Goal: Task Accomplishment & Management: Complete application form

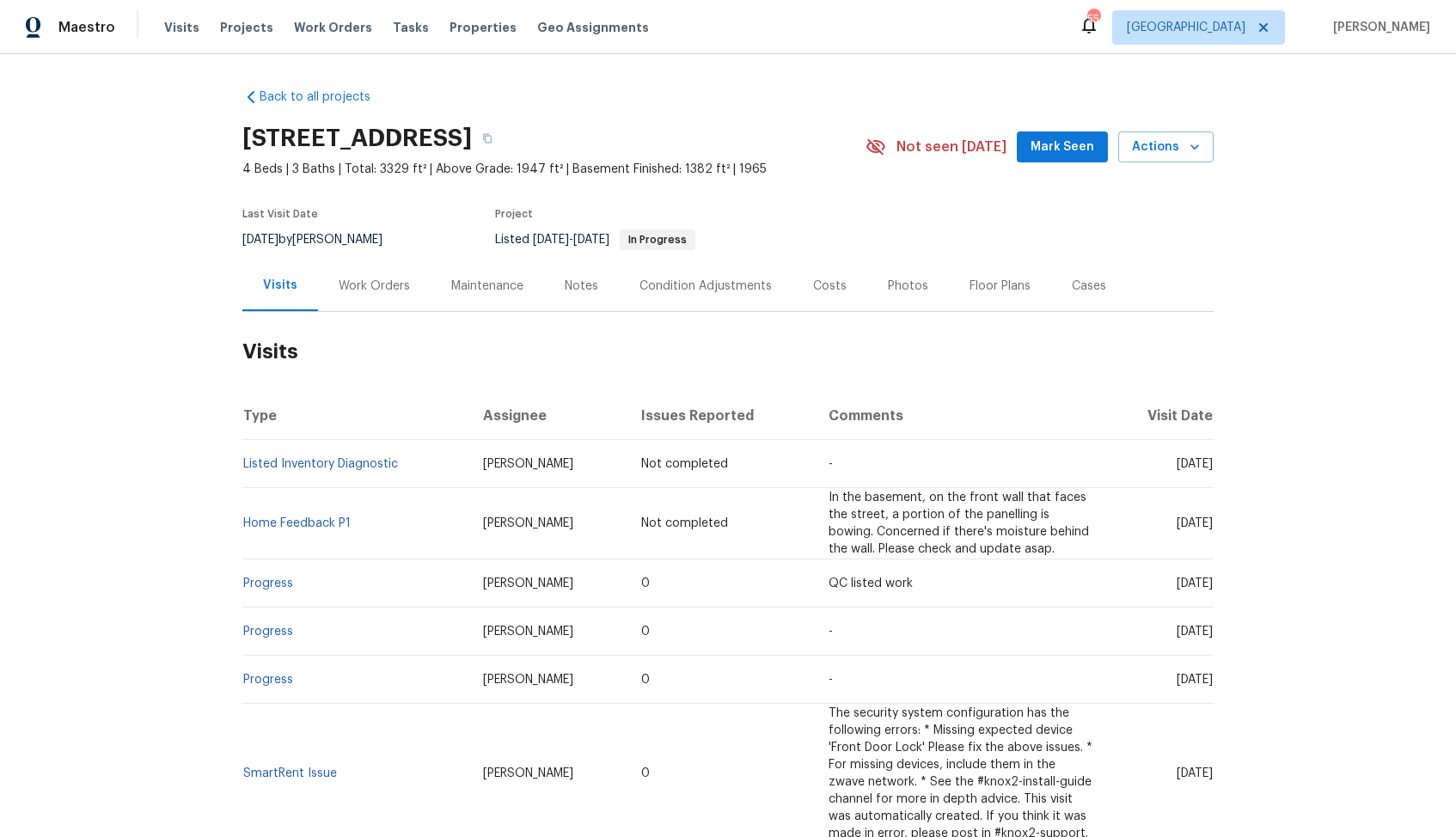
click at [379, 292] on div "Work Orders" at bounding box center [374, 286] width 72 height 17
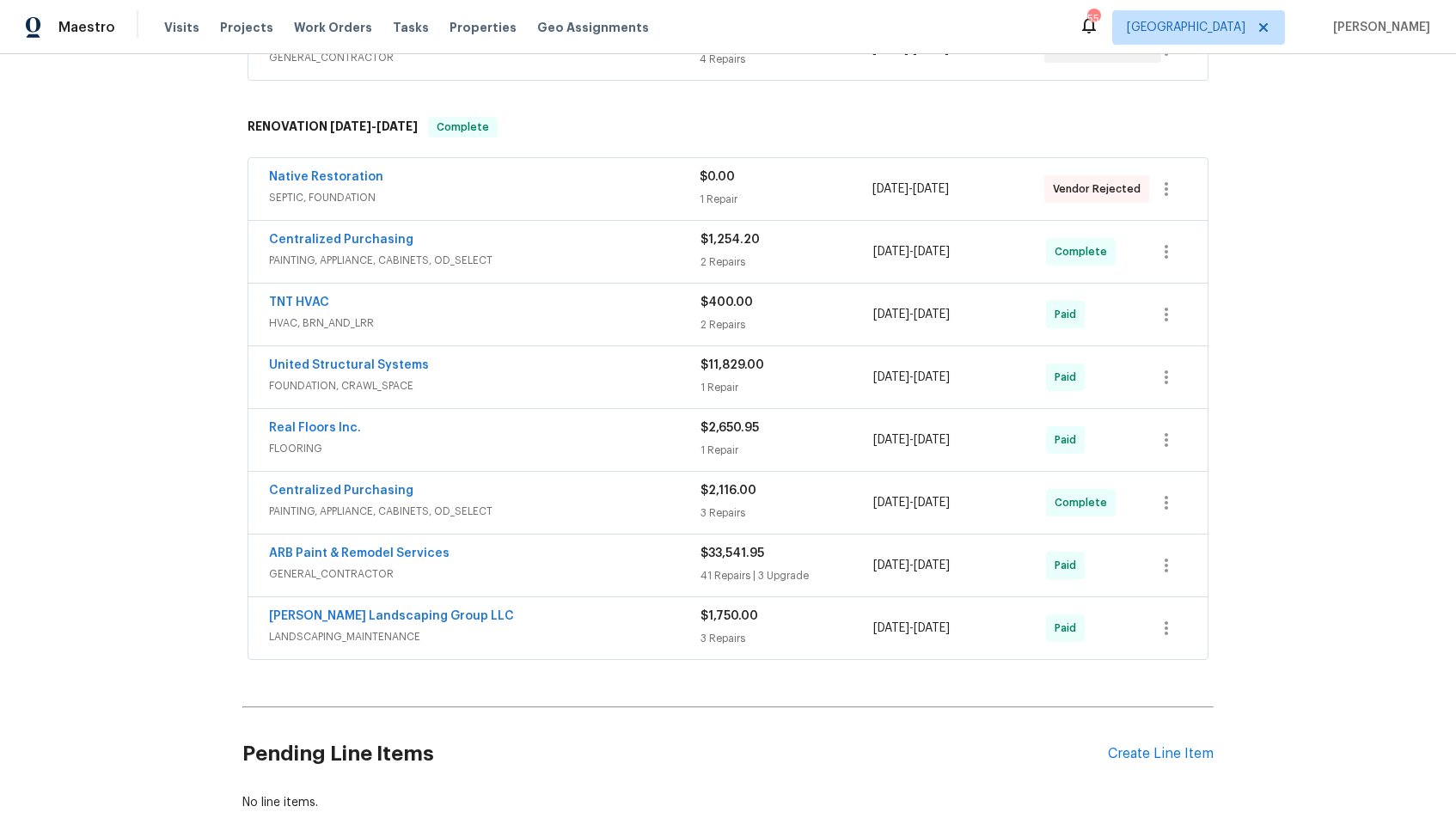
scroll to position [457, 0]
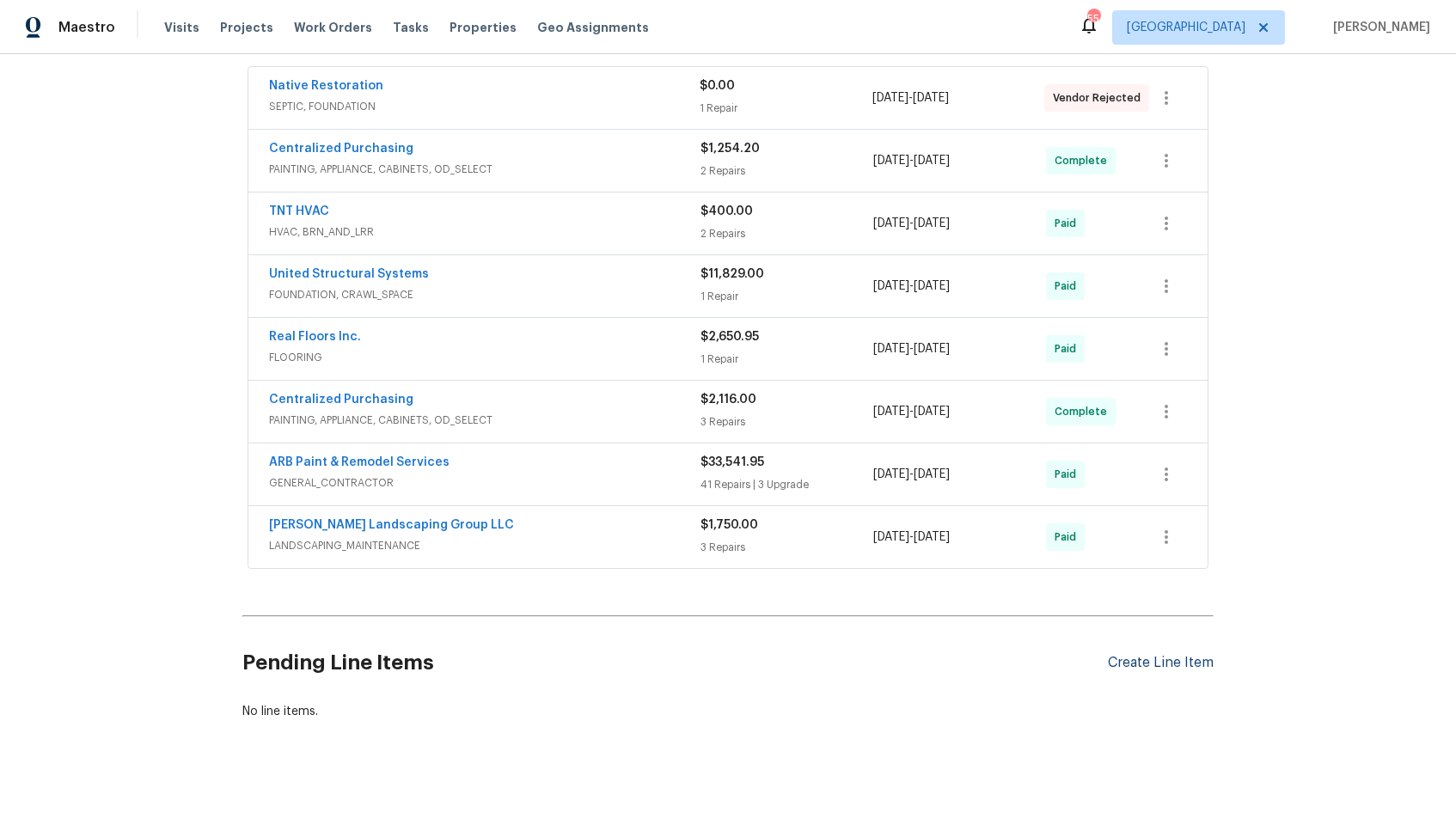
click at [1145, 665] on div "Create Line Item" at bounding box center [1161, 663] width 106 height 17
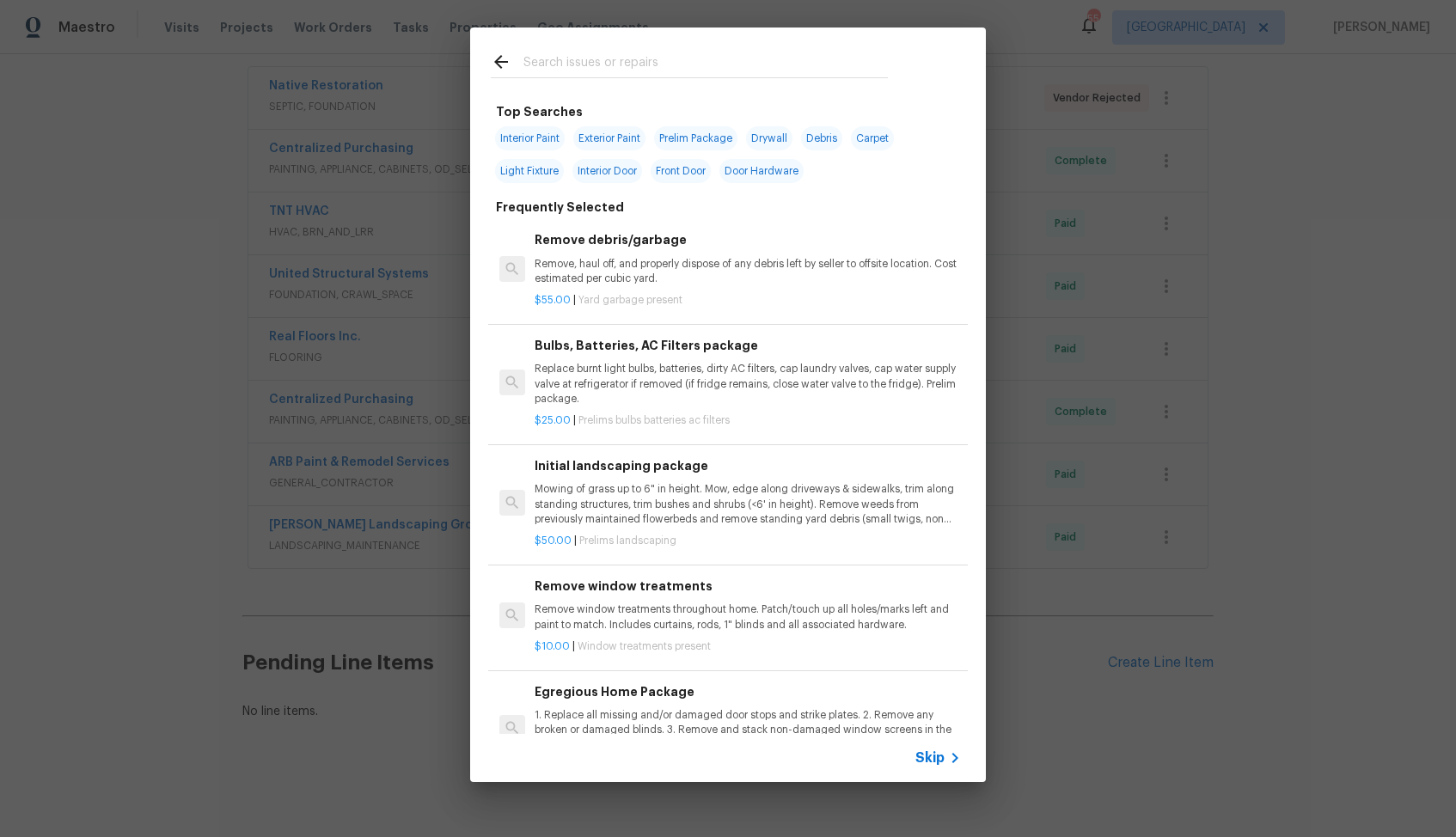
click at [638, 60] on input "text" at bounding box center [705, 64] width 364 height 26
type input "hvac"
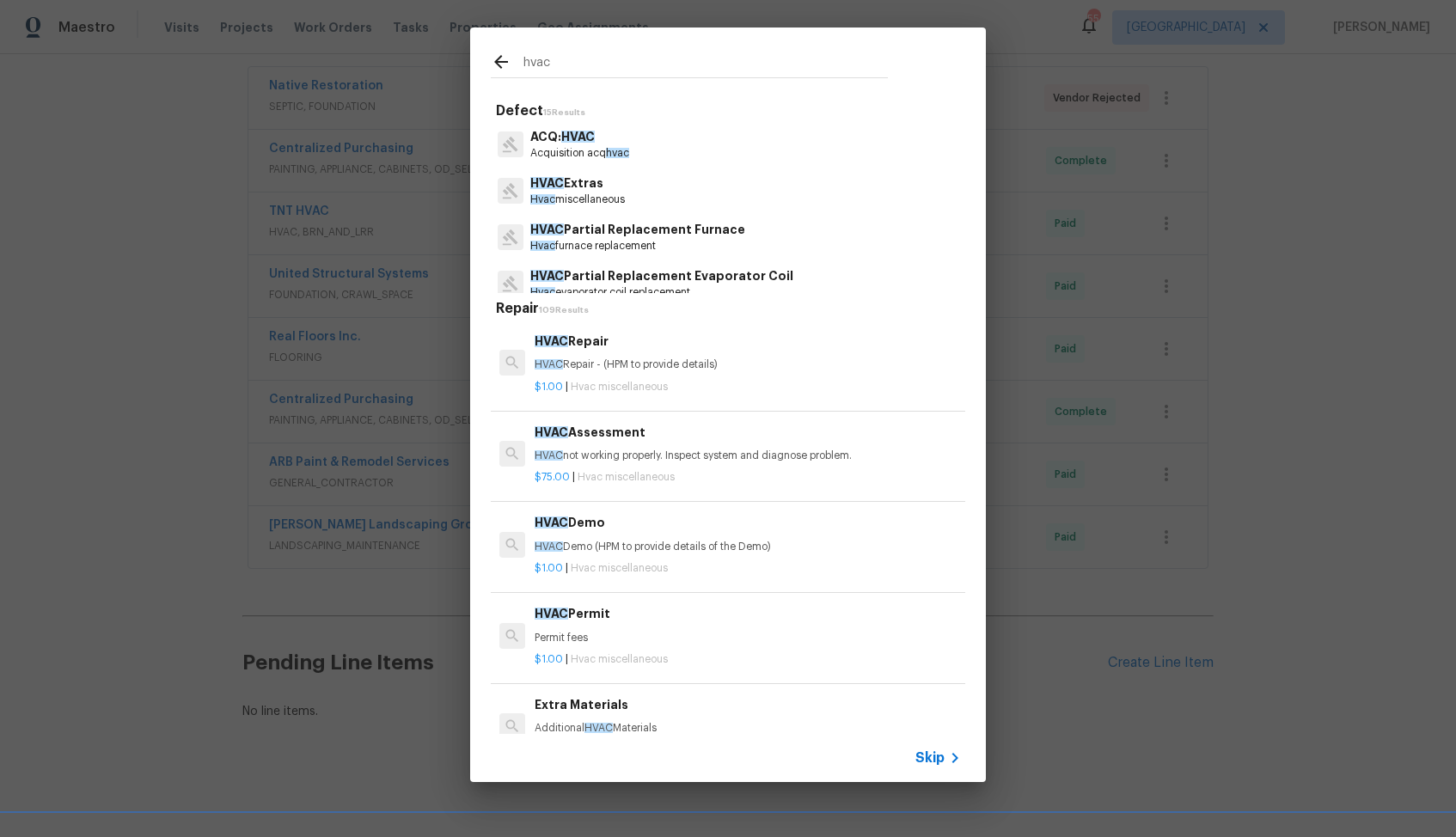
click at [555, 354] on div "HVAC Repair HVAC Repair - (HPM to provide details)" at bounding box center [748, 352] width 426 height 41
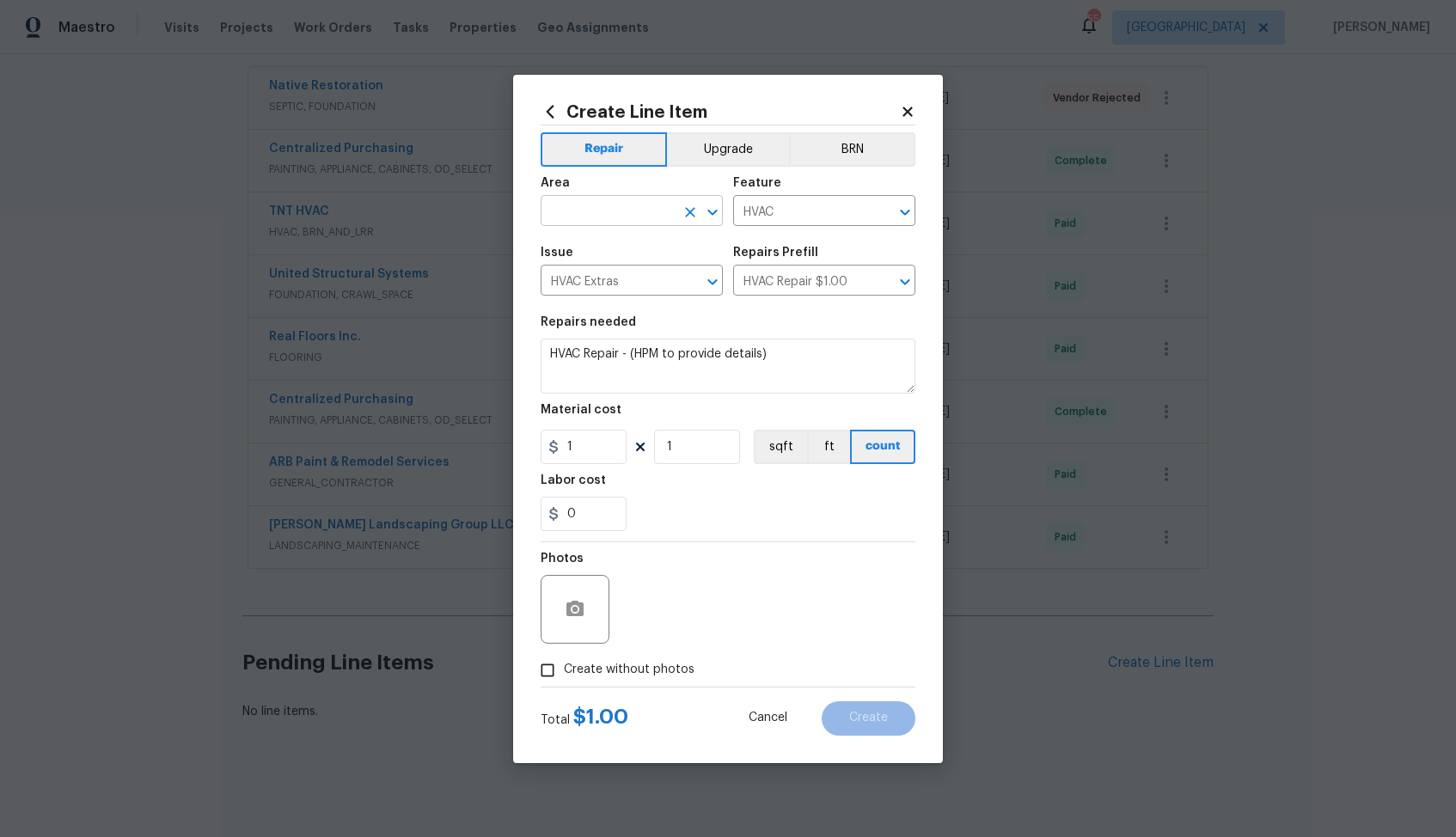
click at [589, 218] on input "text" at bounding box center [608, 212] width 134 height 27
click at [590, 257] on li "HVAC" at bounding box center [632, 250] width 182 height 28
type input "HVAC"
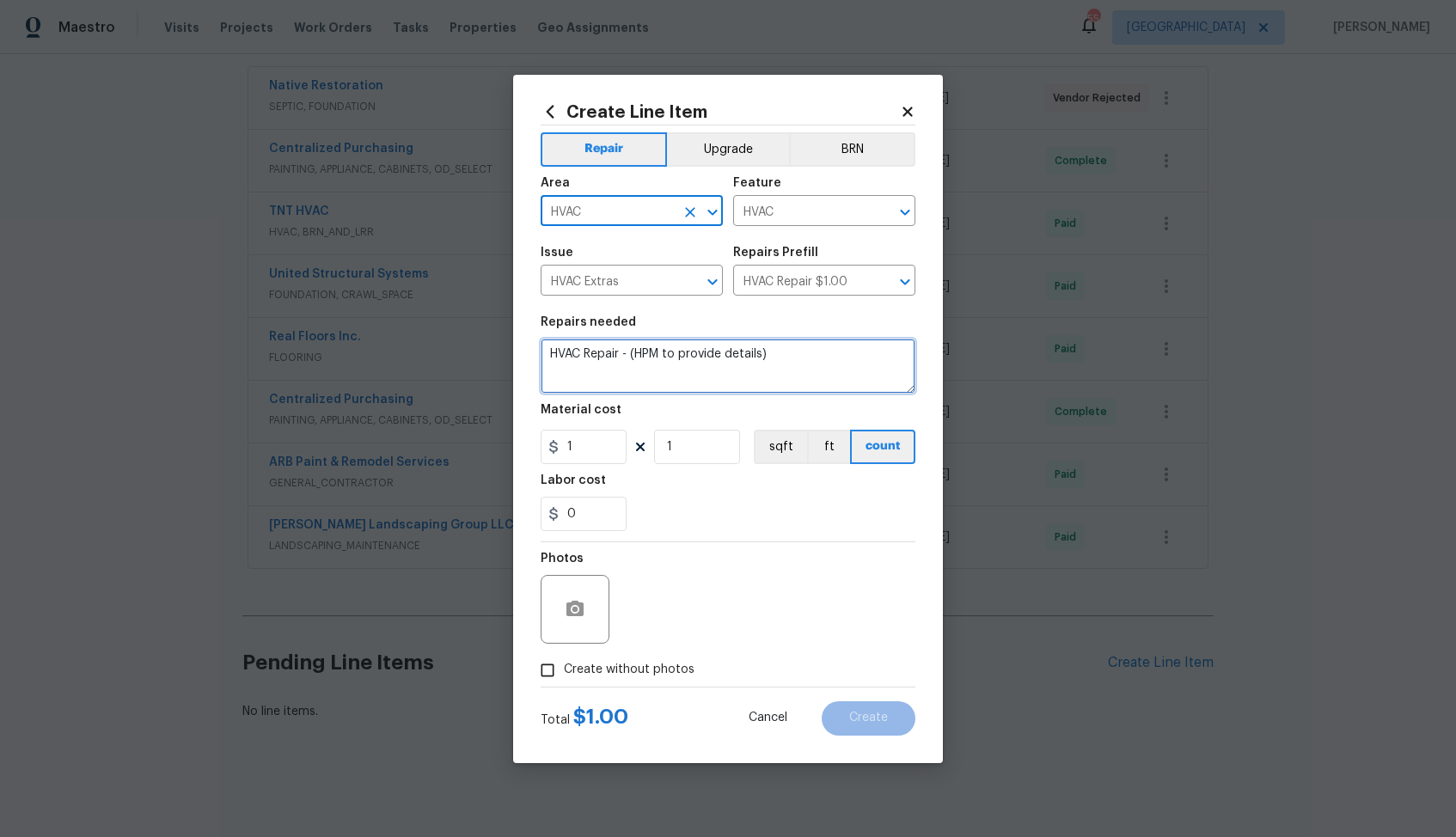
click at [666, 357] on textarea "HVAC Repair - (HPM to provide details)" at bounding box center [728, 366] width 374 height 55
paste textarea "The agent advised that the HVAC system's drain pan is overflowing and leaking i…"
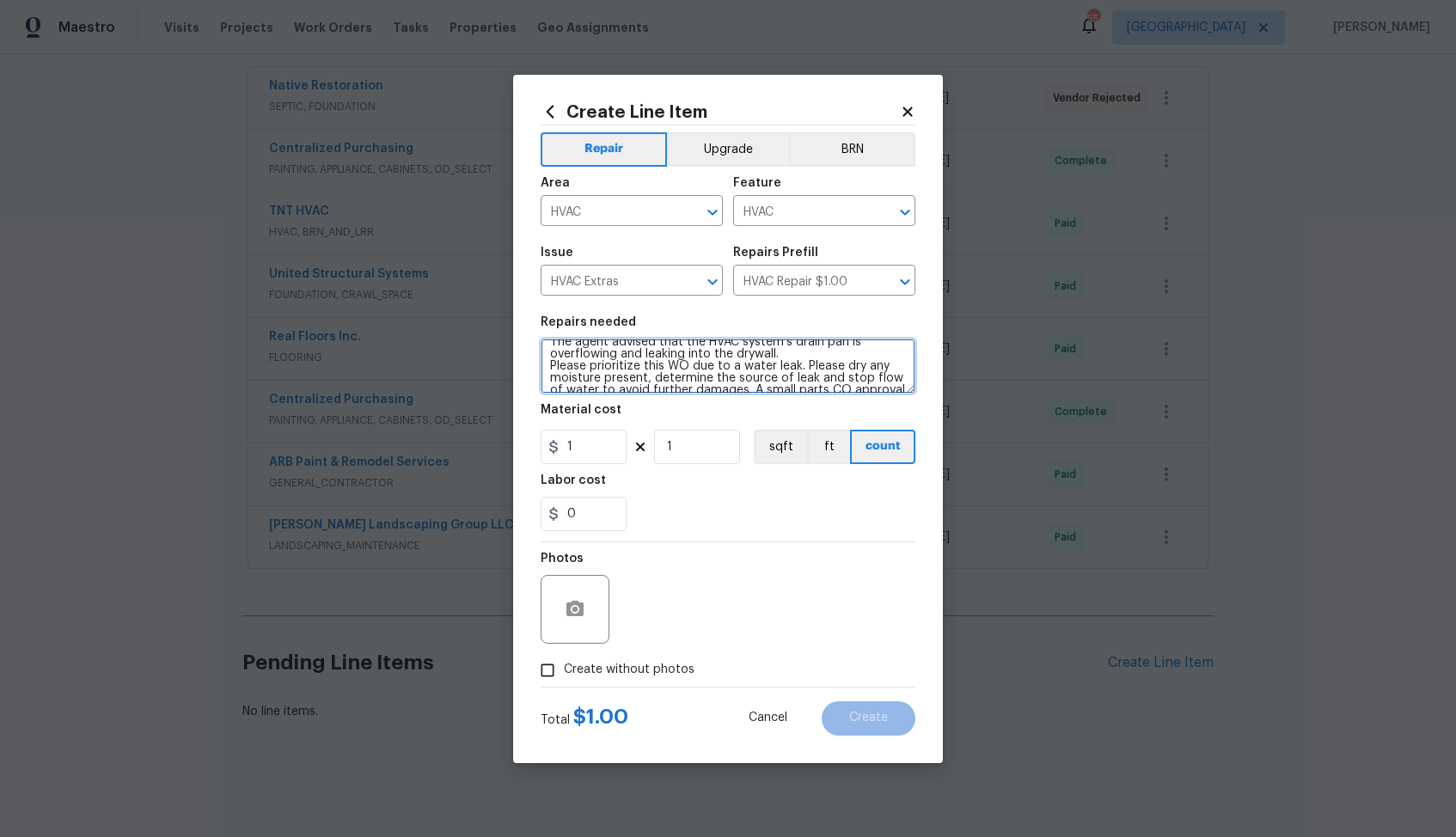
scroll to position [0, 0]
type textarea "The agent advised that the HVAC system's drain pan is overflowing and leaking i…"
click at [600, 451] on input "1" at bounding box center [584, 447] width 86 height 34
type input "75"
click at [618, 674] on div "Photos Create without photos" at bounding box center [728, 614] width 374 height 144
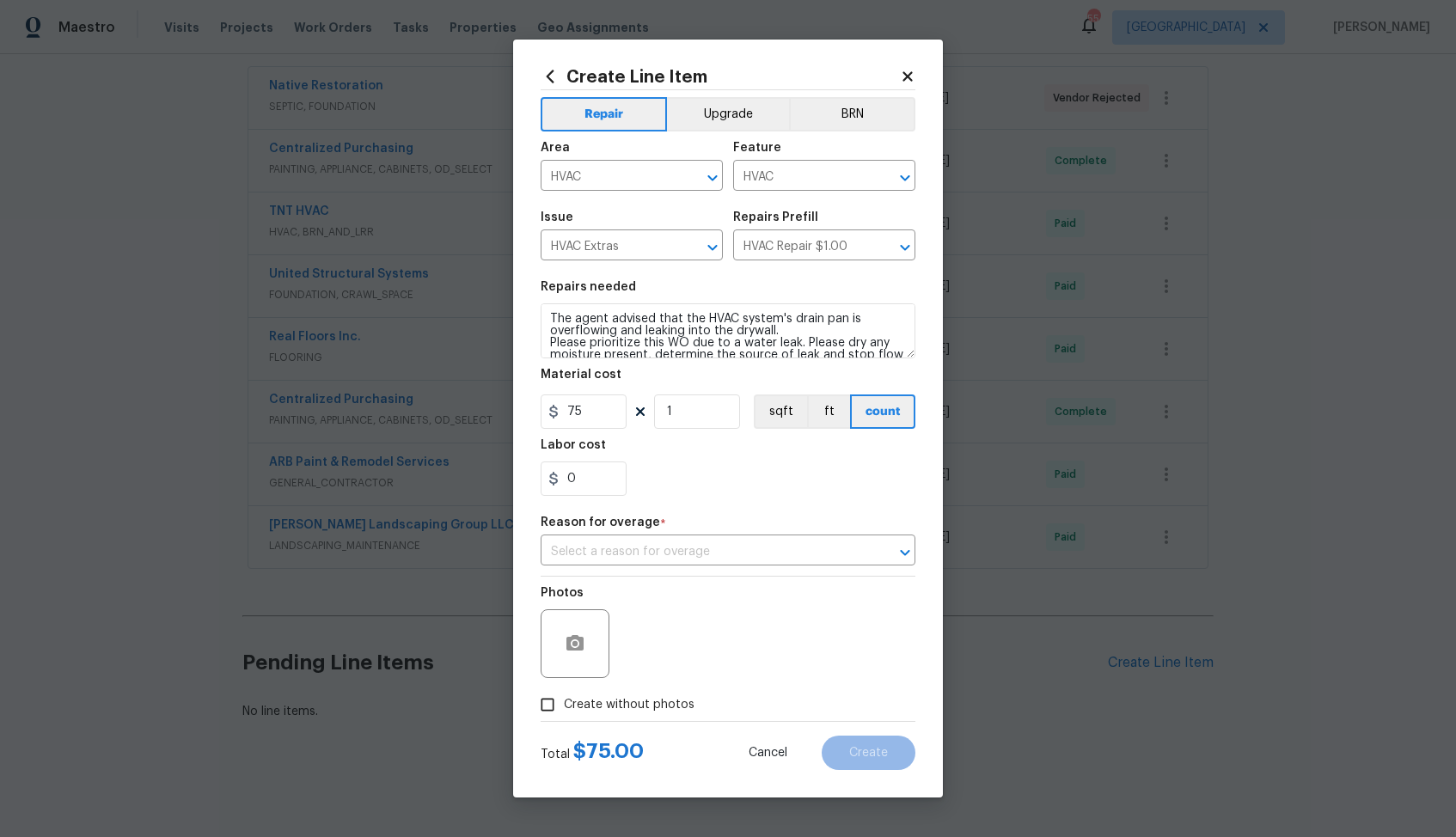
click at [731, 620] on div "Photos" at bounding box center [728, 632] width 374 height 112
click at [711, 548] on input "text" at bounding box center [704, 552] width 327 height 27
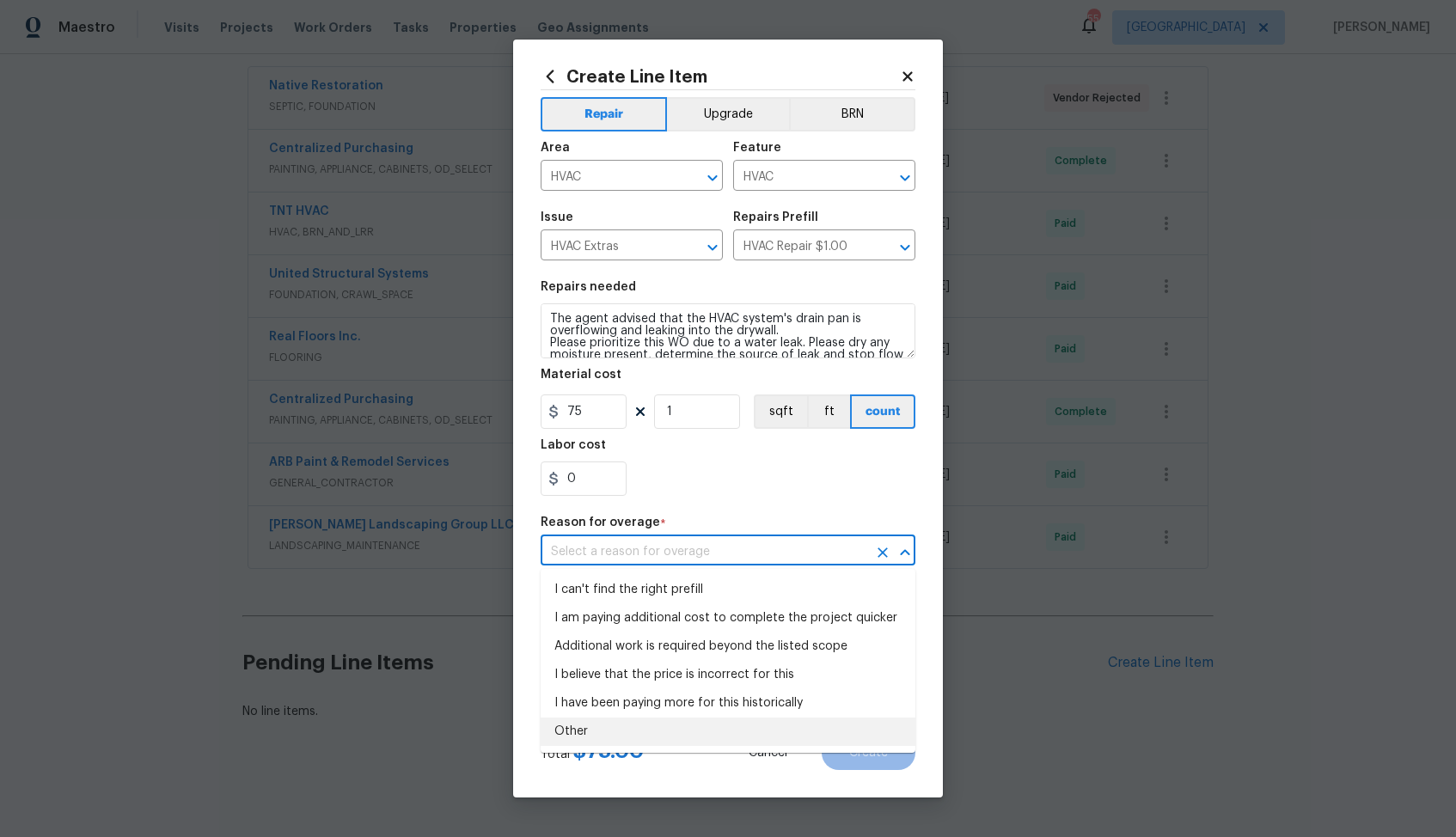
click at [611, 741] on li "Other" at bounding box center [728, 732] width 374 height 28
type input "Other"
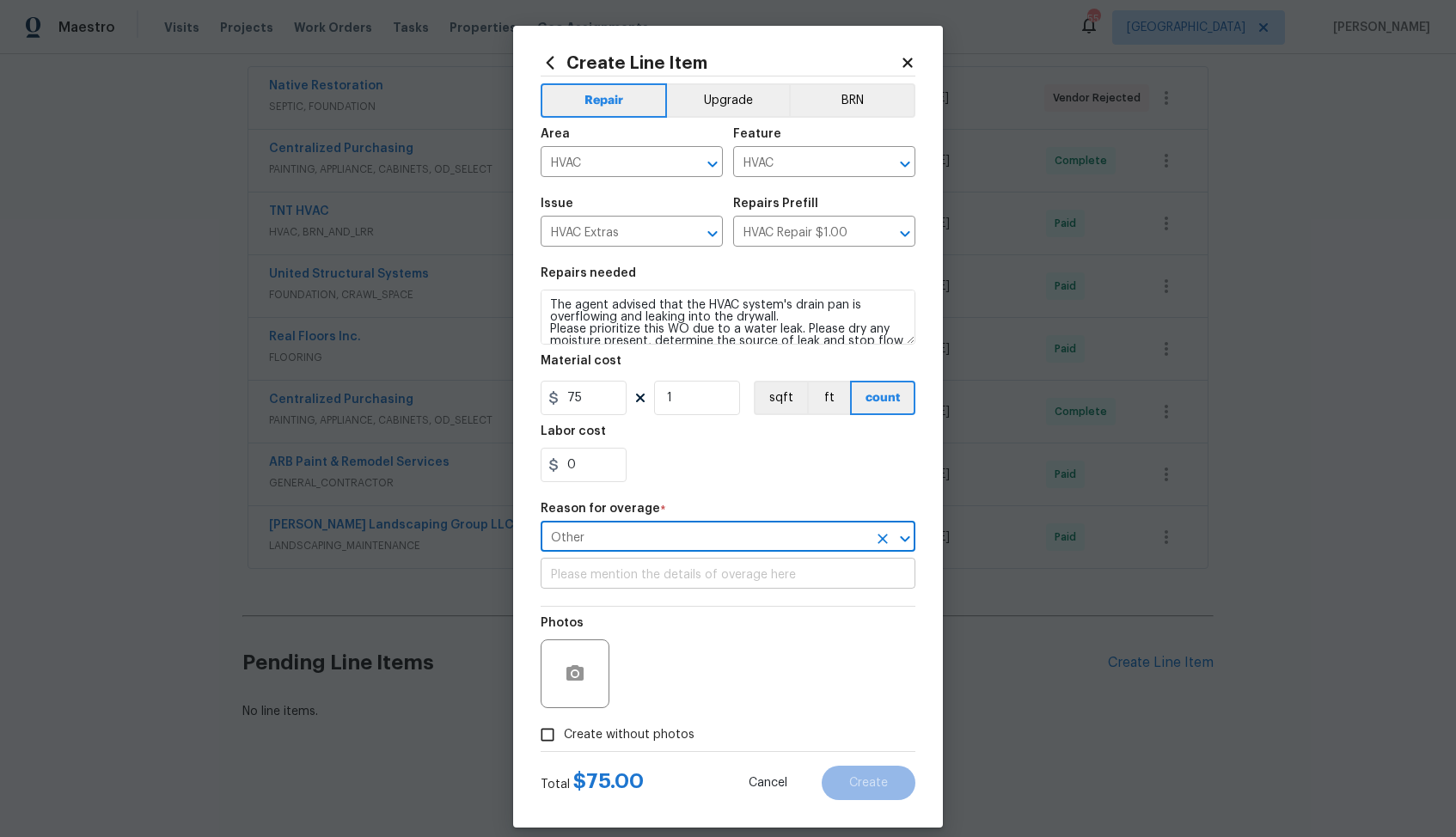
click at [765, 569] on input "text" at bounding box center [728, 575] width 374 height 27
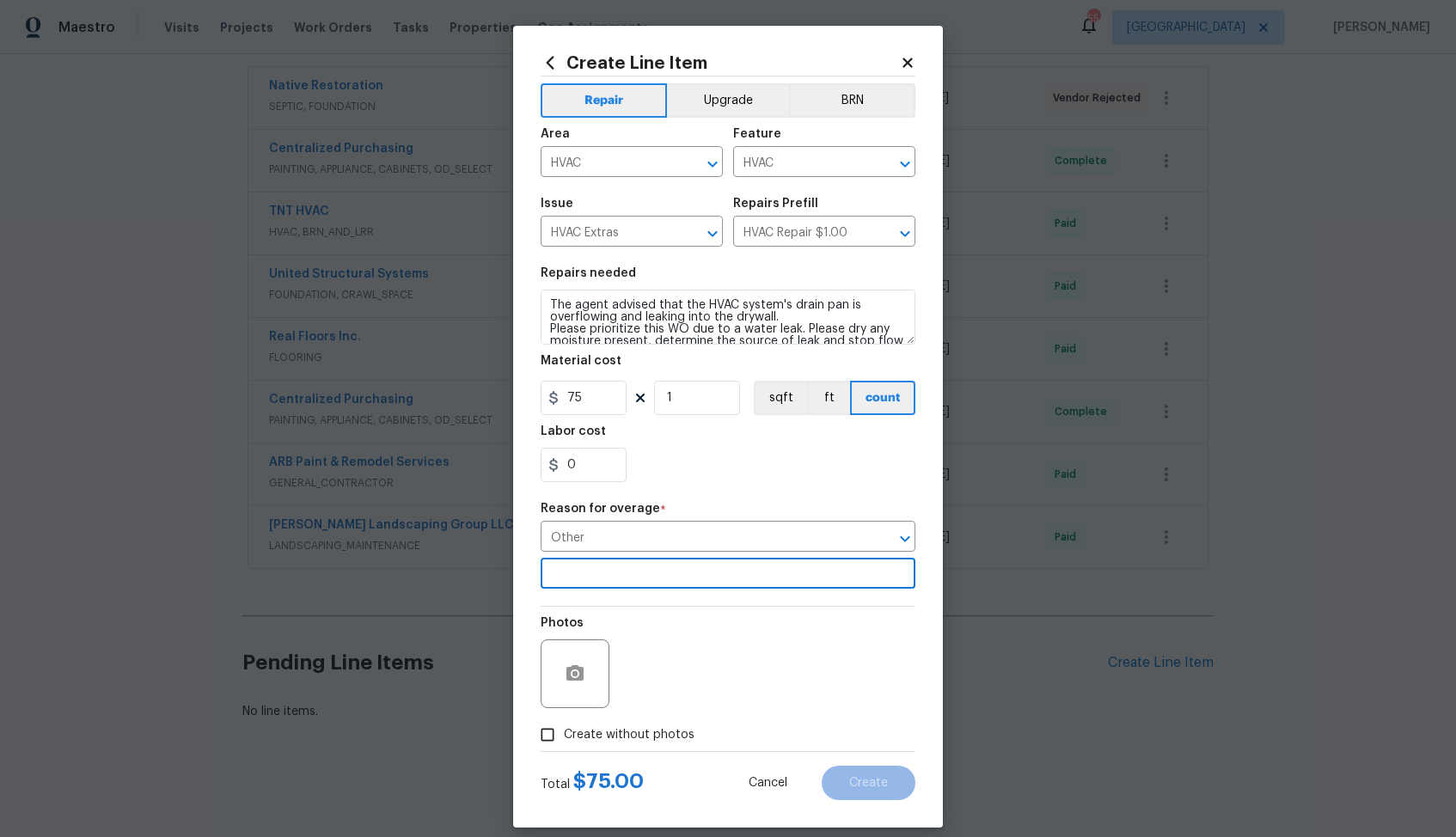
click at [630, 745] on label "Create without photos" at bounding box center [612, 735] width 163 height 33
click at [564, 745] on input "Create without photos" at bounding box center [546, 735] width 33 height 33
checkbox input "true"
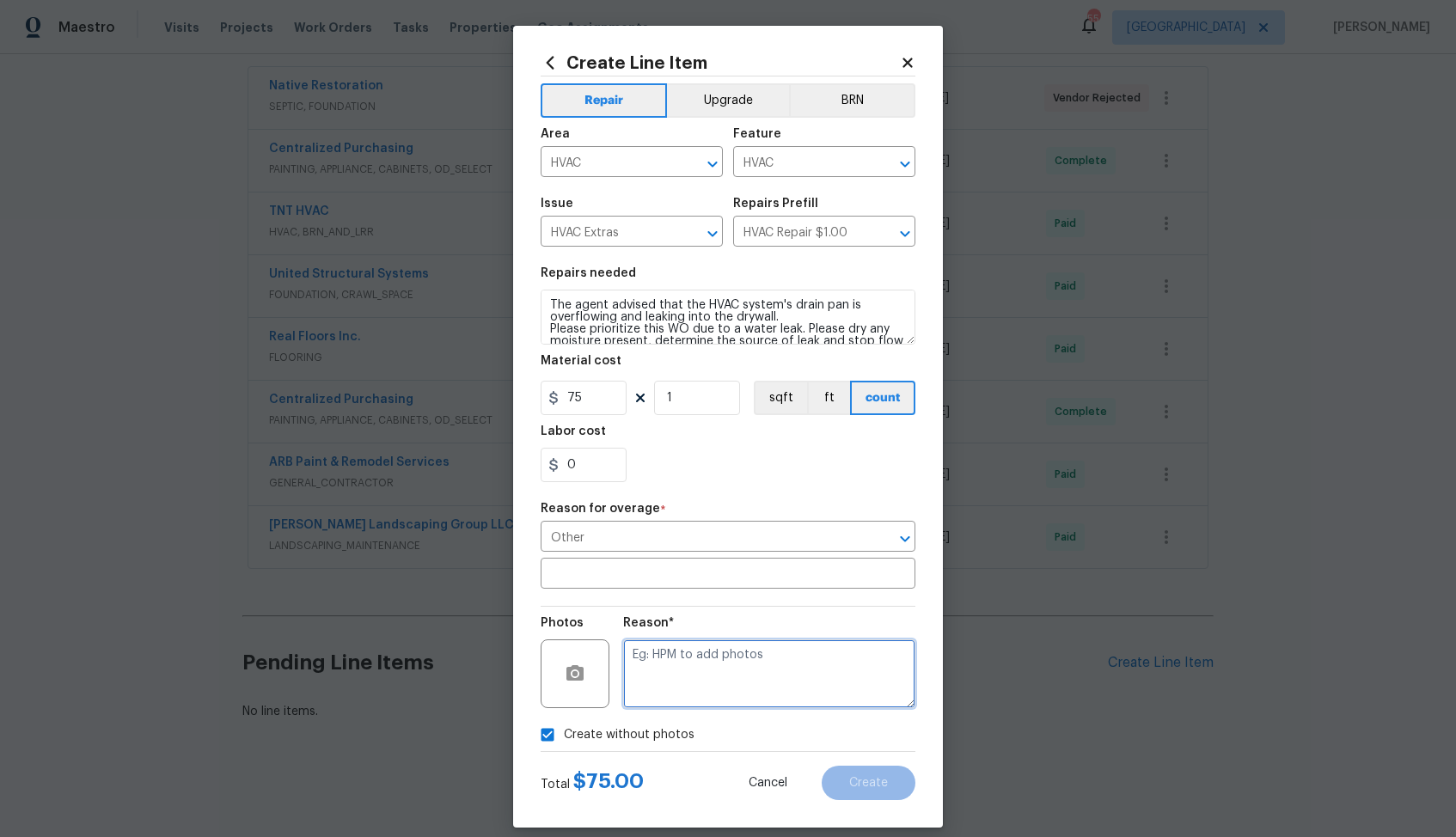
click at [766, 661] on textarea at bounding box center [769, 674] width 292 height 69
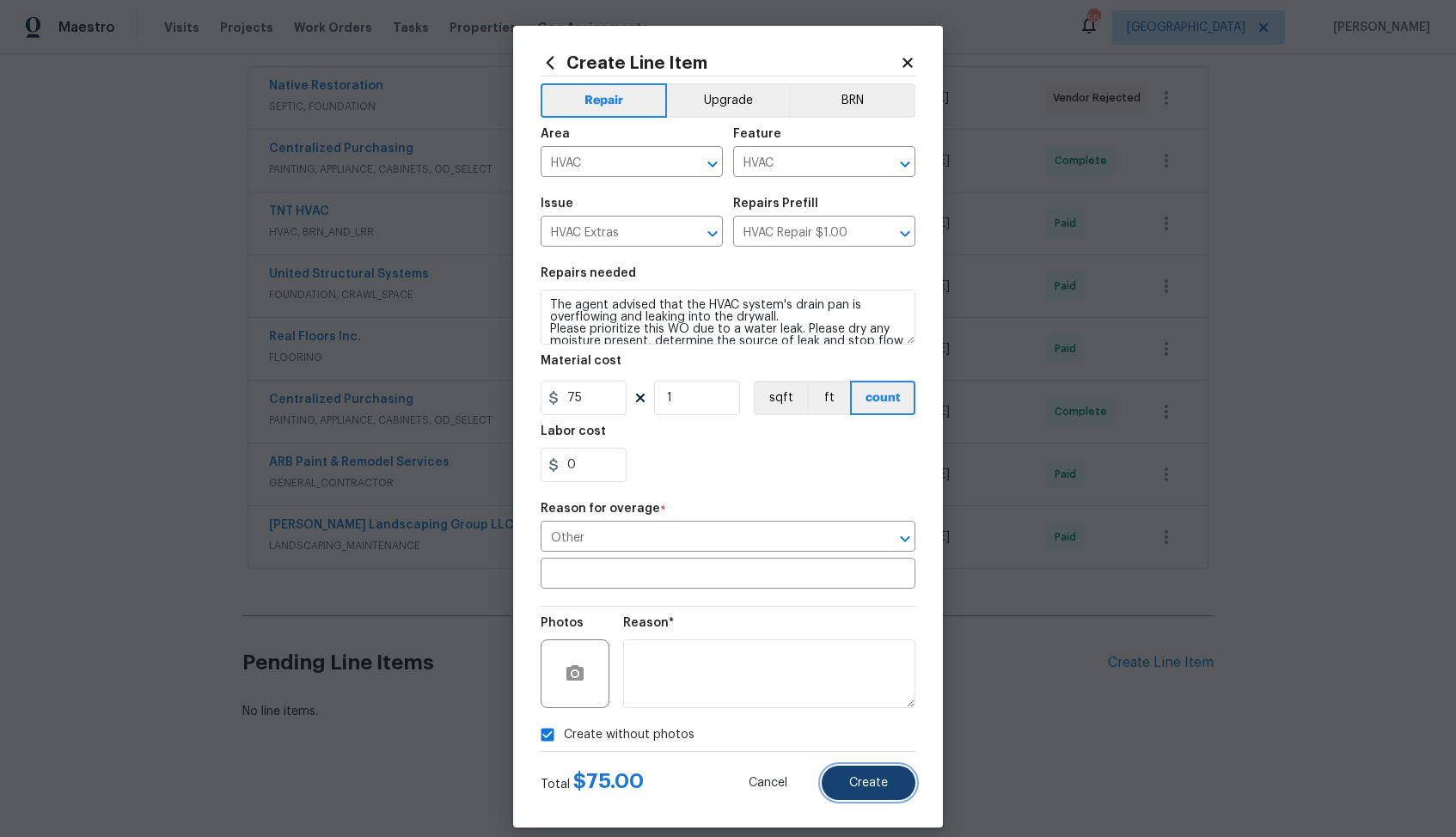
click at [866, 790] on button "Create" at bounding box center [868, 782] width 94 height 34
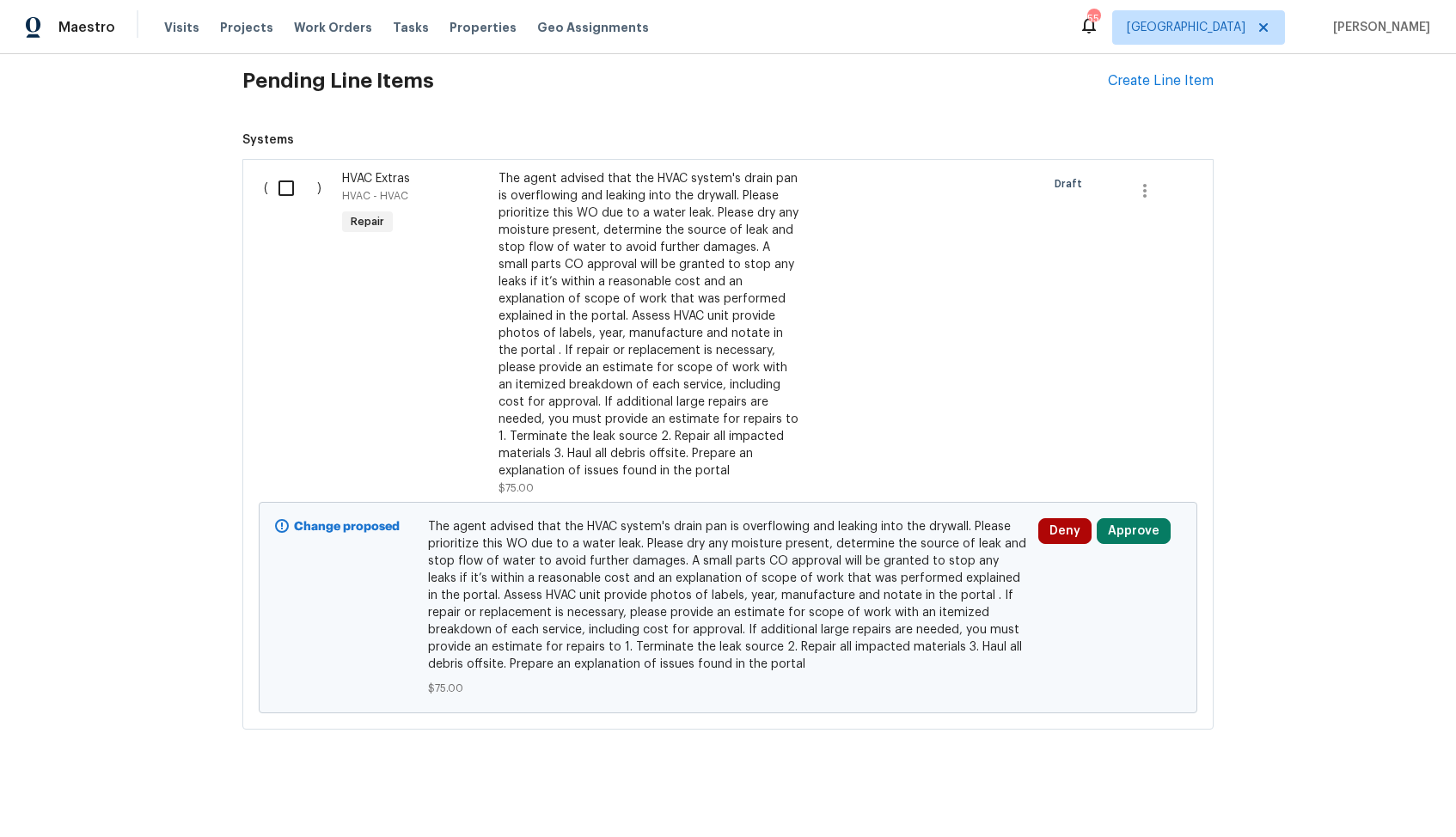
scroll to position [1048, 0]
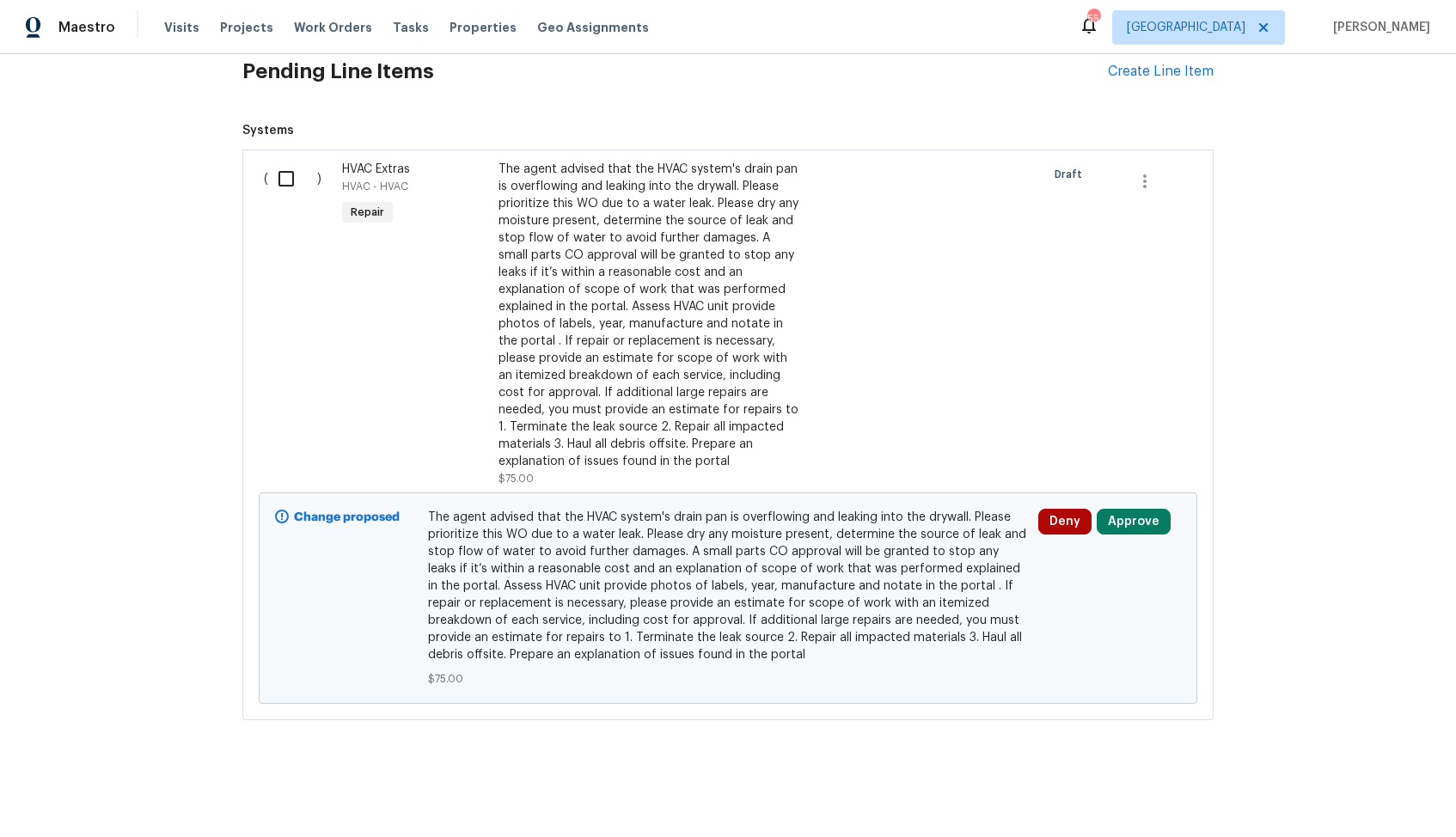
click at [290, 181] on input "checkbox" at bounding box center [292, 179] width 49 height 36
checkbox input "true"
click at [1356, 794] on span "Create Work Order" at bounding box center [1357, 794] width 115 height 21
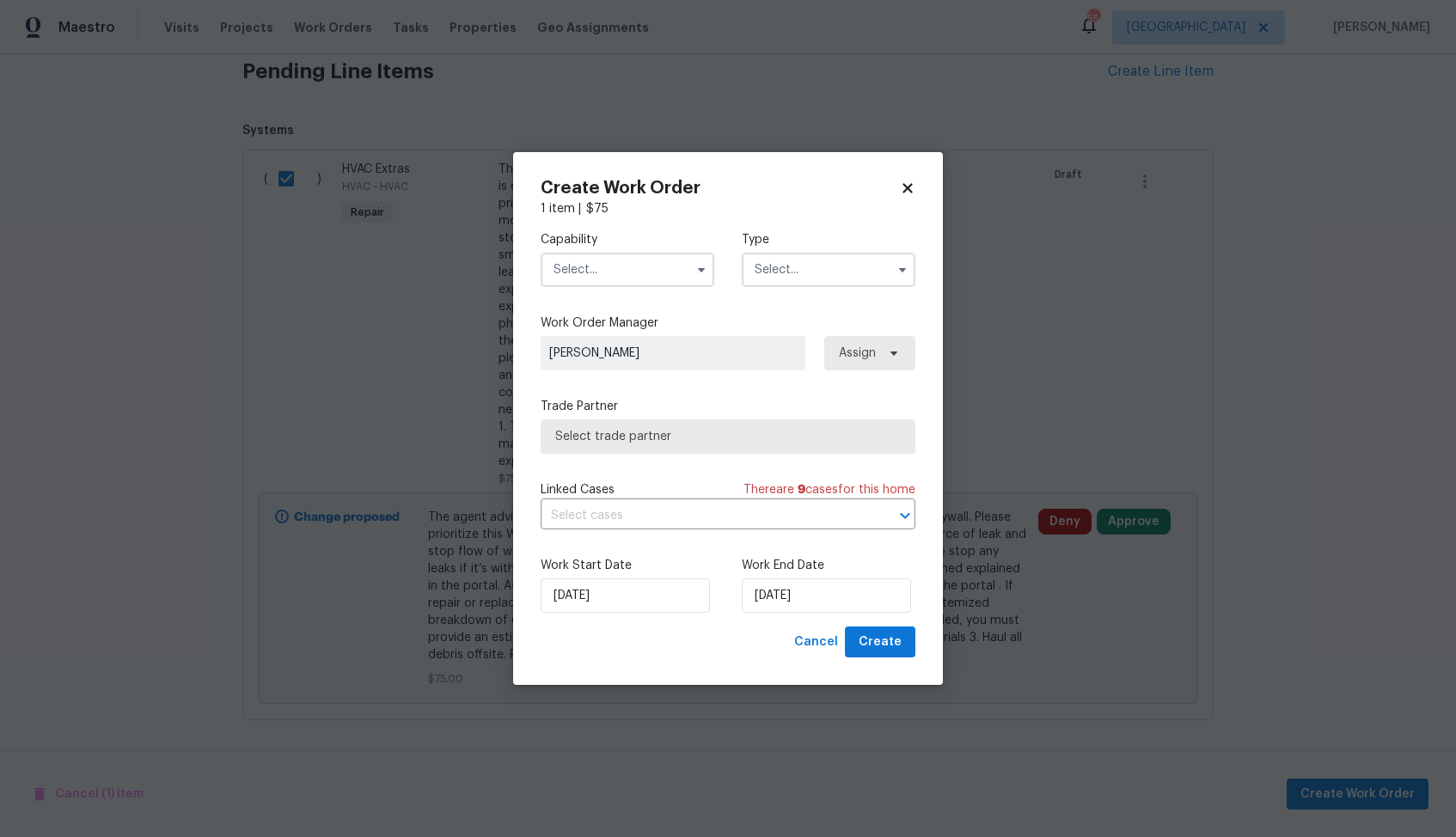
click at [633, 278] on input "text" at bounding box center [627, 269] width 173 height 34
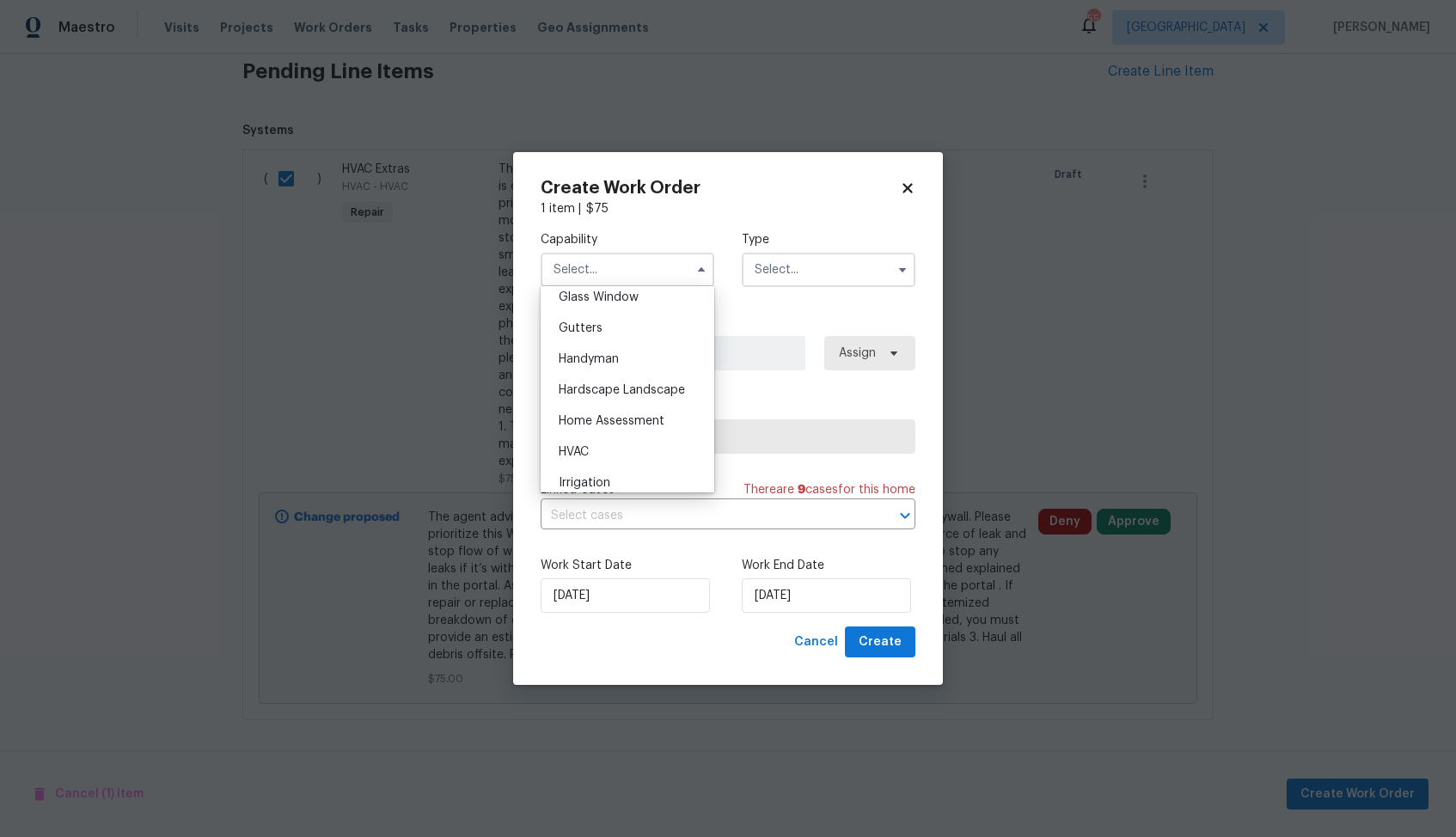
scroll to position [908, 0]
click at [596, 441] on div "HVAC" at bounding box center [627, 436] width 165 height 31
type input "HVAC"
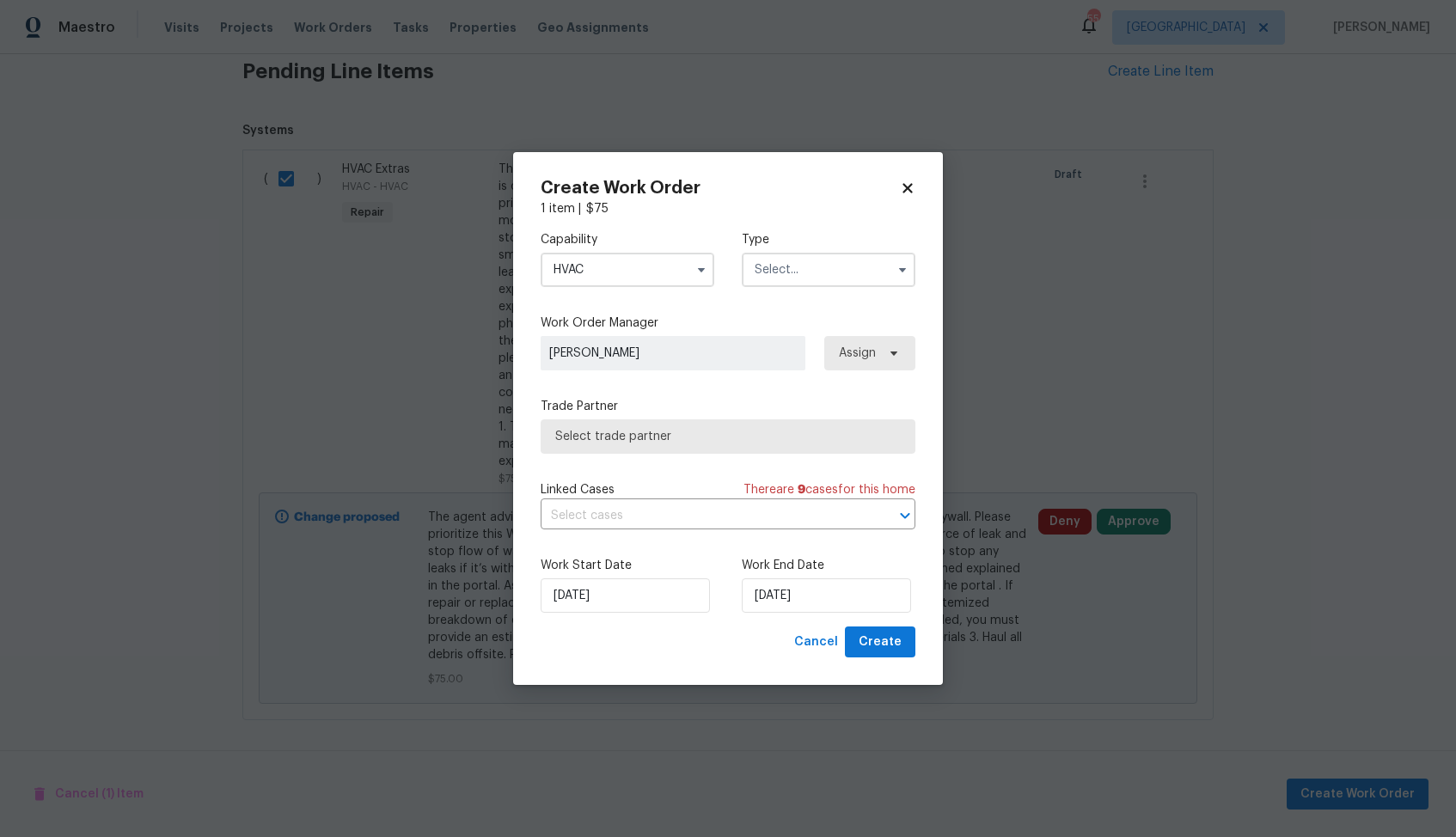
click at [814, 265] on input "text" at bounding box center [829, 269] width 173 height 34
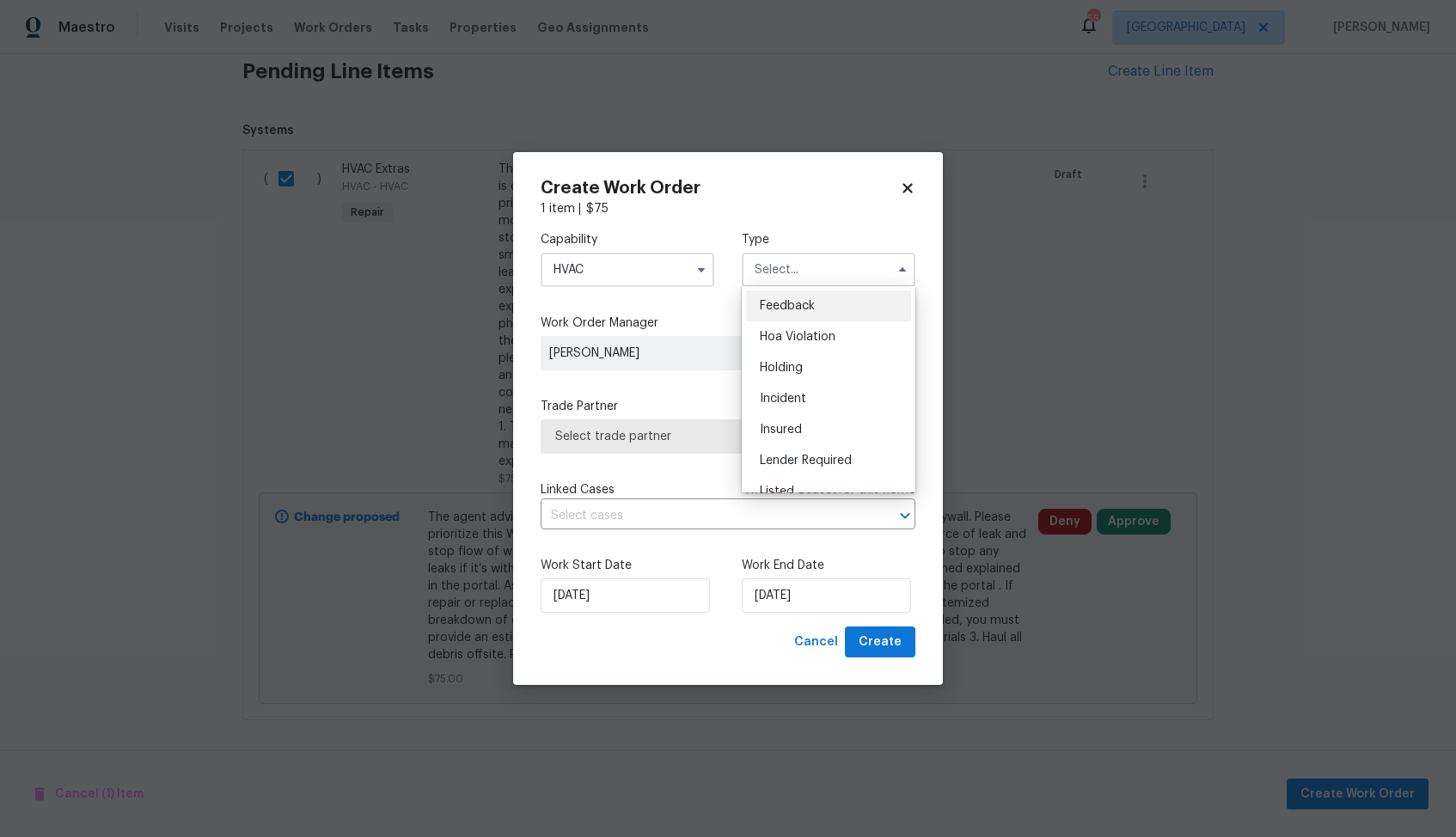
click at [799, 303] on span "Feedback" at bounding box center [787, 305] width 55 height 12
type input "Feedback"
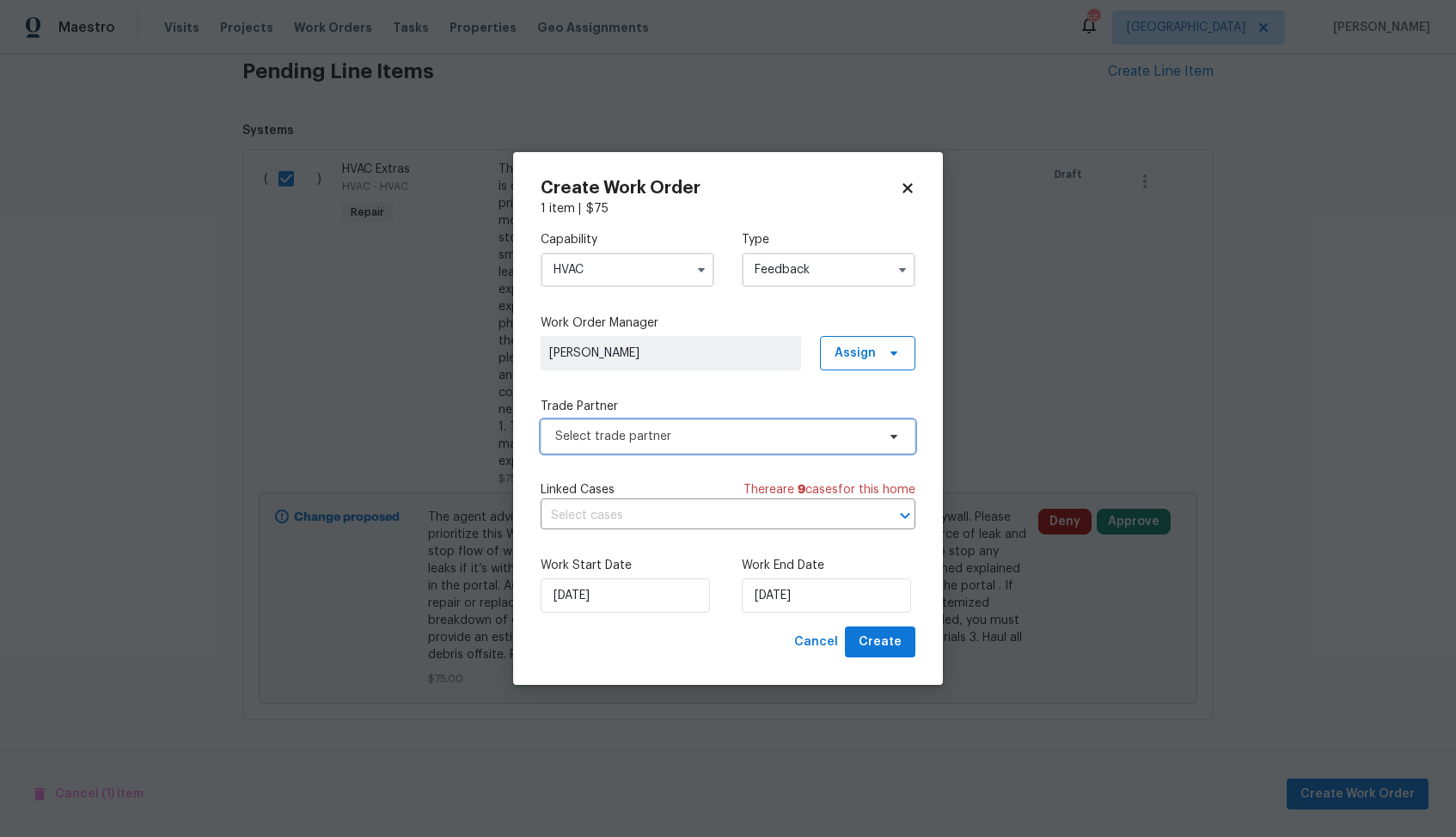
click at [665, 446] on span "Select trade partner" at bounding box center [728, 436] width 374 height 34
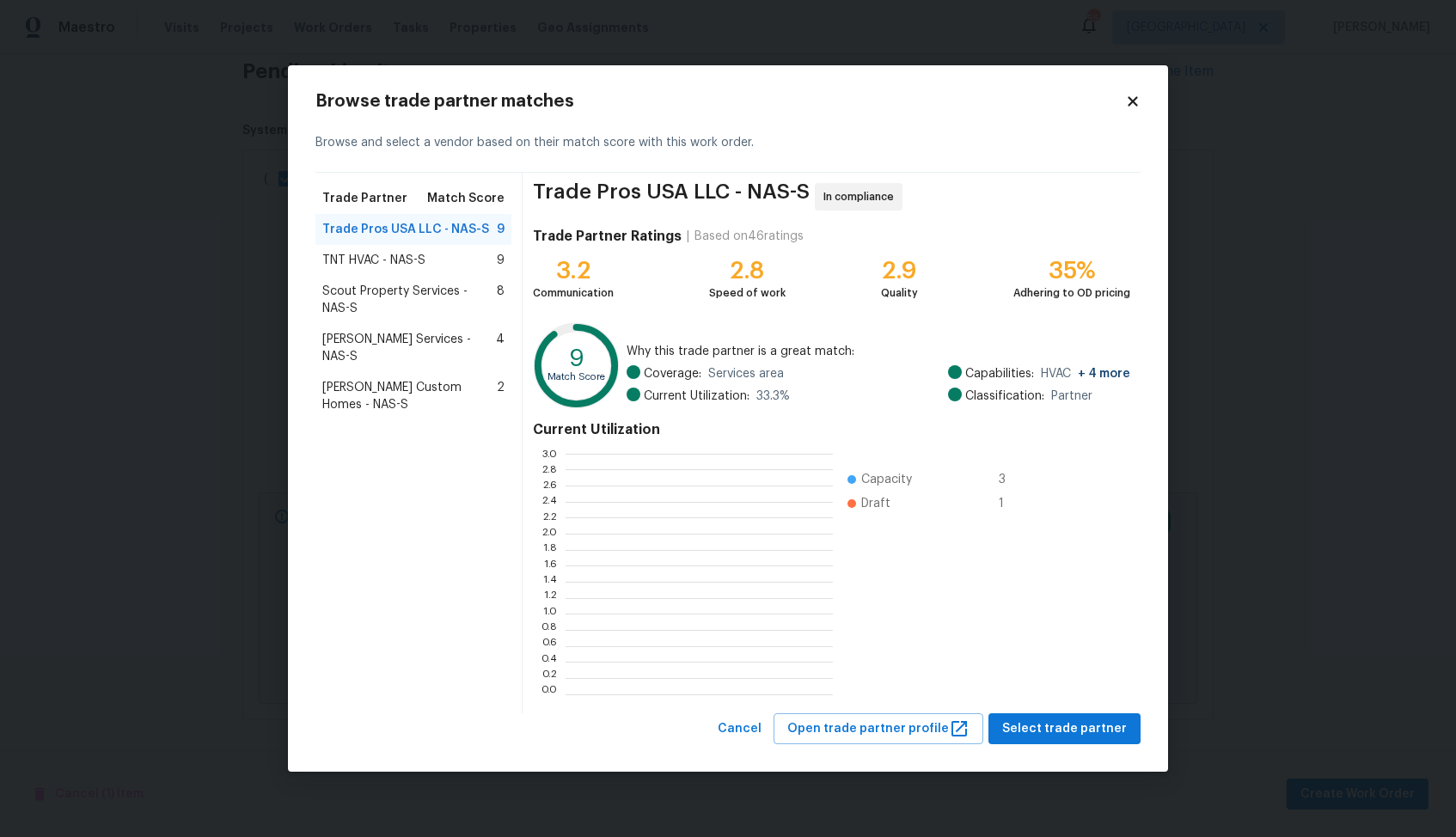
scroll to position [2, 2]
click at [386, 263] on span "TNT HVAC - NAS-S" at bounding box center [373, 260] width 103 height 17
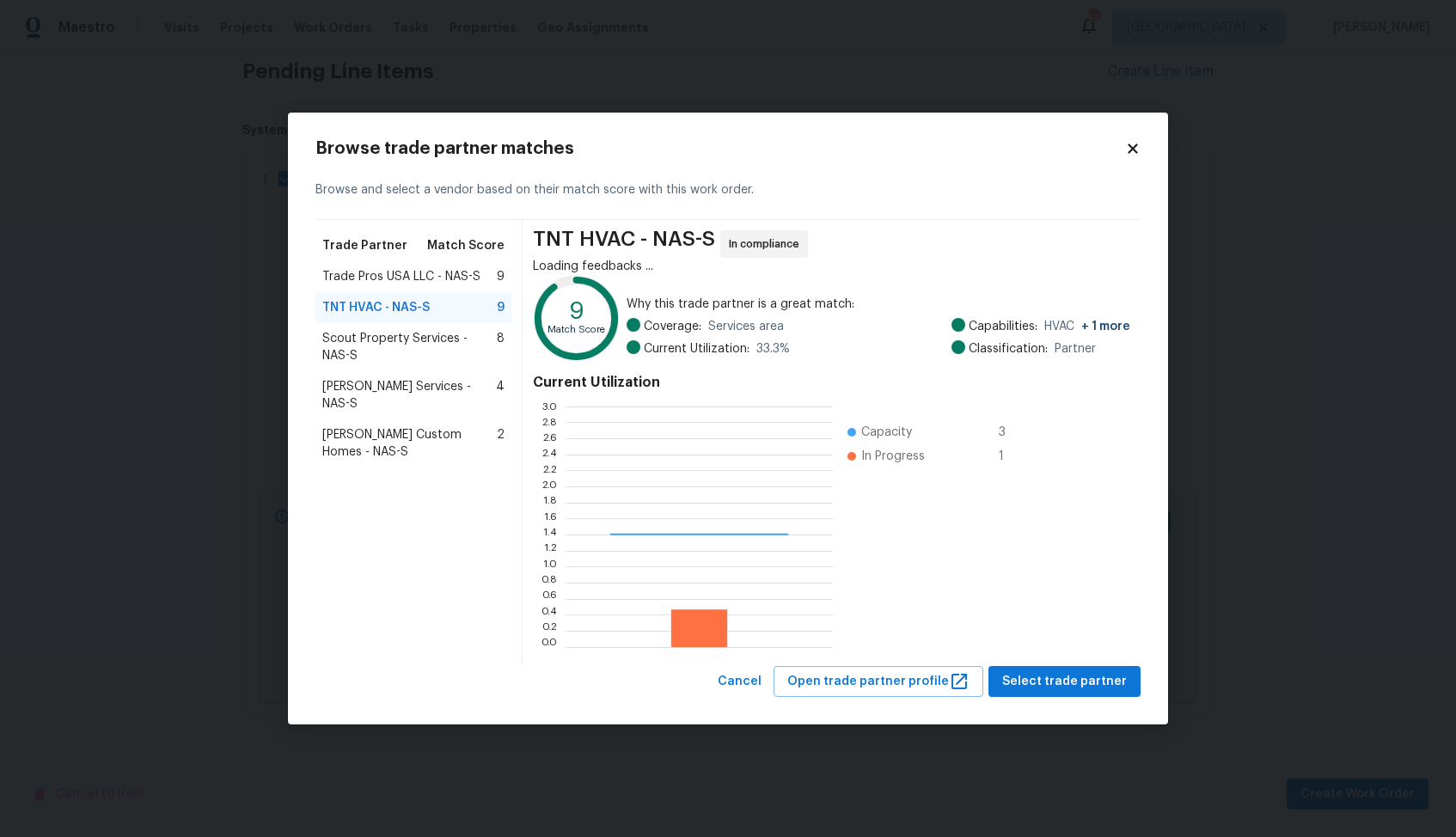
scroll to position [240, 267]
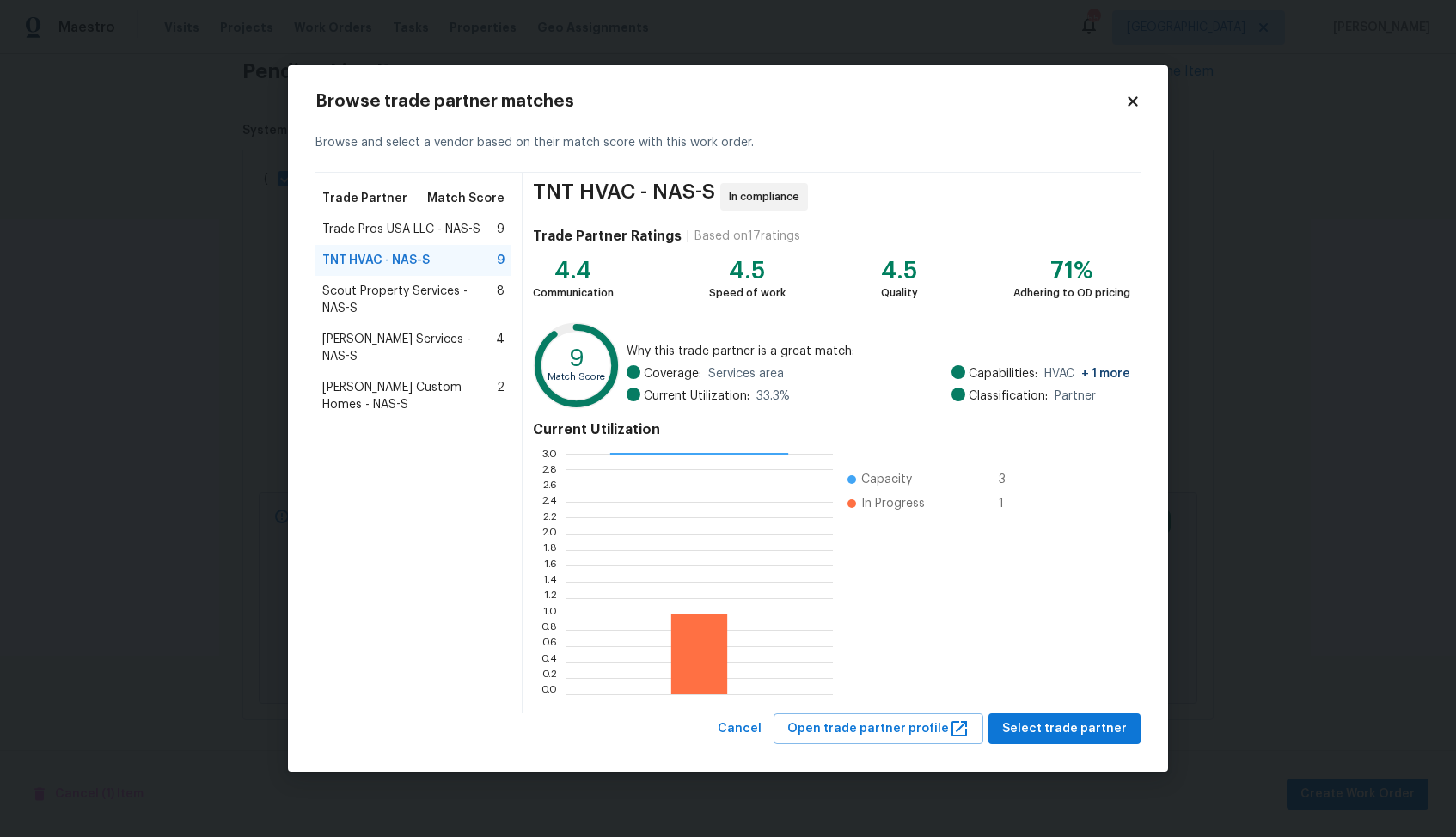
click at [352, 230] on span "Trade Pros USA LLC - NAS-S" at bounding box center [401, 229] width 158 height 17
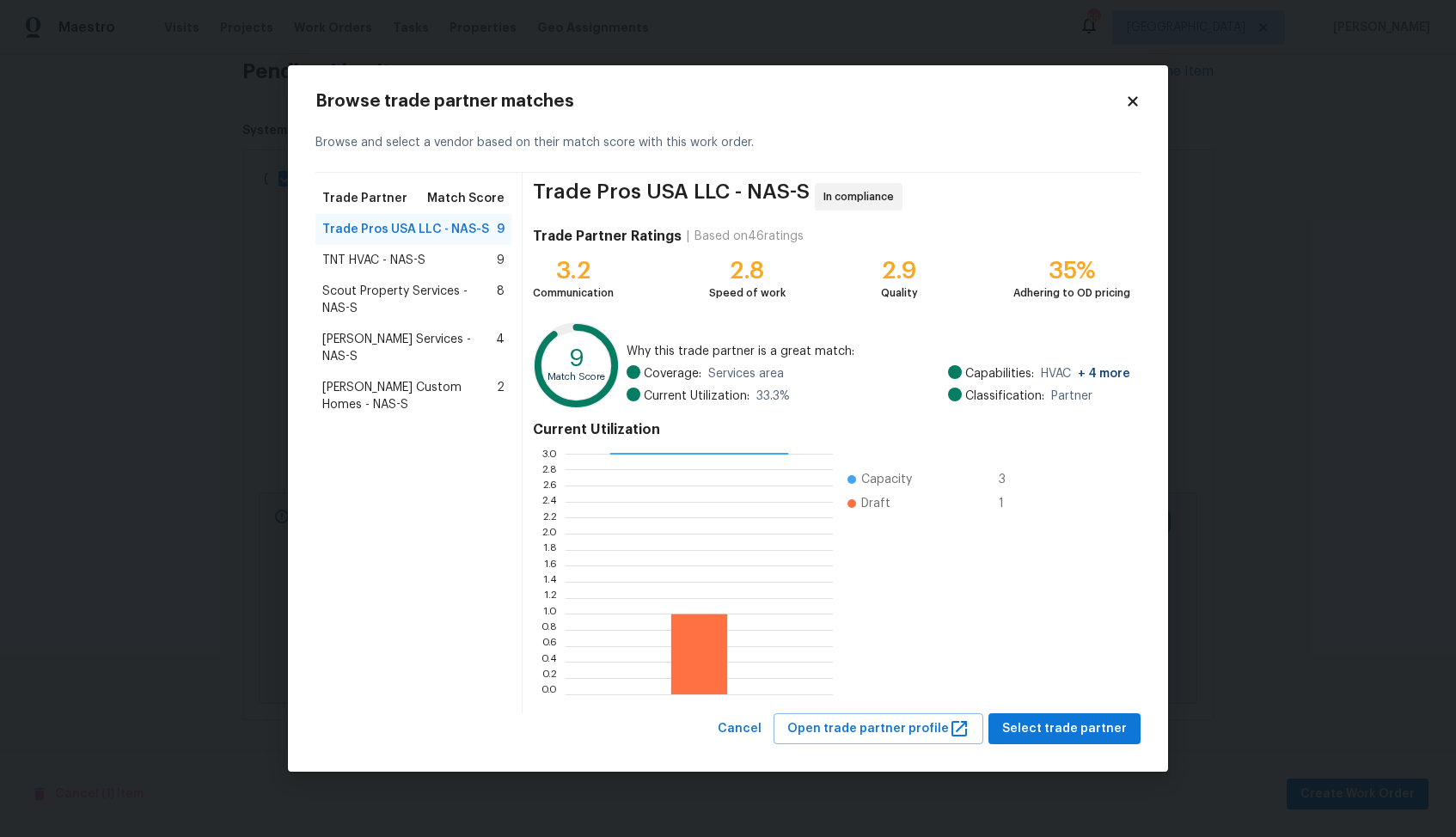
click at [357, 273] on div "TNT HVAC - NAS-S 9" at bounding box center [413, 260] width 195 height 31
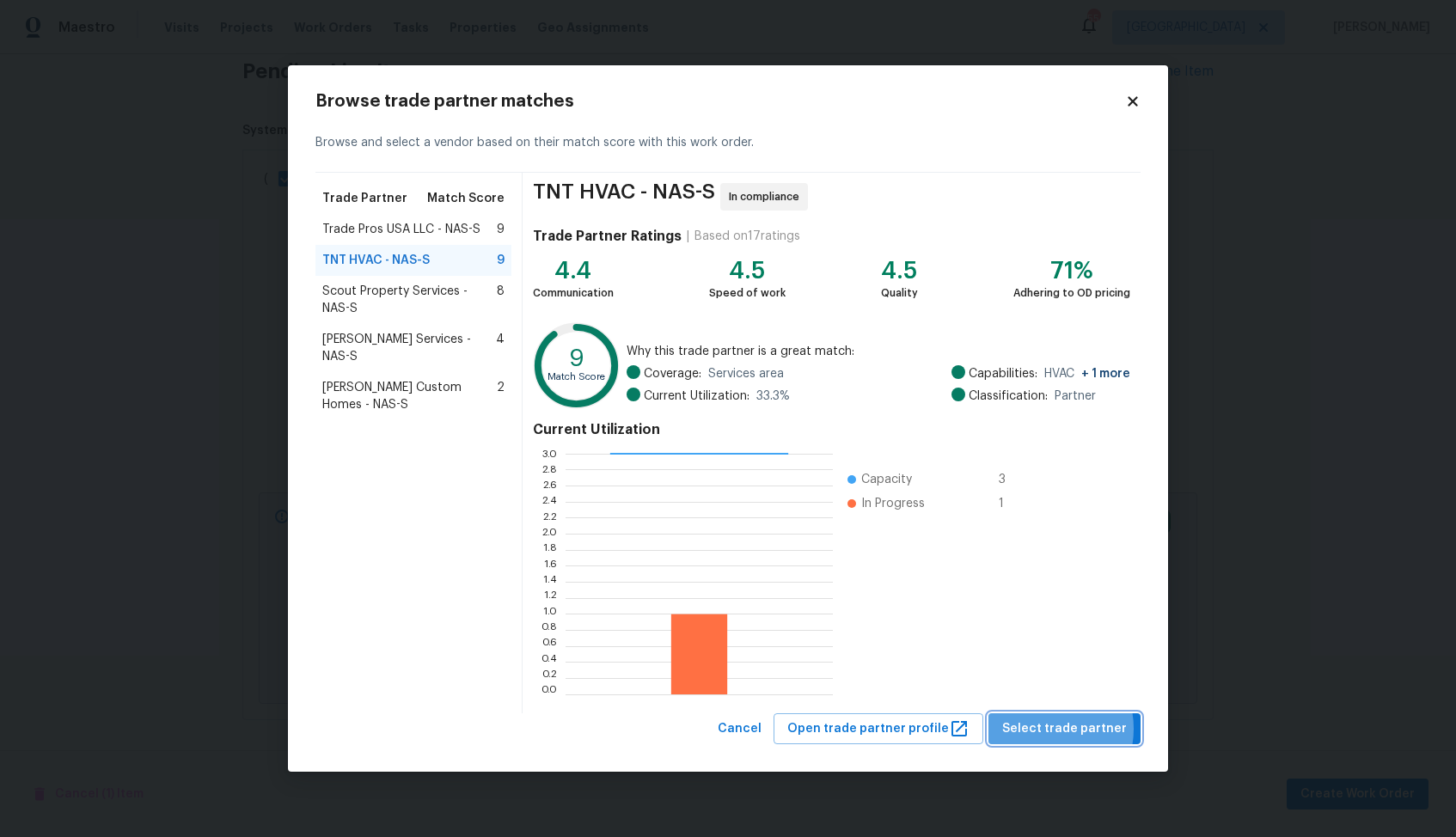
click at [1045, 729] on span "Select trade partner" at bounding box center [1064, 729] width 125 height 21
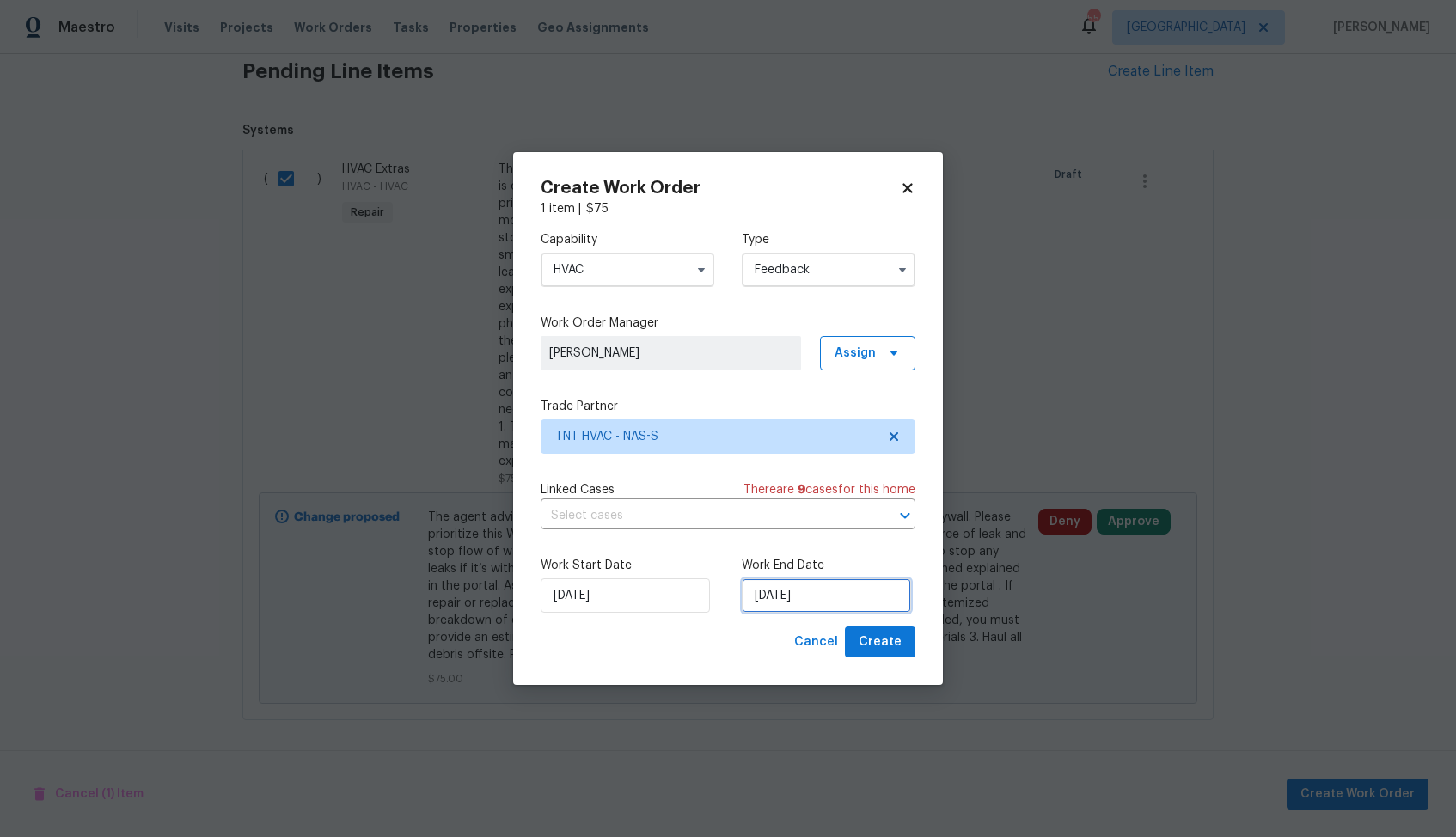
click at [834, 592] on input "20/08/2025" at bounding box center [827, 595] width 169 height 34
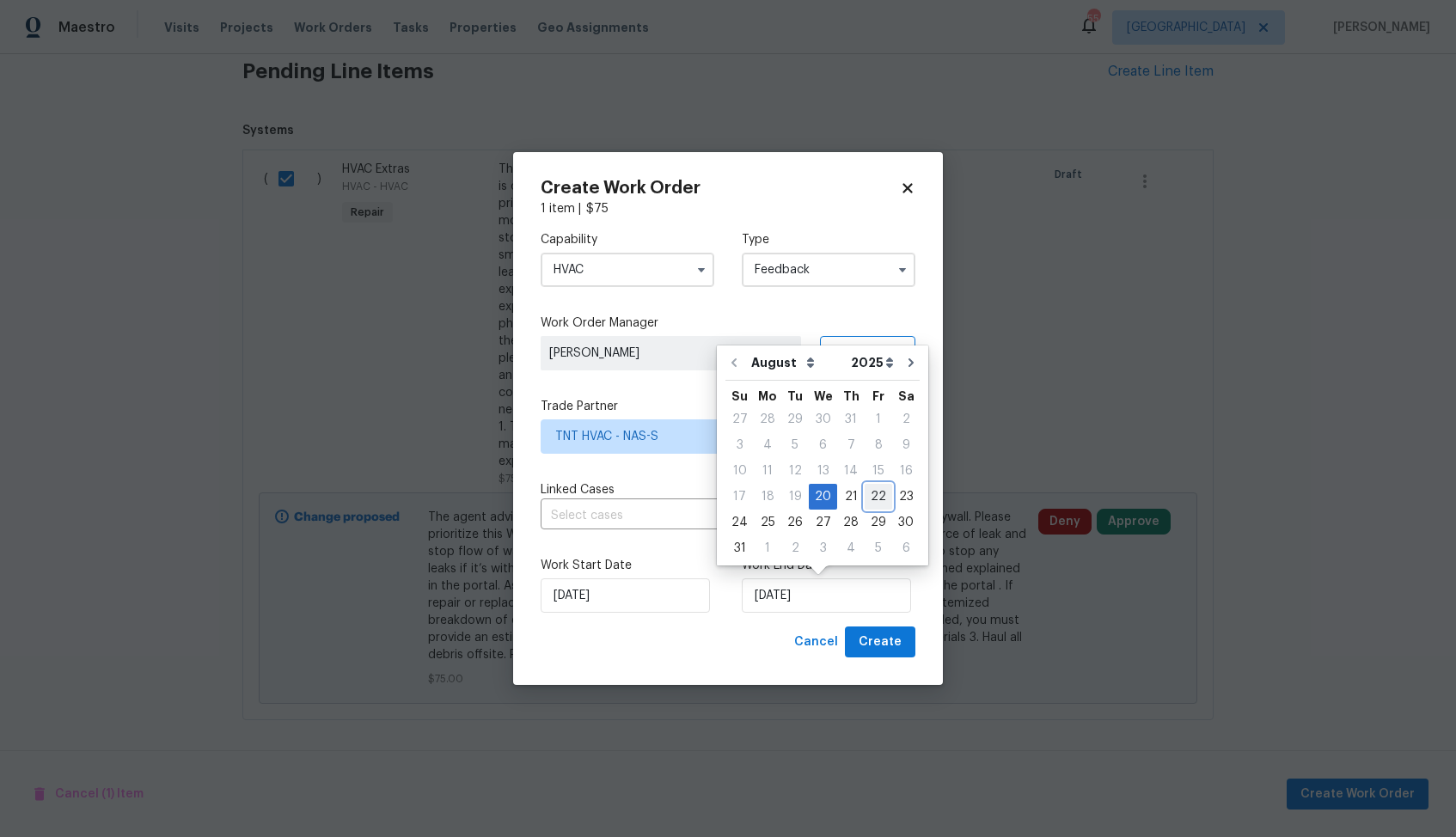
click at [877, 500] on div "22" at bounding box center [879, 497] width 28 height 24
type input "22/08/2025"
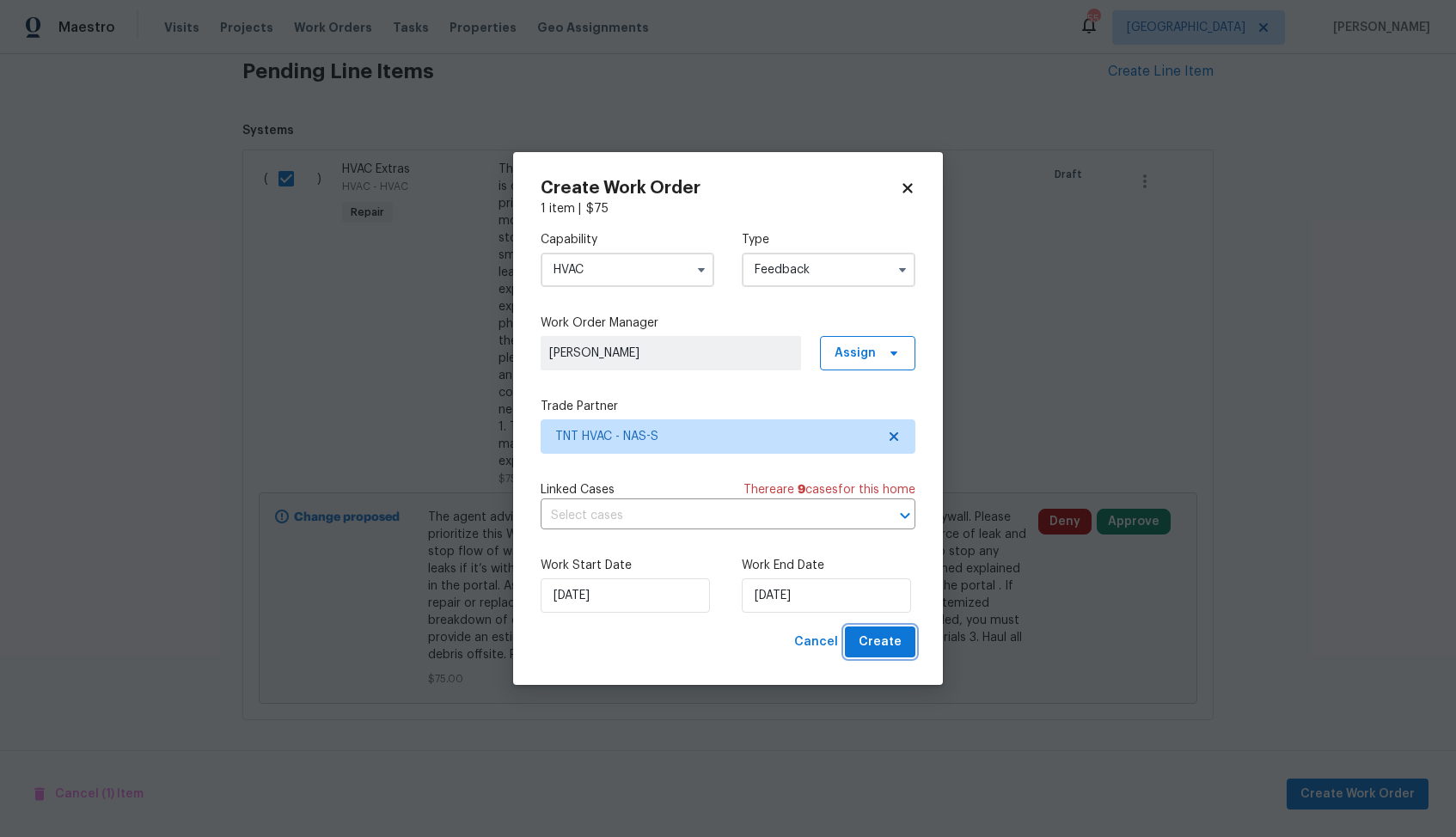
click at [887, 640] on span "Create" at bounding box center [880, 641] width 43 height 21
checkbox input "false"
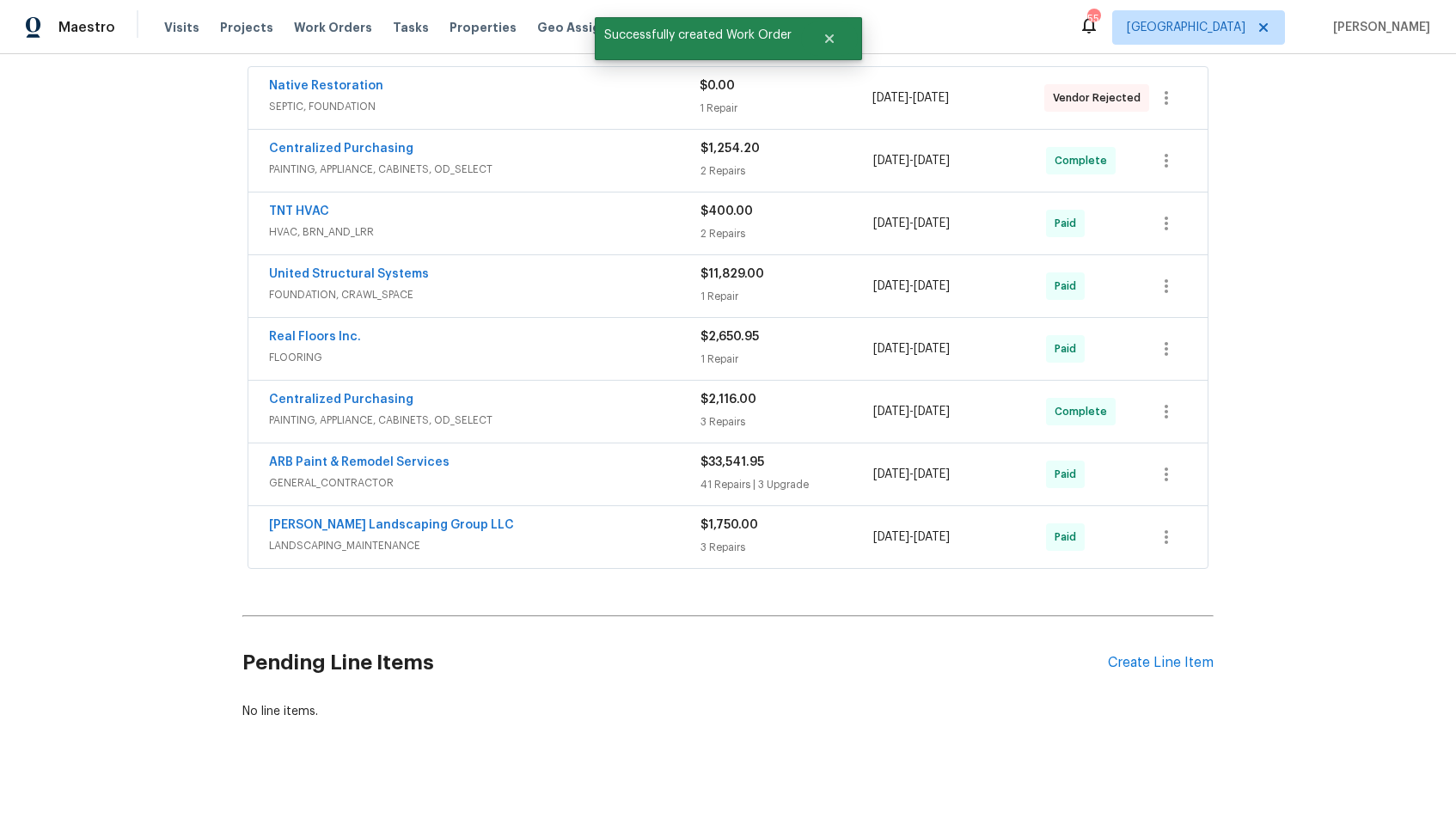
scroll to position [0, 0]
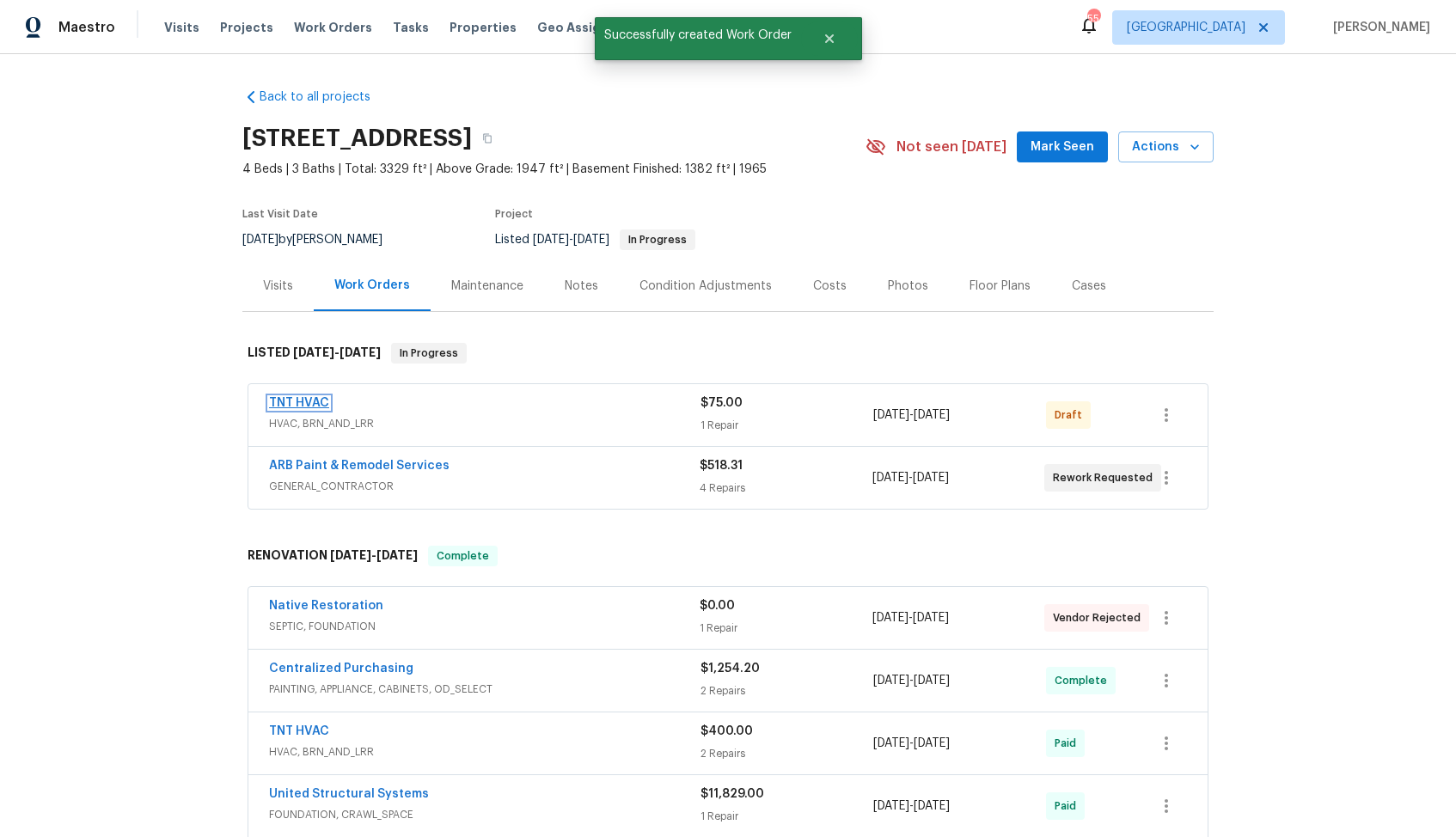
click at [296, 398] on link "TNT HVAC" at bounding box center [299, 402] width 61 height 12
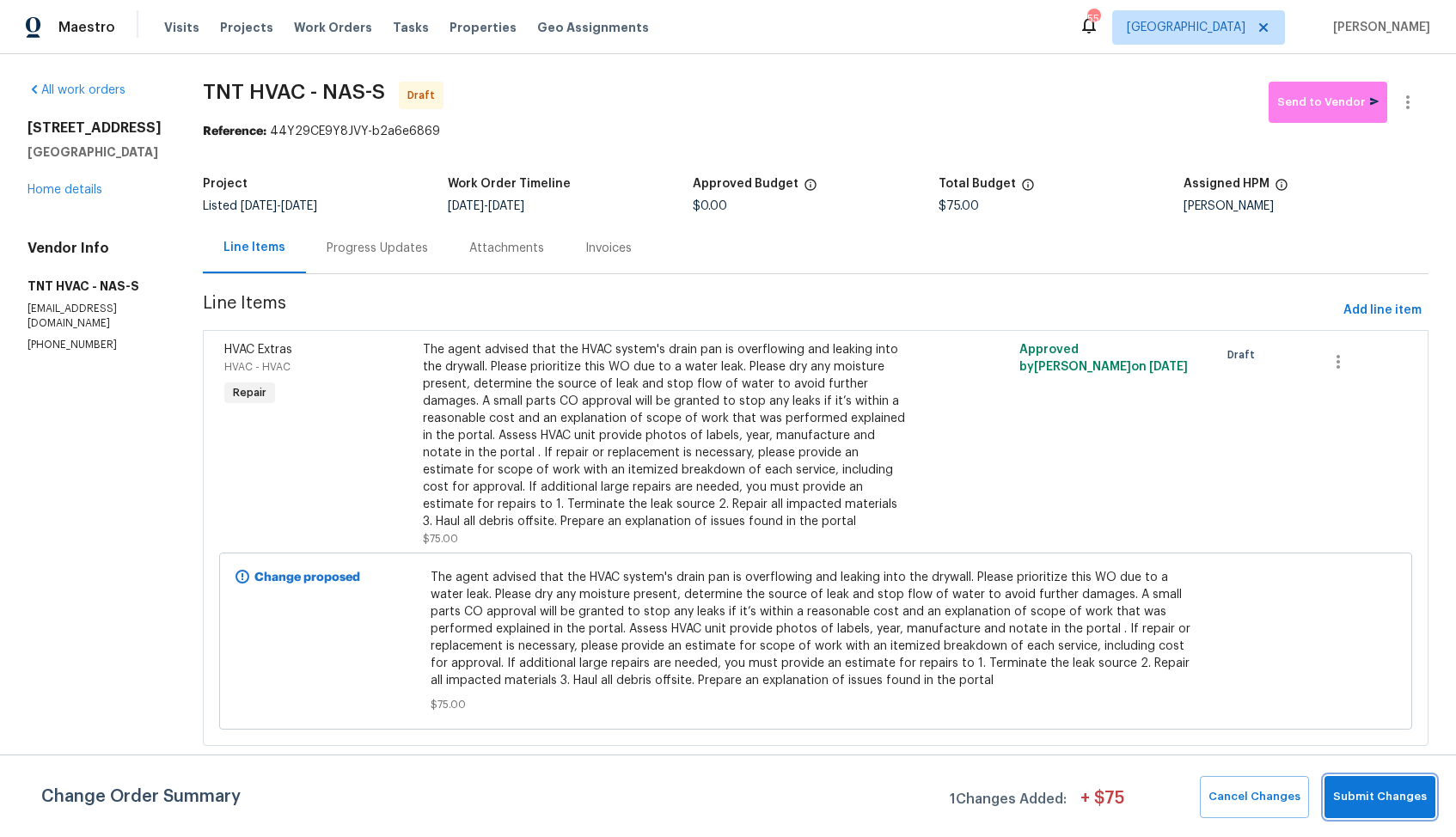
click at [1370, 795] on span "Submit Changes" at bounding box center [1380, 797] width 94 height 20
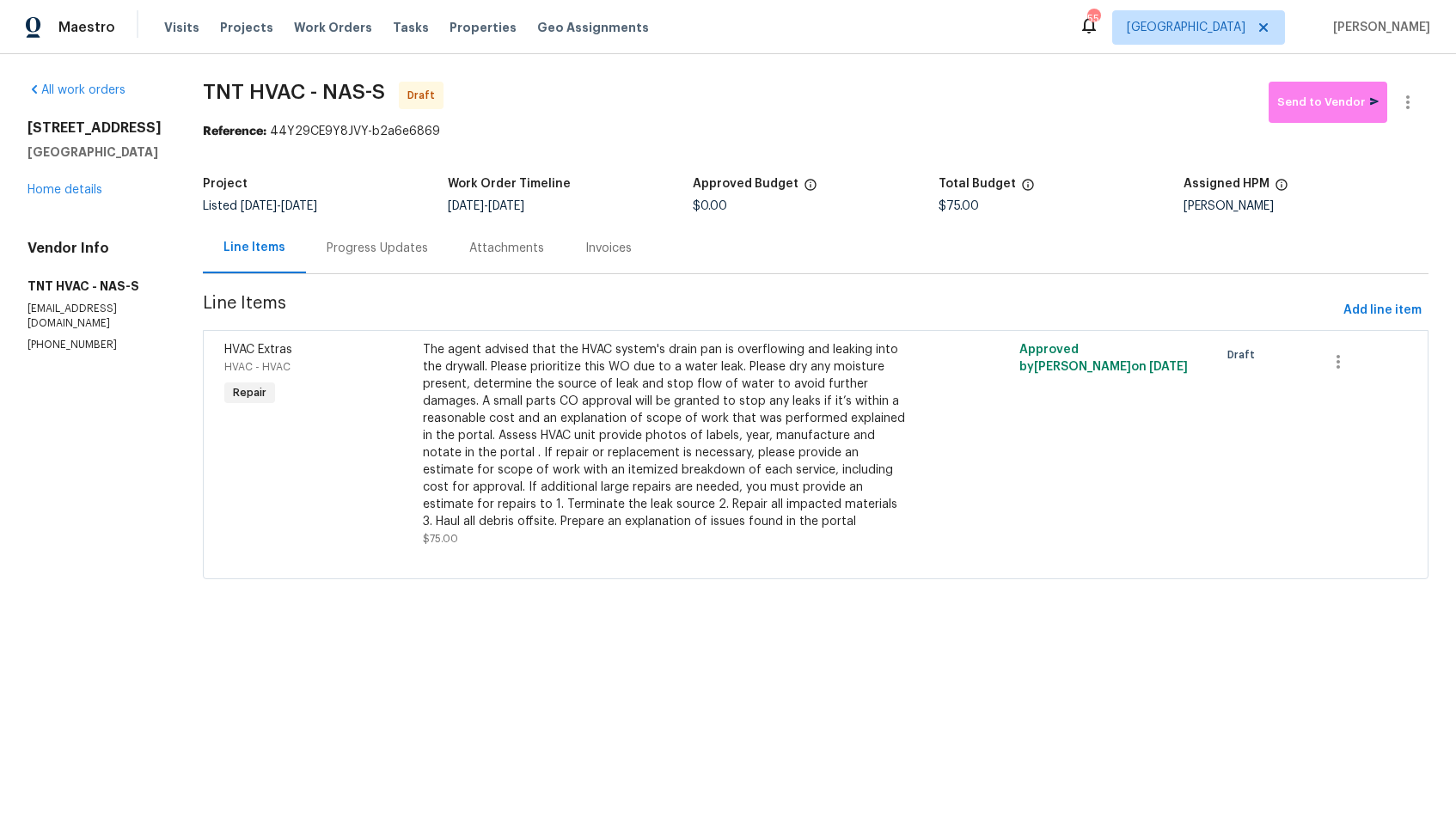
click at [346, 253] on div "Progress Updates" at bounding box center [377, 249] width 101 height 17
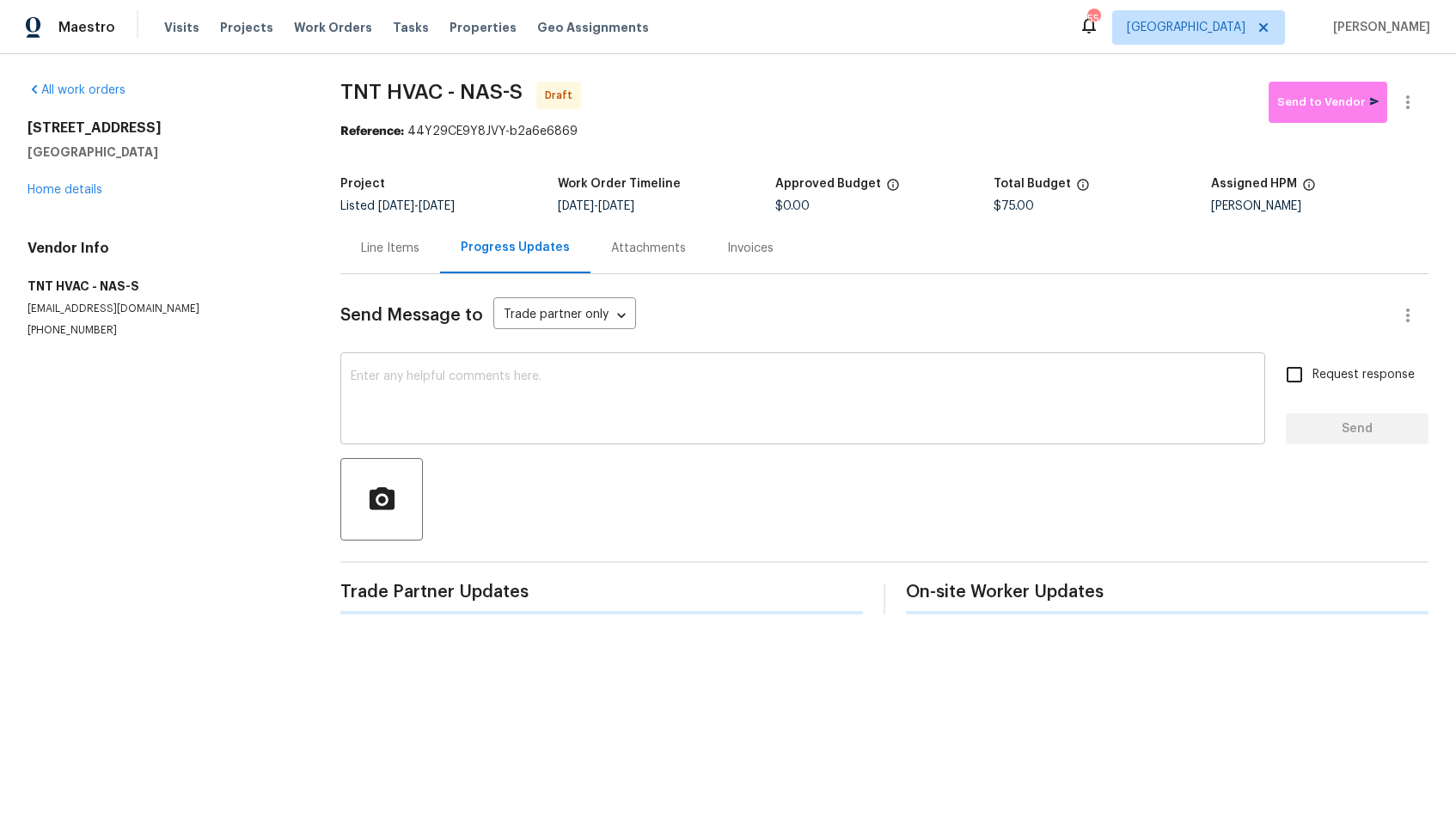
click at [531, 358] on div "x ​" at bounding box center [802, 400] width 924 height 88
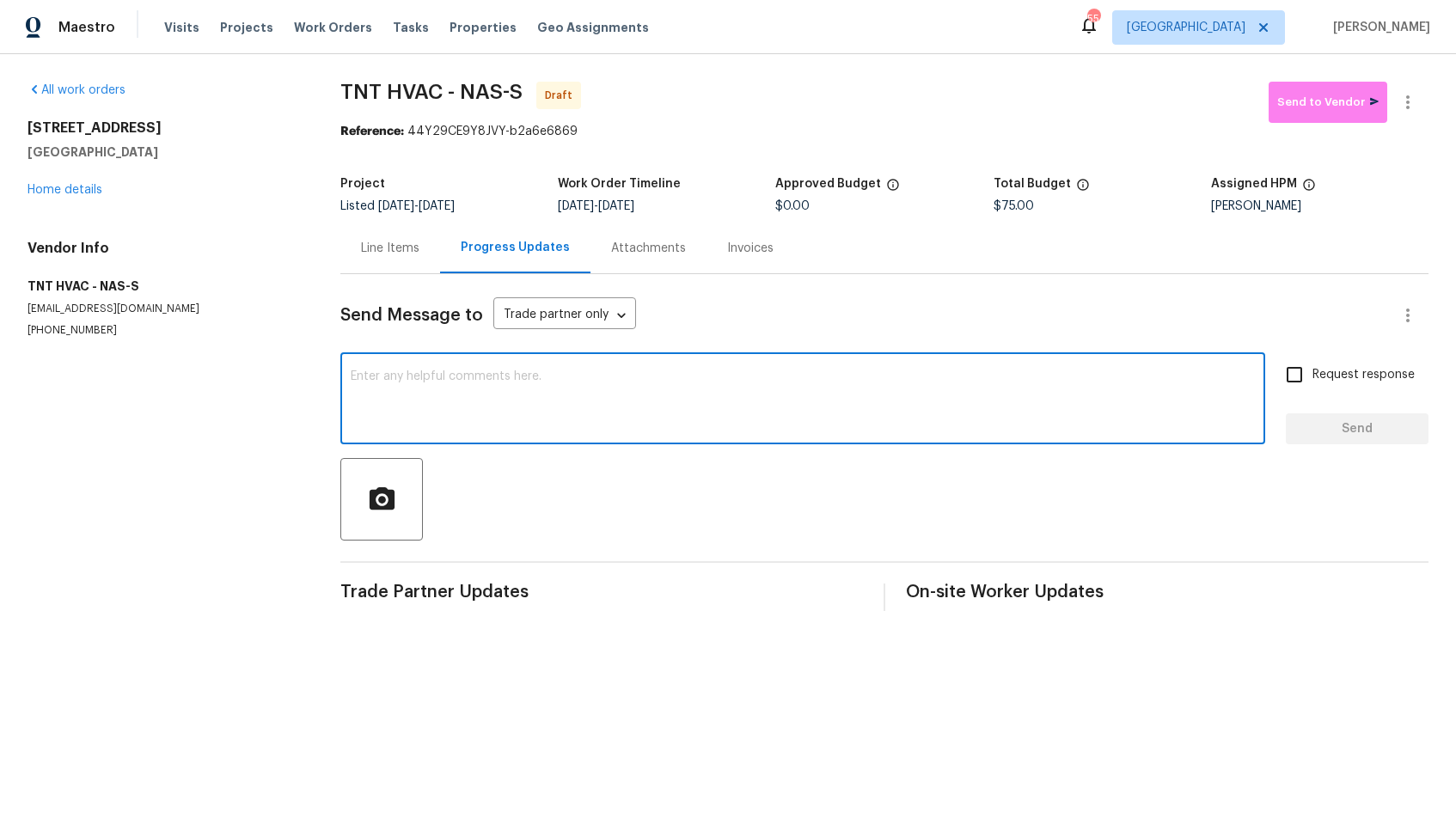
click at [707, 380] on textarea at bounding box center [802, 400] width 904 height 61
paste textarea "Hi, this is Arvind with Opendoor. I’m confirming you received the WO for the pr…"
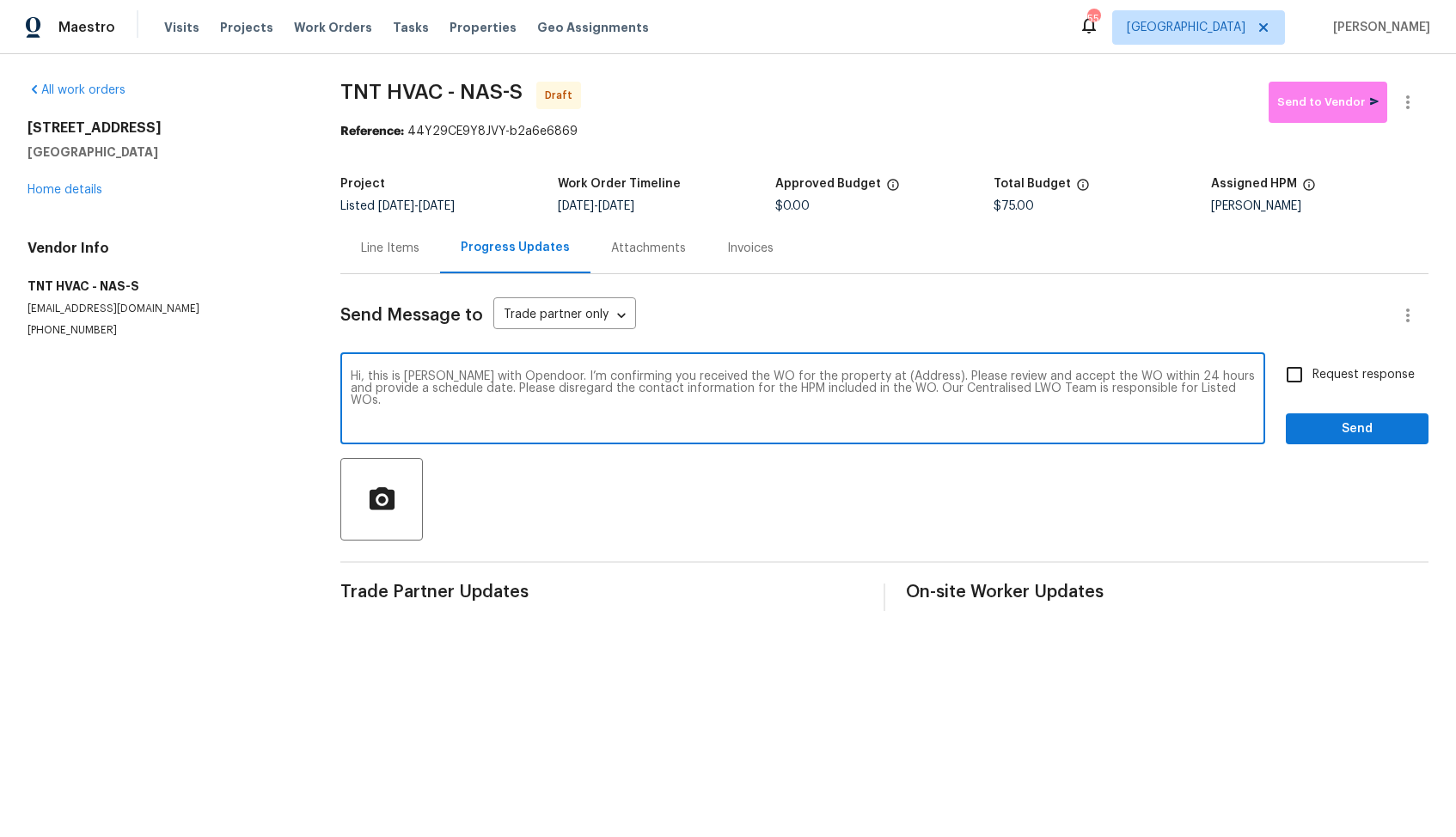
drag, startPoint x: 901, startPoint y: 376, endPoint x: 847, endPoint y: 372, distance: 54.1
click at [847, 372] on textarea "Hi, this is Arvind with Opendoor. I’m confirming you received the WO for the pr…" at bounding box center [802, 400] width 904 height 61
paste textarea "203 Snug Harbor Dr, Hendersonville, TN 37075"
click at [932, 406] on textarea "Hi, this is Arvind with Opendoor. I’m confirming you received the WO for the pr…" at bounding box center [802, 400] width 904 height 61
type textarea "Hi, this is Arvind with Opendoor. I’m confirming you received the WO for the pr…"
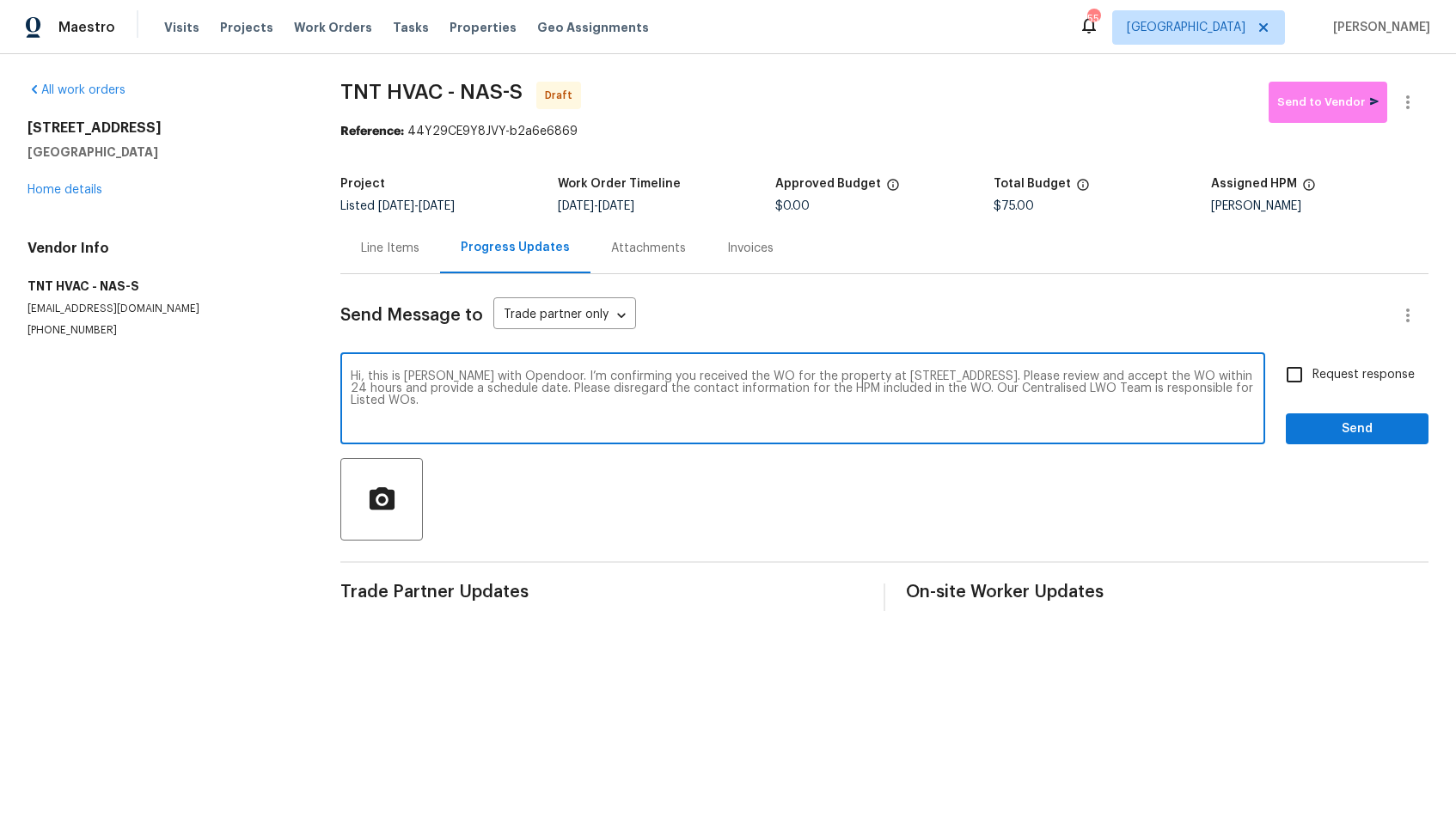
click at [1298, 369] on input "Request response" at bounding box center [1294, 374] width 36 height 36
checkbox input "true"
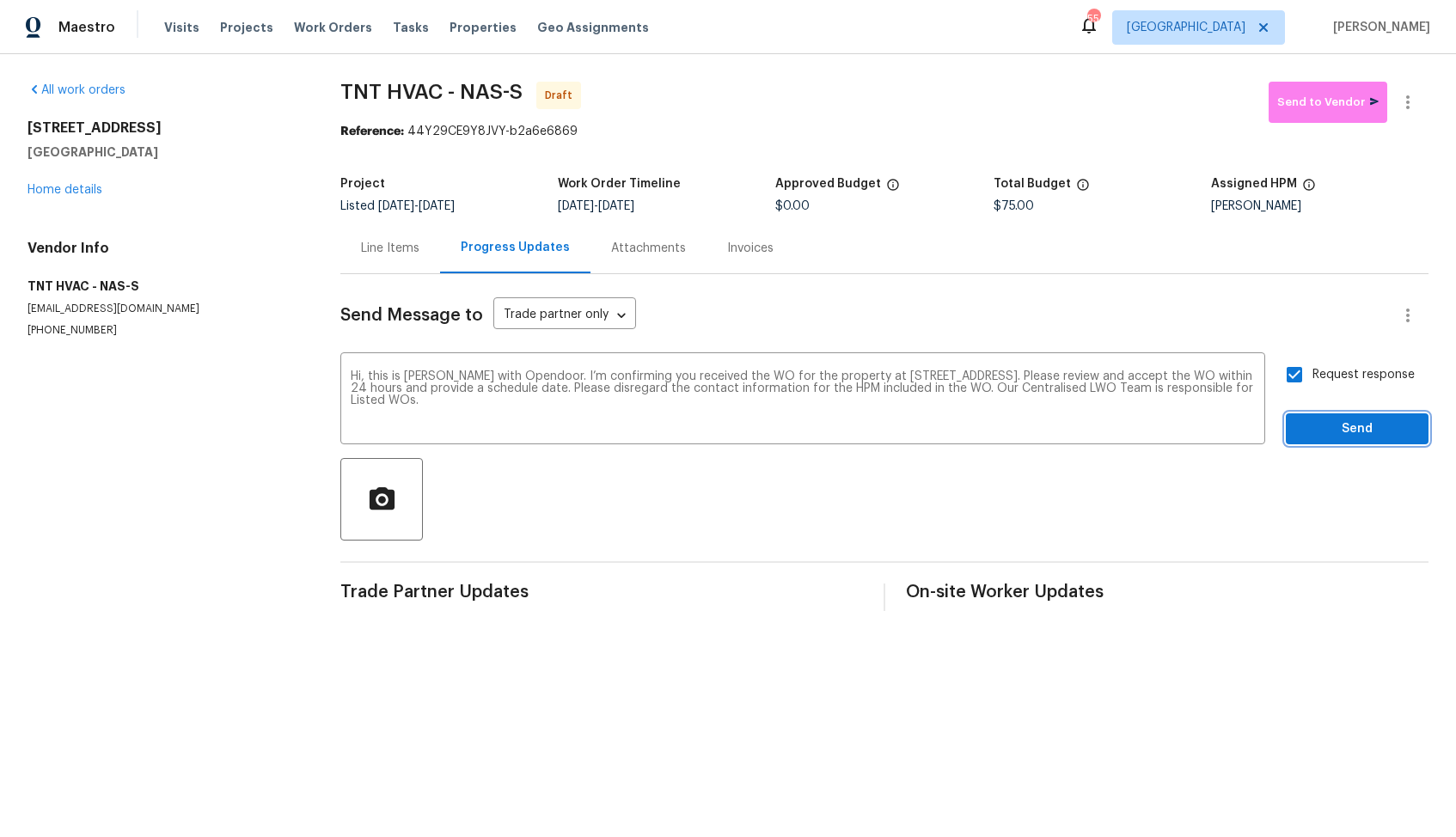
click at [1333, 413] on button "Send" at bounding box center [1356, 429] width 142 height 32
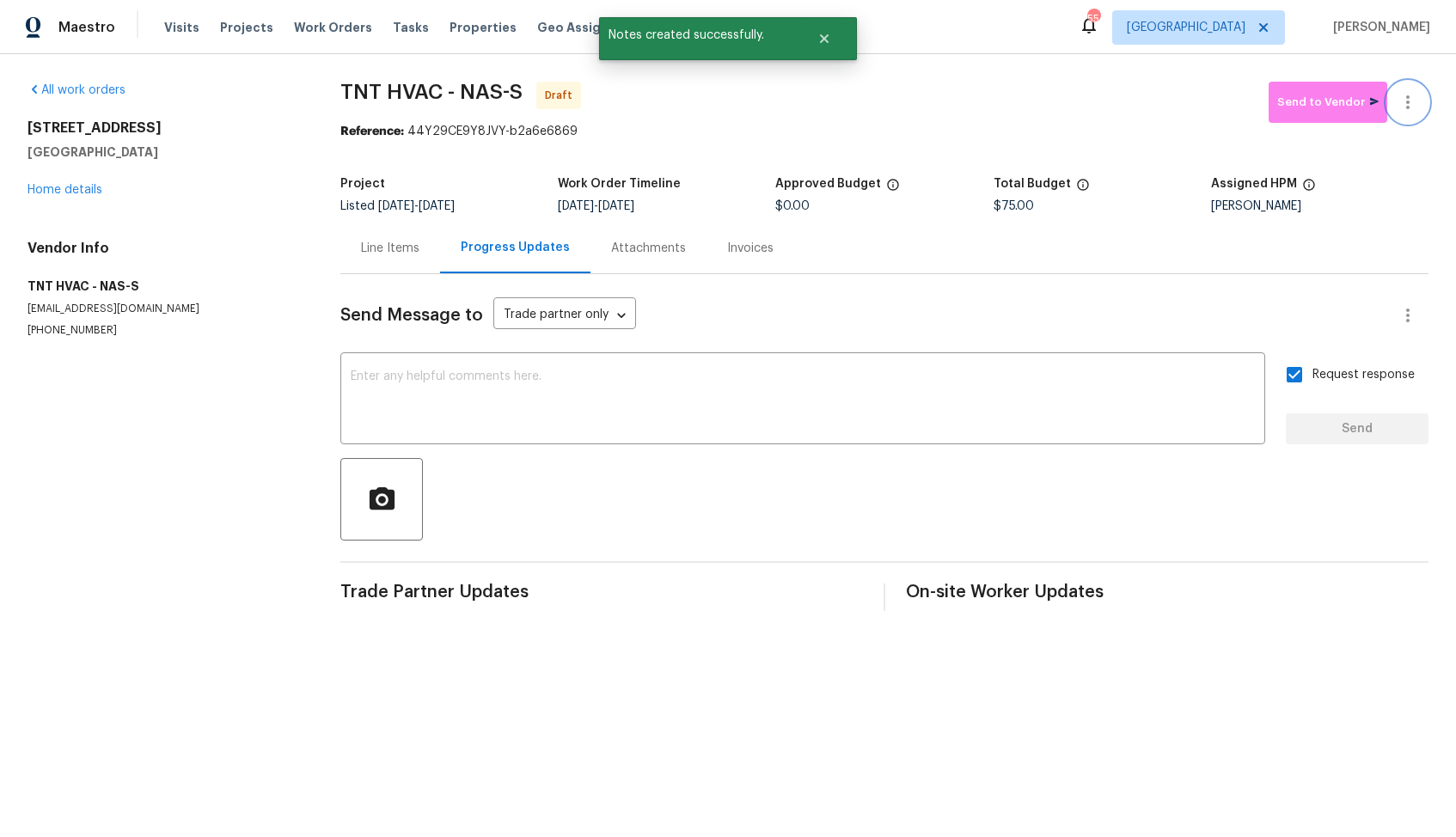
click at [1410, 99] on icon "button" at bounding box center [1408, 102] width 20 height 20
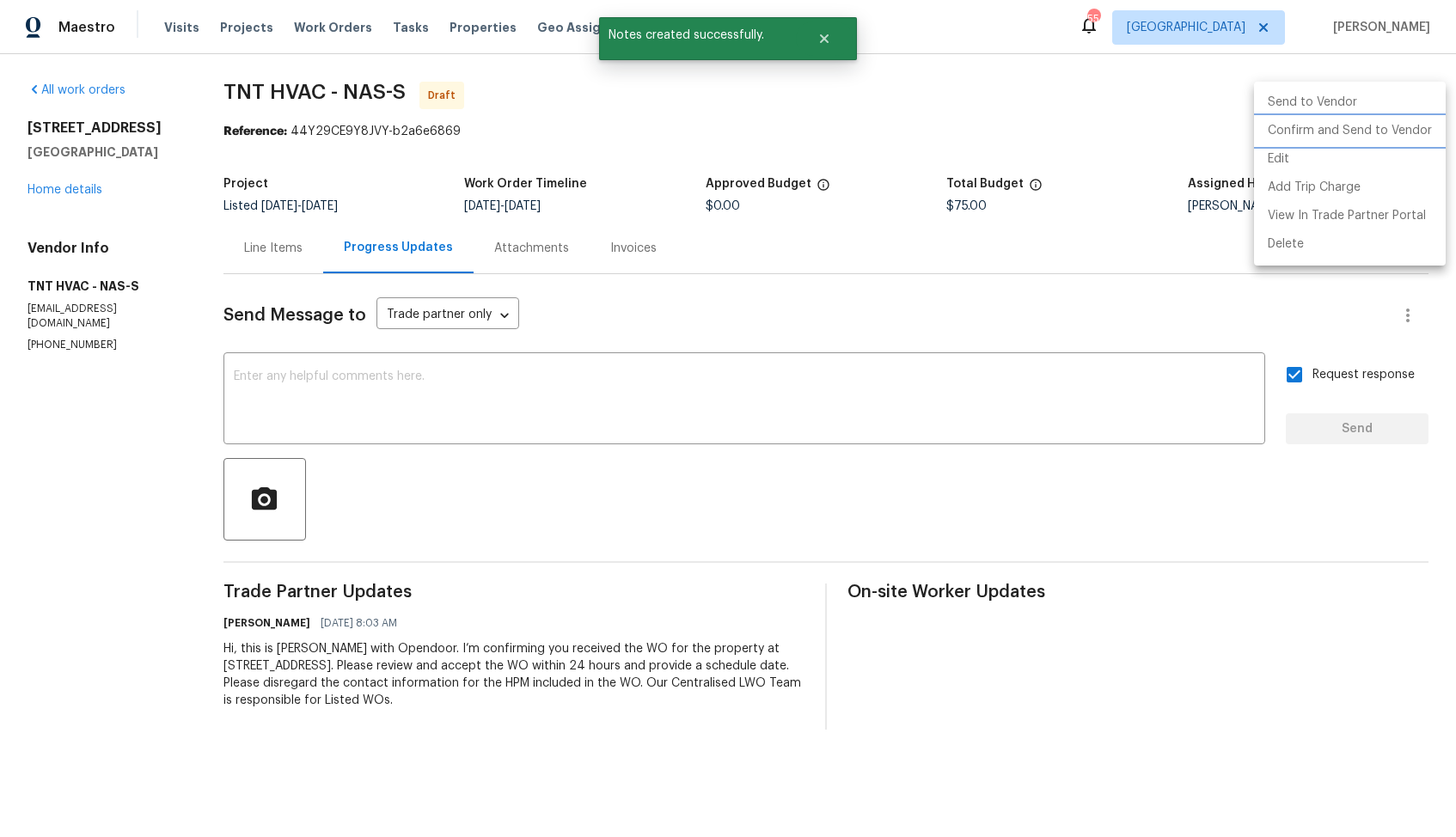
click at [1323, 132] on li "Confirm and Send to Vendor" at bounding box center [1350, 131] width 192 height 28
click at [728, 161] on div at bounding box center [728, 418] width 1456 height 837
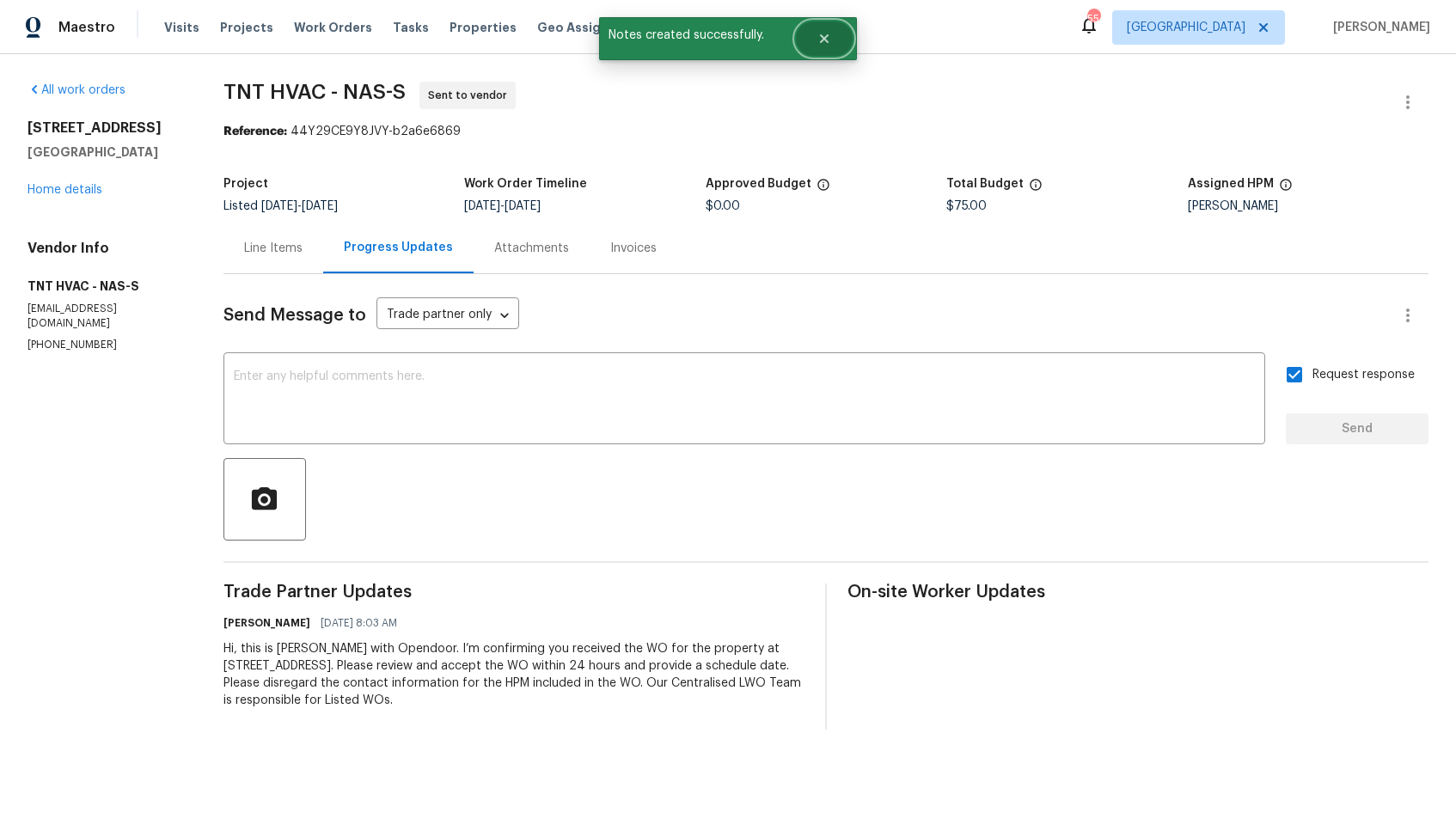
click at [821, 39] on icon "Close" at bounding box center [824, 38] width 14 height 14
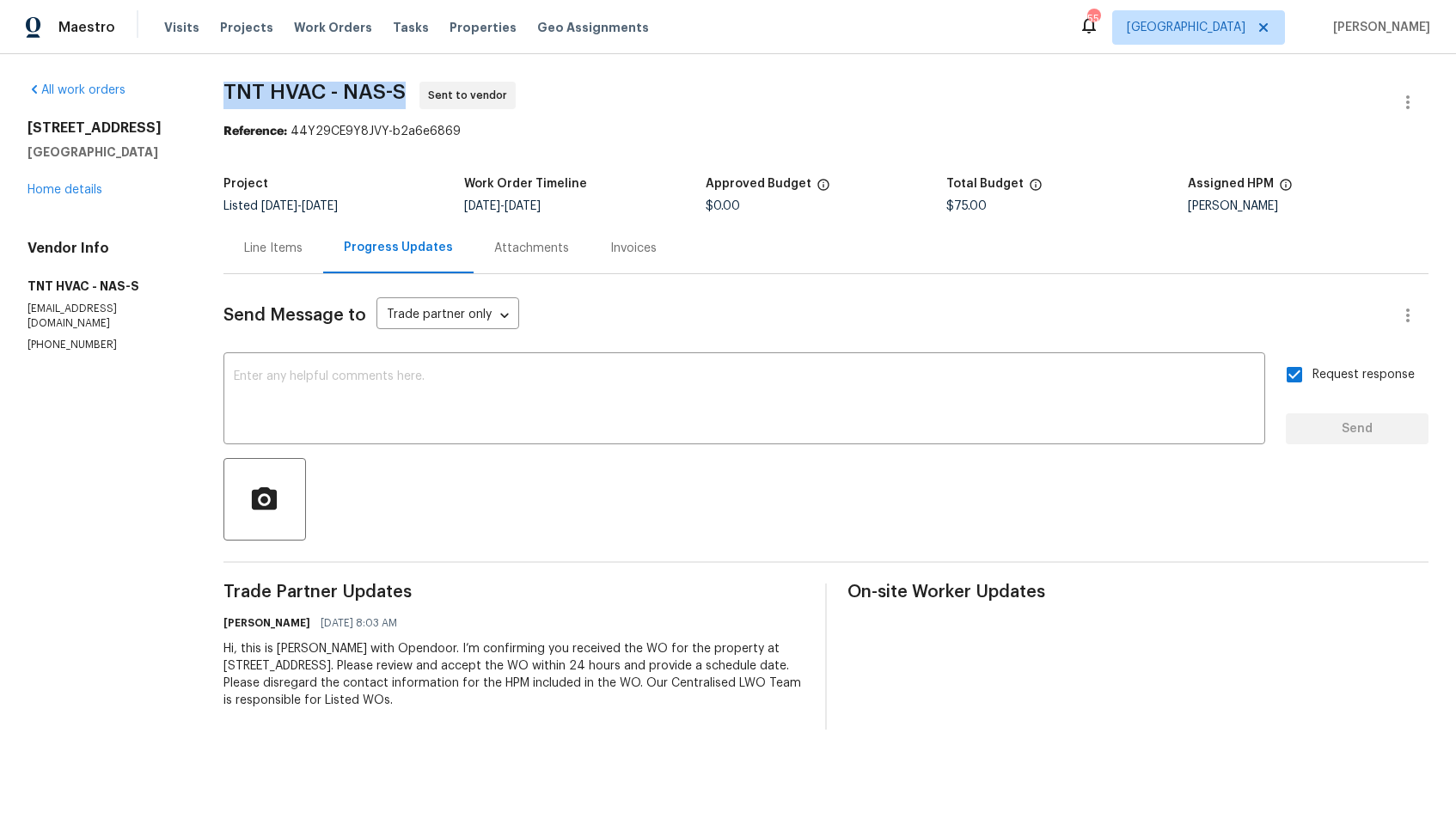
drag, startPoint x: 220, startPoint y: 91, endPoint x: 402, endPoint y: 93, distance: 182.0
click at [402, 93] on span "TNT HVAC - NAS-S Sent to vendor" at bounding box center [805, 102] width 1164 height 41
copy span "TNT HVAC - NAS-S"
click at [955, 98] on span "TNT HVAC - NAS-S Sent to vendor" at bounding box center [805, 102] width 1164 height 41
drag, startPoint x: 289, startPoint y: 134, endPoint x: 490, endPoint y: 135, distance: 201.0
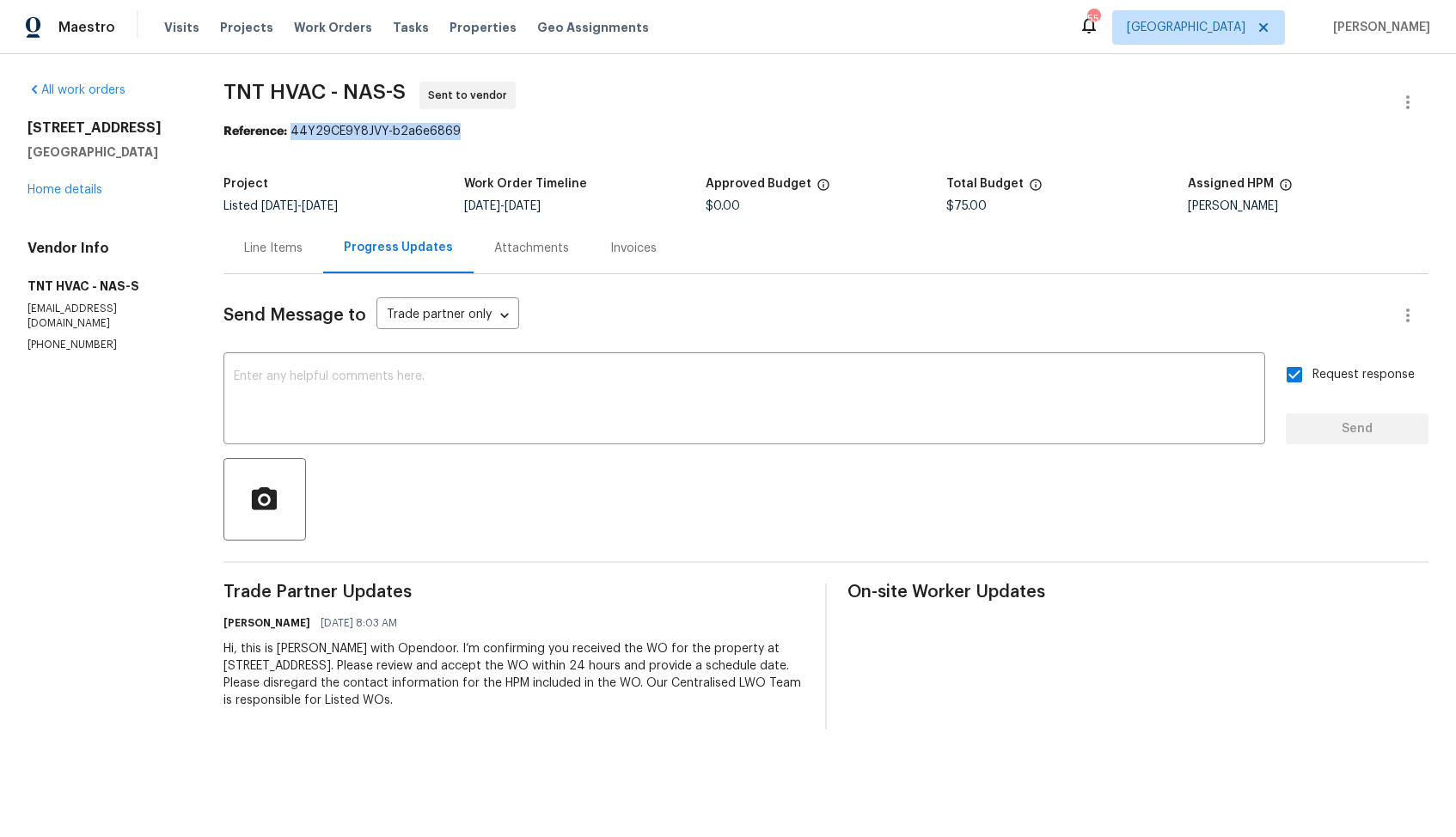
click at [490, 135] on div "Reference: 44Y29CE9Y8JVY-b2a6e6869" at bounding box center [826, 131] width 1205 height 17
copy div "44Y29CE9Y8JVY-b2a6e6869"
click at [608, 129] on div "Reference: 44Y29CE9Y8JVY-b2a6e6869" at bounding box center [826, 131] width 1205 height 17
click at [669, 147] on section "TNT HVAC - NAS-S Sent to vendor Reference: 44Y29CE9Y8JVY-b2a6e6869 Project List…" at bounding box center [826, 406] width 1205 height 648
click at [61, 190] on link "Home details" at bounding box center [65, 190] width 74 height 12
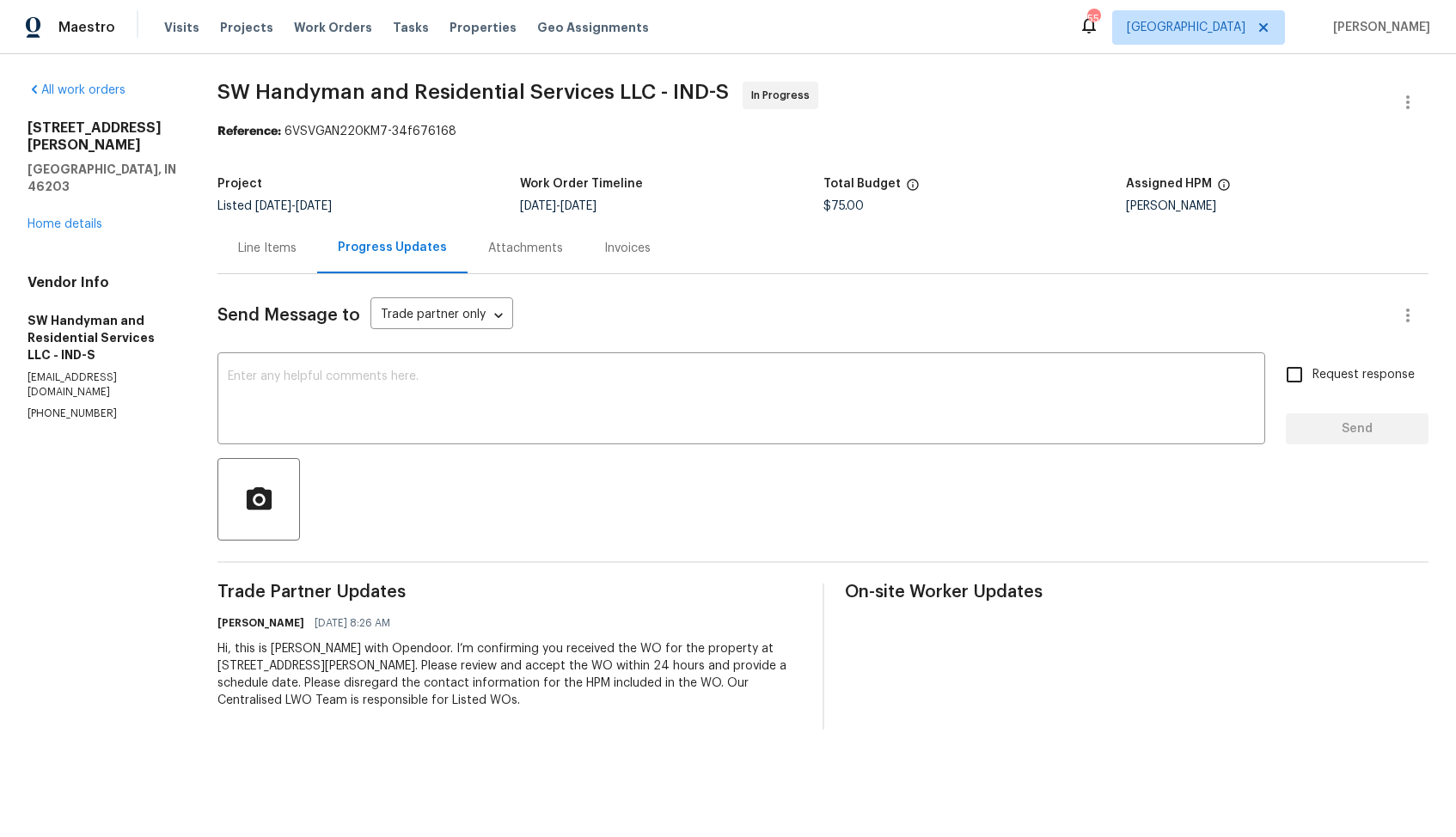
click at [269, 251] on div "Line Items" at bounding box center [267, 249] width 59 height 17
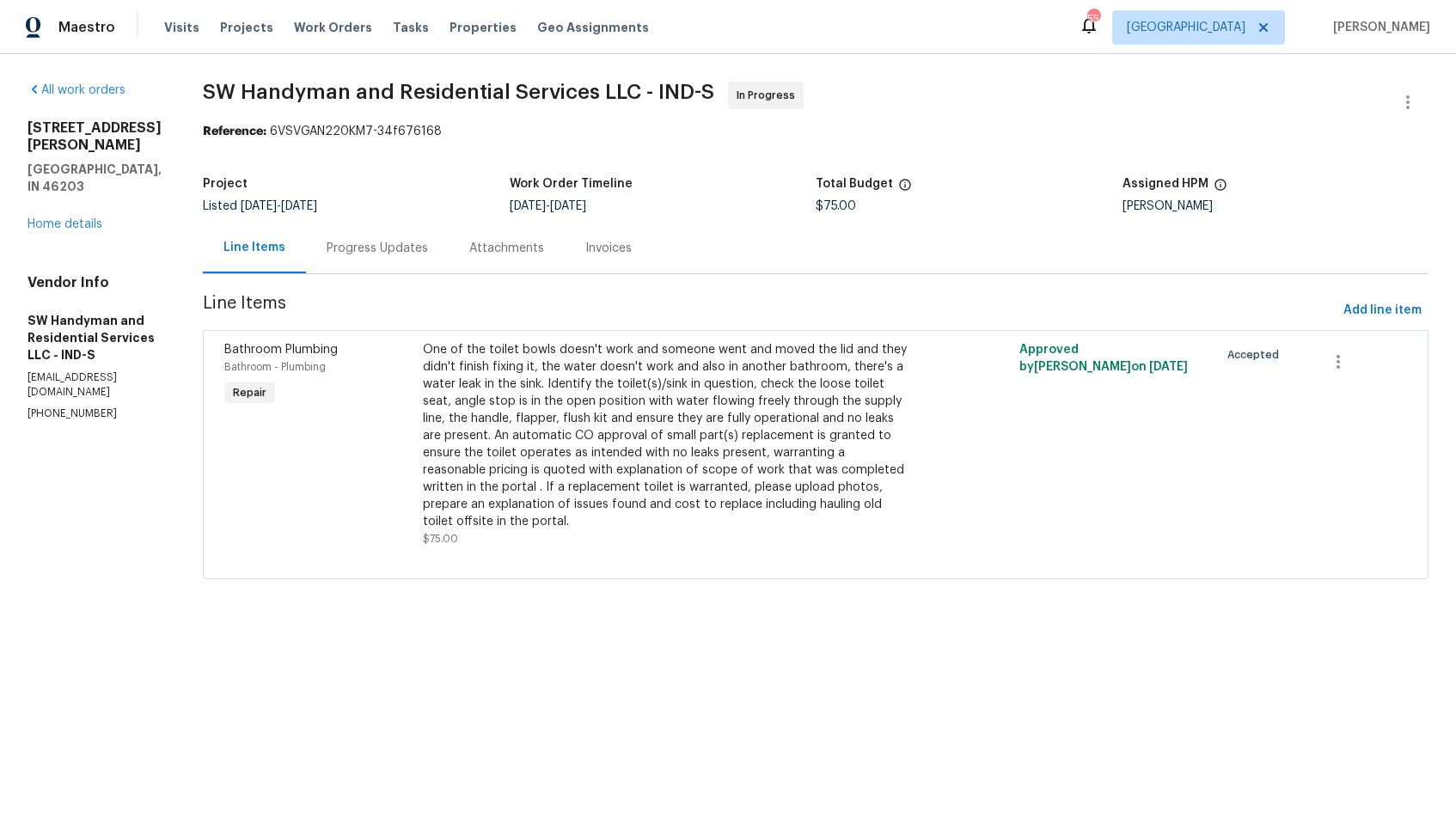
click at [358, 251] on div "Progress Updates" at bounding box center [377, 249] width 101 height 17
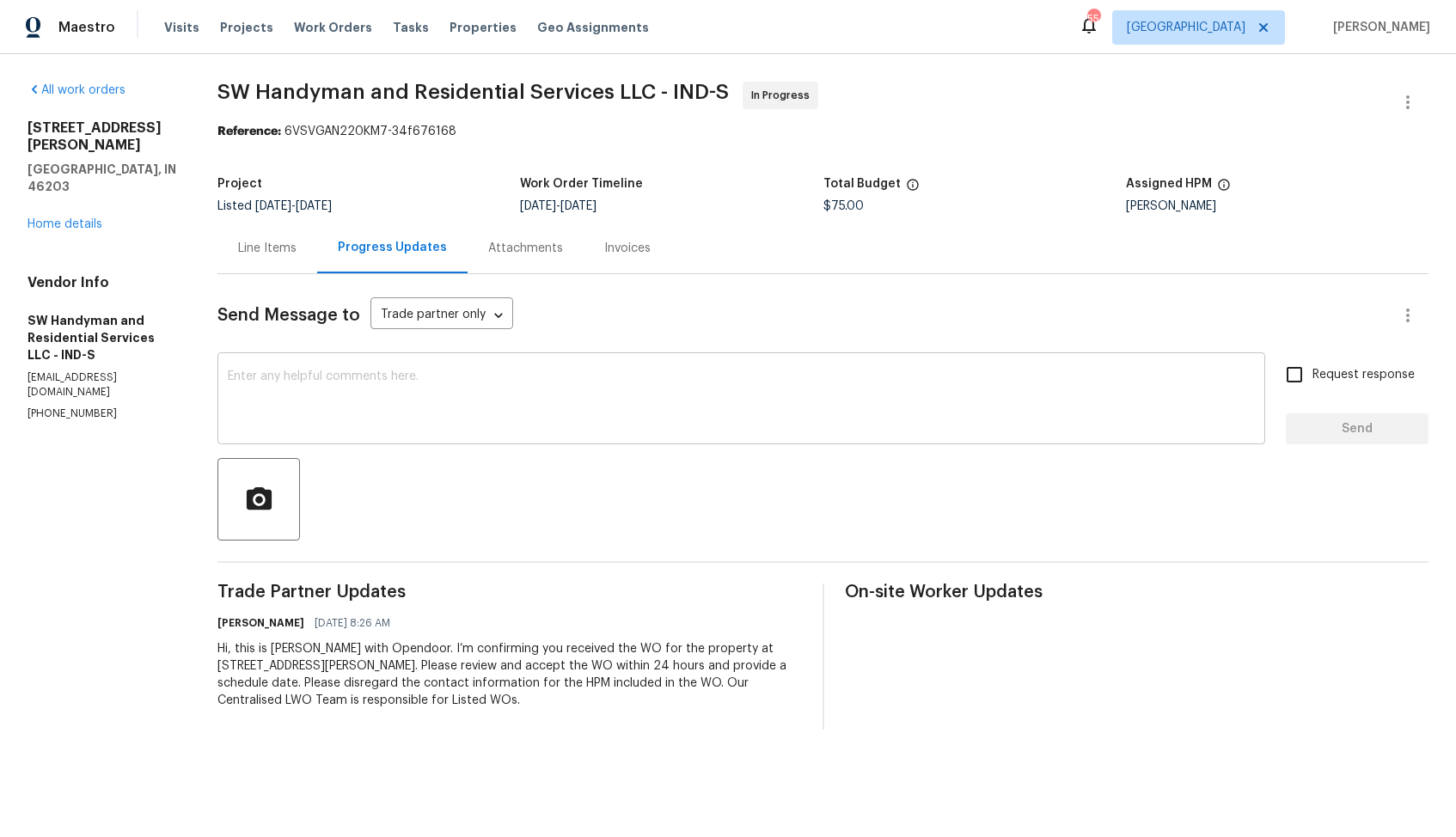
click at [457, 400] on textarea at bounding box center [741, 400] width 1027 height 61
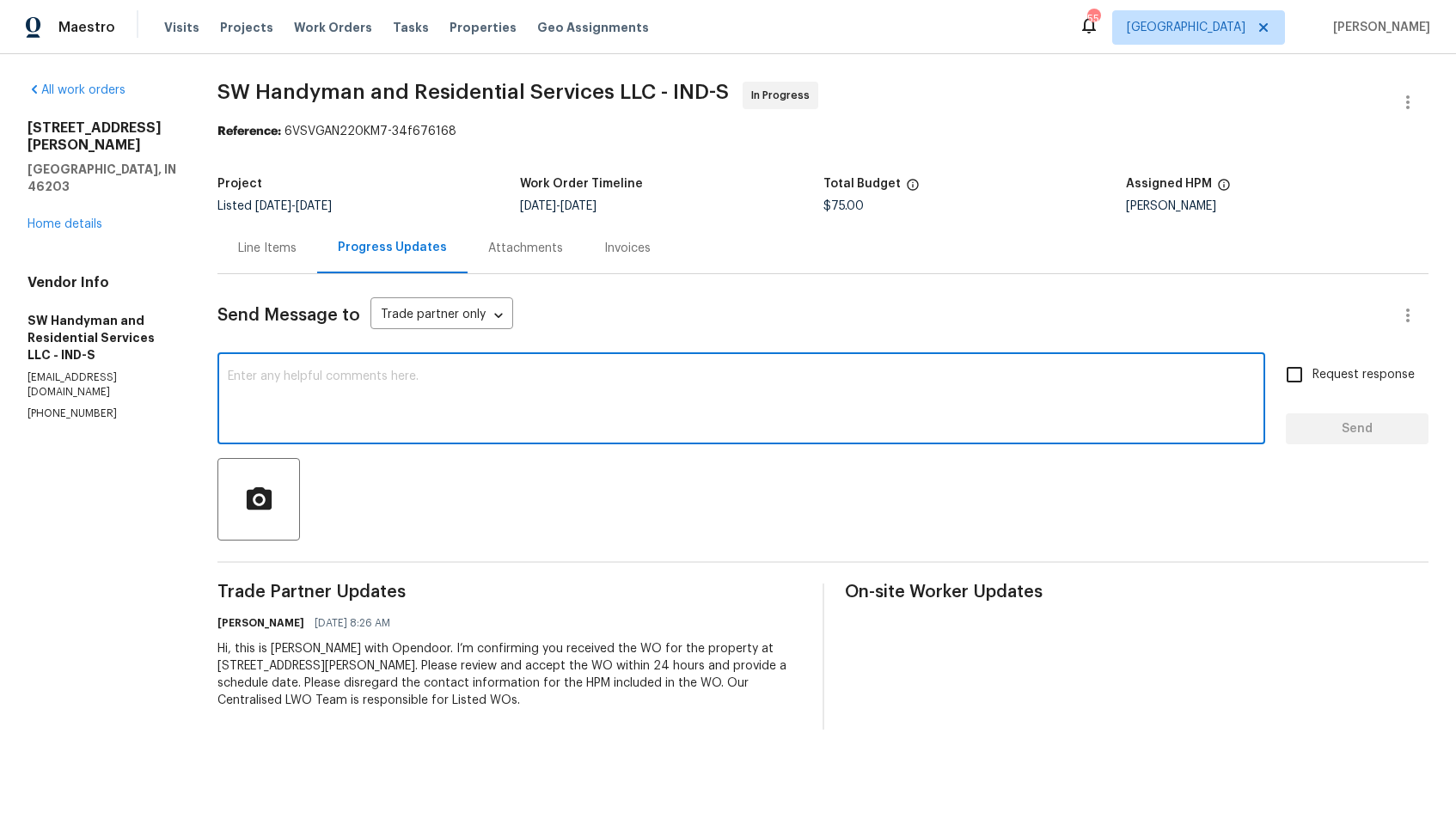
paste textarea "Hi team, do we have an update on the progression status of the work order? Woul…"
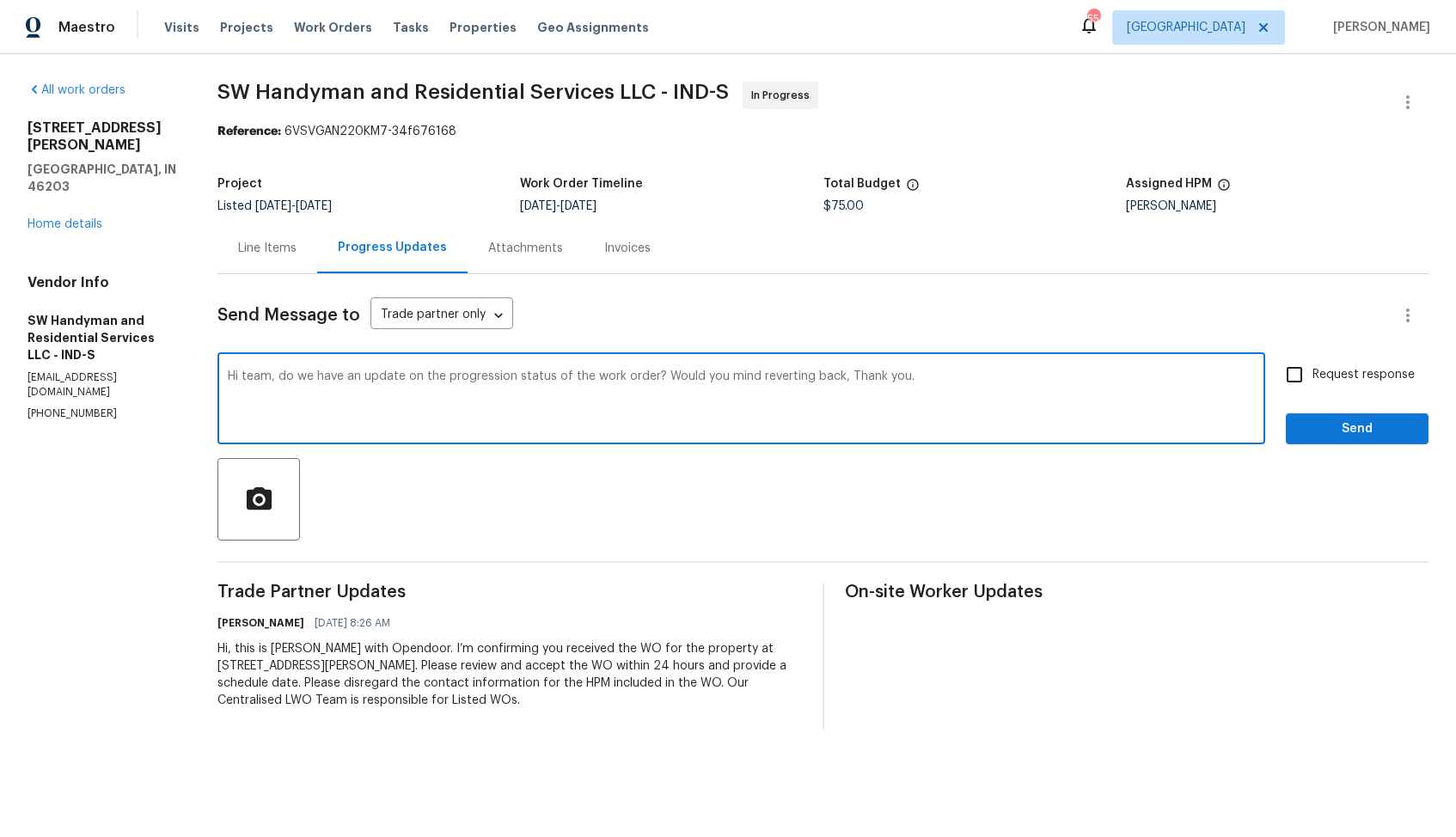
drag, startPoint x: 662, startPoint y: 379, endPoint x: 842, endPoint y: 382, distance: 180.0
click at [843, 383] on textarea "Hi team, do we have an update on the progression status of the work order? Woul…" at bounding box center [741, 400] width 1027 height 61
click at [789, 384] on textarea "Hi team, do we have an update on the progression status of the work order? Than…" at bounding box center [741, 400] width 1027 height 61
click at [751, 377] on textarea "Hi team, do we have an update on the progression status of the work order? Than…" at bounding box center [741, 400] width 1027 height 61
type textarea "Hi team, do we have an update on the progression status of the work order? Than…"
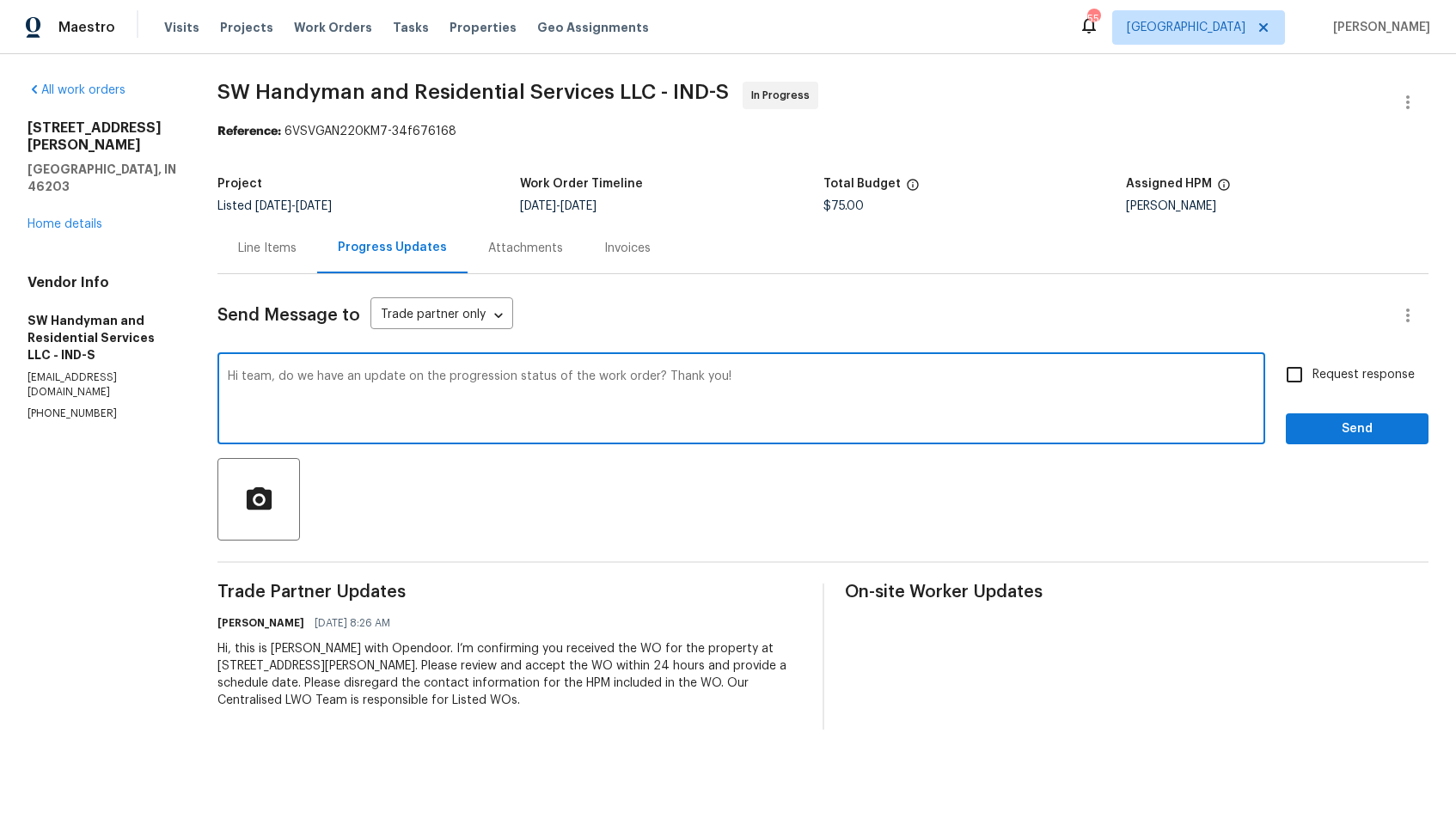
click at [1278, 370] on input "Request response" at bounding box center [1294, 374] width 36 height 36
checkbox input "true"
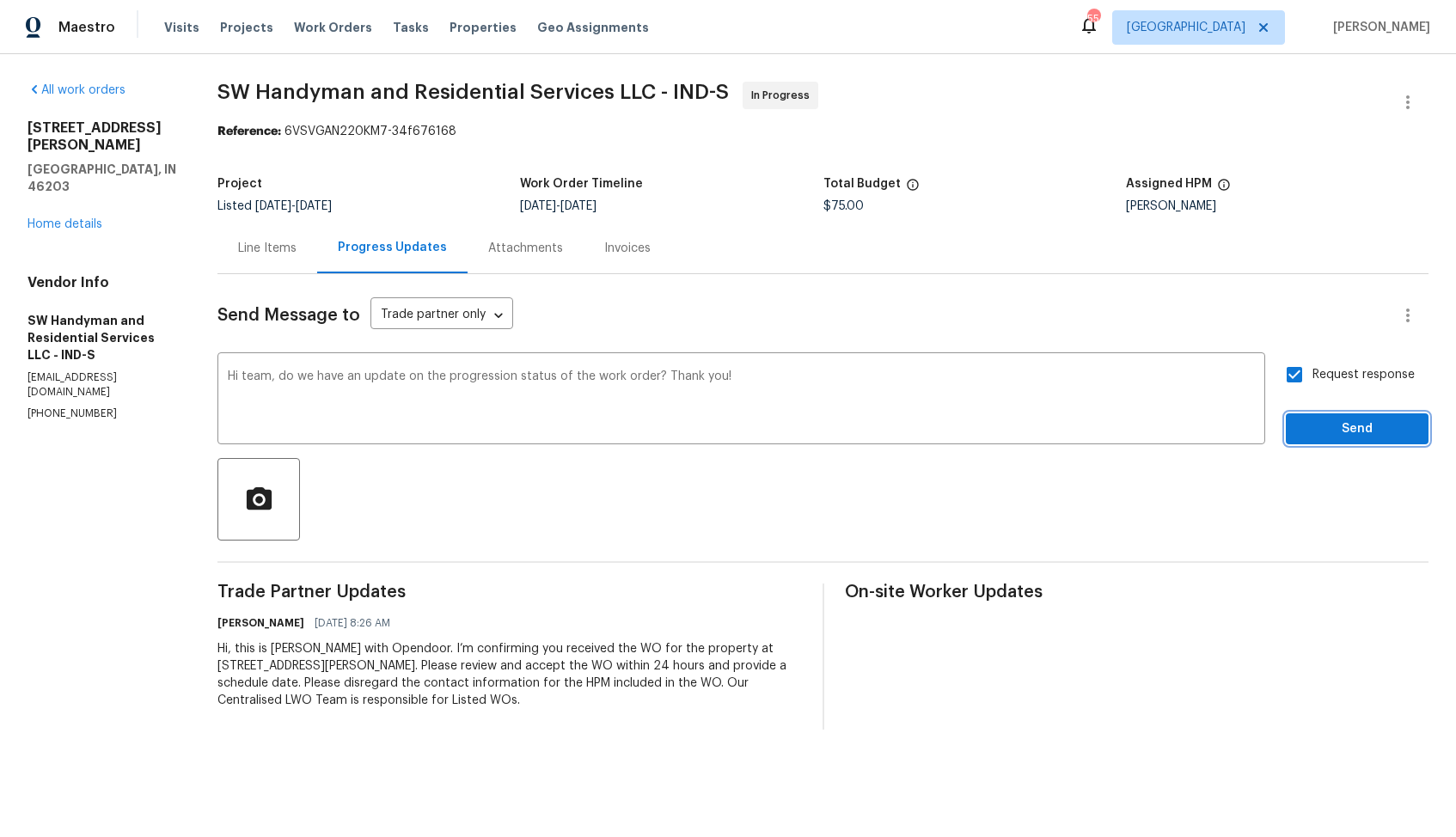
click at [1324, 434] on span "Send" at bounding box center [1357, 429] width 115 height 21
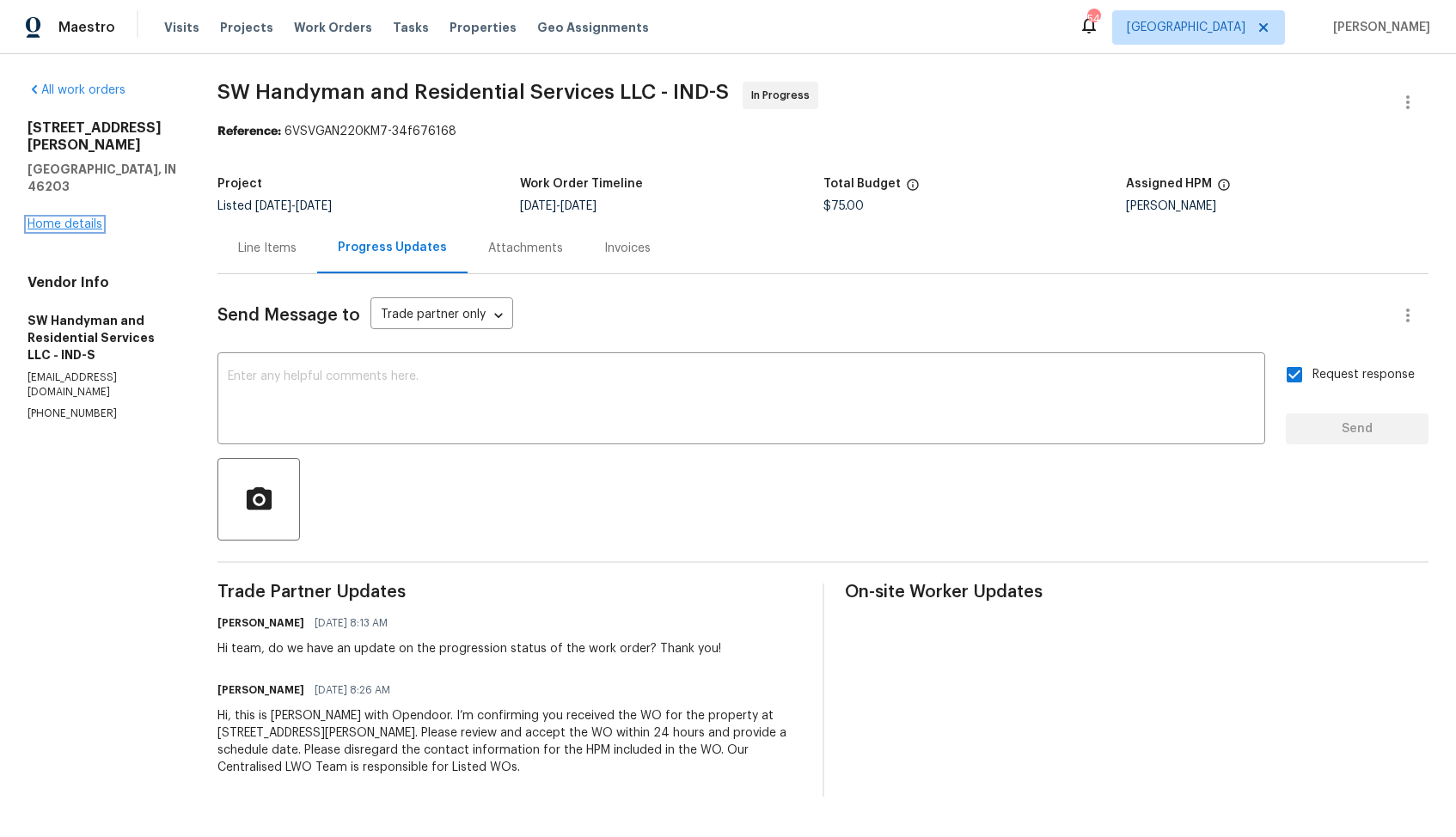
click at [73, 218] on link "Home details" at bounding box center [65, 223] width 74 height 12
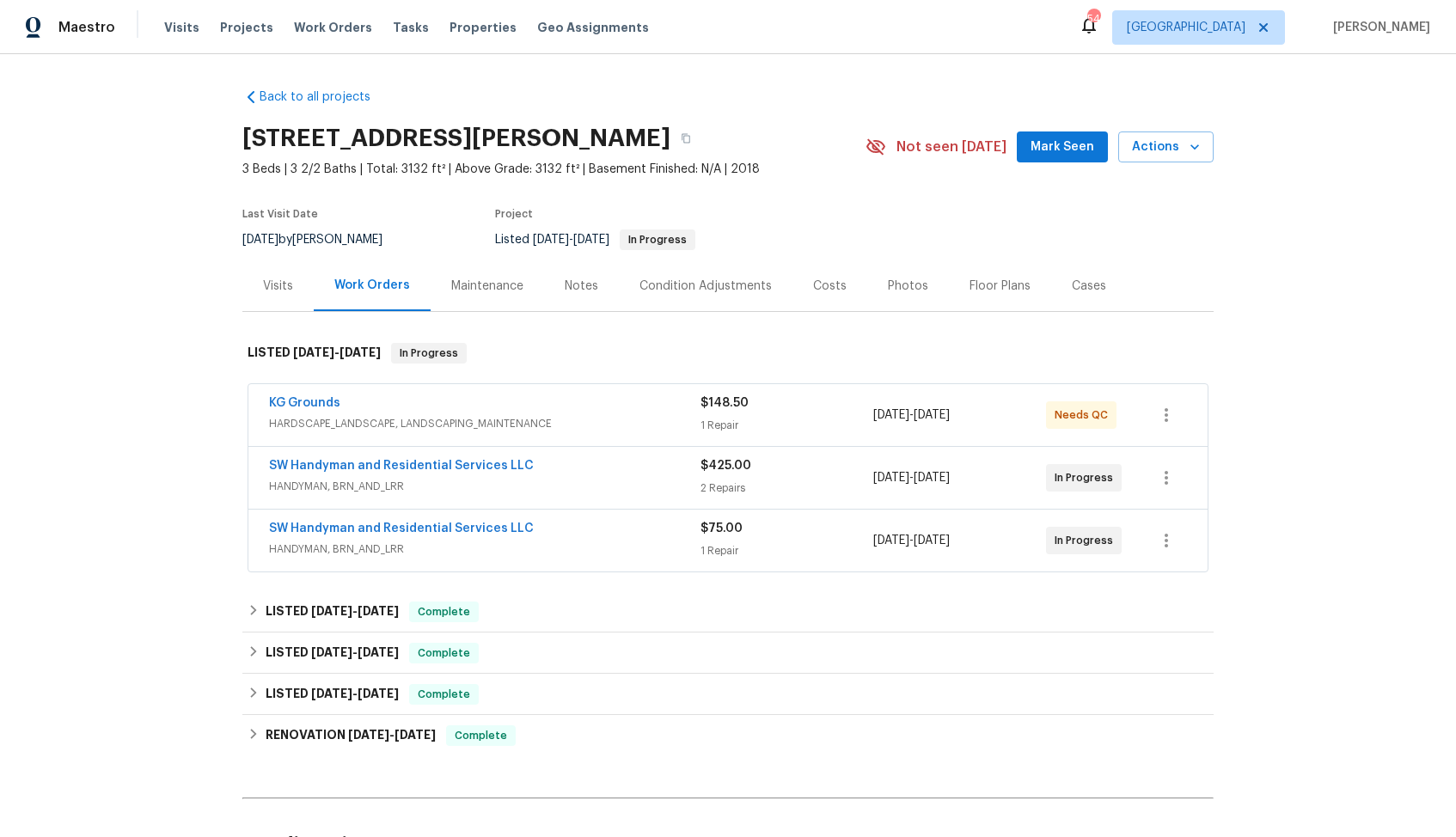
click at [406, 397] on div "KG Grounds" at bounding box center [484, 405] width 431 height 20
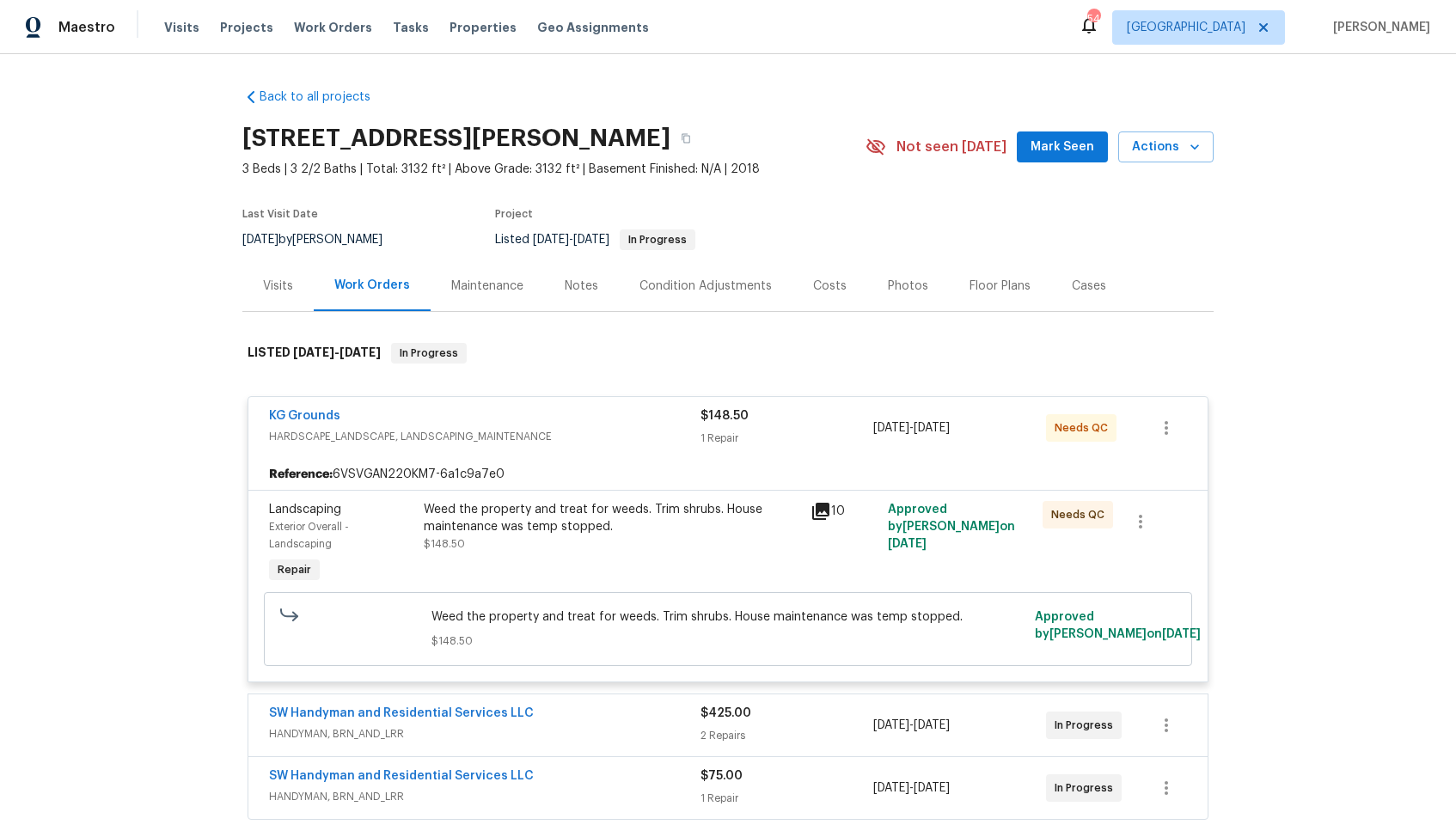
click at [406, 410] on div "KG Grounds" at bounding box center [484, 418] width 431 height 20
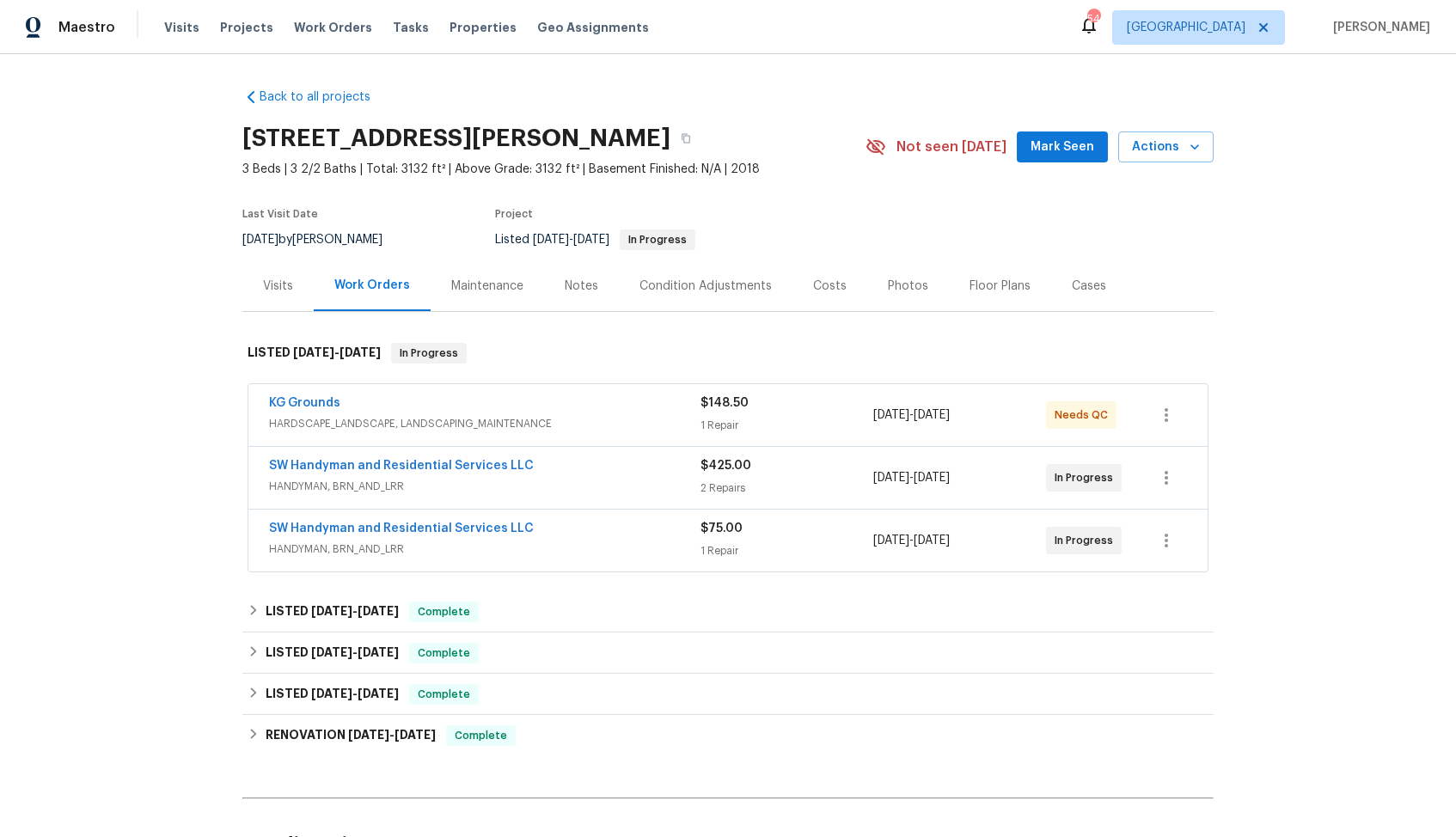
click at [587, 528] on div "SW Handyman and Residential Services LLC" at bounding box center [484, 530] width 431 height 20
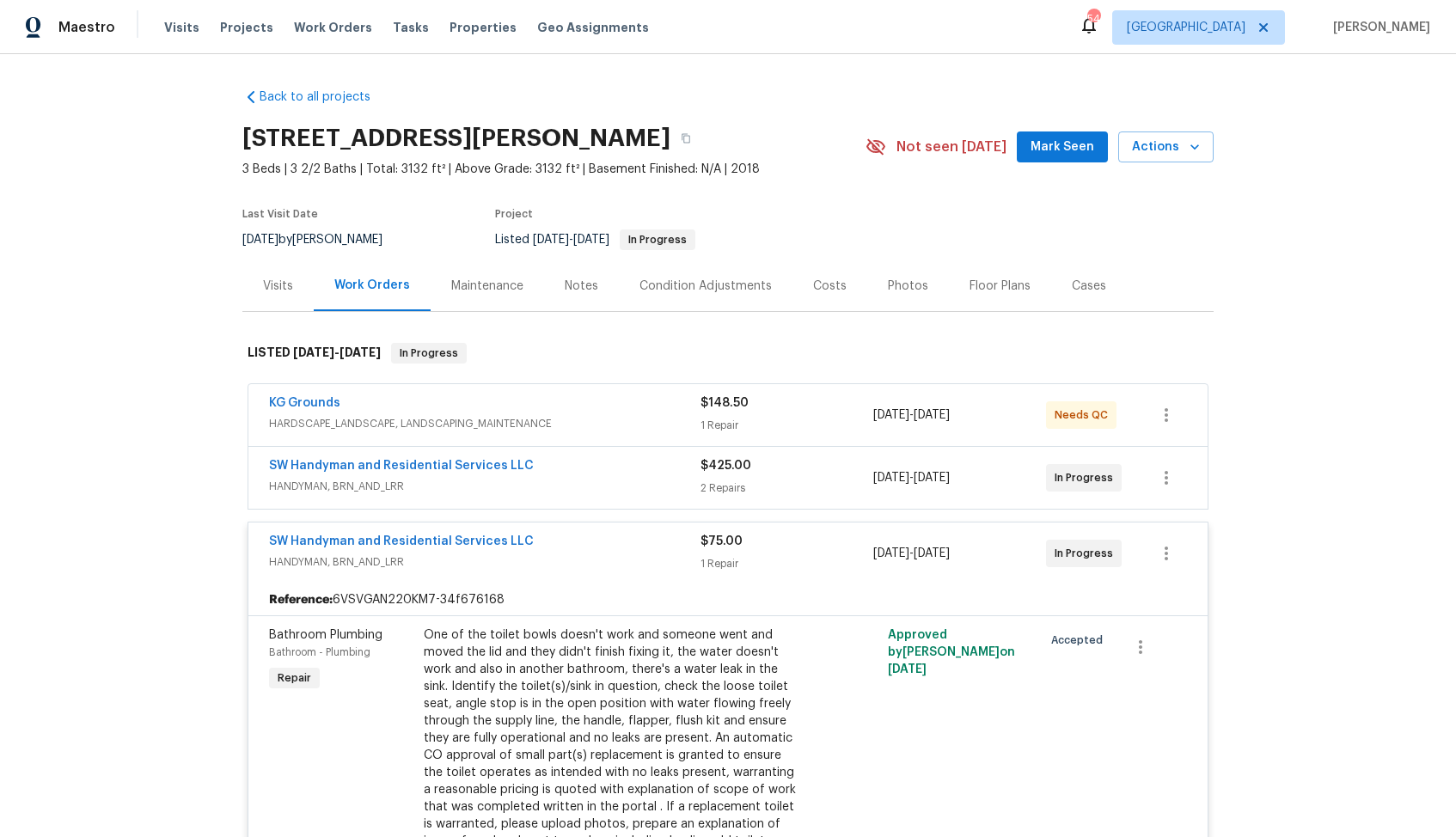
click at [600, 468] on div "SW Handyman and Residential Services LLC" at bounding box center [484, 467] width 431 height 20
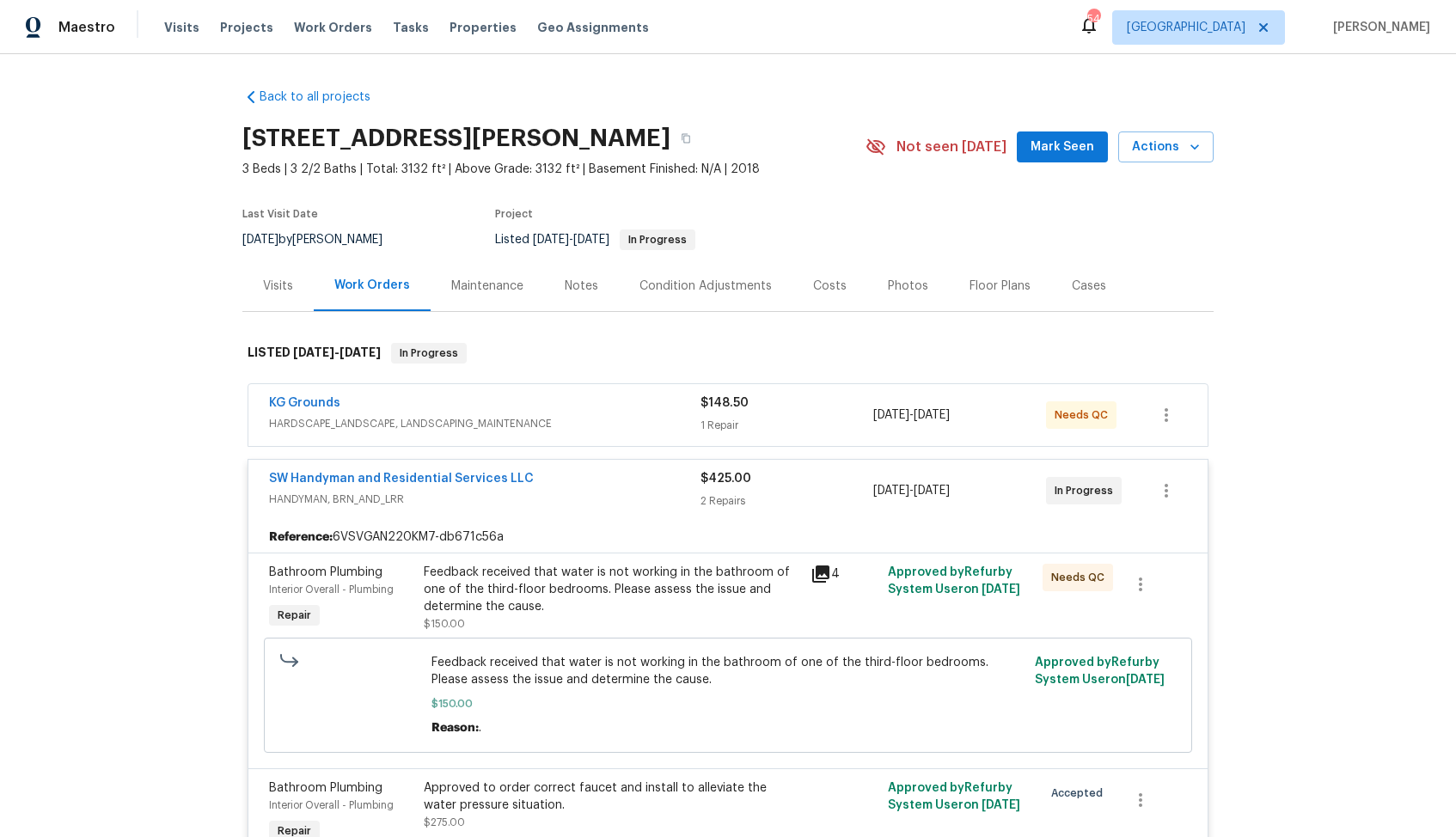
click at [576, 483] on div "SW Handyman and Residential Services LLC" at bounding box center [484, 480] width 431 height 20
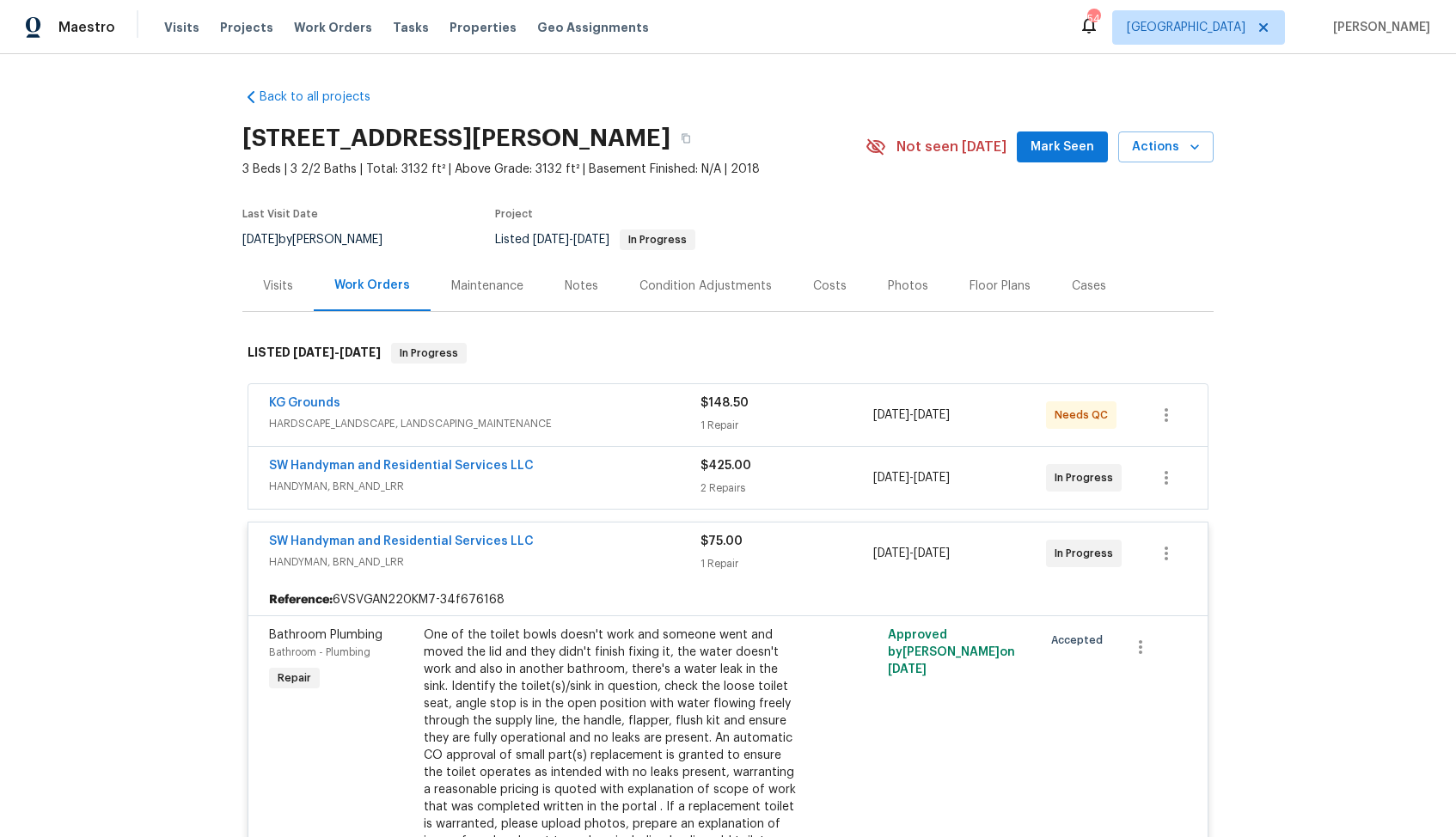
click at [559, 542] on div "SW Handyman and Residential Services LLC" at bounding box center [484, 543] width 431 height 20
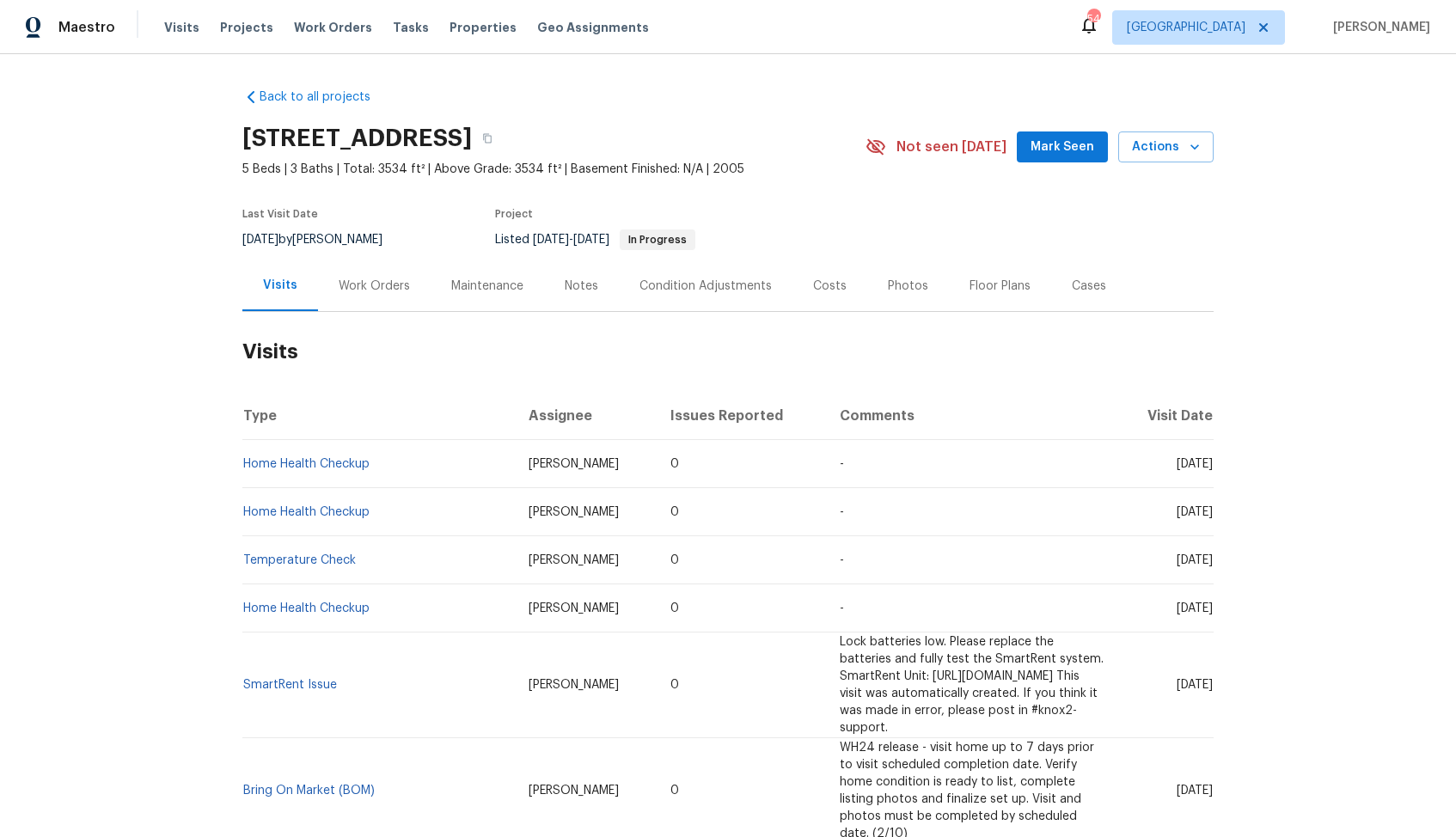
click at [379, 280] on div "Work Orders" at bounding box center [374, 286] width 72 height 17
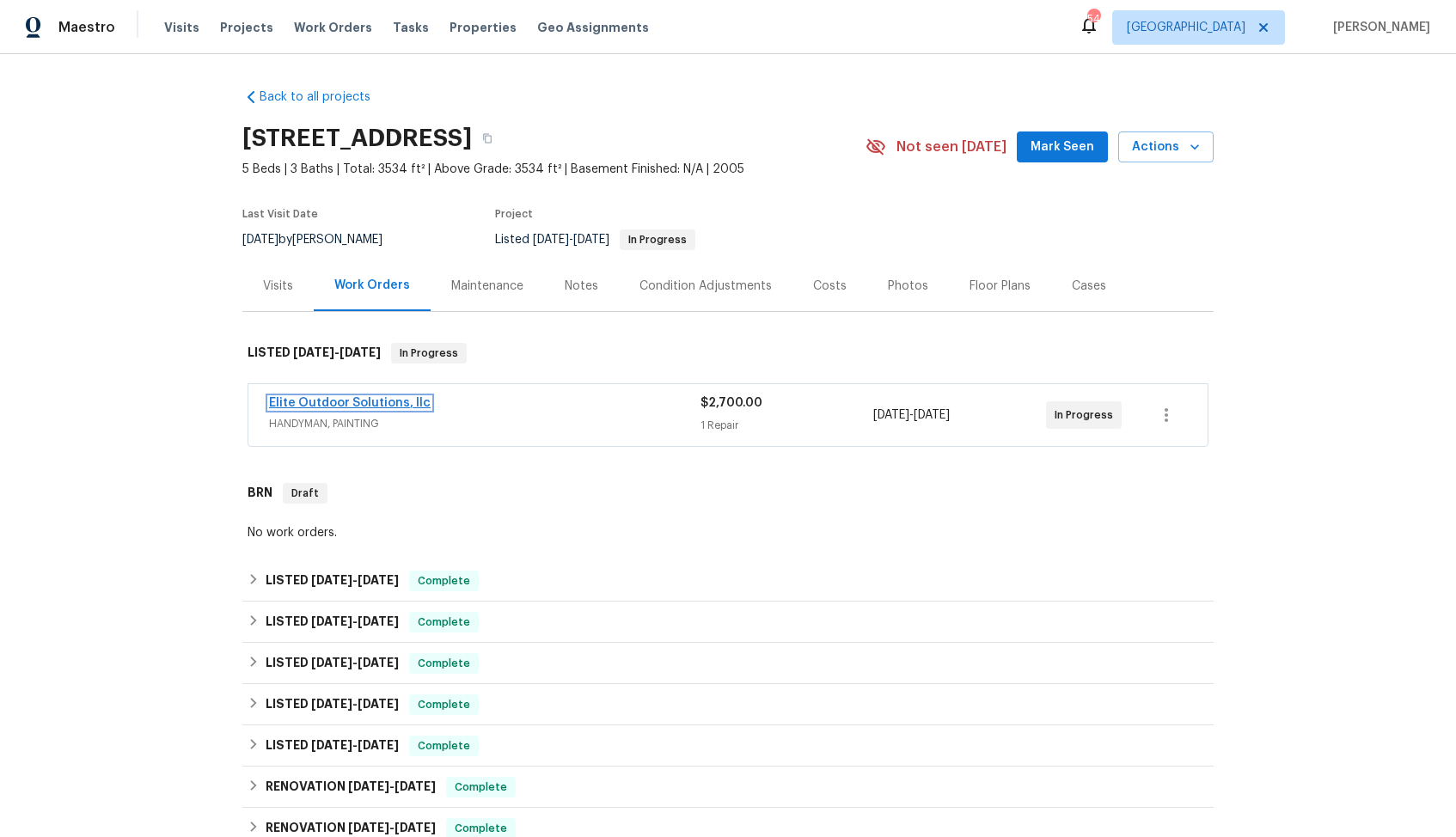
click at [303, 400] on link "Elite Outdoor Solutions, llc" at bounding box center [350, 402] width 162 height 12
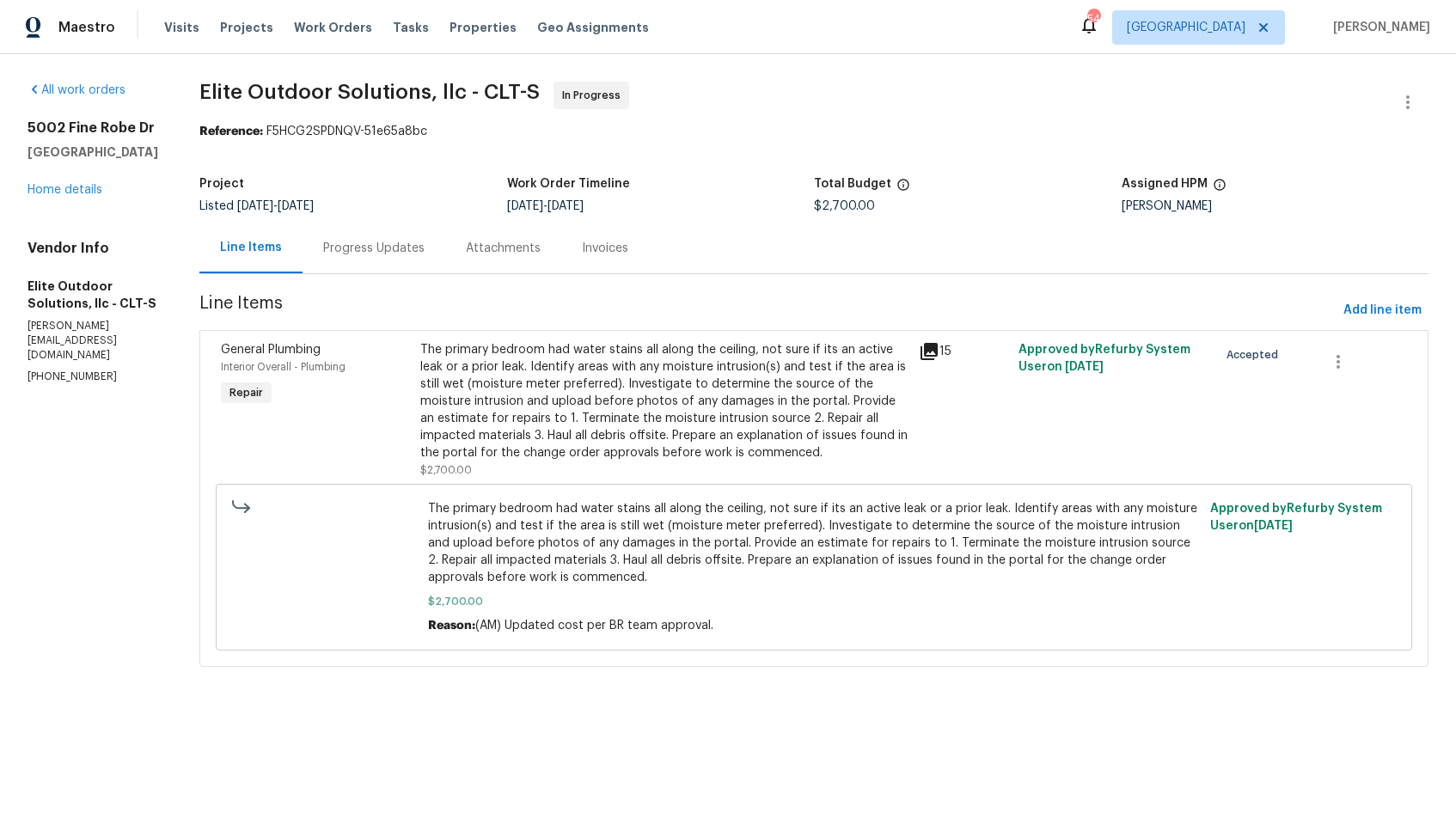
click at [327, 246] on div "Progress Updates" at bounding box center [373, 249] width 101 height 17
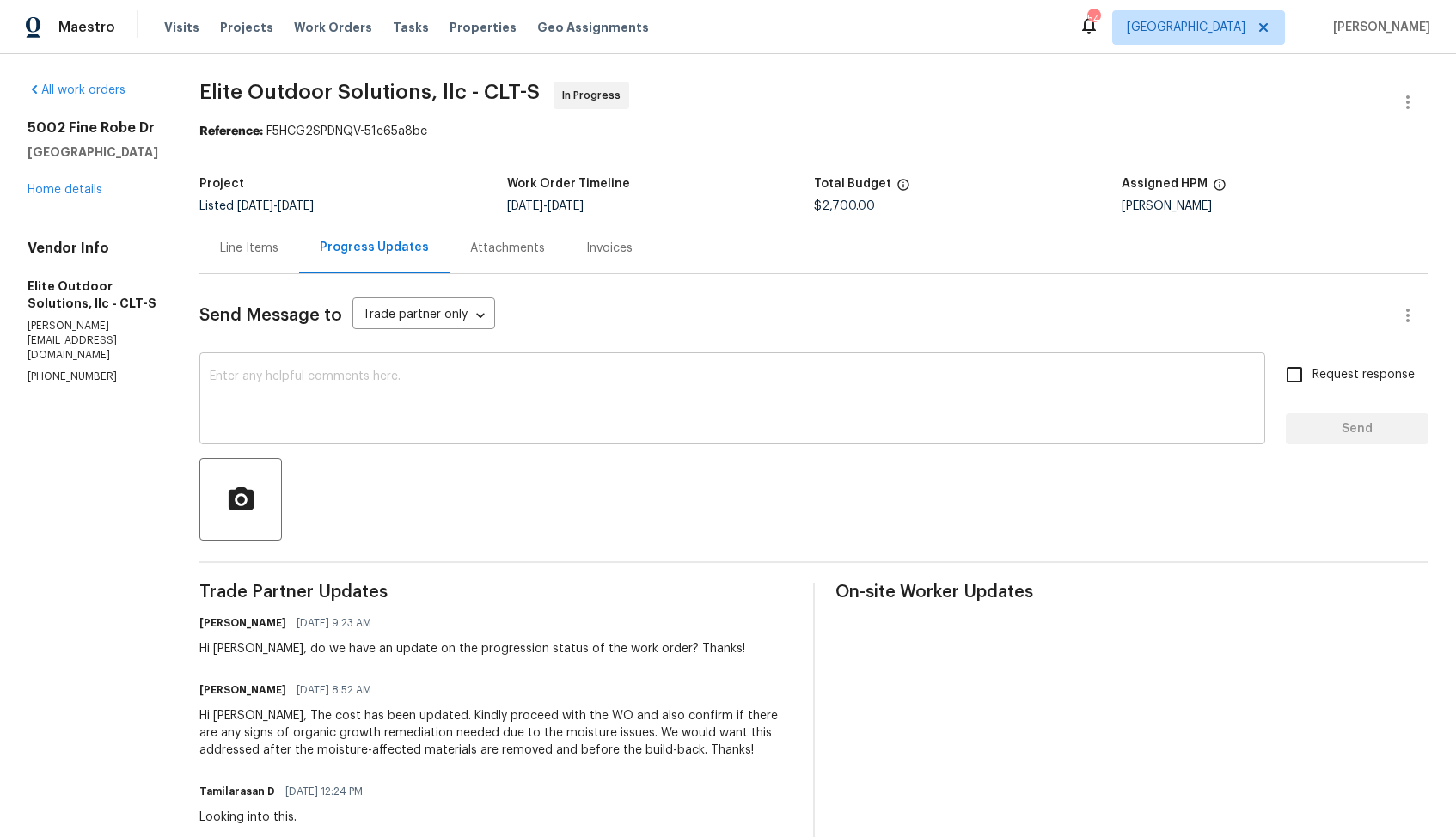
click at [398, 412] on textarea at bounding box center [732, 400] width 1045 height 61
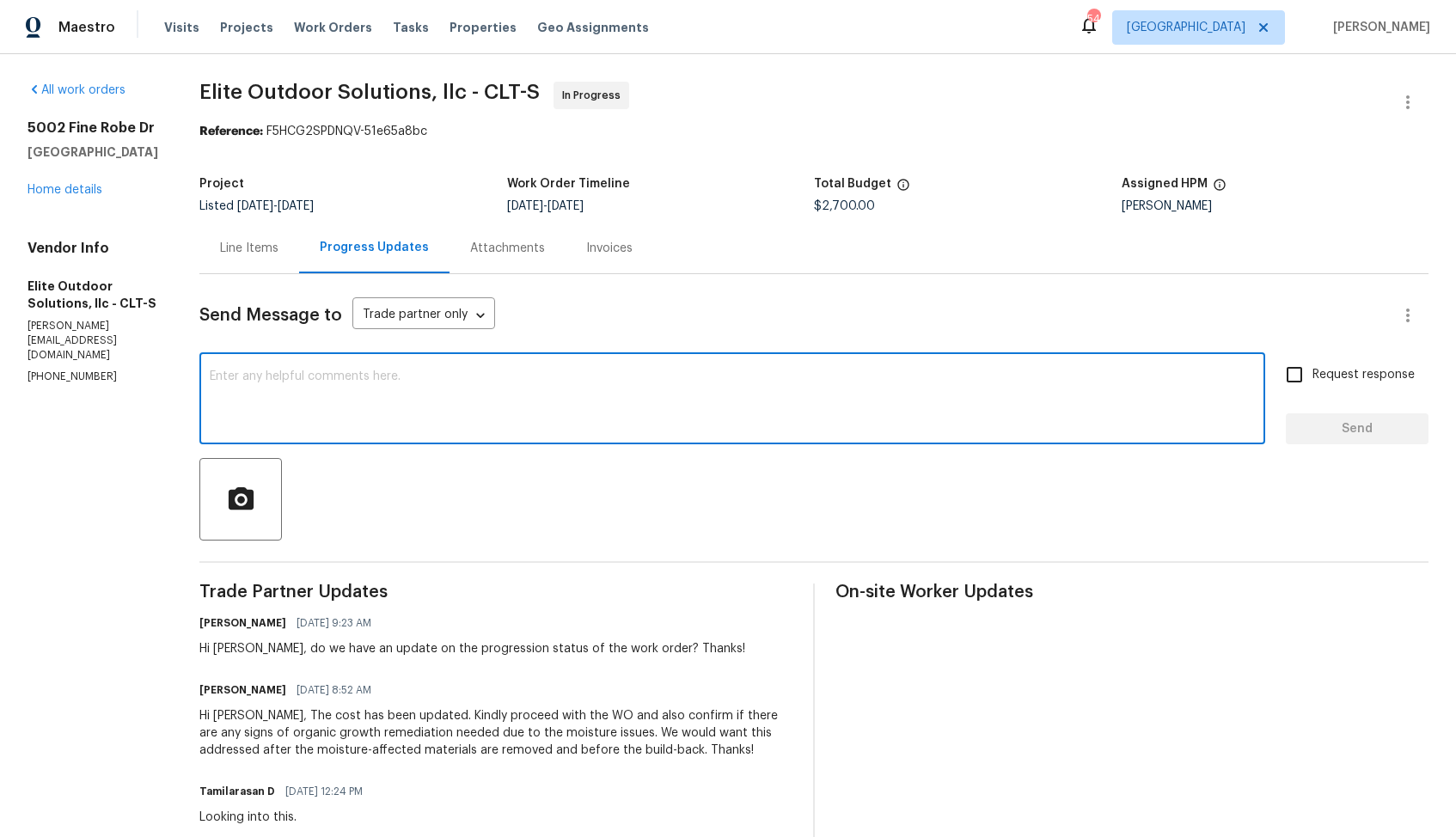
click at [371, 376] on textarea at bounding box center [732, 400] width 1045 height 61
paste textarea "Hi team, could you please provide an update on the status of the work order? Th…"
click at [199, 649] on div "Hi Walter, do we have an update on the progression status of the work order? Th…" at bounding box center [472, 649] width 546 height 17
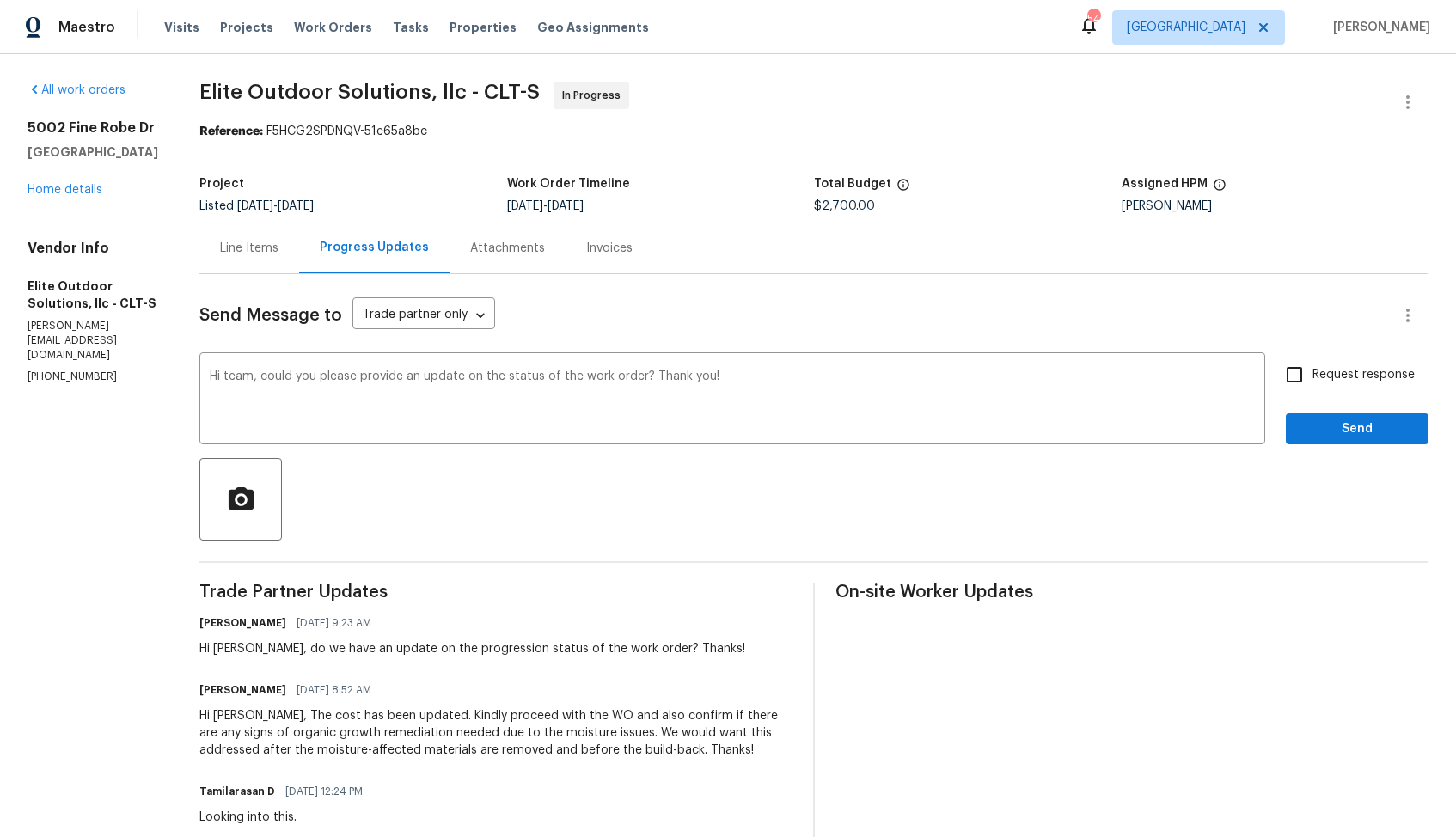
click at [199, 649] on div "Hi Walter, do we have an update on the progression status of the work order? Th…" at bounding box center [472, 649] width 546 height 17
copy div "Walter"
click at [209, 376] on textarea "Hi team, could you please provide an update on the status of the work order? Th…" at bounding box center [732, 400] width 1045 height 61
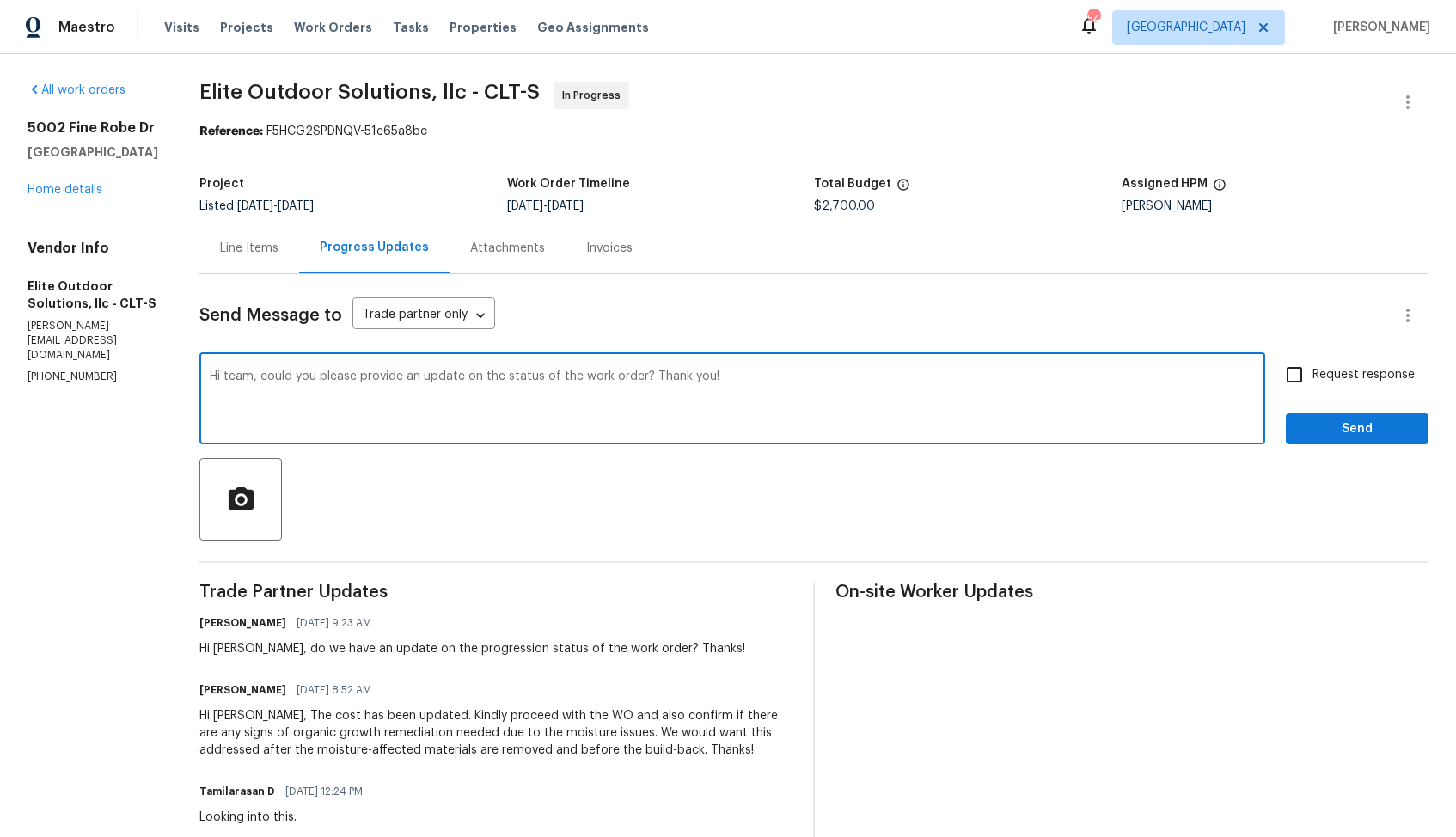
paste textarea "Walter"
click at [867, 377] on textarea "Hi Walter, could you please provide an update on the status of the work order? …" at bounding box center [732, 400] width 1045 height 61
type textarea "Hi Walter, could you please provide an update on the status of the work order? …"
click at [1295, 369] on input "Request response" at bounding box center [1294, 374] width 36 height 36
checkbox input "true"
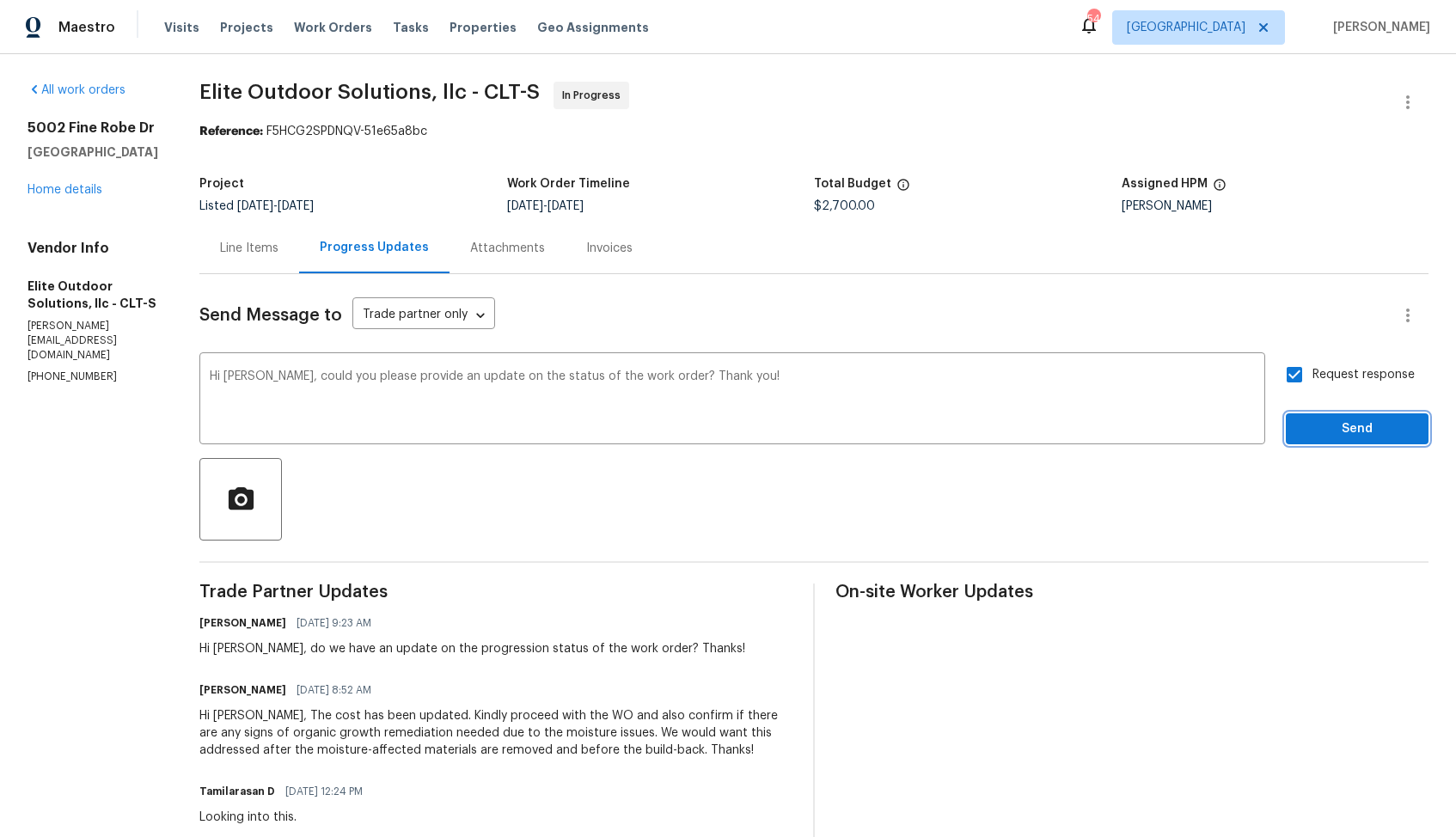
click at [1324, 431] on span "Send" at bounding box center [1357, 429] width 115 height 21
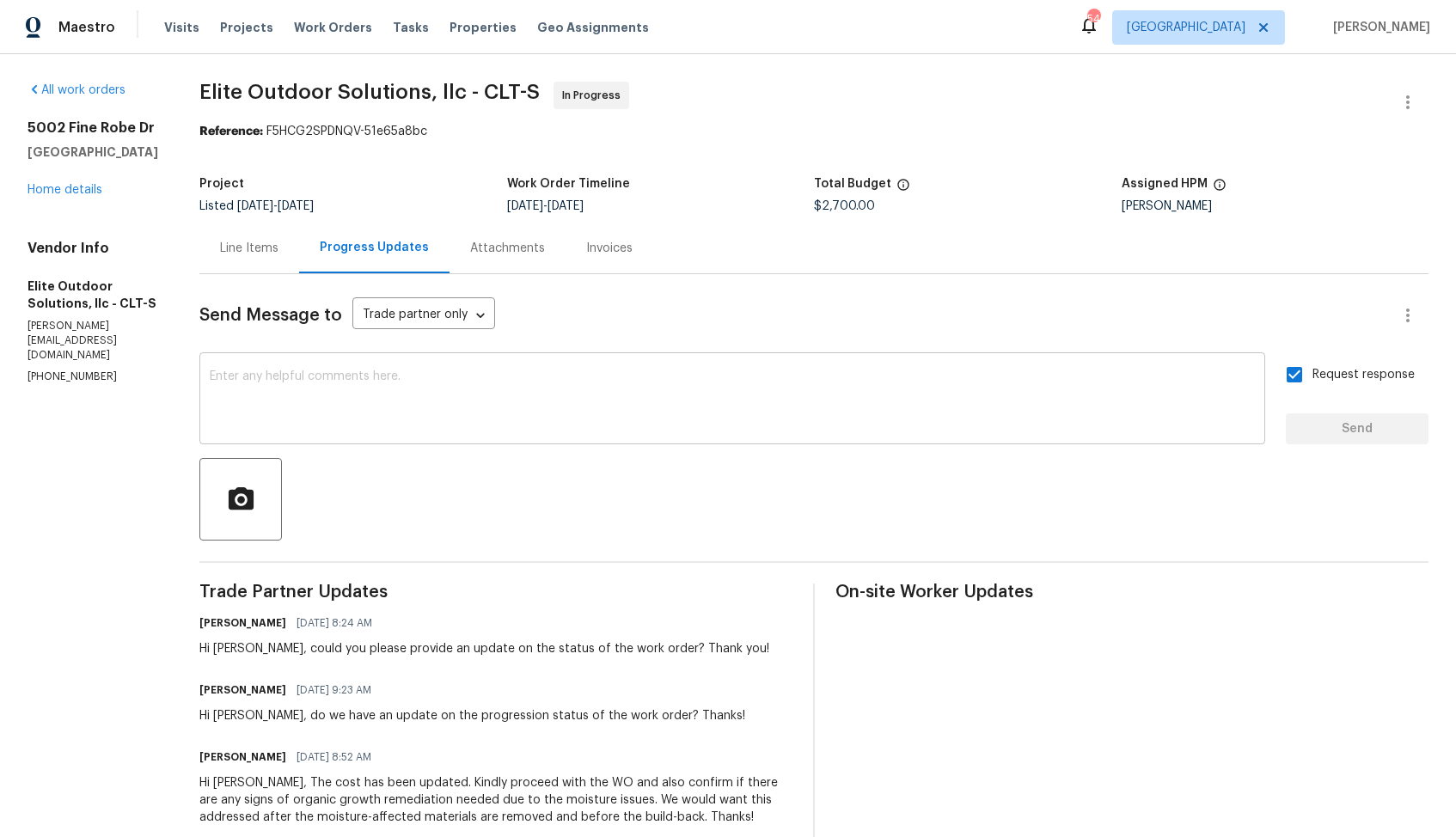
click at [439, 390] on textarea at bounding box center [732, 400] width 1045 height 61
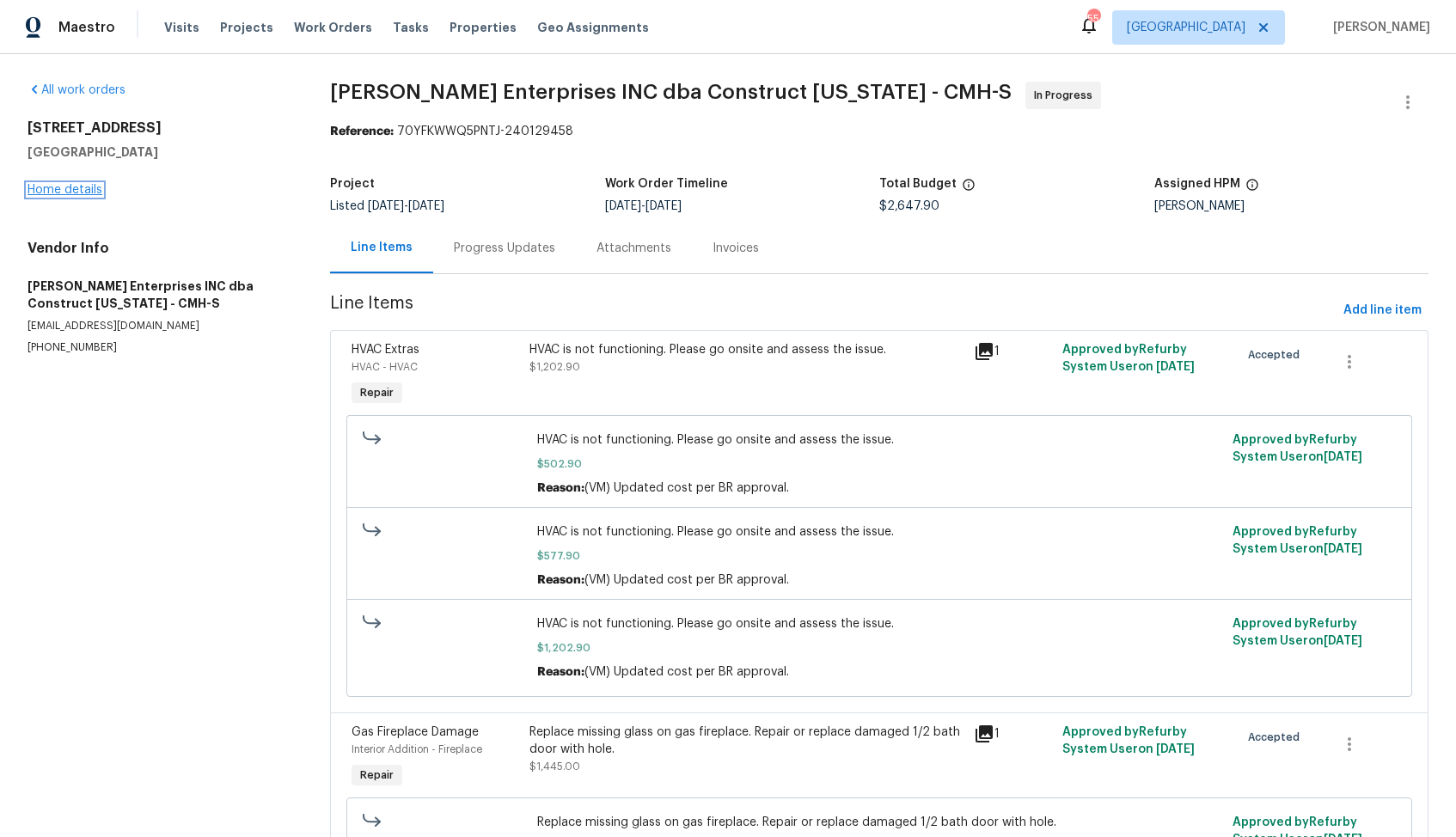
click at [81, 192] on link "Home details" at bounding box center [65, 190] width 74 height 12
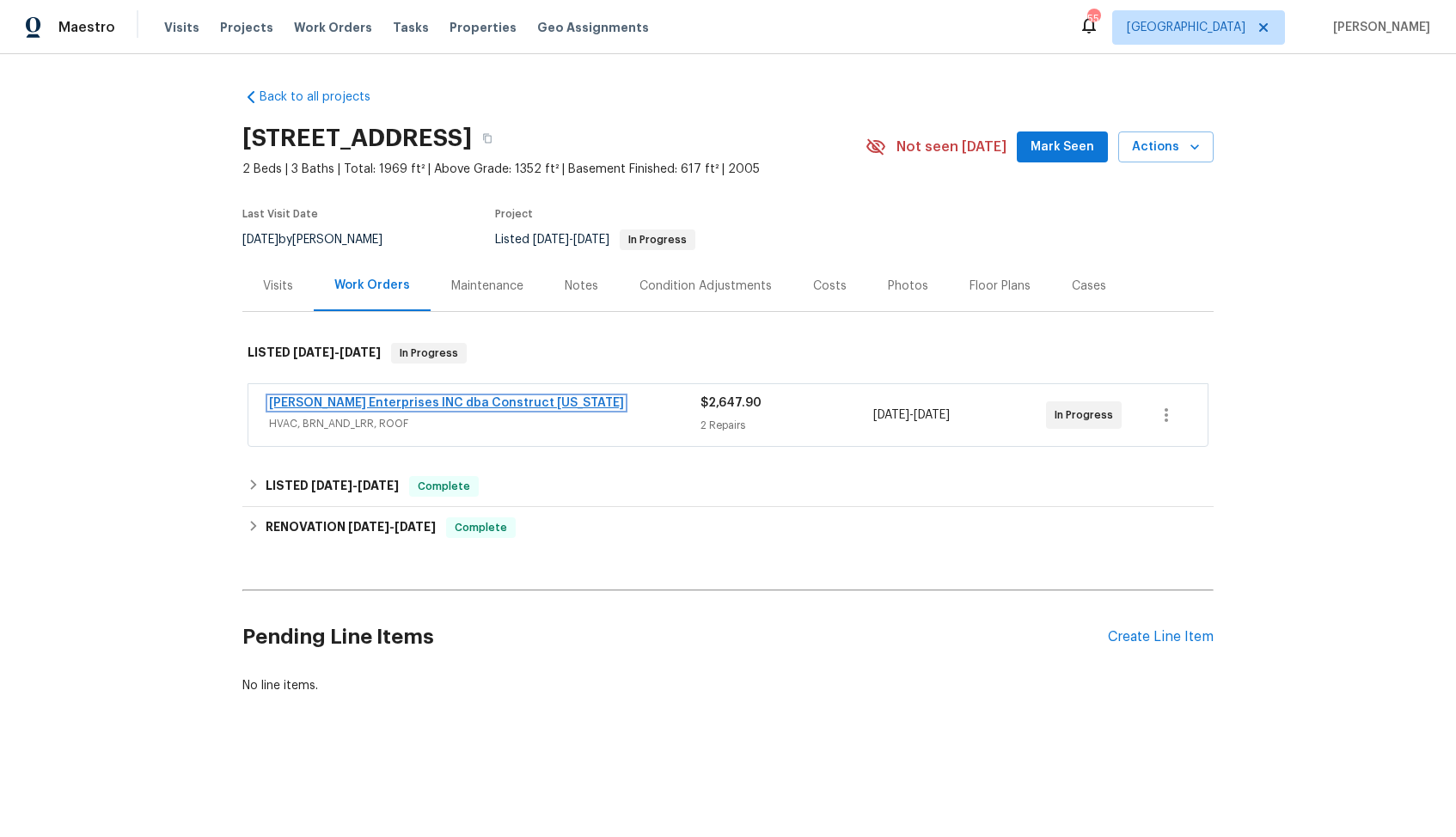
click at [352, 403] on link "Strick Enterprises INC dba Construct Ohio" at bounding box center [446, 402] width 355 height 12
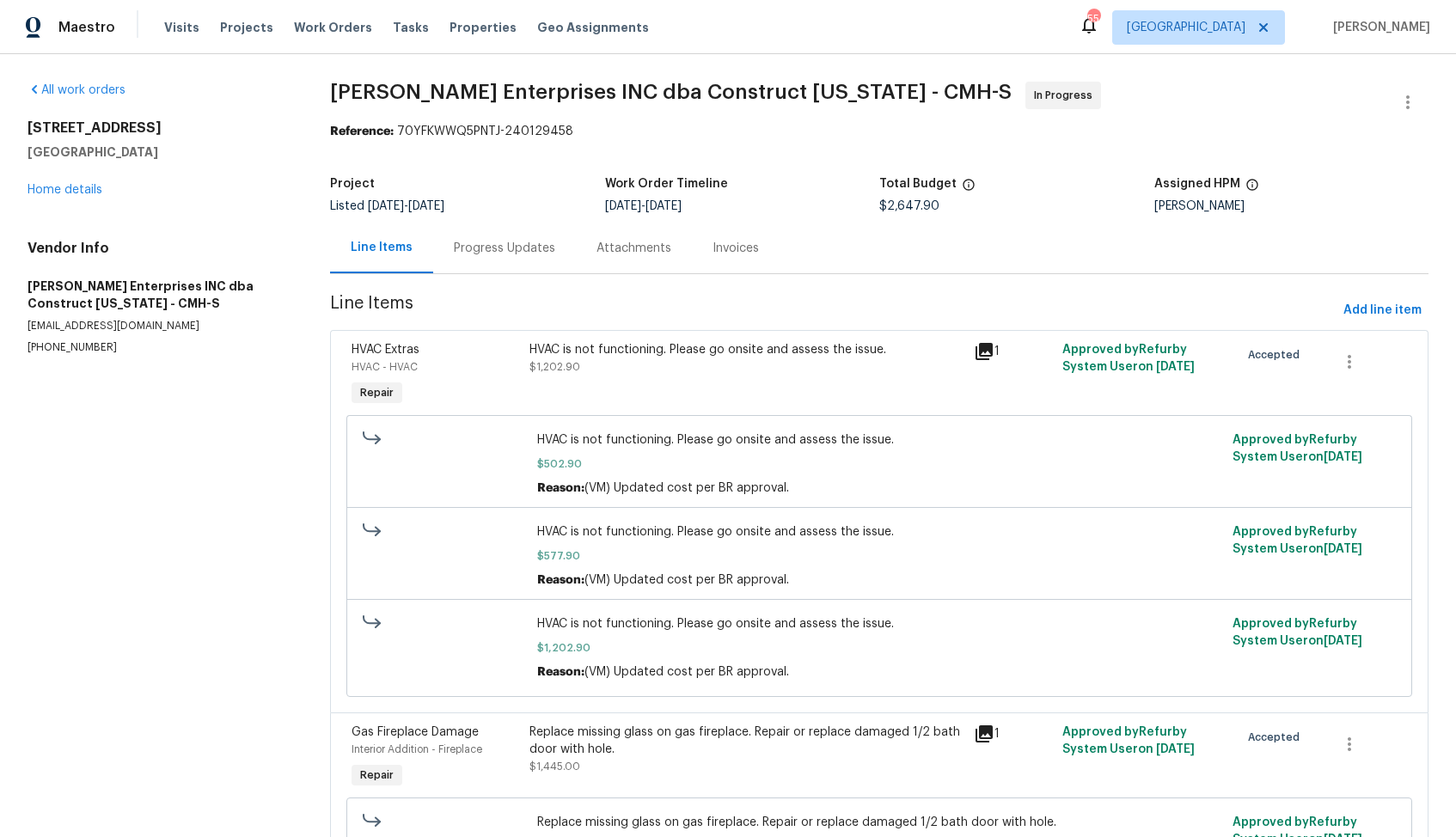
click at [507, 252] on div "Progress Updates" at bounding box center [504, 249] width 101 height 17
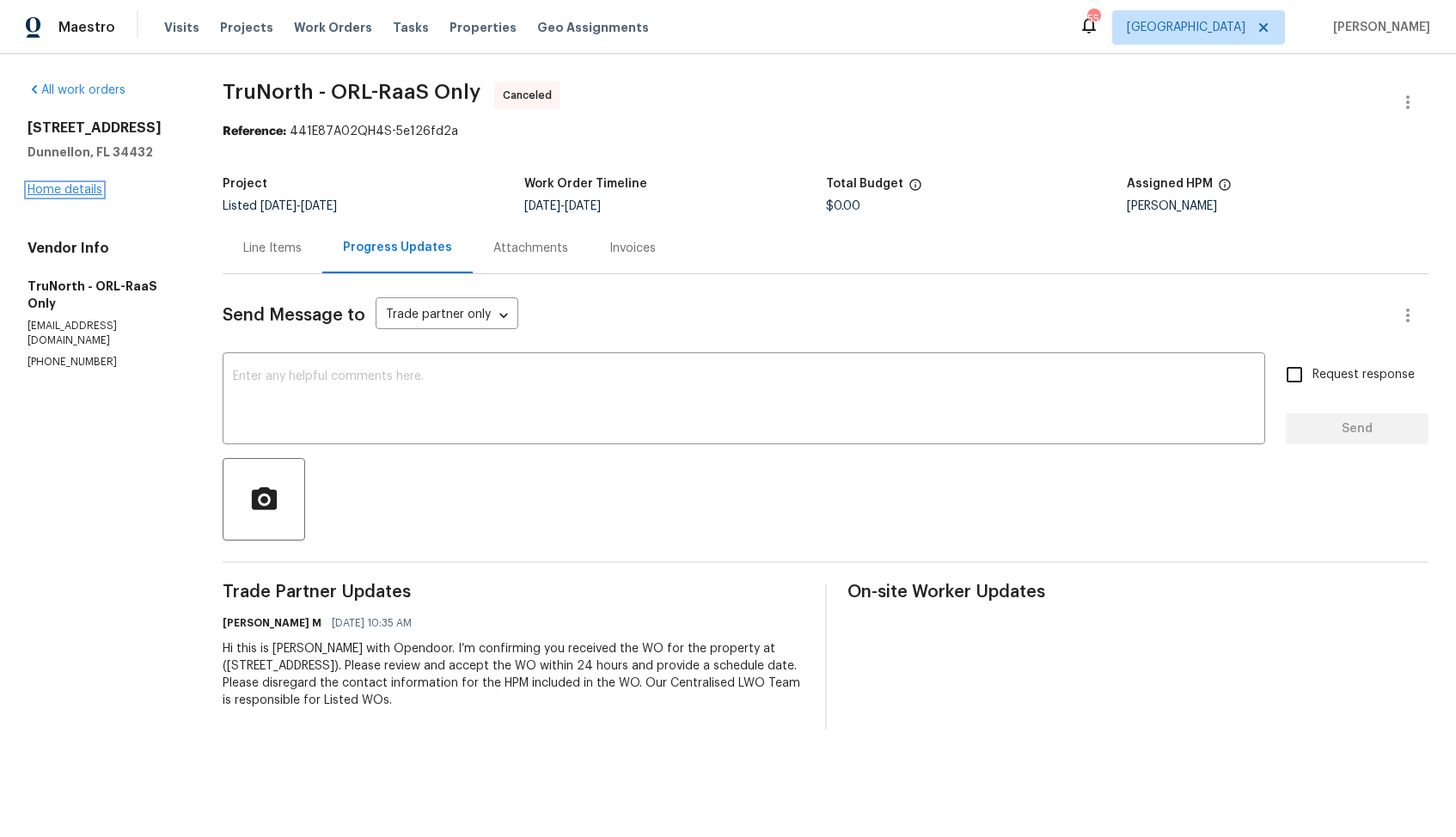
click at [88, 192] on link "Home details" at bounding box center [65, 190] width 74 height 12
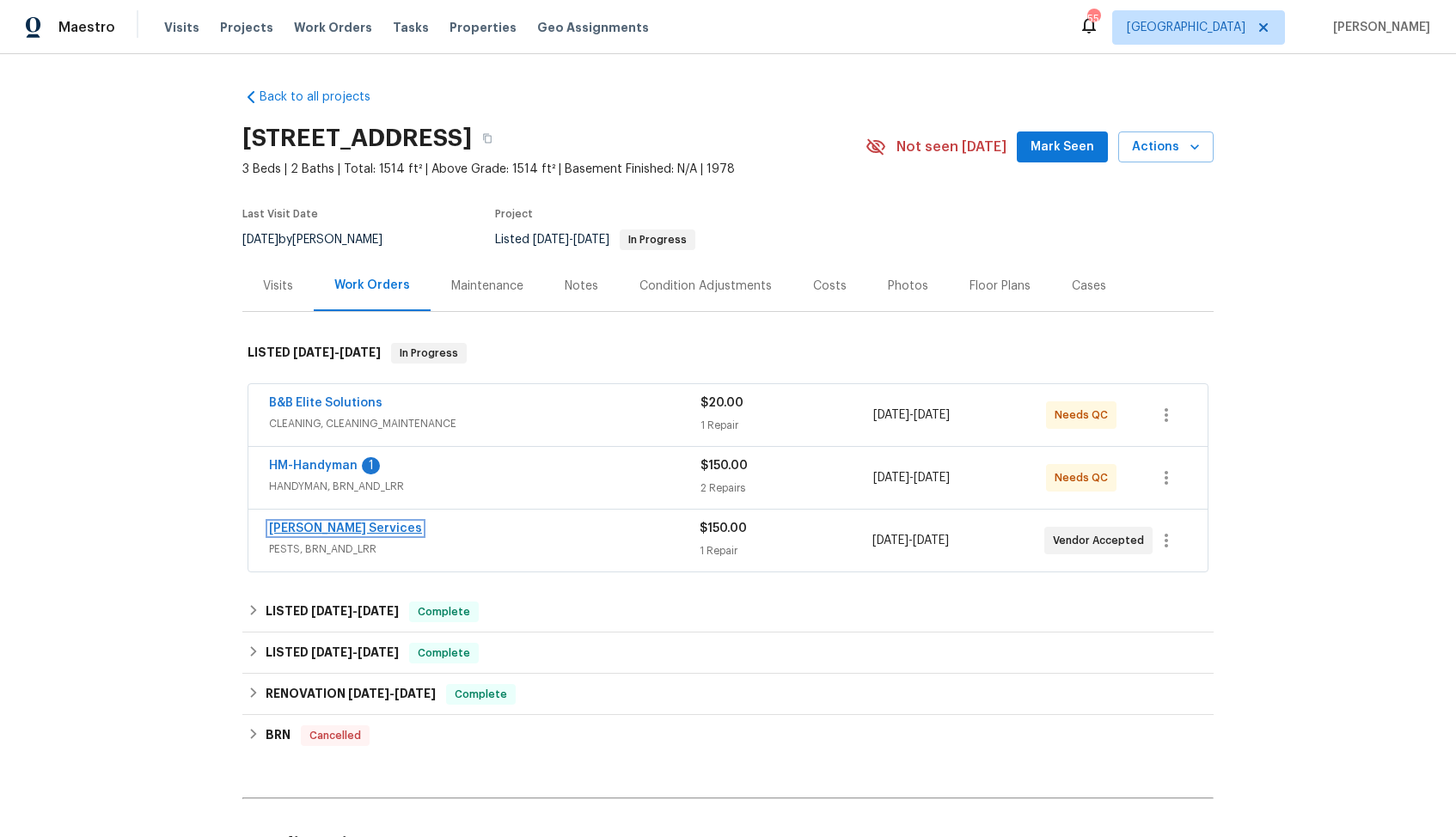
click at [330, 530] on link "Massey Services" at bounding box center [345, 528] width 153 height 12
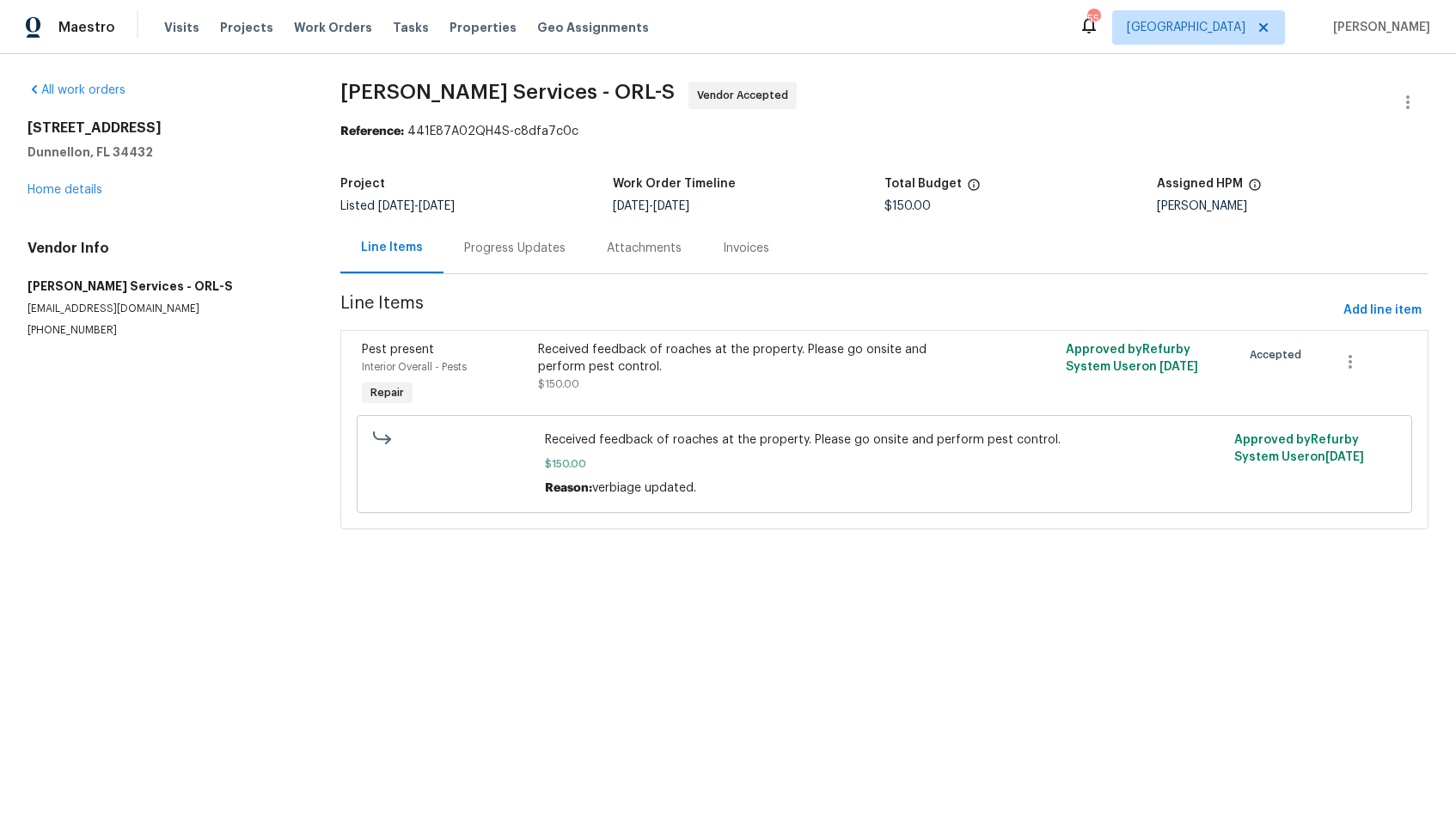
click at [509, 251] on div "Progress Updates" at bounding box center [514, 249] width 101 height 17
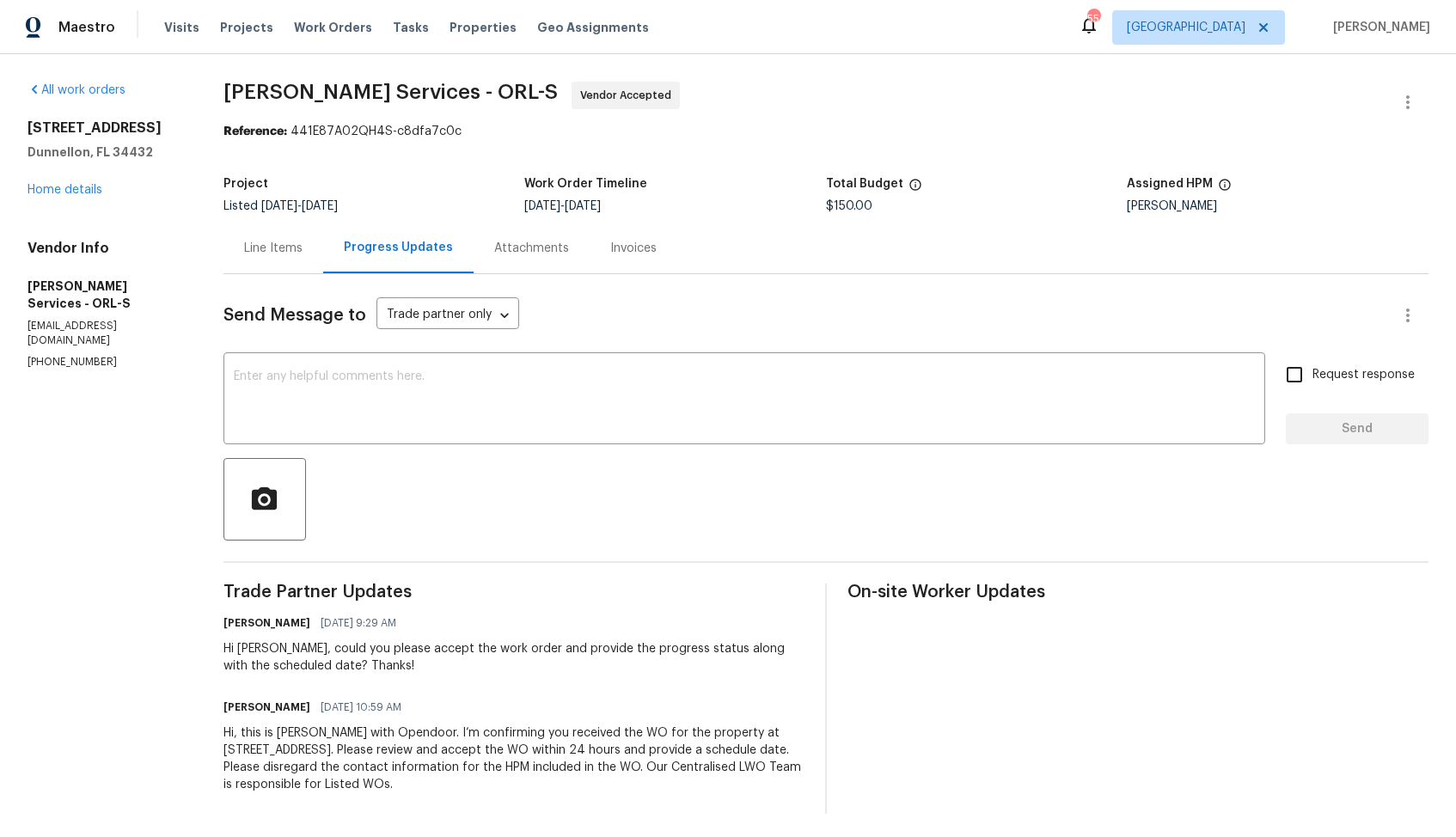
click at [286, 652] on div "Hi Tisha, could you please accept the work order and provide the progress statu…" at bounding box center [514, 657] width 581 height 34
copy div "Tisha"
click at [596, 396] on textarea at bounding box center [744, 400] width 1021 height 61
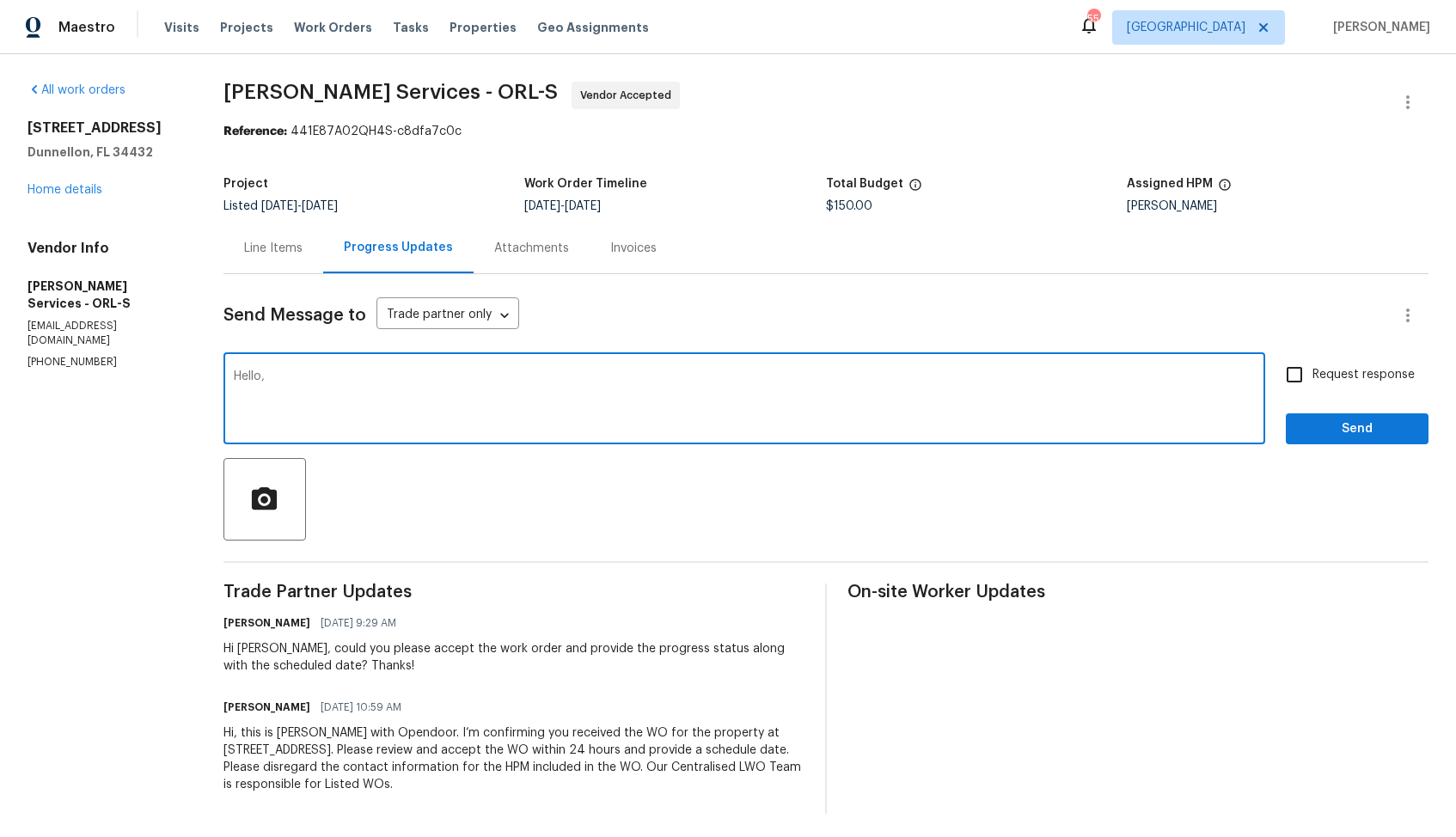
paste textarea "Tisha"
paste textarea "it would be really helpful if we could get a scheduled date for this. Thanks!"
click at [359, 380] on textarea "Hello, Tisha. thank you for accepting the WO, it would be really helpful if we …" at bounding box center [744, 400] width 1021 height 61
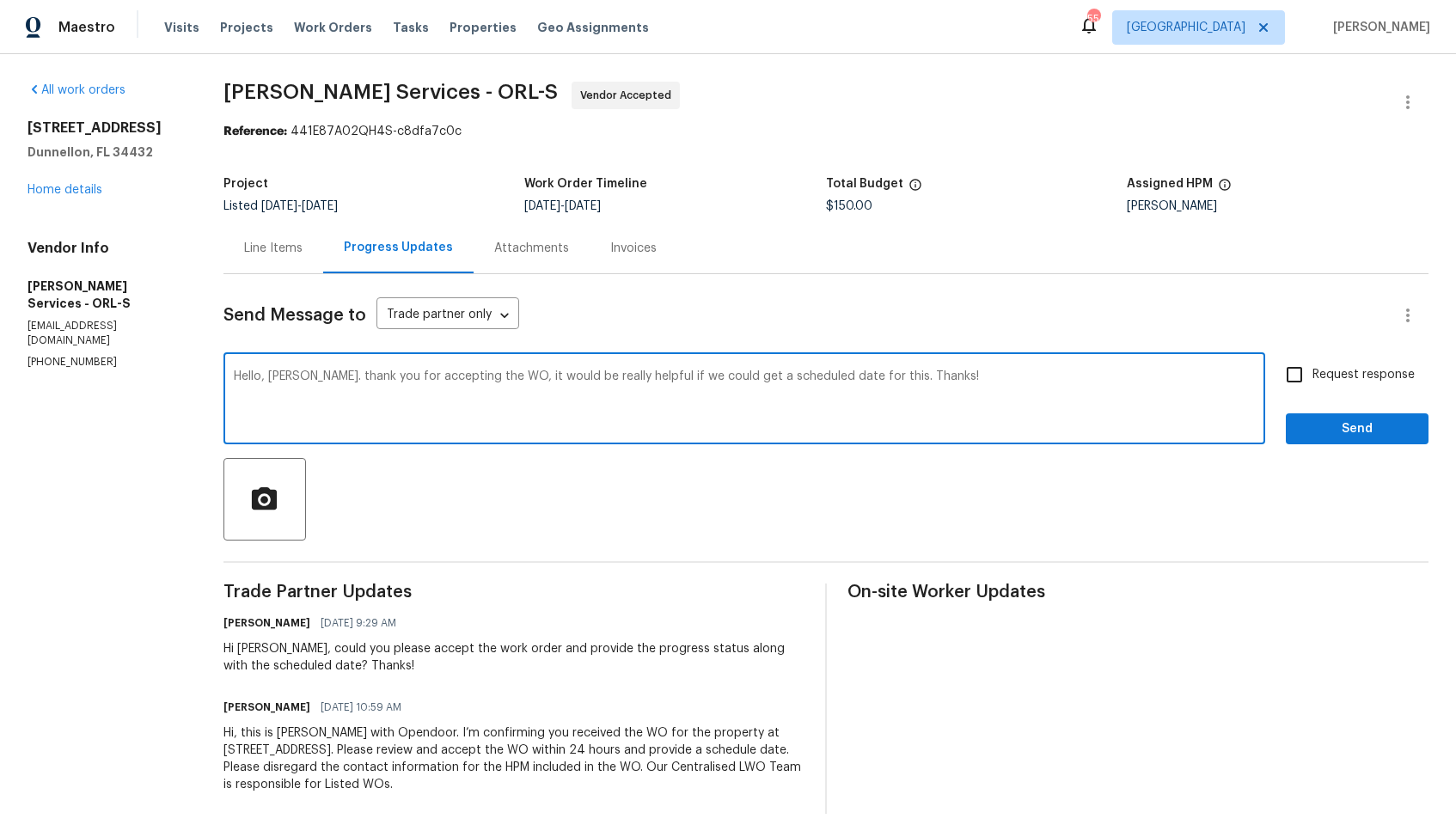
paste textarea "Tisha, Thank you for accepting the WO. Could you please provide a scheduled dat…"
type textarea "Hello Tisha, Thank you for accepting the WO. Could you please provide a schedul…"
click at [1294, 371] on input "Request response" at bounding box center [1294, 374] width 36 height 36
checkbox input "true"
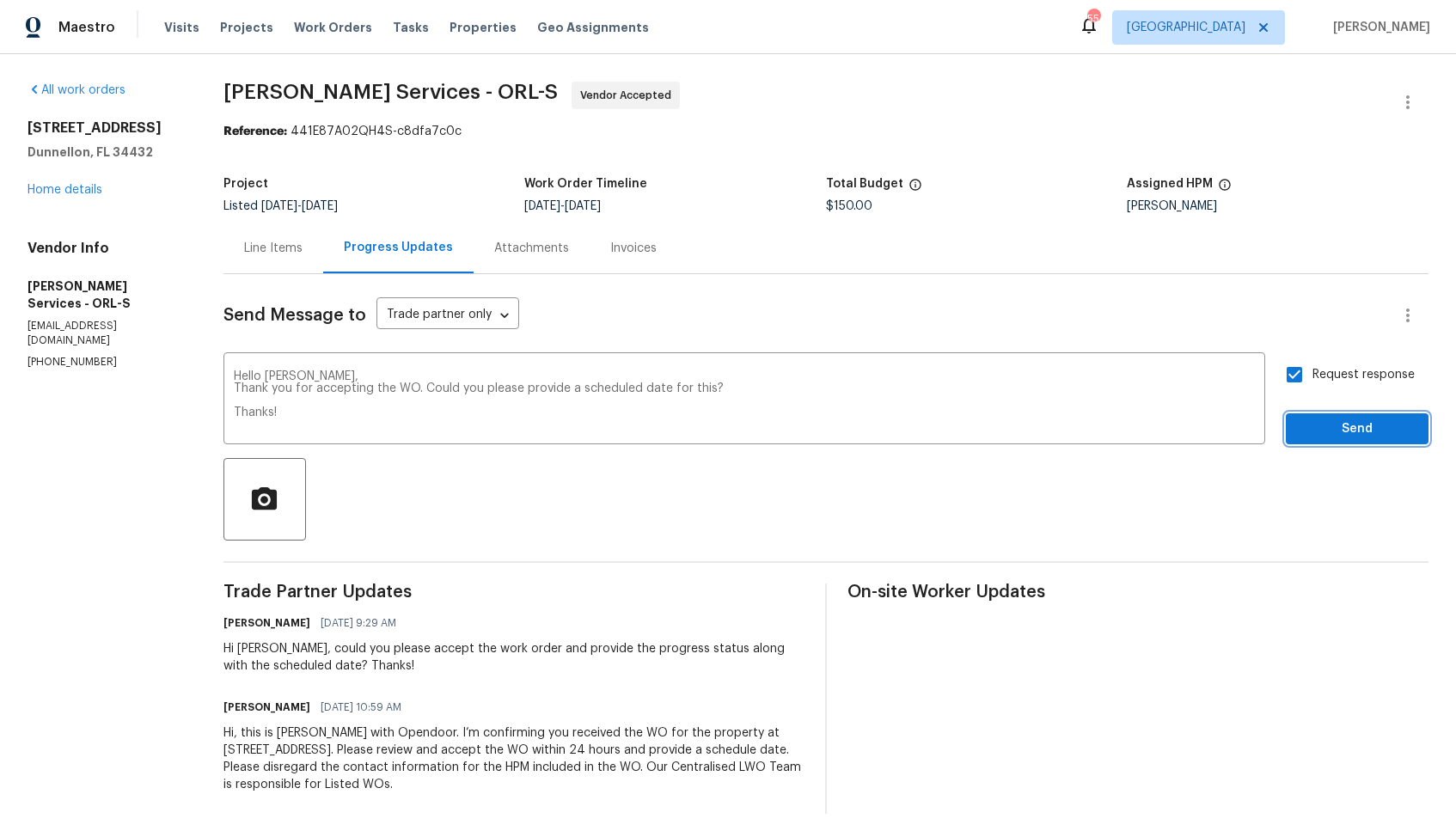
click at [1325, 429] on span "Send" at bounding box center [1357, 429] width 115 height 21
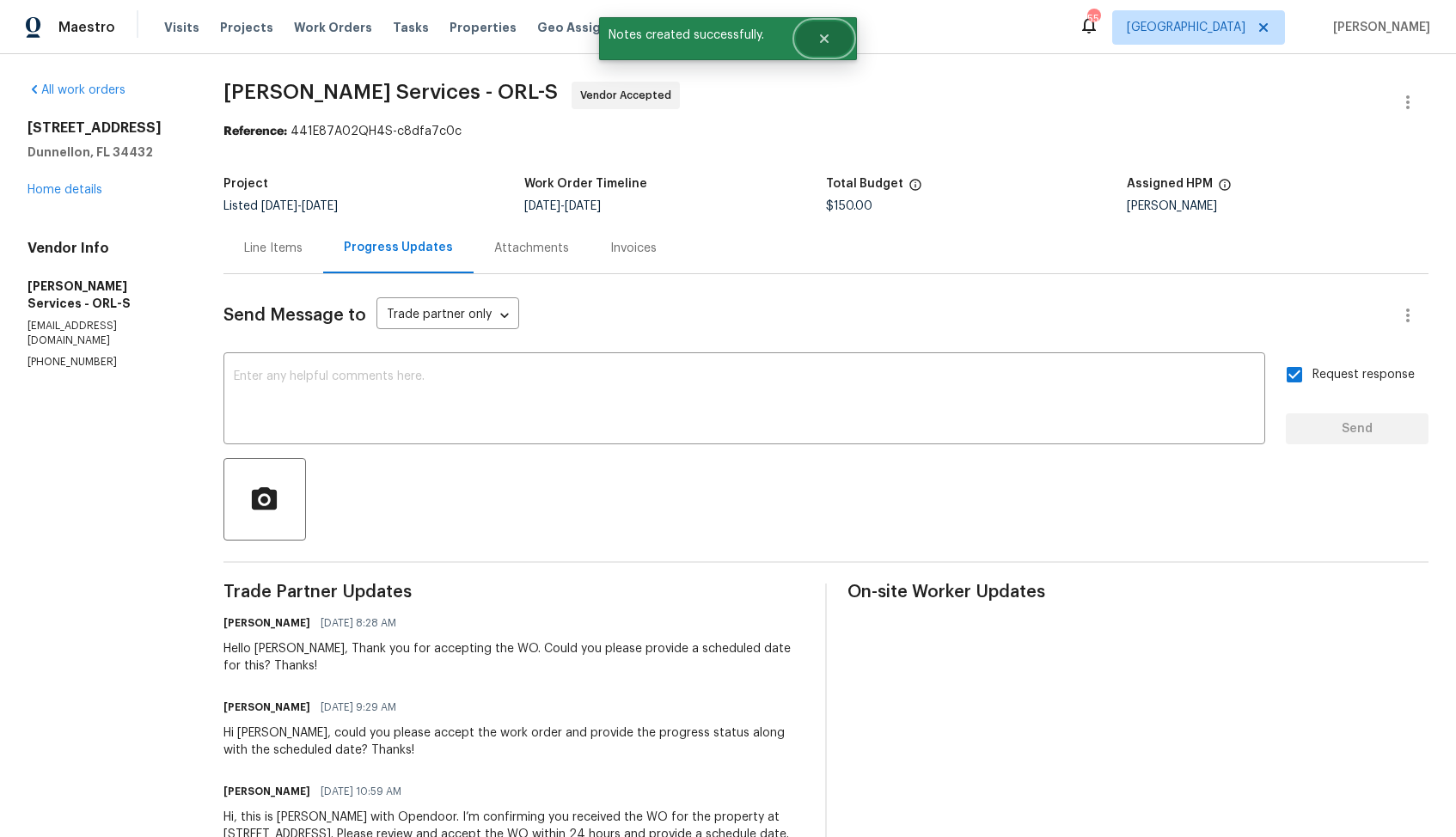
click at [828, 47] on button "Close" at bounding box center [824, 38] width 57 height 34
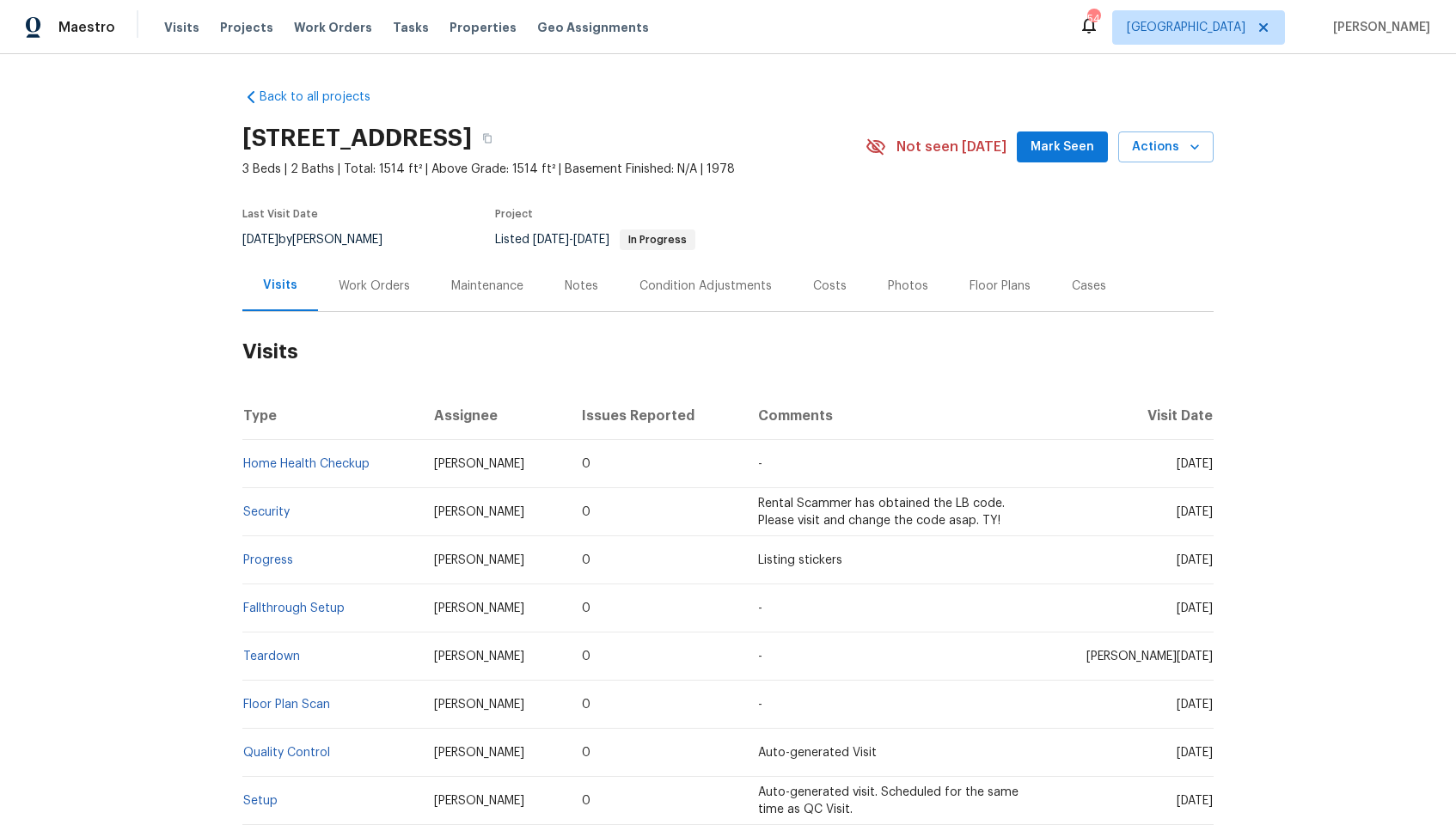
click at [363, 289] on div "Work Orders" at bounding box center [374, 286] width 72 height 17
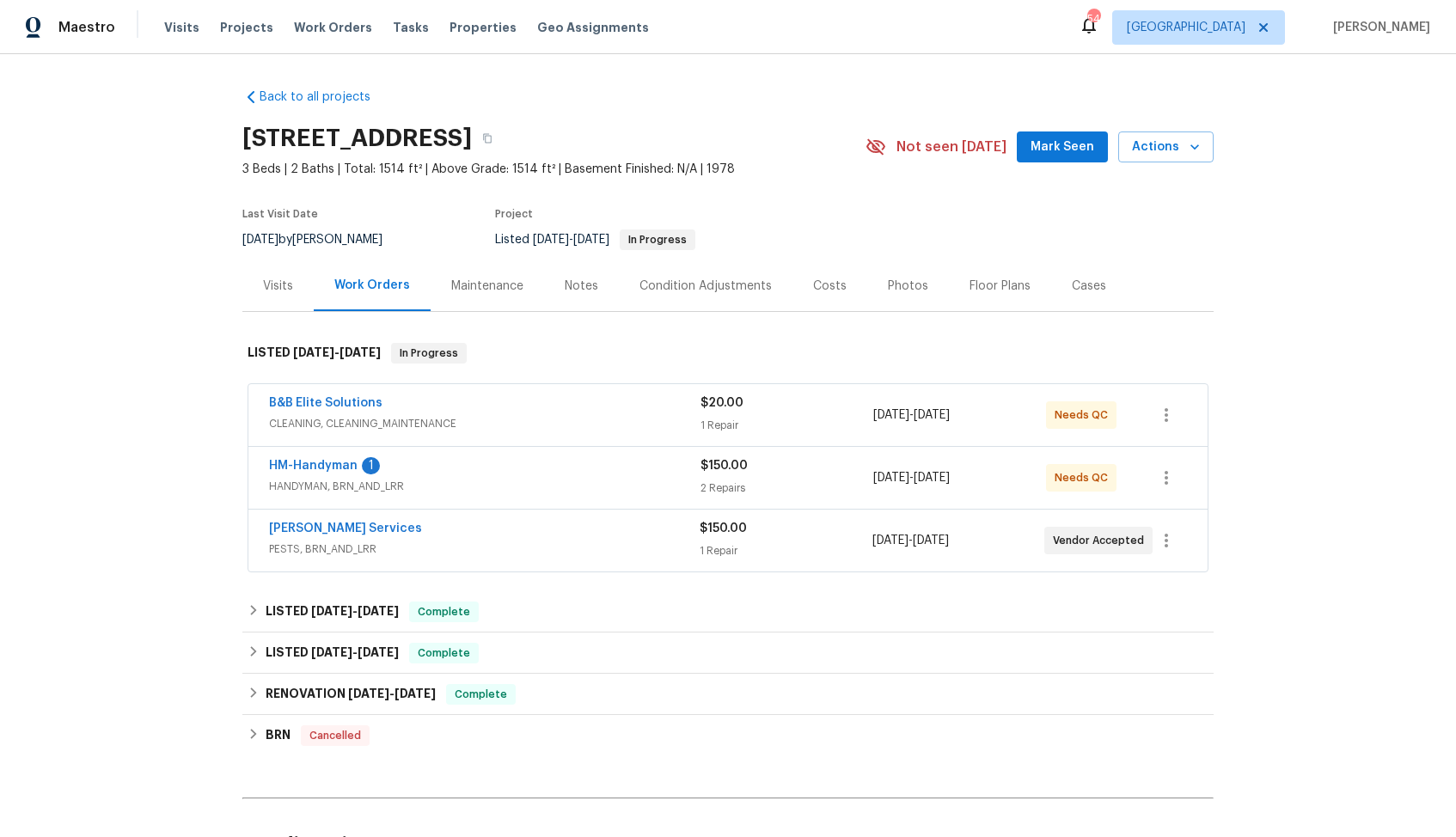
click at [481, 466] on div "HM-Handyman 1" at bounding box center [484, 467] width 431 height 20
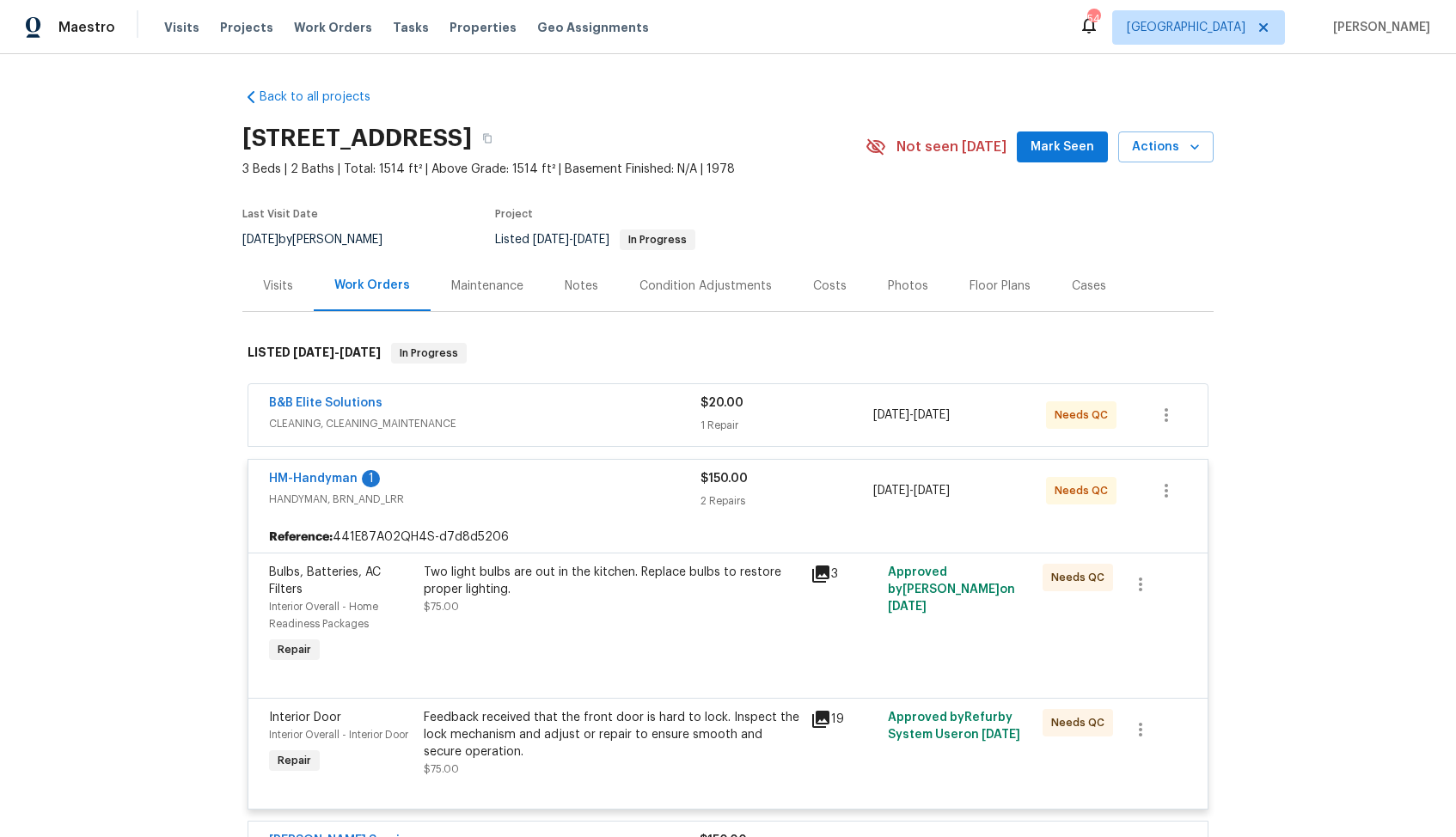
click at [420, 406] on div "B&B Elite Solutions" at bounding box center [484, 405] width 431 height 20
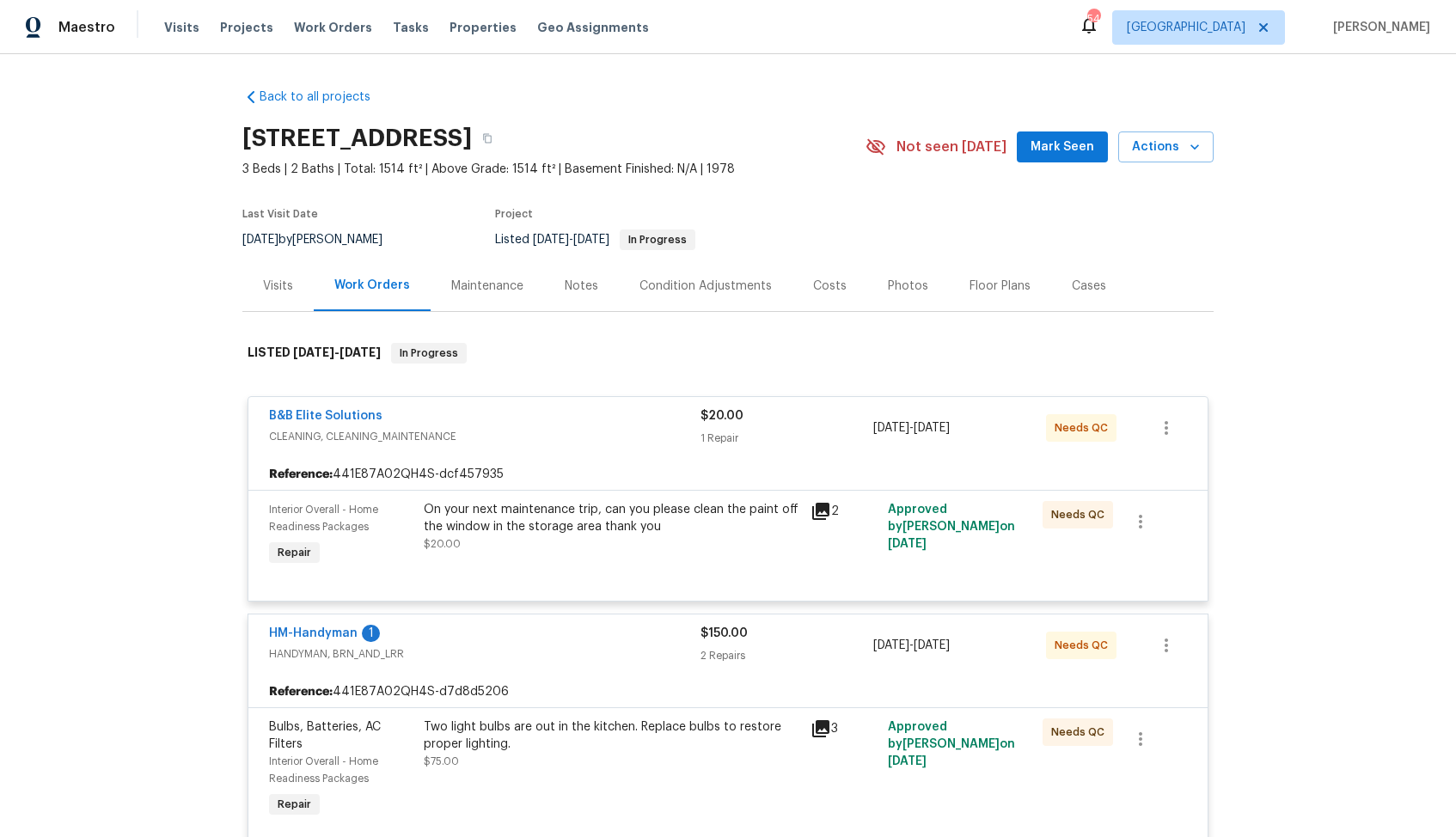
click at [425, 419] on div "B&B Elite Solutions" at bounding box center [484, 418] width 431 height 20
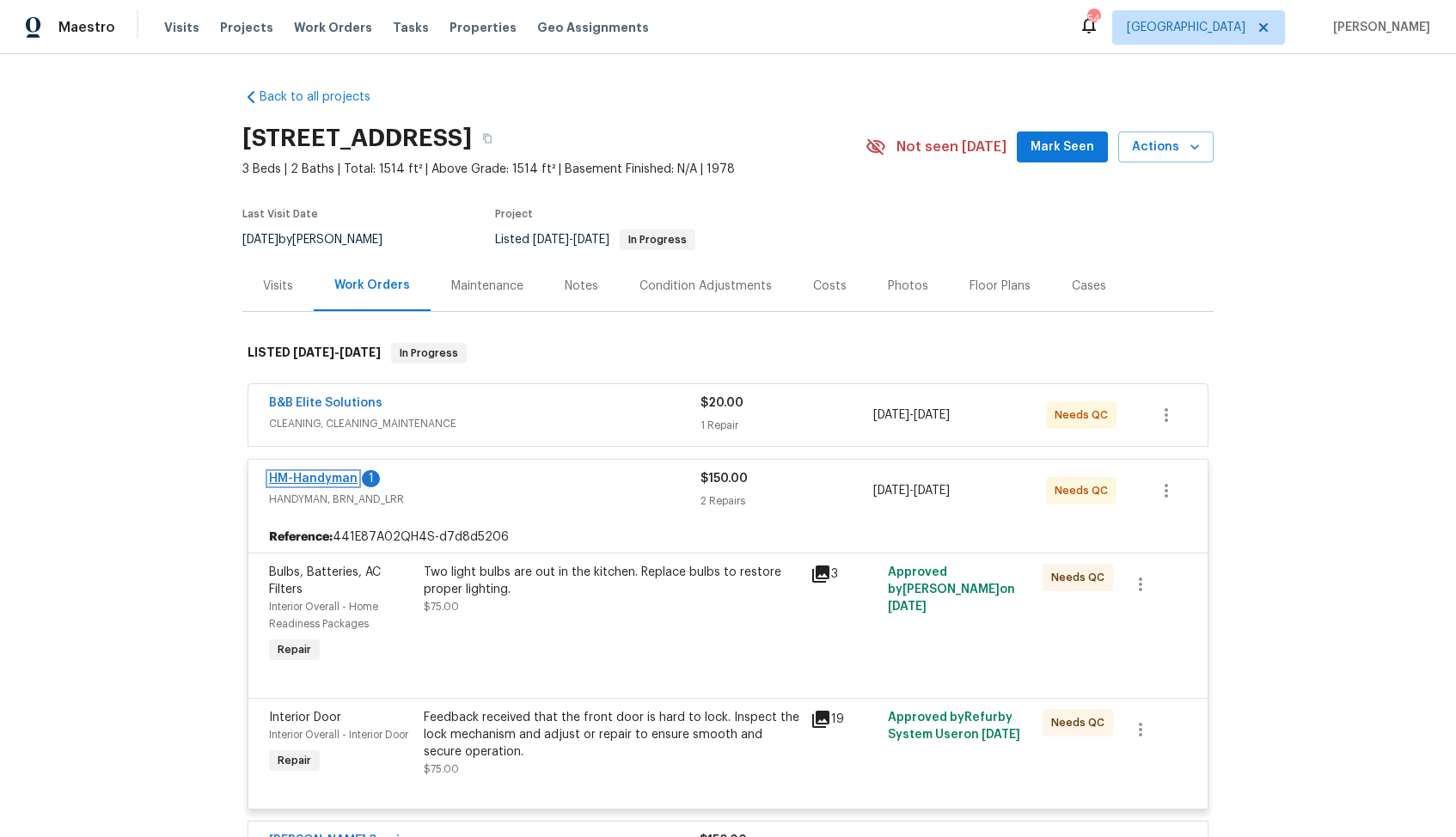
click at [303, 483] on link "HM-Handyman" at bounding box center [313, 479] width 88 height 12
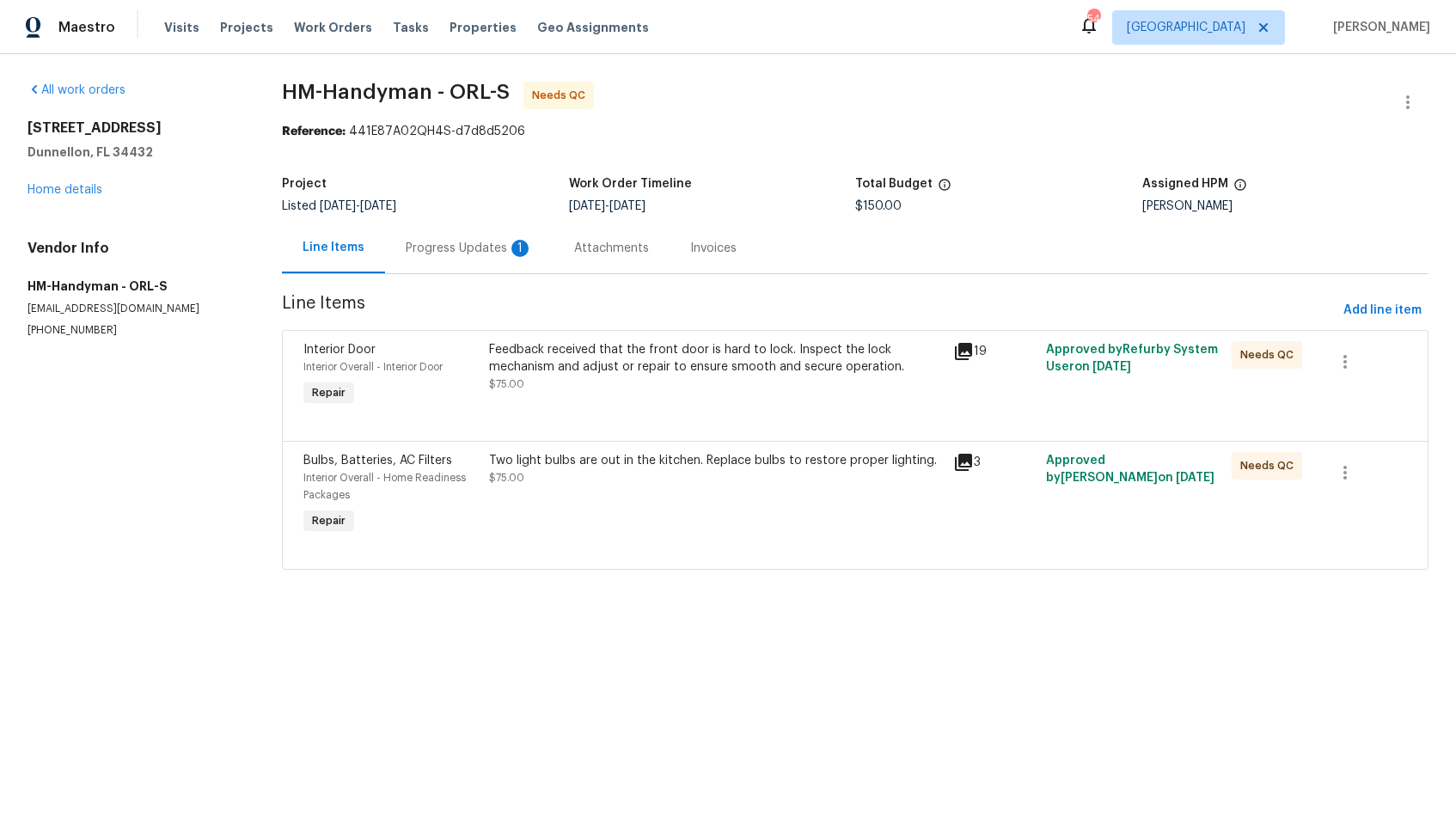
click at [681, 378] on div "Feedback received that the front door is hard to lock. Inspect the lock mechani…" at bounding box center [715, 366] width 453 height 51
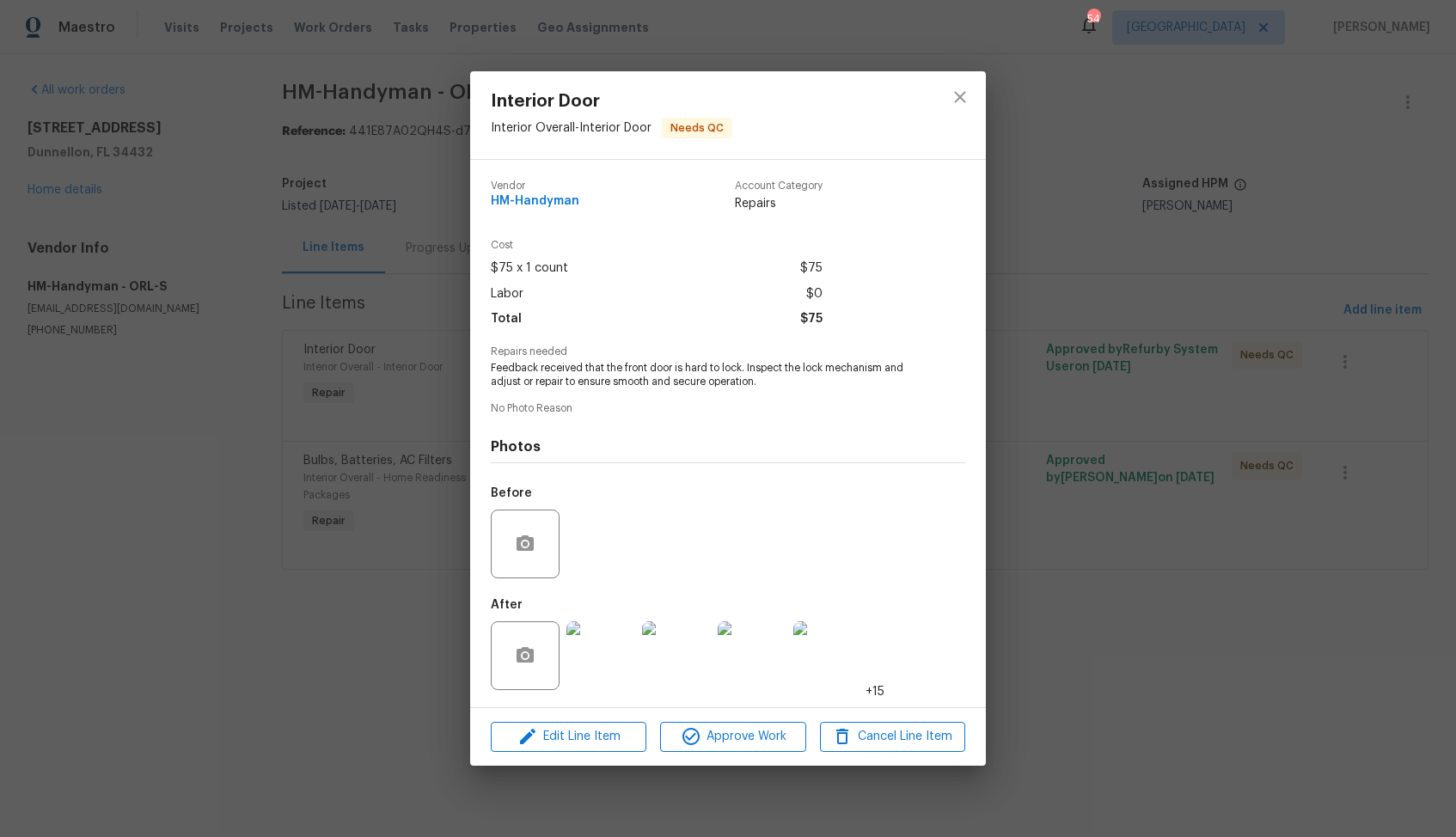
click at [605, 668] on img at bounding box center [600, 655] width 69 height 69
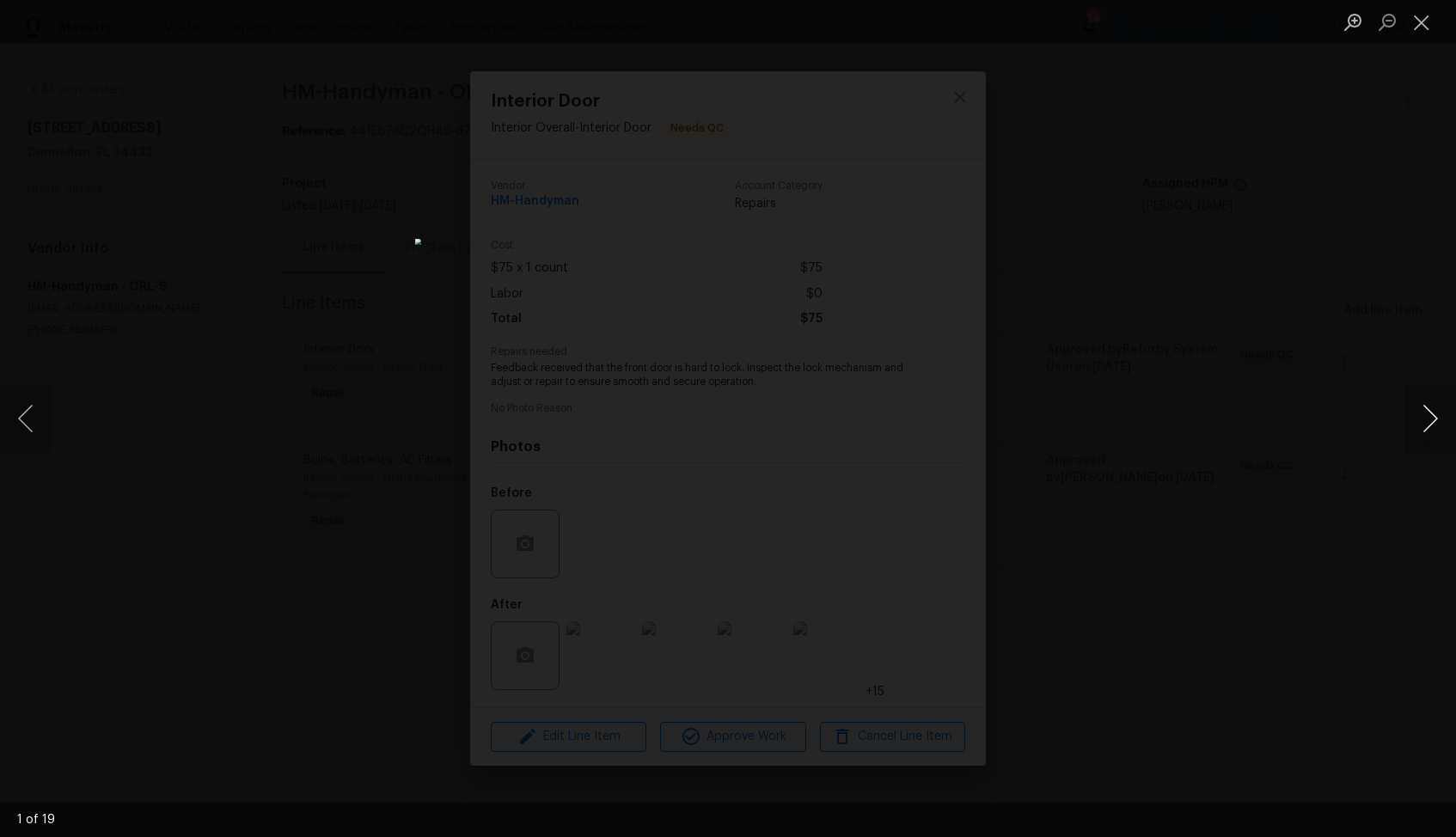
click at [1435, 417] on button "Next image" at bounding box center [1429, 419] width 51 height 69
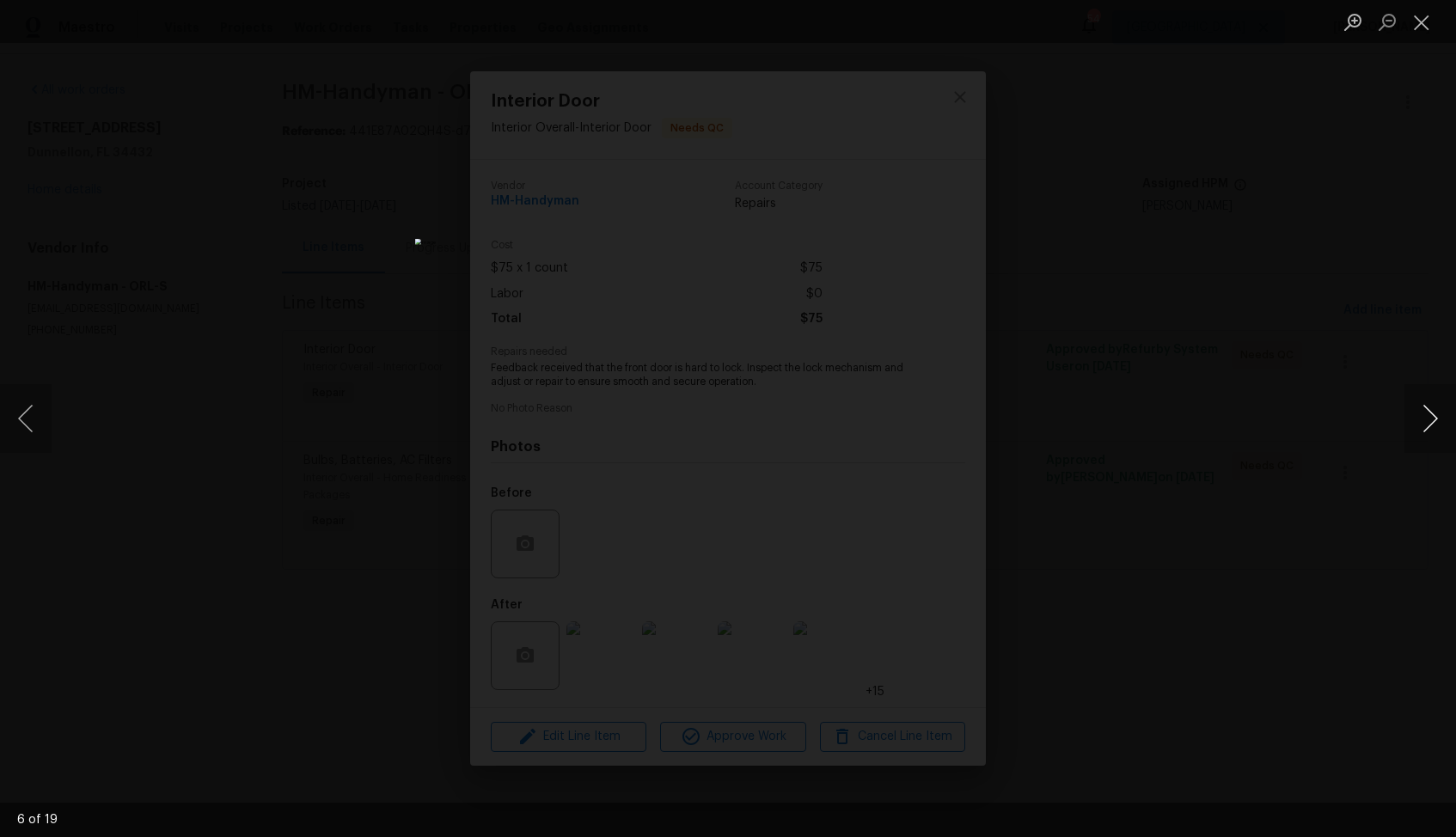
click at [1435, 417] on button "Next image" at bounding box center [1429, 419] width 51 height 69
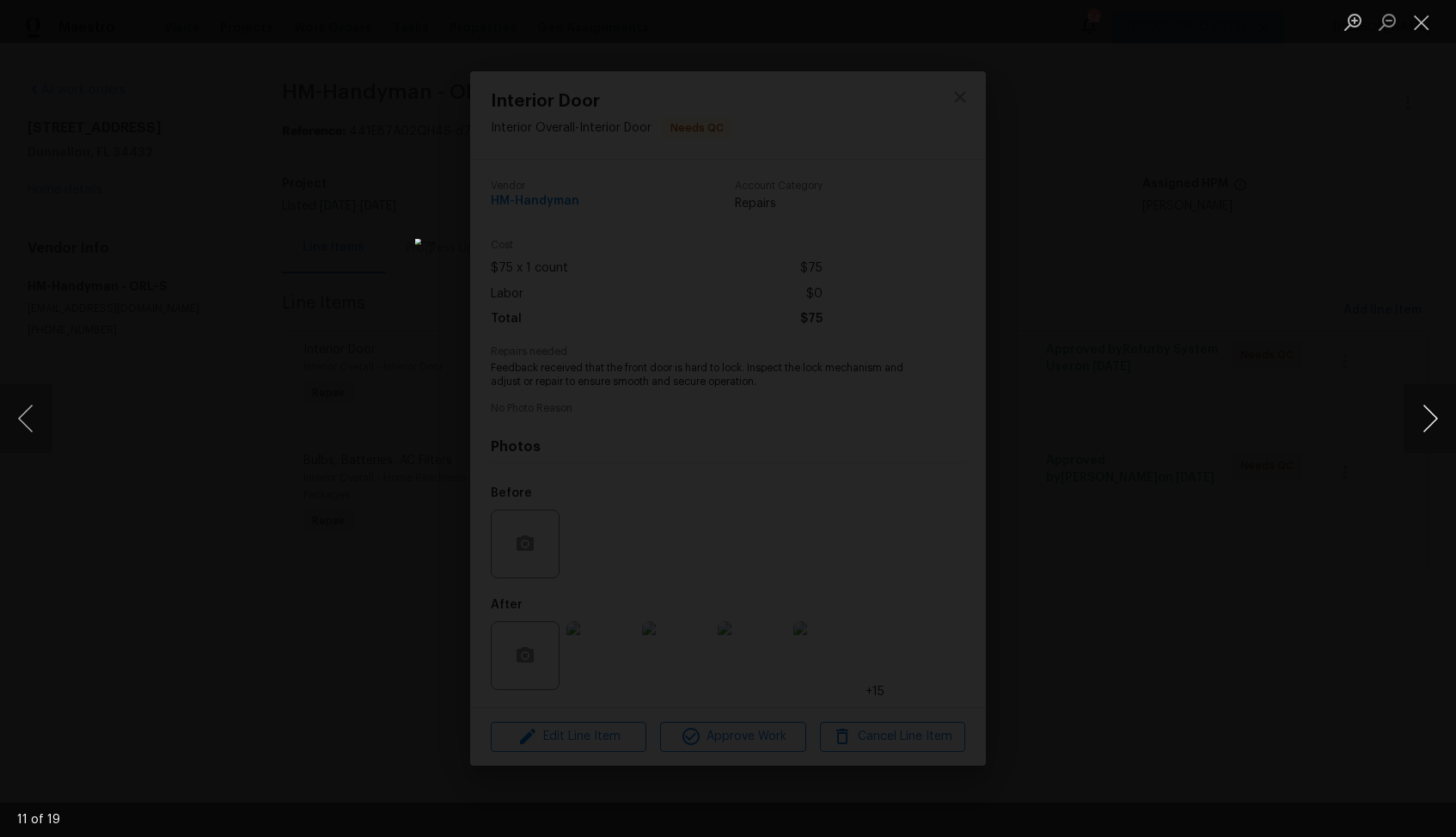
click at [1435, 417] on button "Next image" at bounding box center [1429, 419] width 51 height 69
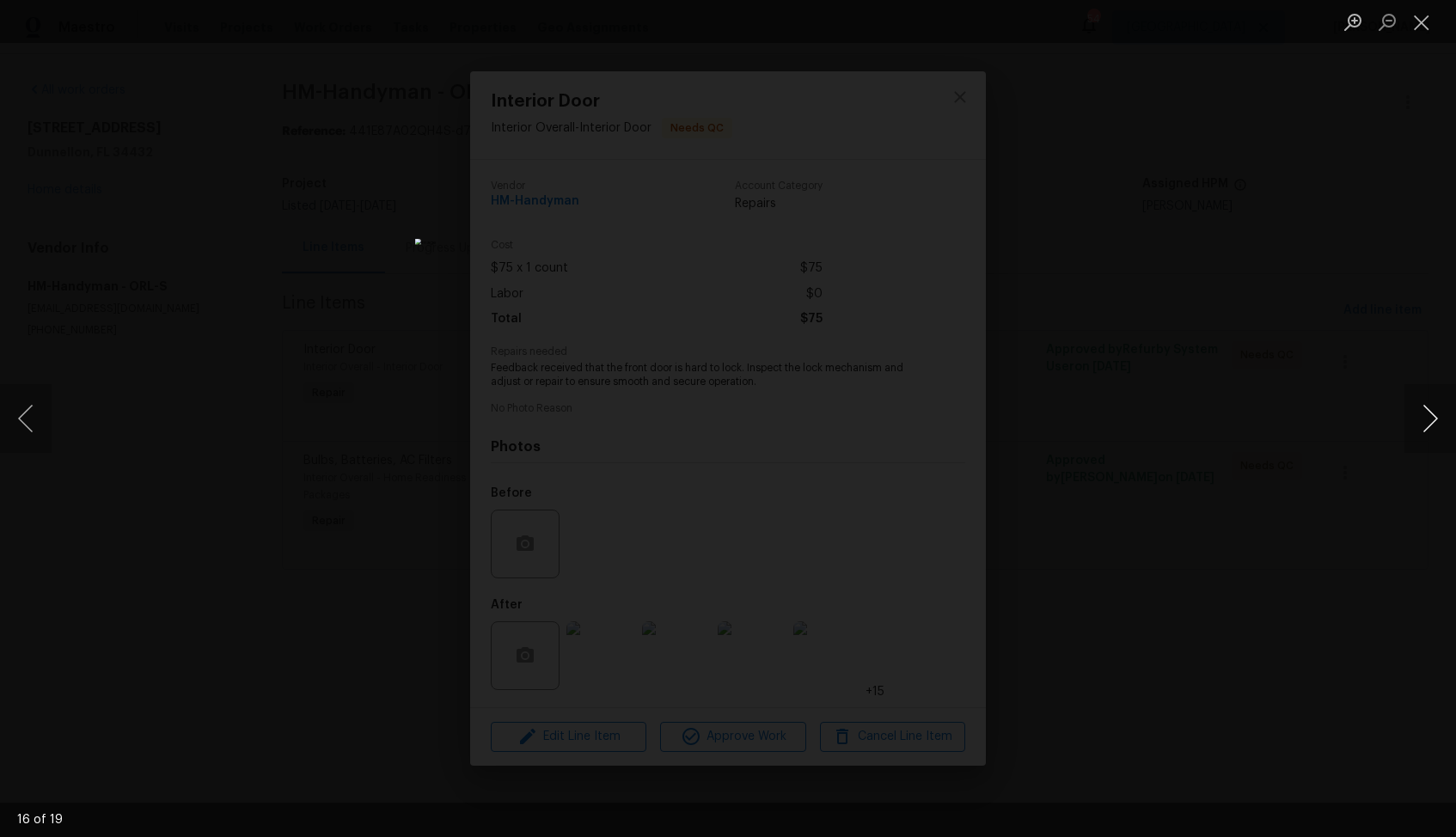
click at [1435, 417] on button "Next image" at bounding box center [1429, 419] width 51 height 69
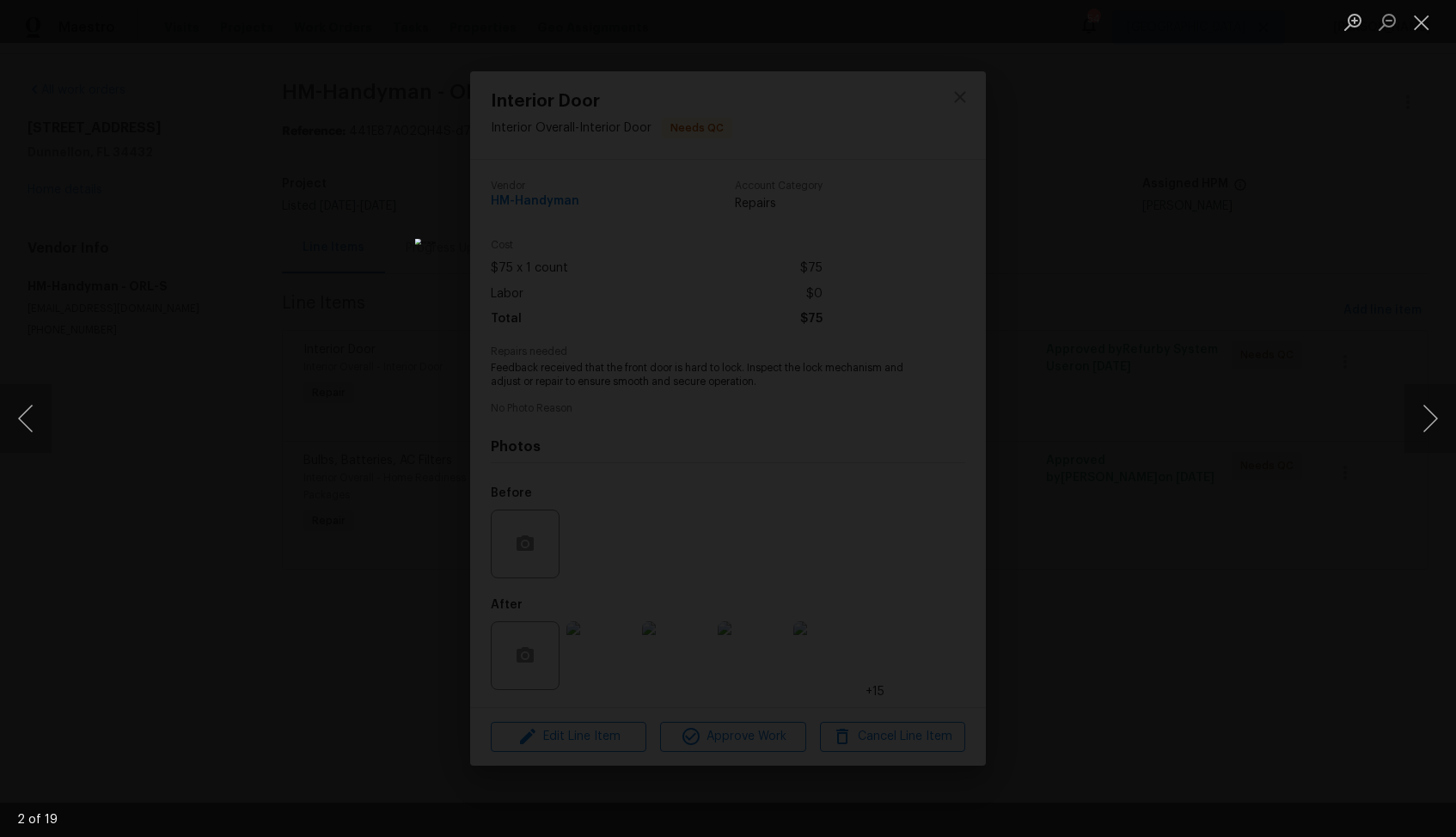
click at [1261, 421] on div "Lightbox" at bounding box center [728, 418] width 1456 height 837
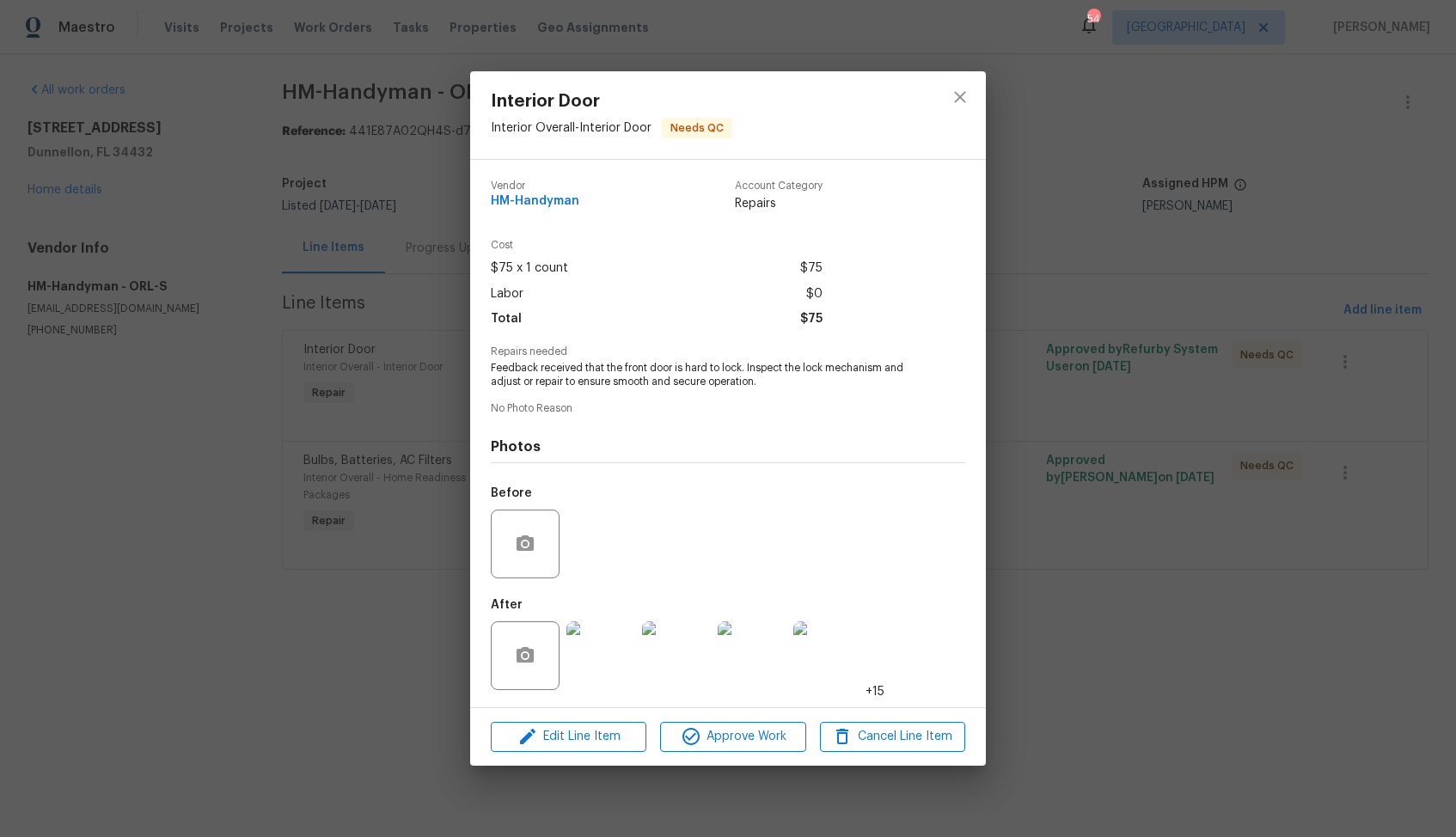
click at [249, 497] on div "Interior Door Interior Overall - Interior Door Needs QC Vendor HM-Handyman Acco…" at bounding box center [728, 418] width 1456 height 837
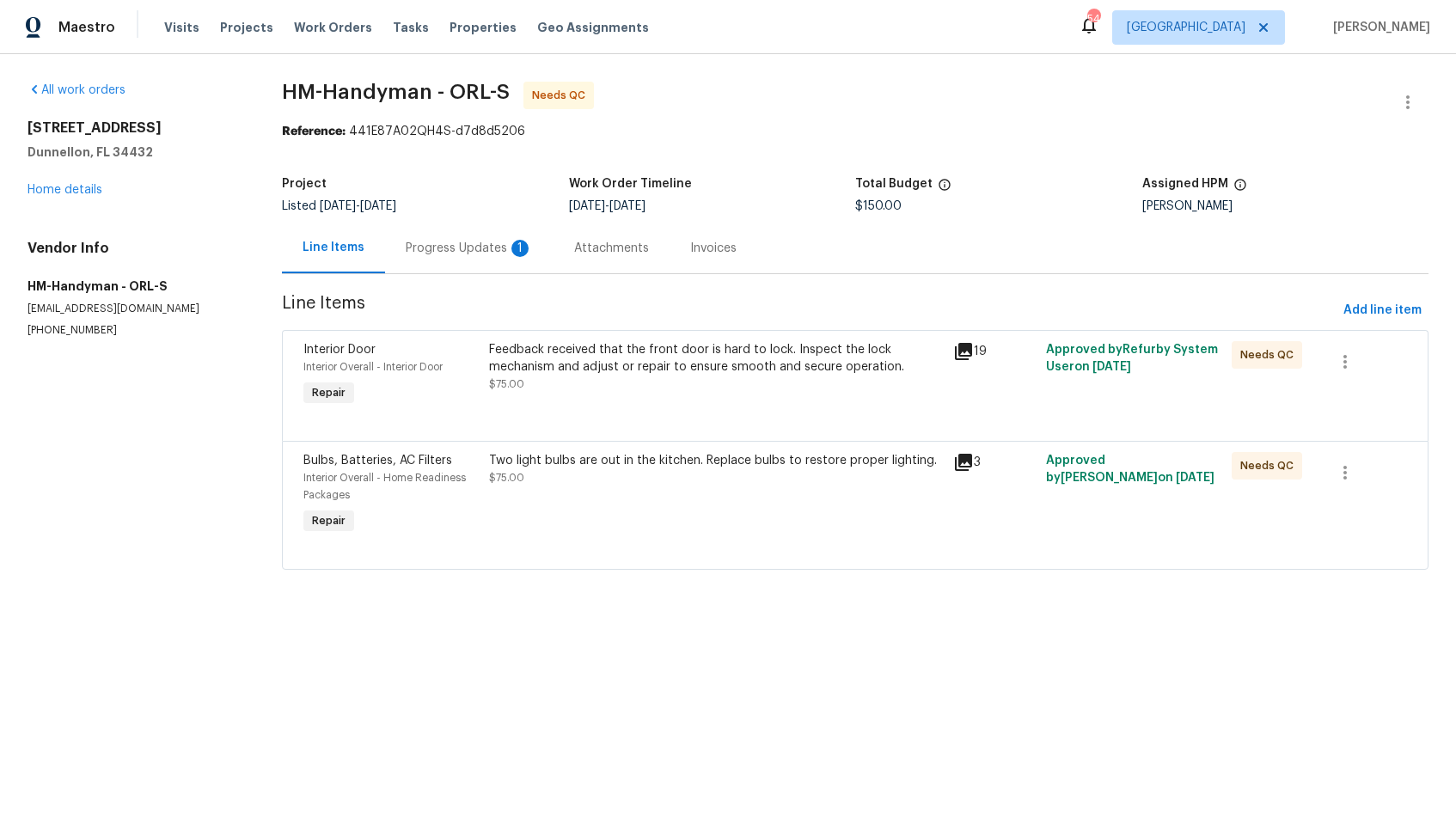
click at [694, 477] on div "Two light bulbs are out in the kitchen. Replace bulbs to restore proper lightin…" at bounding box center [715, 469] width 453 height 34
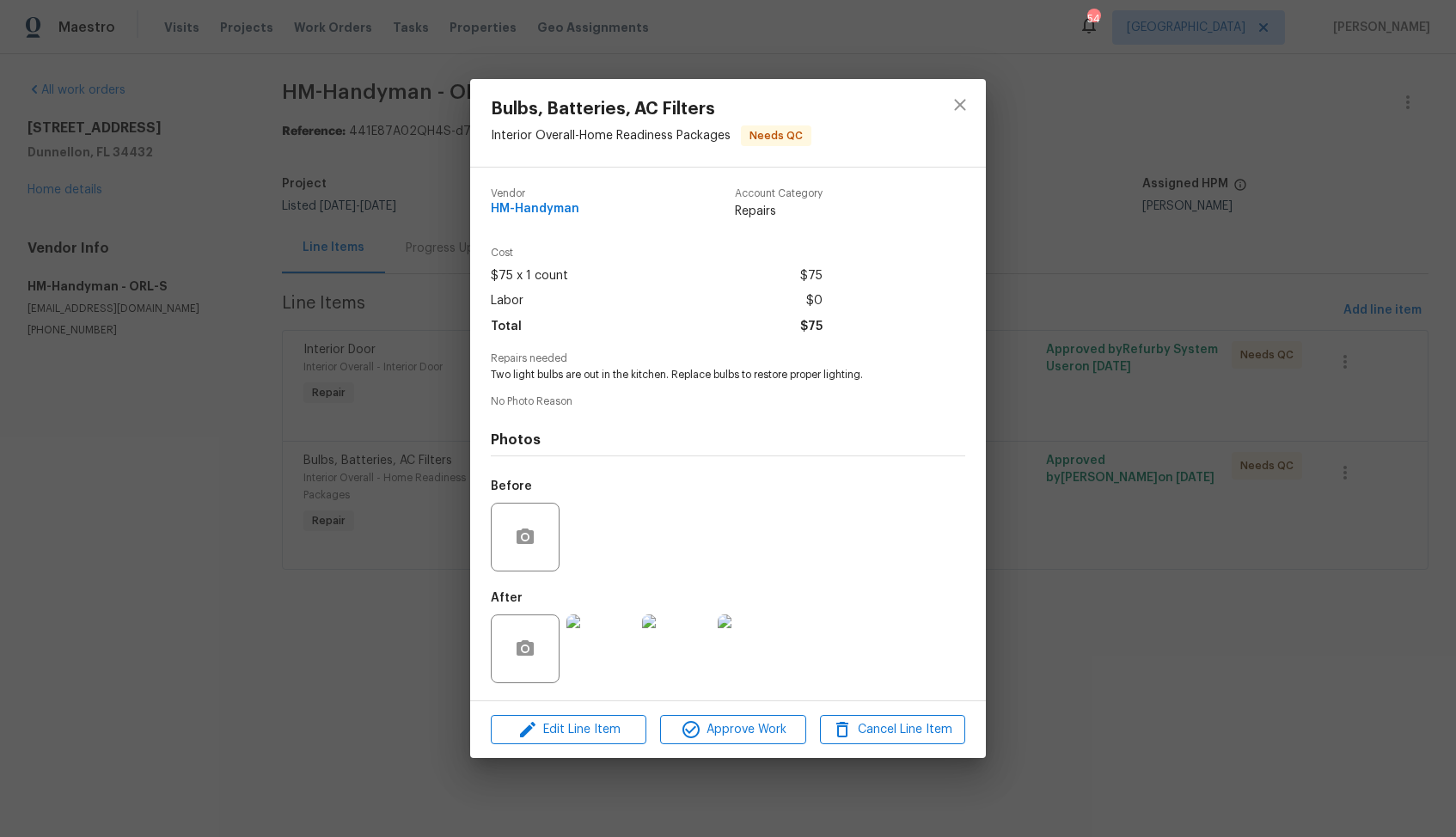
click at [598, 639] on img at bounding box center [600, 649] width 69 height 69
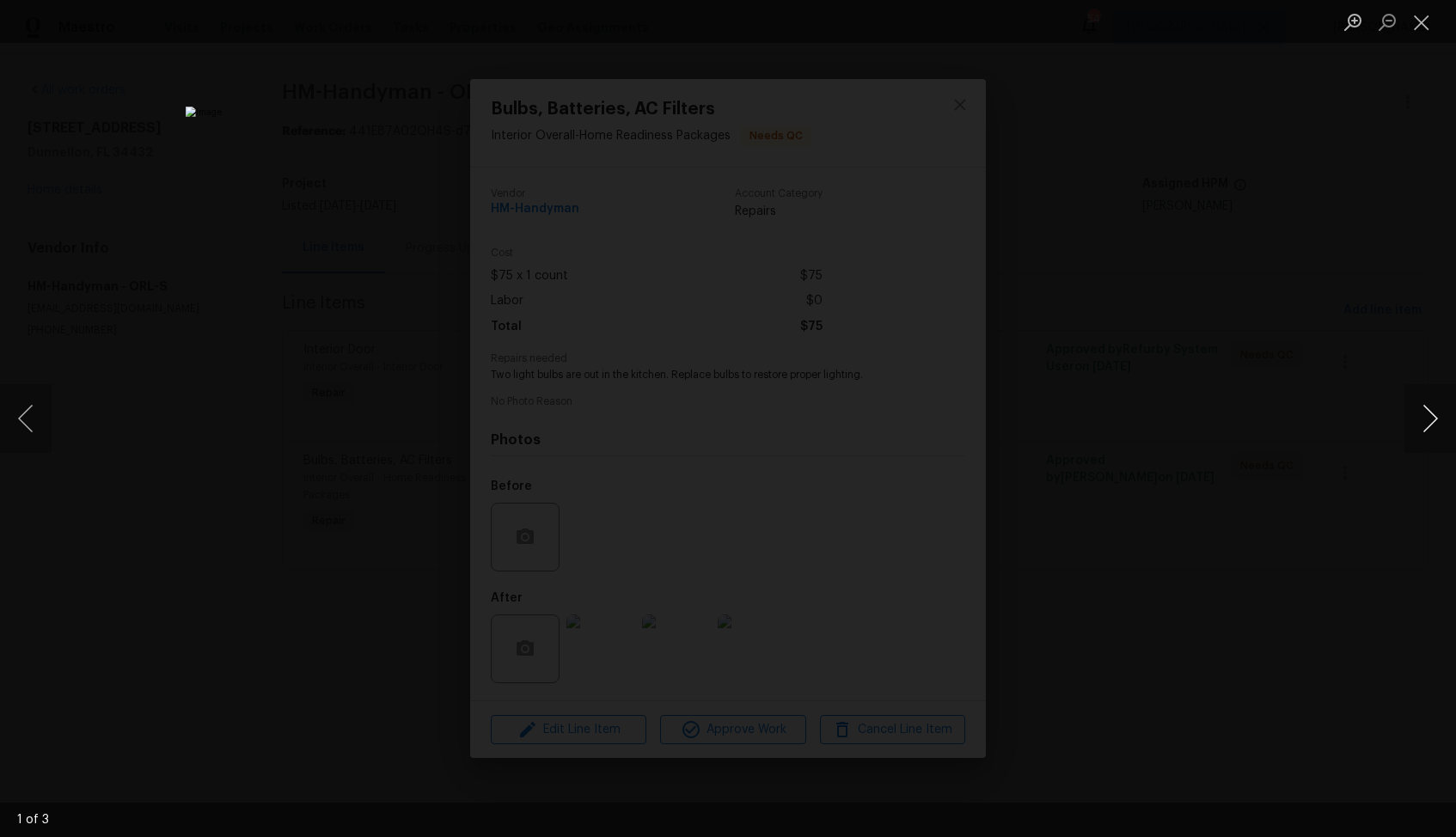
click at [1431, 421] on button "Next image" at bounding box center [1429, 419] width 51 height 69
click at [1252, 437] on div "Lightbox" at bounding box center [728, 418] width 1456 height 837
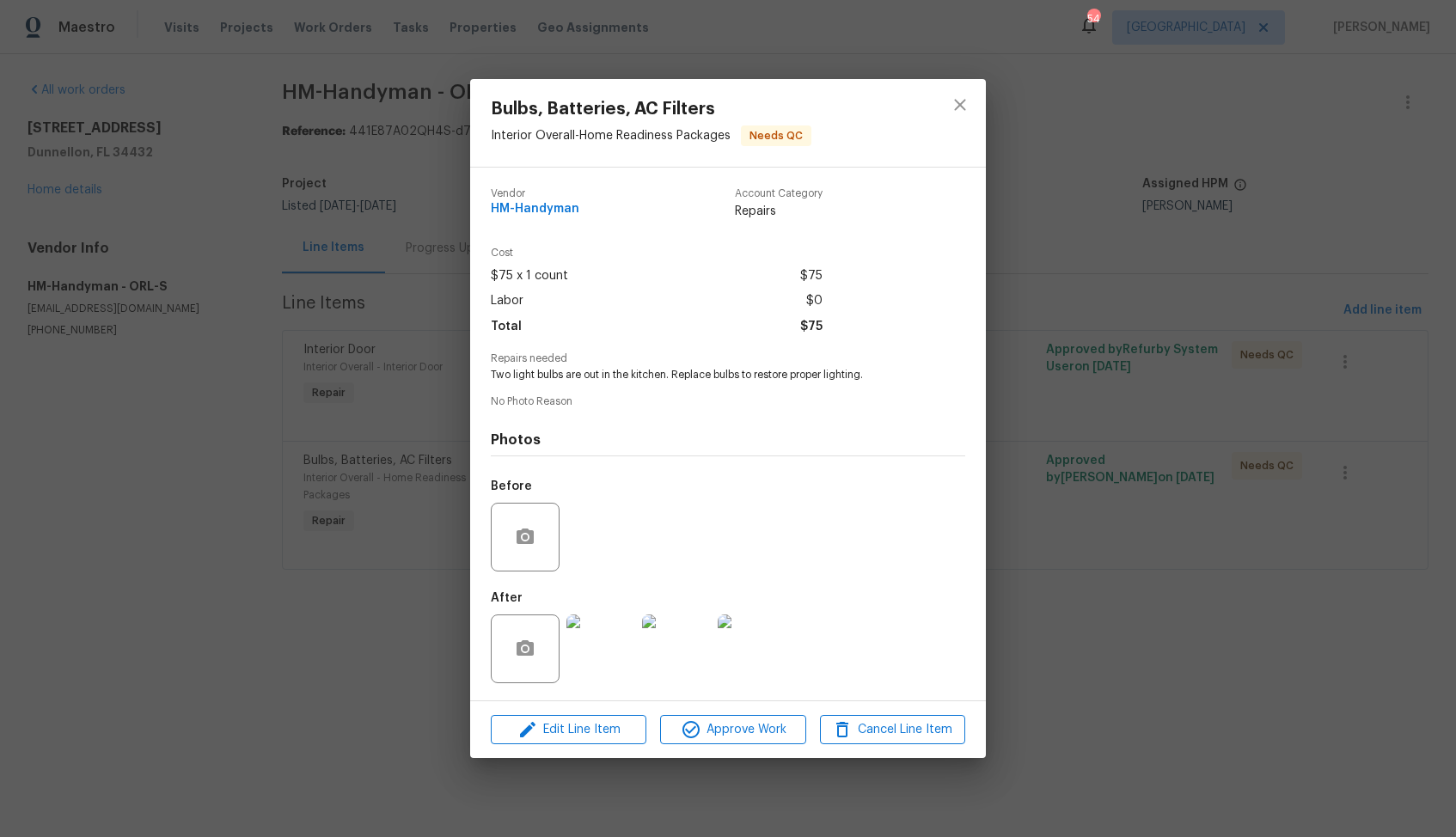
click at [1196, 436] on div "Bulbs, Batteries, AC Filters Interior Overall - Home Readiness Packages Needs Q…" at bounding box center [728, 418] width 1456 height 837
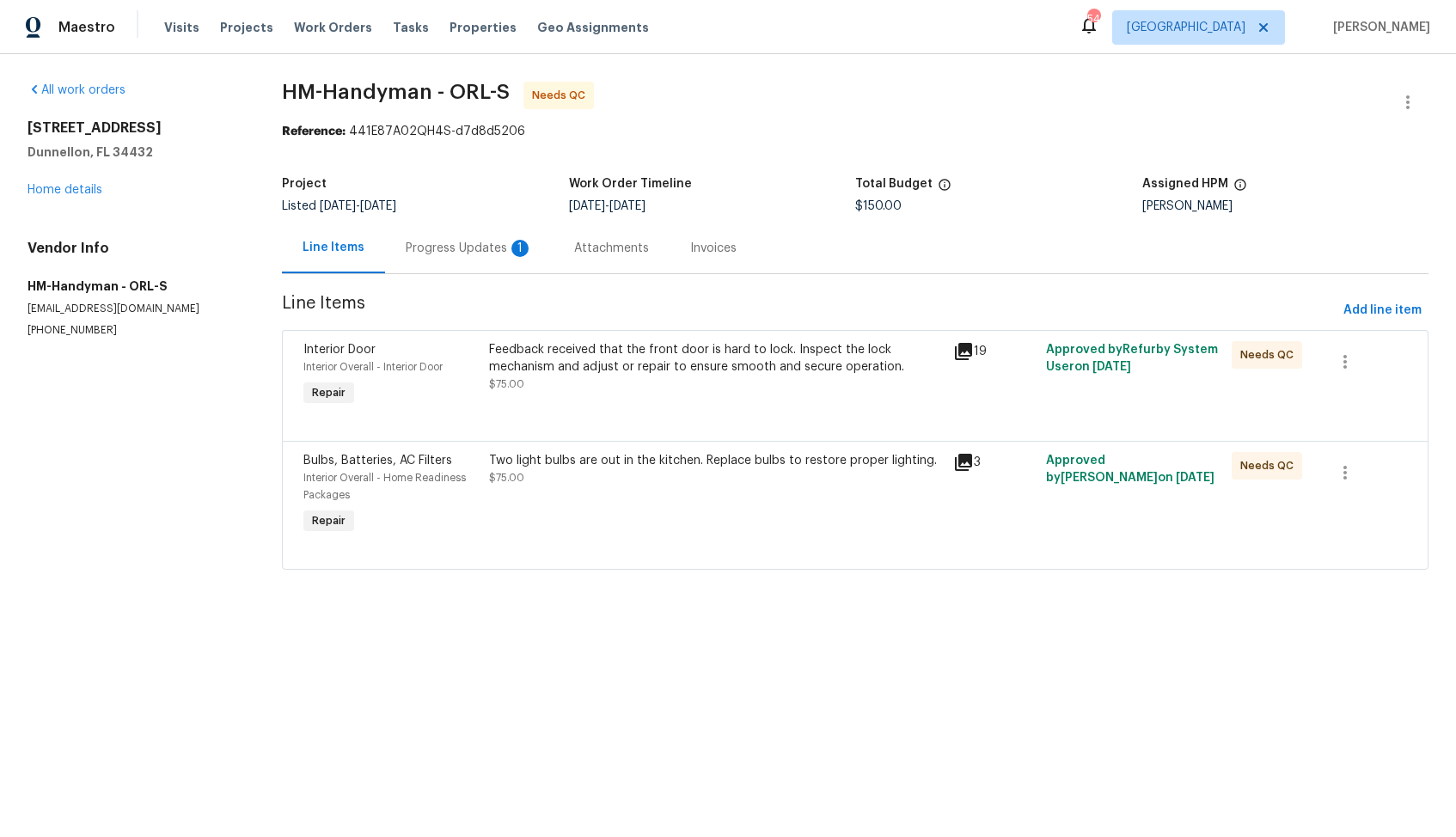
click at [440, 250] on div "Progress Updates 1" at bounding box center [469, 249] width 128 height 17
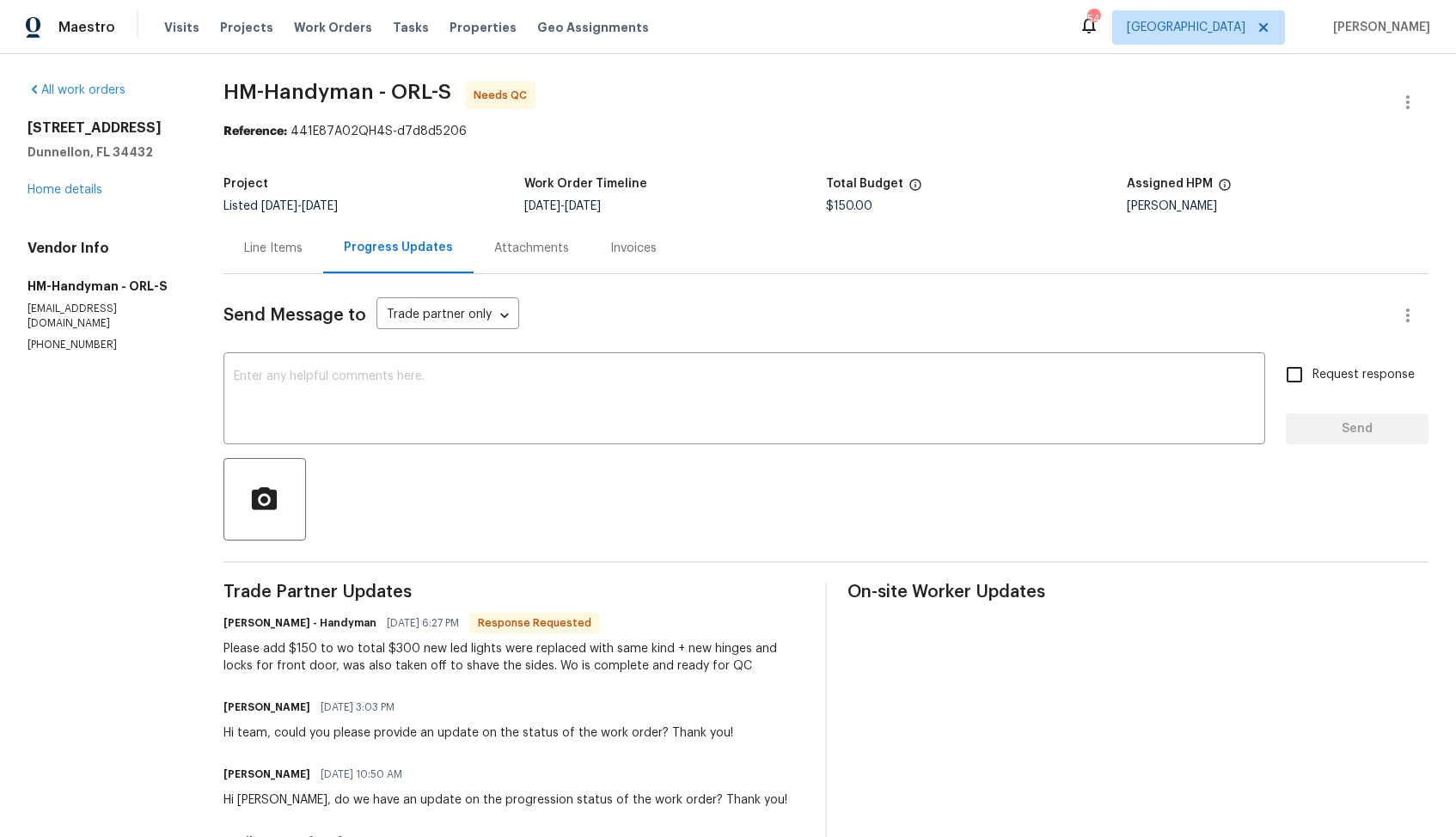
click at [267, 260] on div "Line Items" at bounding box center [273, 248] width 100 height 50
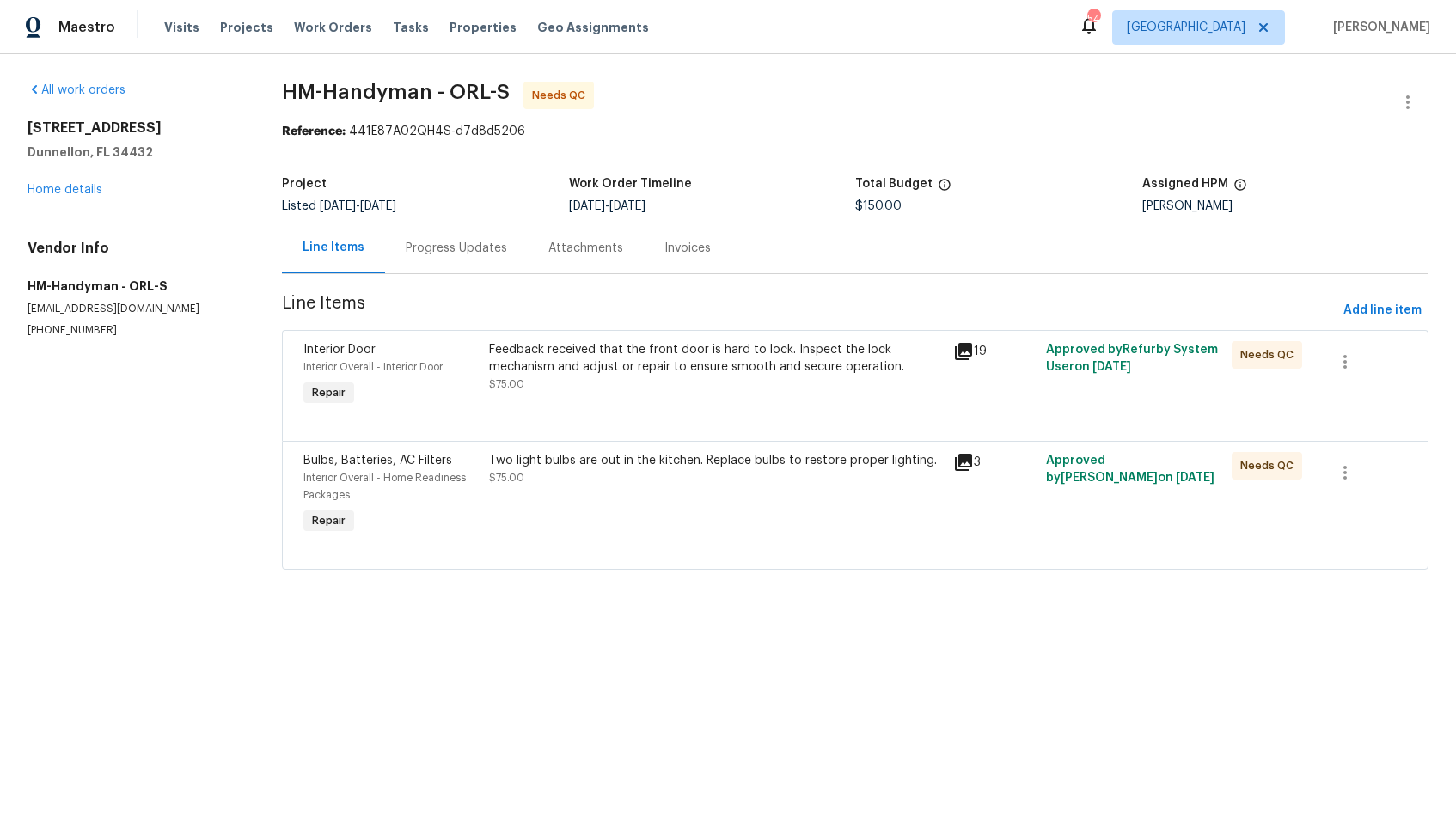
click at [680, 396] on div "Feedback received that the front door is hard to lock. Inspect the lock mechani…" at bounding box center [716, 375] width 464 height 79
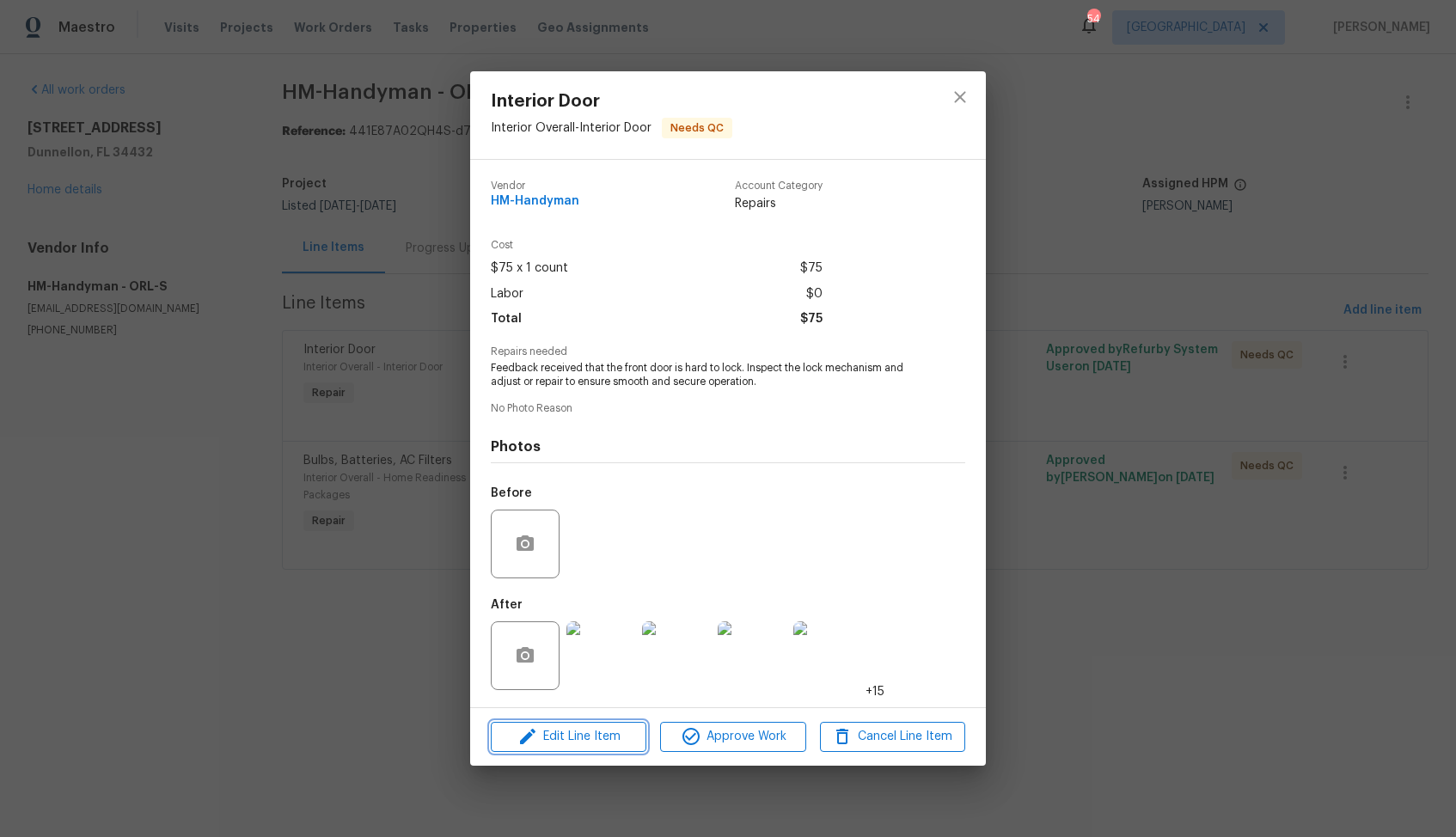
click at [532, 735] on icon "button" at bounding box center [527, 736] width 16 height 16
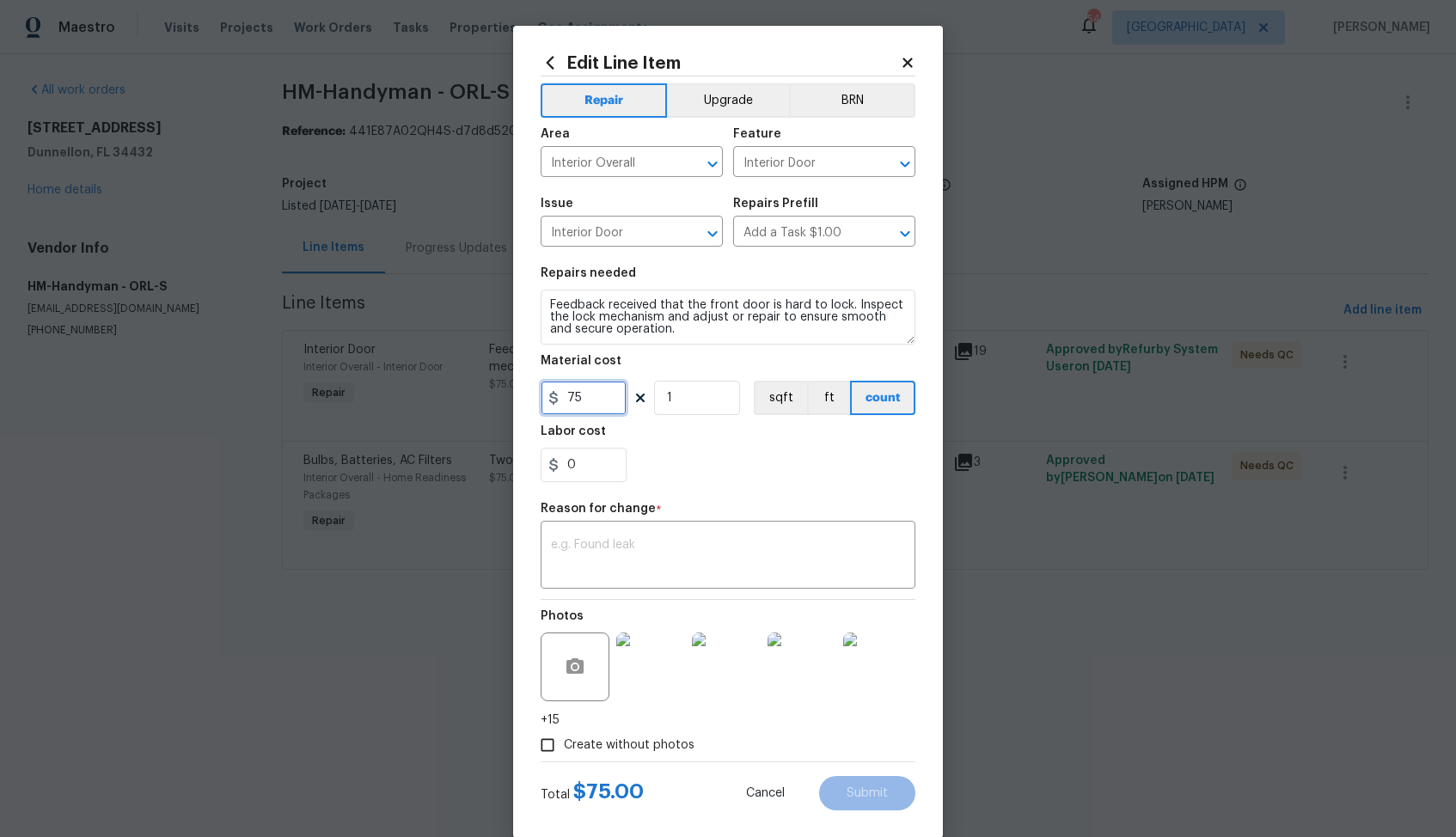
click at [596, 408] on input "75" at bounding box center [584, 398] width 86 height 34
type input "150"
click at [695, 533] on div "x ​" at bounding box center [728, 557] width 374 height 63
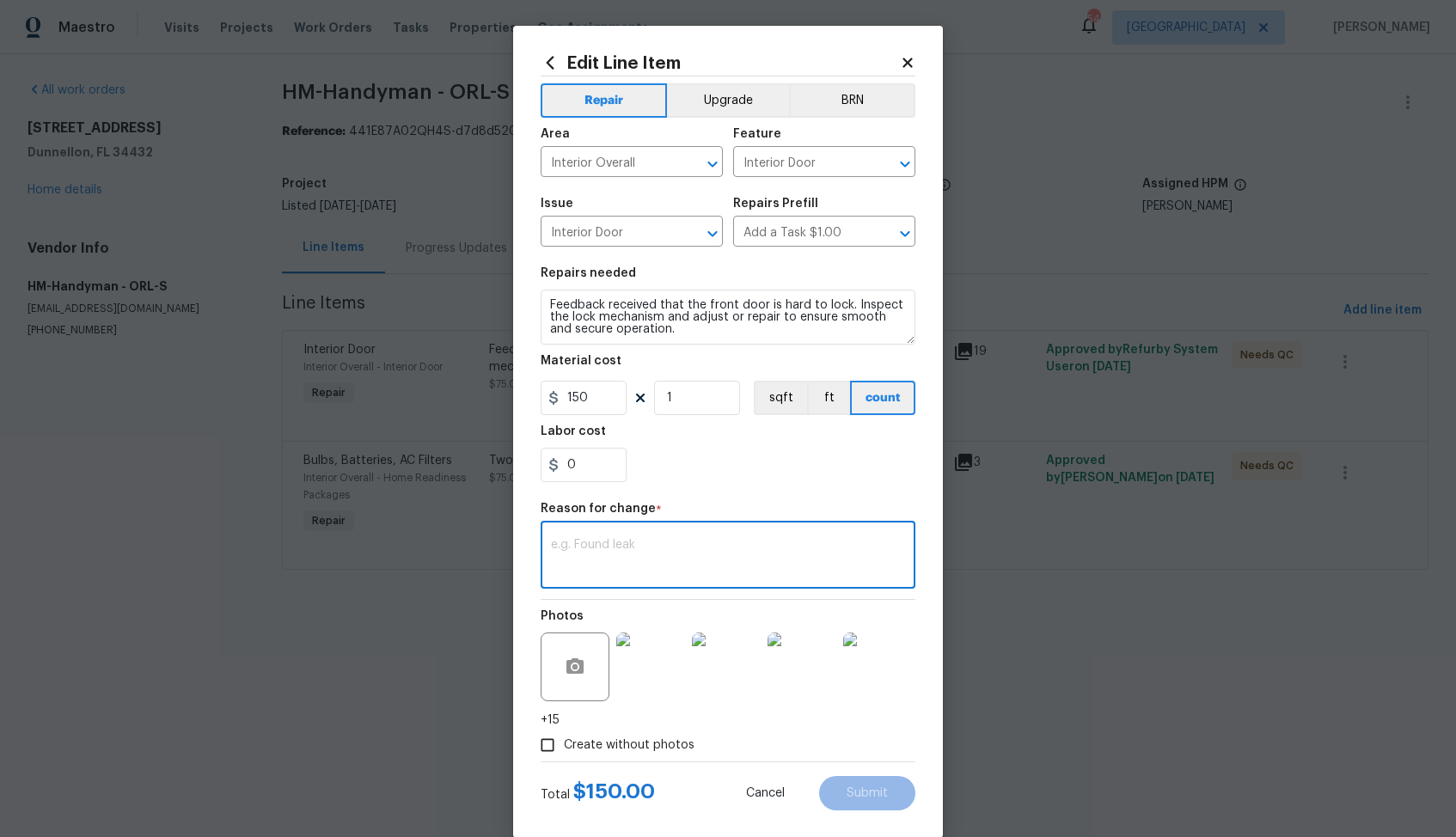
paste textarea "(AM) Updated per vendor’s final cost."
type textarea "(AM) Updated per vendor’s final cost."
click at [868, 797] on span "Submit" at bounding box center [867, 794] width 41 height 13
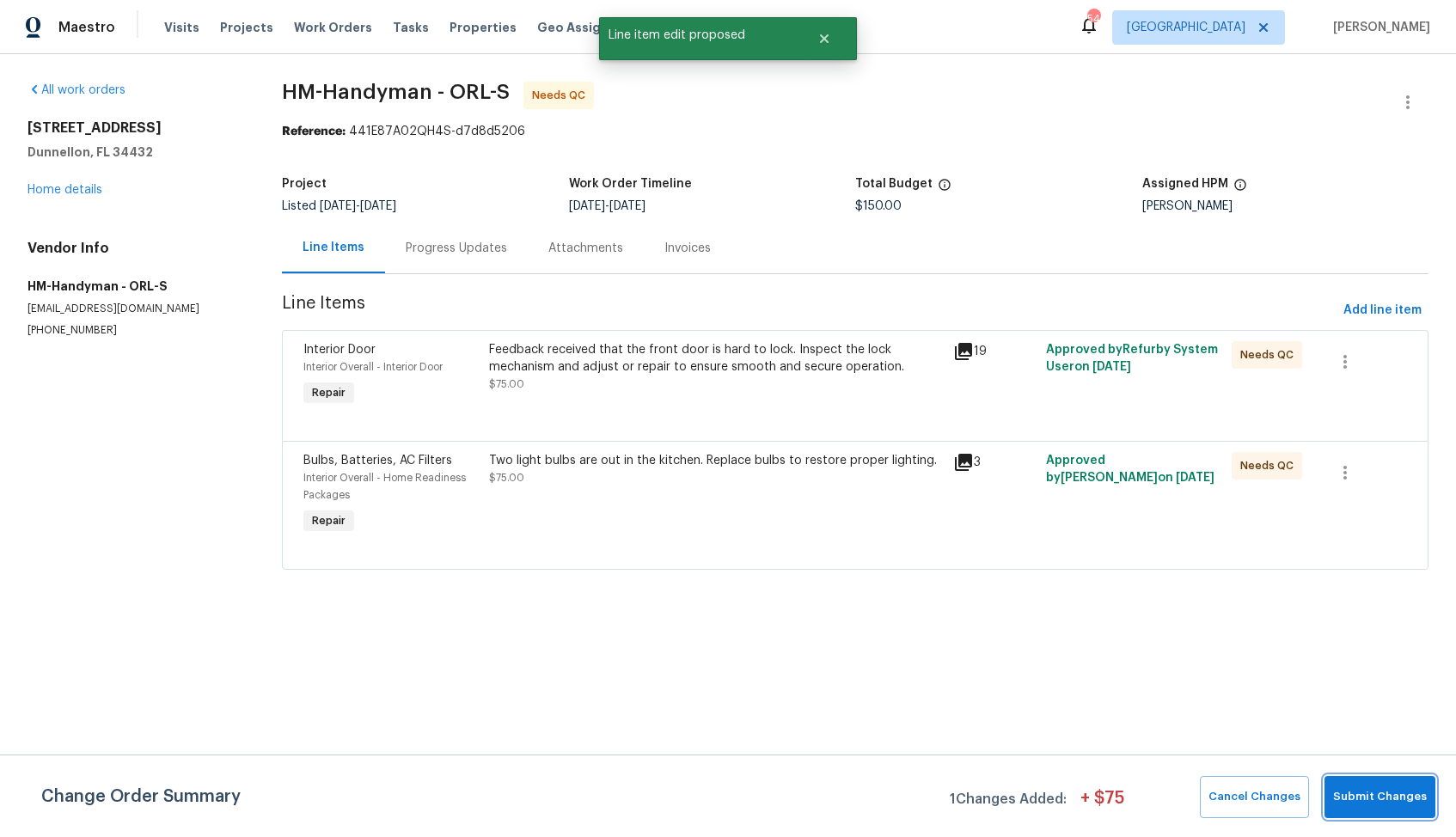
click at [1385, 804] on span "Submit Changes" at bounding box center [1380, 797] width 94 height 20
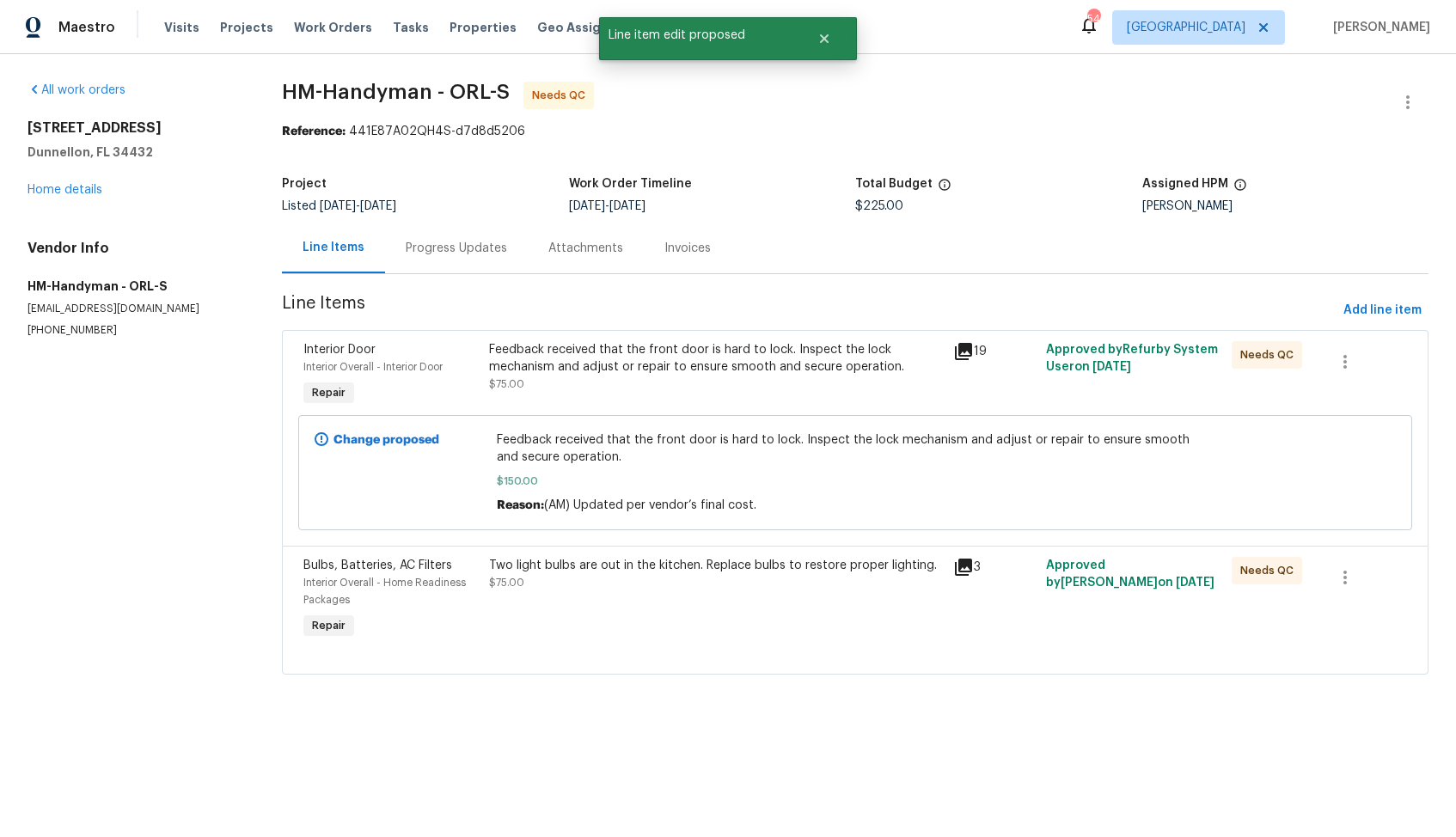
click at [608, 609] on div "Two light bulbs are out in the kitchen. Replace bulbs to restore proper lightin…" at bounding box center [716, 600] width 464 height 96
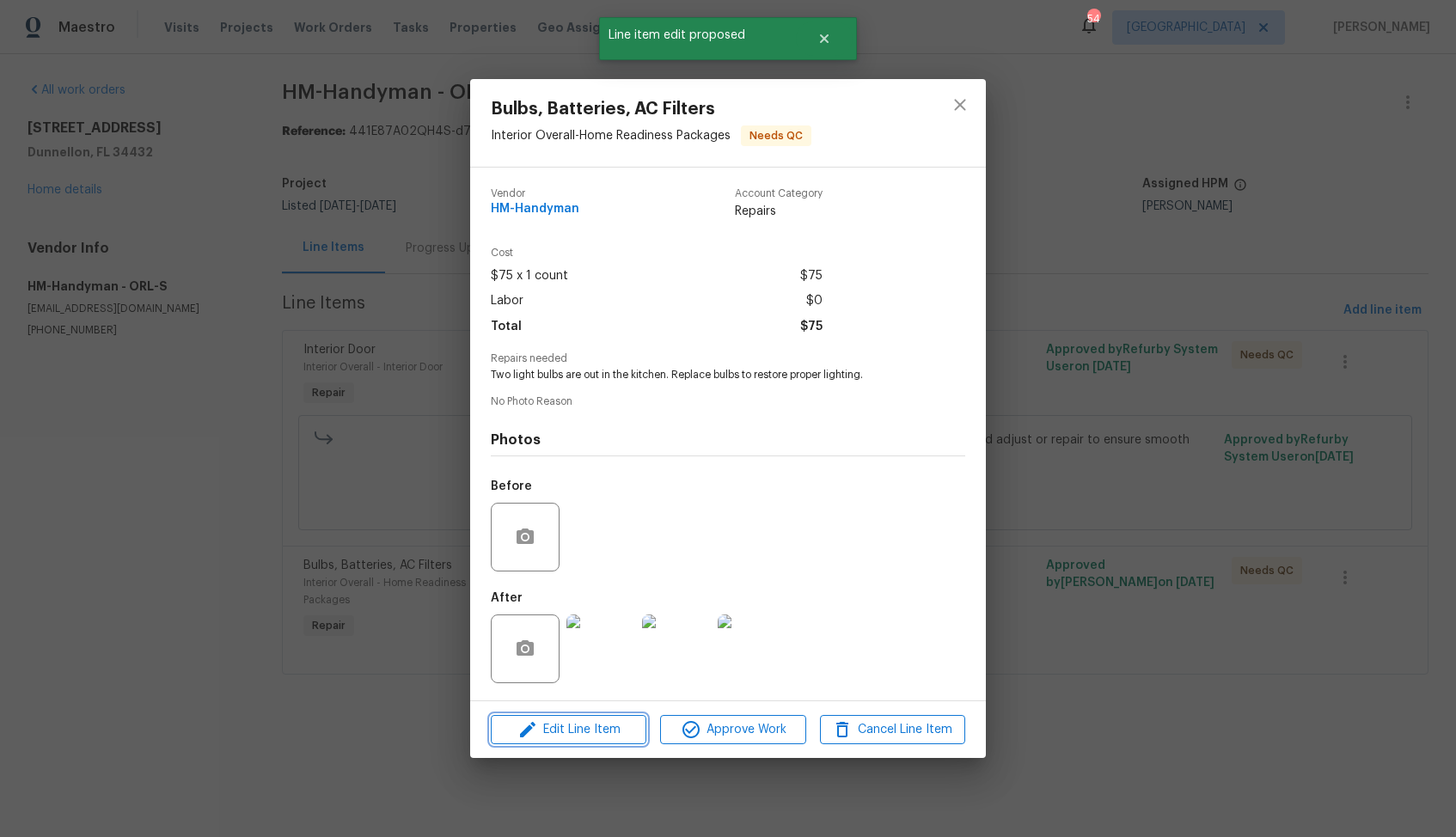
click at [546, 730] on span "Edit Line Item" at bounding box center [569, 730] width 145 height 21
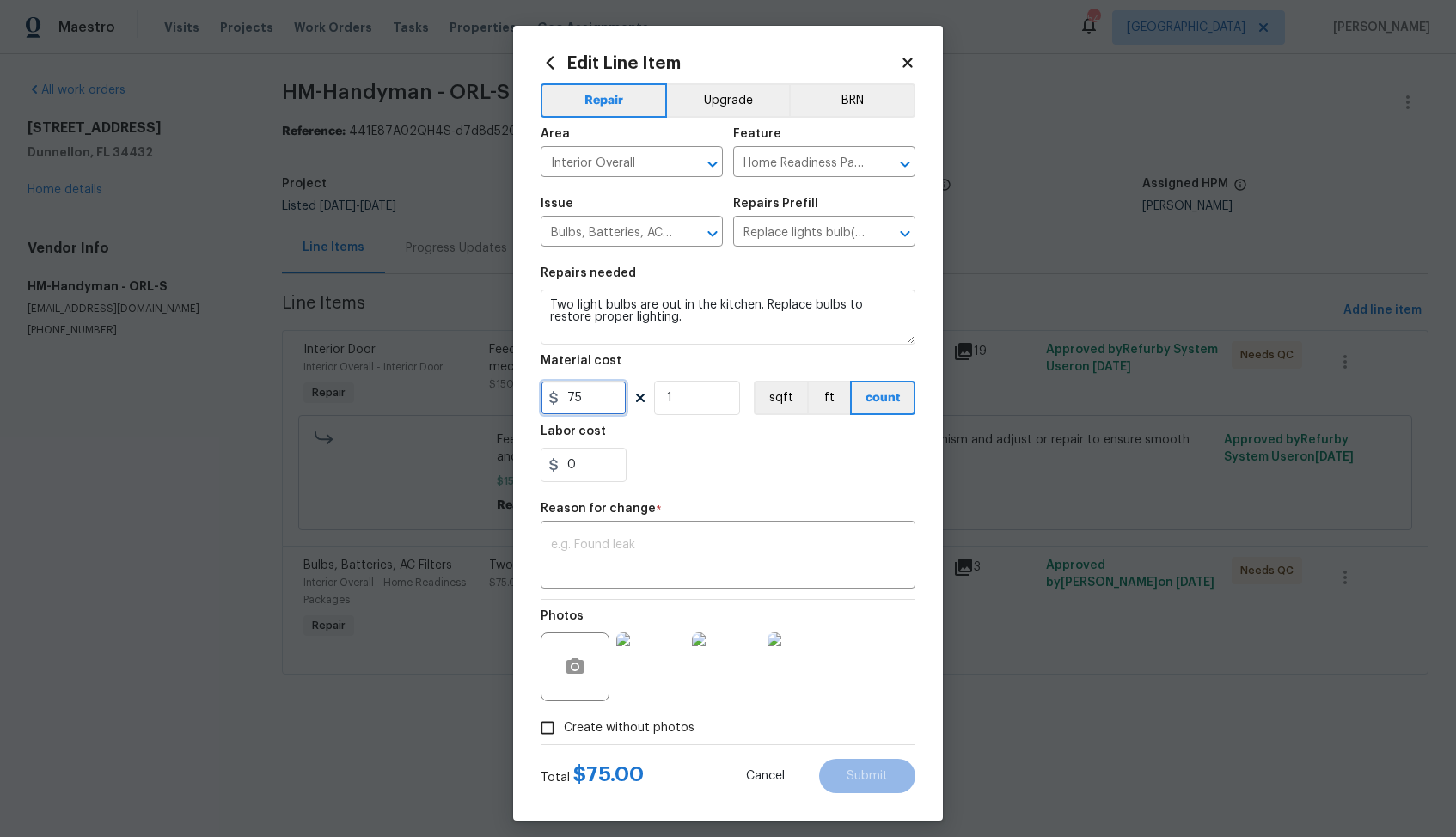
click at [601, 395] on input "75" at bounding box center [584, 398] width 86 height 34
type input "150"
click at [651, 561] on textarea at bounding box center [728, 557] width 354 height 36
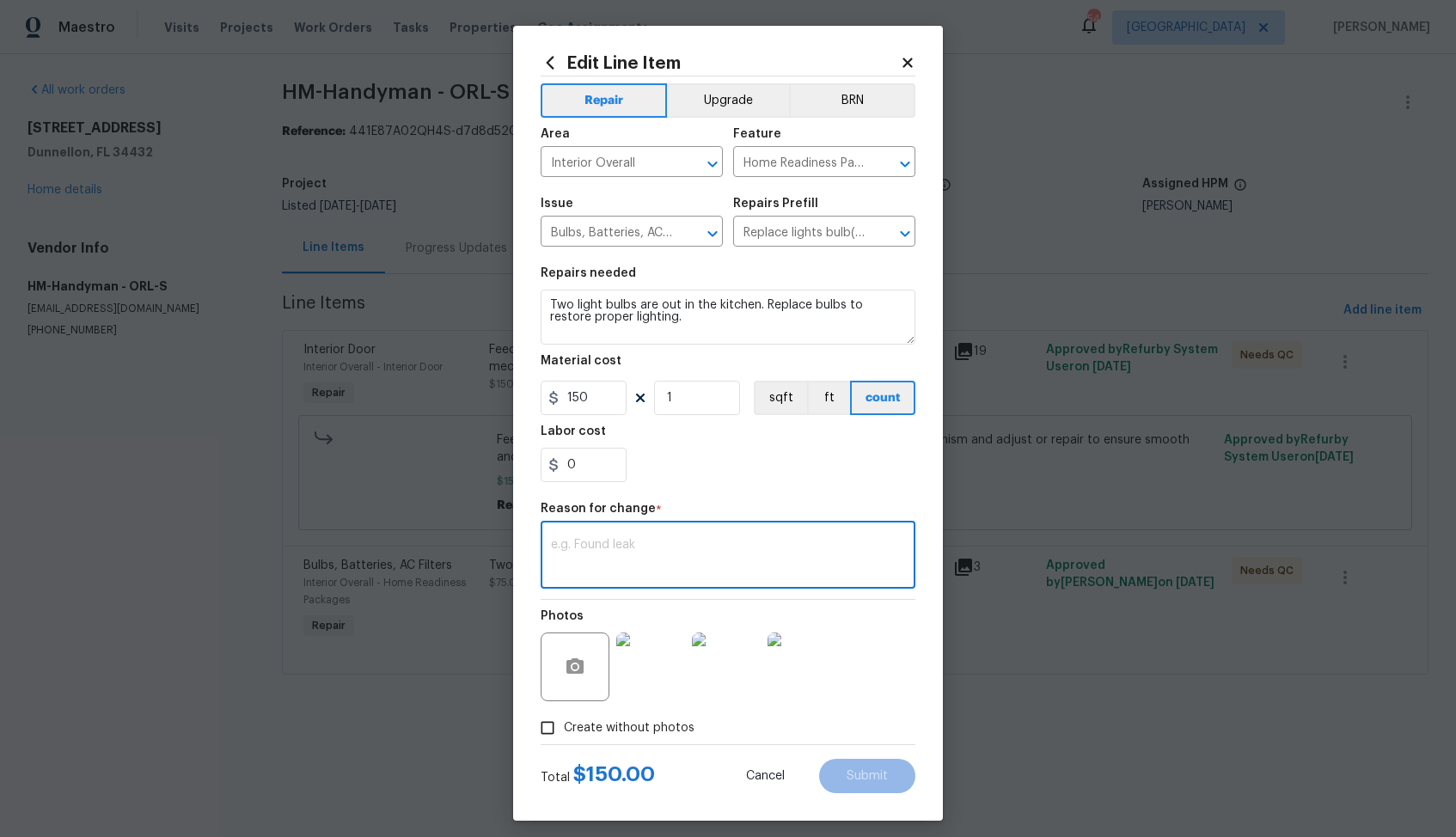
paste textarea "(AM) Updated per vendor’s final cost."
type textarea "(AM) Updated per vendor’s final cost."
click at [853, 775] on span "Submit" at bounding box center [867, 776] width 41 height 13
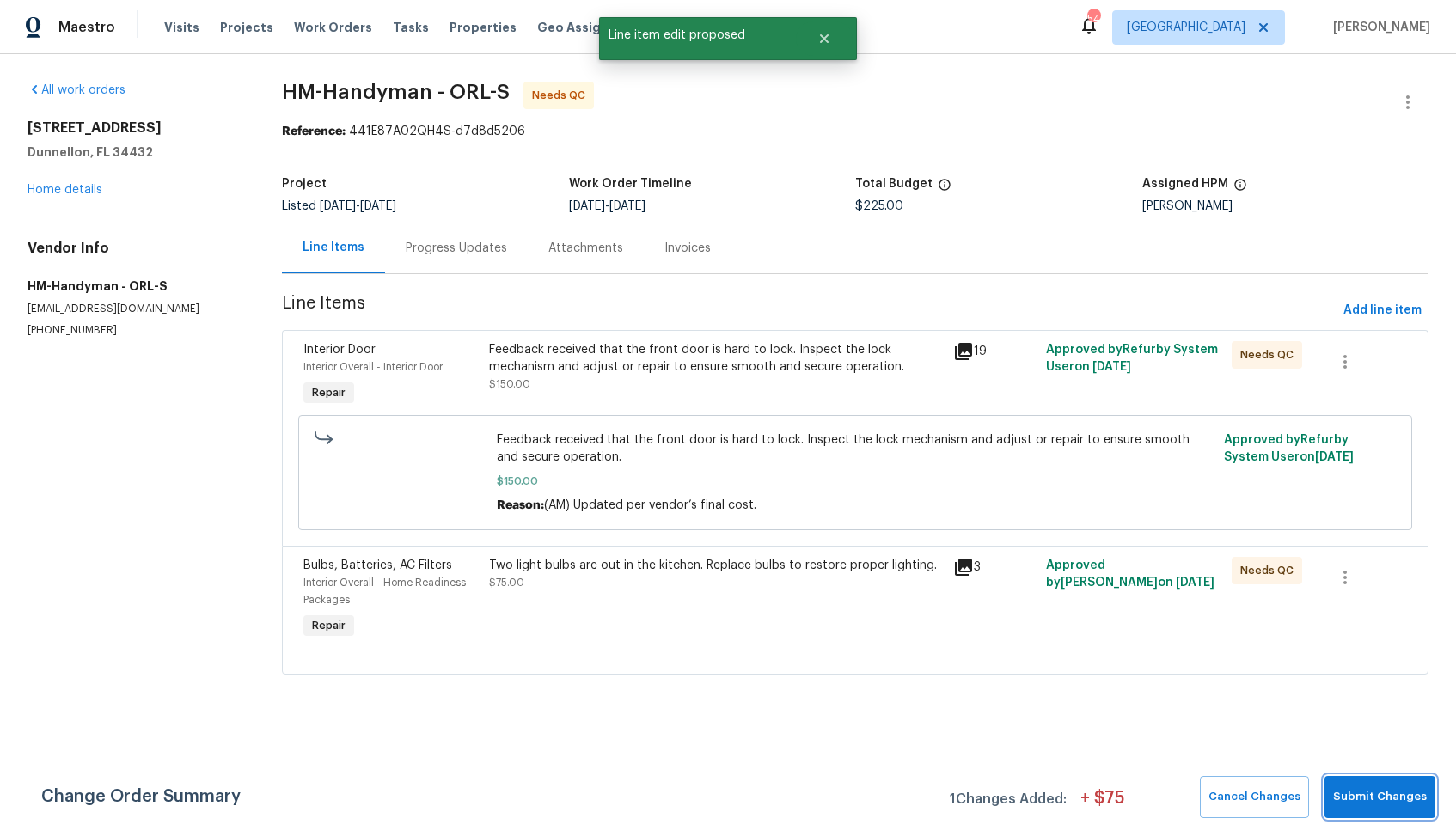
click at [1393, 799] on span "Submit Changes" at bounding box center [1380, 797] width 94 height 20
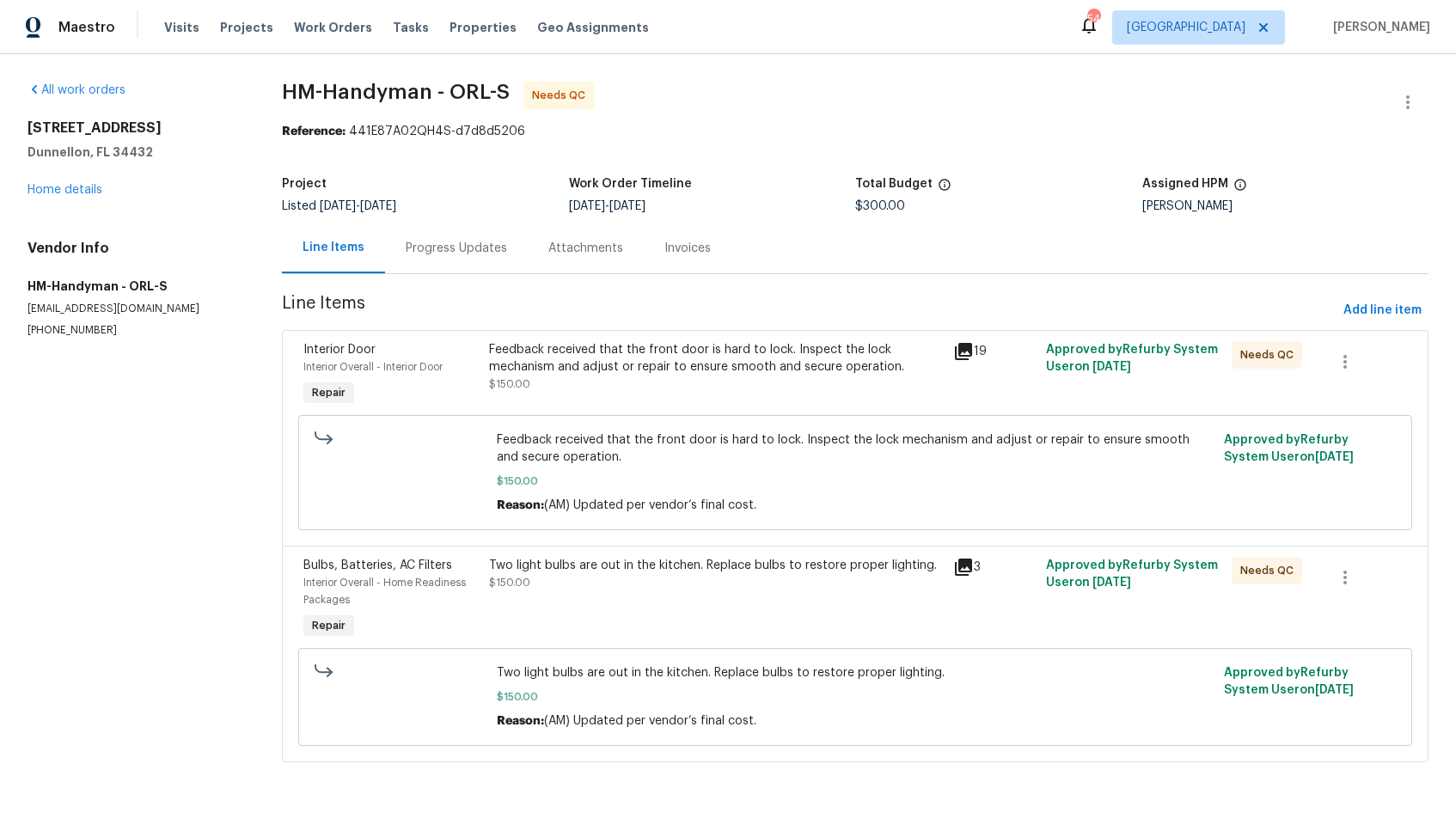
click at [457, 248] on div "Progress Updates" at bounding box center [456, 249] width 101 height 17
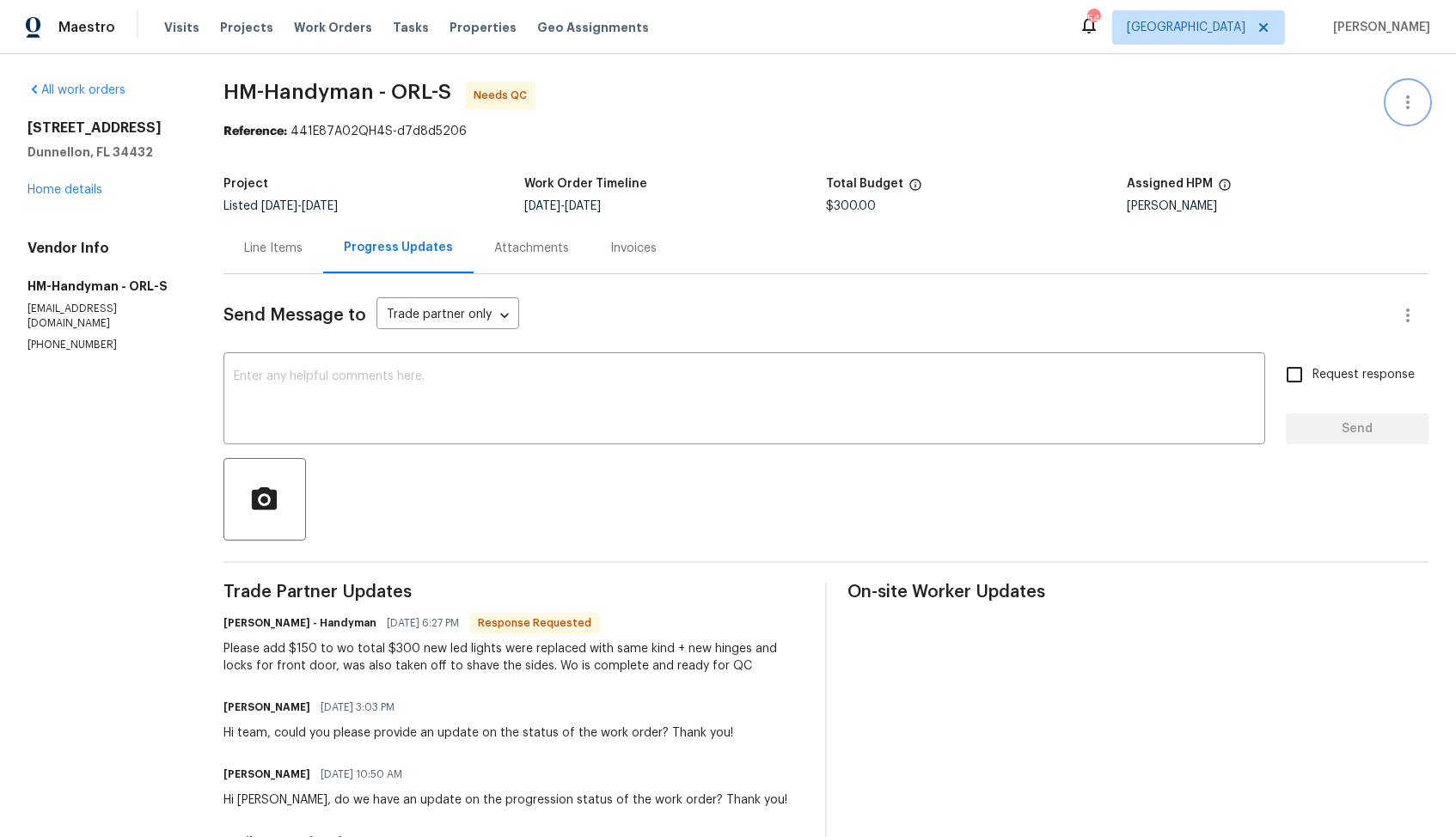
click at [1415, 98] on icon "button" at bounding box center [1408, 102] width 20 height 20
click at [1295, 103] on li "Edit" at bounding box center [1351, 102] width 185 height 28
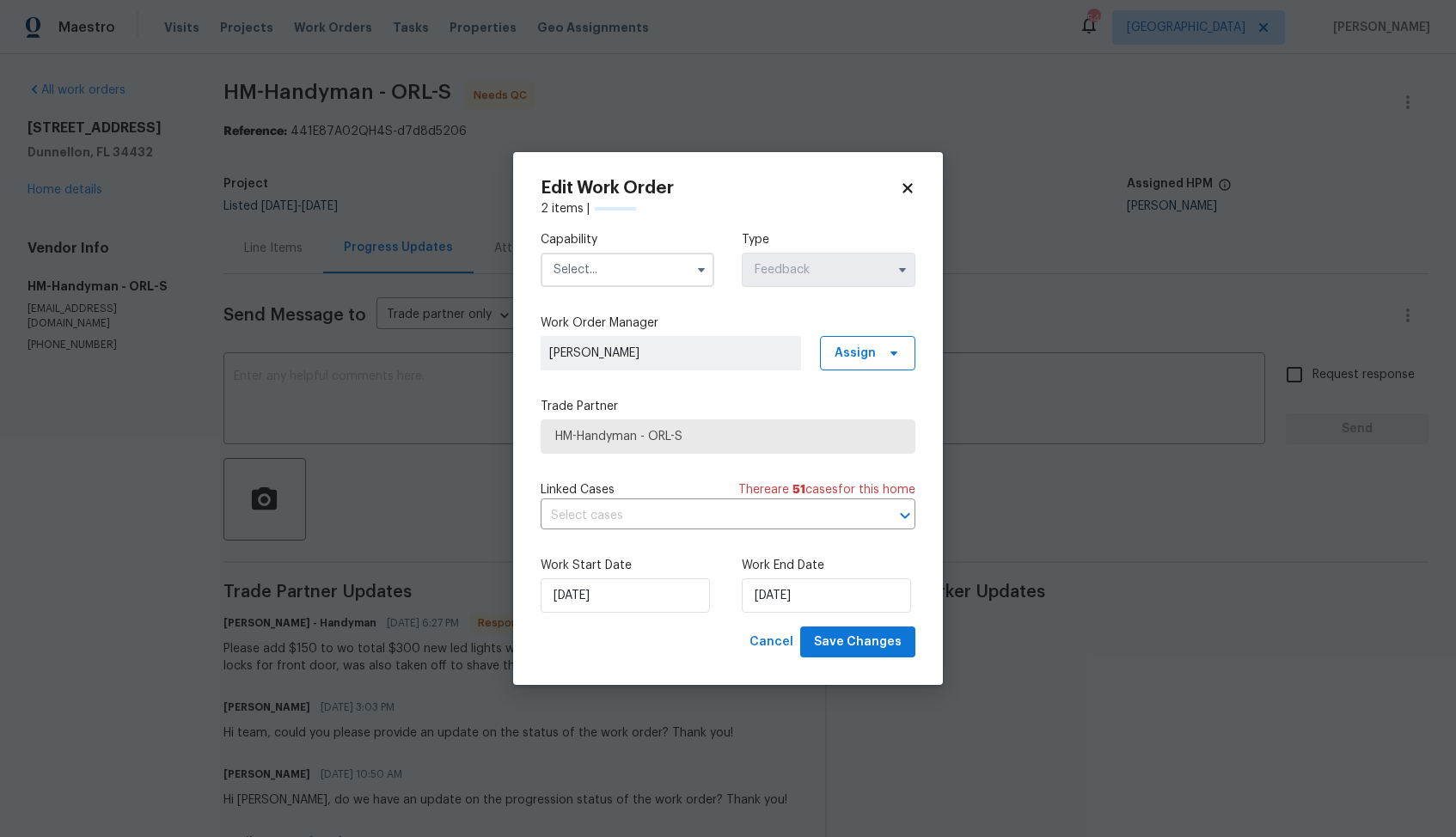
click at [638, 268] on input "text" at bounding box center [627, 269] width 173 height 34
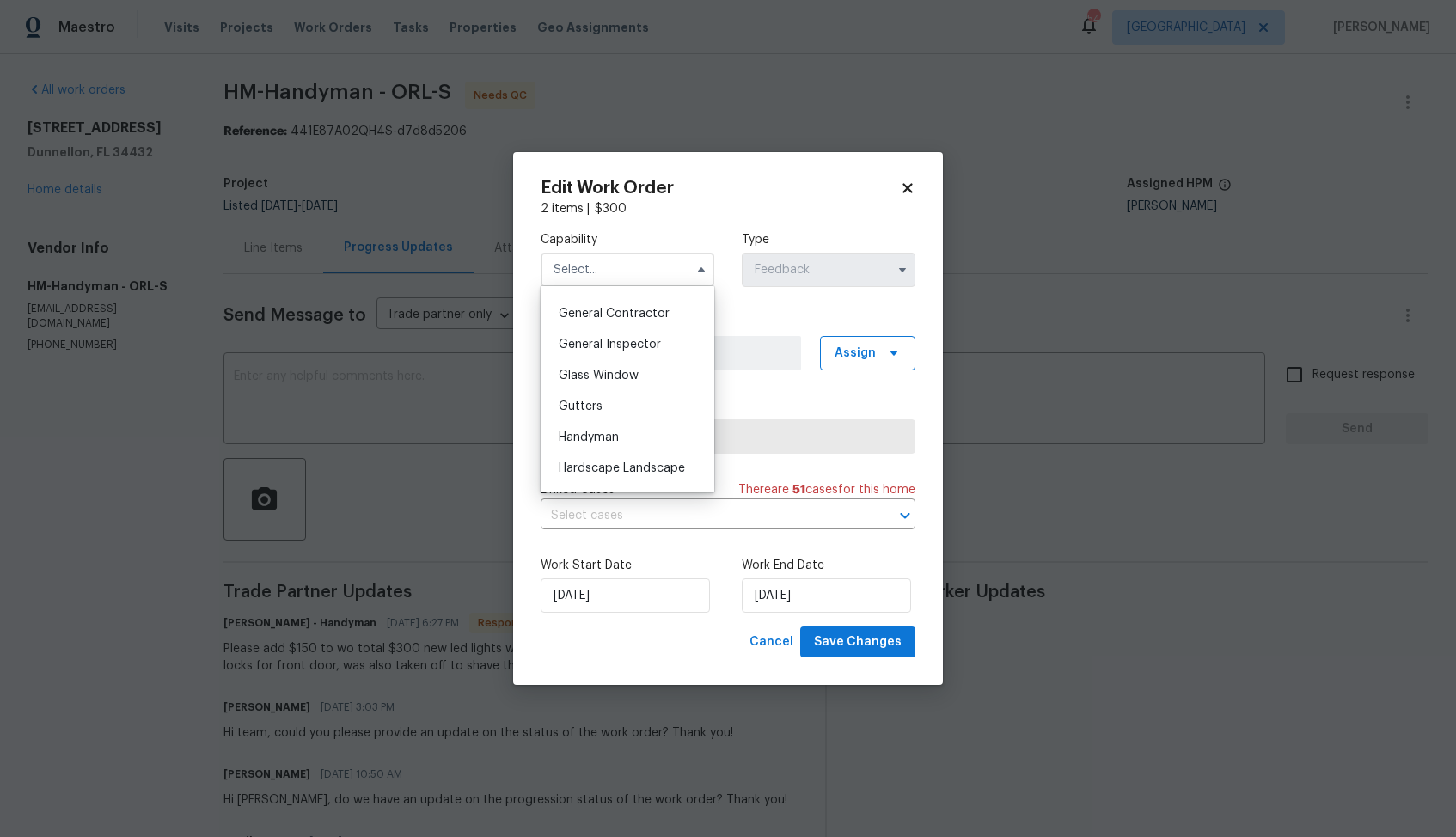
scroll to position [817, 0]
click at [604, 428] on span "Handyman" at bounding box center [588, 434] width 61 height 12
type input "Handyman"
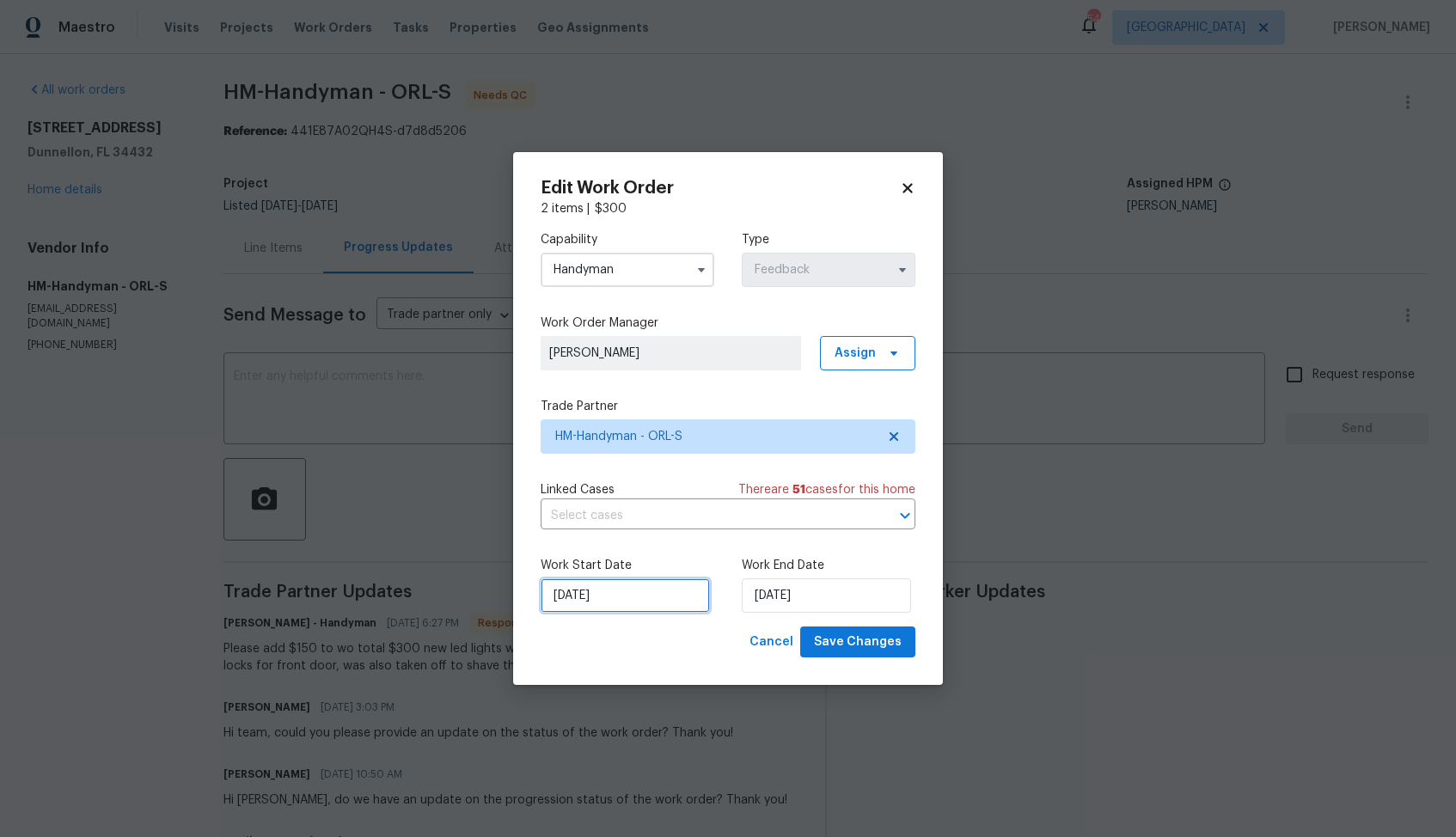
click at [673, 598] on input "11/08/2025" at bounding box center [626, 595] width 169 height 34
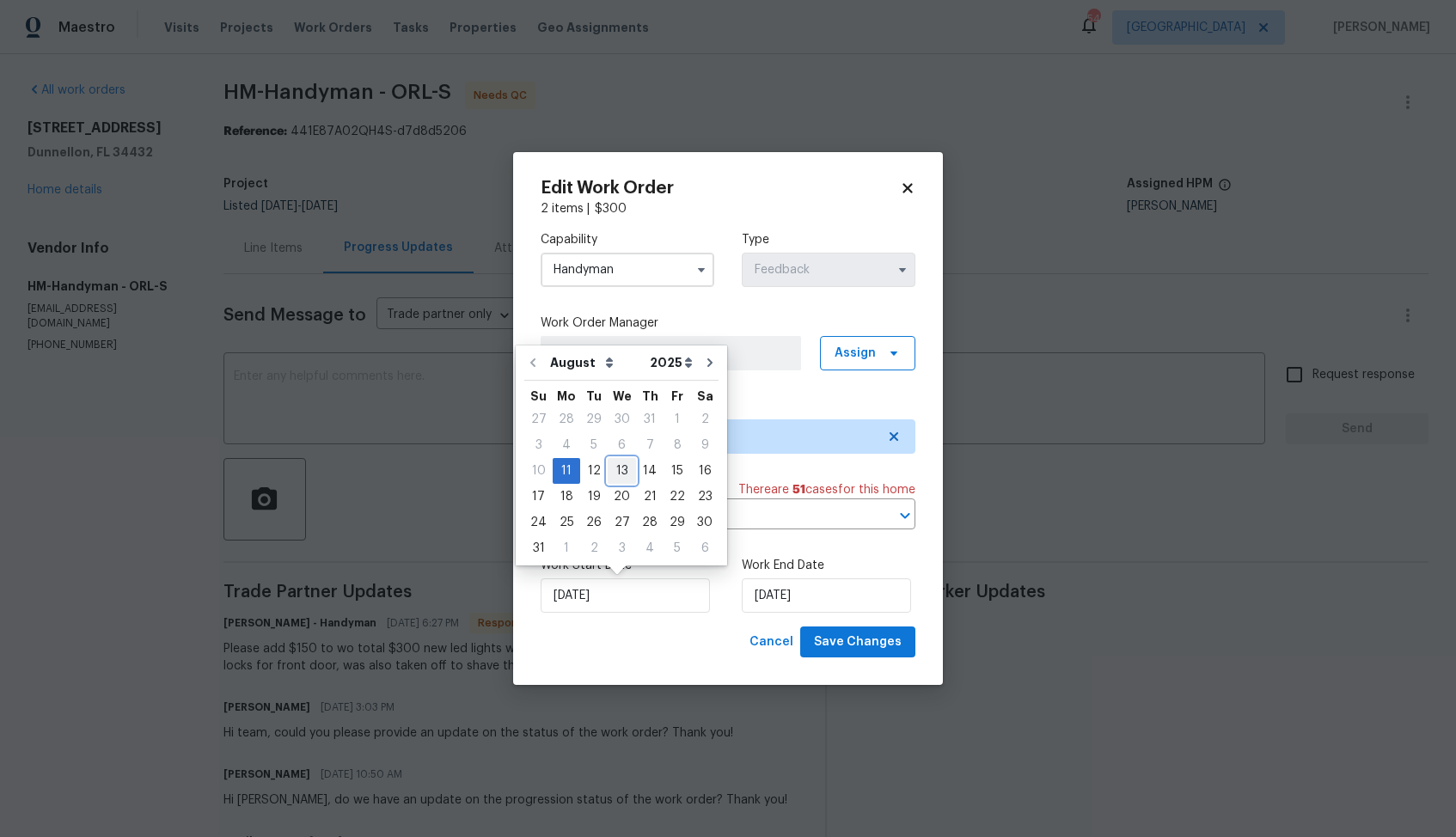
click at [609, 475] on div "13" at bounding box center [622, 471] width 28 height 24
type input "13/08/2025"
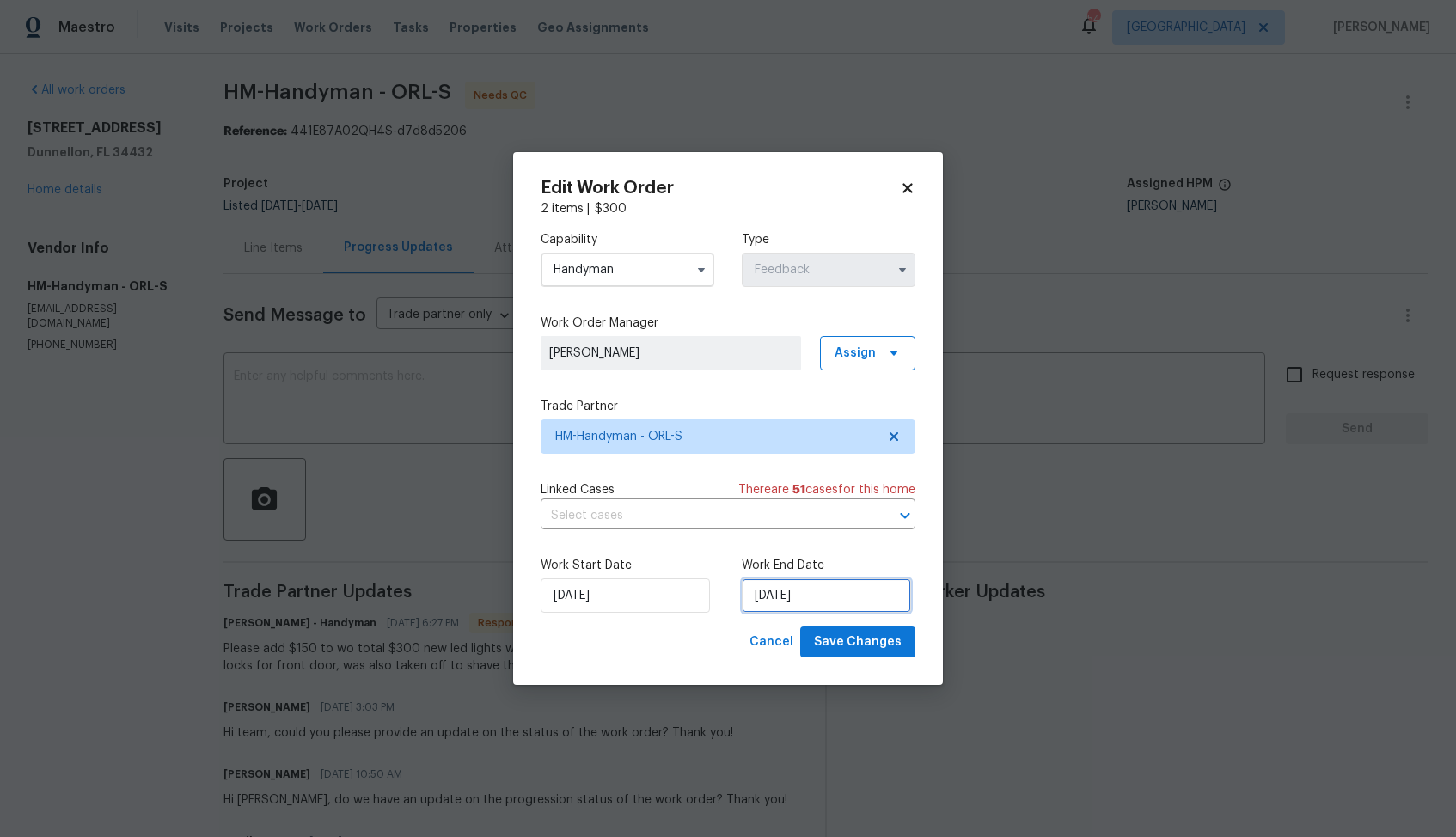
click at [803, 586] on input "13/08/2025" at bounding box center [827, 595] width 169 height 34
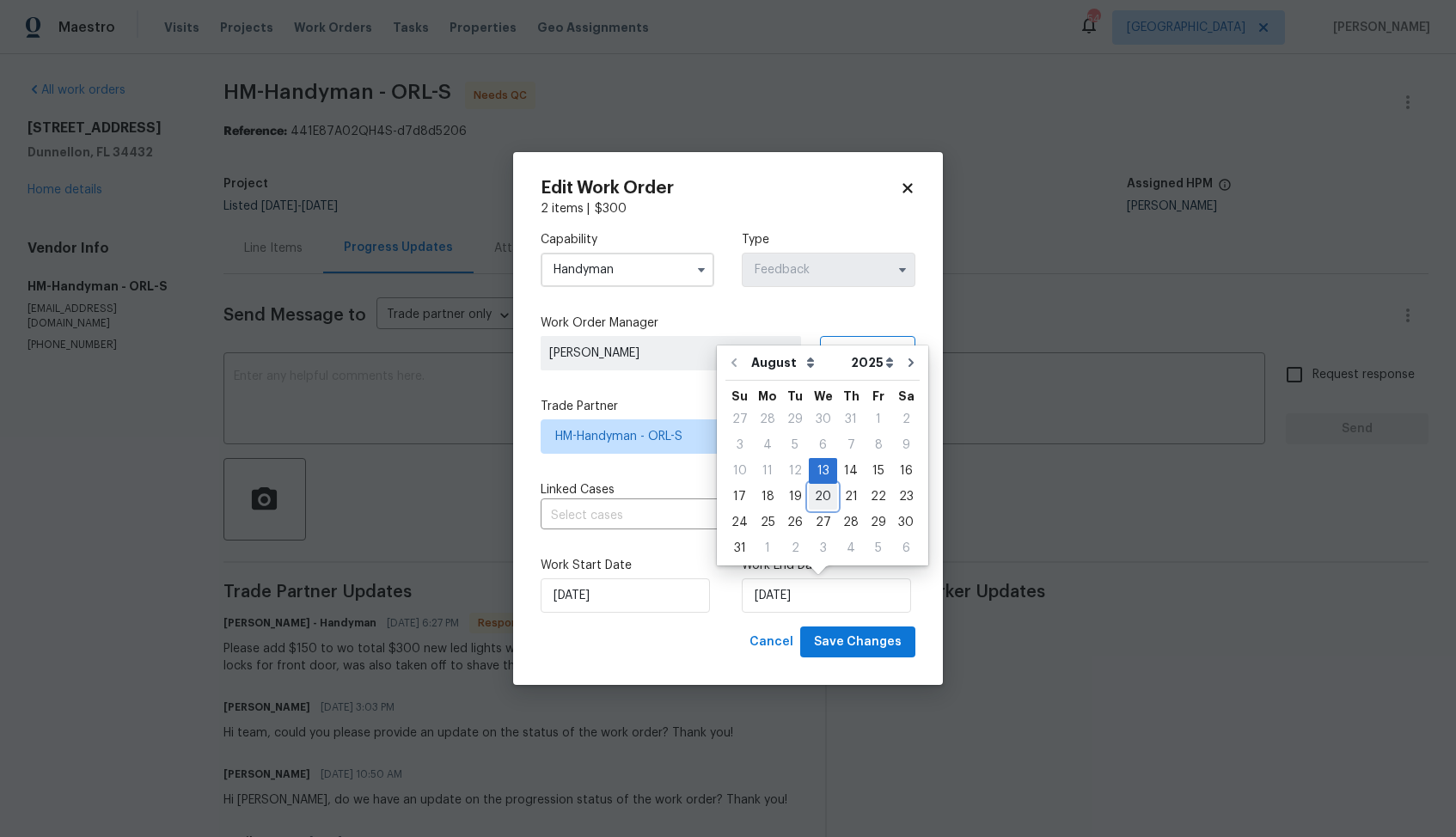
click at [819, 496] on div "20" at bounding box center [823, 497] width 28 height 24
type input "20/08/2025"
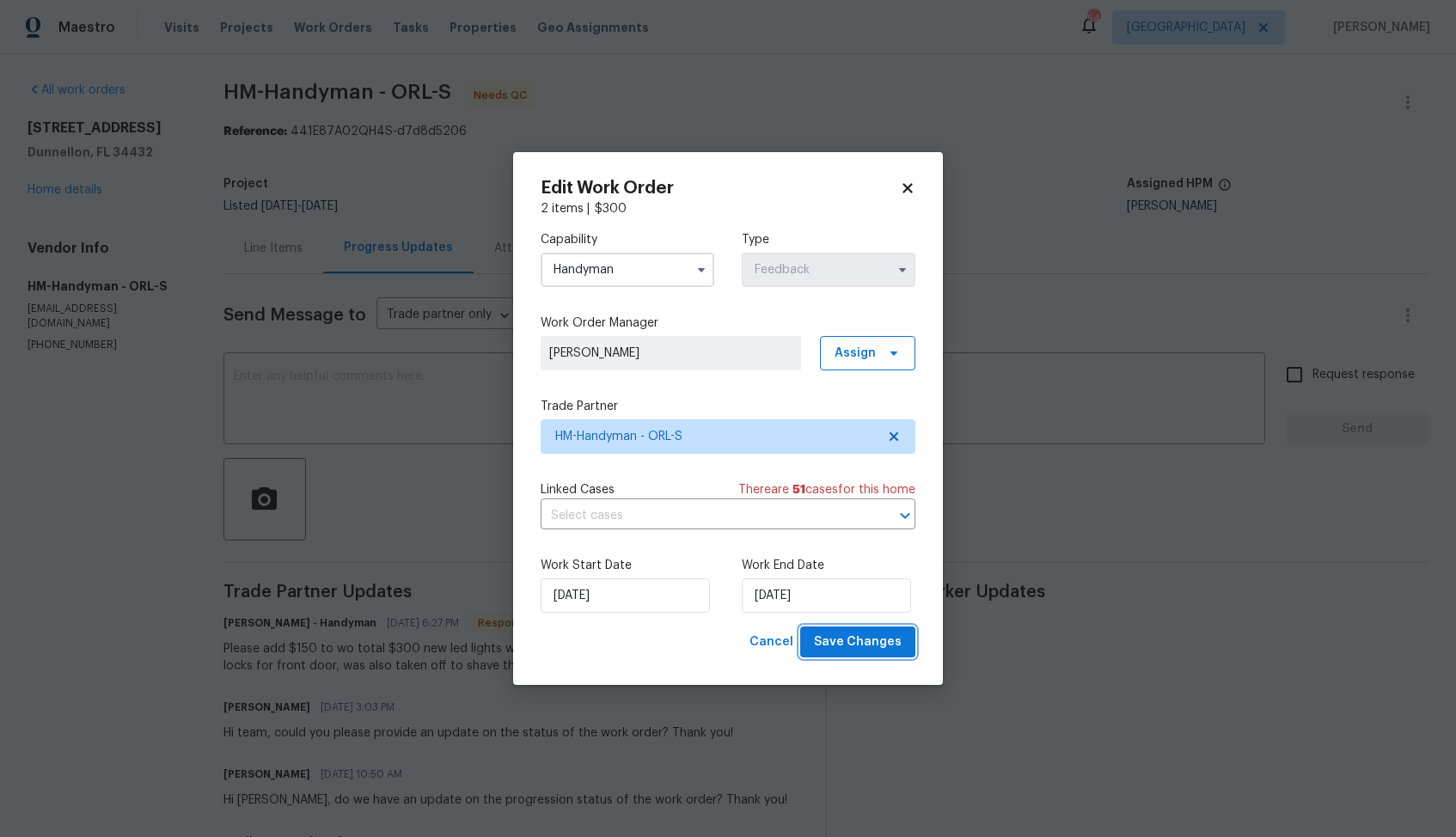
click at [868, 649] on span "Save Changes" at bounding box center [857, 641] width 88 height 21
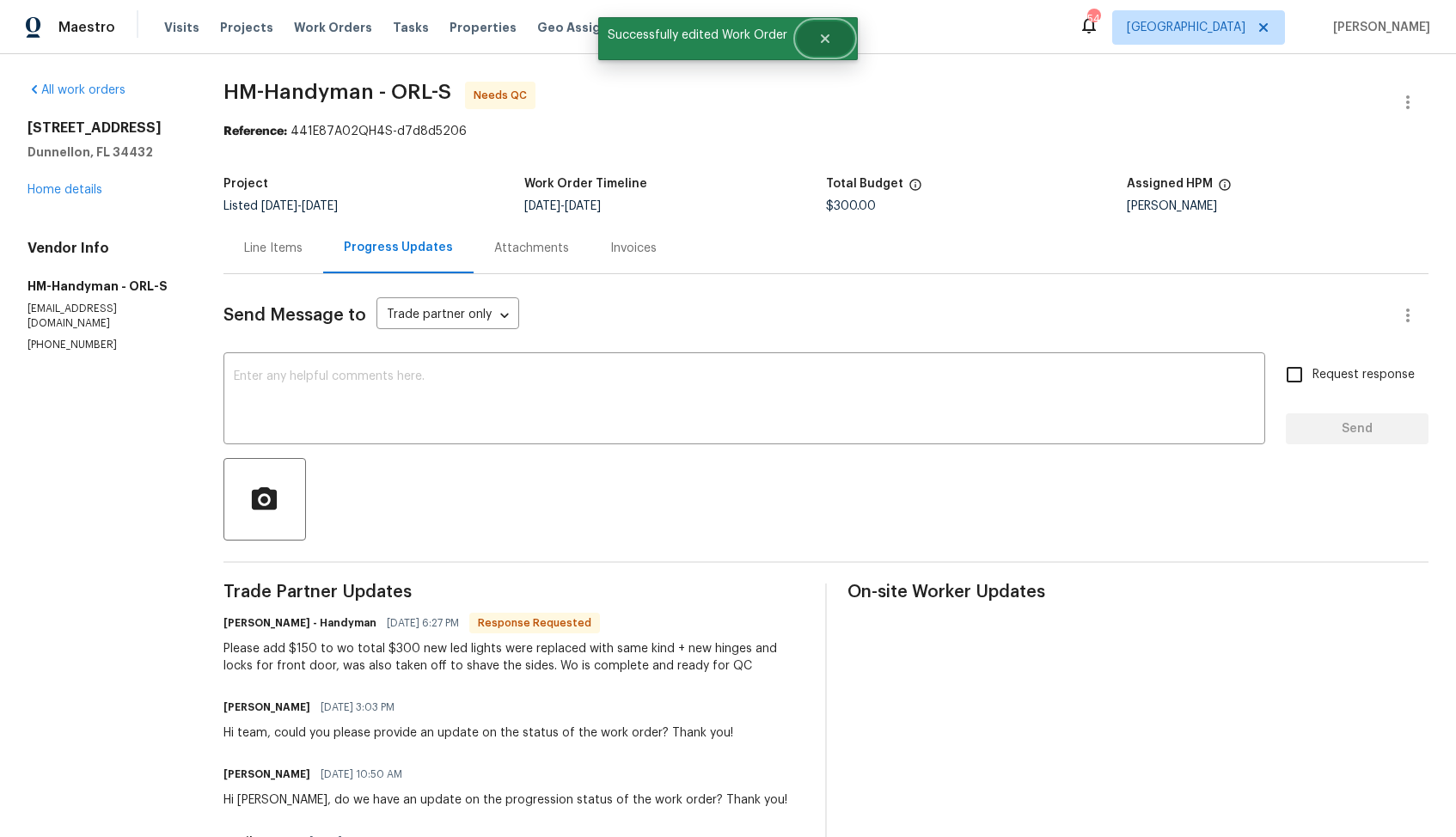
click at [827, 28] on button "Close" at bounding box center [825, 38] width 57 height 34
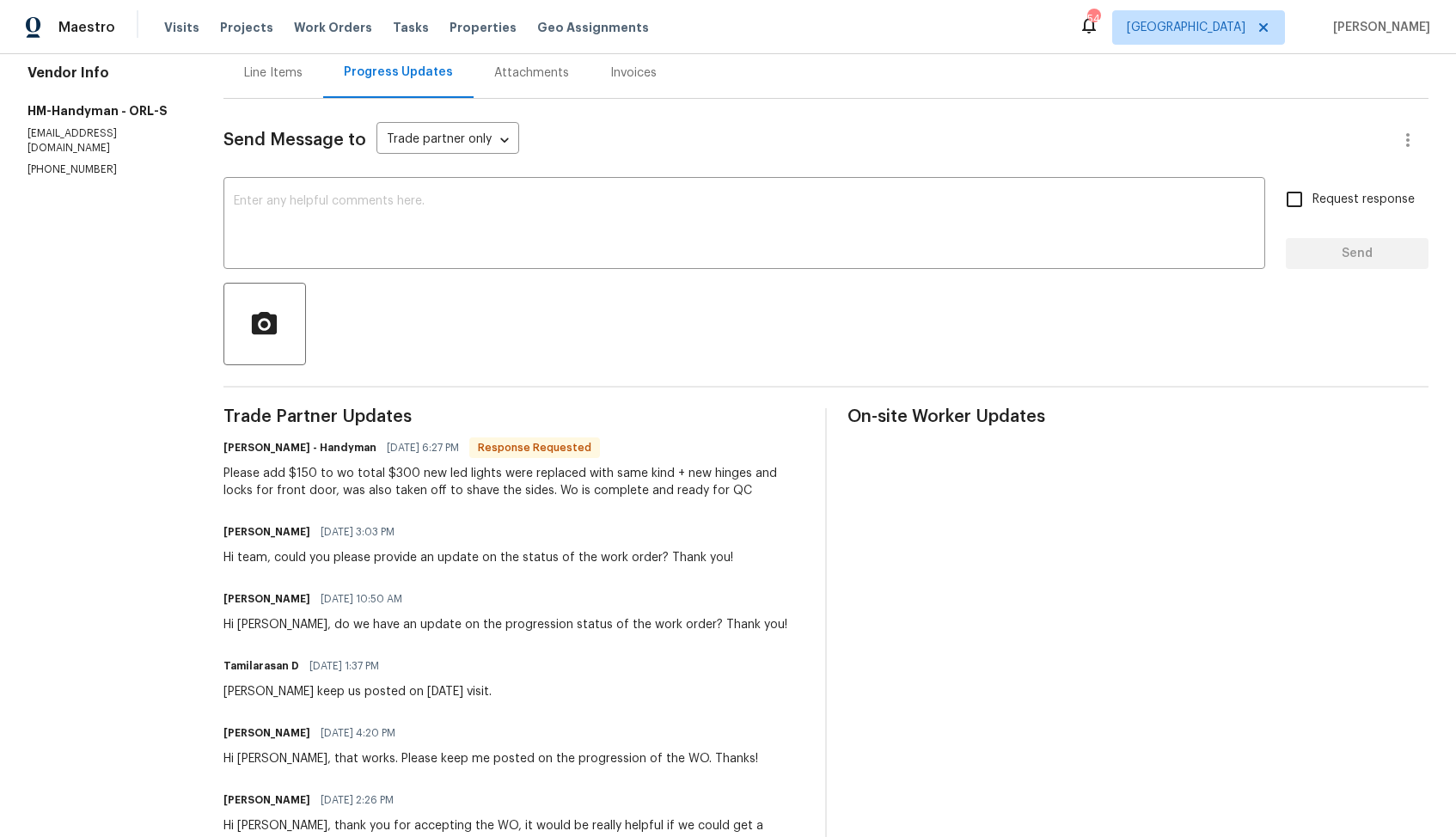
scroll to position [173, 0]
click at [244, 625] on div "Hi [PERSON_NAME], do we have an update on the progression status of the work or…" at bounding box center [506, 628] width 564 height 17
copy div "[PERSON_NAME]"
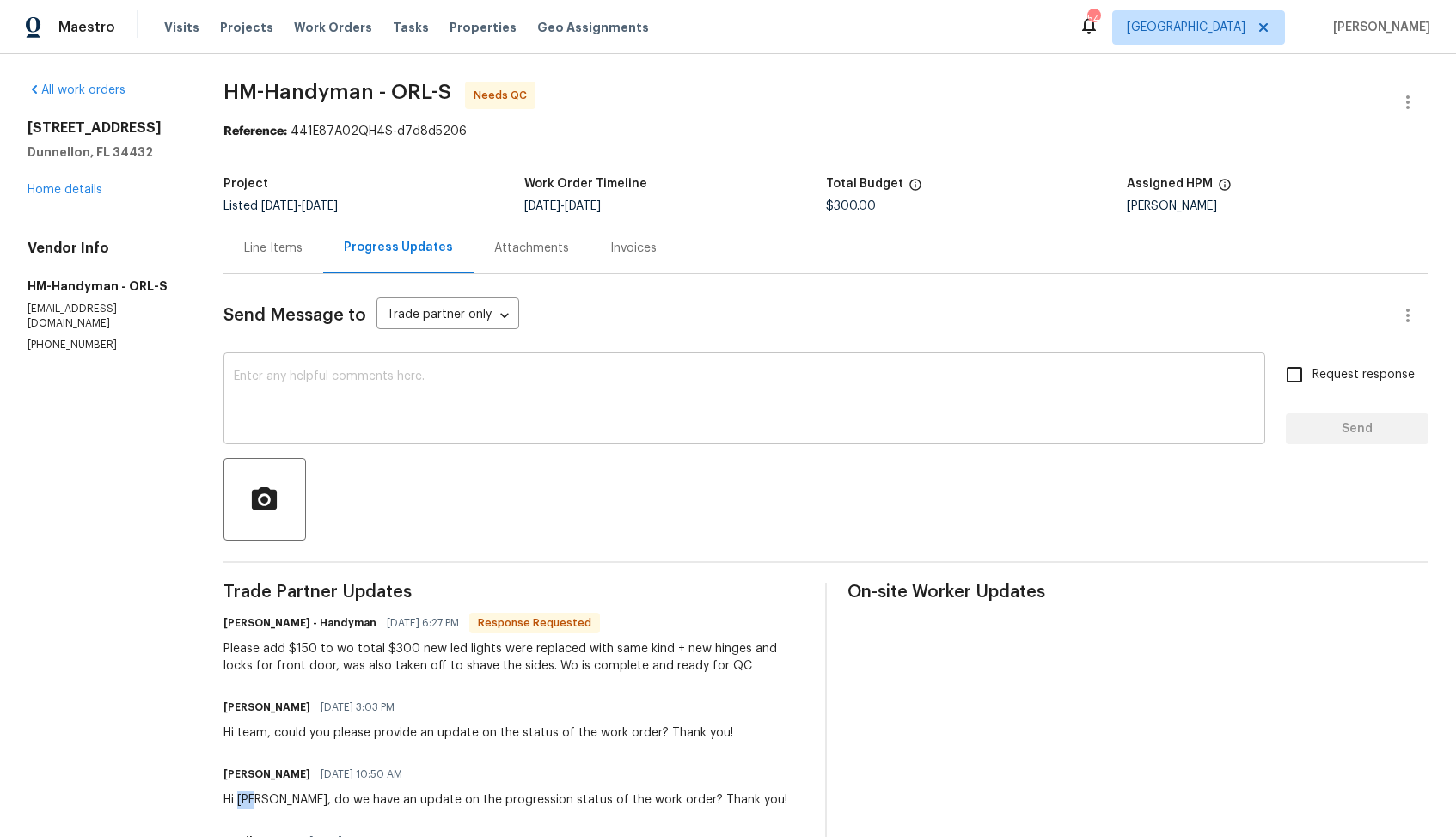
click at [554, 436] on div "x ​" at bounding box center [744, 400] width 1042 height 88
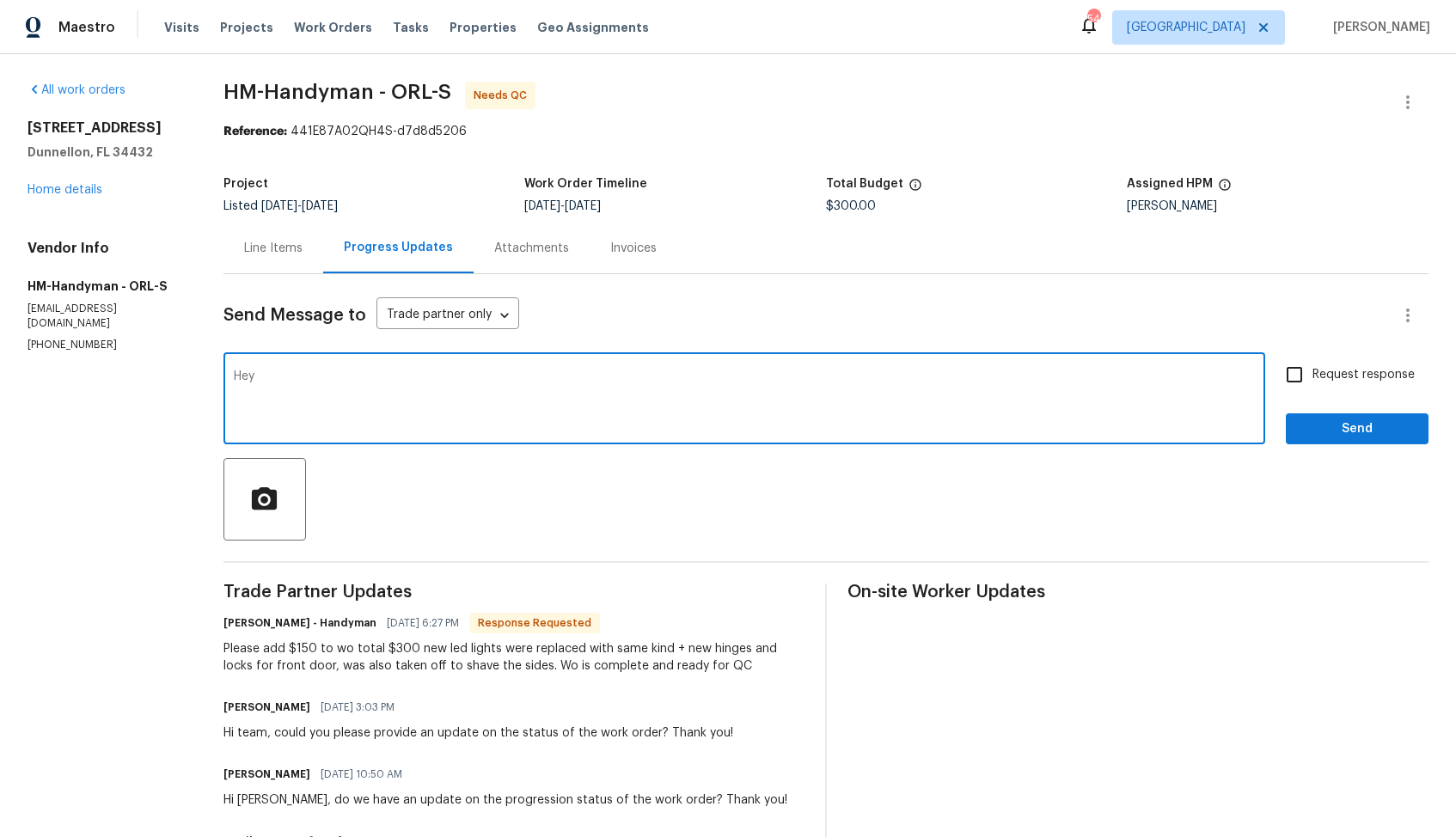
paste textarea "[PERSON_NAME]"
type textarea "Hey [PERSON_NAME], thank you for completing the job. Cost has been updated and …"
click at [1301, 439] on span "Send" at bounding box center [1357, 429] width 115 height 21
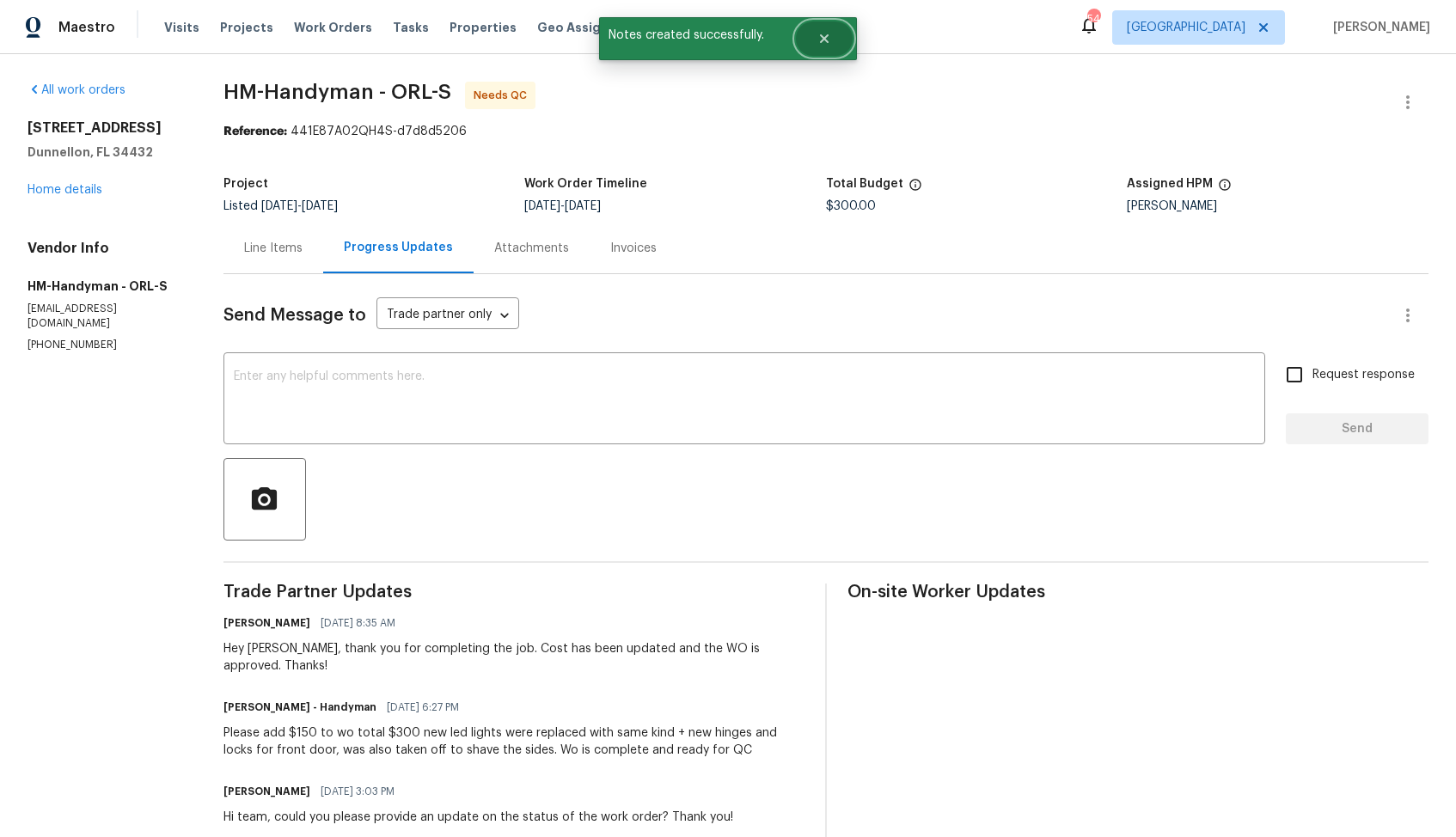
click at [819, 34] on icon "Close" at bounding box center [824, 38] width 14 height 14
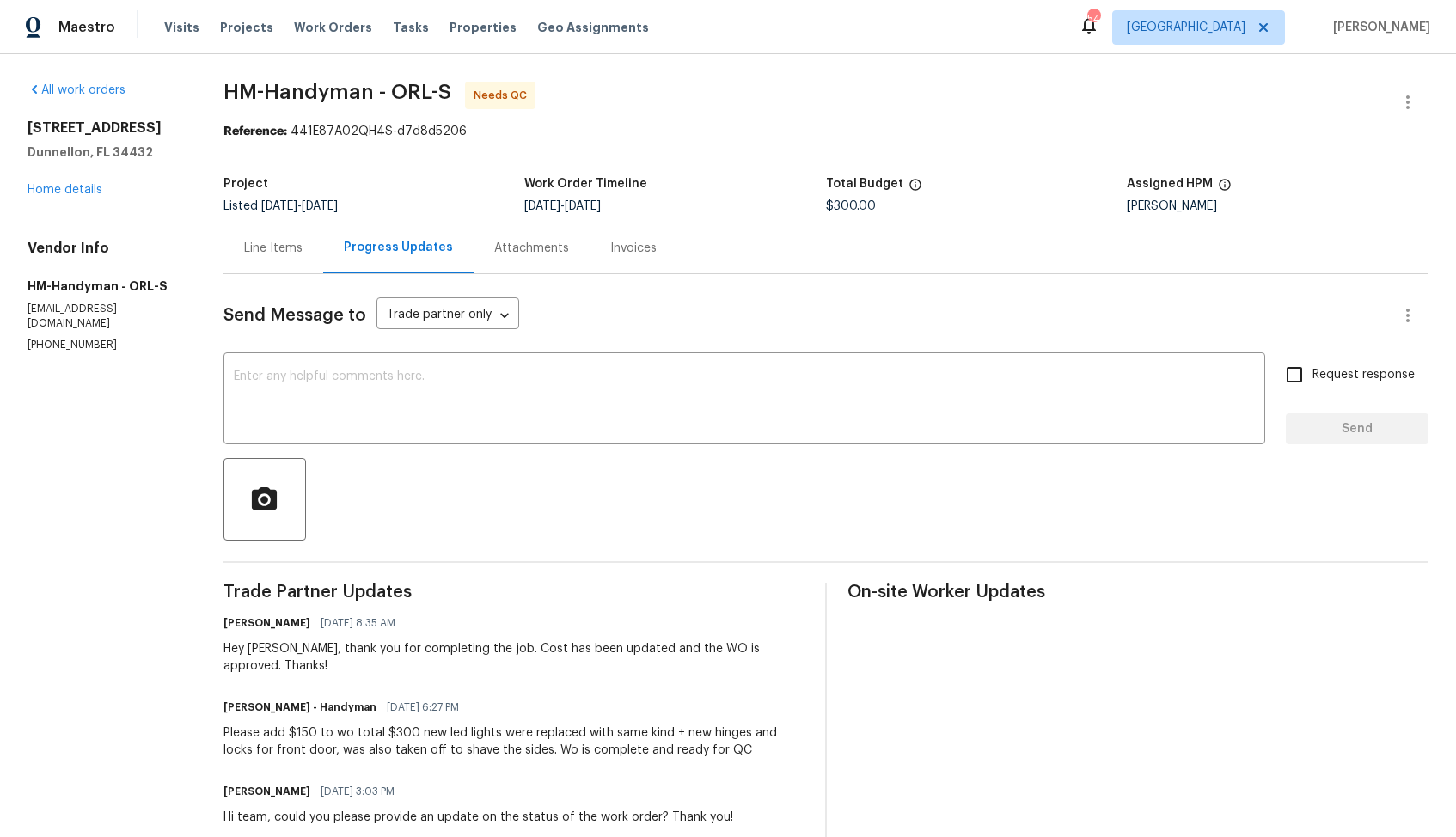
click at [253, 275] on div "Send Message to Trade partner only Trade partner only ​ x ​ Request response Se…" at bounding box center [826, 837] width 1205 height 1127
click at [271, 245] on div "Line Items" at bounding box center [273, 249] width 59 height 17
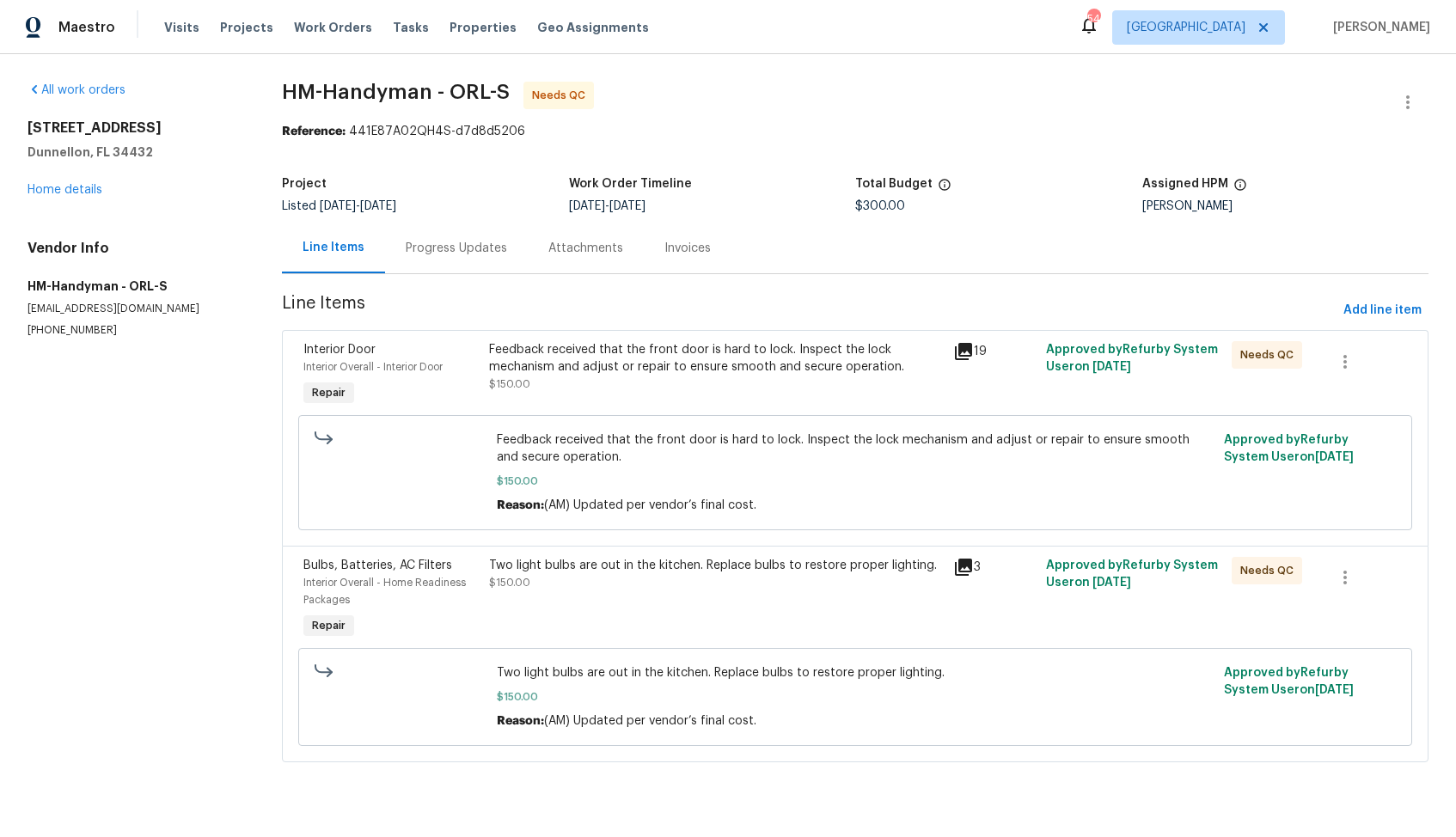
click at [653, 374] on div "Feedback received that the front door is hard to lock. Inspect the lock mechani…" at bounding box center [715, 358] width 453 height 34
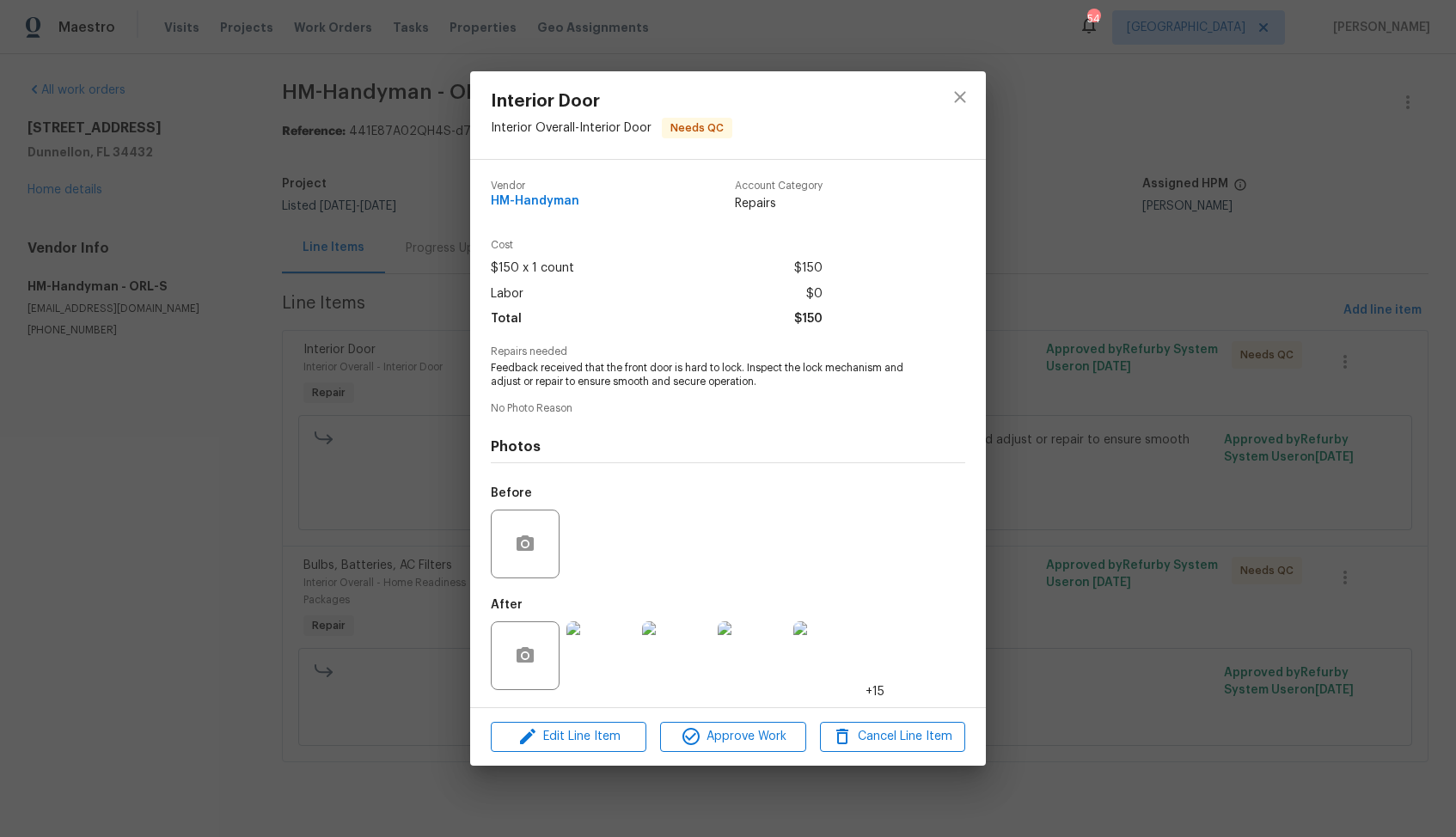
click at [714, 751] on div "Edit Line Item Approve Work Cancel Line Item" at bounding box center [728, 737] width 516 height 58
click at [721, 739] on span "Approve Work" at bounding box center [732, 736] width 135 height 21
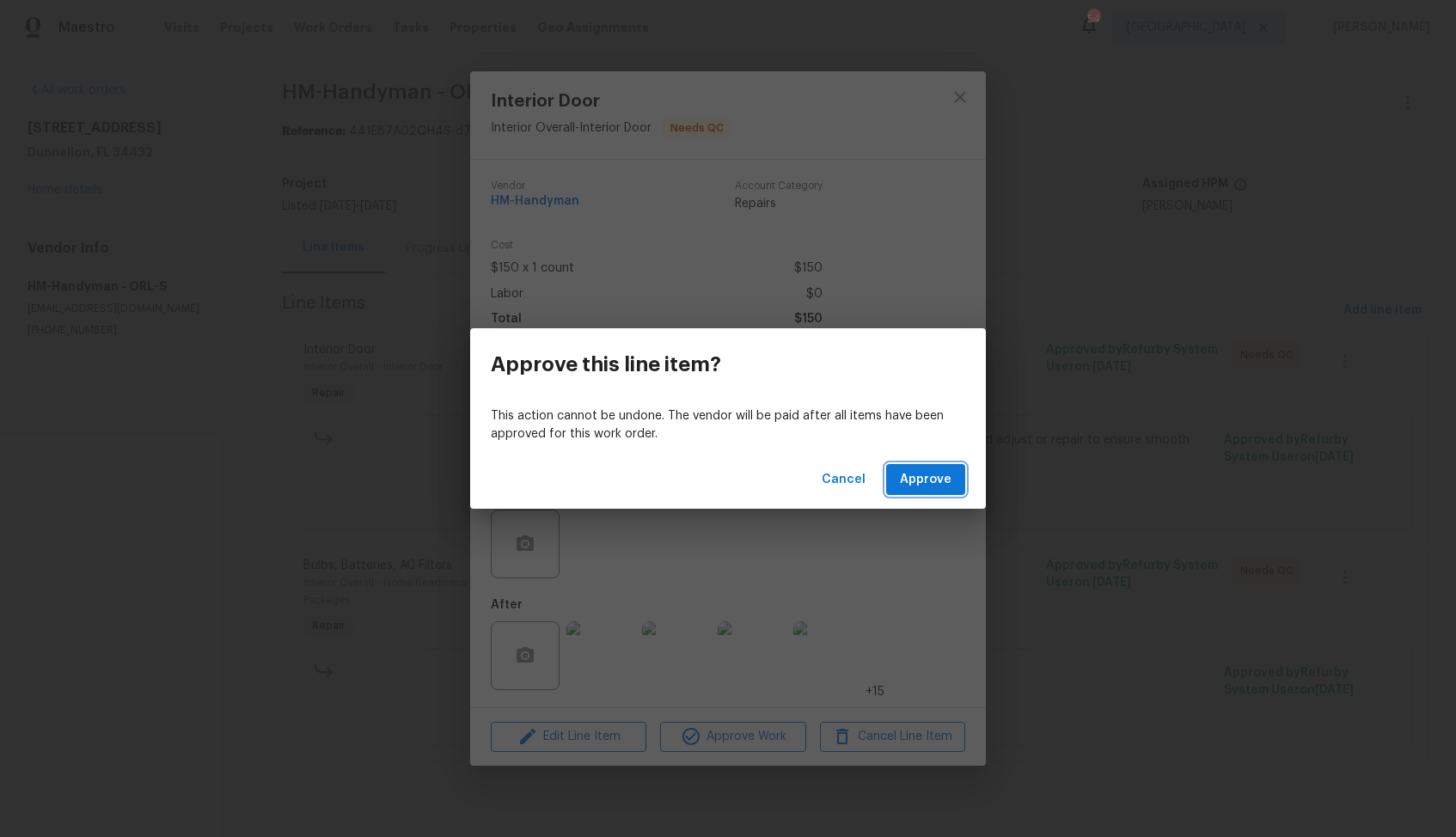
click at [922, 478] on span "Approve" at bounding box center [924, 479] width 51 height 21
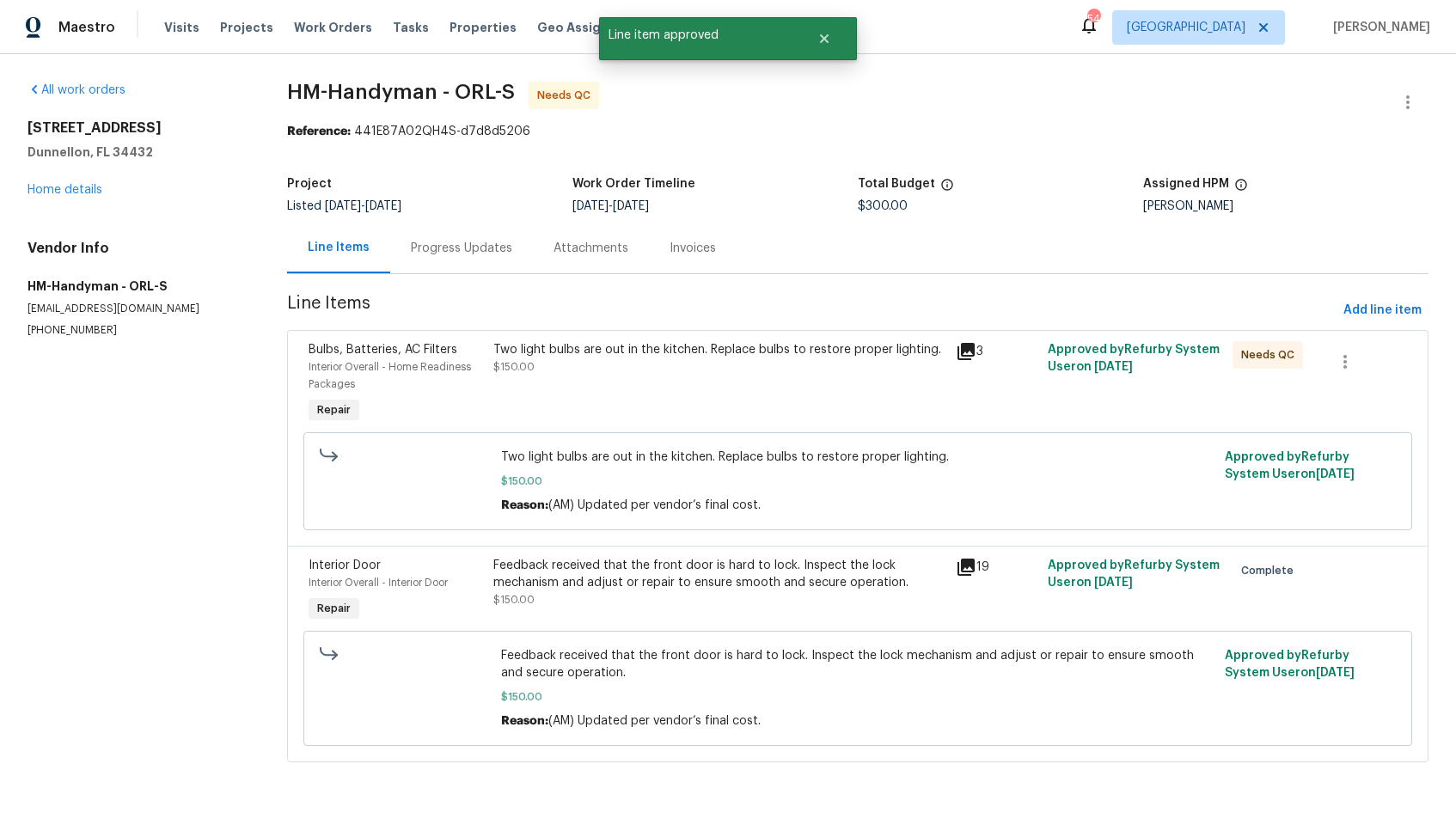
click at [640, 393] on div "Two light bulbs are out in the kitchen. Replace bulbs to restore proper lightin…" at bounding box center [719, 384] width 462 height 96
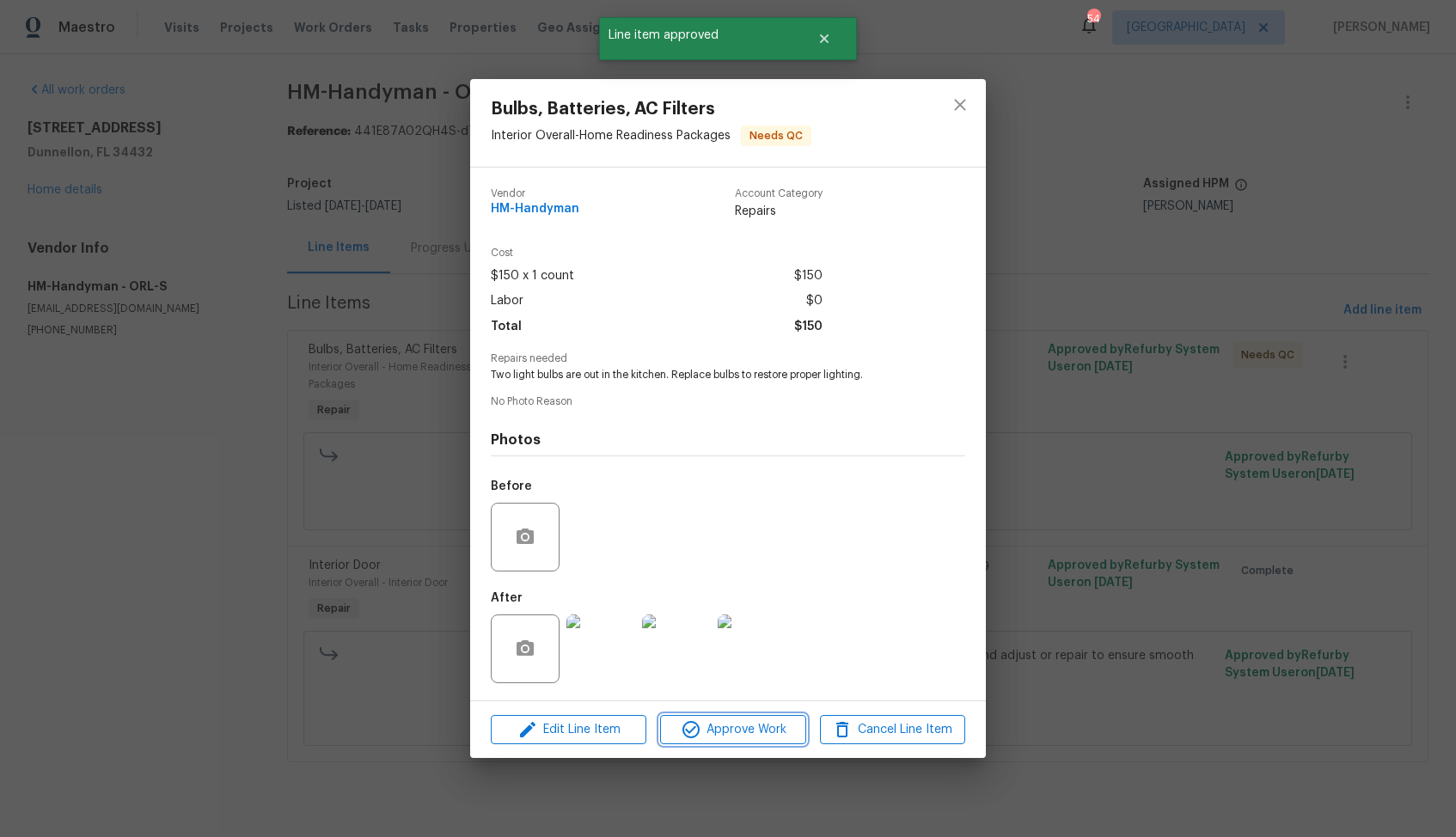
click at [699, 732] on icon "button" at bounding box center [691, 730] width 20 height 20
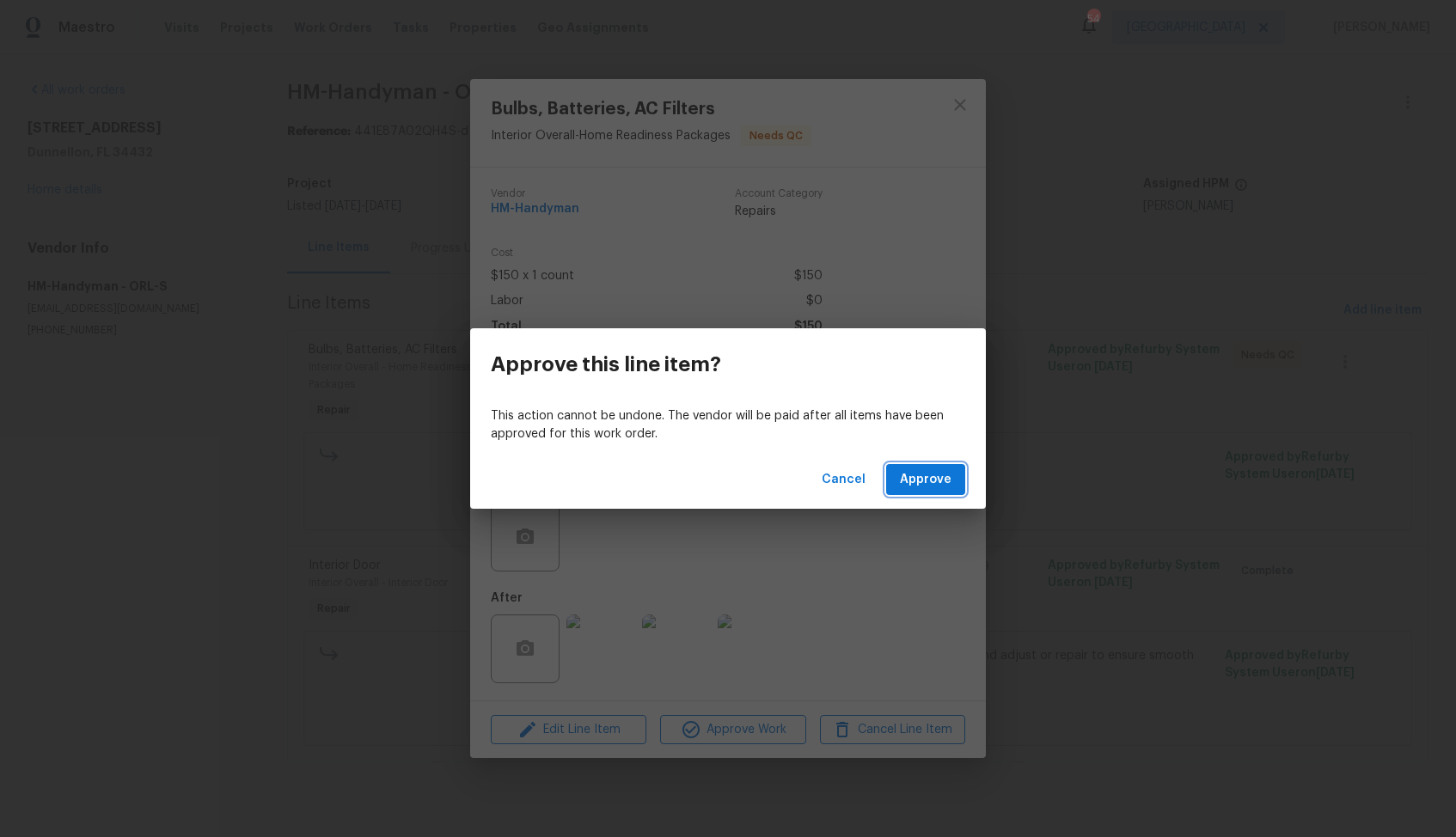
click at [907, 478] on span "Approve" at bounding box center [924, 479] width 51 height 21
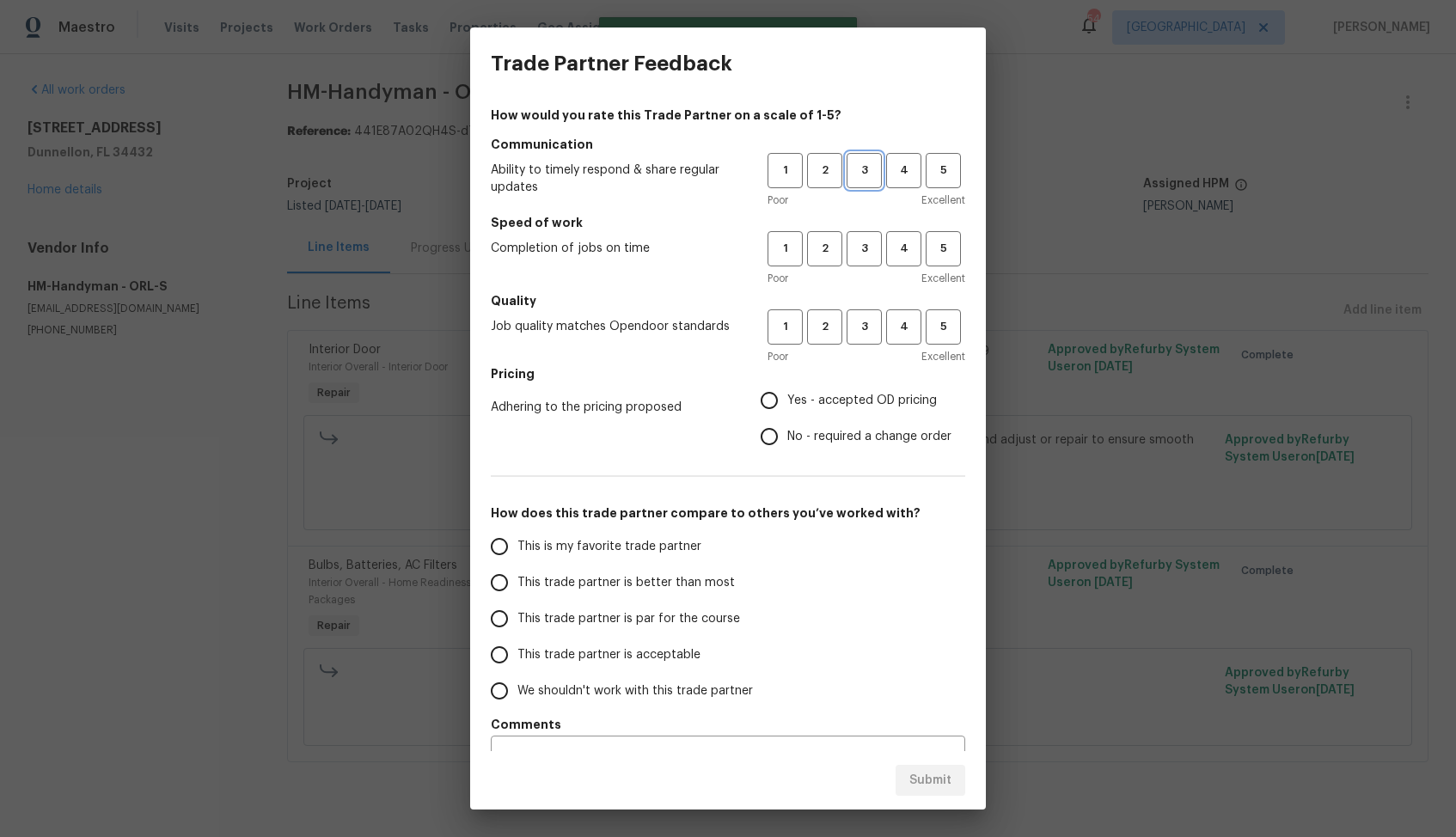
click at [876, 175] on span "3" at bounding box center [864, 170] width 32 height 20
click at [862, 250] on span "3" at bounding box center [864, 249] width 32 height 20
click at [859, 324] on span "3" at bounding box center [864, 327] width 32 height 20
click at [804, 392] on span "Yes - accepted OD pricing" at bounding box center [862, 400] width 150 height 18
click at [788, 391] on input "Yes - accepted OD pricing" at bounding box center [769, 400] width 36 height 36
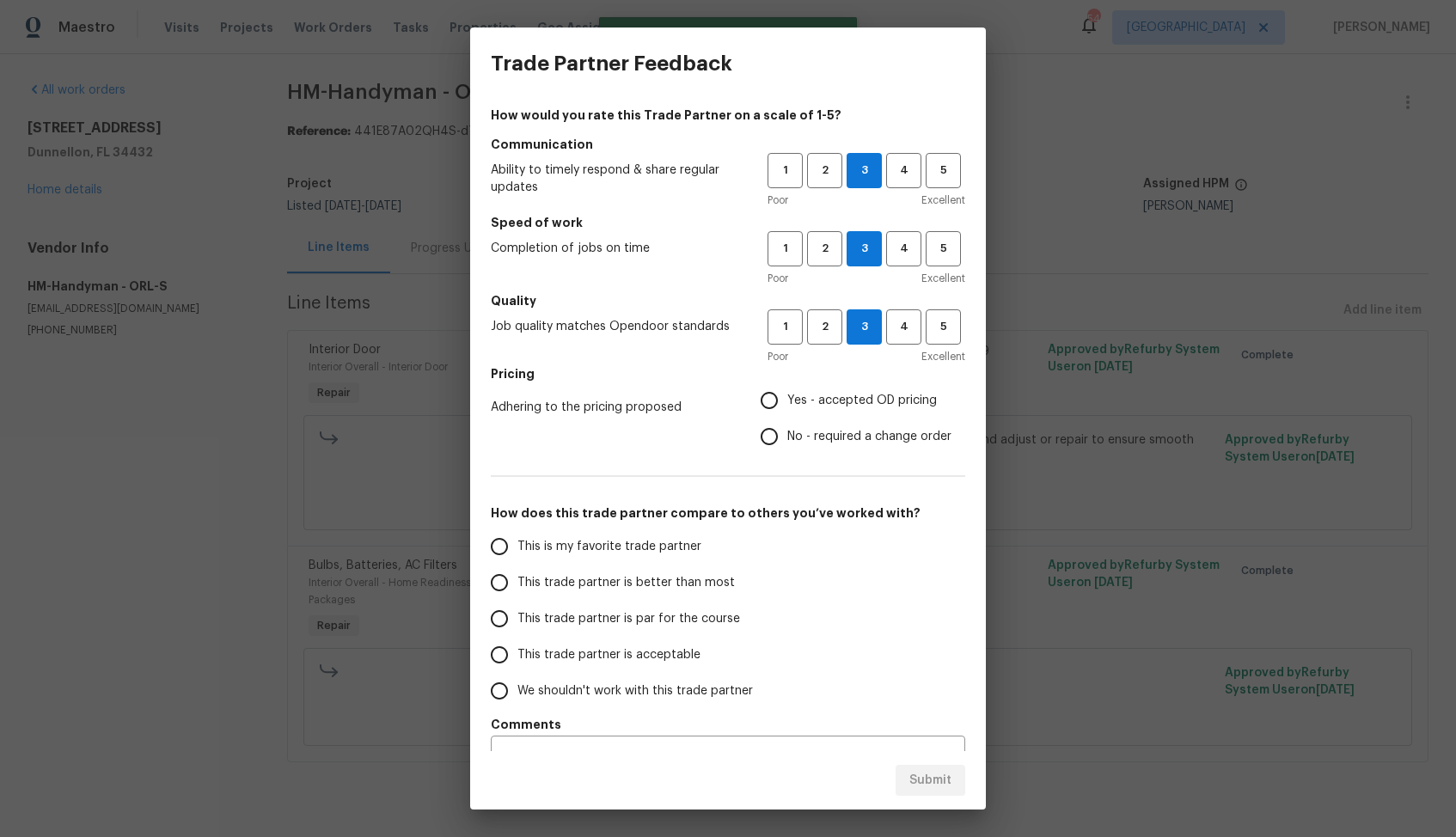
radio input "true"
click at [784, 439] on input "No - required a change order" at bounding box center [769, 437] width 36 height 36
radio input "true"
click at [674, 575] on span "This trade partner is better than most" at bounding box center [627, 583] width 218 height 18
click at [518, 575] on input "This trade partner is better than most" at bounding box center [499, 582] width 36 height 36
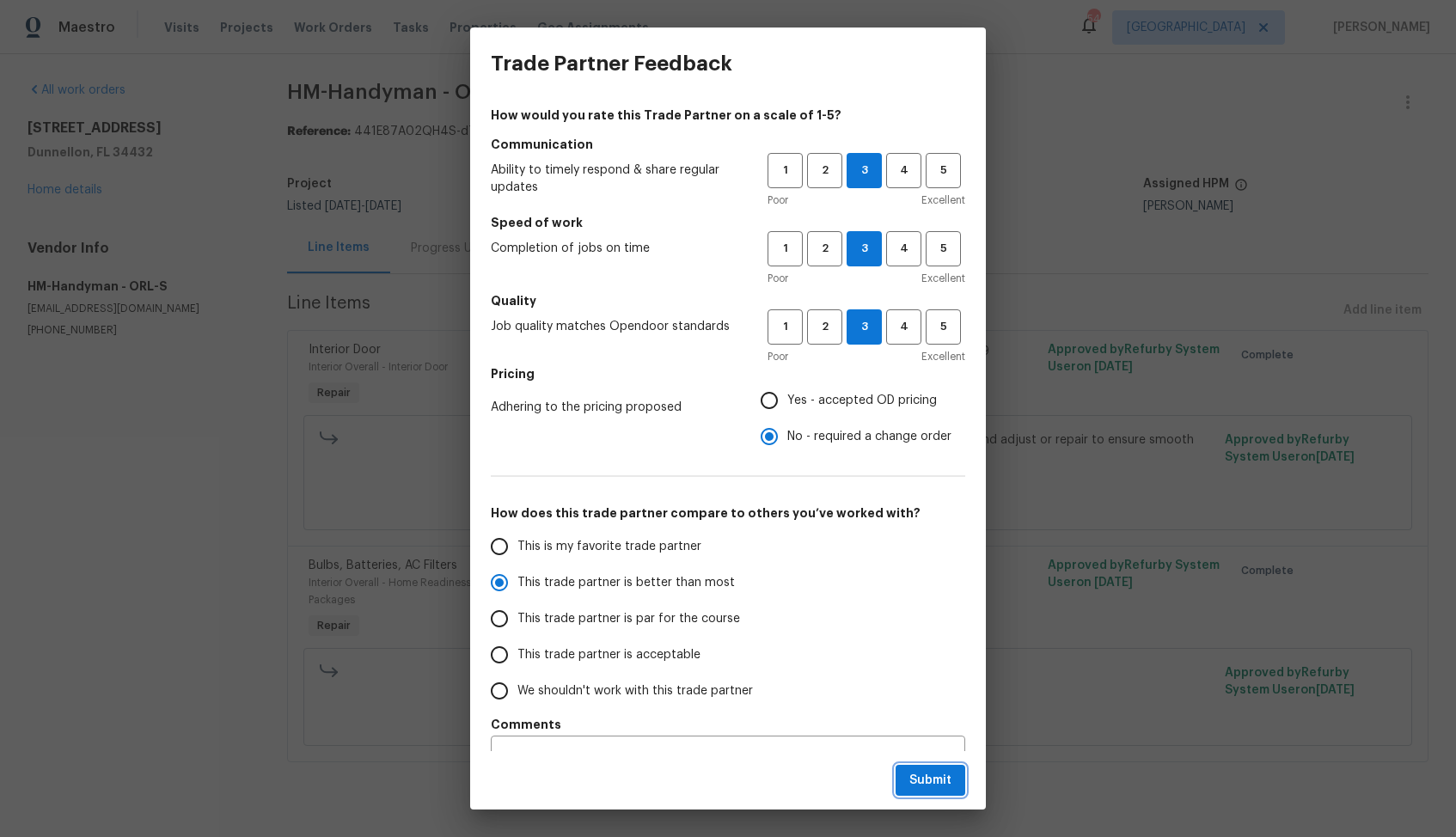
click at [932, 786] on span "Submit" at bounding box center [930, 780] width 42 height 21
radio input "true"
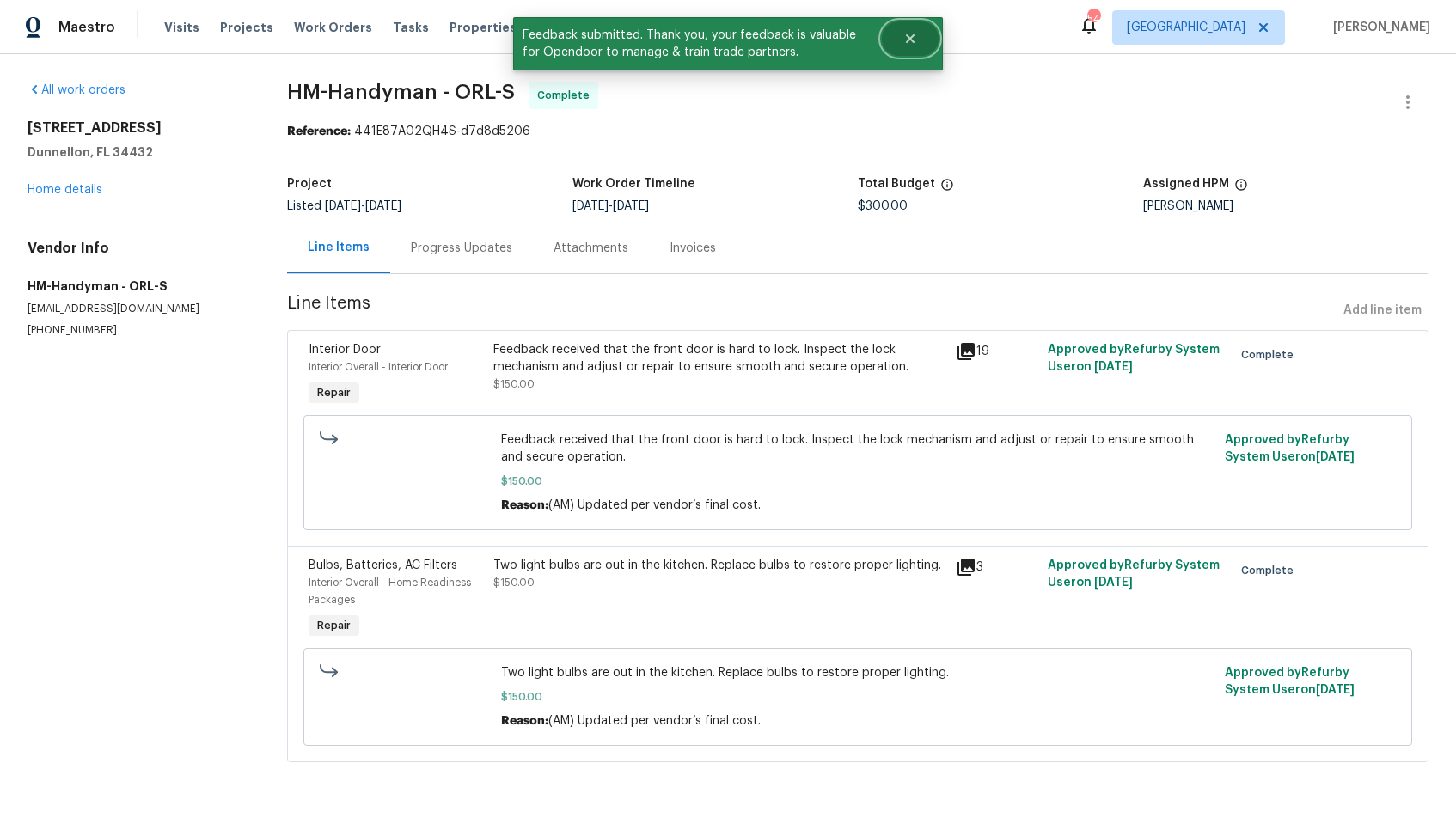
click at [926, 37] on button "Close" at bounding box center [910, 38] width 57 height 34
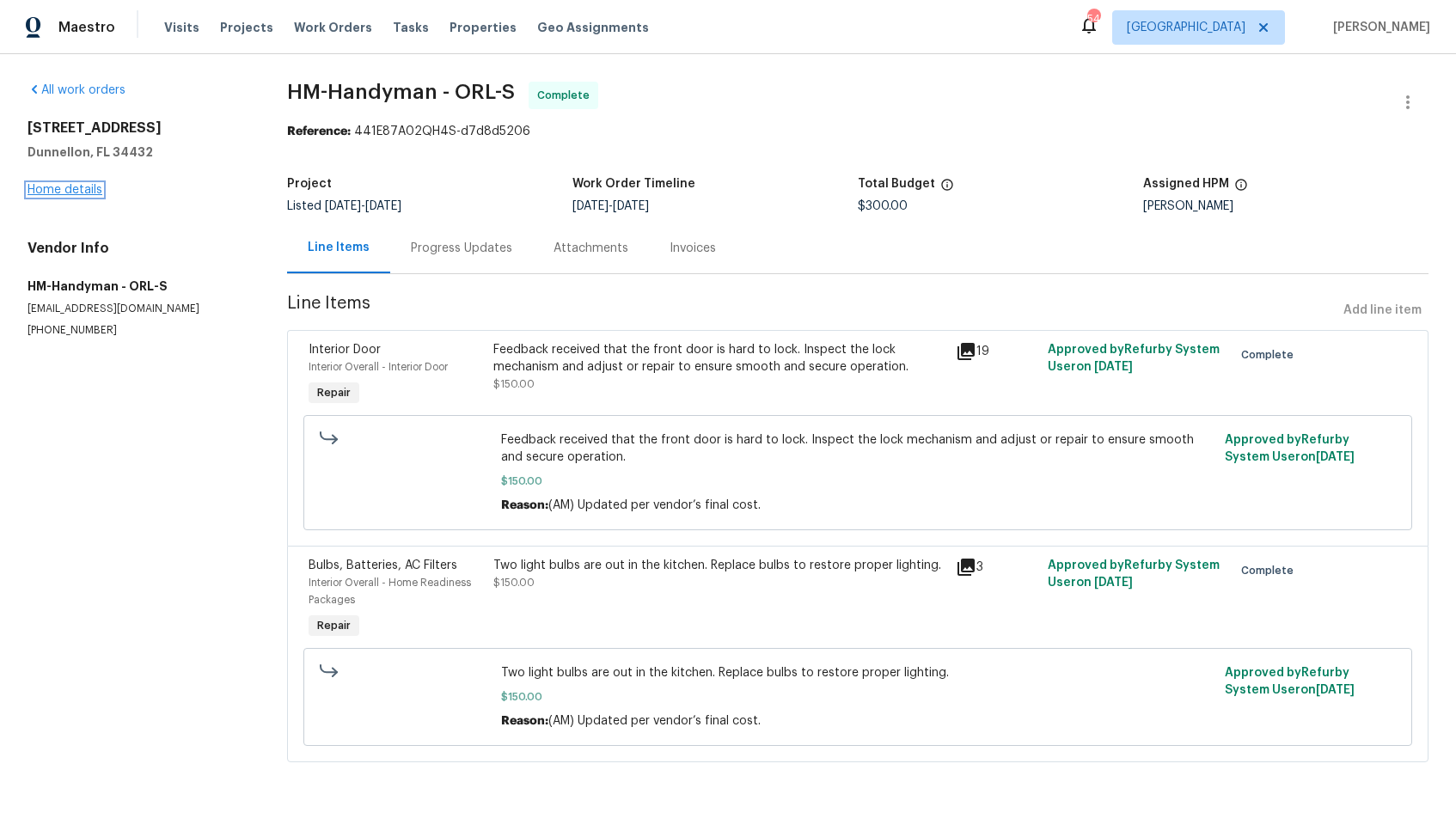
click at [73, 192] on link "Home details" at bounding box center [65, 190] width 74 height 12
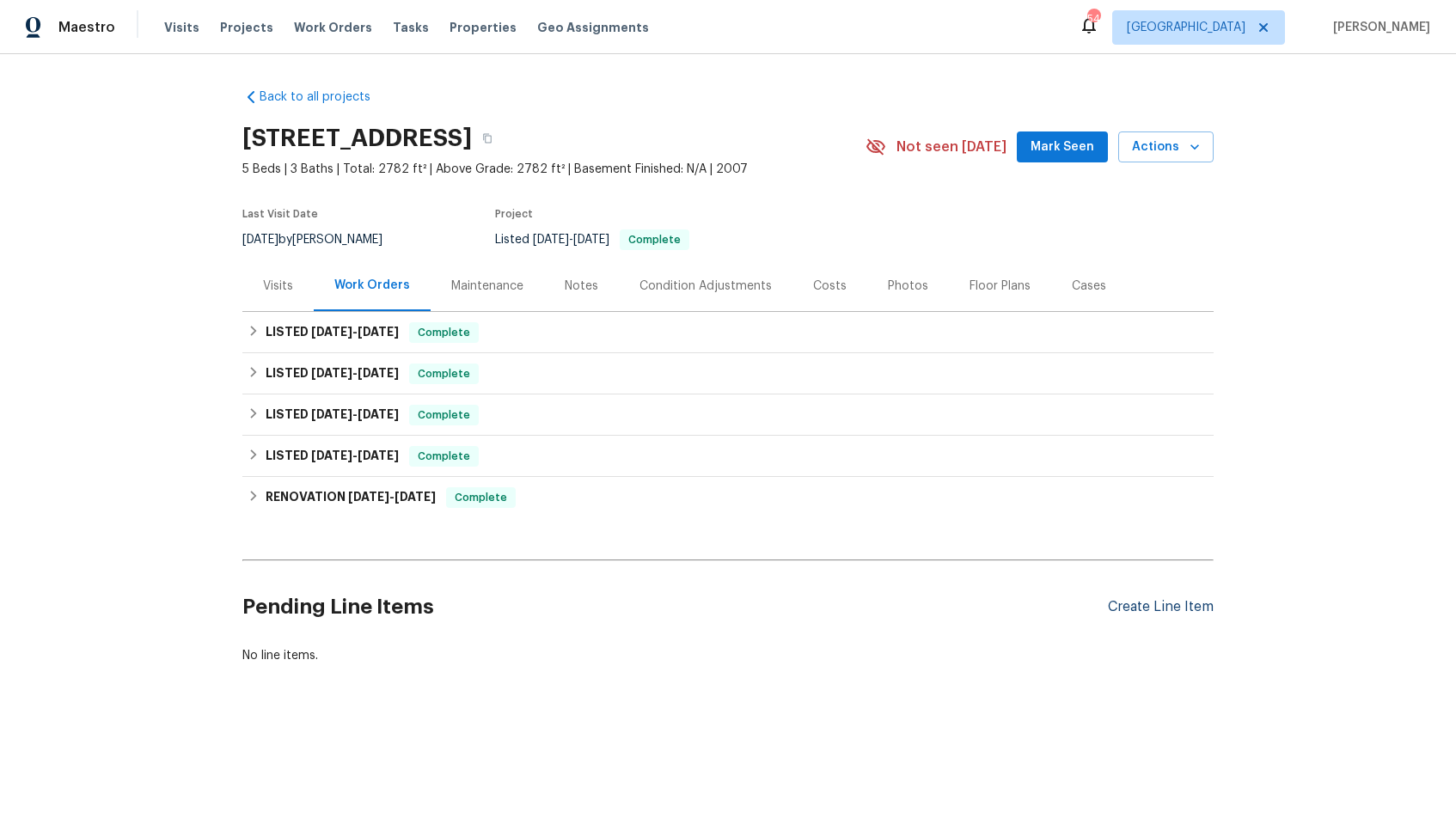
click at [1166, 607] on div "Create Line Item" at bounding box center [1161, 607] width 106 height 17
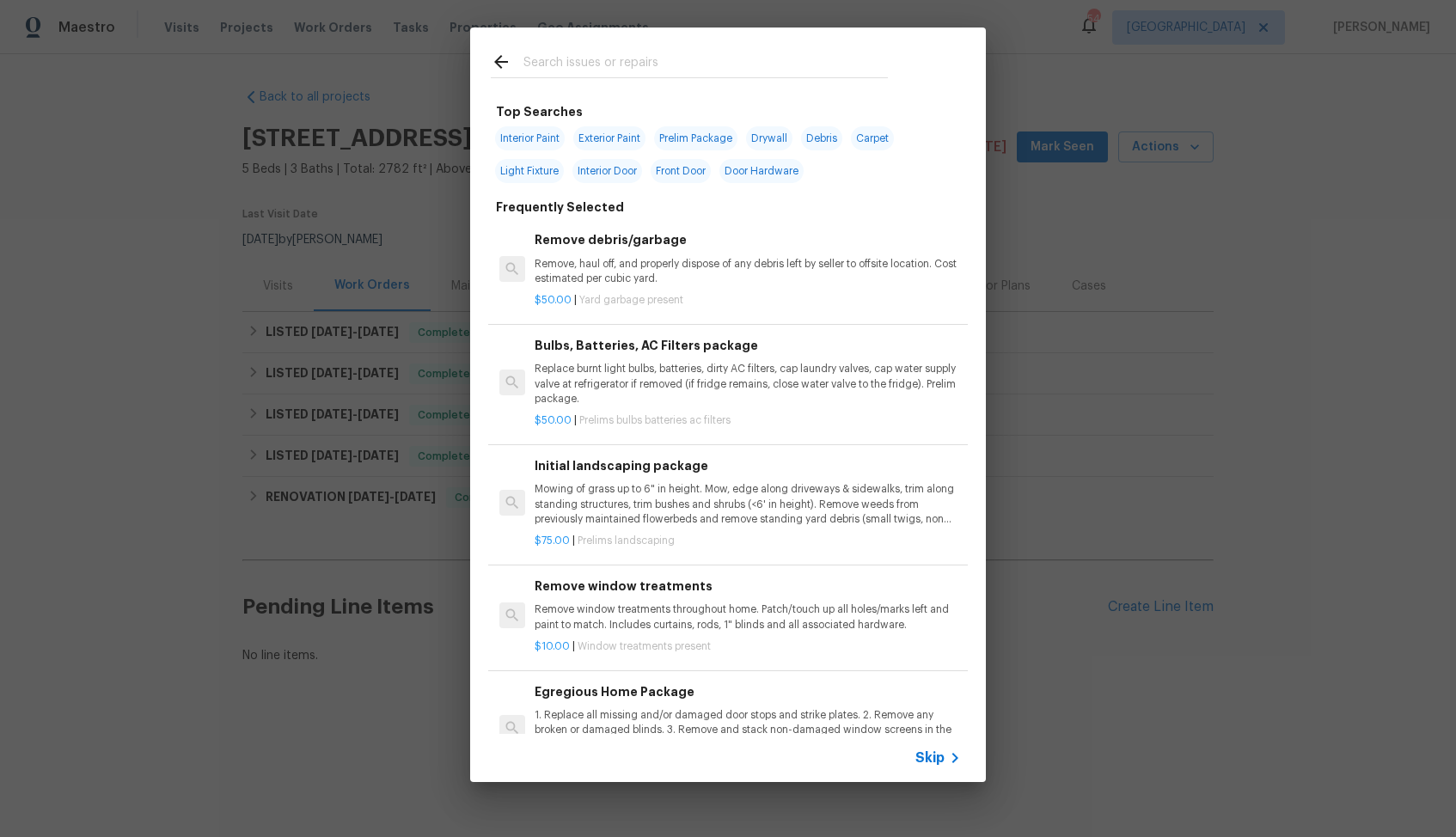
click at [651, 70] on input "text" at bounding box center [705, 64] width 364 height 26
click at [603, 169] on span "Interior Door" at bounding box center [607, 171] width 70 height 24
type input "Interior Door"
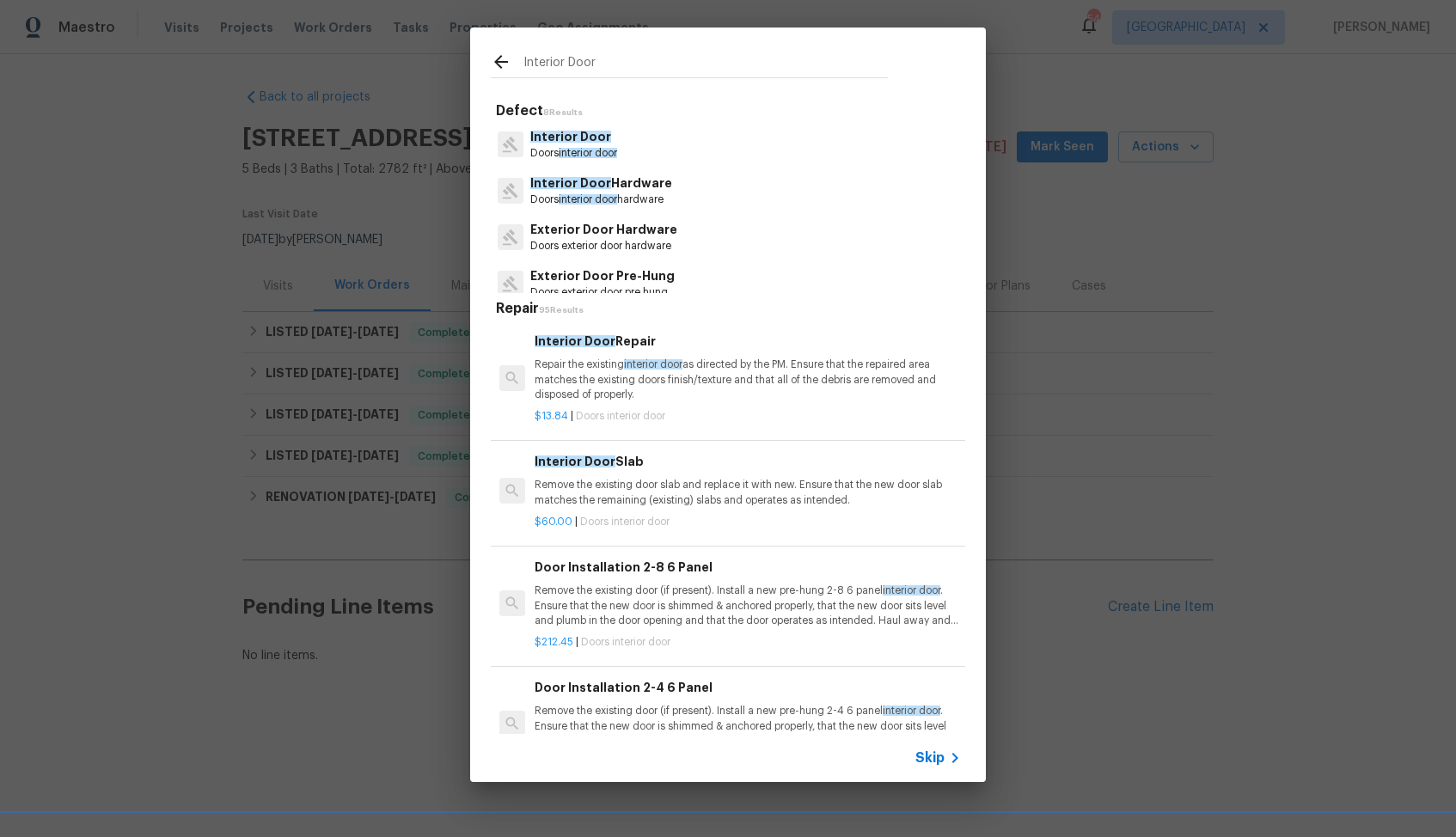
click at [582, 141] on span "Interior Door" at bounding box center [571, 136] width 81 height 12
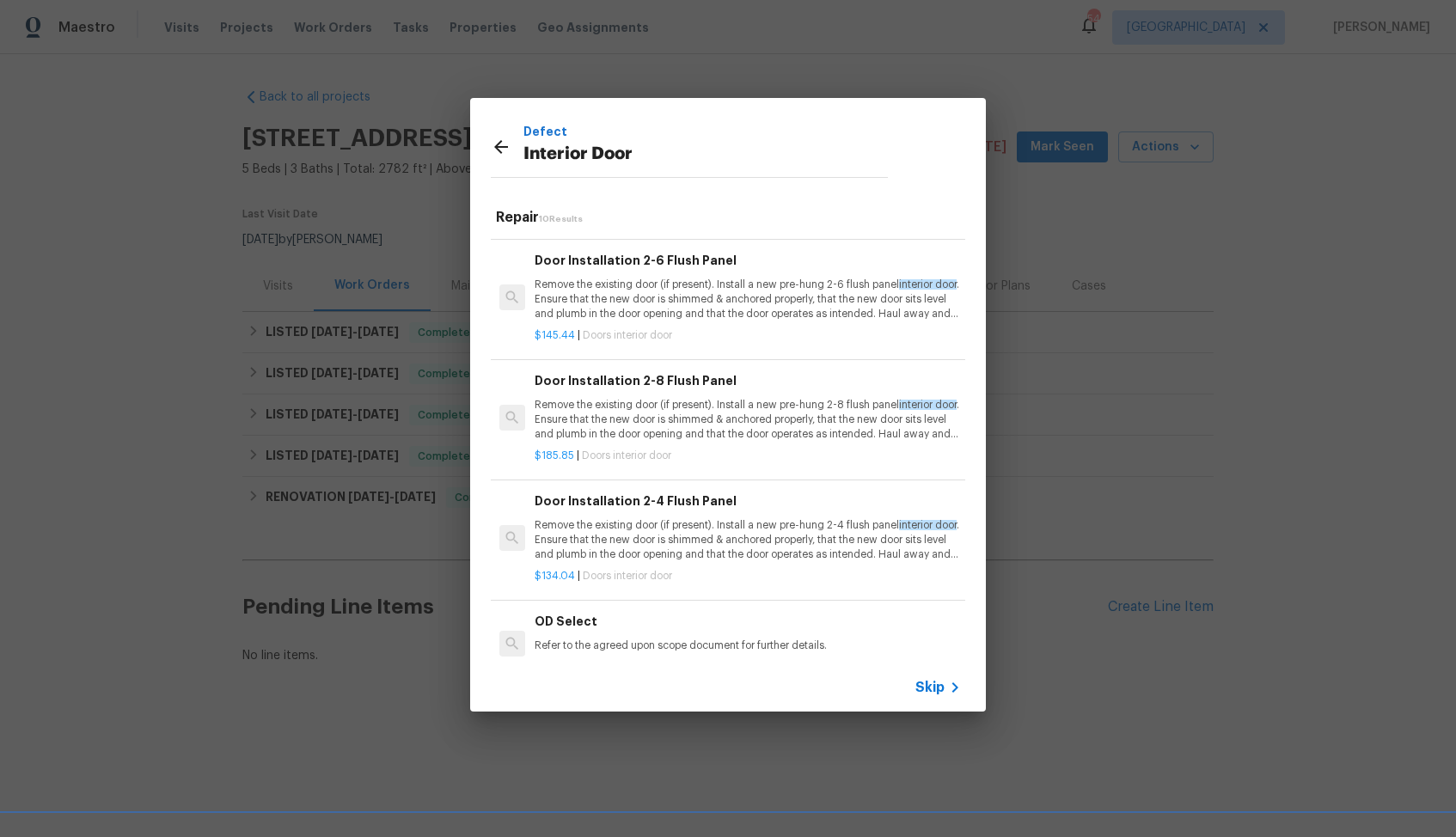
scroll to position [702, 0]
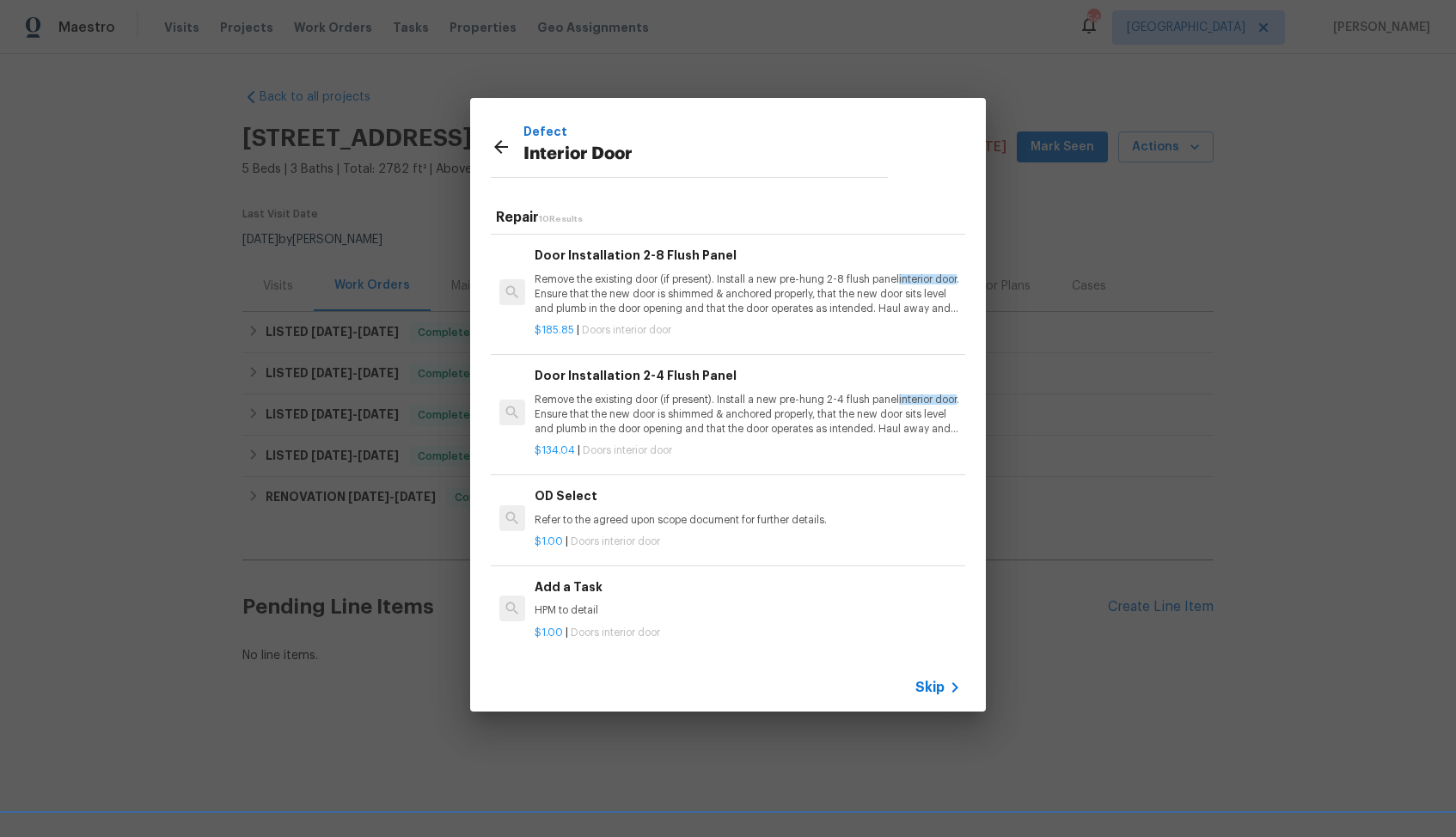
click at [609, 605] on p "HPM to detail" at bounding box center [748, 611] width 426 height 15
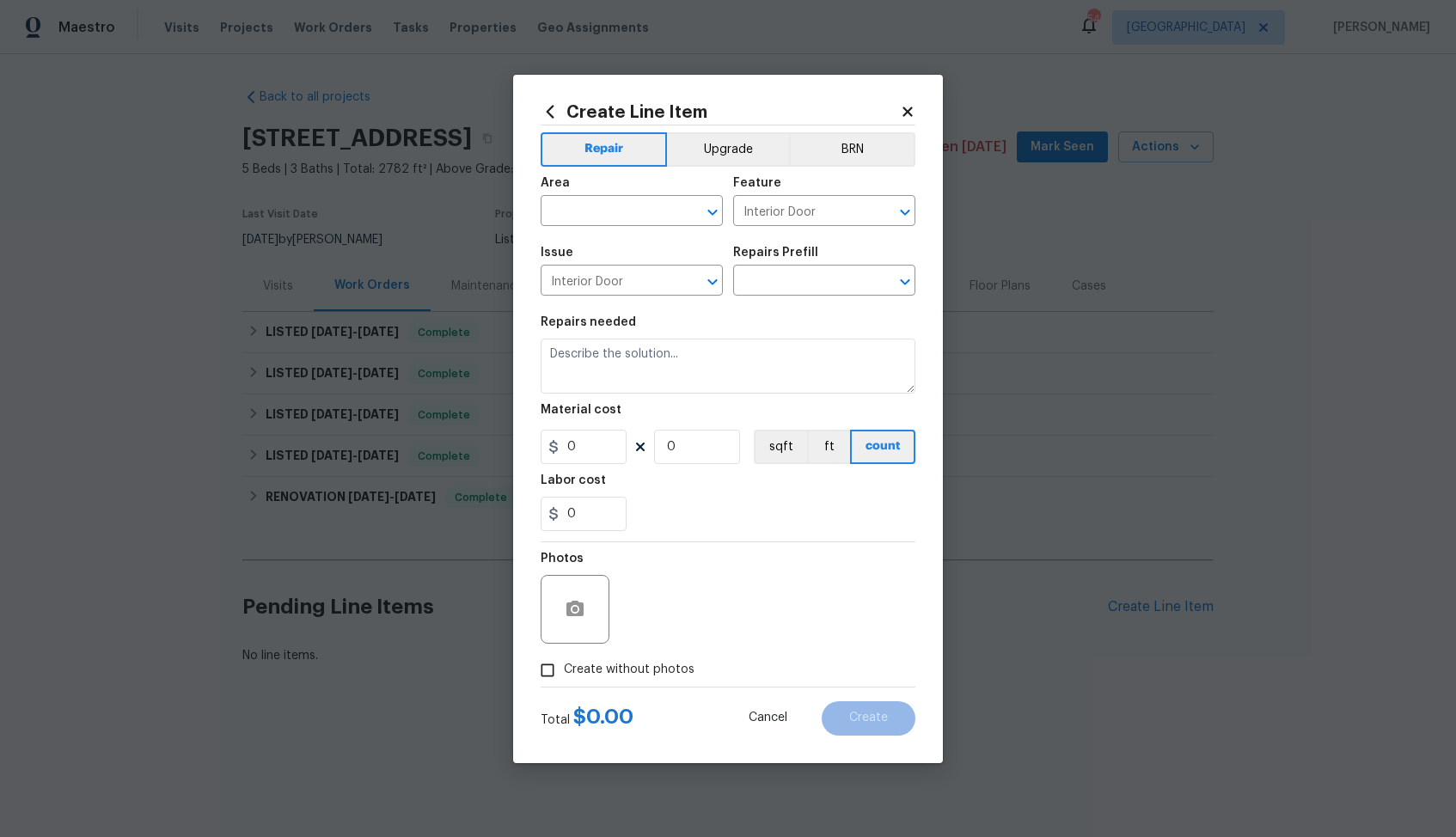
type input "Add a Task $1.00"
type textarea "HPM to detail"
type input "1"
click at [575, 206] on input "text" at bounding box center [608, 212] width 134 height 27
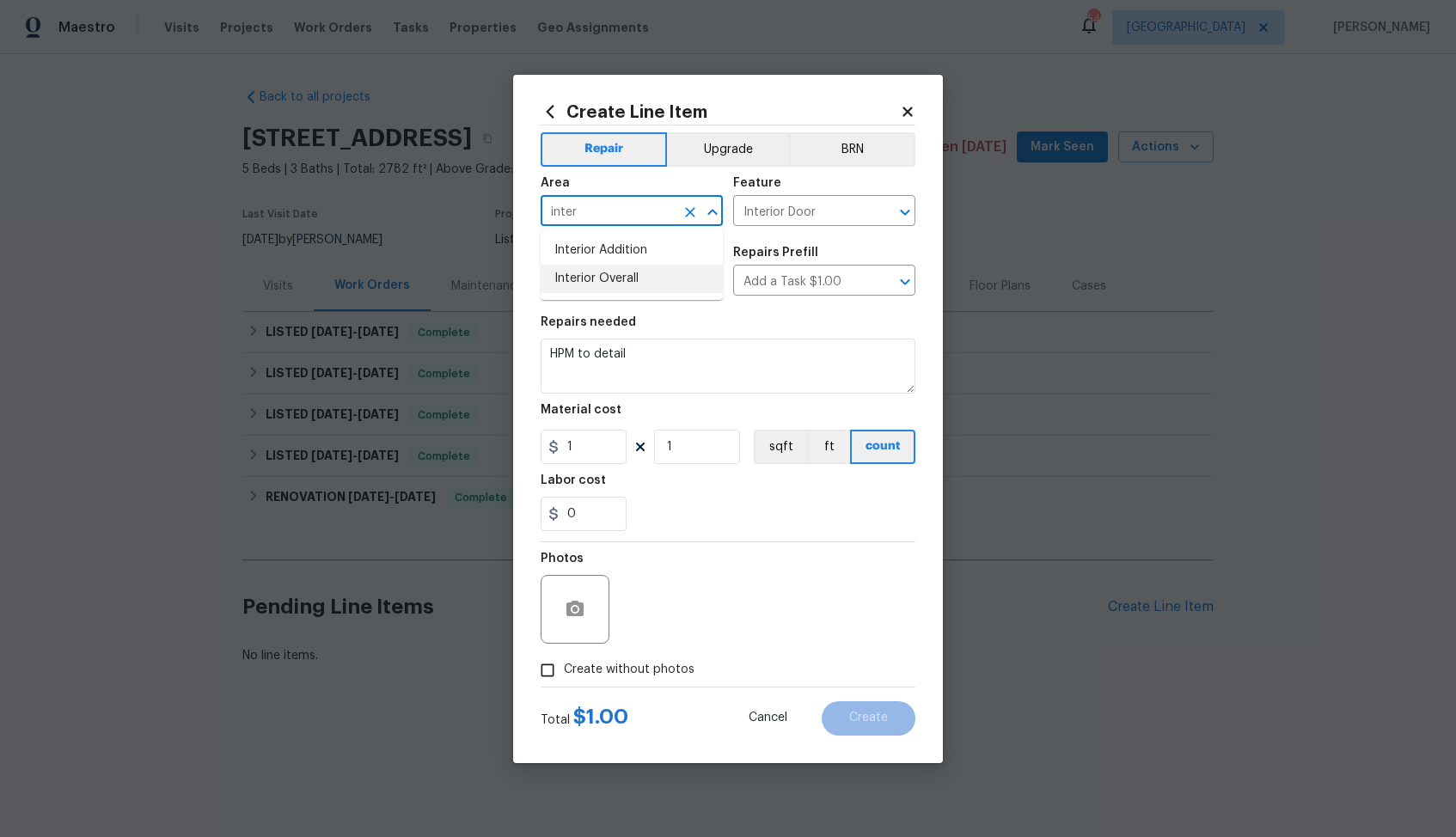
click at [615, 279] on li "Interior Overall" at bounding box center [632, 278] width 182 height 28
type input "Interior Overall"
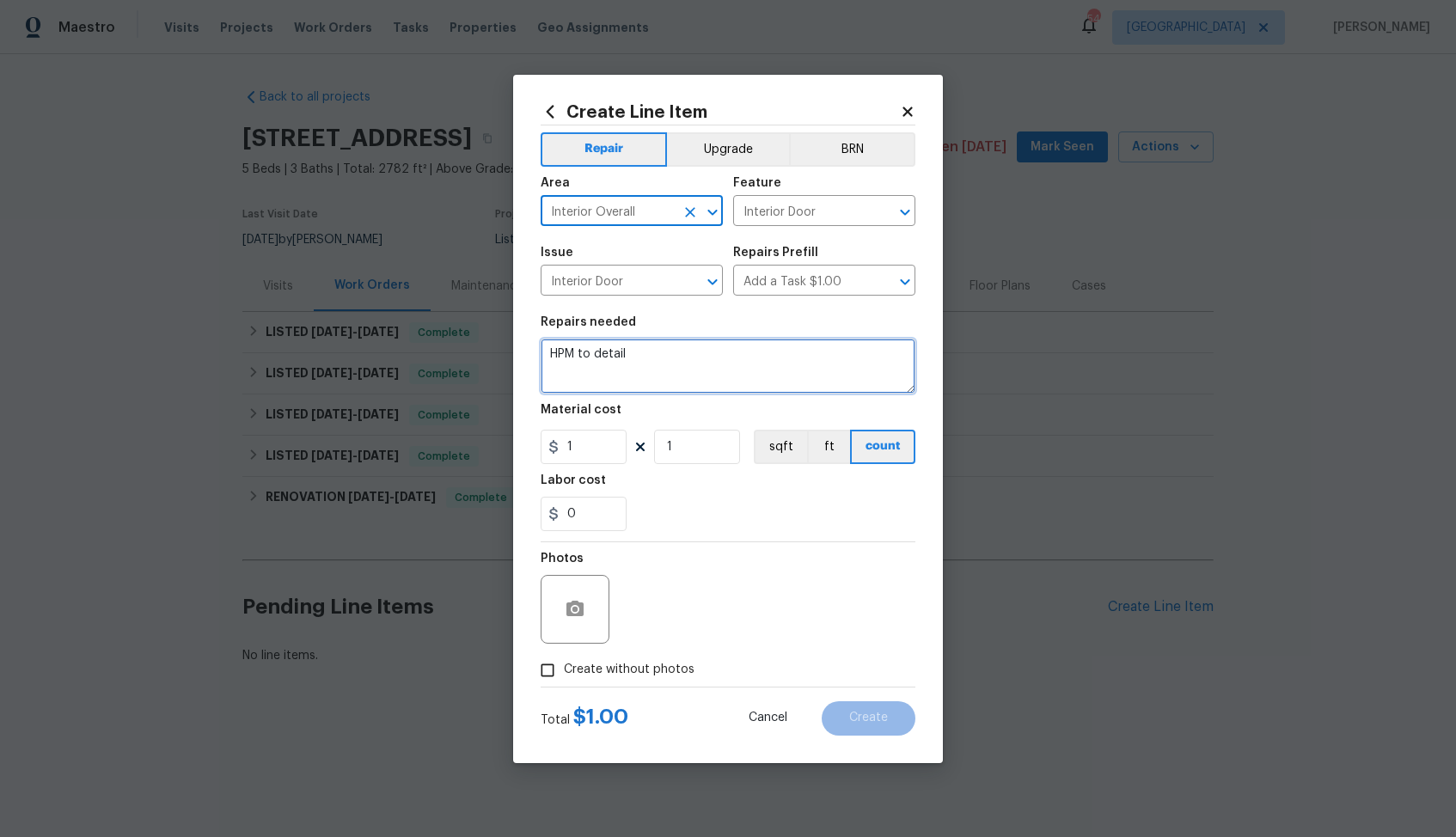
click at [665, 357] on textarea "HPM to detail" at bounding box center [728, 366] width 374 height 55
click at [746, 363] on textarea at bounding box center [728, 366] width 374 height 55
paste textarea "Reported - We also noticed there’s missing the inside door knob of the front do…"
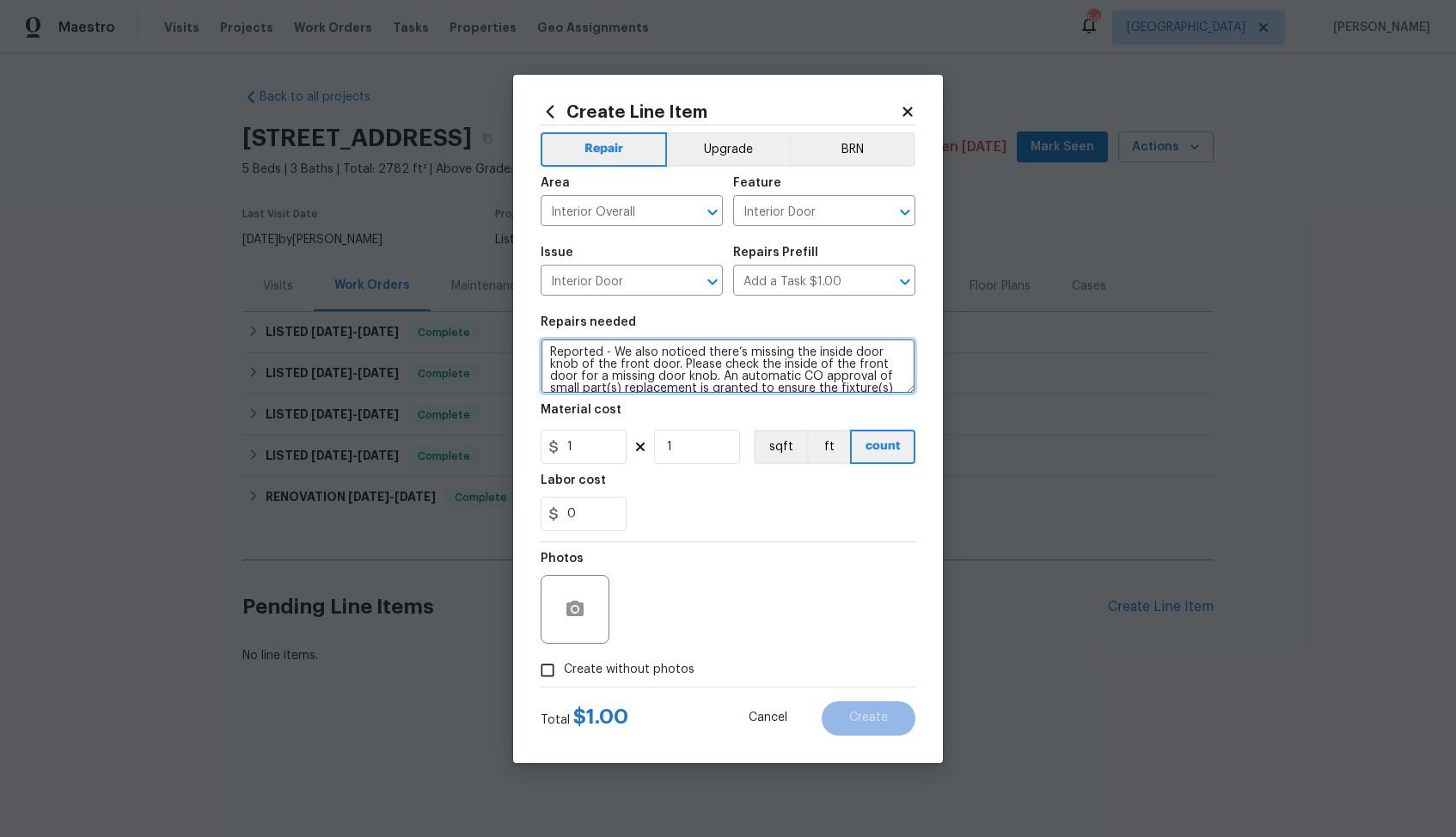
scroll to position [0, 0]
type textarea "Reported - We also noticed there’s missing the inside door knob of the front do…"
click at [595, 447] on input "1" at bounding box center [584, 447] width 86 height 34
type input "75"
click at [581, 670] on span "Create without photos" at bounding box center [629, 669] width 130 height 18
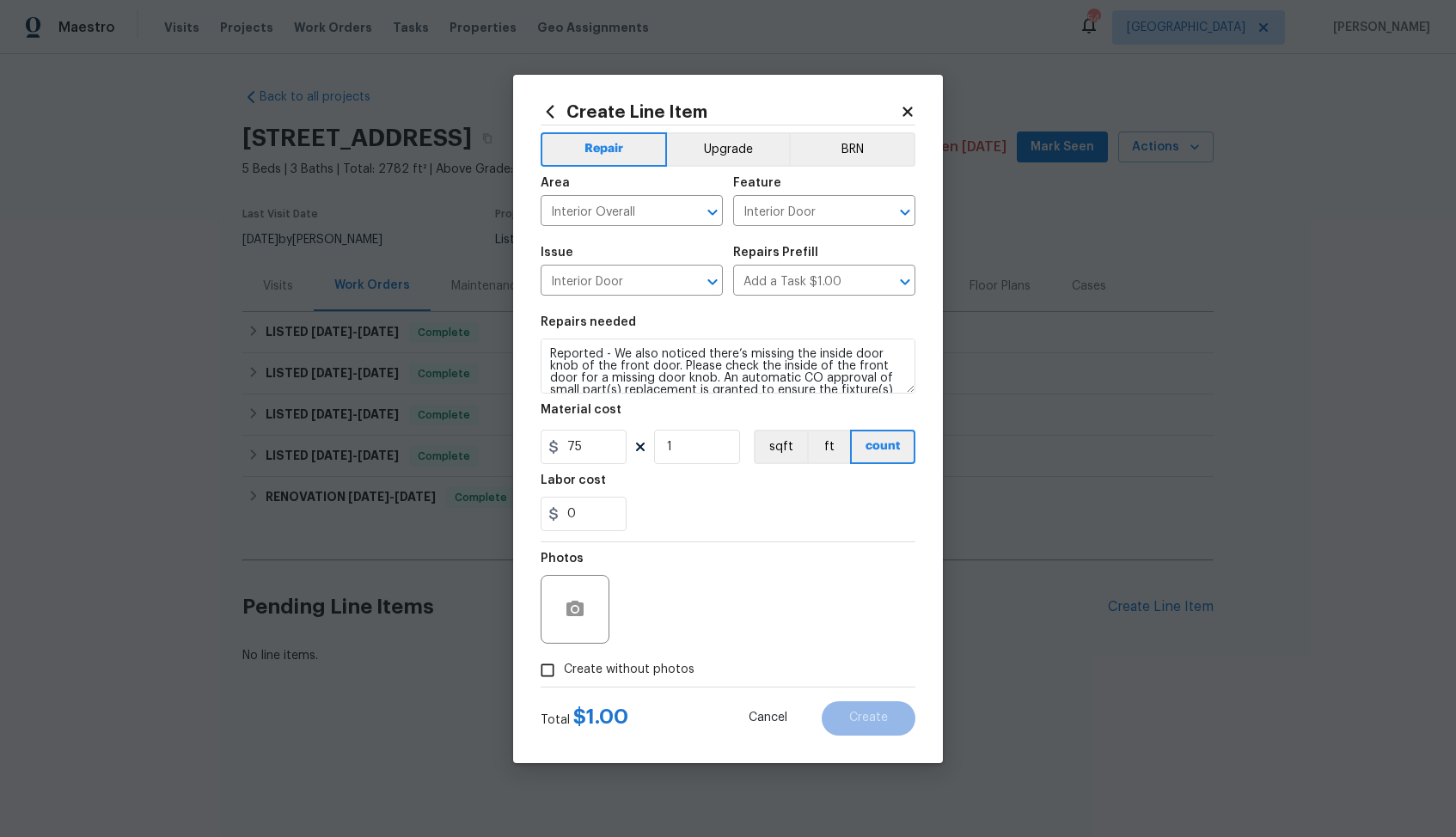
click at [564, 670] on input "Create without photos" at bounding box center [546, 669] width 33 height 33
checkbox input "true"
click at [721, 606] on textarea at bounding box center [769, 610] width 292 height 69
click at [877, 720] on span "Create" at bounding box center [869, 718] width 39 height 13
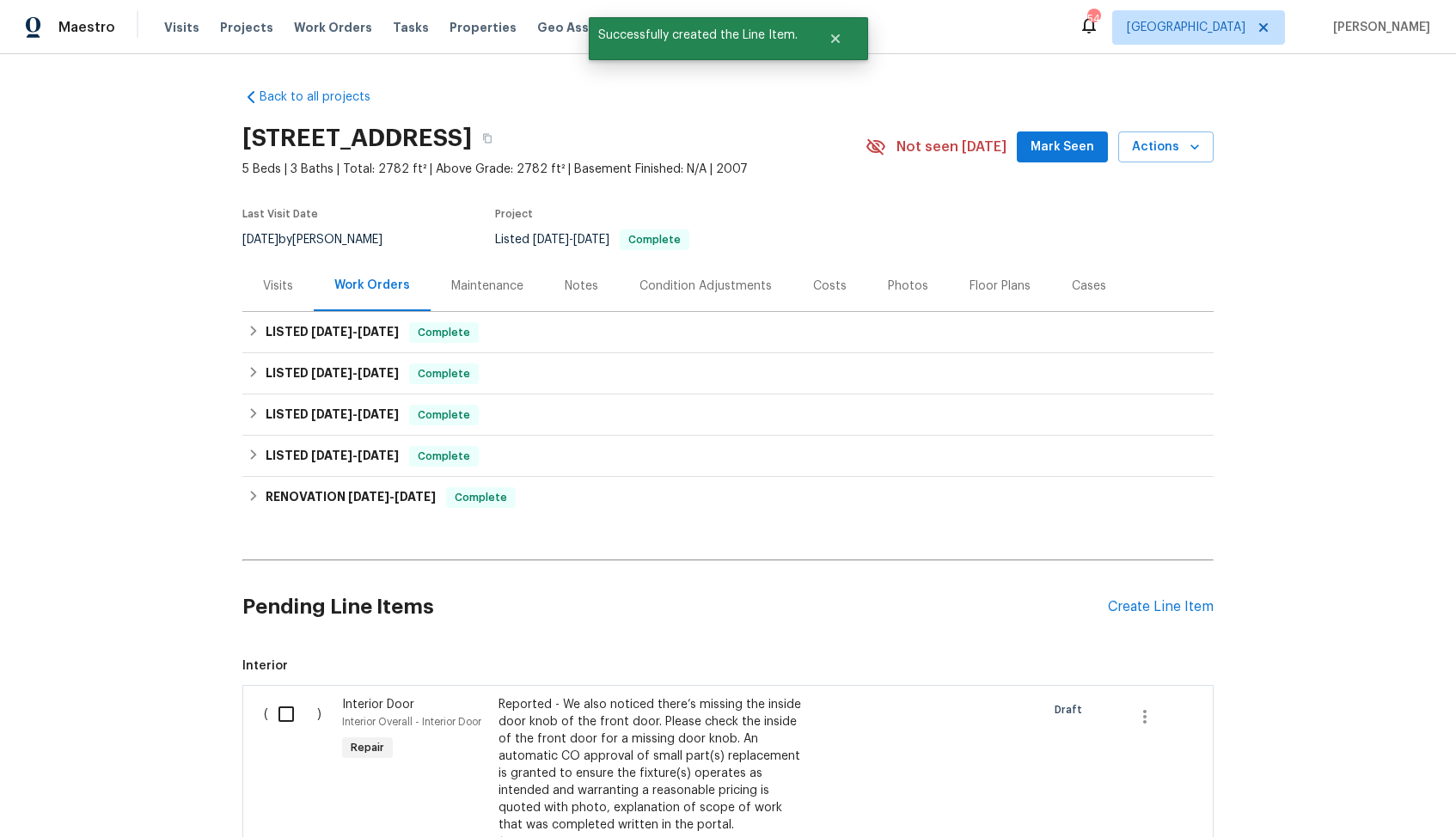
click at [280, 708] on input "checkbox" at bounding box center [292, 714] width 49 height 36
checkbox input "true"
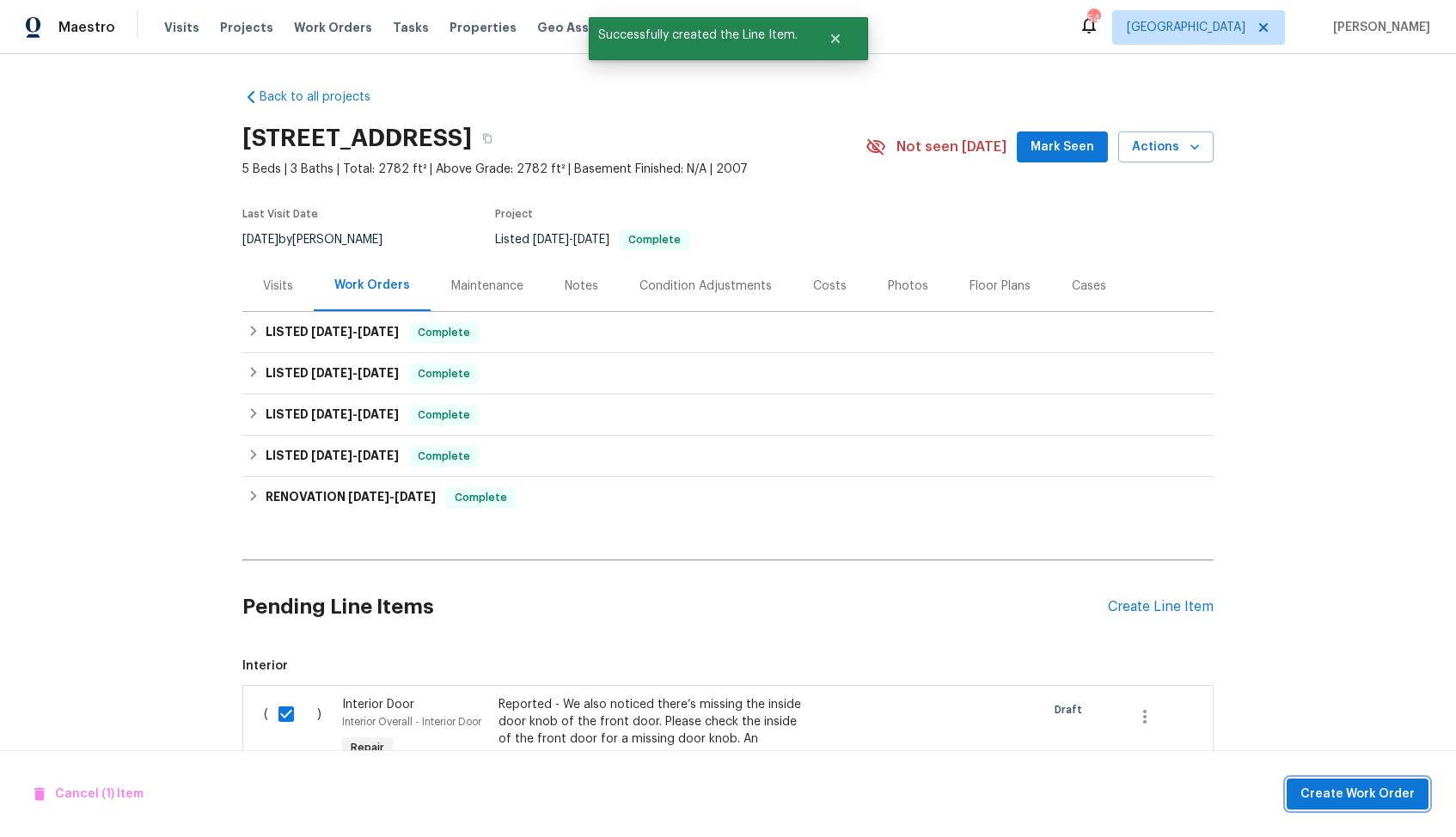
click at [1366, 796] on span "Create Work Order" at bounding box center [1357, 794] width 115 height 21
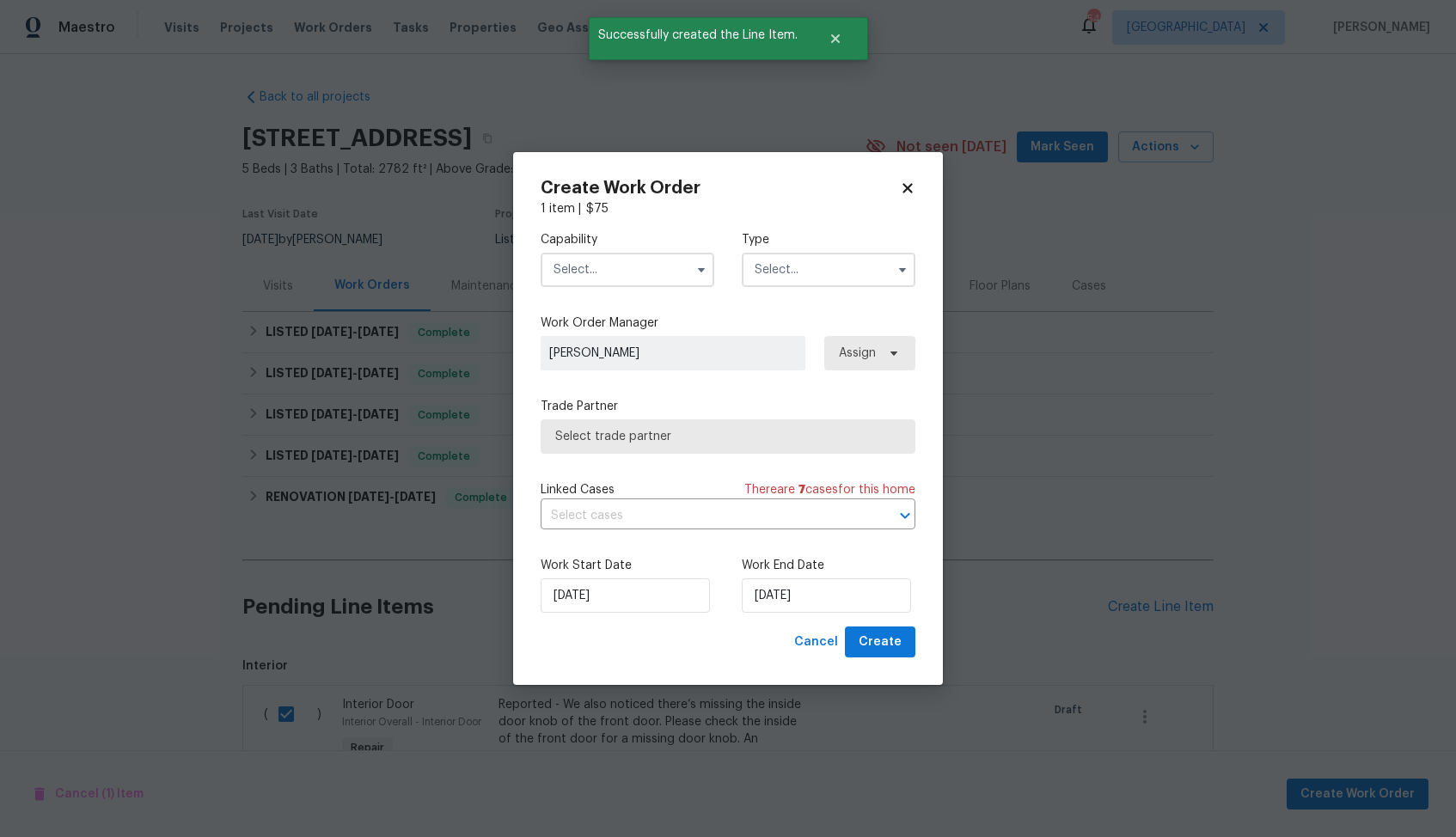
click at [668, 256] on input "text" at bounding box center [627, 269] width 173 height 34
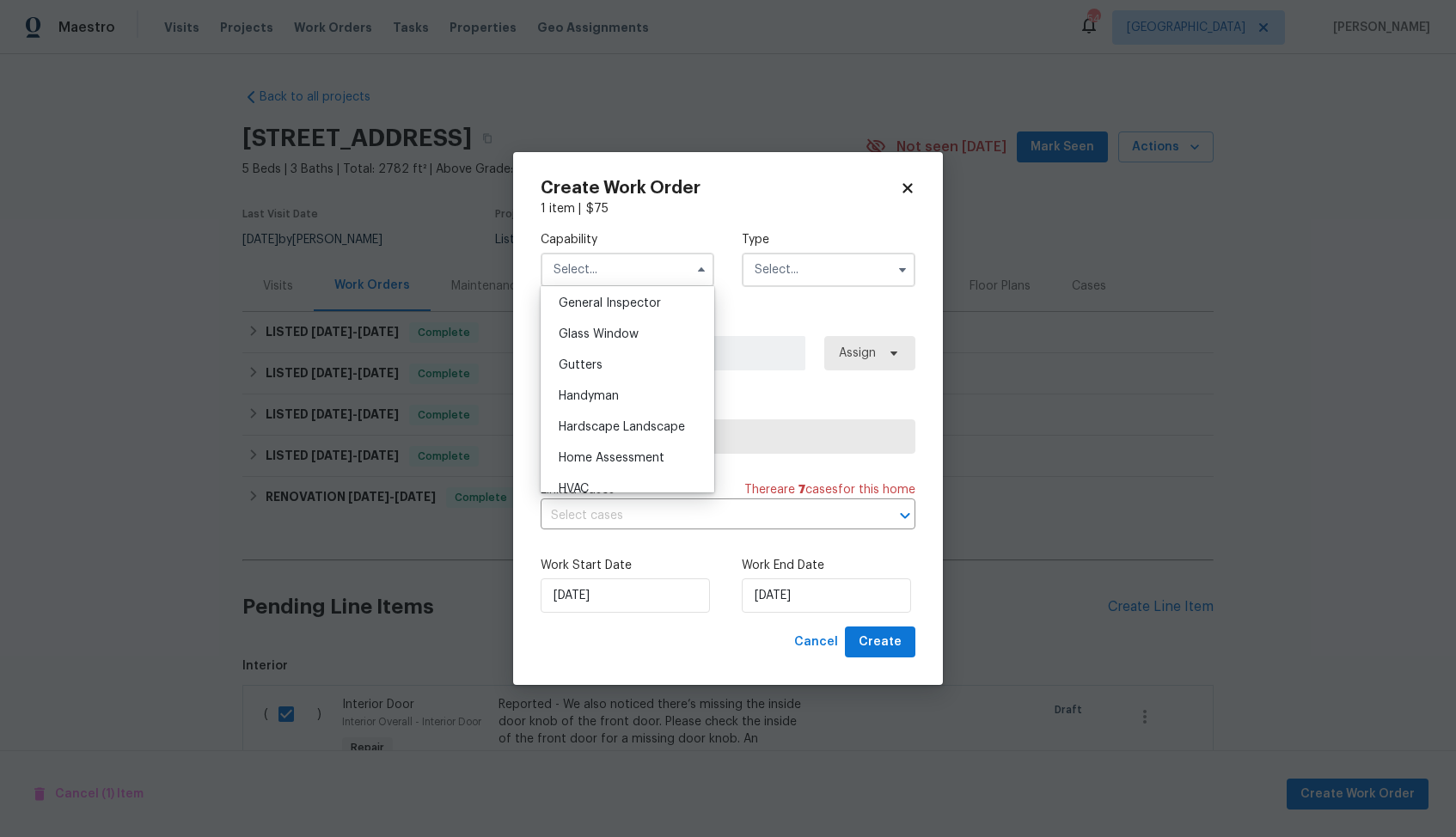
scroll to position [860, 0]
click at [617, 382] on div "Handyman" at bounding box center [627, 390] width 165 height 31
type input "Handyman"
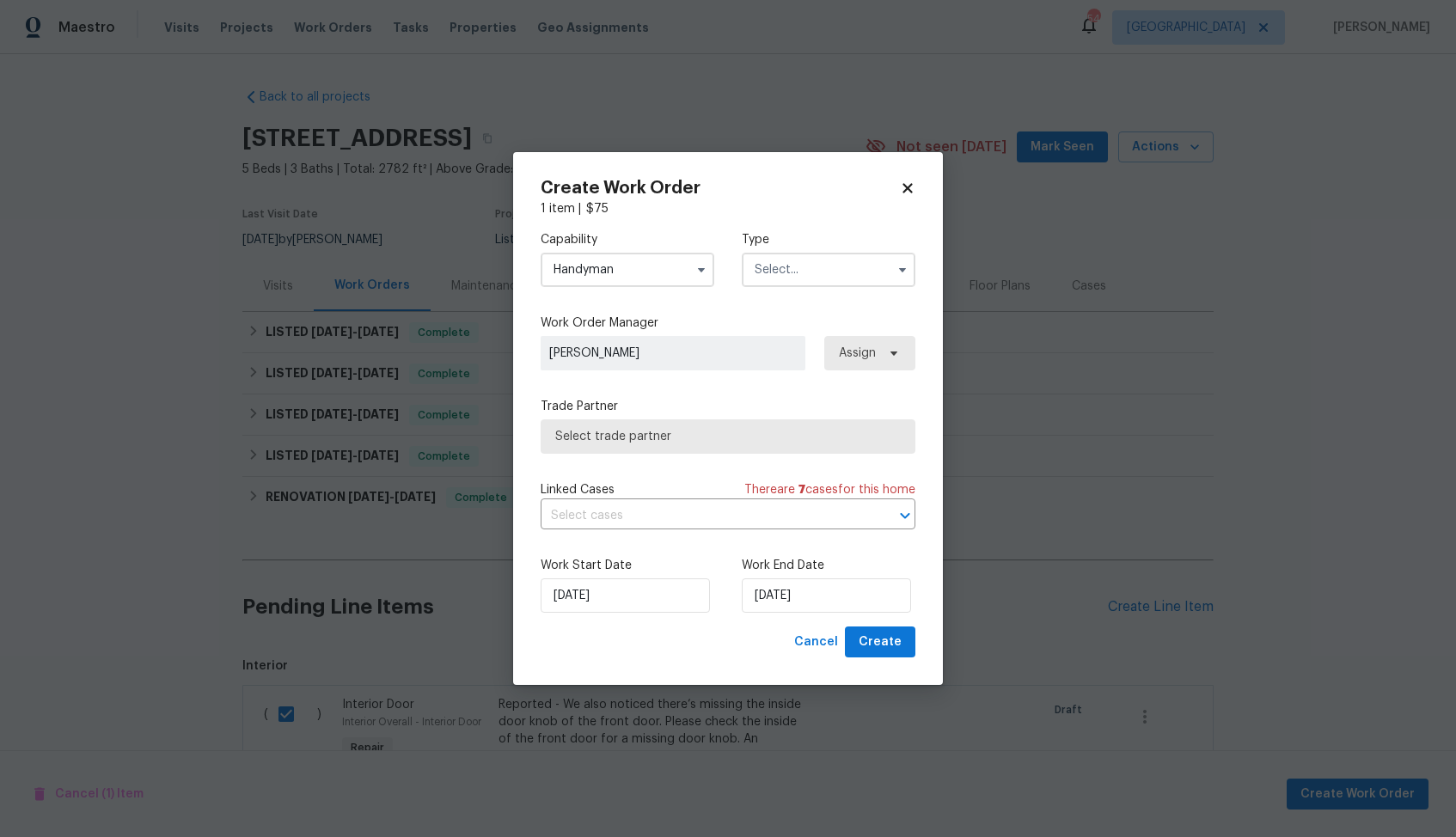
click at [815, 278] on input "text" at bounding box center [829, 269] width 173 height 34
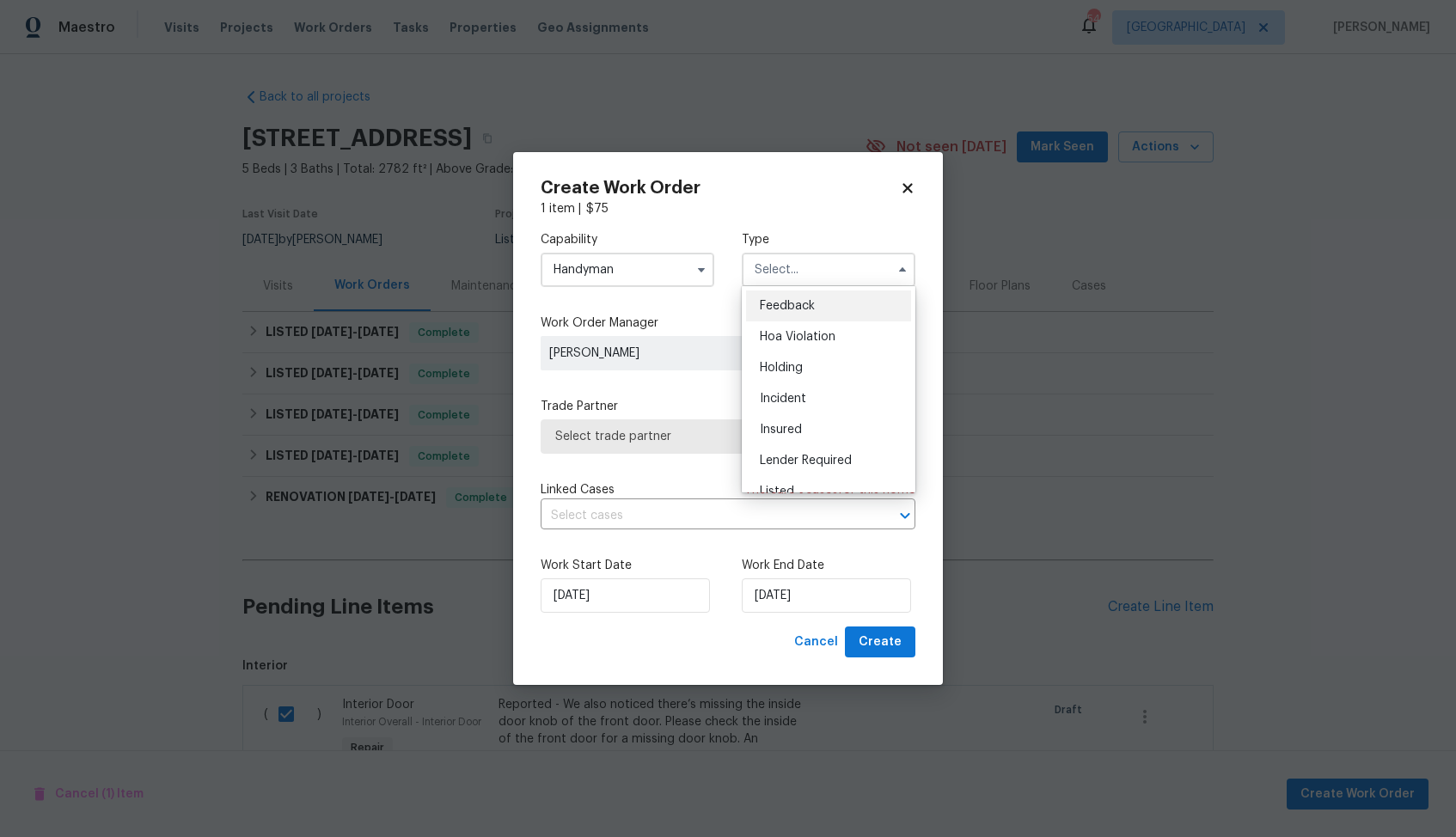
click at [807, 315] on div "Feedback" at bounding box center [828, 305] width 165 height 31
type input "Feedback"
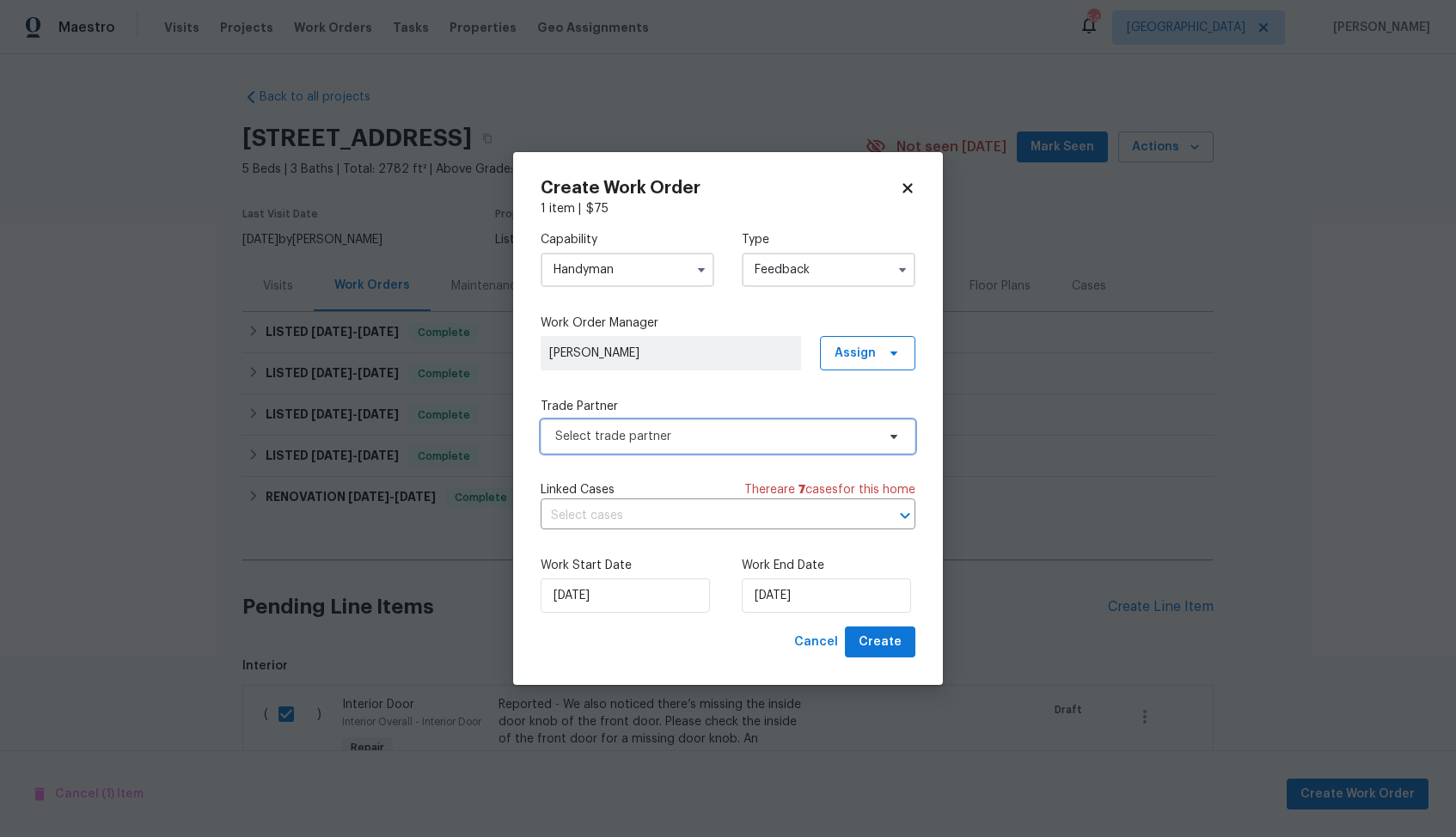
click at [644, 435] on span "Select trade partner" at bounding box center [715, 437] width 320 height 17
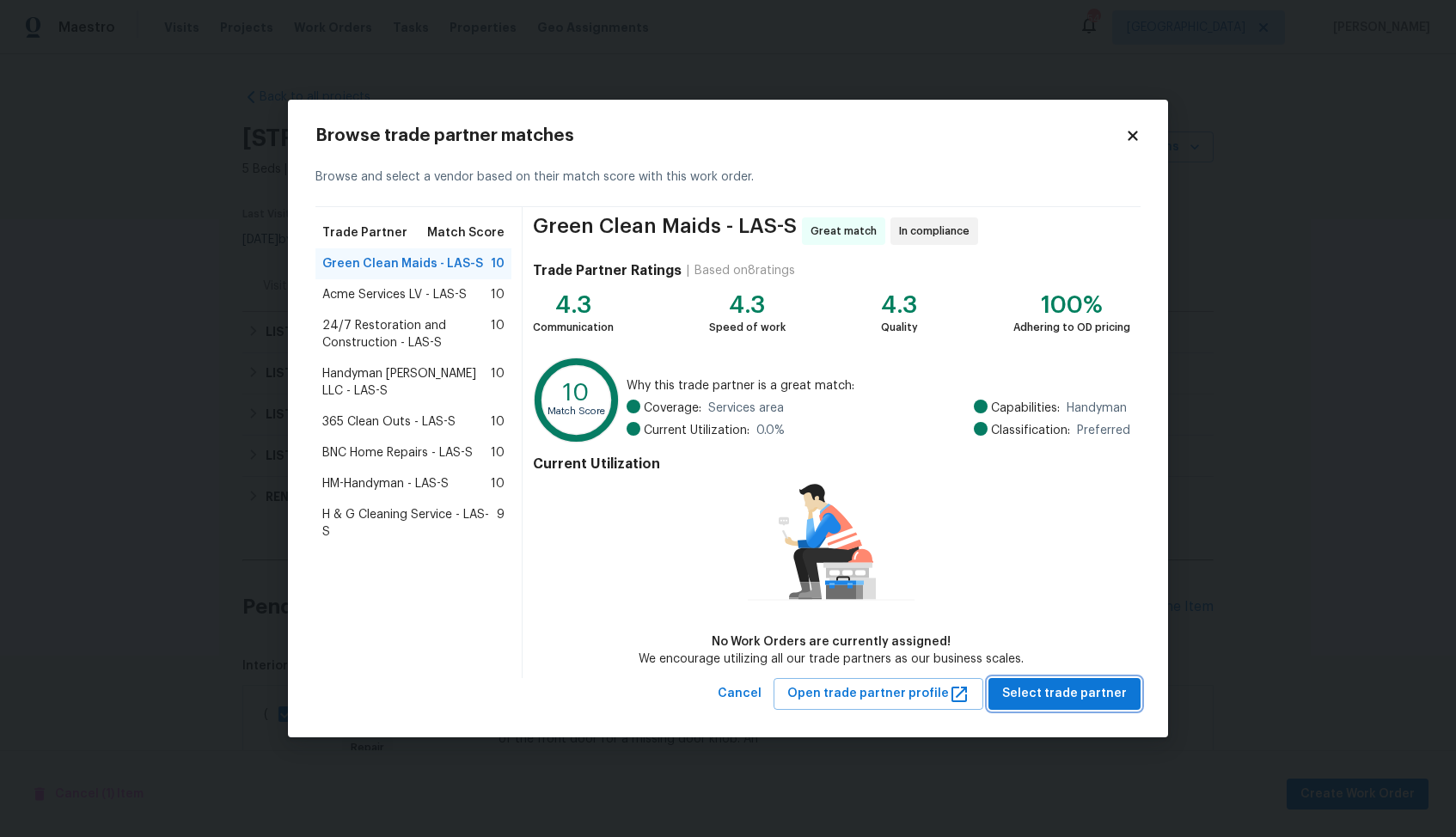
click at [1068, 692] on span "Select trade partner" at bounding box center [1064, 694] width 125 height 21
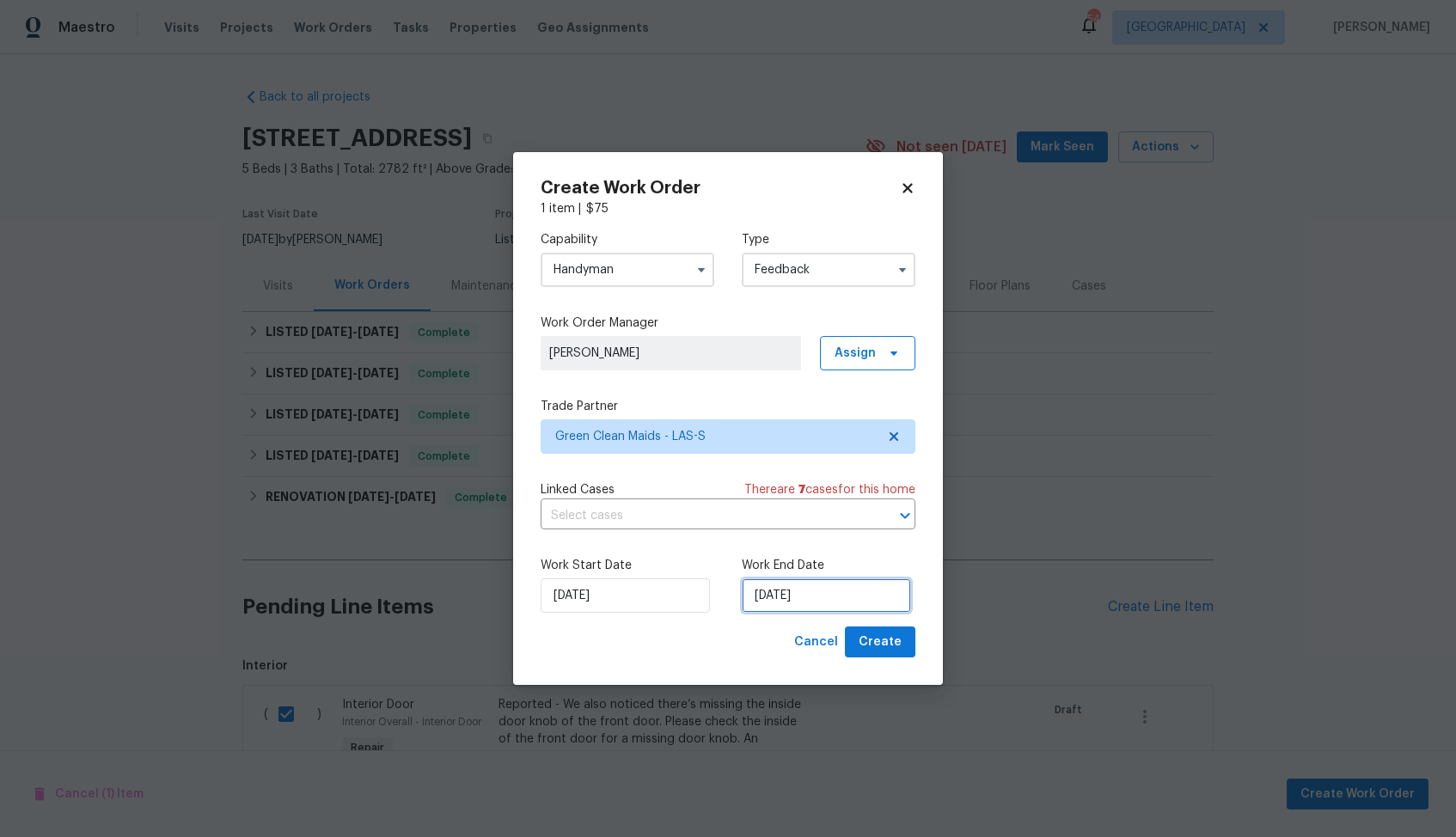
click at [829, 591] on input "20/08/2025" at bounding box center [827, 595] width 169 height 34
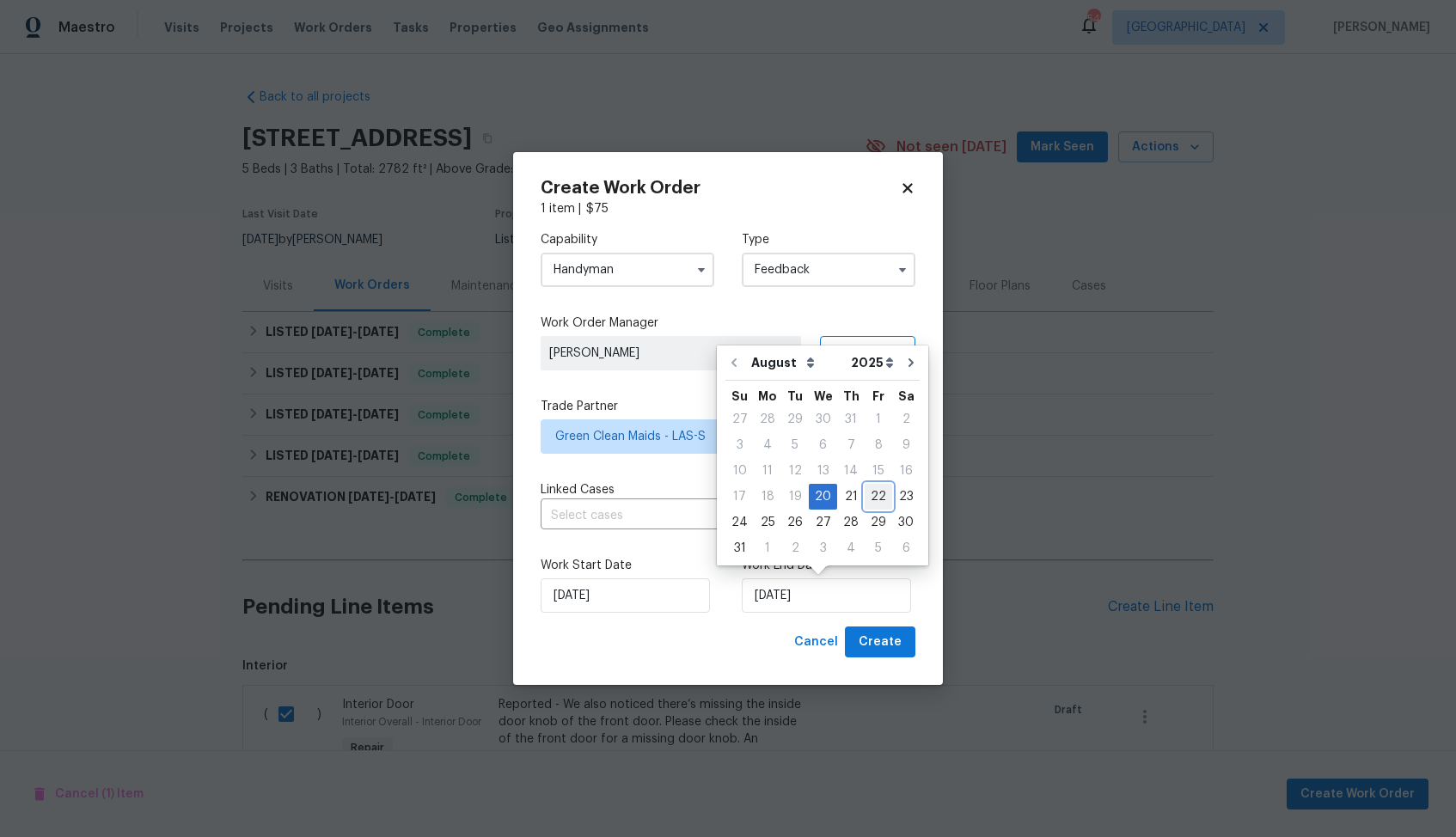
click at [875, 497] on div "22" at bounding box center [879, 497] width 28 height 24
type input "22/08/2025"
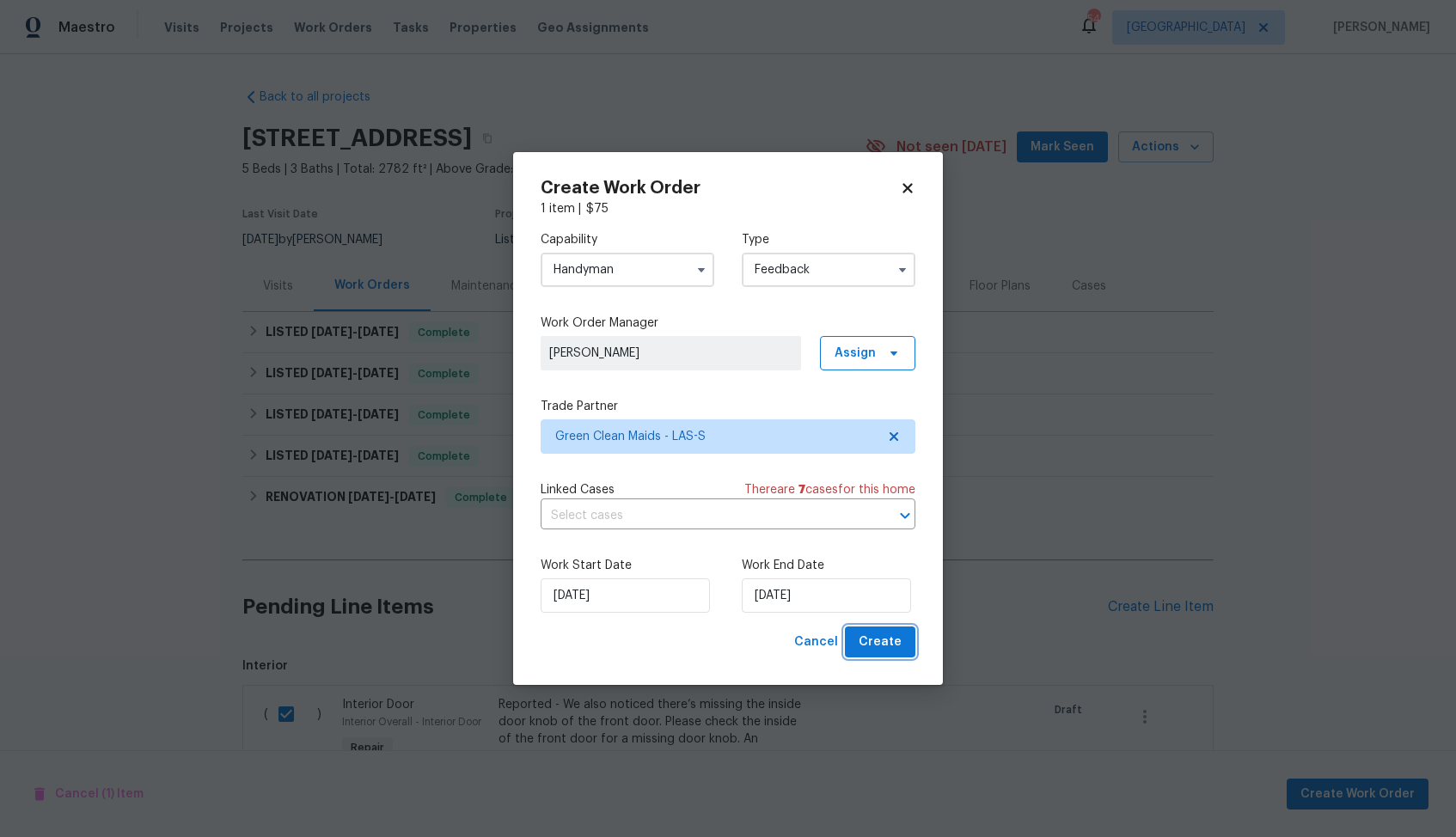
click at [877, 639] on span "Create" at bounding box center [880, 641] width 43 height 21
checkbox input "false"
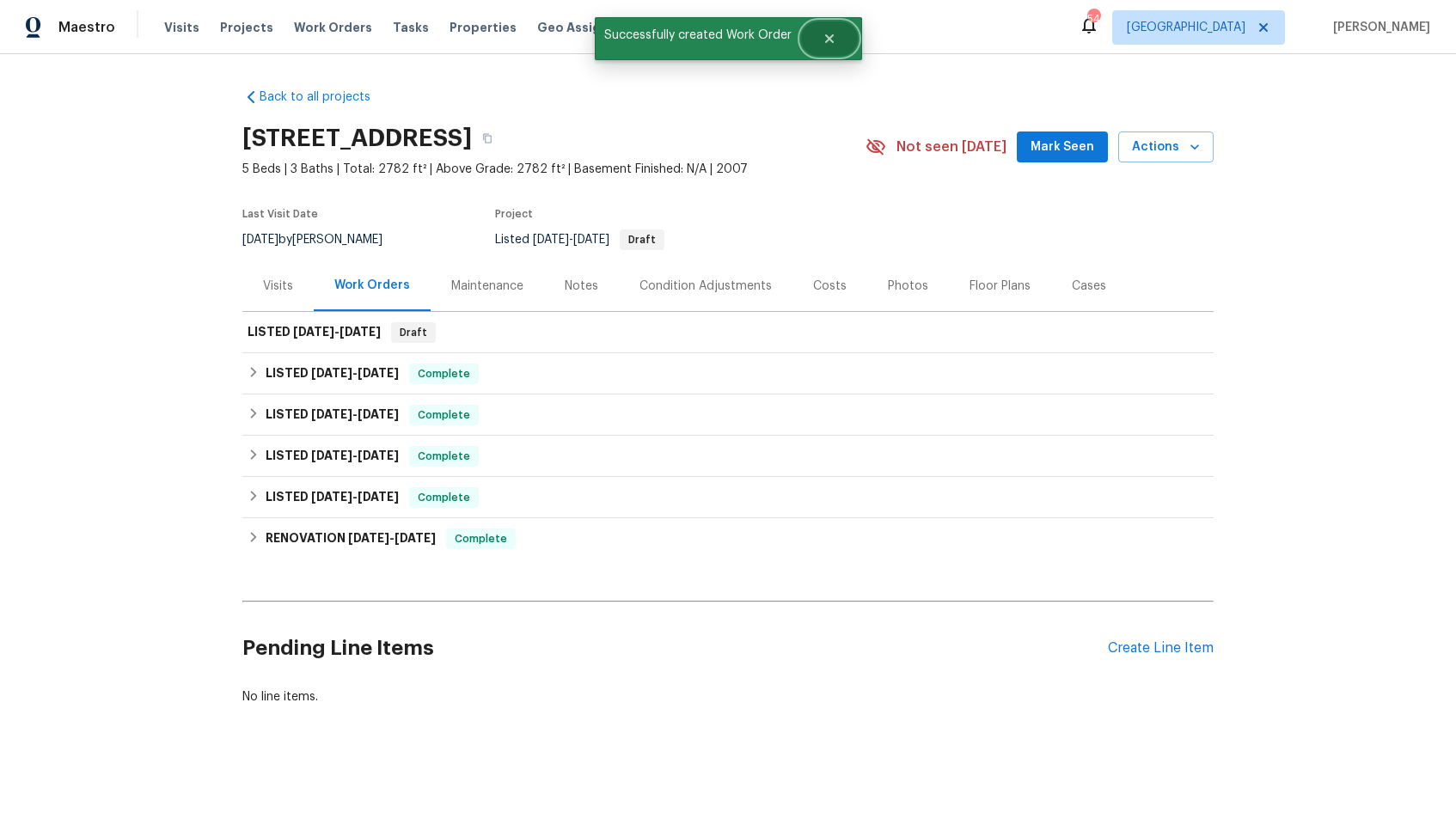
click at [823, 39] on icon "Close" at bounding box center [829, 38] width 14 height 14
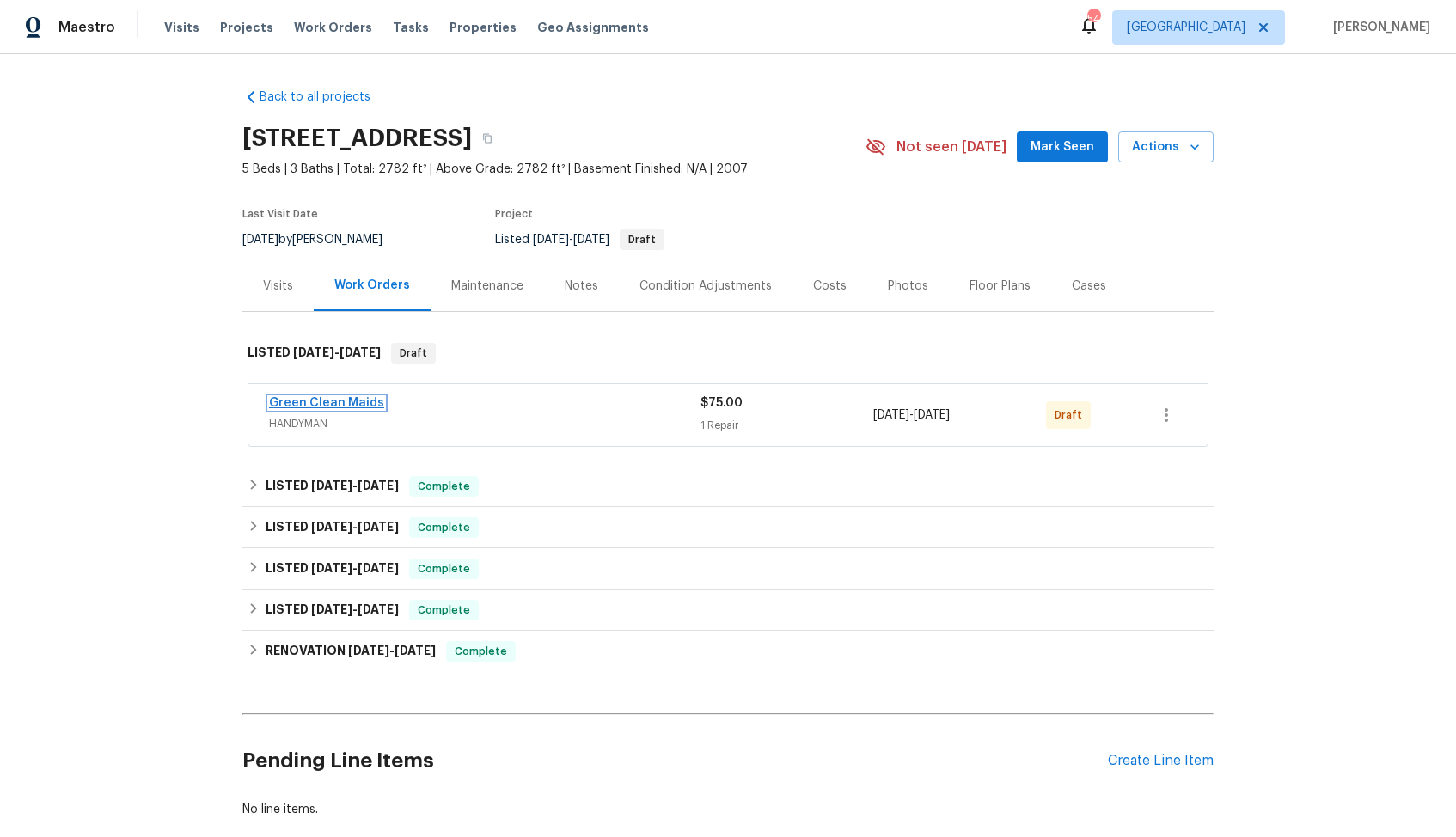
click at [307, 401] on link "Green Clean Maids" at bounding box center [327, 402] width 115 height 12
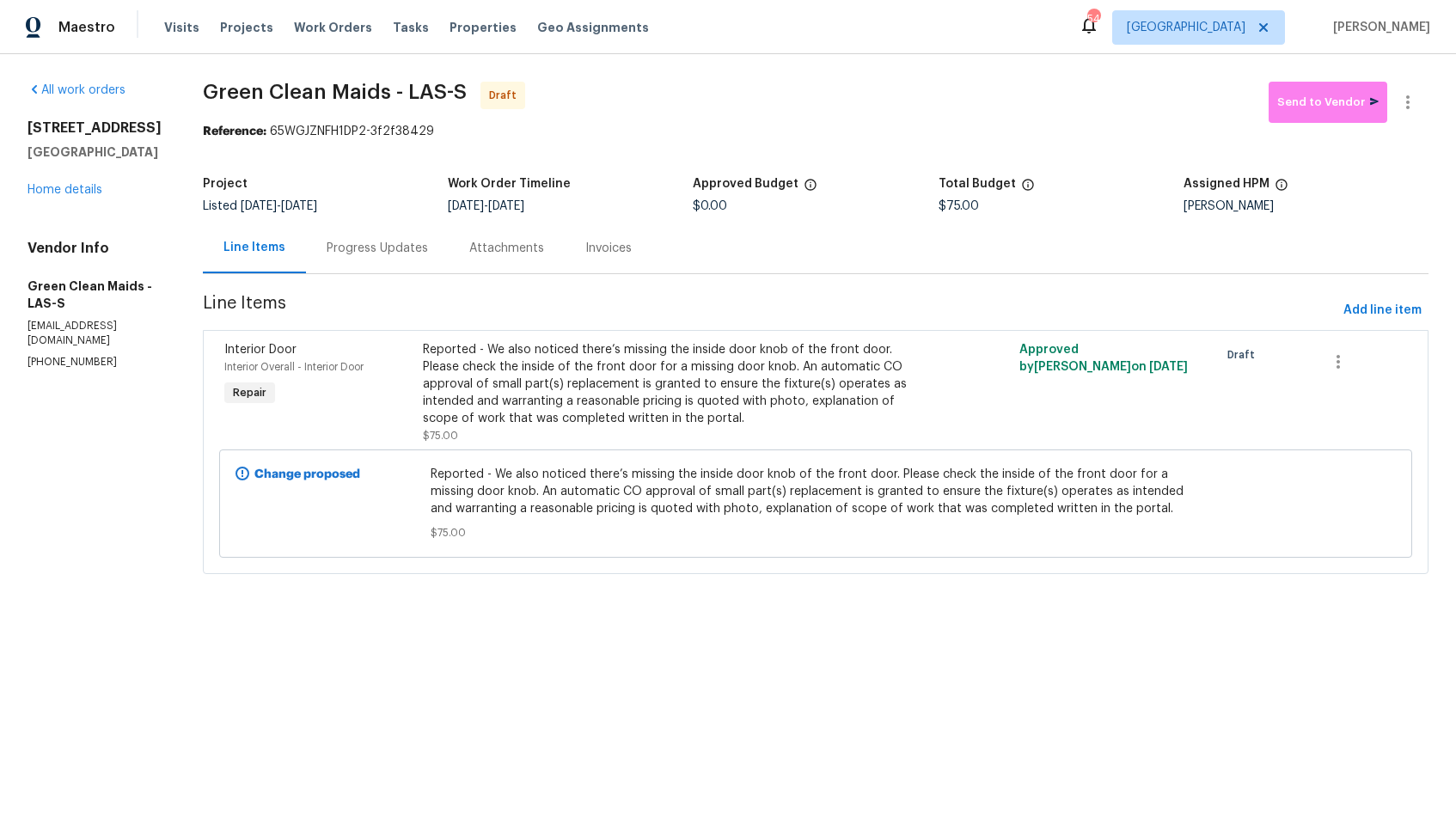
click at [412, 248] on div "Progress Updates" at bounding box center [377, 249] width 101 height 17
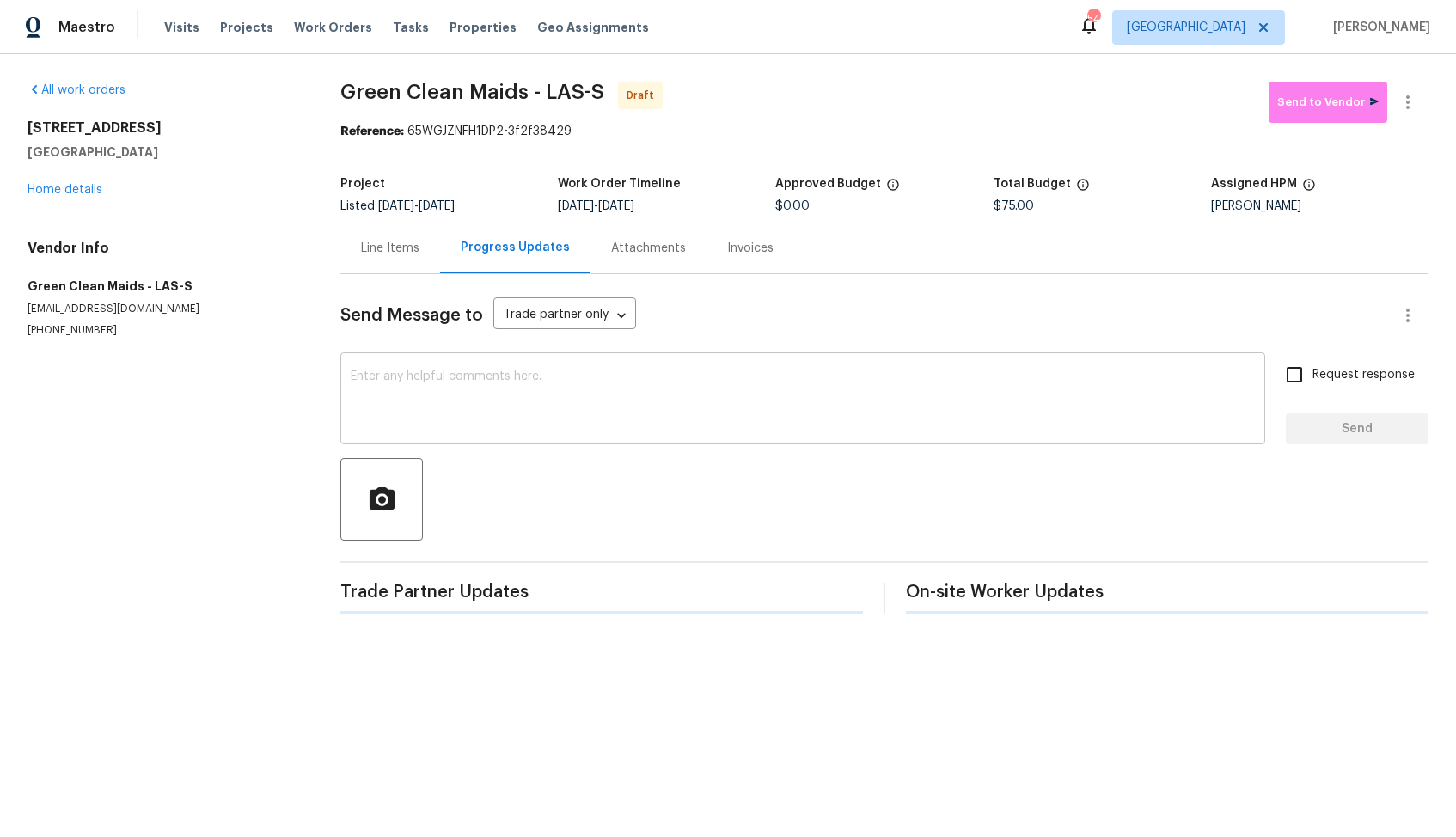
click at [553, 408] on textarea at bounding box center [802, 400] width 904 height 61
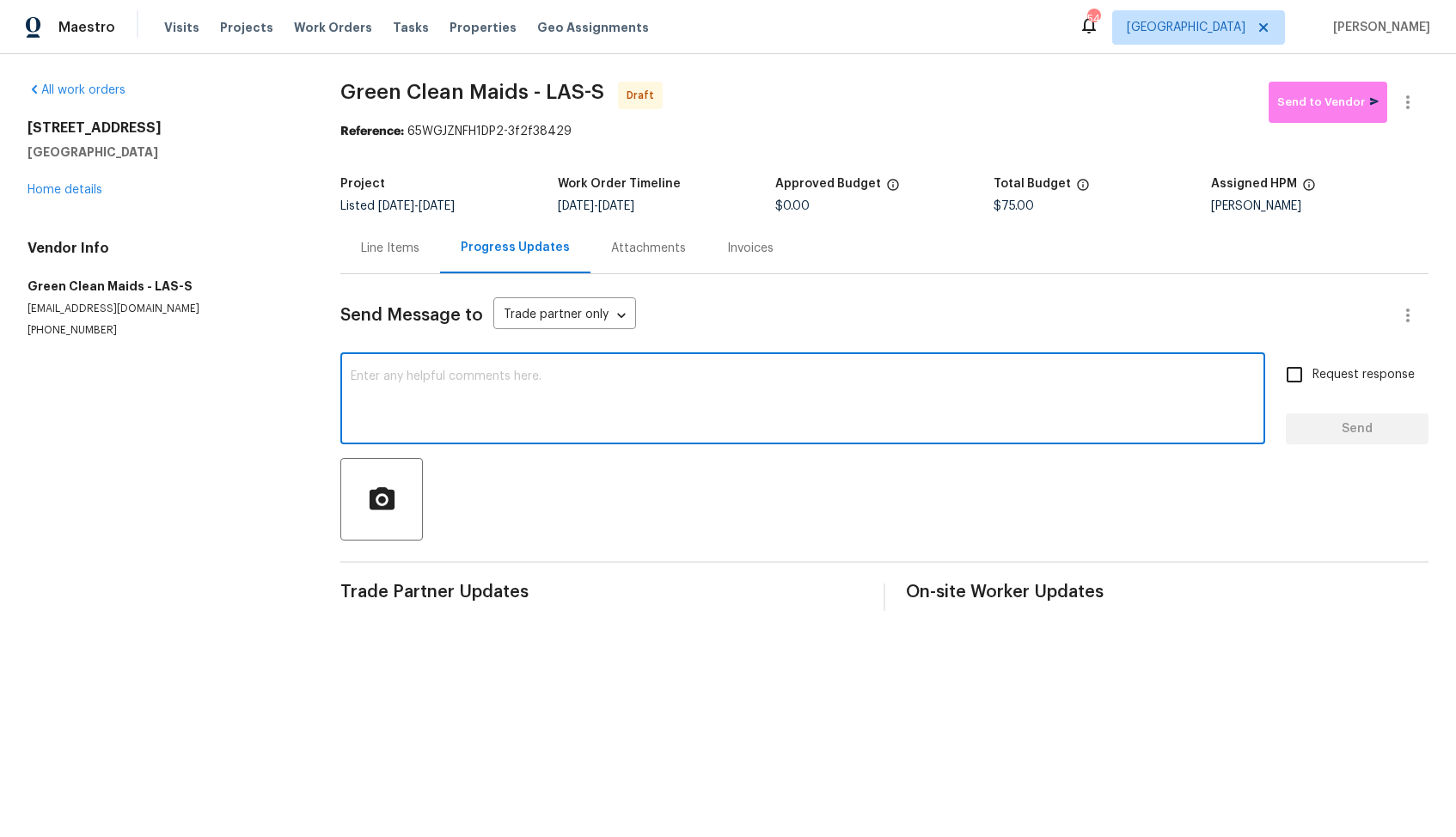
click at [590, 416] on textarea at bounding box center [802, 400] width 904 height 61
paste textarea "Hi, this is [PERSON_NAME] with Opendoor. I’m confirming you received the WO for…"
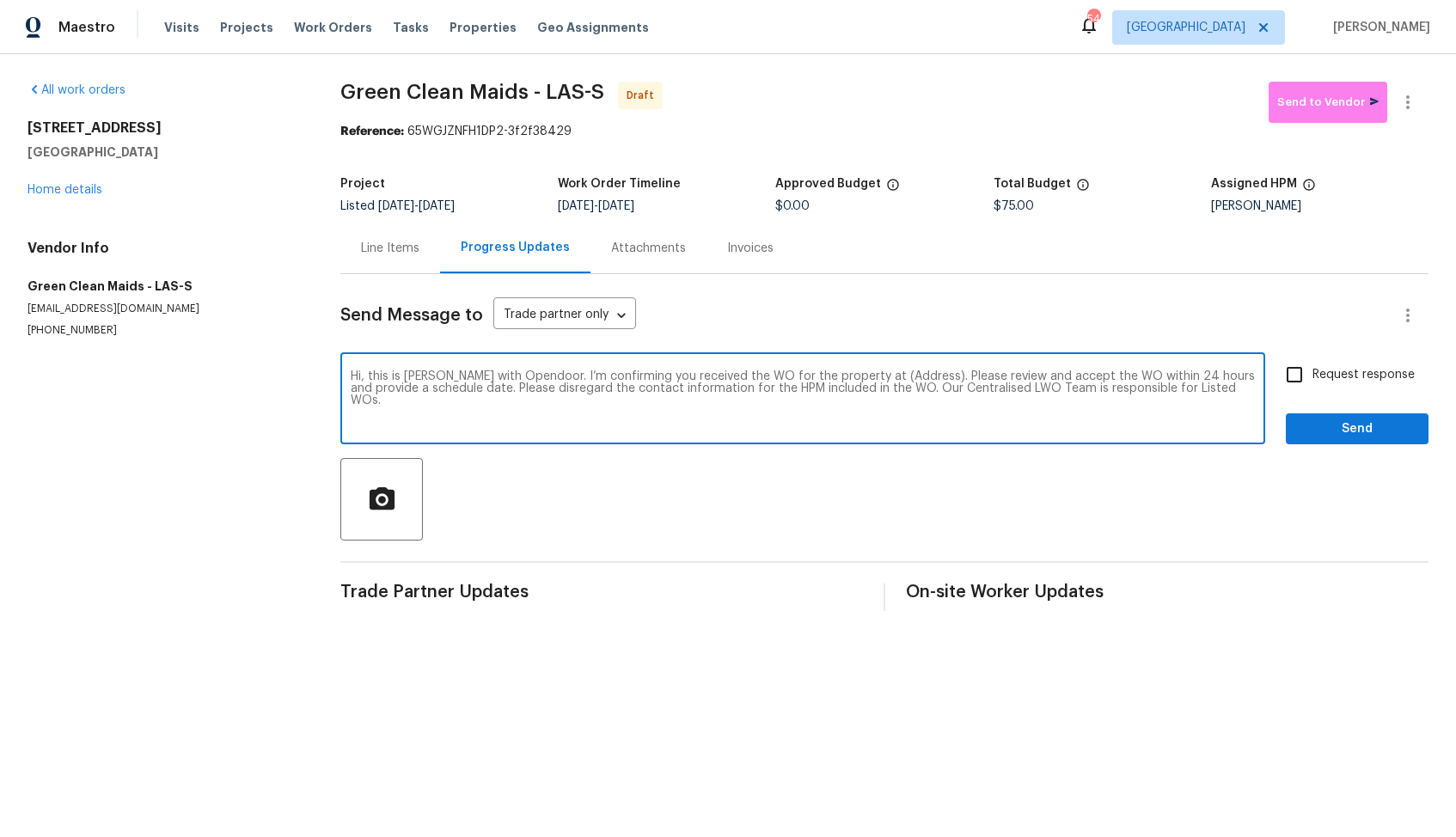
drag, startPoint x: 900, startPoint y: 378, endPoint x: 846, endPoint y: 374, distance: 54.1
click at [846, 374] on textarea "Hi, this is [PERSON_NAME] with Opendoor. I’m confirming you received the WO for…" at bounding box center [802, 400] width 904 height 61
paste textarea "[STREET_ADDRESS]"
type textarea "Hi, this is [PERSON_NAME] with Opendoor. I’m confirming you received the WO for…"
click at [1310, 385] on input "Request response" at bounding box center [1294, 374] width 36 height 36
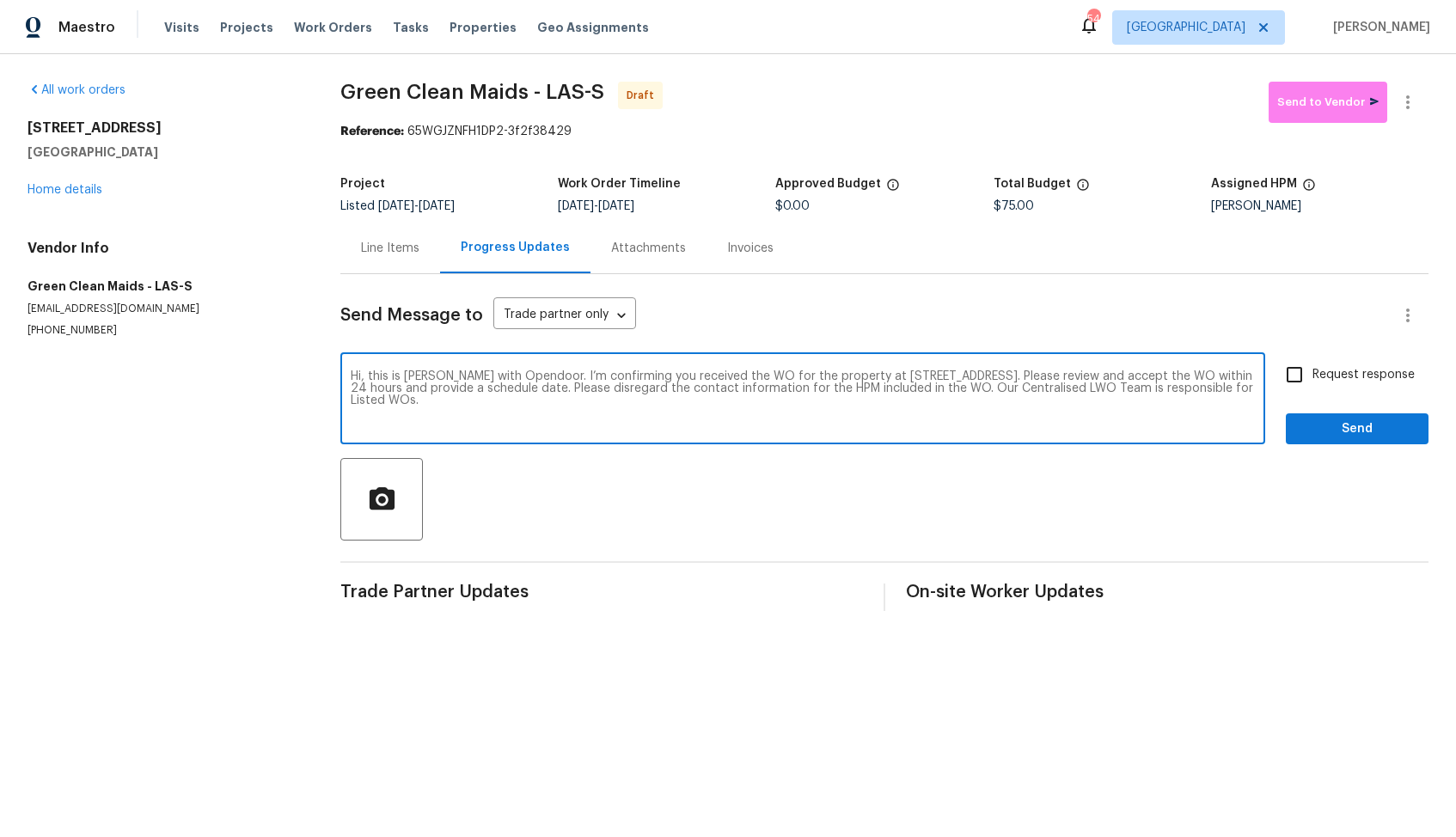
checkbox input "true"
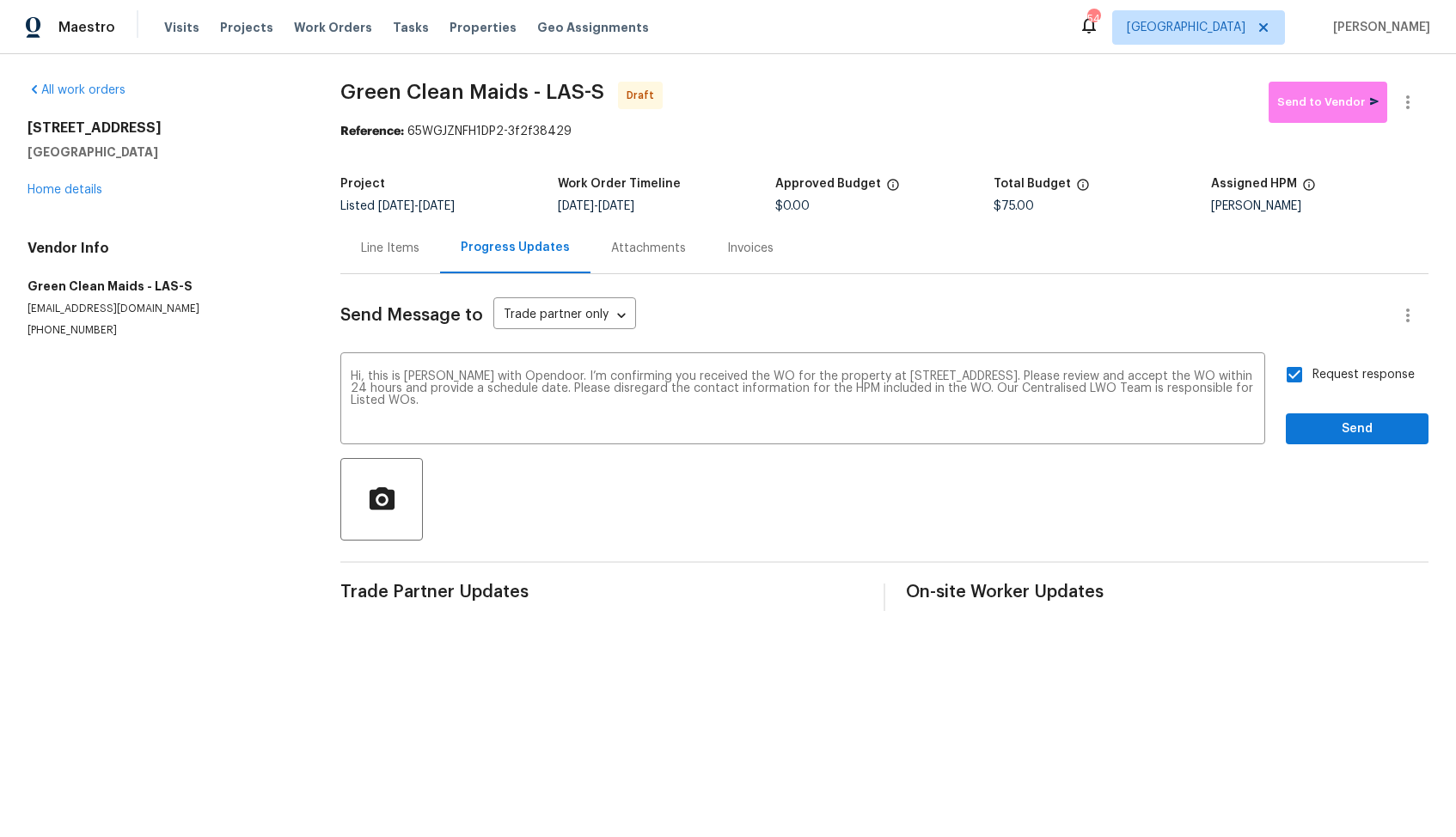
click at [1340, 457] on div "Send Message to Trade partner only Trade partner only ​ Hi, this is [PERSON_NAM…" at bounding box center [884, 442] width 1088 height 337
click at [1343, 432] on span "Send" at bounding box center [1357, 429] width 115 height 21
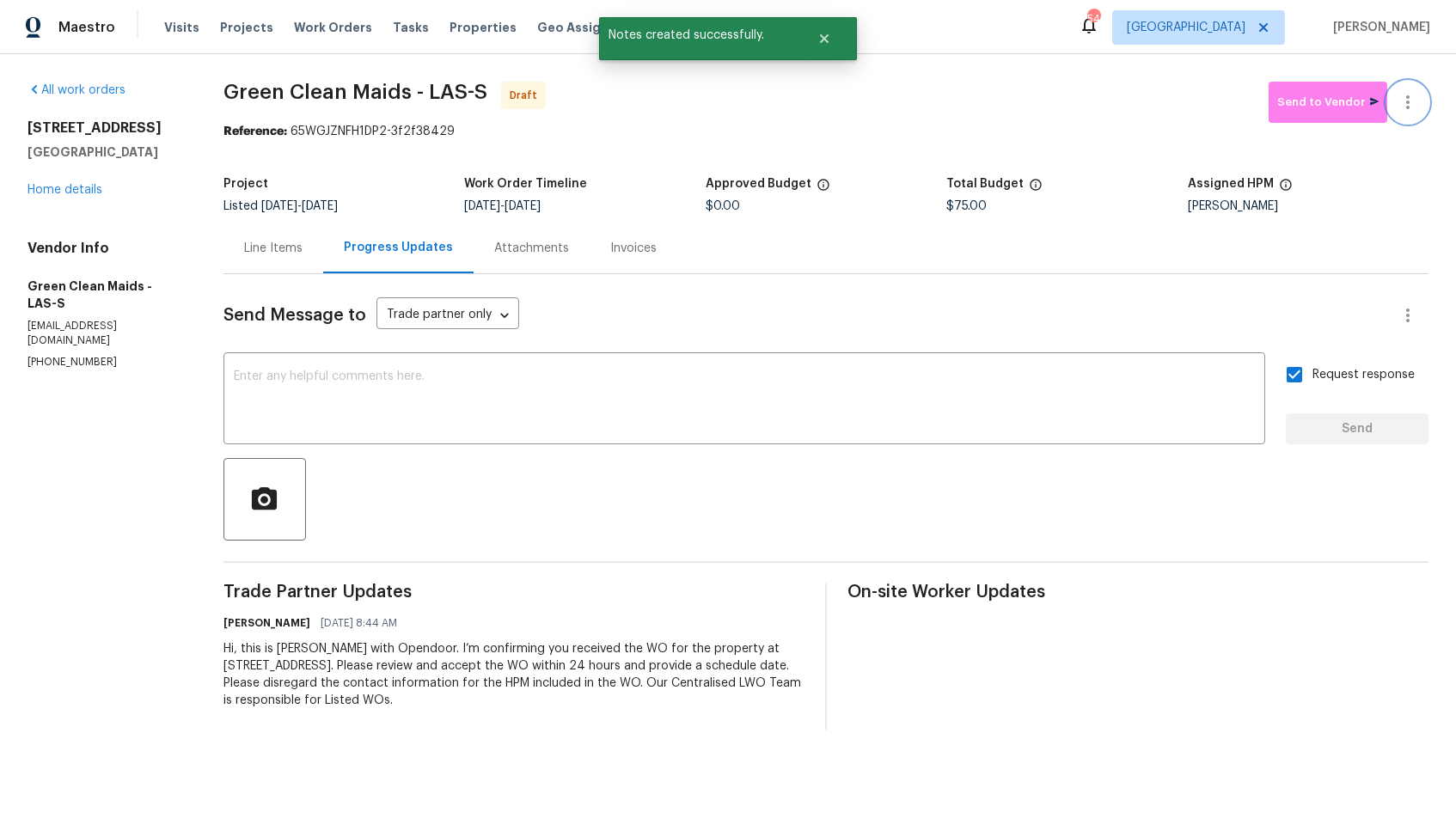
click at [1422, 102] on button "button" at bounding box center [1408, 102] width 41 height 41
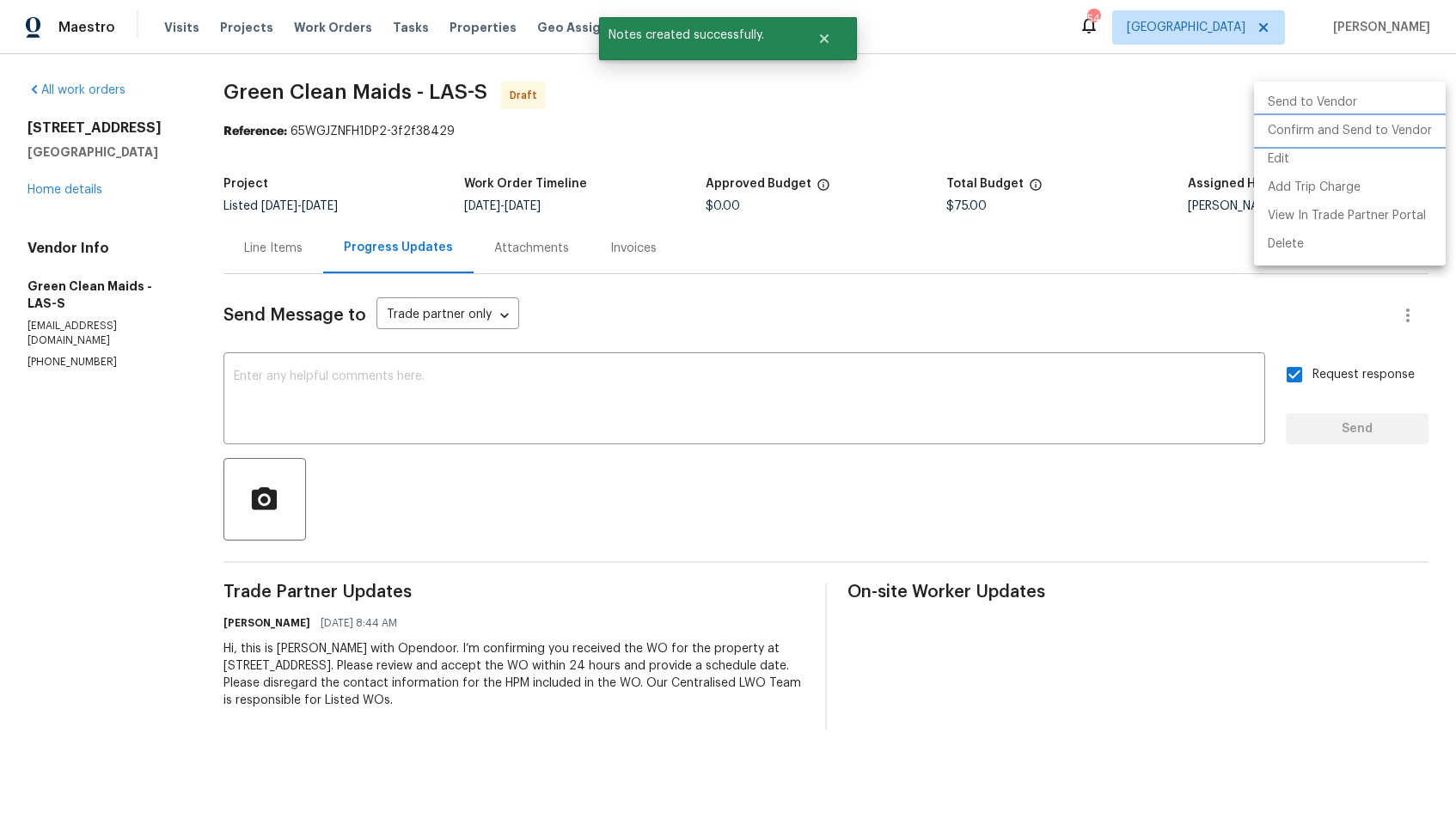
click at [1330, 137] on li "Confirm and Send to Vendor" at bounding box center [1350, 131] width 192 height 28
click at [754, 88] on div at bounding box center [728, 418] width 1456 height 837
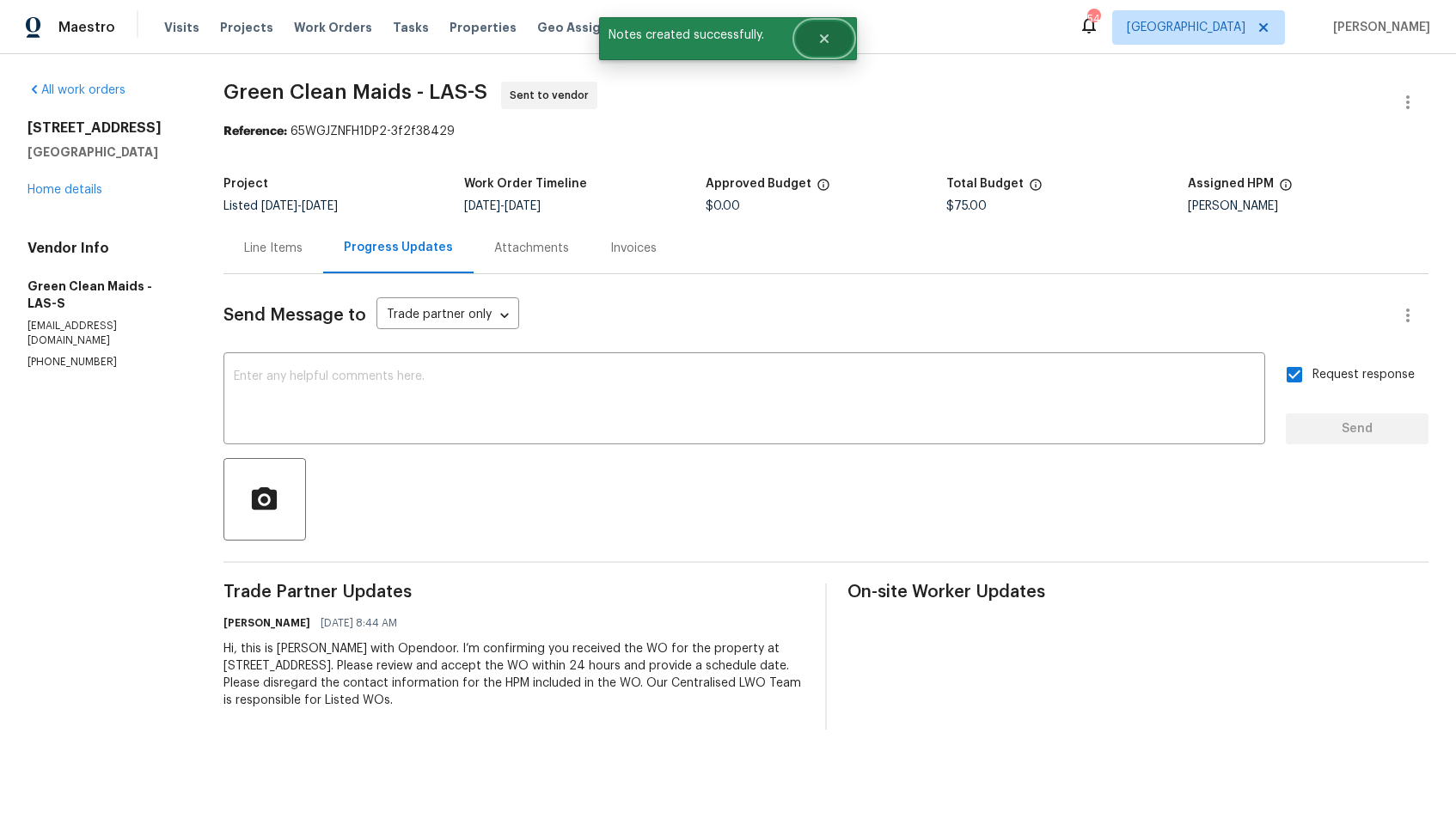
click at [840, 30] on button "Close" at bounding box center [824, 38] width 57 height 34
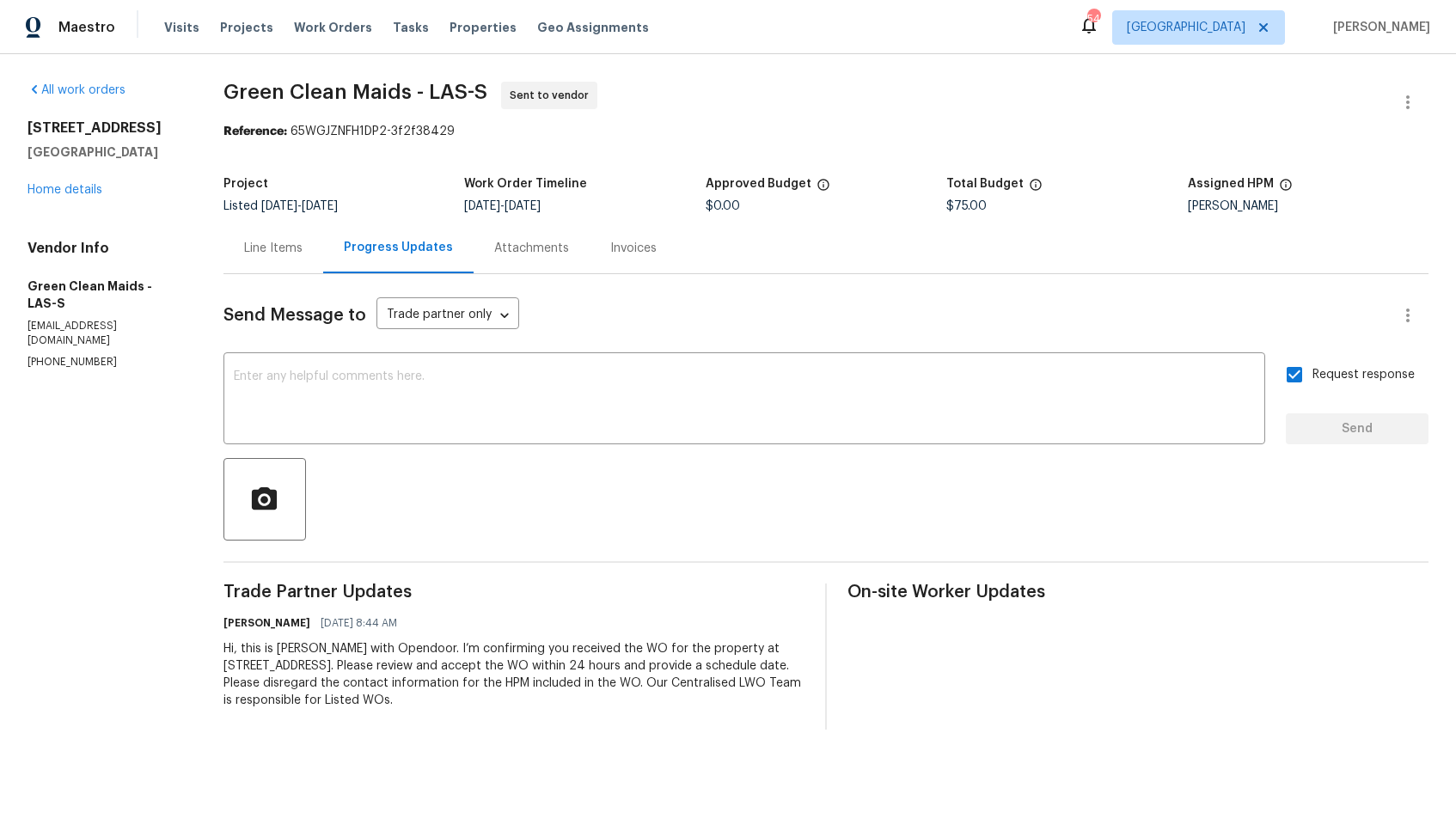
click at [256, 94] on span "Green Clean Maids - LAS-S" at bounding box center [355, 92] width 263 height 20
copy span "Green Clean Maids - LAS-S"
click at [522, 199] on div "Work Order Timeline" at bounding box center [584, 189] width 240 height 22
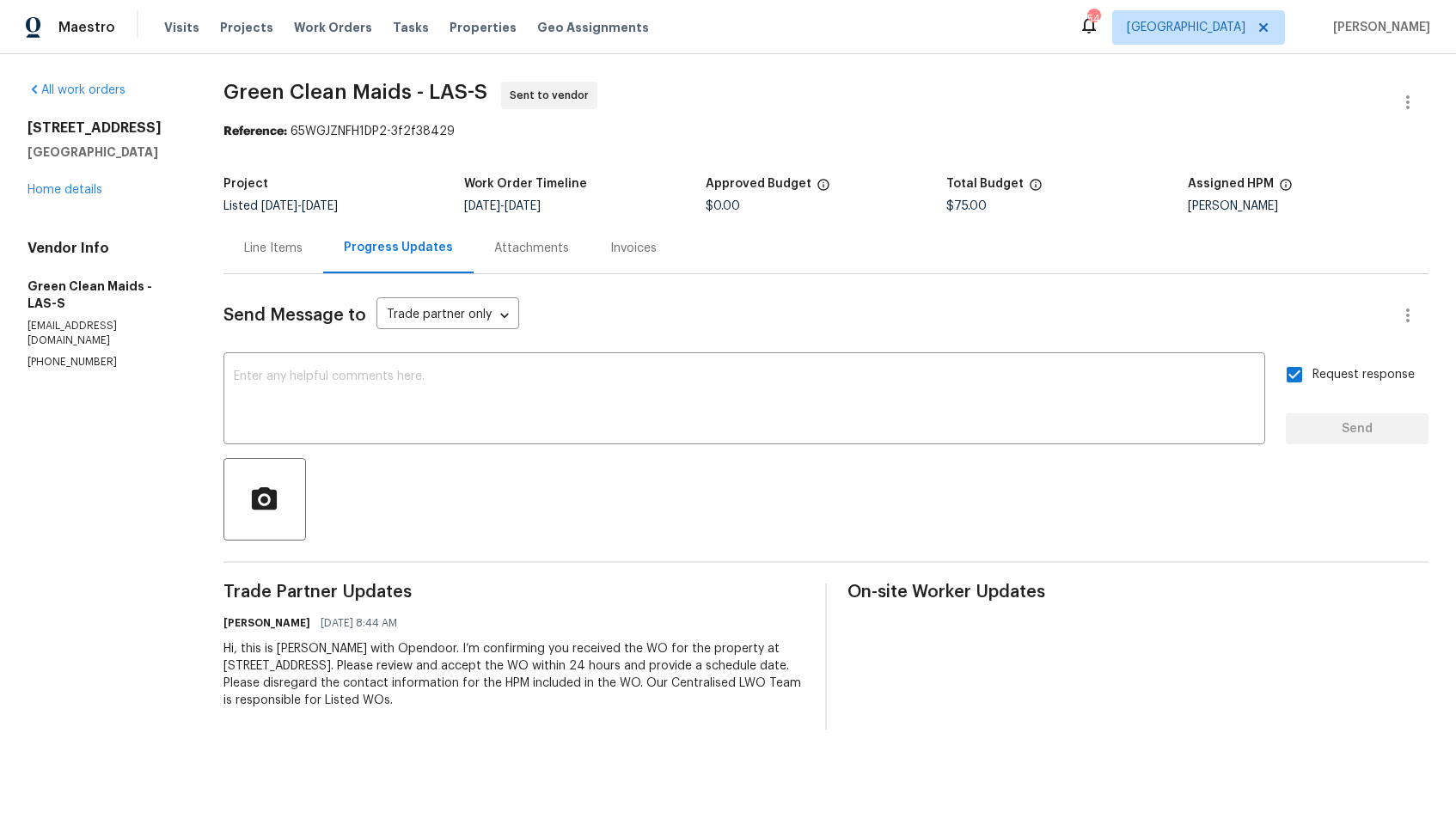
click at [589, 173] on div "Project Listed [DATE] - [DATE] Work Order Timeline [DATE] - [DATE] Approved Bud…" at bounding box center [826, 195] width 1205 height 55
drag, startPoint x: 301, startPoint y: 132, endPoint x: 552, endPoint y: 130, distance: 251.0
click at [552, 130] on div "Reference: 65WGJZNFH1DP2-3f2f38429" at bounding box center [826, 131] width 1205 height 17
copy div "65WGJZNFH1DP2-3f2f38429"
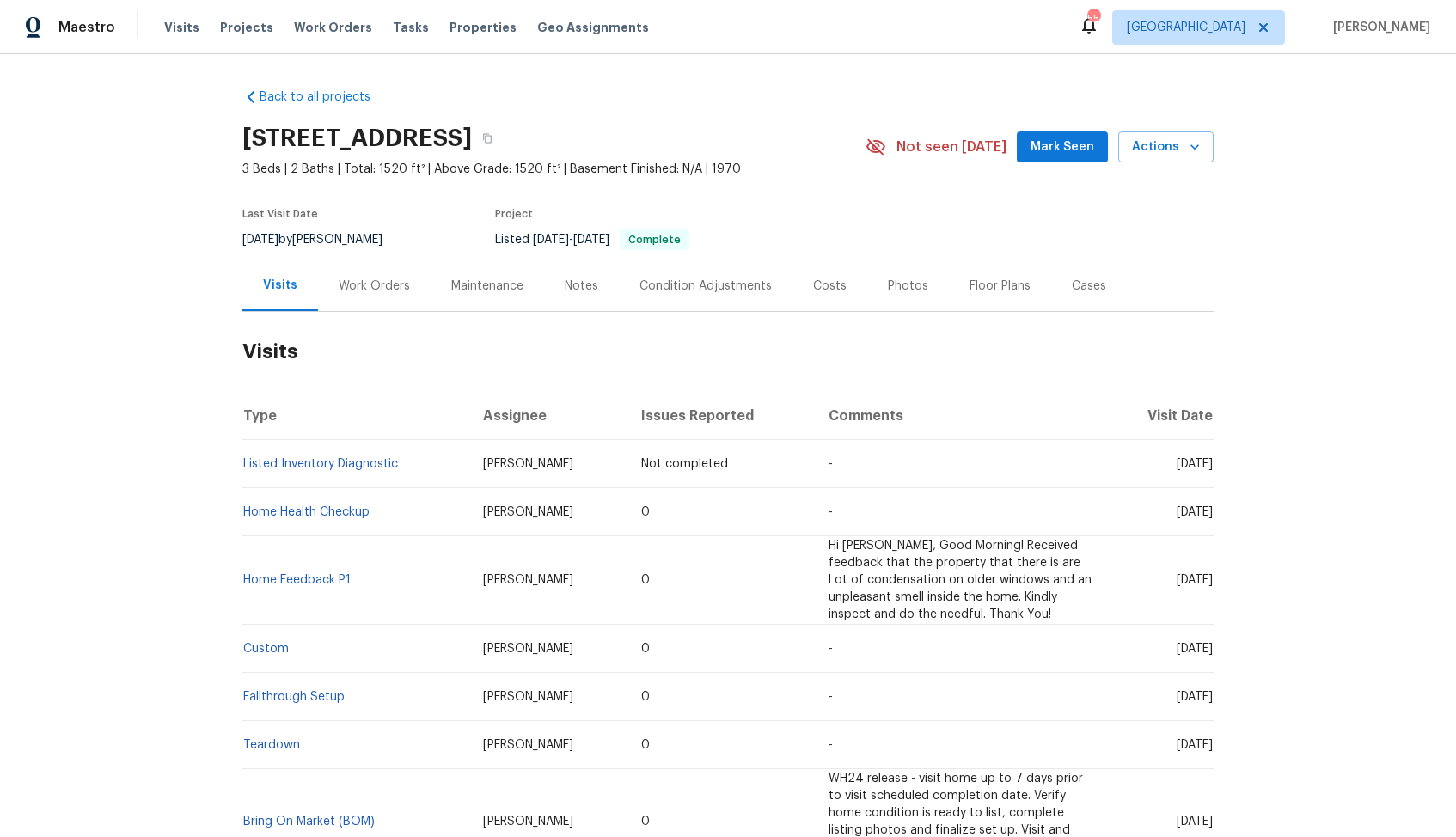
click at [364, 286] on div "Work Orders" at bounding box center [374, 286] width 72 height 17
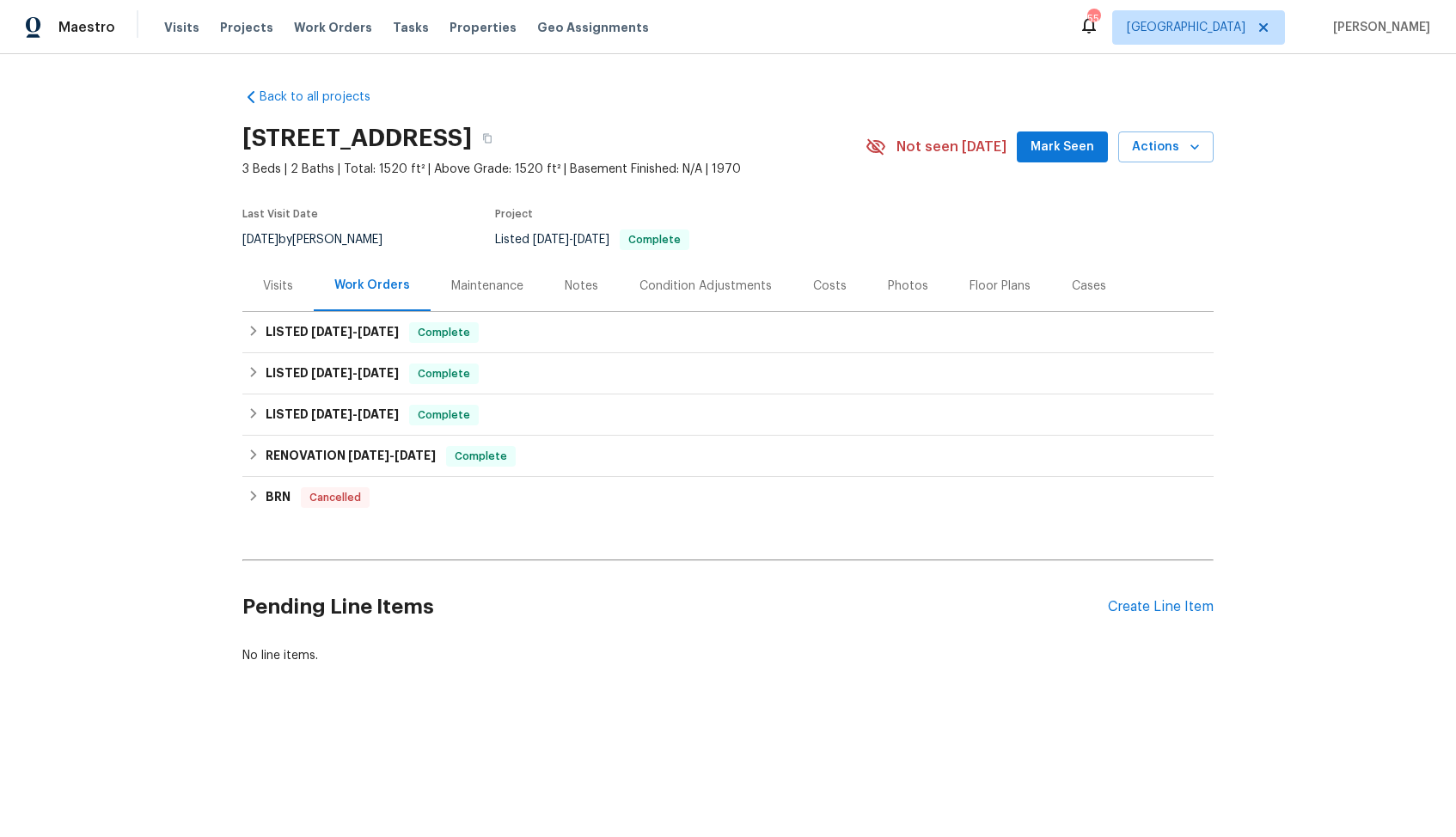
click at [1135, 596] on div "Pending Line Items Create Line Item" at bounding box center [727, 607] width 971 height 80
click at [1133, 607] on div "Create Line Item" at bounding box center [1161, 607] width 106 height 17
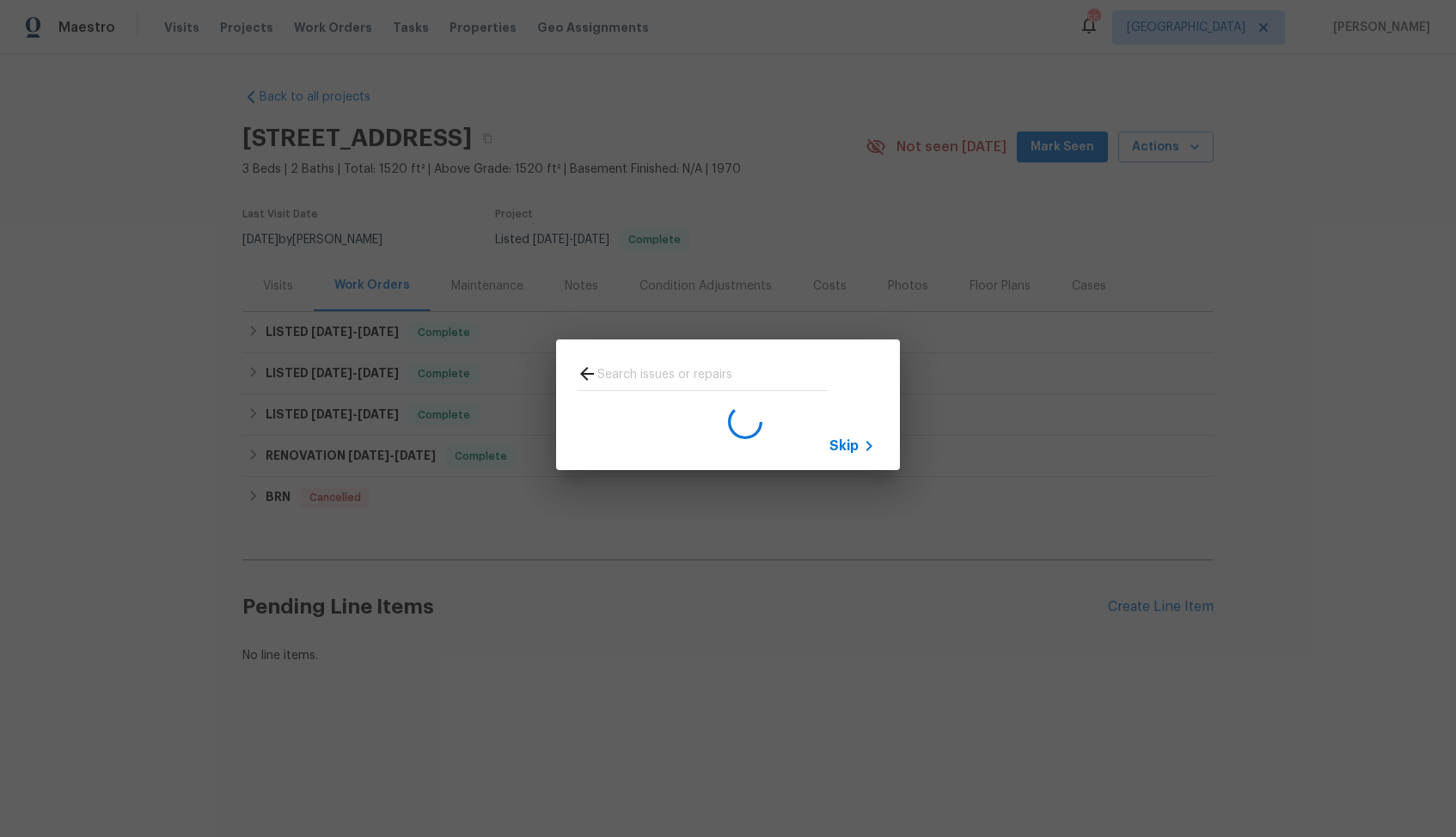
click at [662, 372] on input "text" at bounding box center [712, 376] width 230 height 26
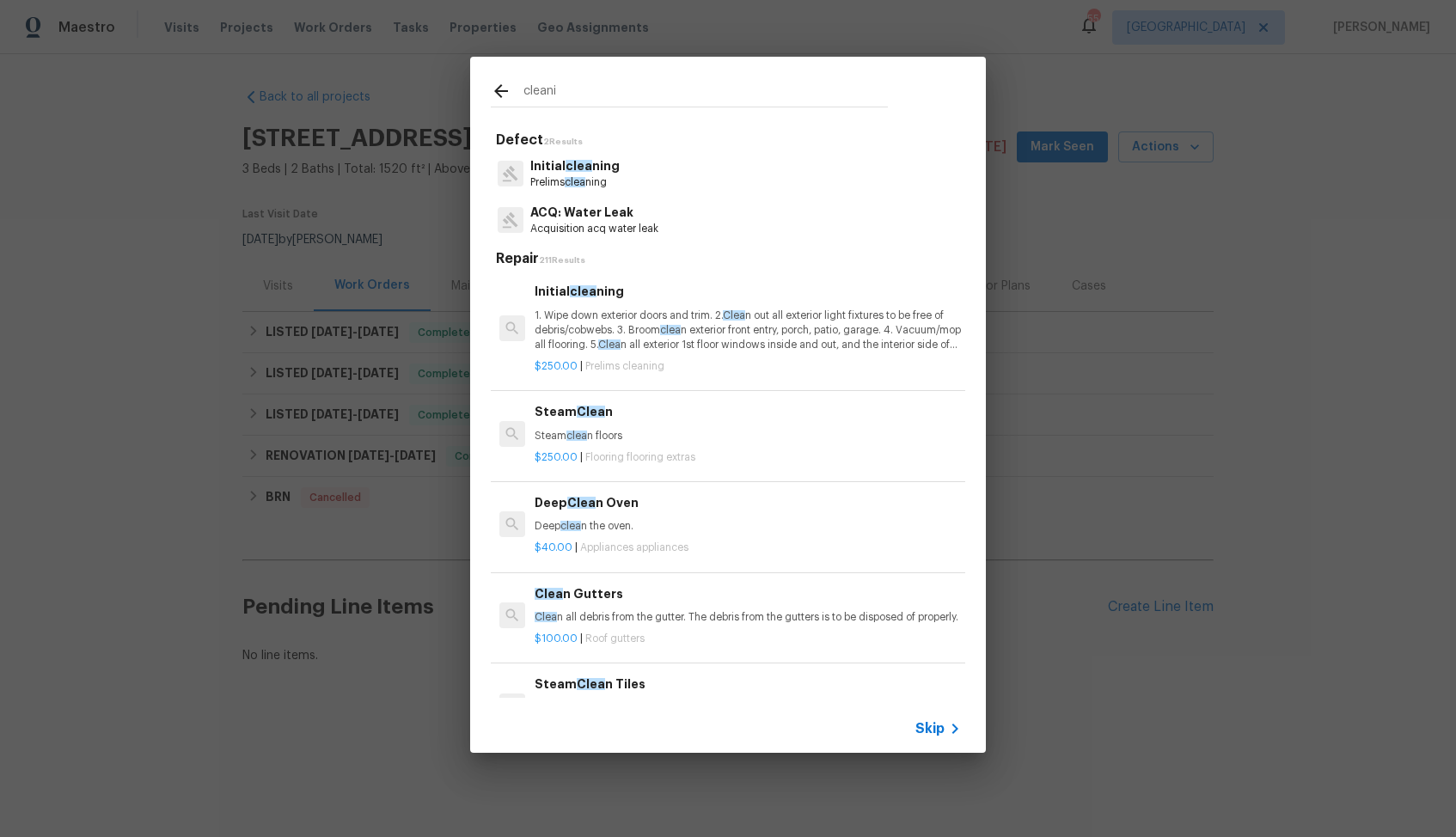
type input "cleanin"
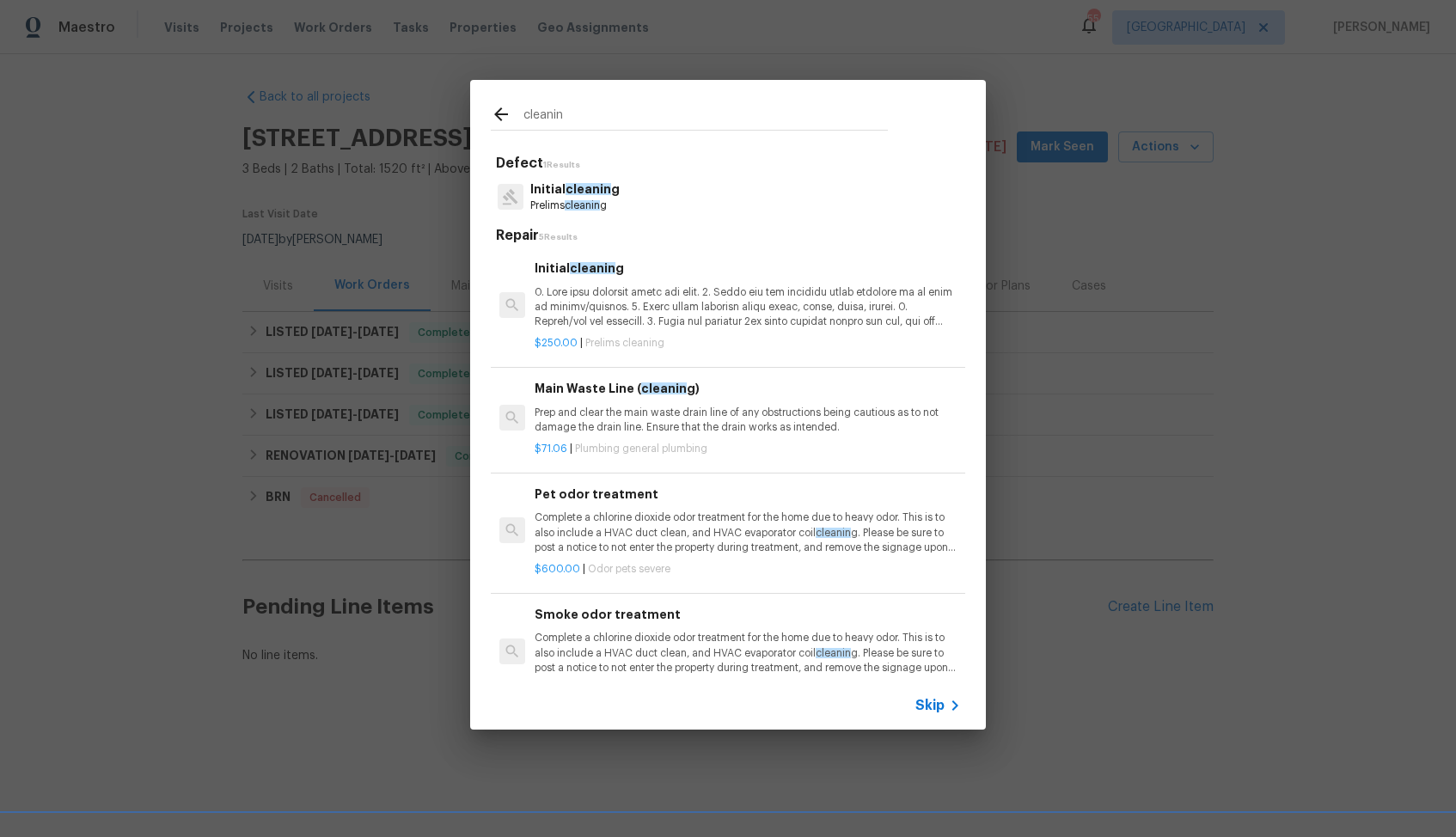
click at [594, 299] on p at bounding box center [748, 306] width 426 height 44
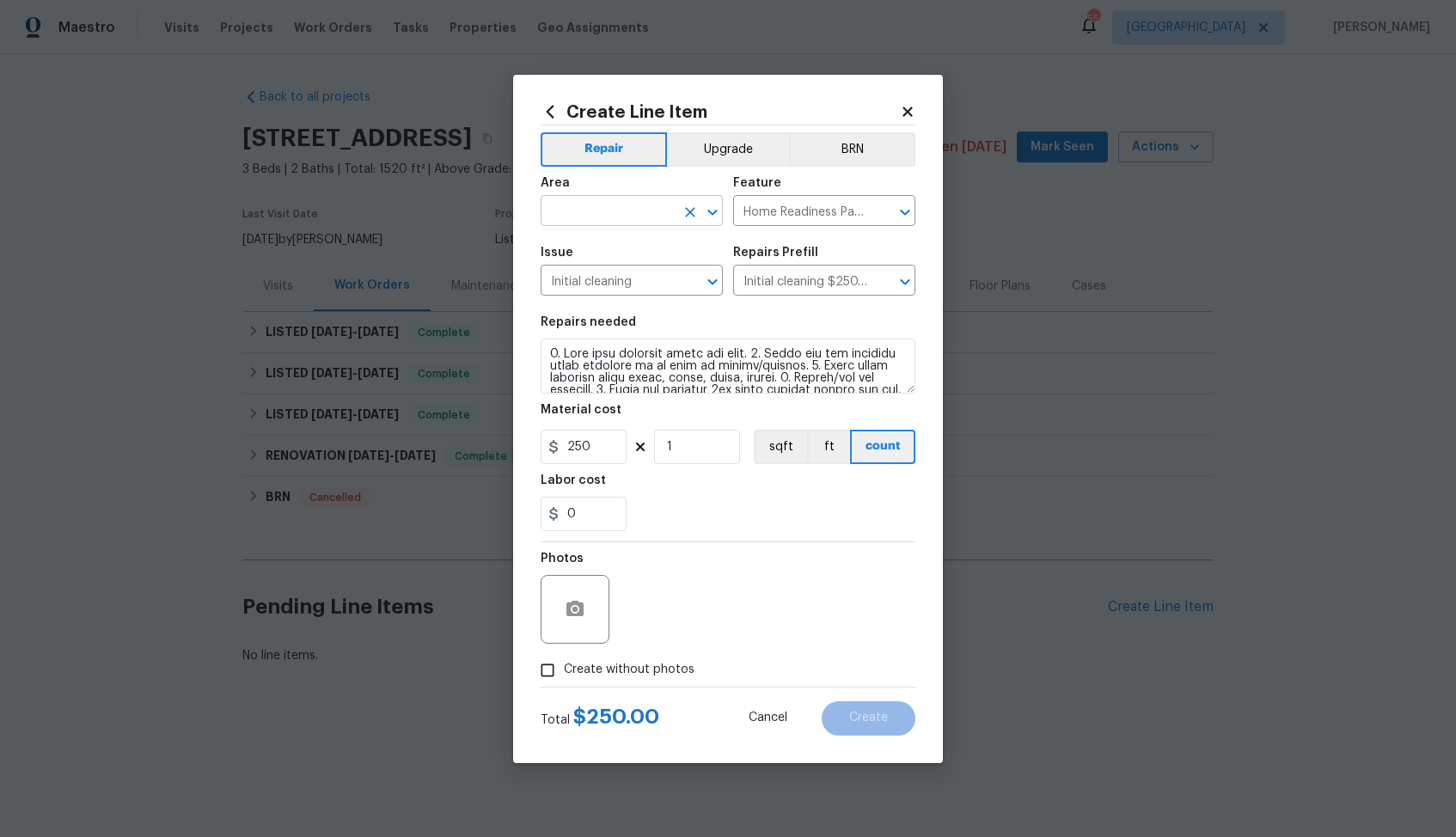
click at [605, 209] on input "text" at bounding box center [608, 212] width 134 height 27
click at [615, 277] on li "Interior Overall" at bounding box center [632, 278] width 182 height 28
type input "Interior Overall"
click at [665, 383] on textarea at bounding box center [728, 366] width 374 height 55
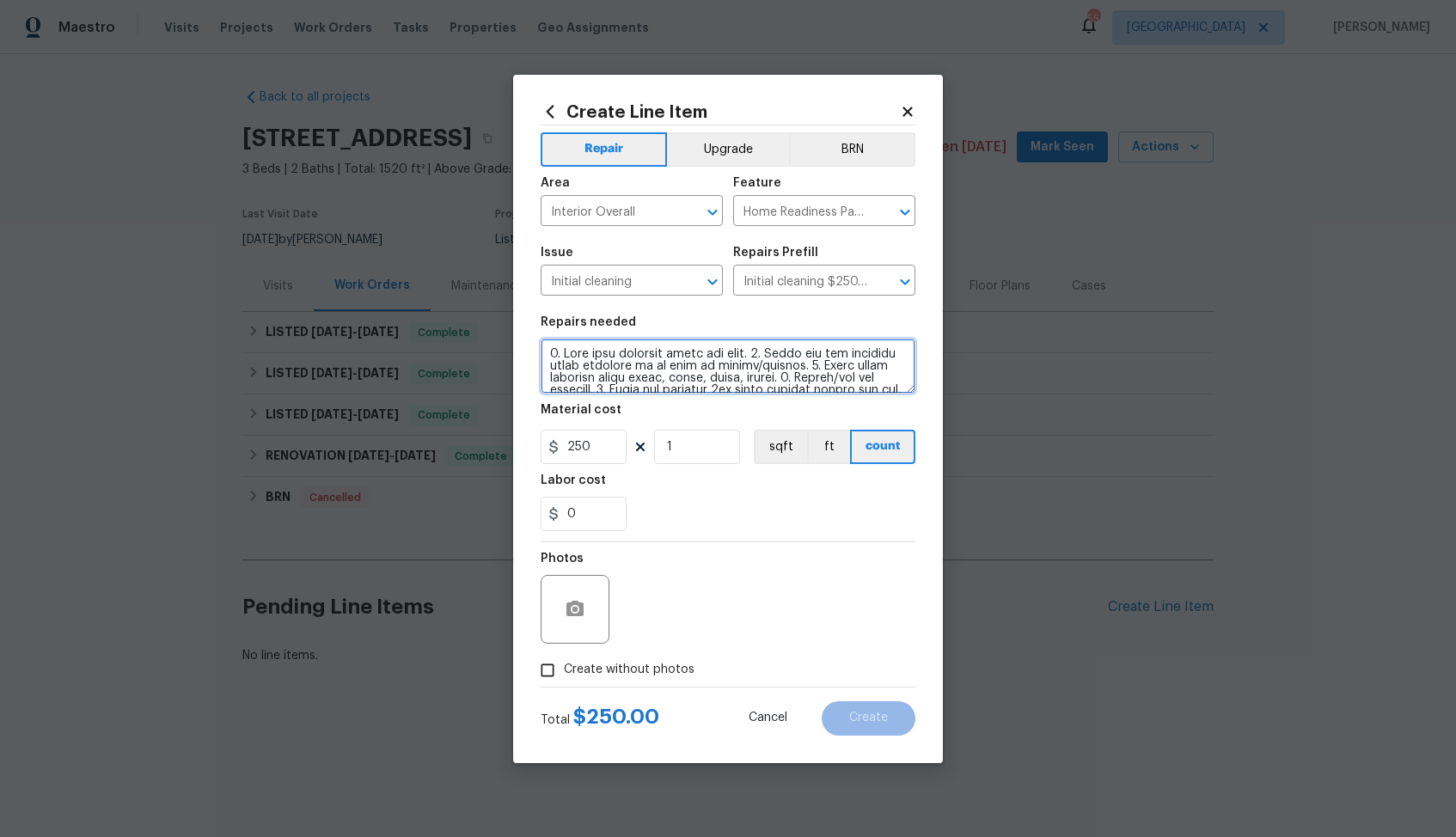
click at [665, 383] on textarea at bounding box center [728, 366] width 374 height 55
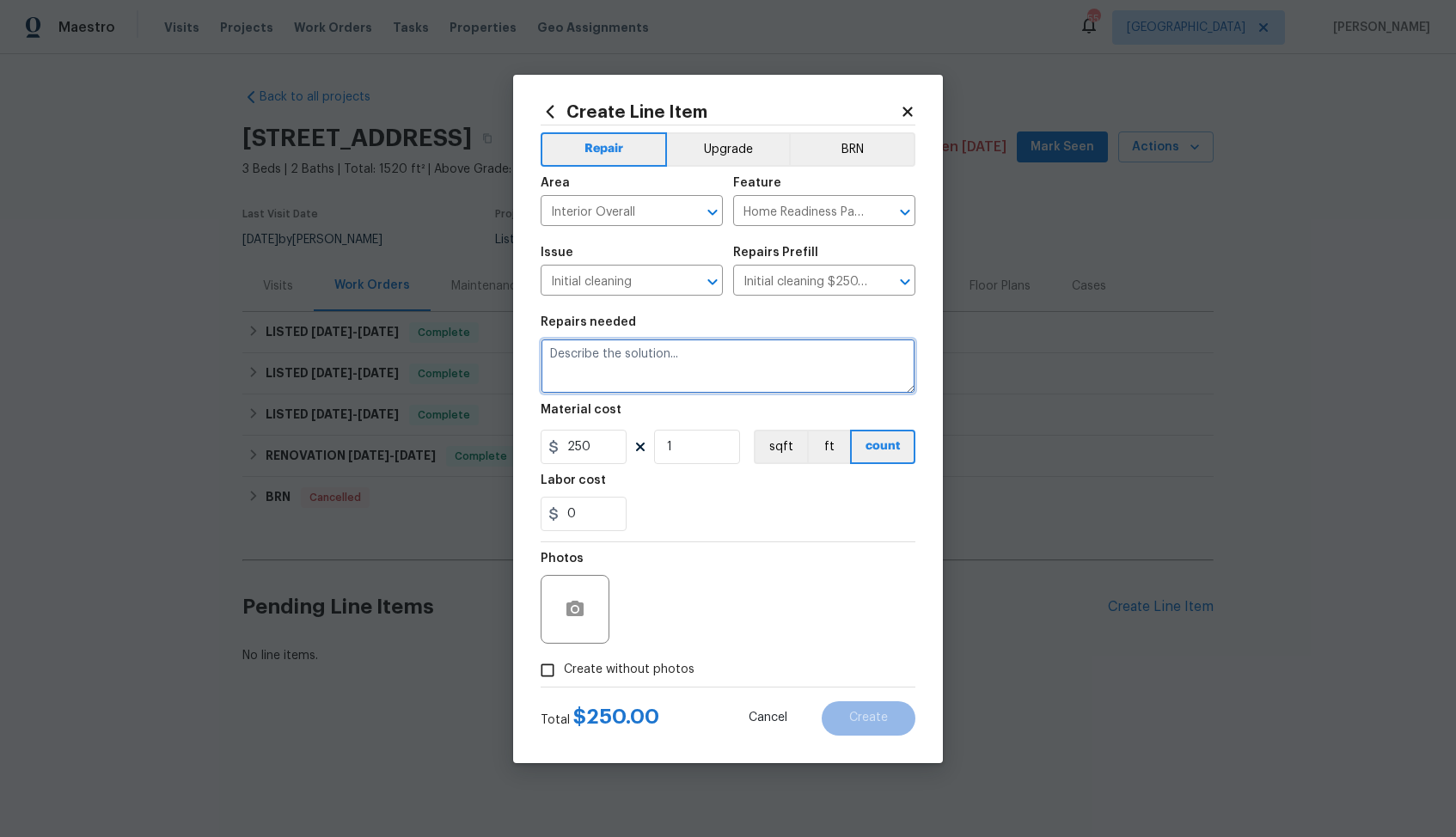
click at [695, 358] on textarea at bounding box center [728, 366] width 374 height 55
paste textarea "please create a WO to clean the cobwebs in the basement especially all cobwebs"
click at [558, 354] on textarea "please create a WO to clean the cobwebs in the basement especially all cobwebs" at bounding box center [728, 366] width 374 height 55
drag, startPoint x: 589, startPoint y: 354, endPoint x: 675, endPoint y: 353, distance: 86.0
click at [674, 353] on textarea "Please create a WO to clean the cobwebs in the basement especially all cobwebs" at bounding box center [728, 366] width 374 height 55
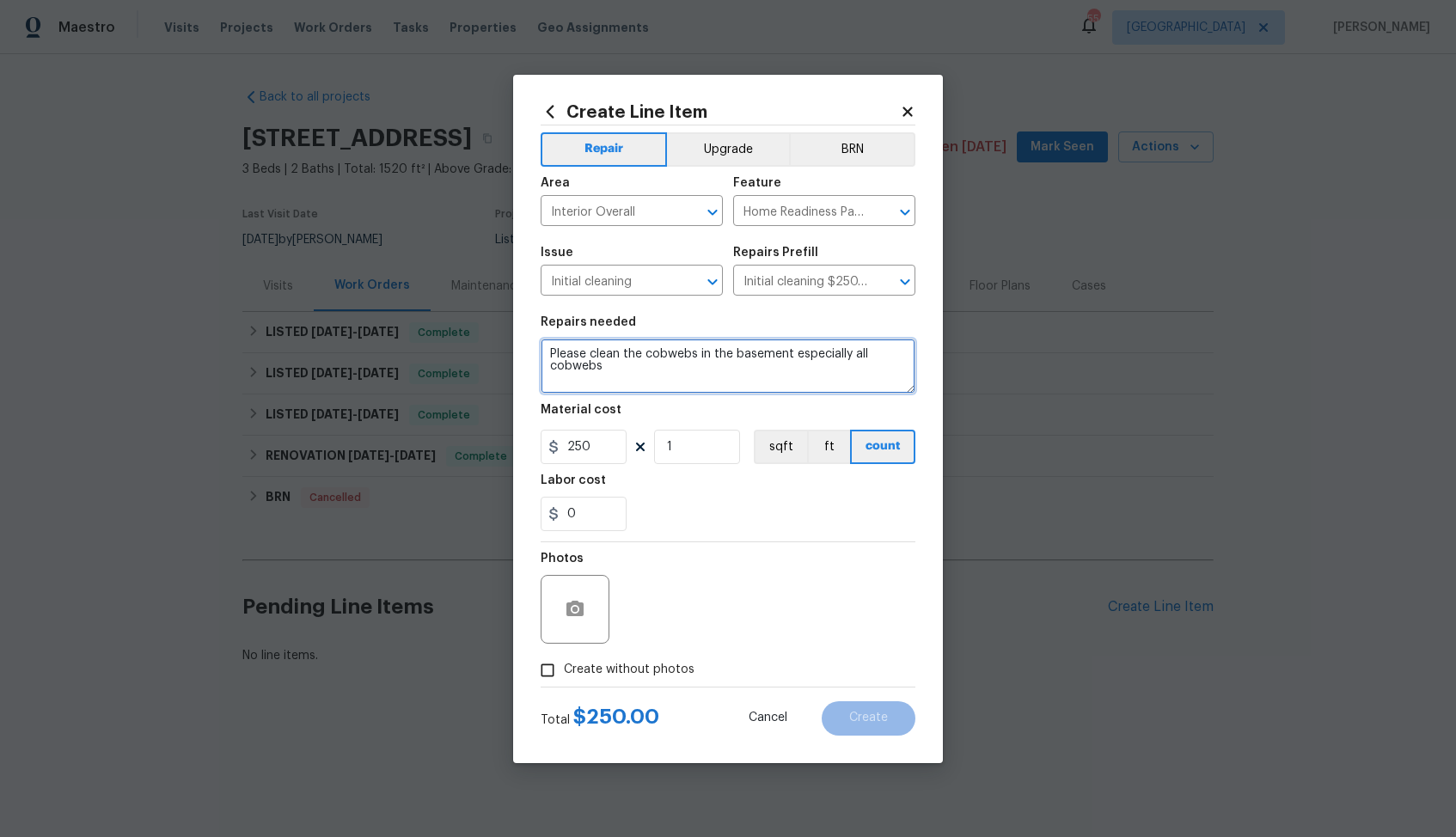
click at [776, 369] on textarea "Please clean the cobwebs in the basement especially all cobwebs" at bounding box center [728, 366] width 374 height 55
type textarea "Please clean the cobwebs in the basement especially all cobwebs."
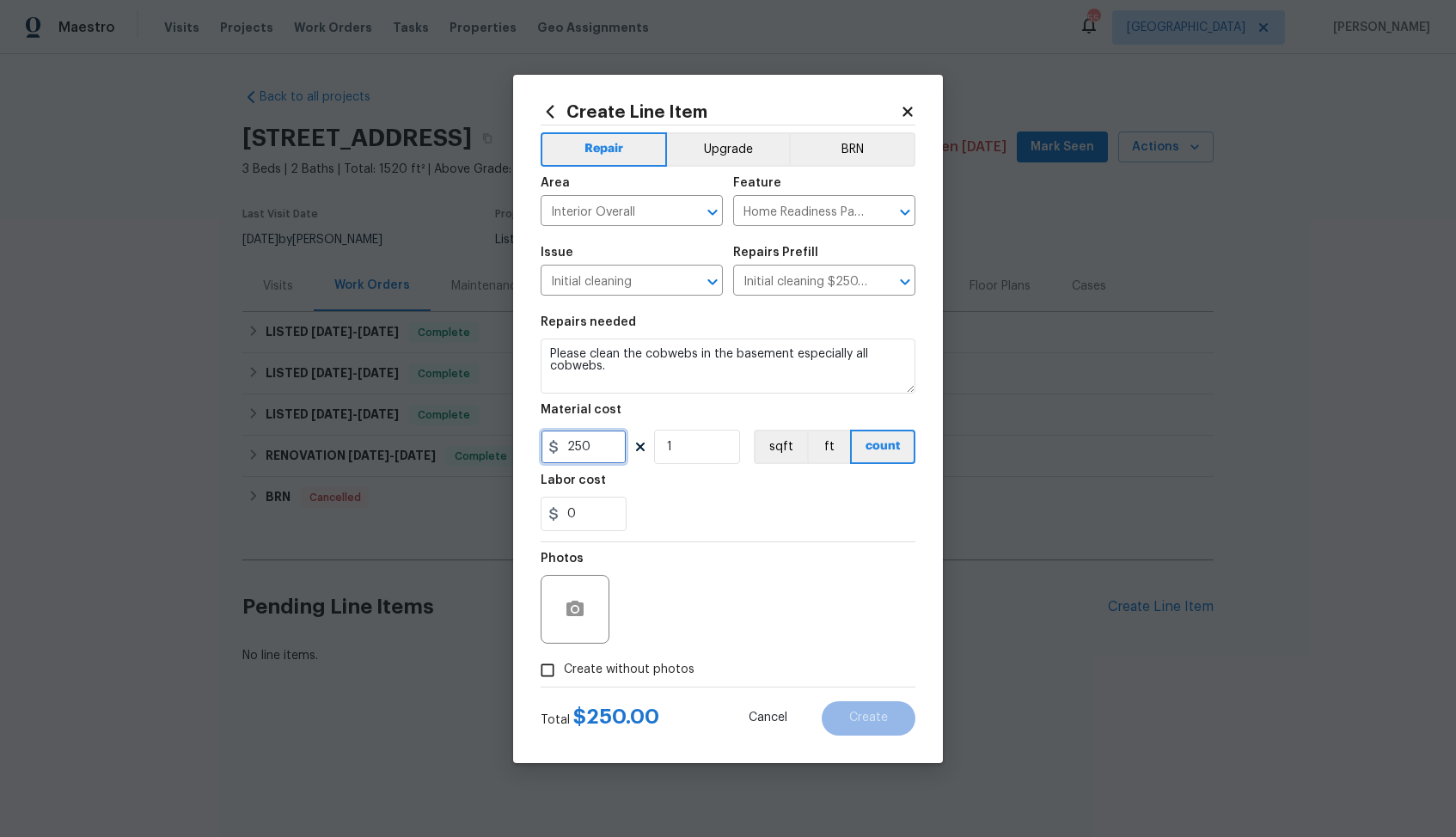
click at [586, 446] on input "250" at bounding box center [584, 447] width 86 height 34
type input "75"
click at [643, 673] on span "Create without photos" at bounding box center [629, 669] width 130 height 18
click at [564, 673] on input "Create without photos" at bounding box center [546, 669] width 33 height 33
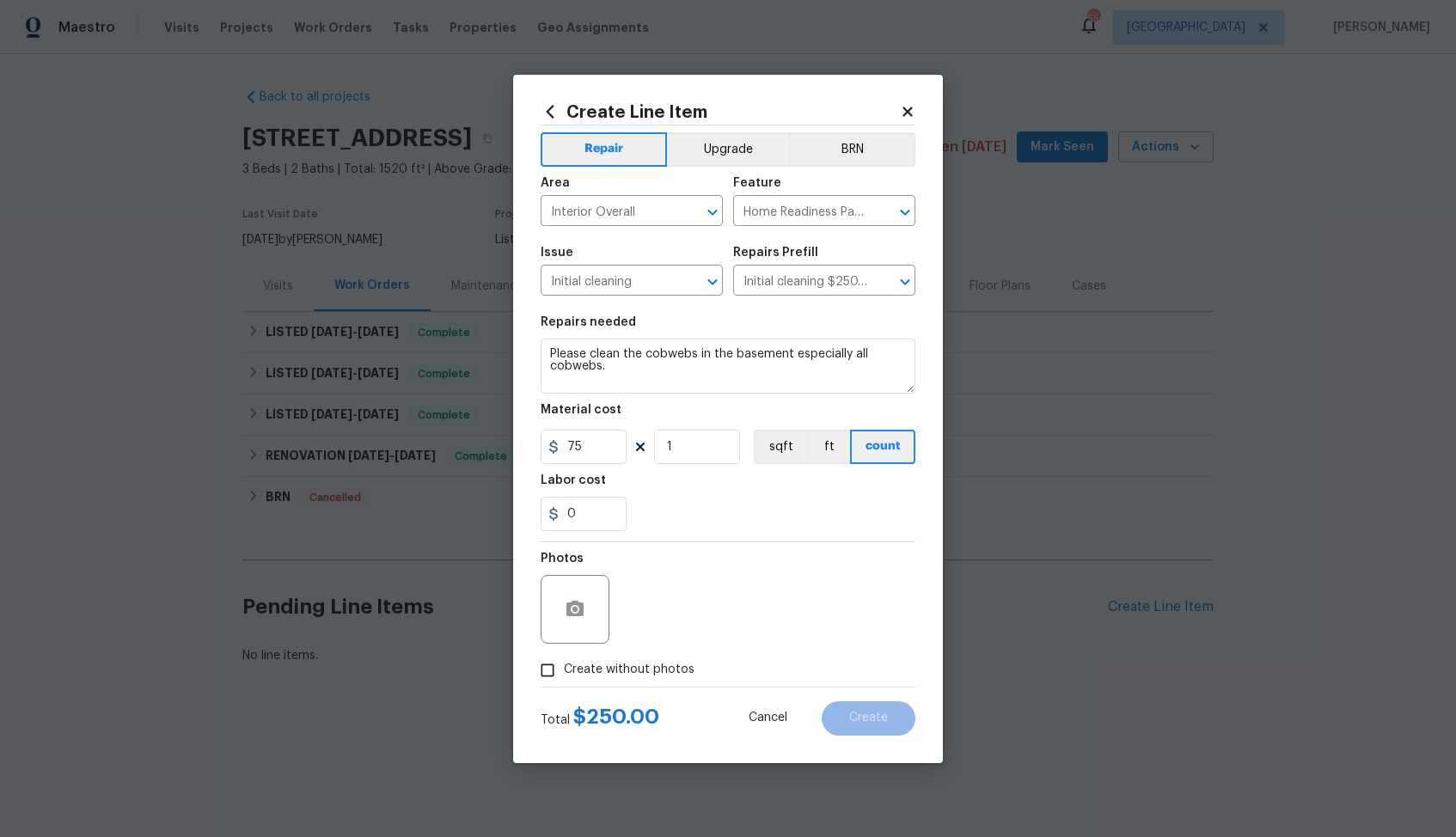
checkbox input "true"
click at [740, 601] on textarea at bounding box center [769, 610] width 292 height 69
click at [868, 713] on span "Create" at bounding box center [869, 718] width 39 height 13
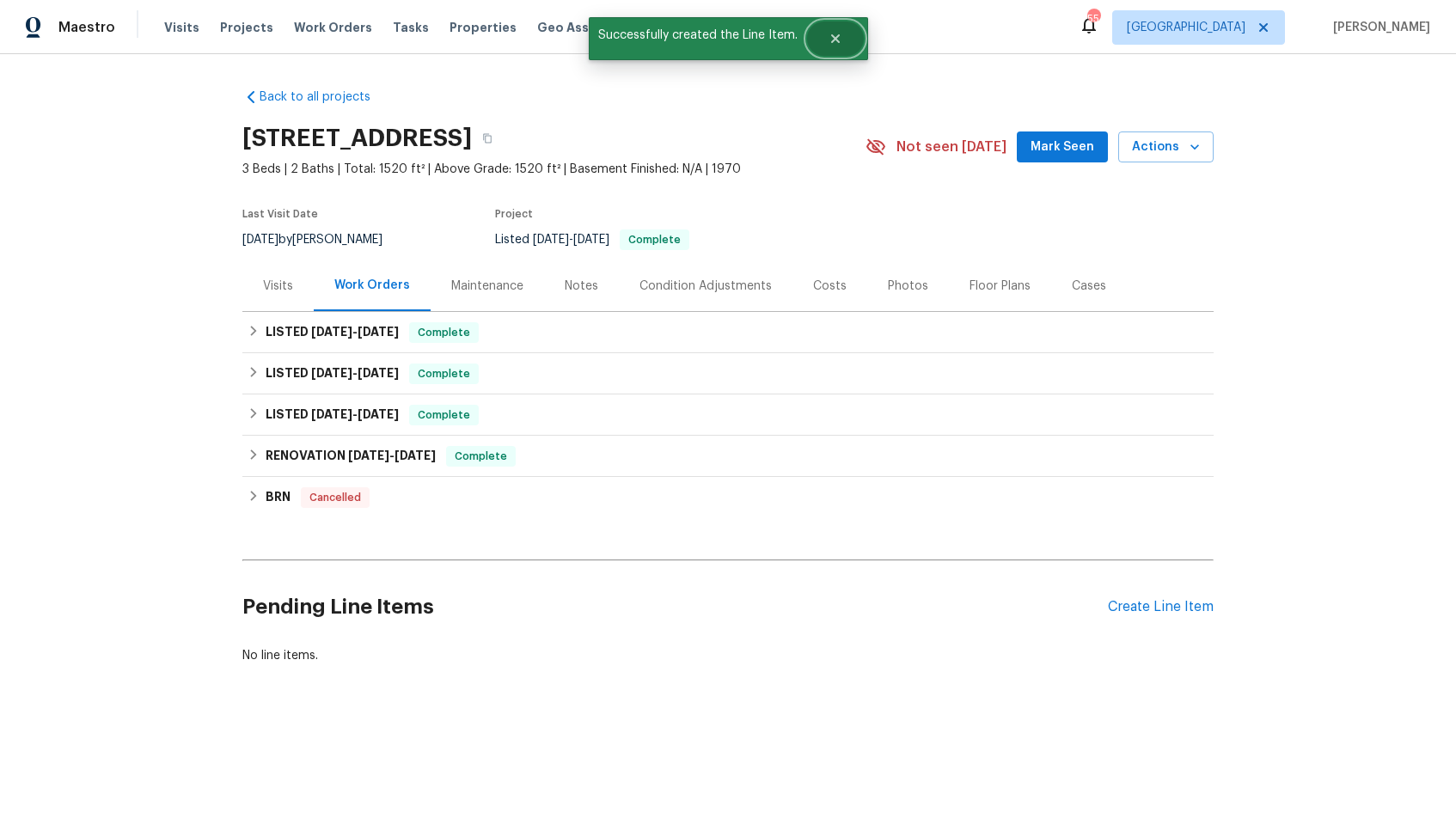
click at [841, 41] on button "Close" at bounding box center [835, 38] width 57 height 34
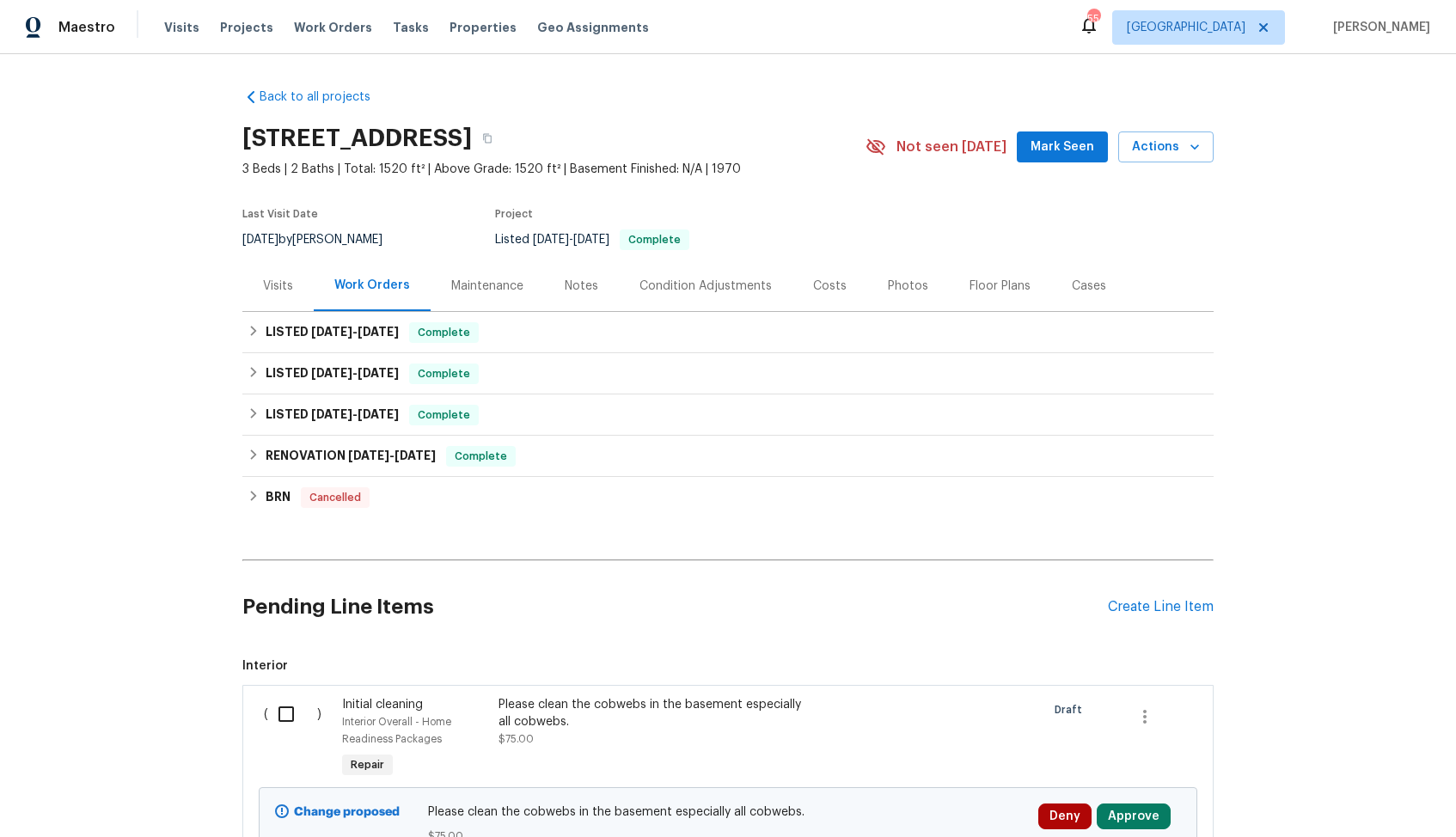
scroll to position [157, 0]
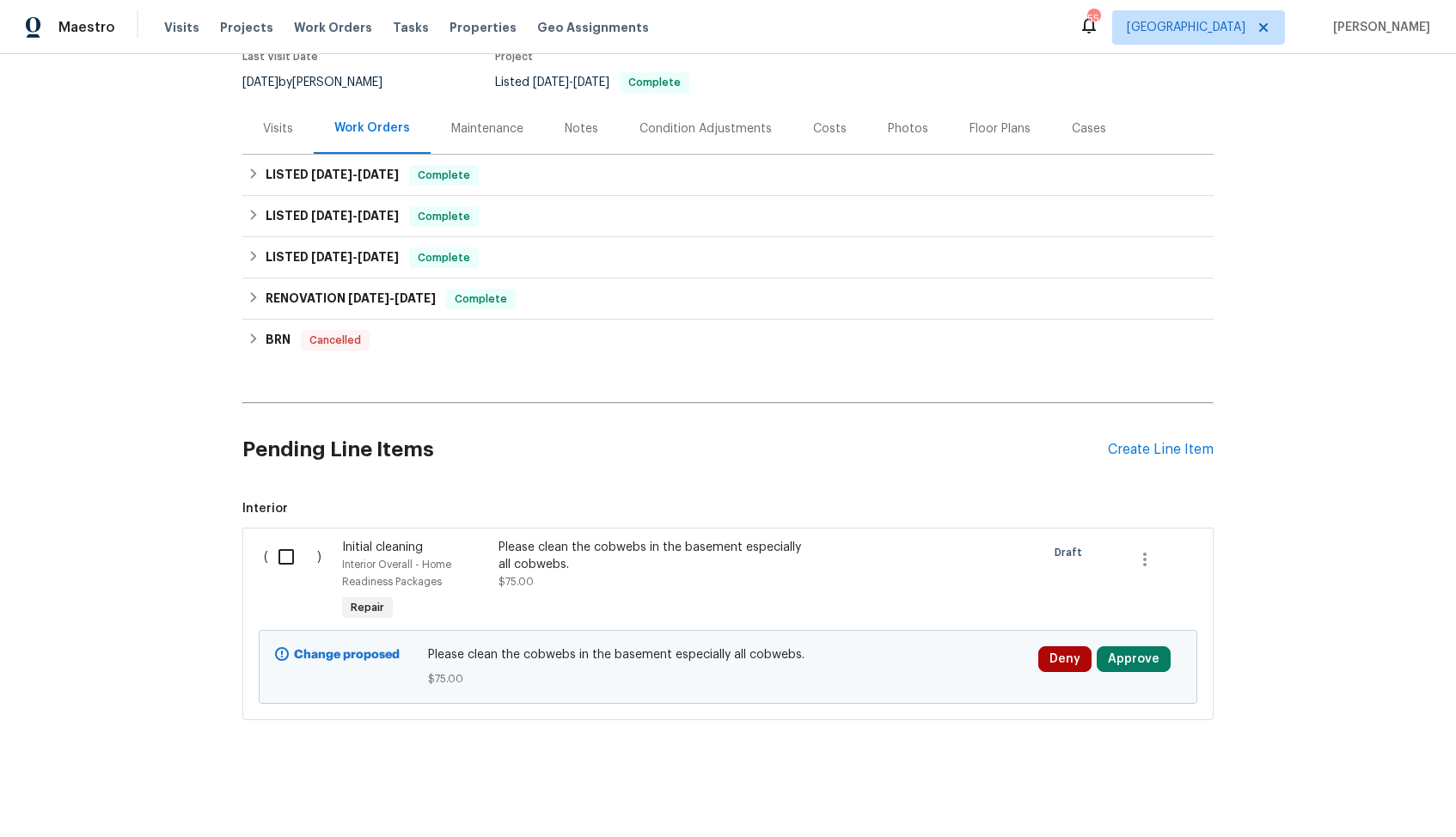
click at [303, 571] on input "checkbox" at bounding box center [292, 557] width 49 height 36
checkbox input "true"
click at [1353, 795] on span "Create Work Order" at bounding box center [1357, 794] width 115 height 21
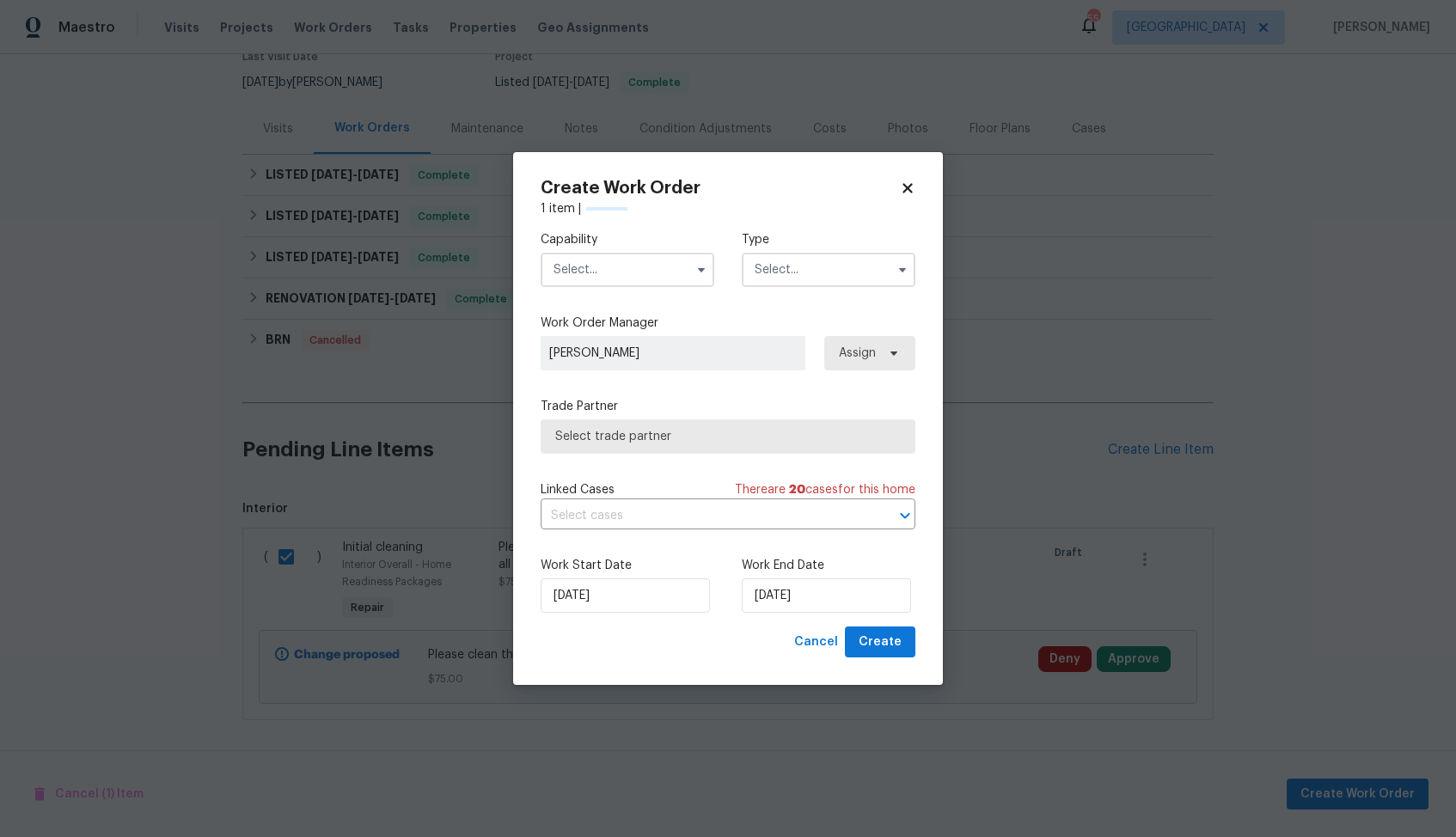
click at [649, 278] on input "text" at bounding box center [627, 269] width 173 height 34
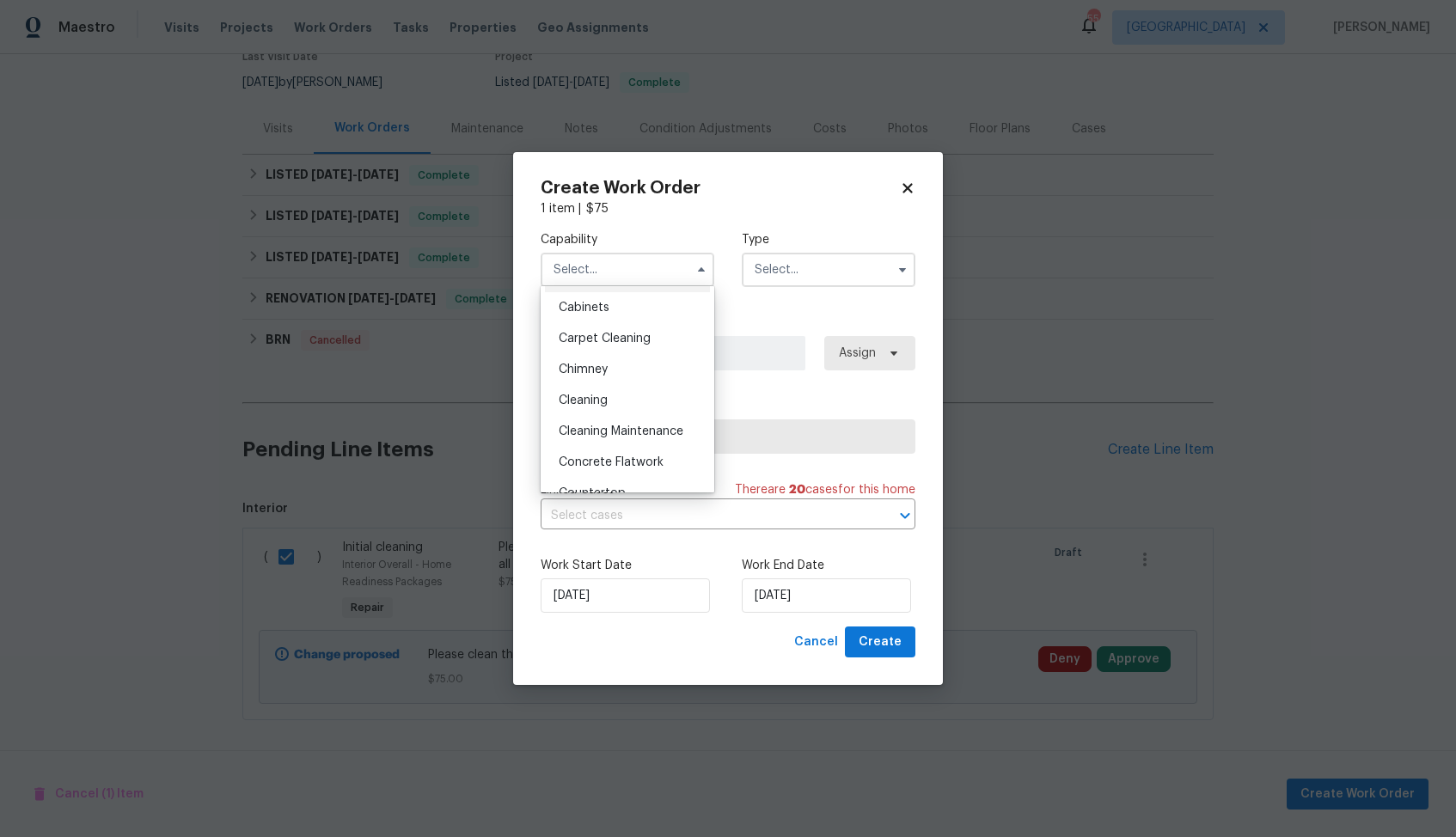
scroll to position [137, 0]
click at [605, 421] on span "Cleaning" at bounding box center [583, 416] width 49 height 12
type input "Cleaning"
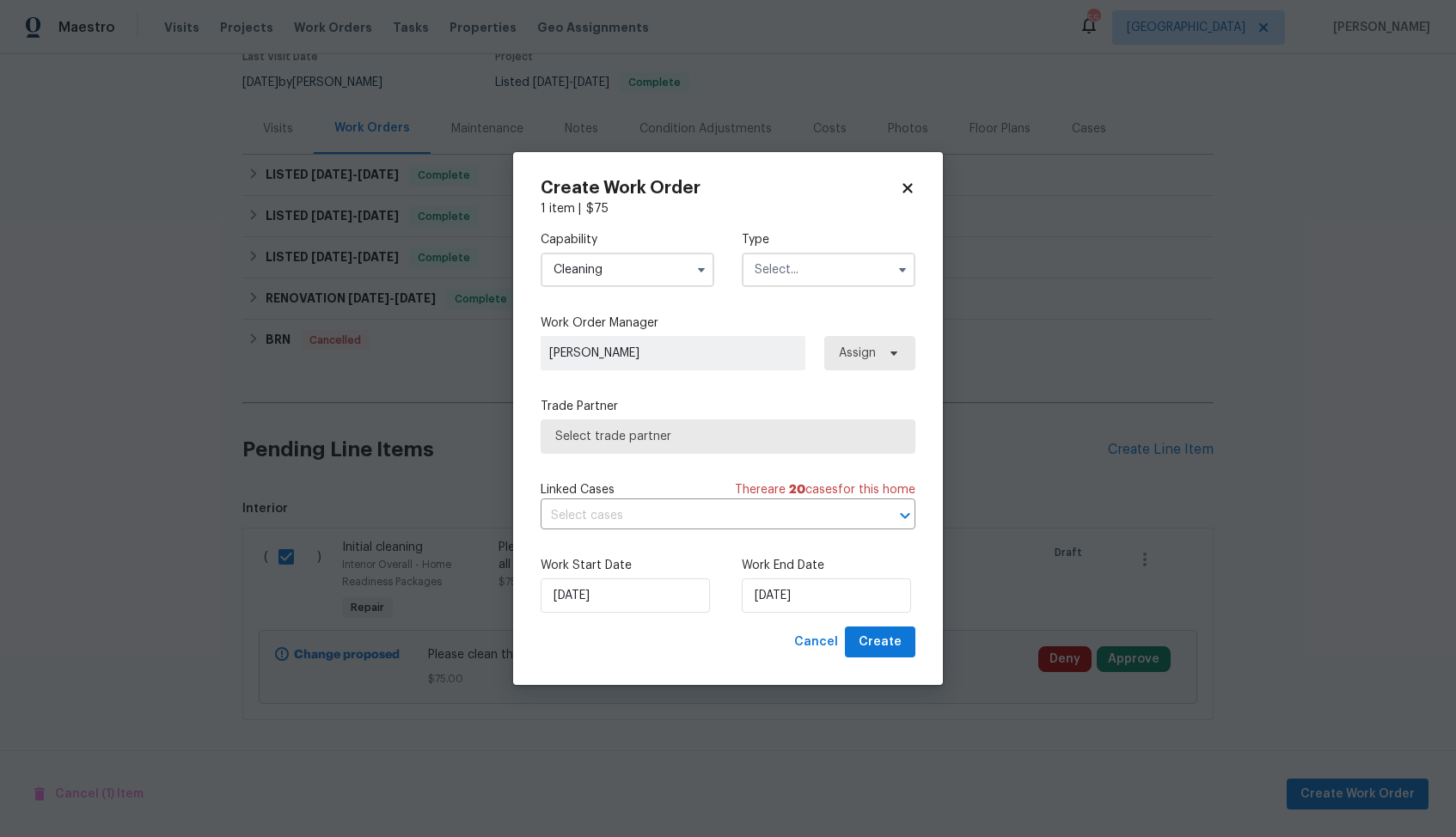
click at [819, 265] on input "text" at bounding box center [829, 269] width 173 height 34
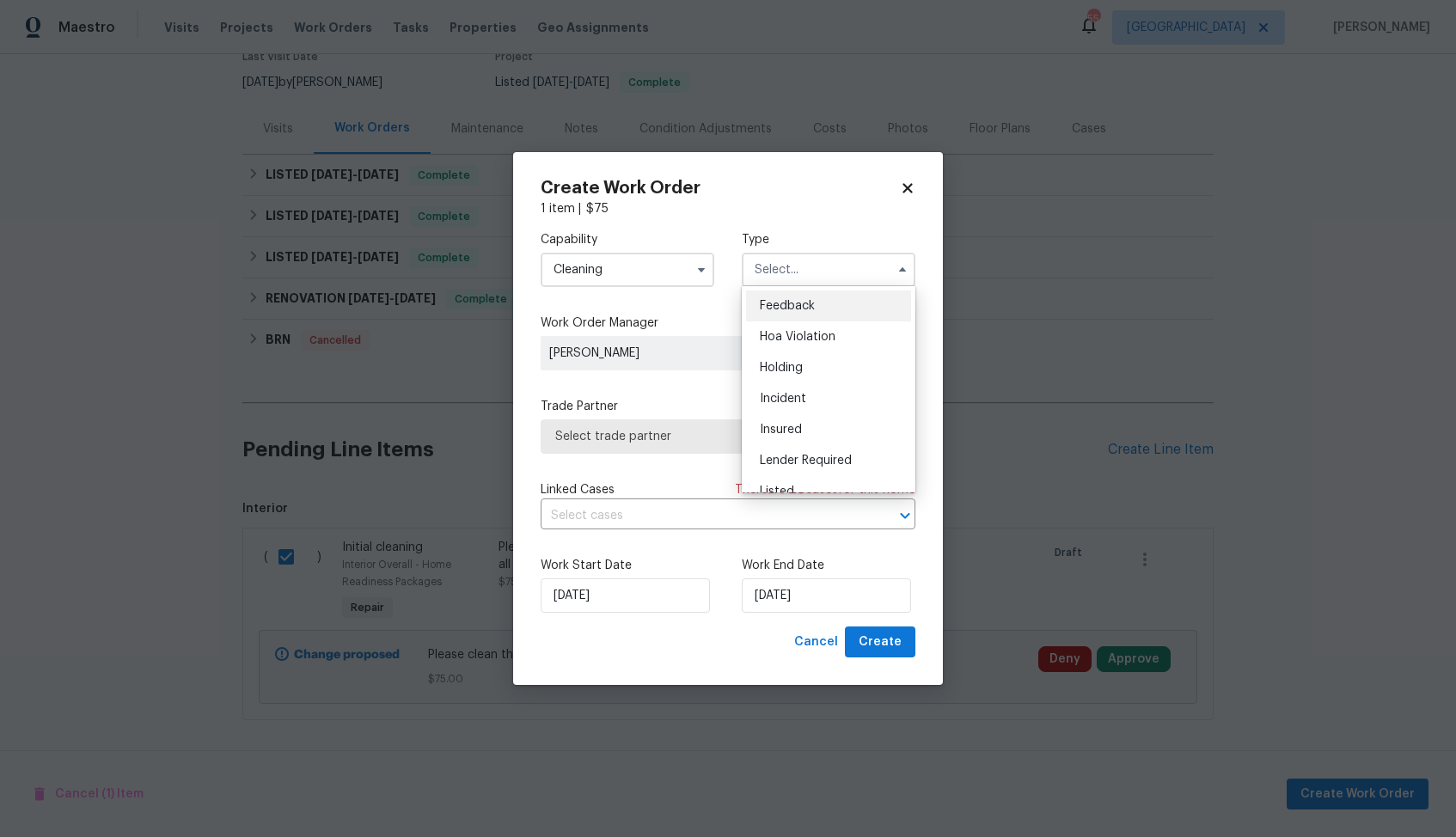
click at [810, 305] on span "Feedback" at bounding box center [787, 305] width 55 height 12
type input "Feedback"
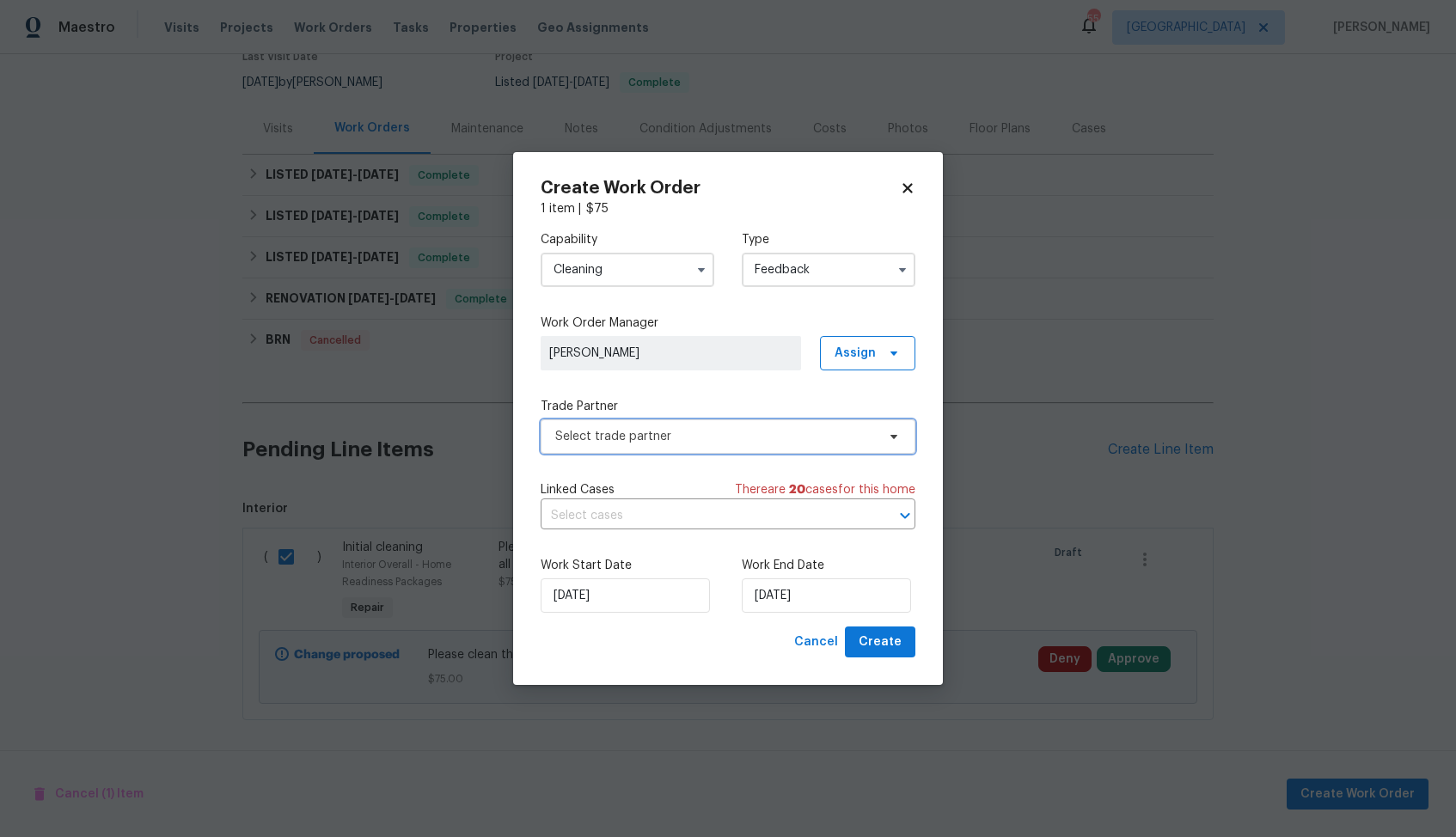
click at [651, 437] on span "Select trade partner" at bounding box center [715, 437] width 320 height 17
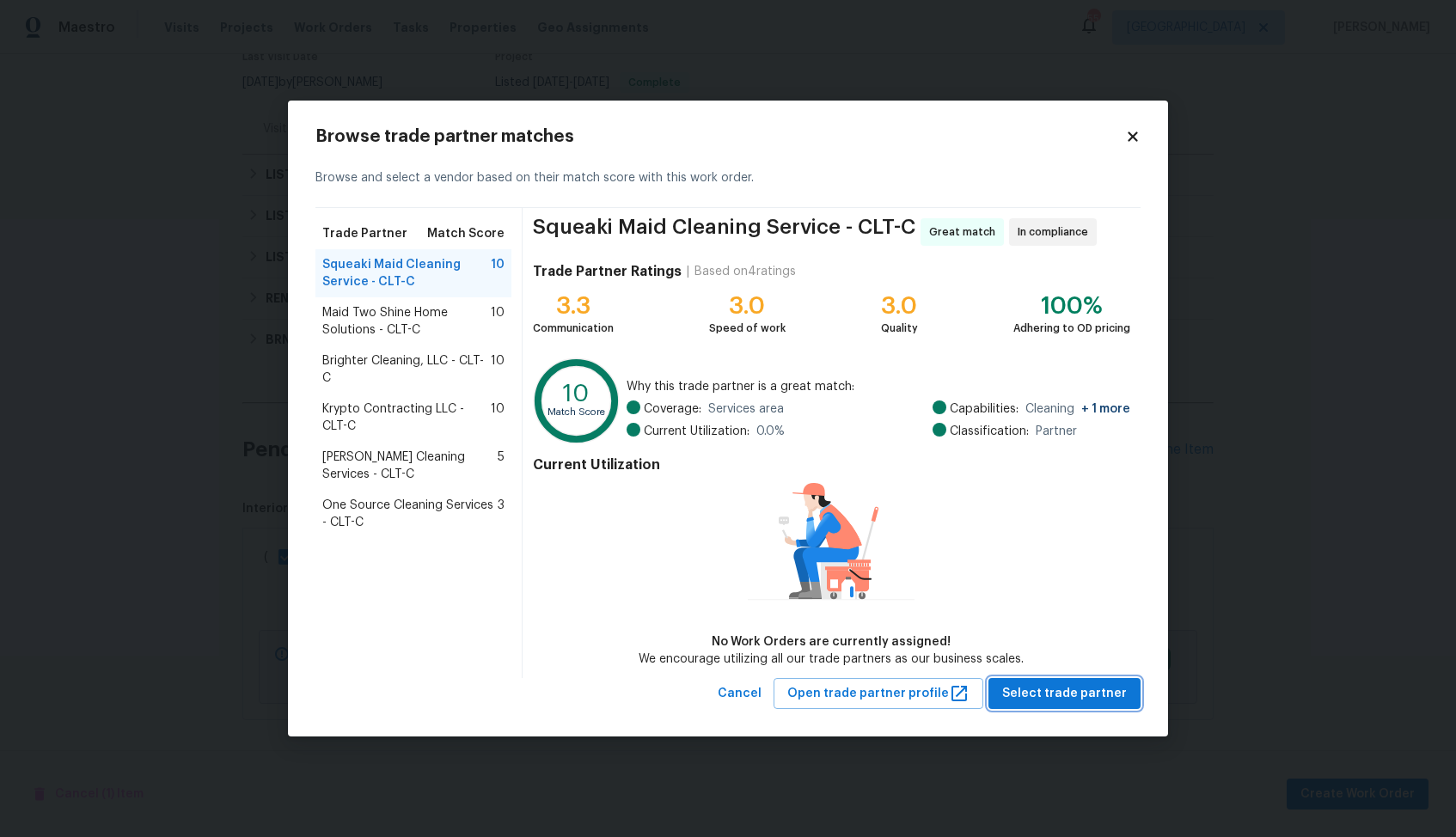
click at [1054, 695] on span "Select trade partner" at bounding box center [1064, 694] width 125 height 21
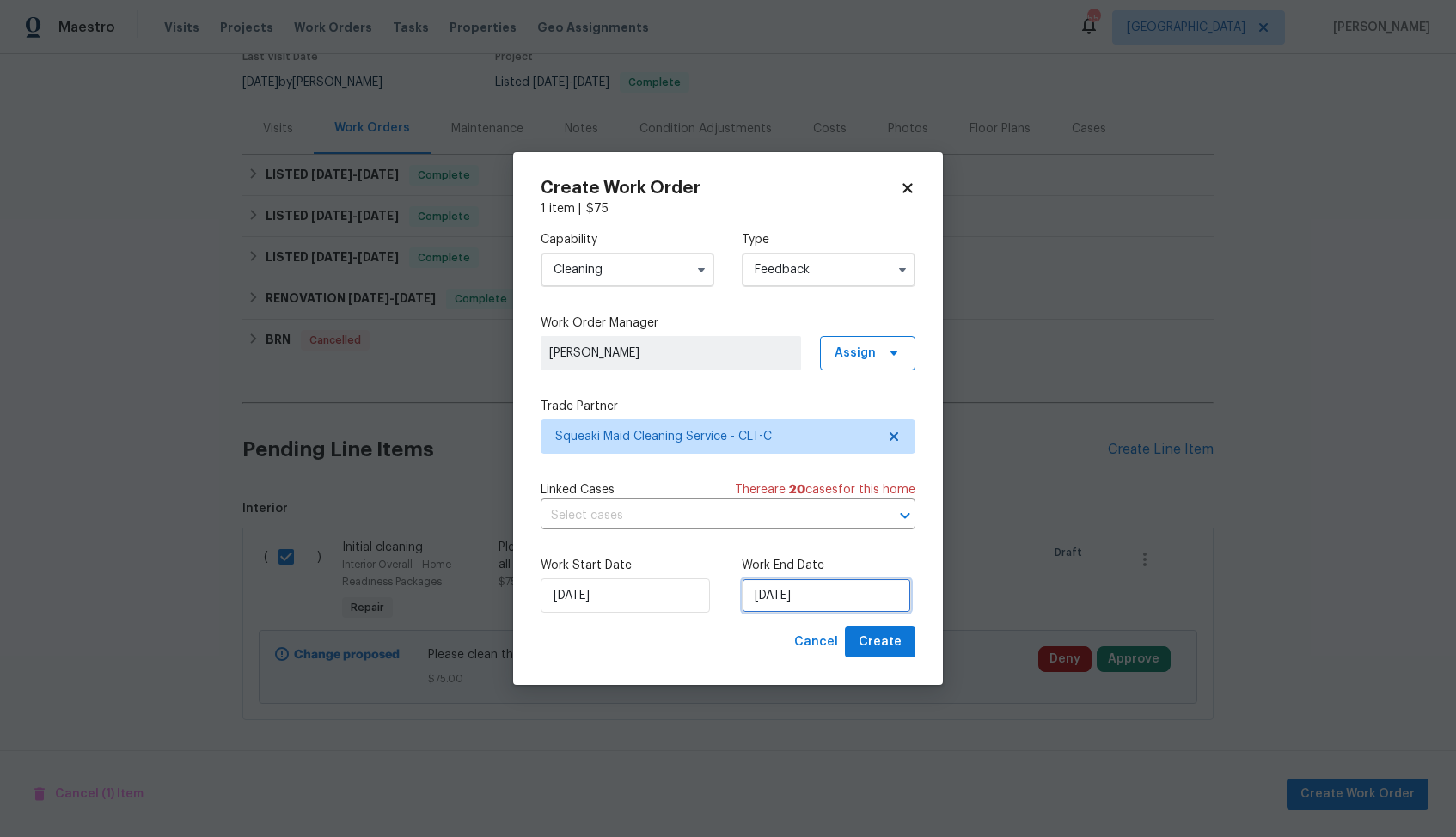
click at [848, 593] on input "20/08/2025" at bounding box center [827, 595] width 169 height 34
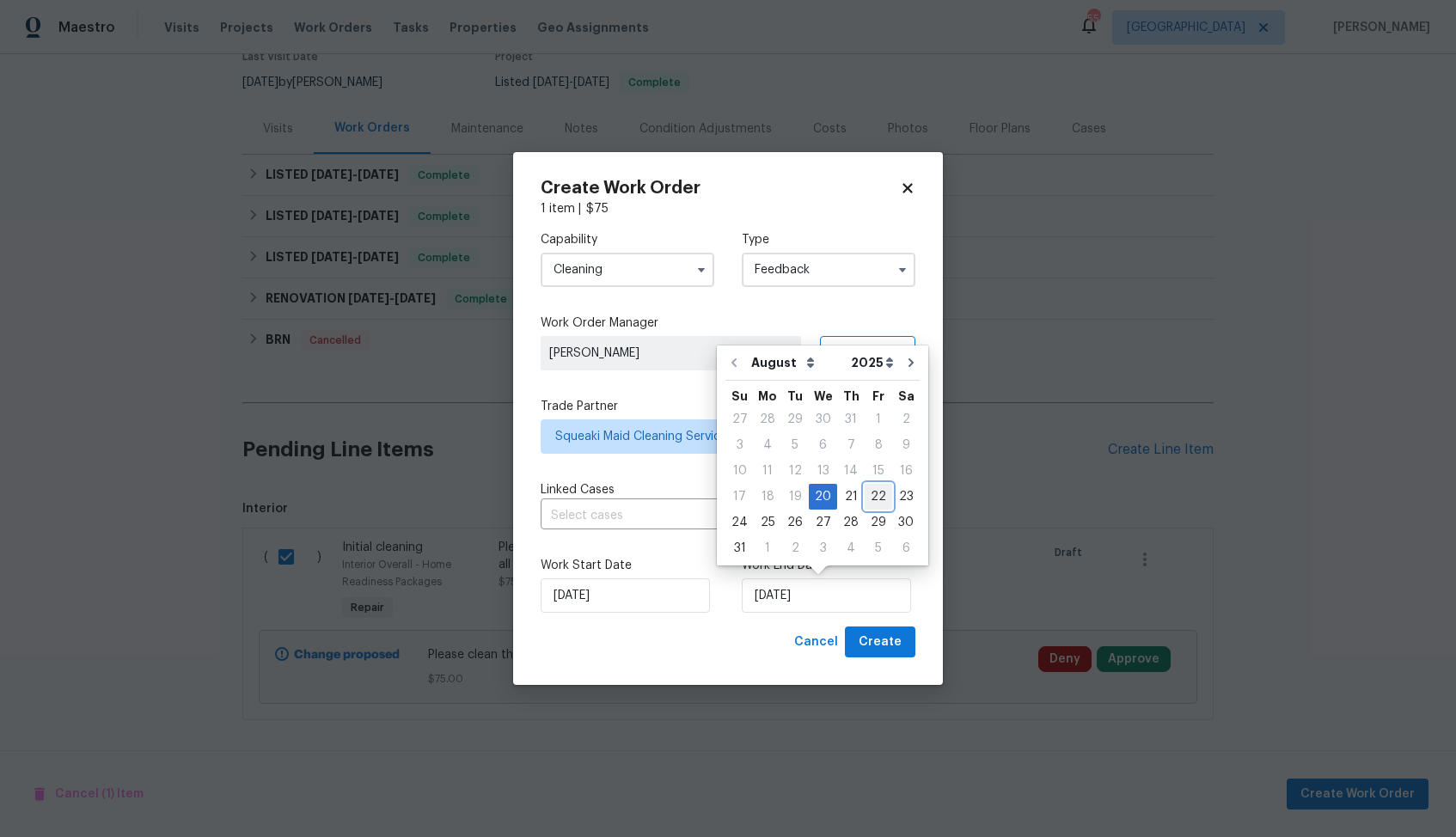
click at [876, 490] on div "22" at bounding box center [879, 497] width 28 height 24
type input "22/08/2025"
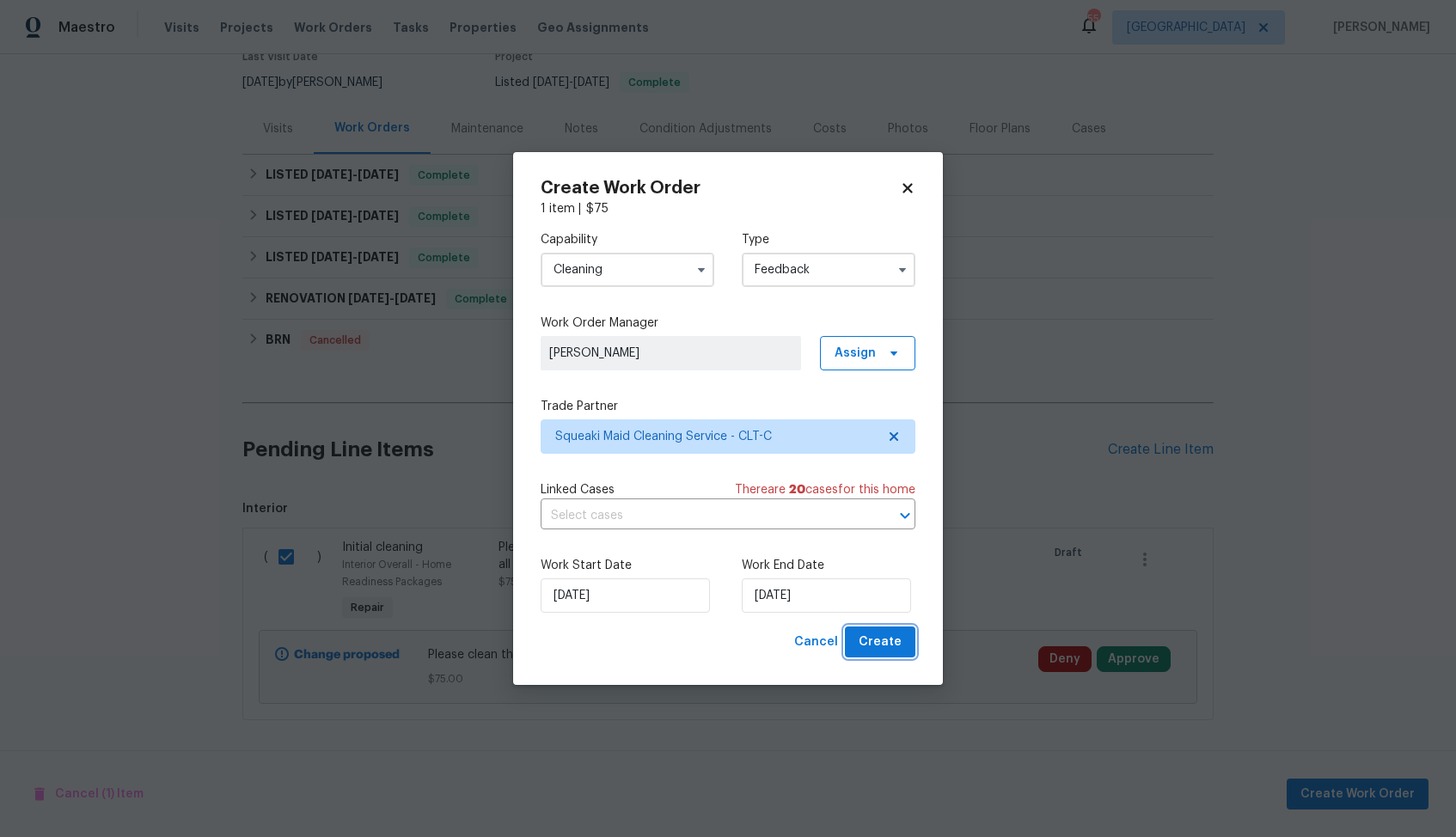
click at [883, 639] on span "Create" at bounding box center [880, 641] width 43 height 21
checkbox input "false"
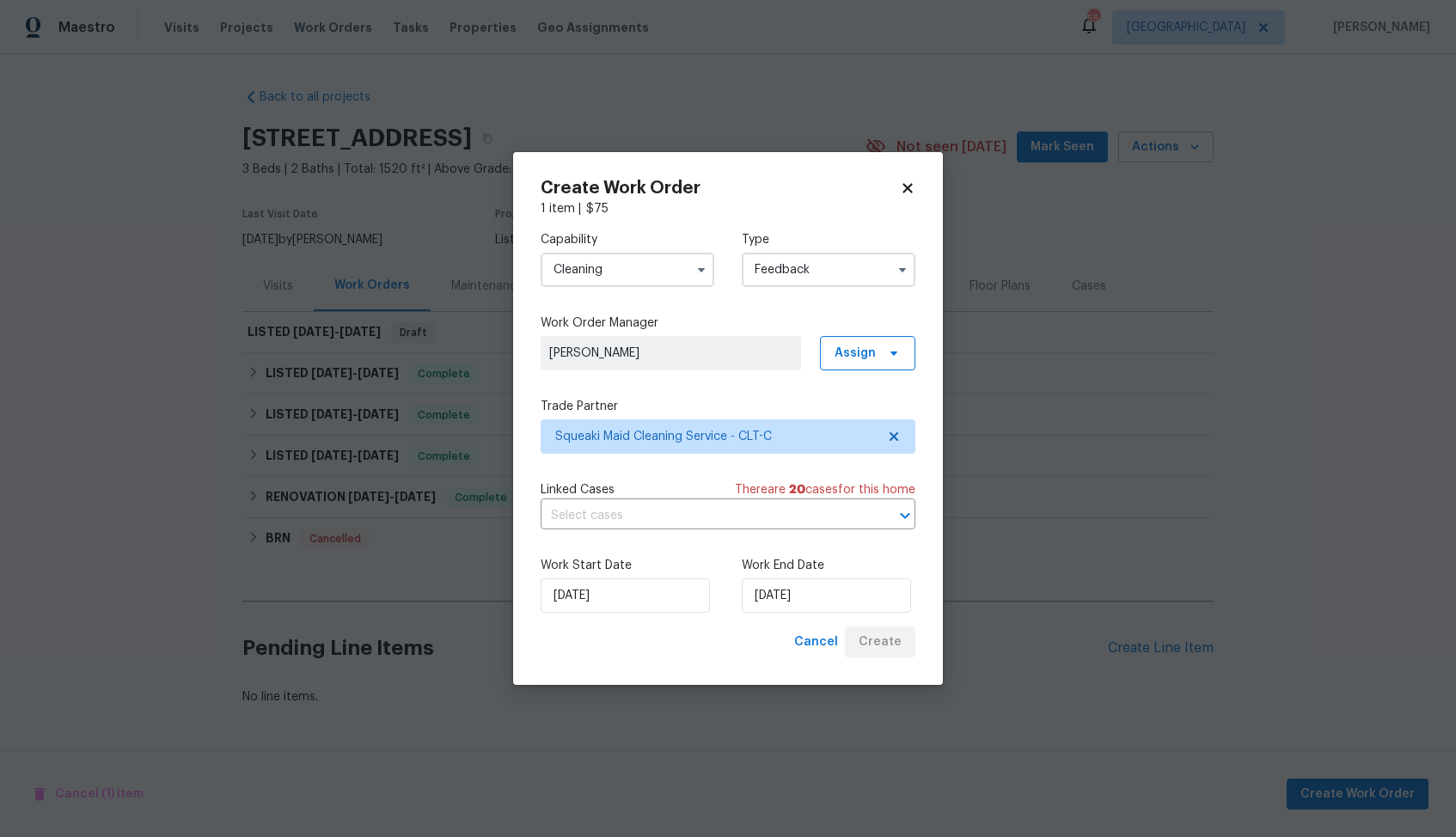
scroll to position [0, 0]
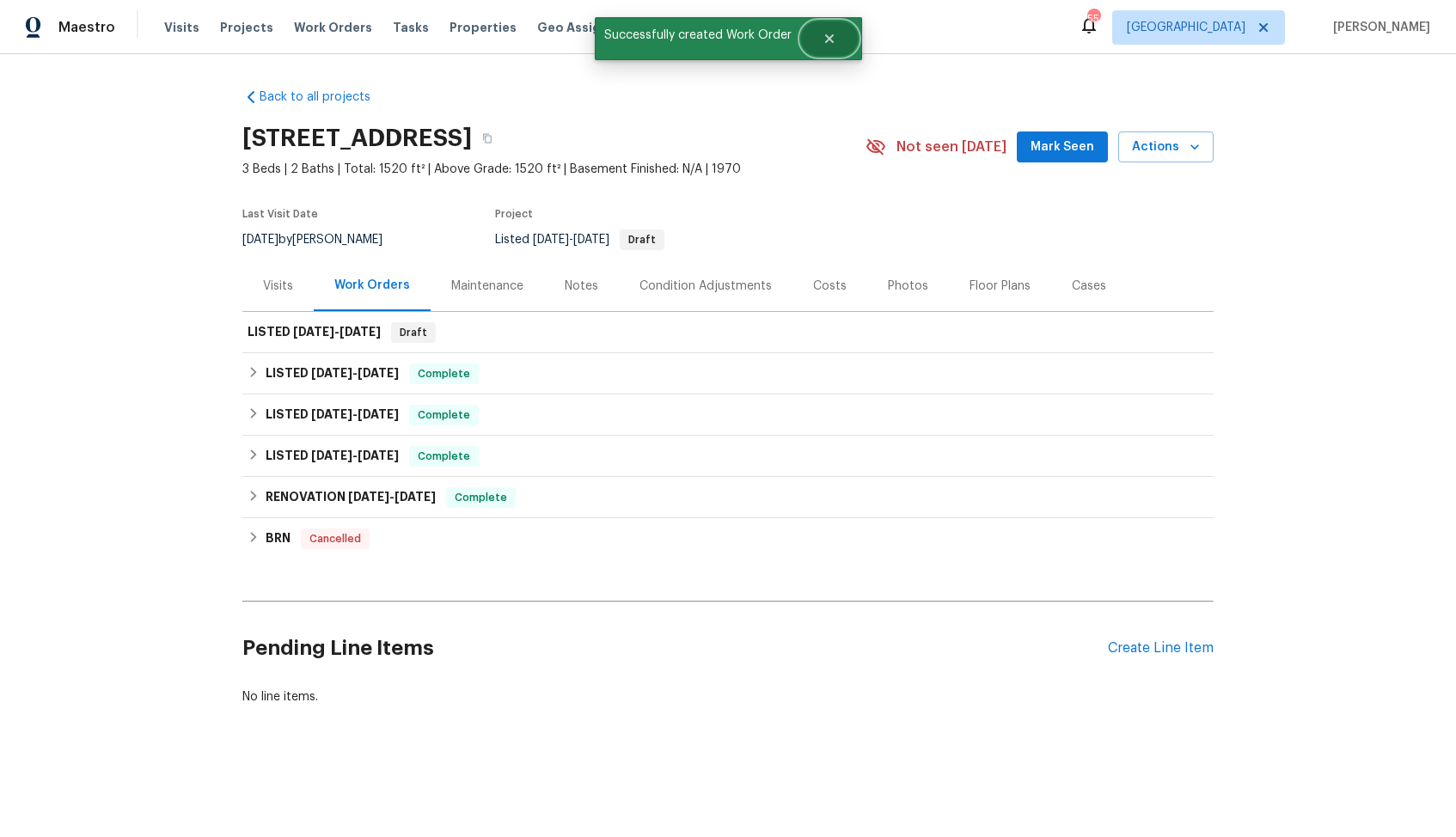
click at [830, 40] on icon "Close" at bounding box center [828, 38] width 8 height 8
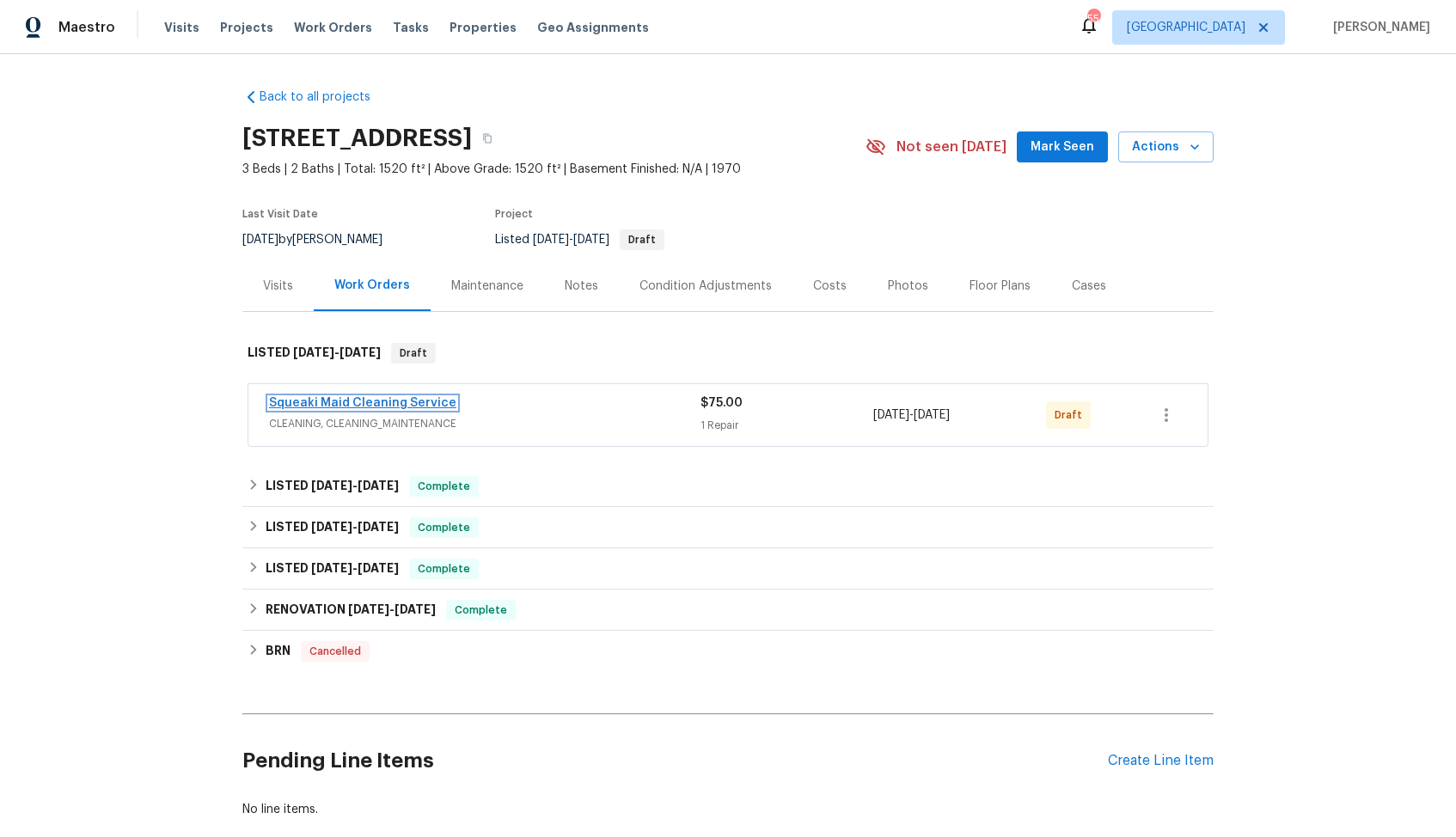
click at [341, 405] on link "Squeaki Maid Cleaning Service" at bounding box center [362, 402] width 187 height 12
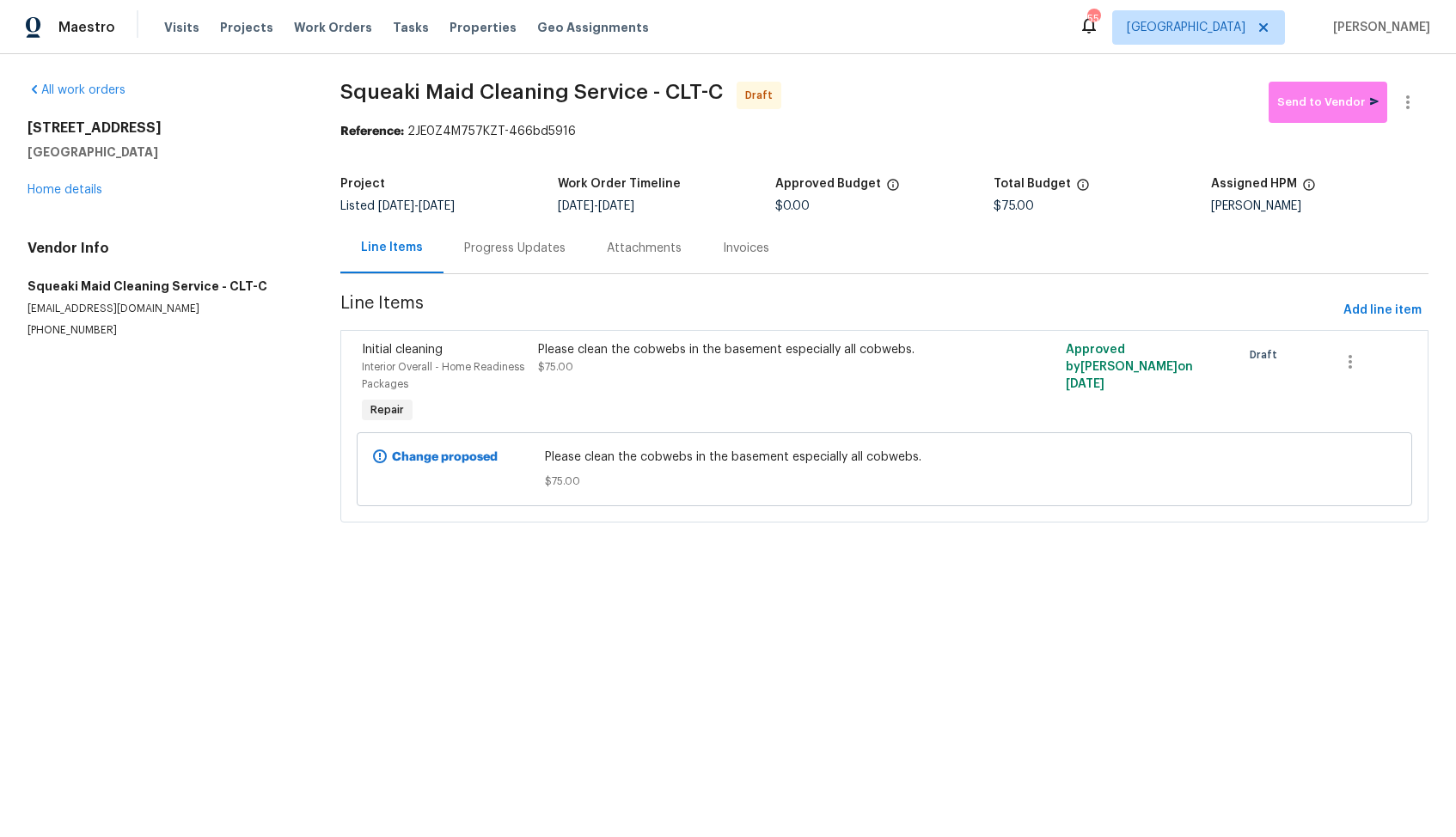
click at [505, 254] on div "Progress Updates" at bounding box center [514, 249] width 101 height 17
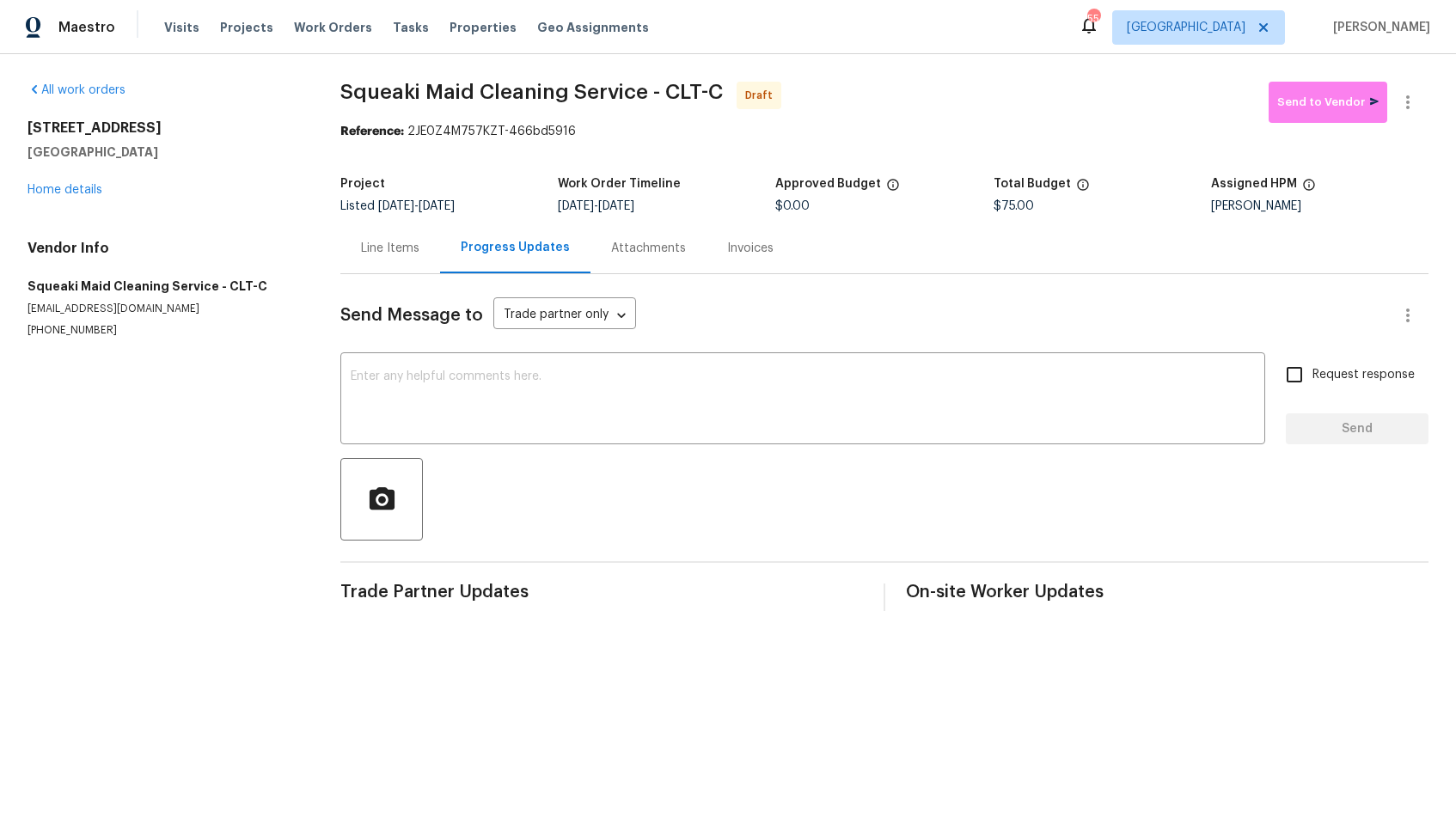
click at [368, 247] on div "Line Items" at bounding box center [390, 249] width 59 height 17
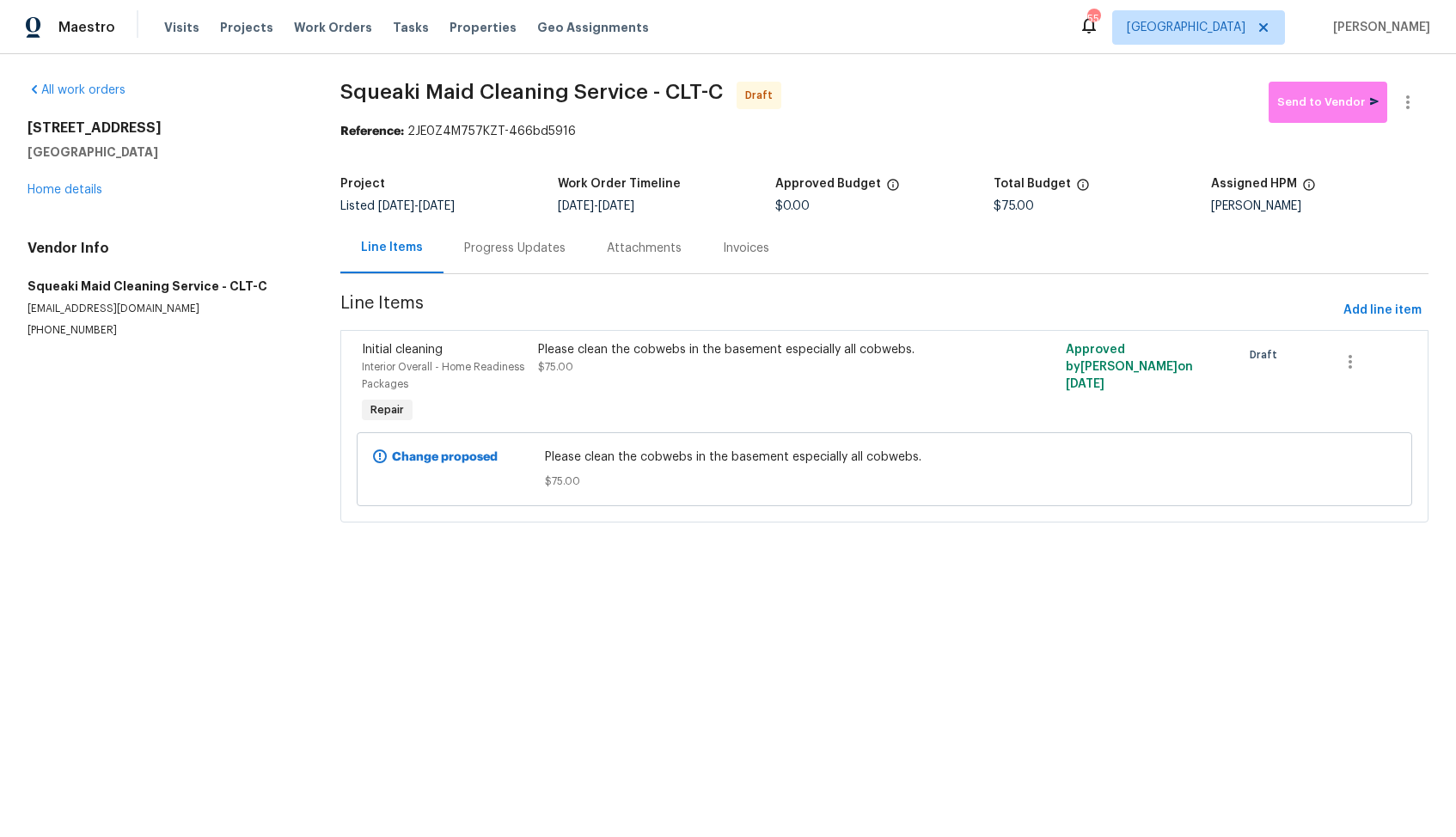
click at [504, 242] on div "Progress Updates" at bounding box center [514, 249] width 101 height 17
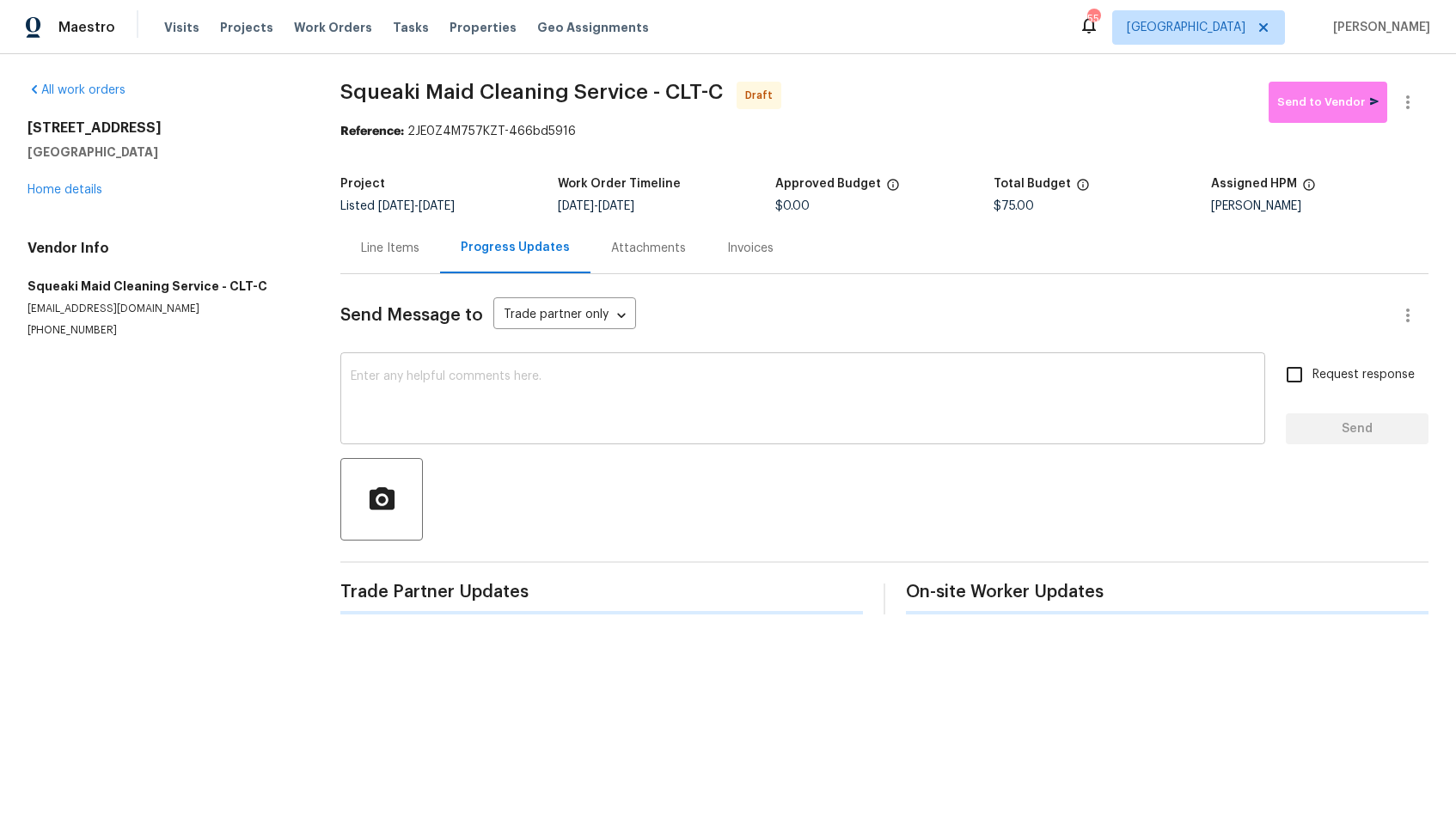
click at [716, 375] on textarea at bounding box center [802, 400] width 904 height 61
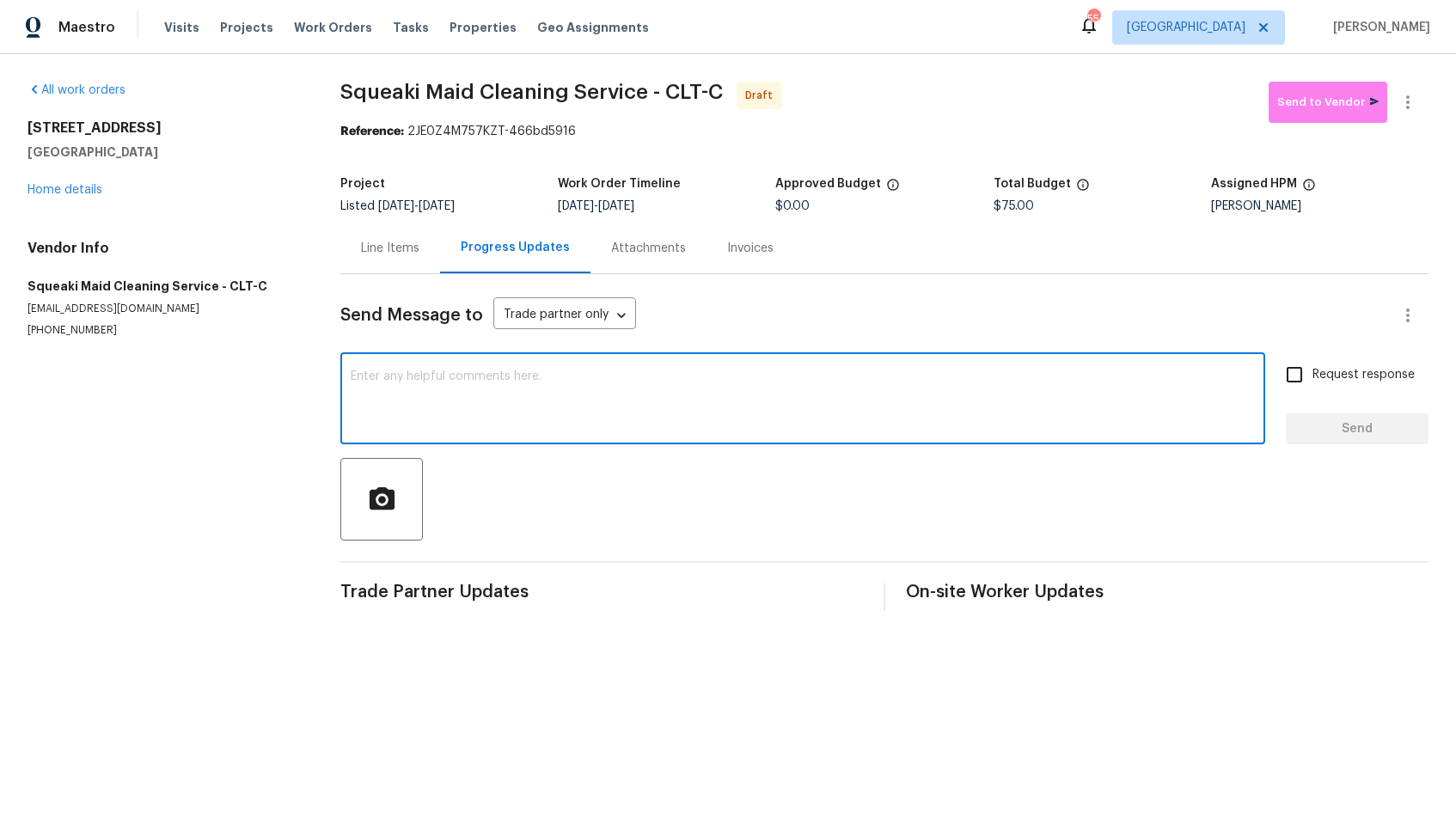
click at [804, 386] on textarea at bounding box center [802, 400] width 904 height 61
paste textarea "Hi, this is Arvind with Opendoor. I’m confirming you received the WO for the pr…"
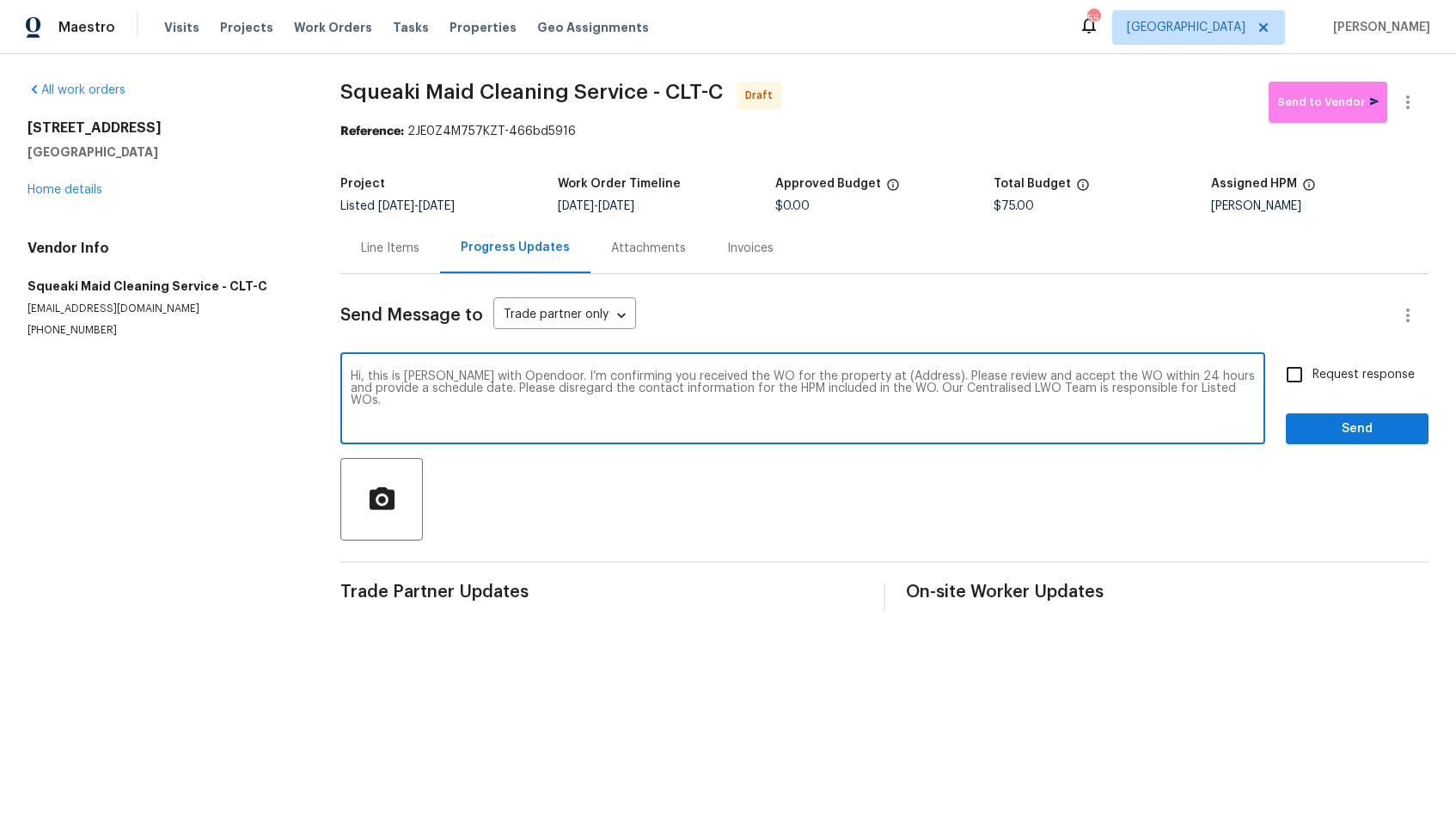
drag, startPoint x: 899, startPoint y: 374, endPoint x: 848, endPoint y: 375, distance: 51.0
click at [847, 375] on textarea "Hi, this is Arvind with Opendoor. I’m confirming you received the WO for the pr…" at bounding box center [802, 400] width 904 height 61
paste textarea "[STREET_ADDRESS]"
type textarea "Hi, this is Arvind with Opendoor. I’m confirming you received the WO for the pr…"
click at [1300, 373] on input "Request response" at bounding box center [1294, 374] width 36 height 36
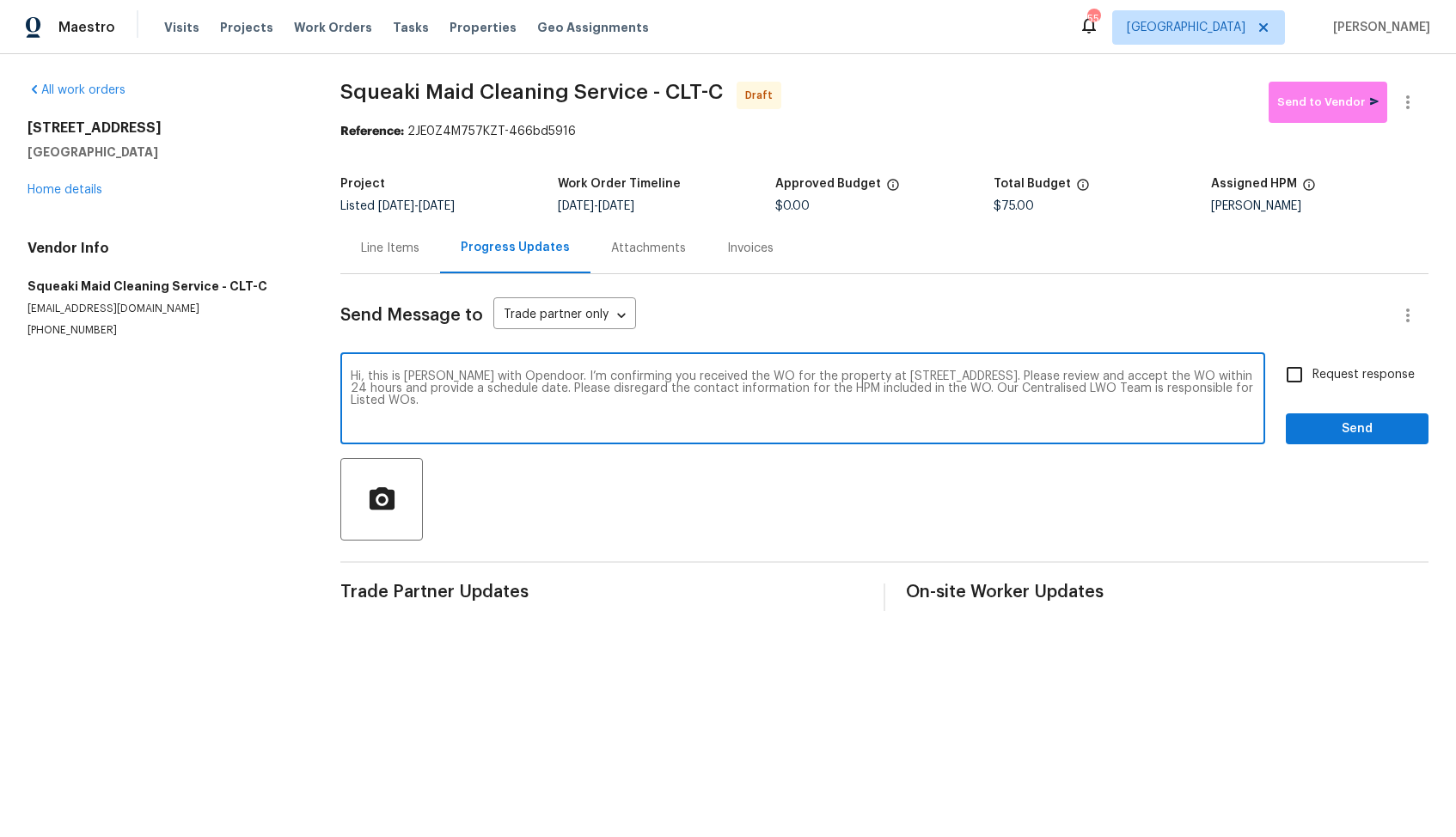
checkbox input "true"
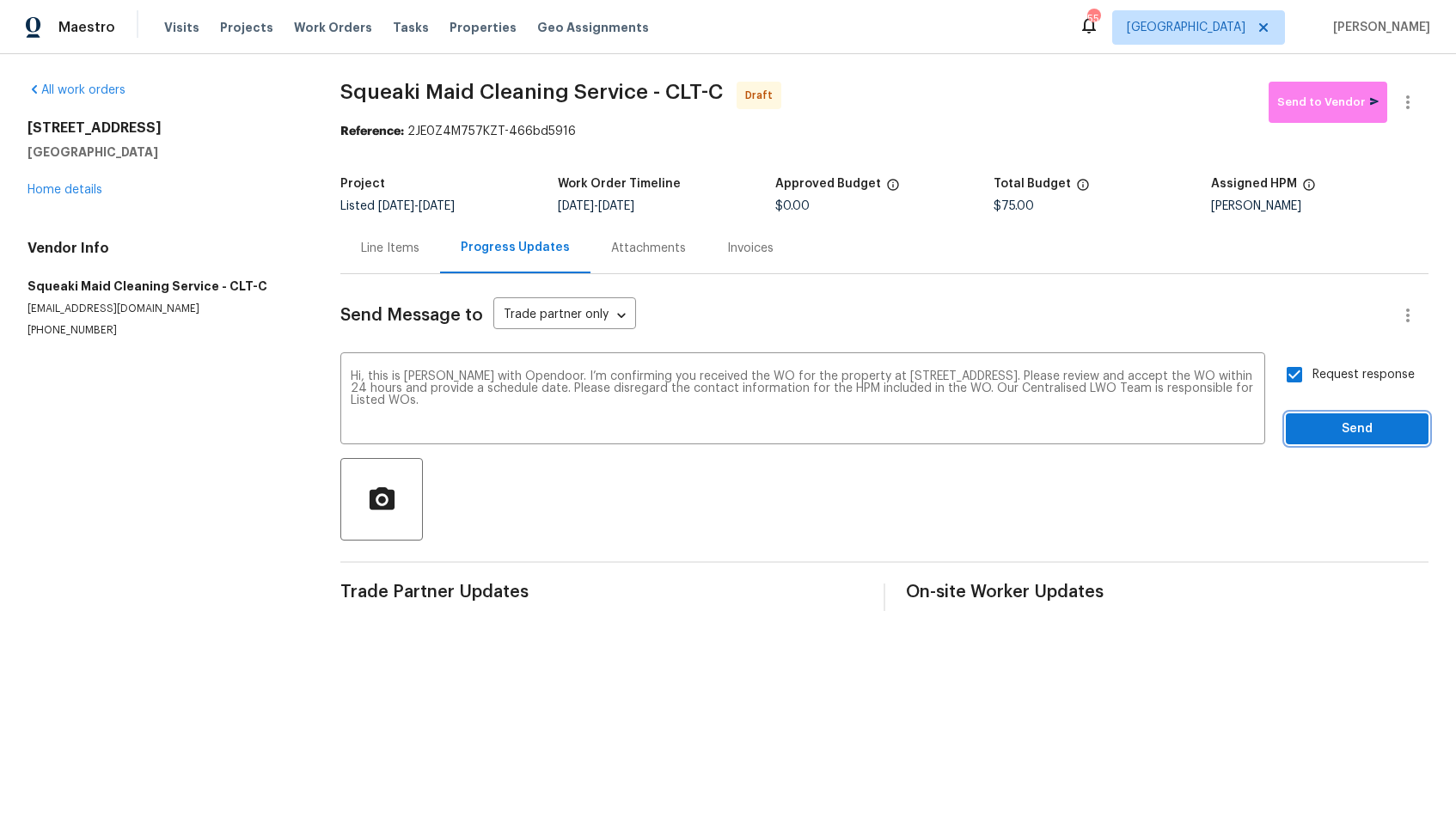
click at [1339, 436] on span "Send" at bounding box center [1357, 429] width 115 height 21
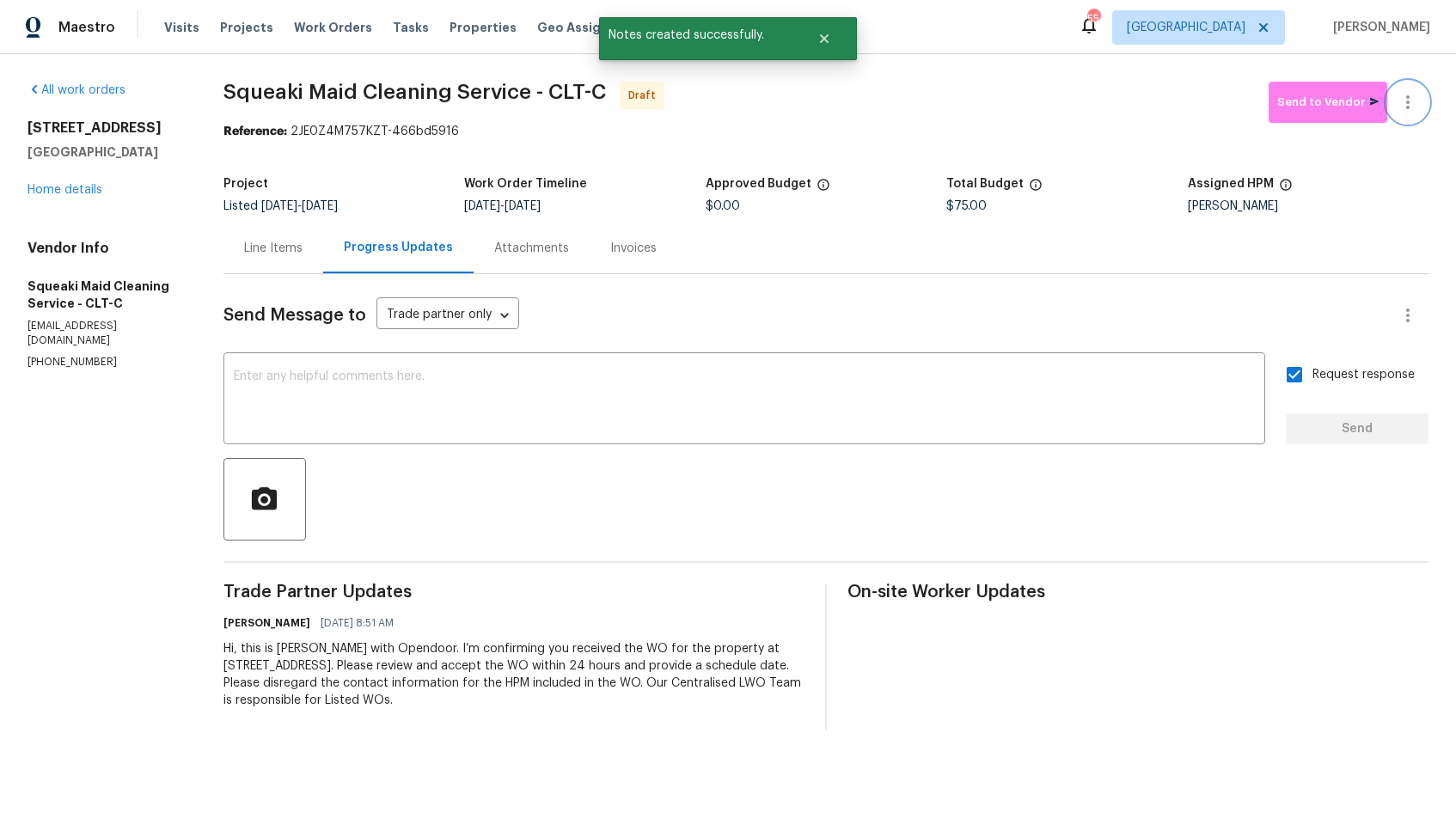
click at [1419, 96] on button "button" at bounding box center [1408, 102] width 41 height 41
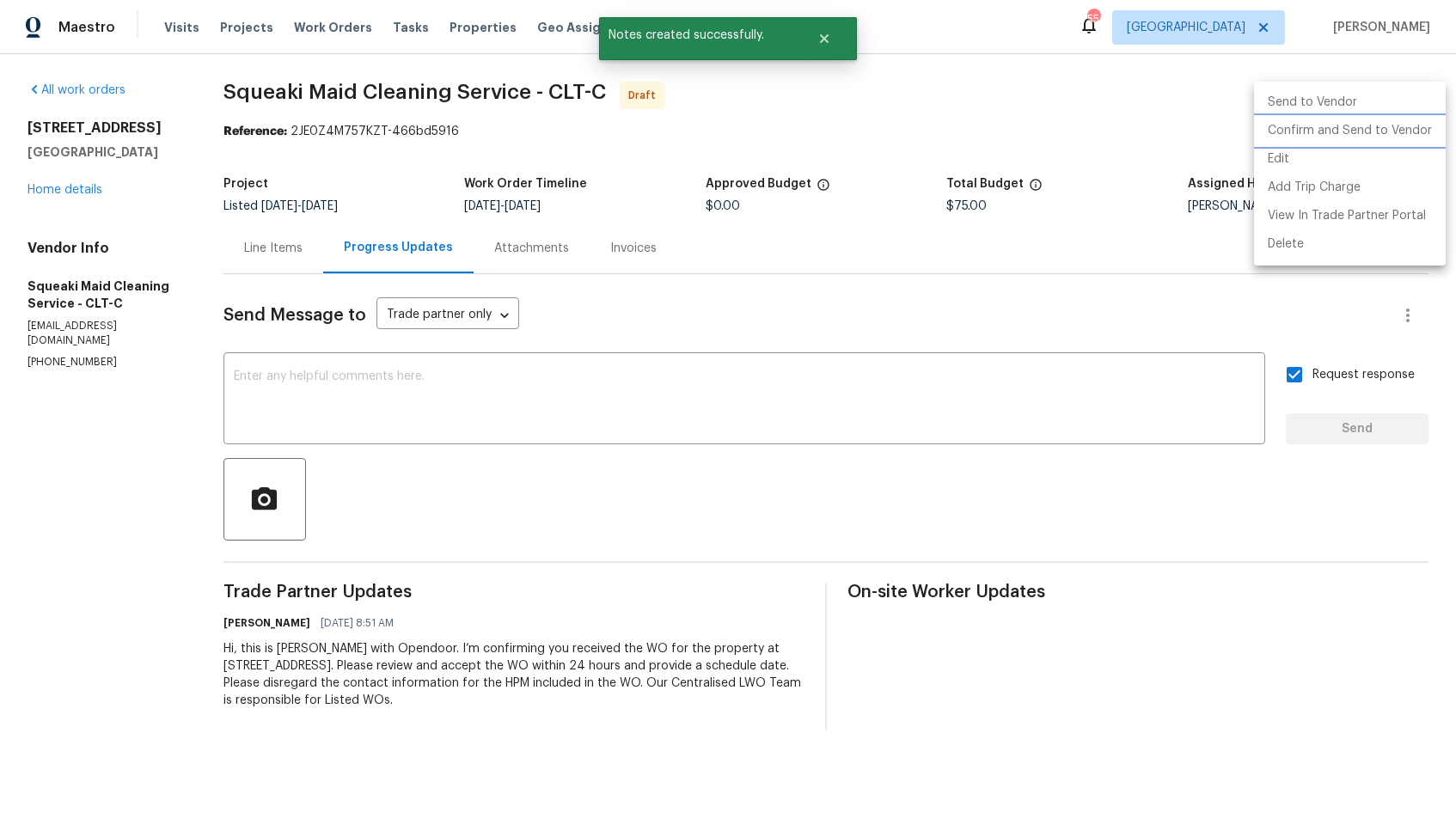
click at [1331, 134] on li "Confirm and Send to Vendor" at bounding box center [1350, 131] width 192 height 28
click at [970, 139] on div at bounding box center [728, 418] width 1456 height 837
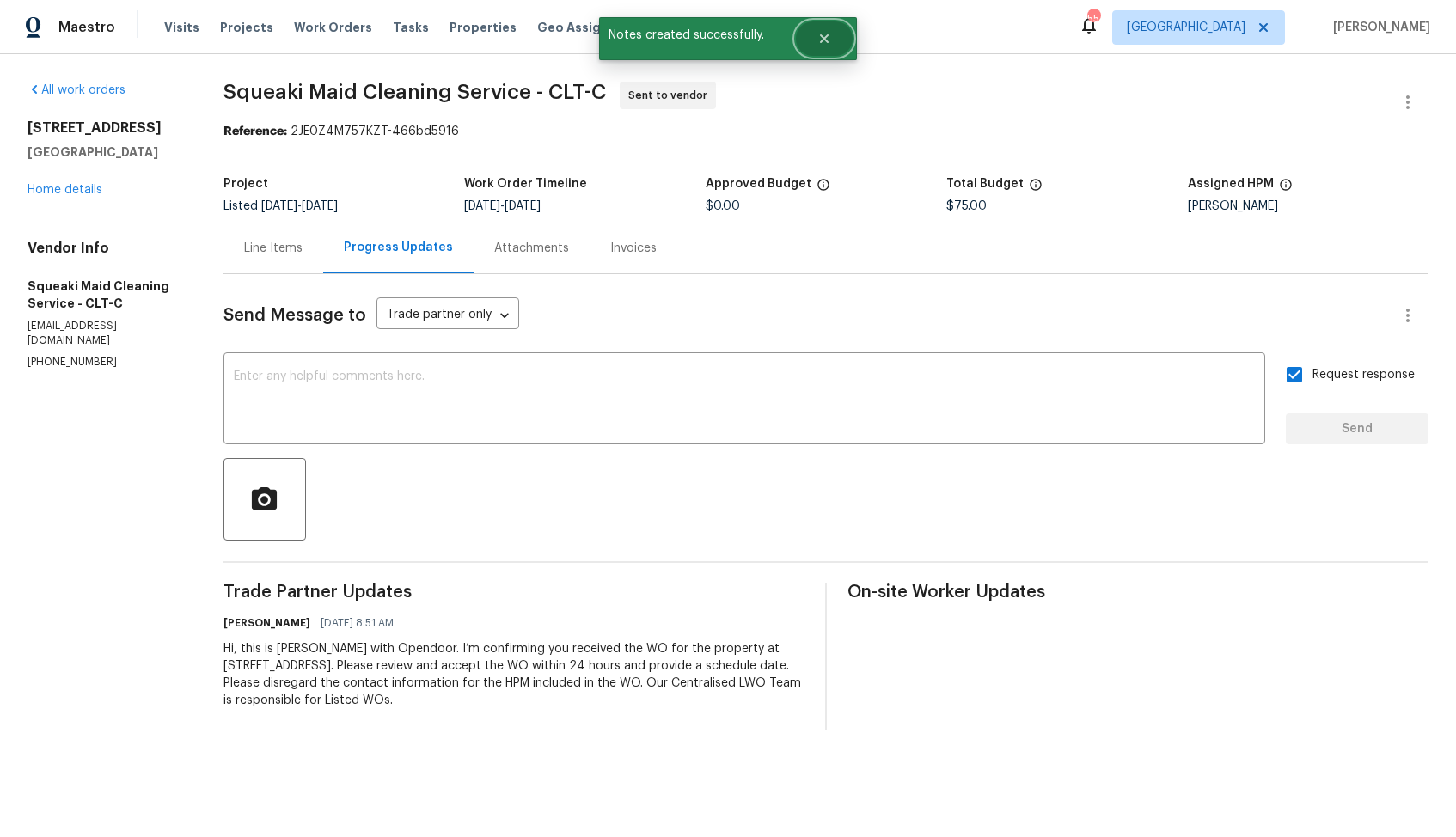
click at [828, 44] on icon "Close" at bounding box center [824, 38] width 14 height 14
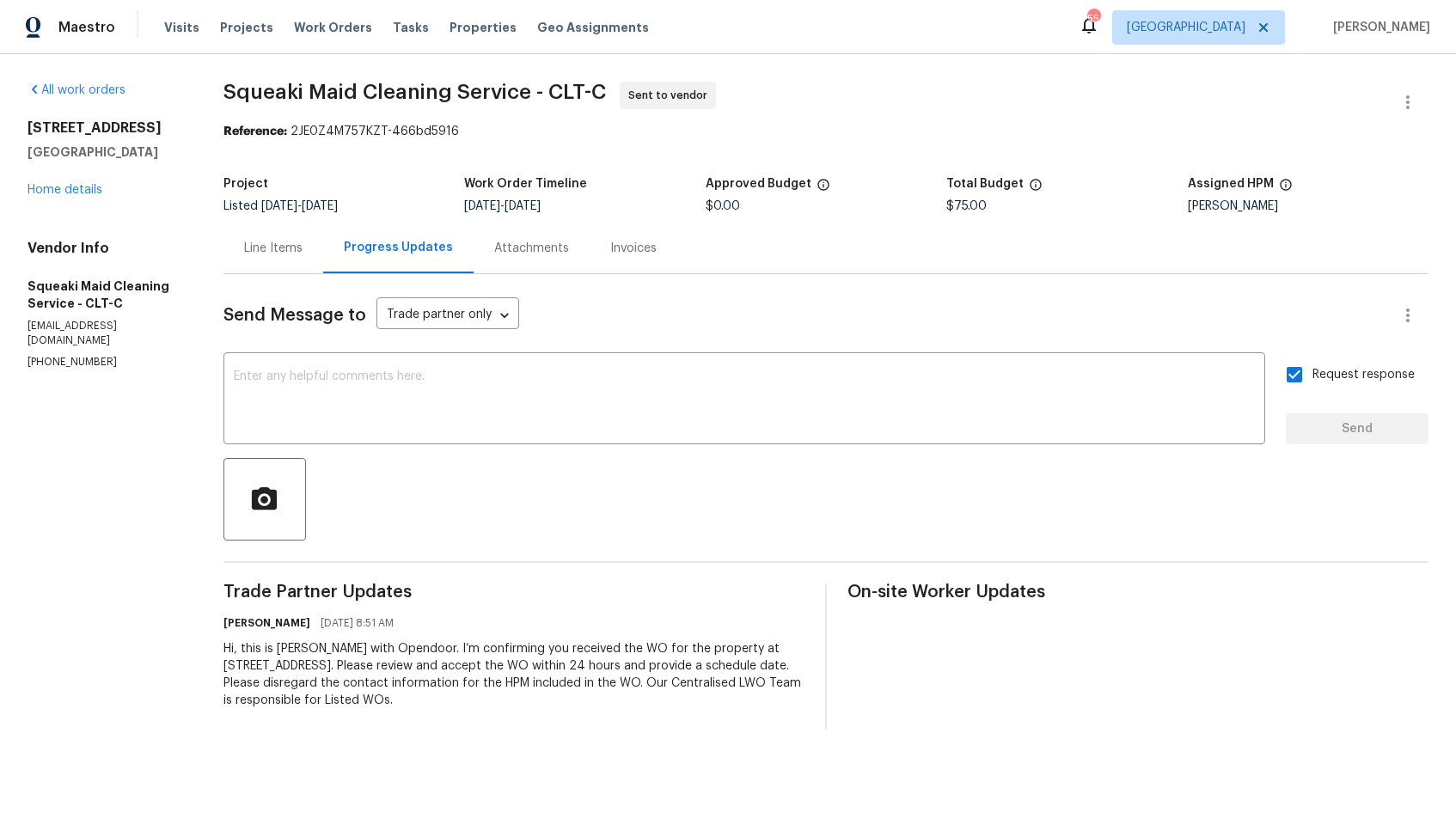
click at [270, 95] on span "Squeaki Maid Cleaning Service - CLT-C" at bounding box center [414, 92] width 383 height 20
copy span "Squeaki Maid Cleaning Service - CLT-C"
click at [316, 169] on div "Project Listed 8/20/2025 - 8/22/2025 Work Order Timeline 8/20/2025 - 8/22/2025 …" at bounding box center [826, 195] width 1205 height 55
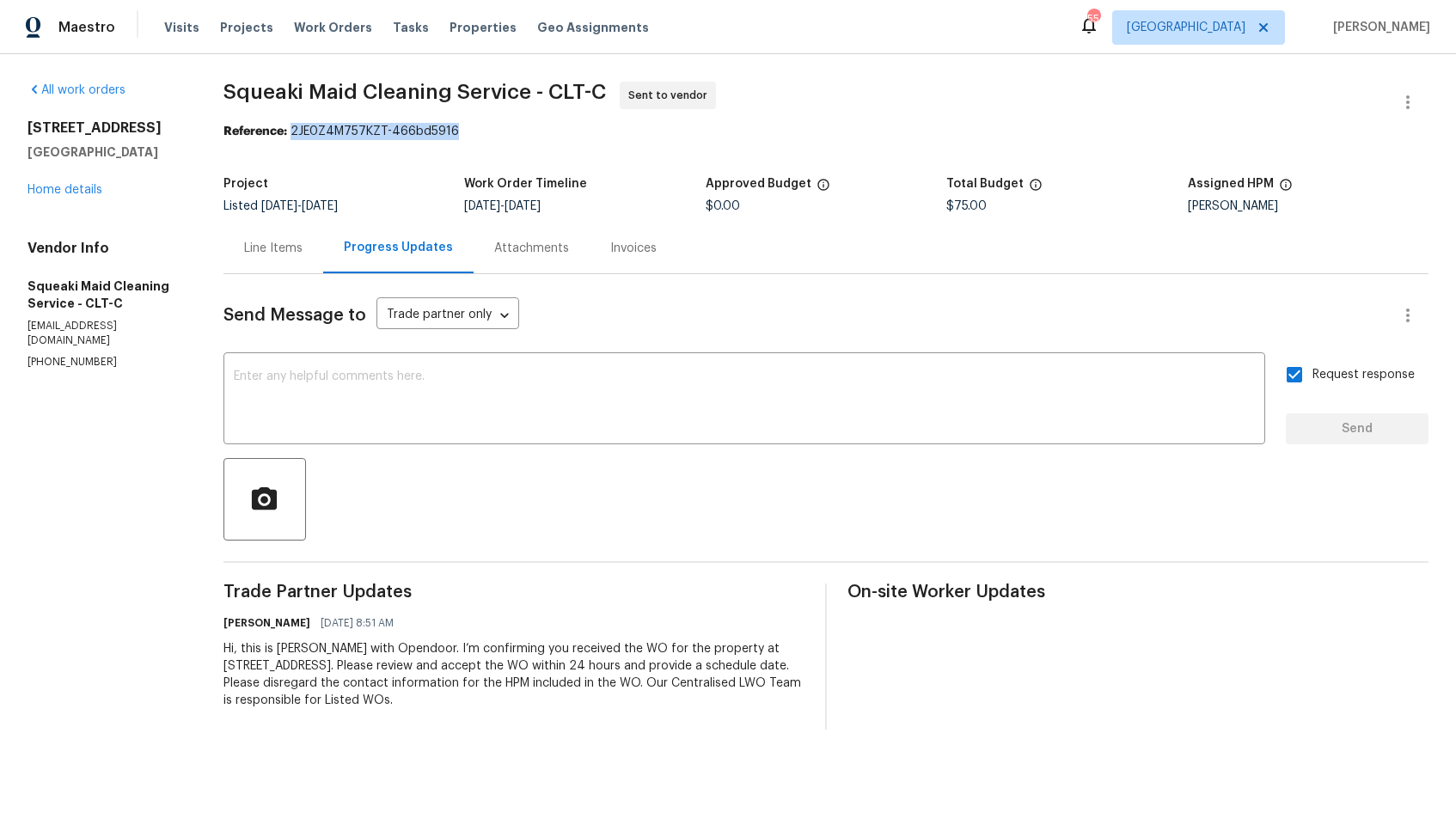
drag, startPoint x: 290, startPoint y: 135, endPoint x: 467, endPoint y: 133, distance: 177.0
click at [468, 134] on div "Reference: 2JE0Z4M757KZT-466bd5916" at bounding box center [826, 131] width 1205 height 17
copy div "2JE0Z4M757KZT-466bd5916"
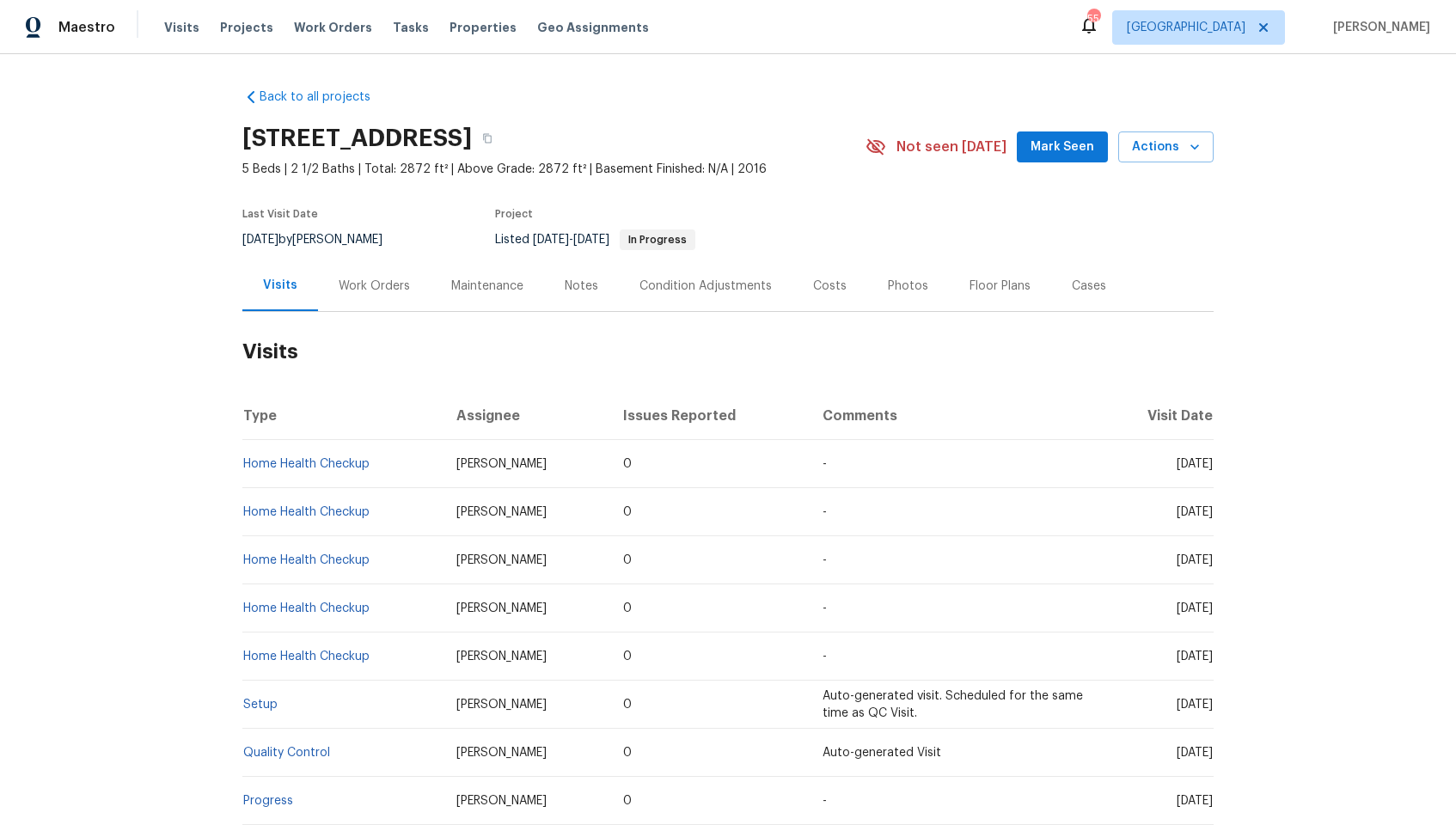
click at [395, 281] on div "Work Orders" at bounding box center [374, 286] width 72 height 17
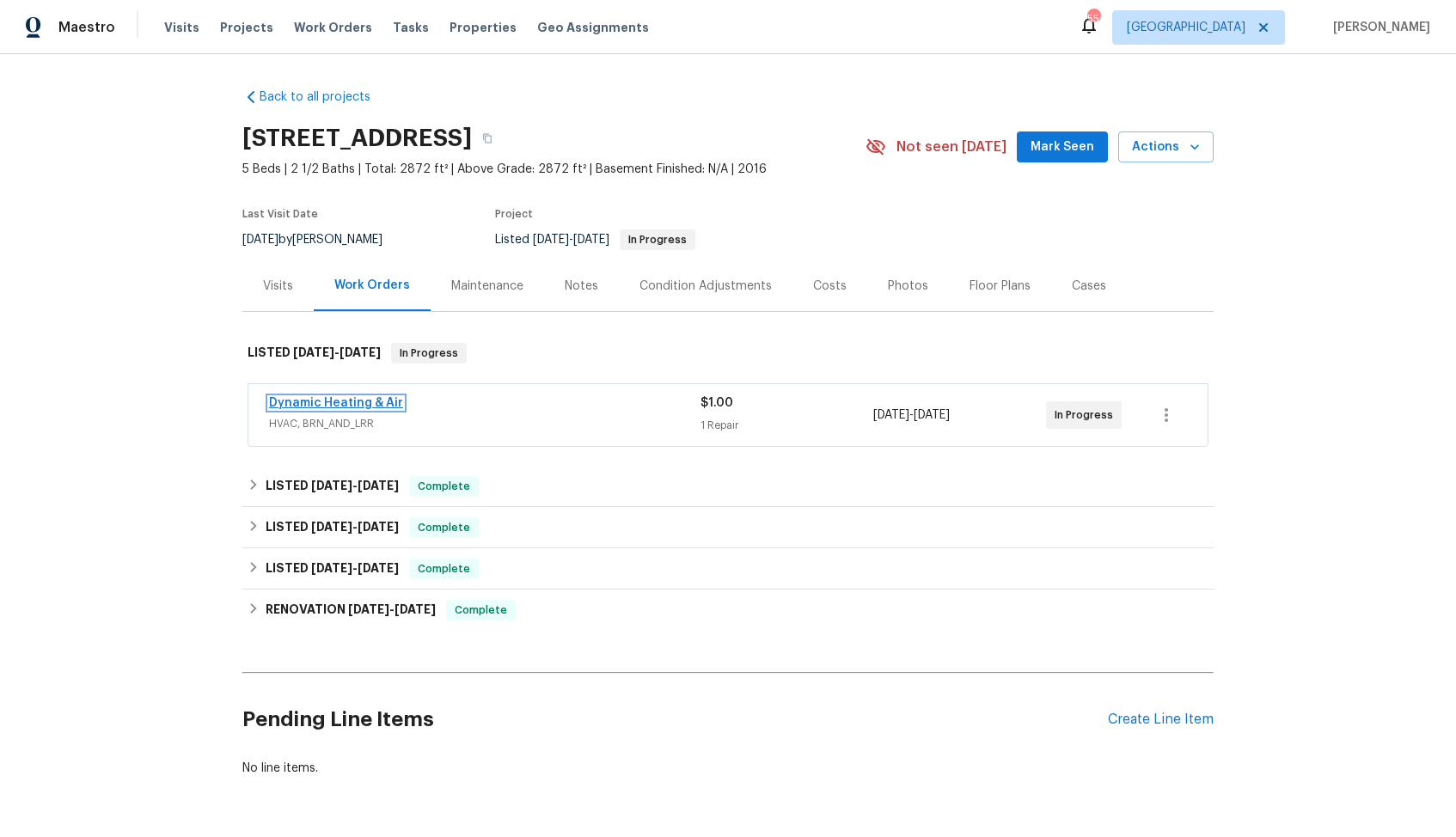
click at [353, 408] on link "Dynamic Heating & Air" at bounding box center [336, 402] width 134 height 12
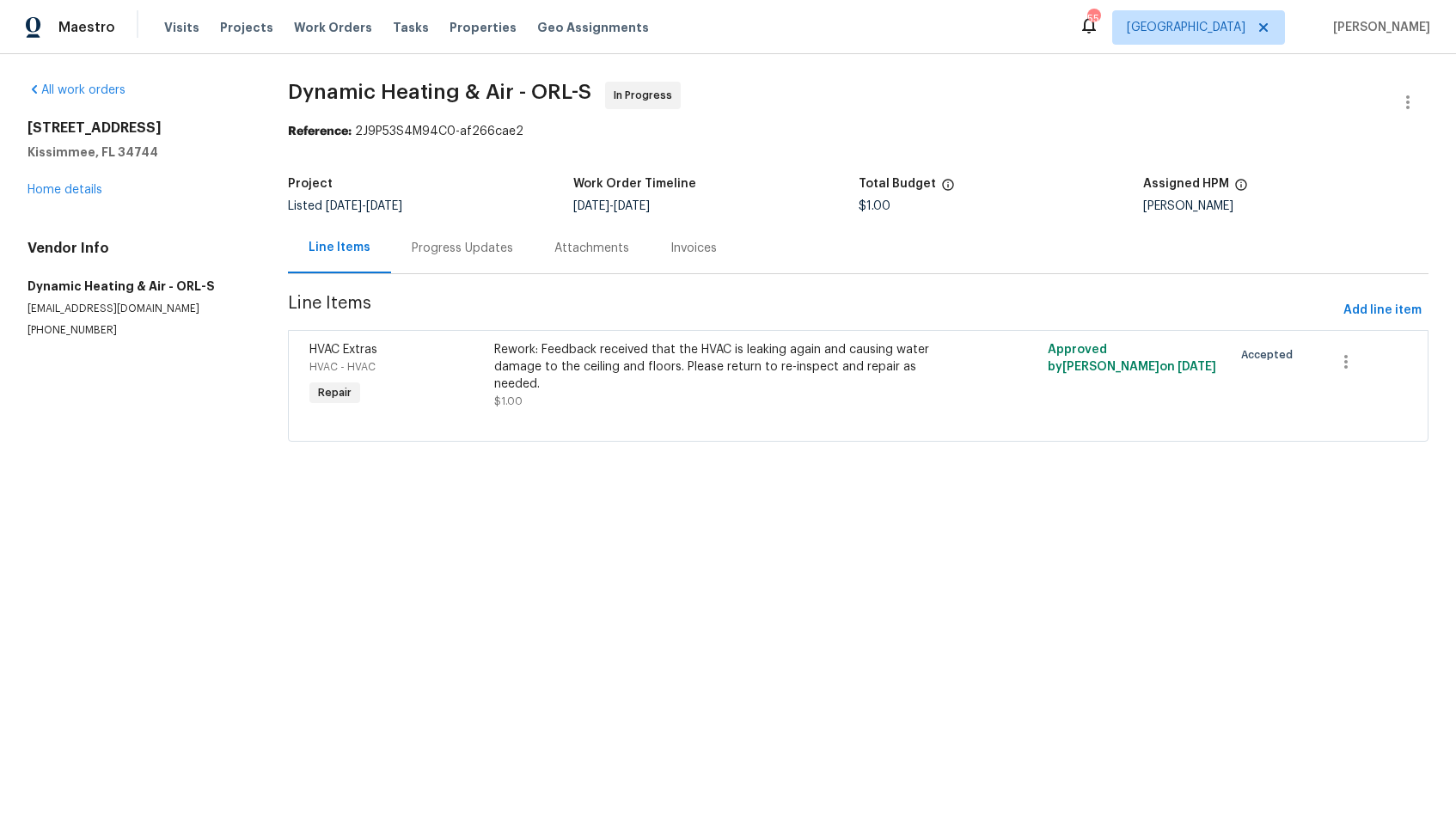
click at [477, 263] on div "Progress Updates" at bounding box center [462, 248] width 142 height 50
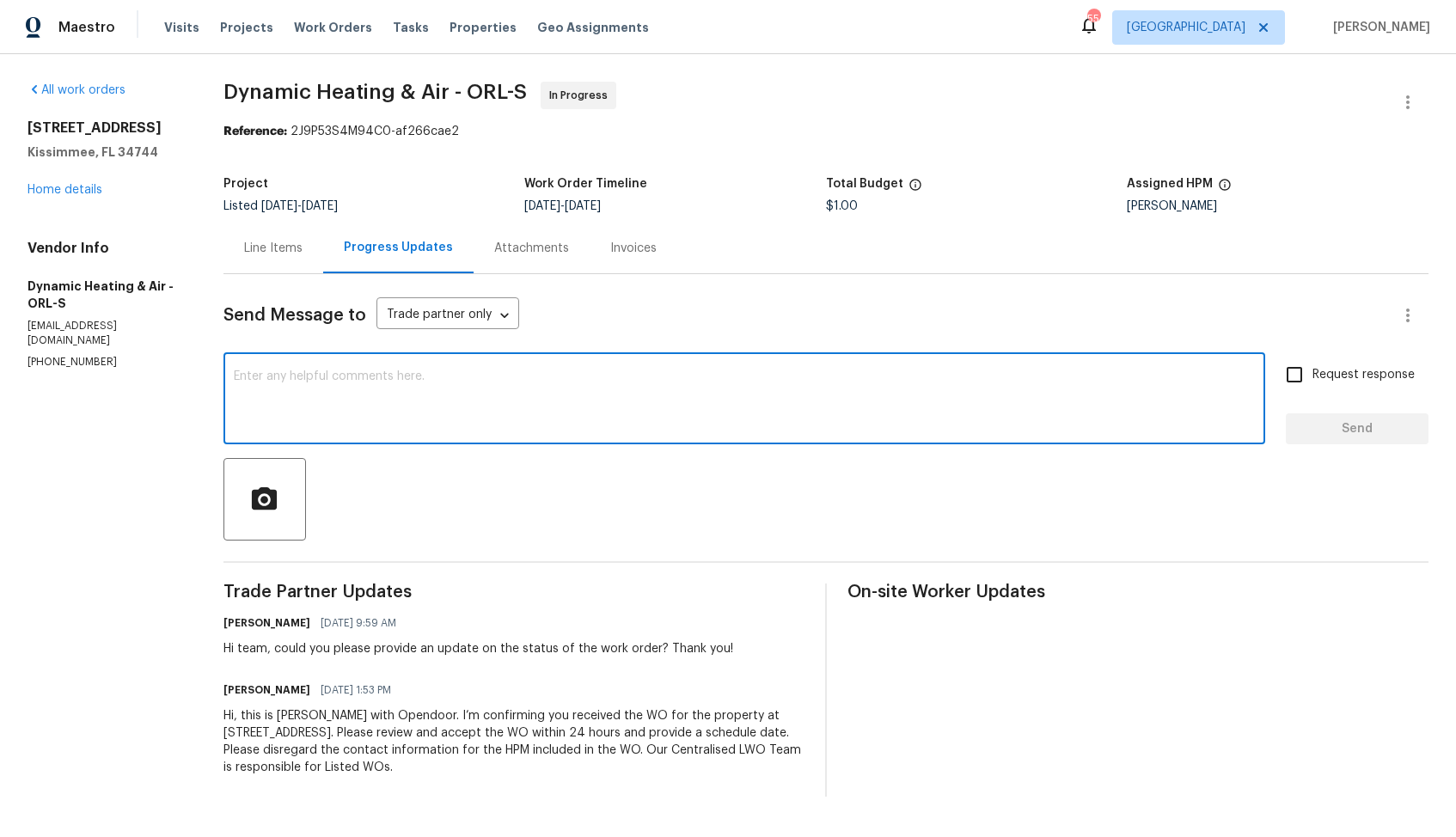
click at [452, 408] on textarea at bounding box center [744, 400] width 1021 height 61
click at [709, 384] on textarea at bounding box center [744, 400] width 1021 height 61
paste textarea "Hi team, do we have an update on the progression status of the work order? Woul…"
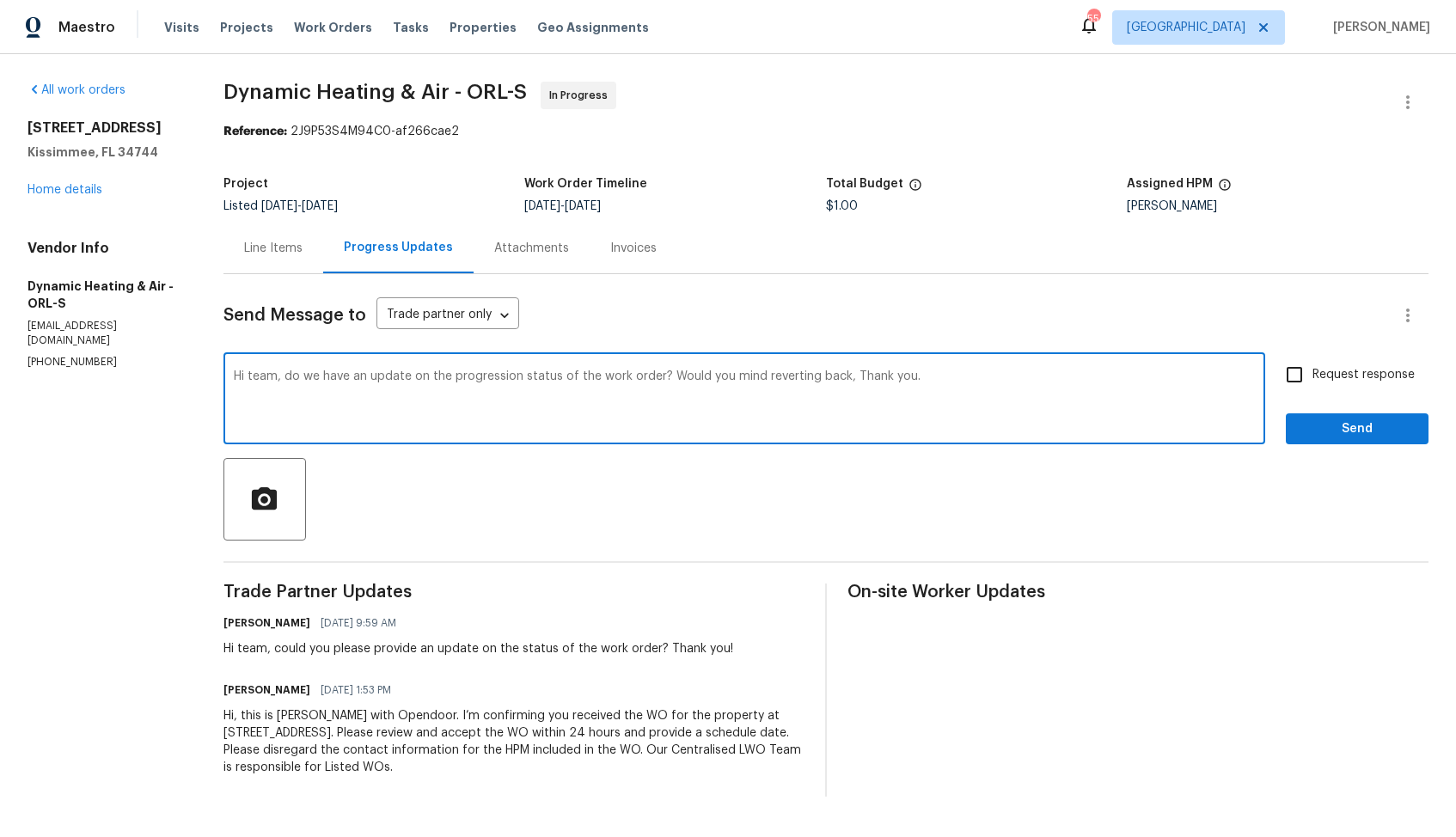
drag, startPoint x: 664, startPoint y: 375, endPoint x: 843, endPoint y: 378, distance: 179.0
click at [843, 378] on textarea "Hi team, do we have an update on the progression status of the work order? Woul…" at bounding box center [744, 400] width 1021 height 61
click at [832, 380] on textarea "Hi team, do we have an update on the progression status of the work order? Than…" at bounding box center [744, 400] width 1021 height 61
type textarea "Hi team, do we have an update on the progression status of the work order? Than…"
click at [1314, 388] on label "Request response" at bounding box center [1345, 374] width 139 height 36
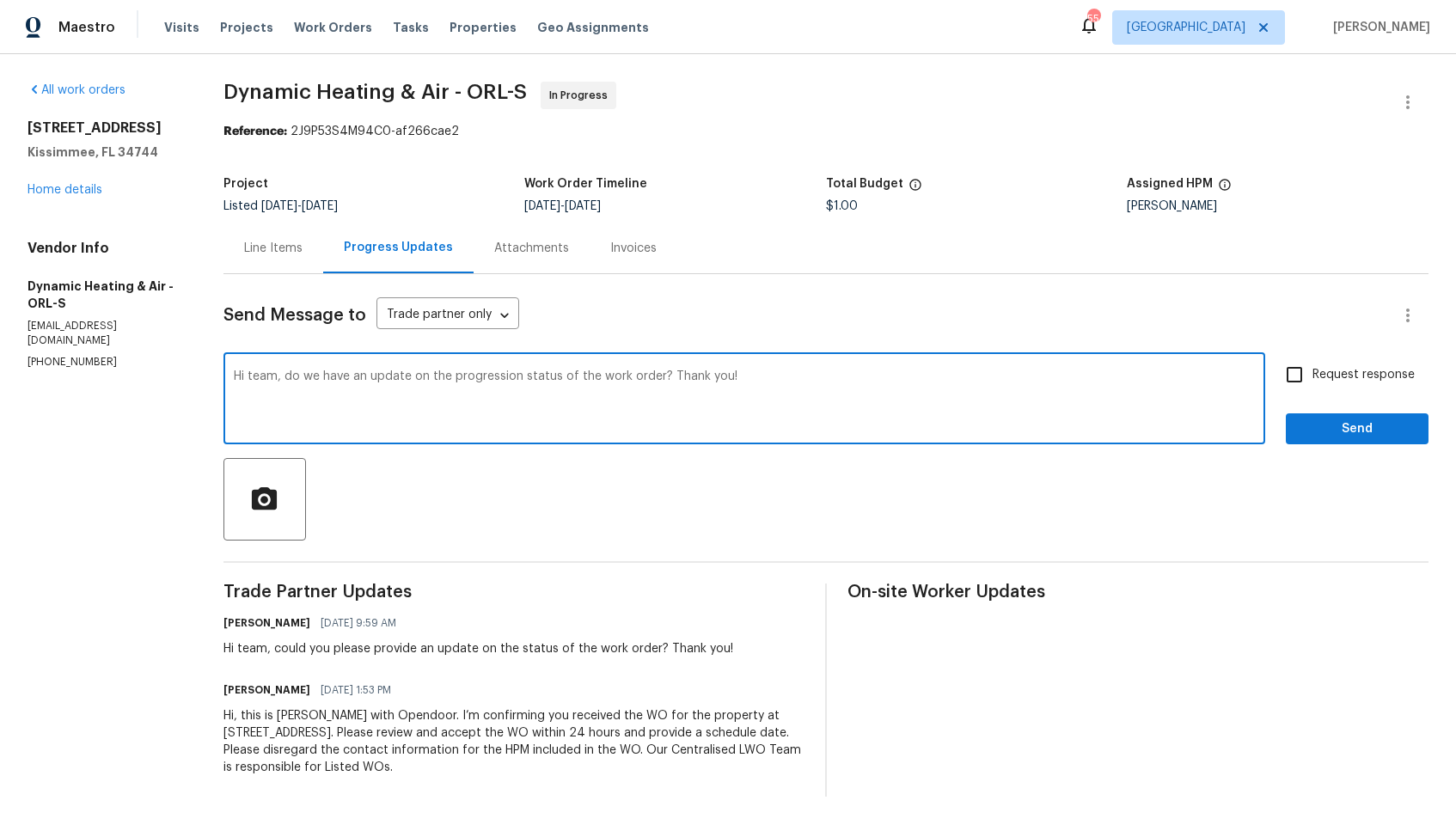
click at [1312, 388] on input "Request response" at bounding box center [1294, 374] width 36 height 36
checkbox input "true"
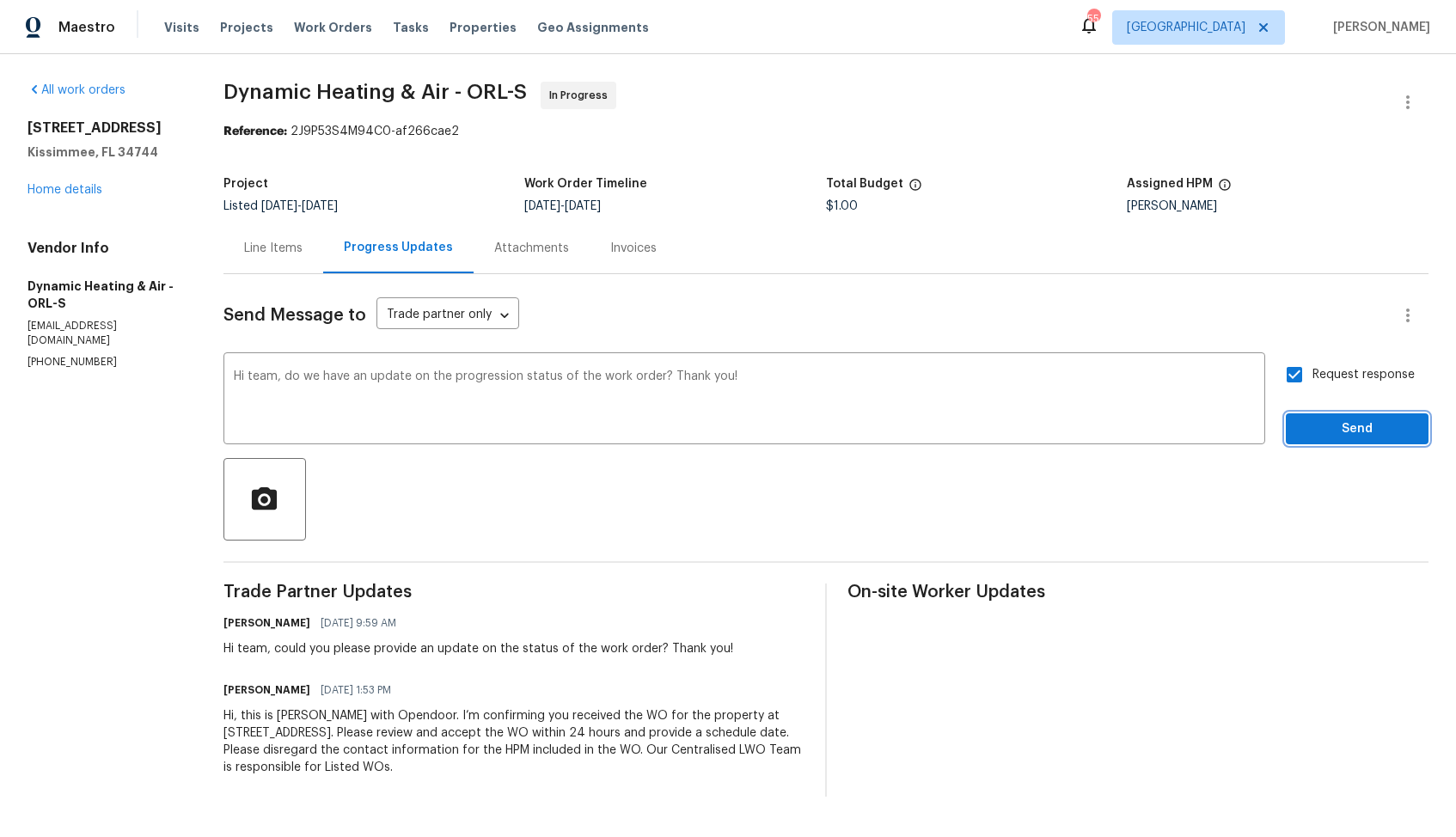
click at [1320, 427] on span "Send" at bounding box center [1357, 429] width 115 height 21
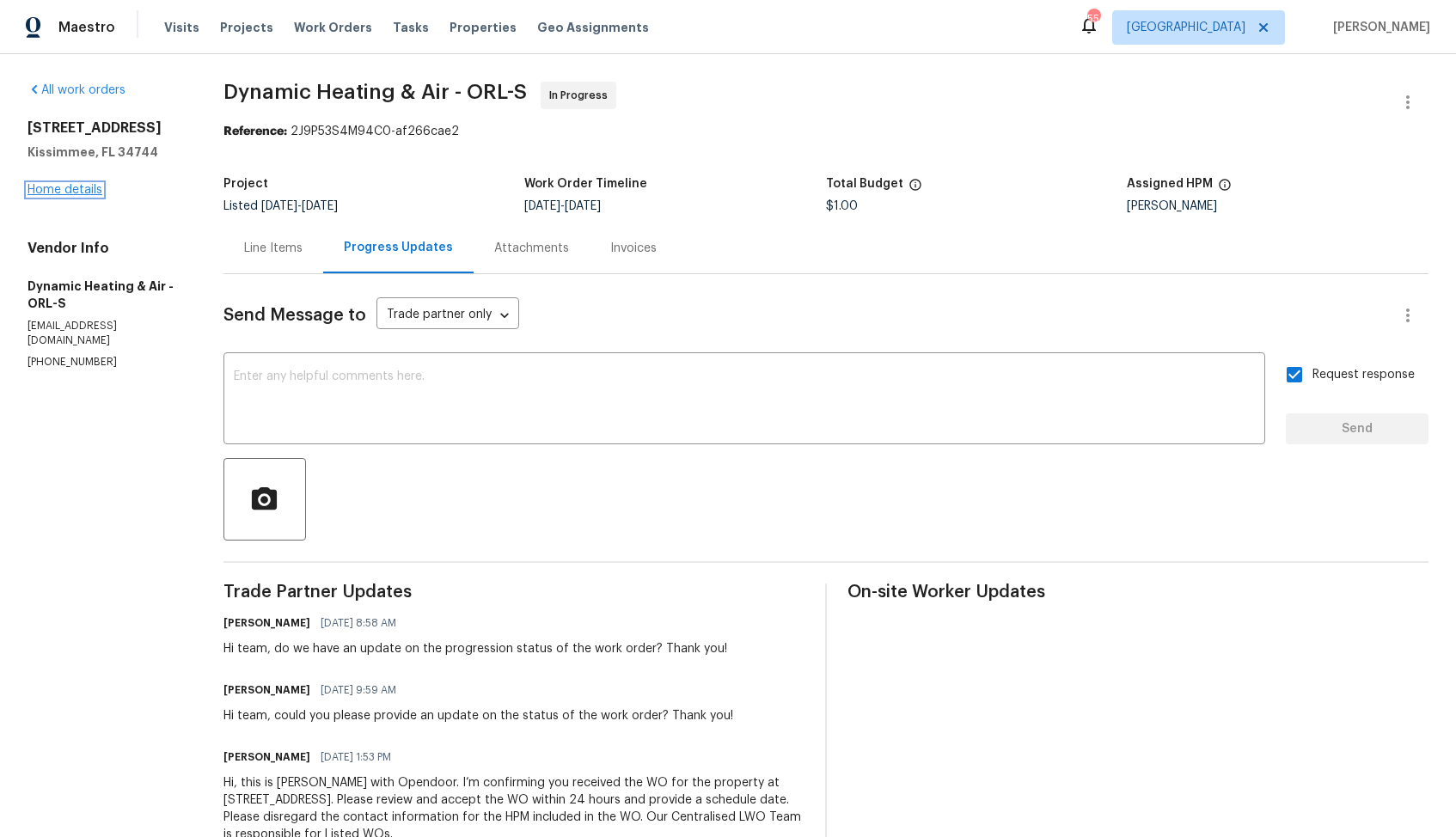
click at [72, 195] on link "Home details" at bounding box center [65, 190] width 74 height 12
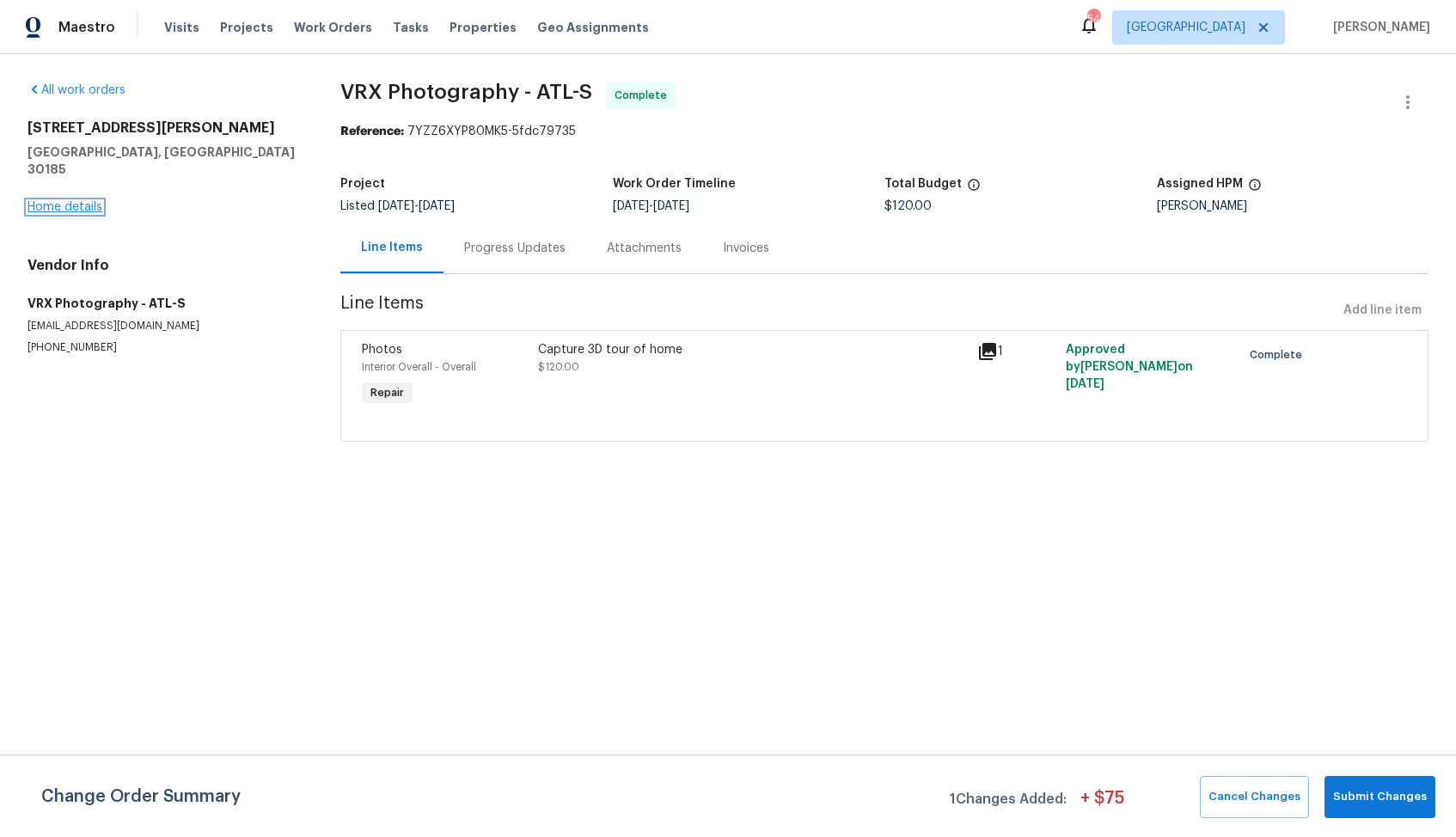
click at [89, 201] on link "Home details" at bounding box center [65, 207] width 74 height 12
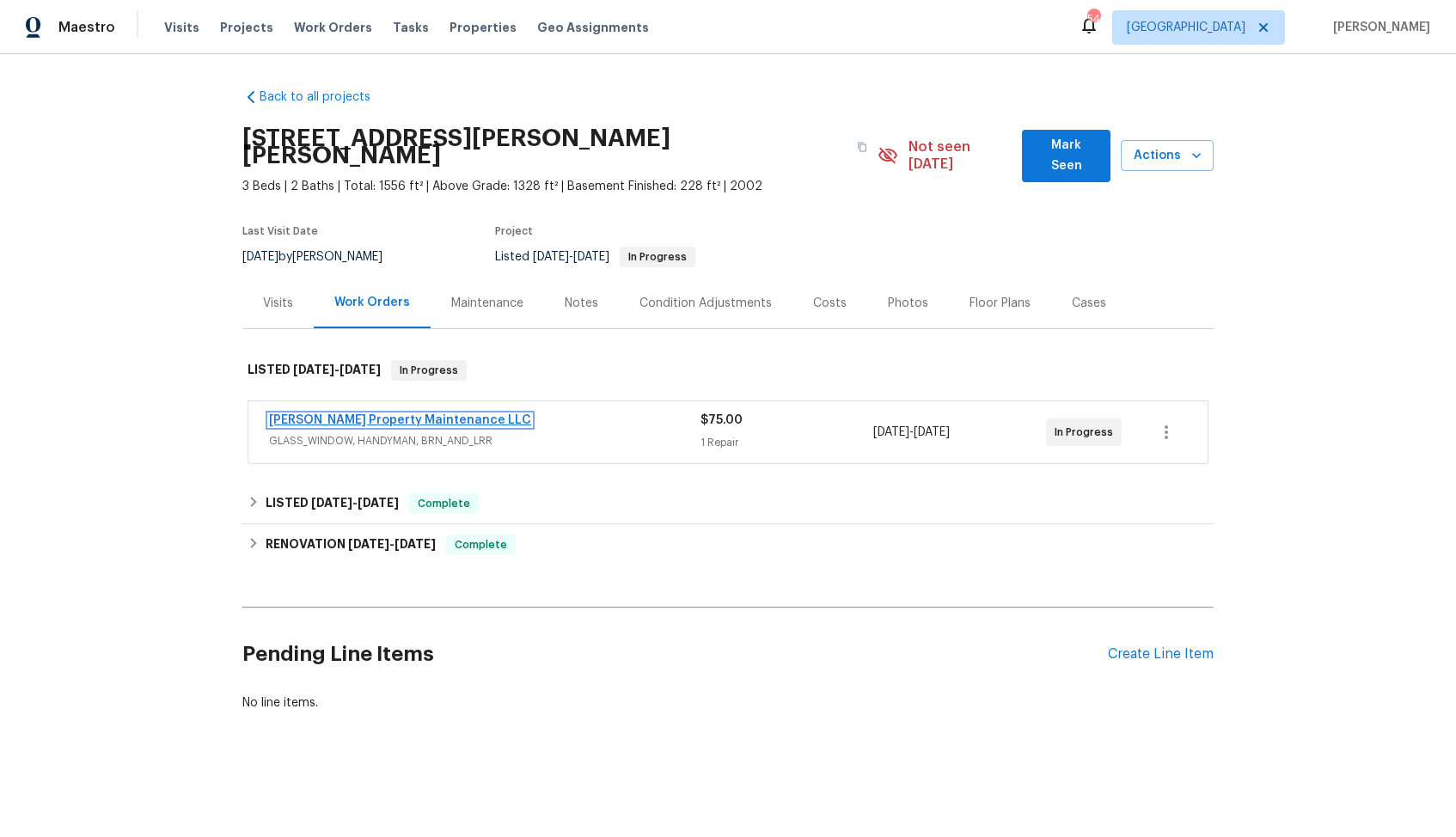
click at [366, 414] on link "[PERSON_NAME] Property Maintenance LLC" at bounding box center [400, 420] width 263 height 12
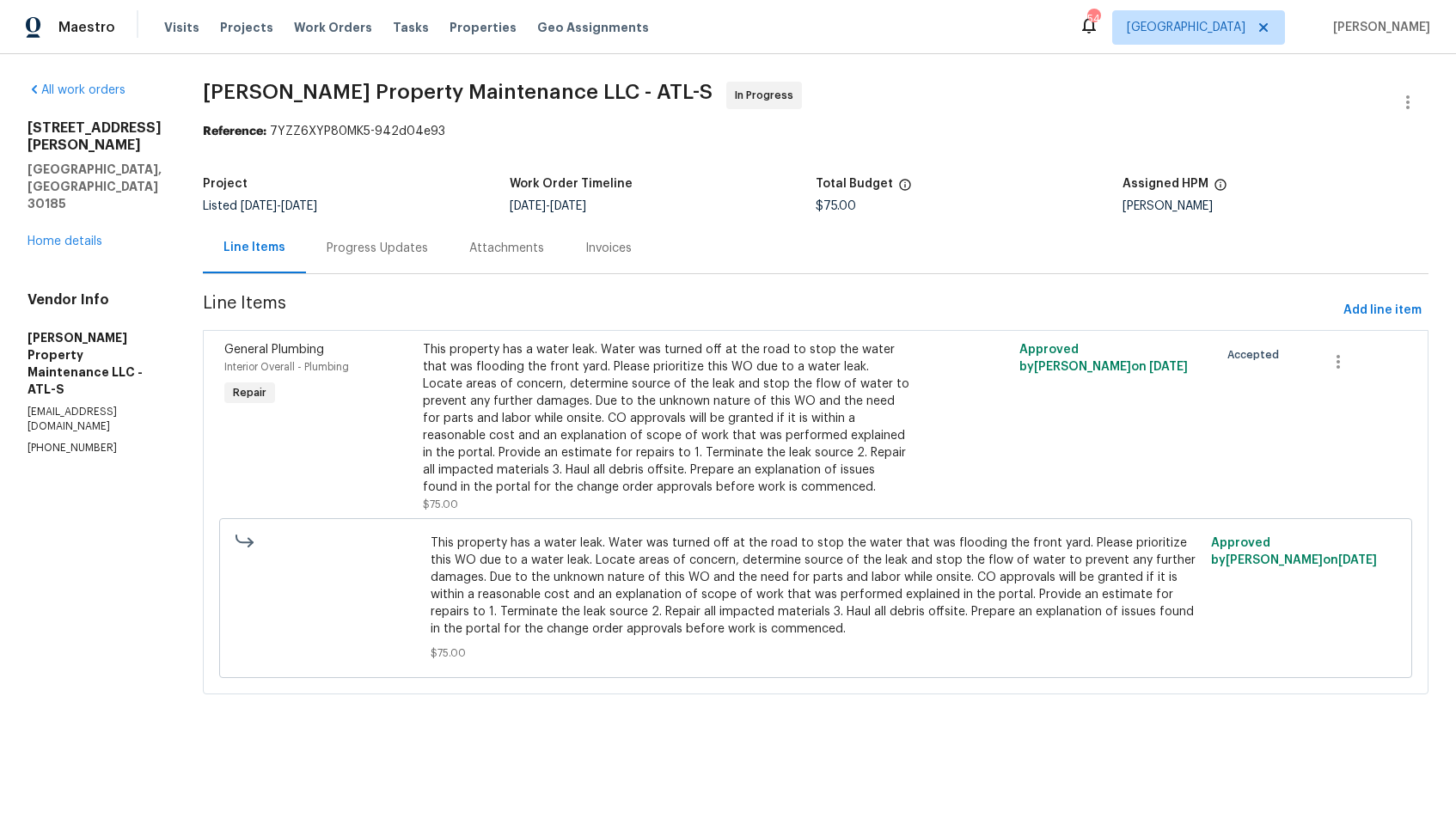
click at [395, 258] on div "Progress Updates" at bounding box center [377, 248] width 142 height 50
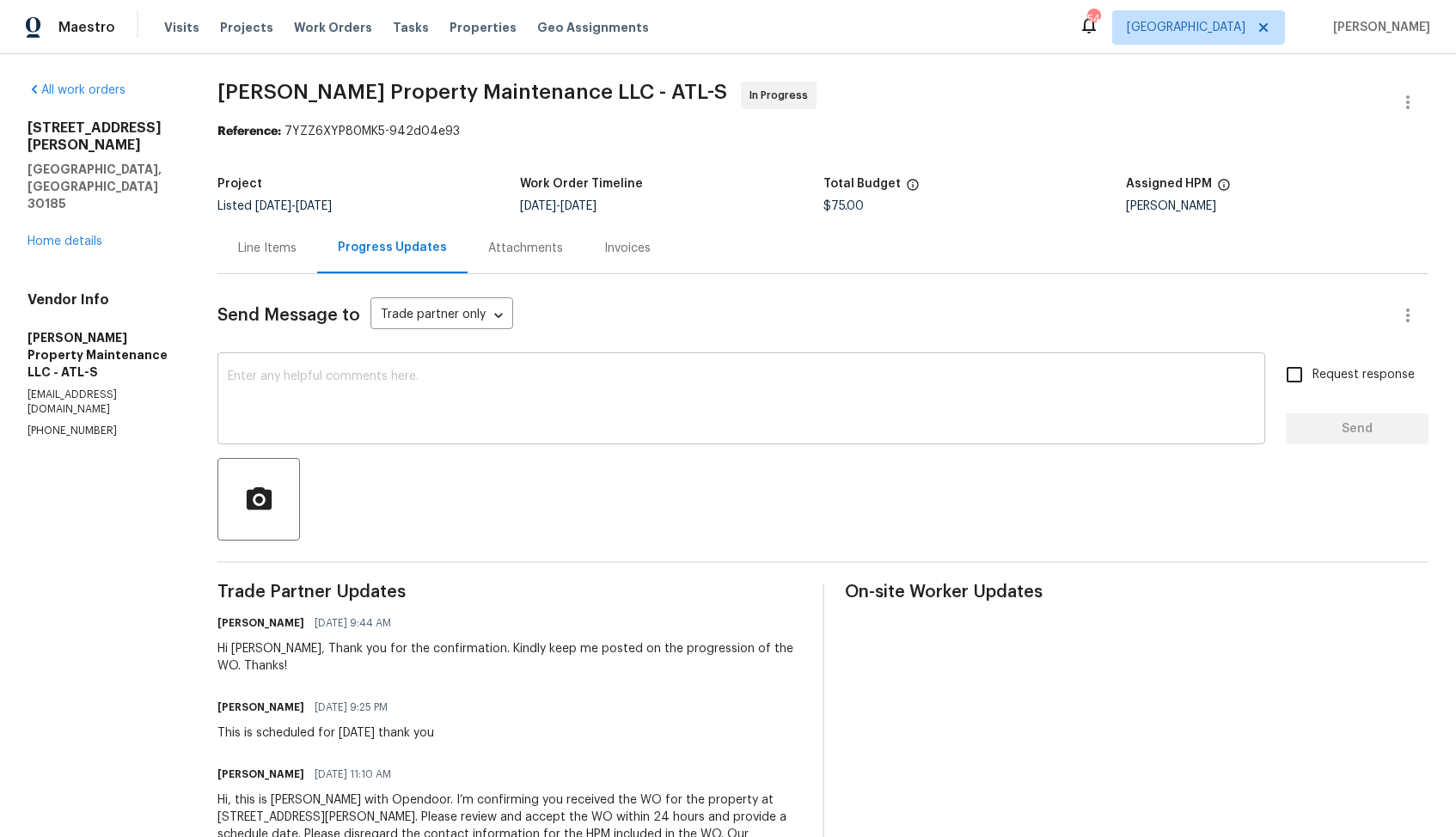
click at [431, 416] on textarea at bounding box center [741, 400] width 1027 height 61
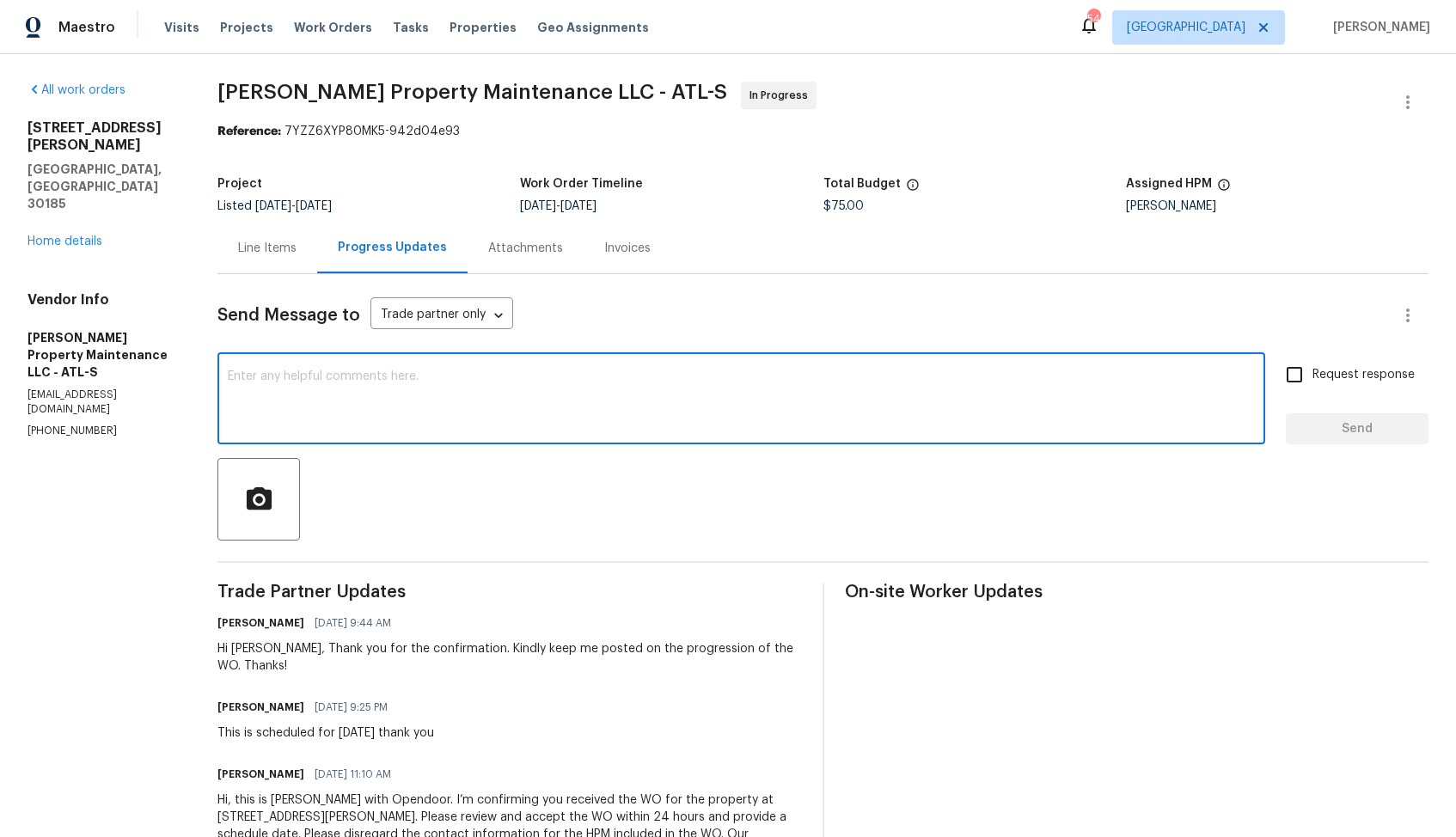
paste textarea "Hi team, could you please provide an update on the status of the work order? Th…"
click at [250, 649] on div "Hi [PERSON_NAME], Thank you for the confirmation. Kindly keep me posted on the …" at bounding box center [509, 657] width 584 height 34
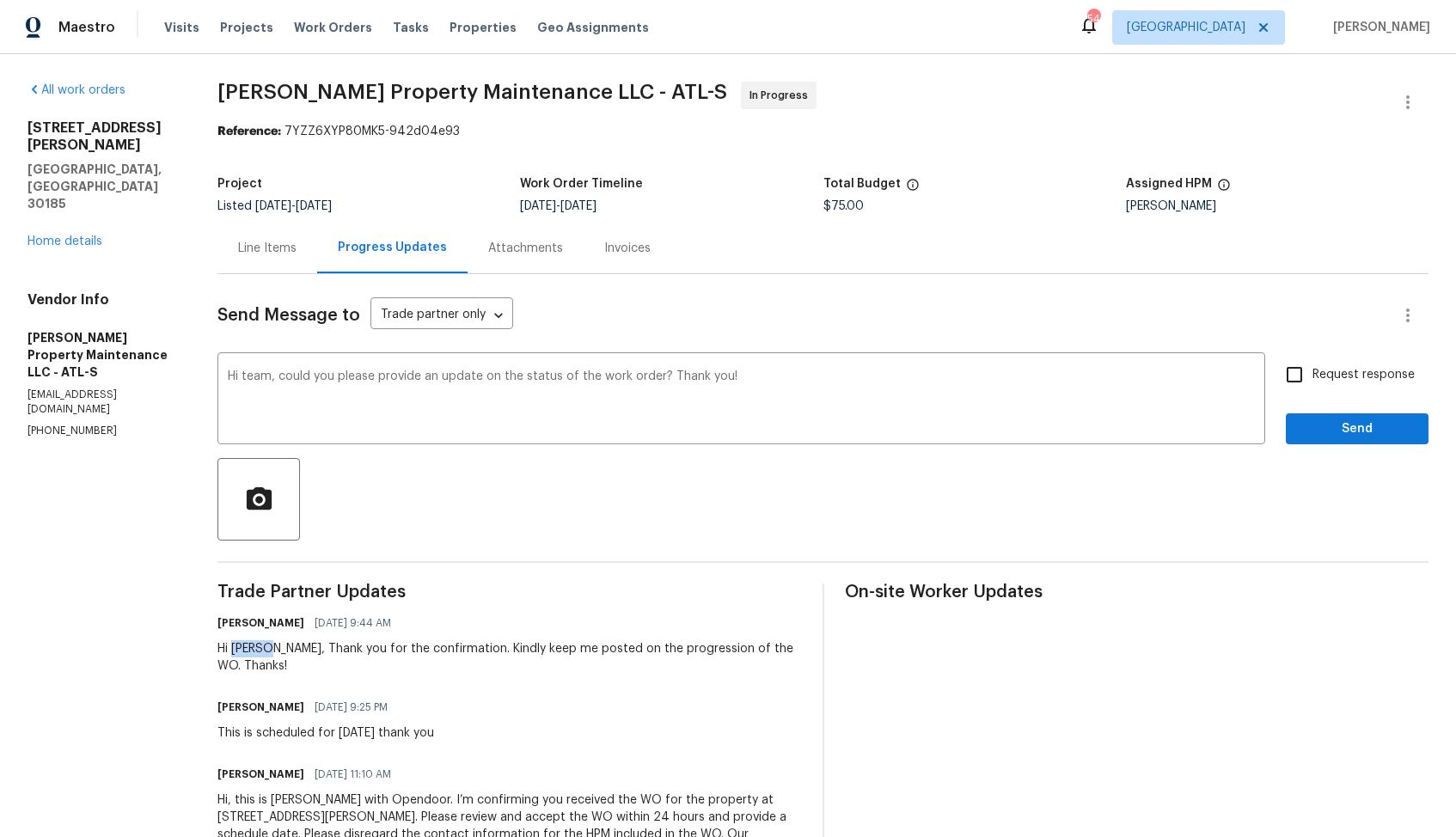
copy div "[PERSON_NAME]"
click at [262, 376] on textarea "Hi team, could you please provide an update on the status of the work order? Th…" at bounding box center [741, 400] width 1027 height 61
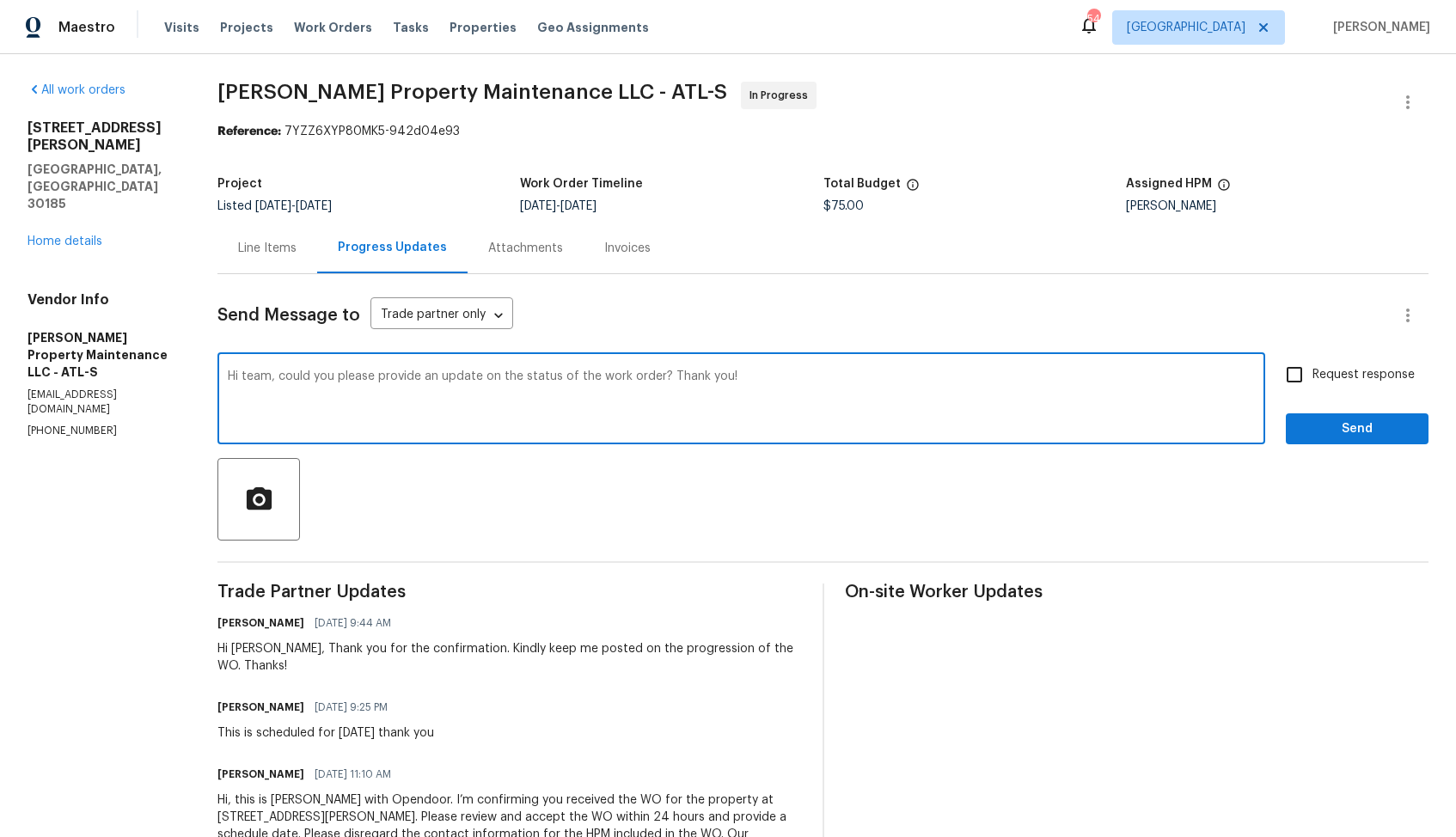
click at [262, 376] on textarea "Hi team, could you please provide an update on the status of the work order? Th…" at bounding box center [741, 400] width 1027 height 61
paste textarea "[PERSON_NAME]"
click at [938, 383] on textarea "Hi [PERSON_NAME], could you please provide an update on the status of the work …" at bounding box center [741, 400] width 1027 height 61
type textarea "Hi [PERSON_NAME], could you please provide an update on the status of the work …"
click at [1291, 378] on input "Request response" at bounding box center [1294, 374] width 36 height 36
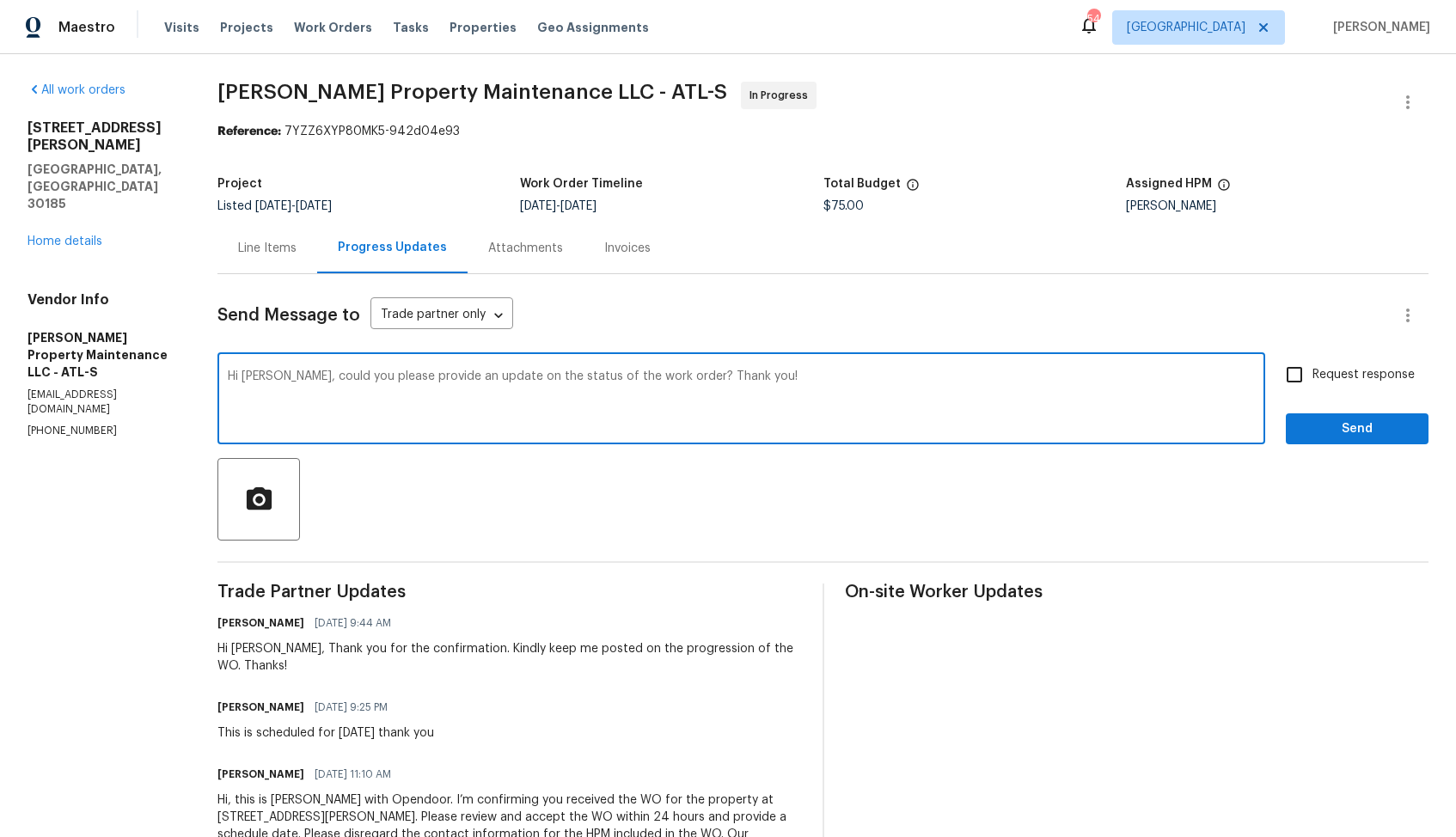
checkbox input "true"
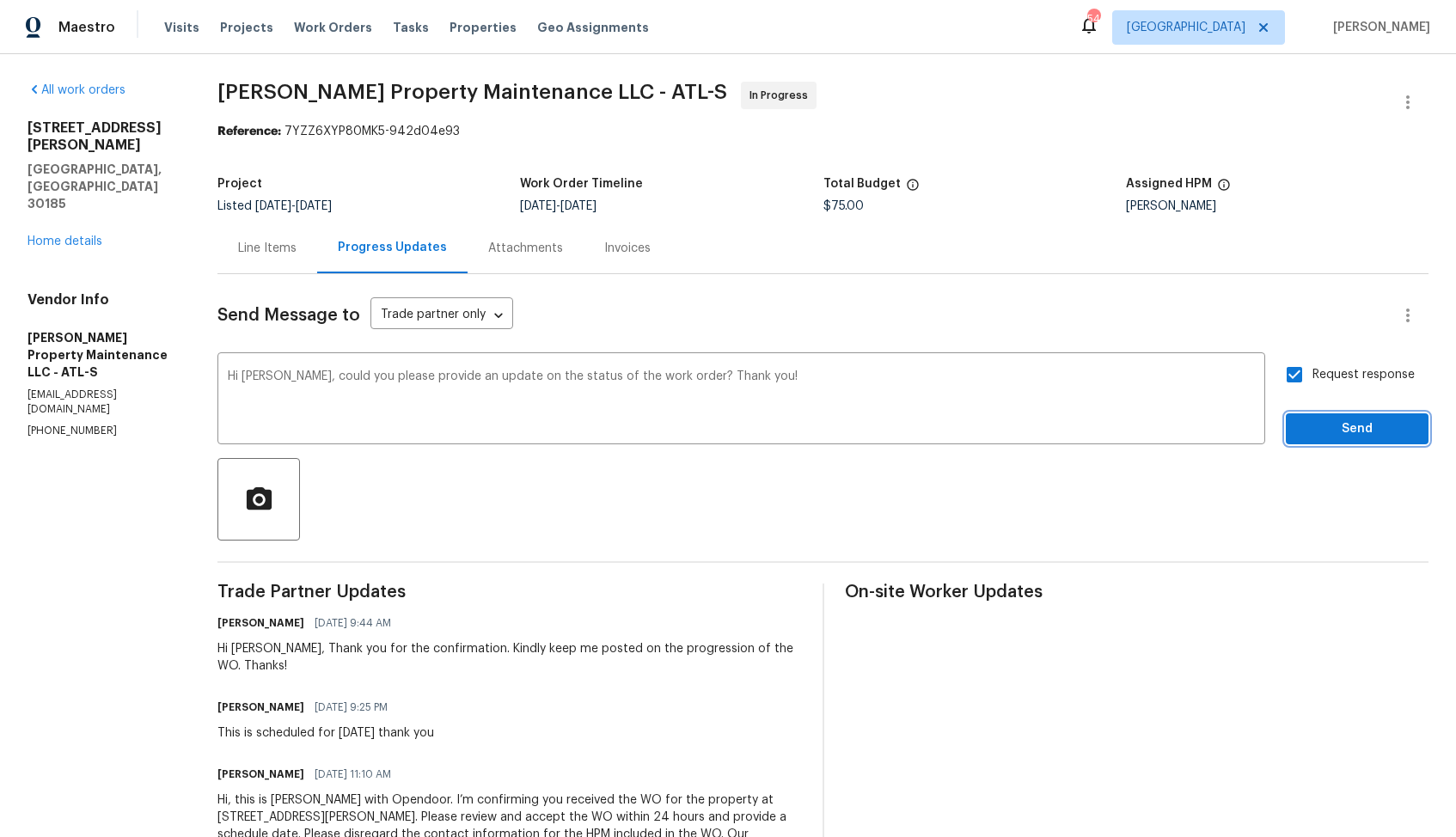
click at [1330, 430] on span "Send" at bounding box center [1357, 429] width 115 height 21
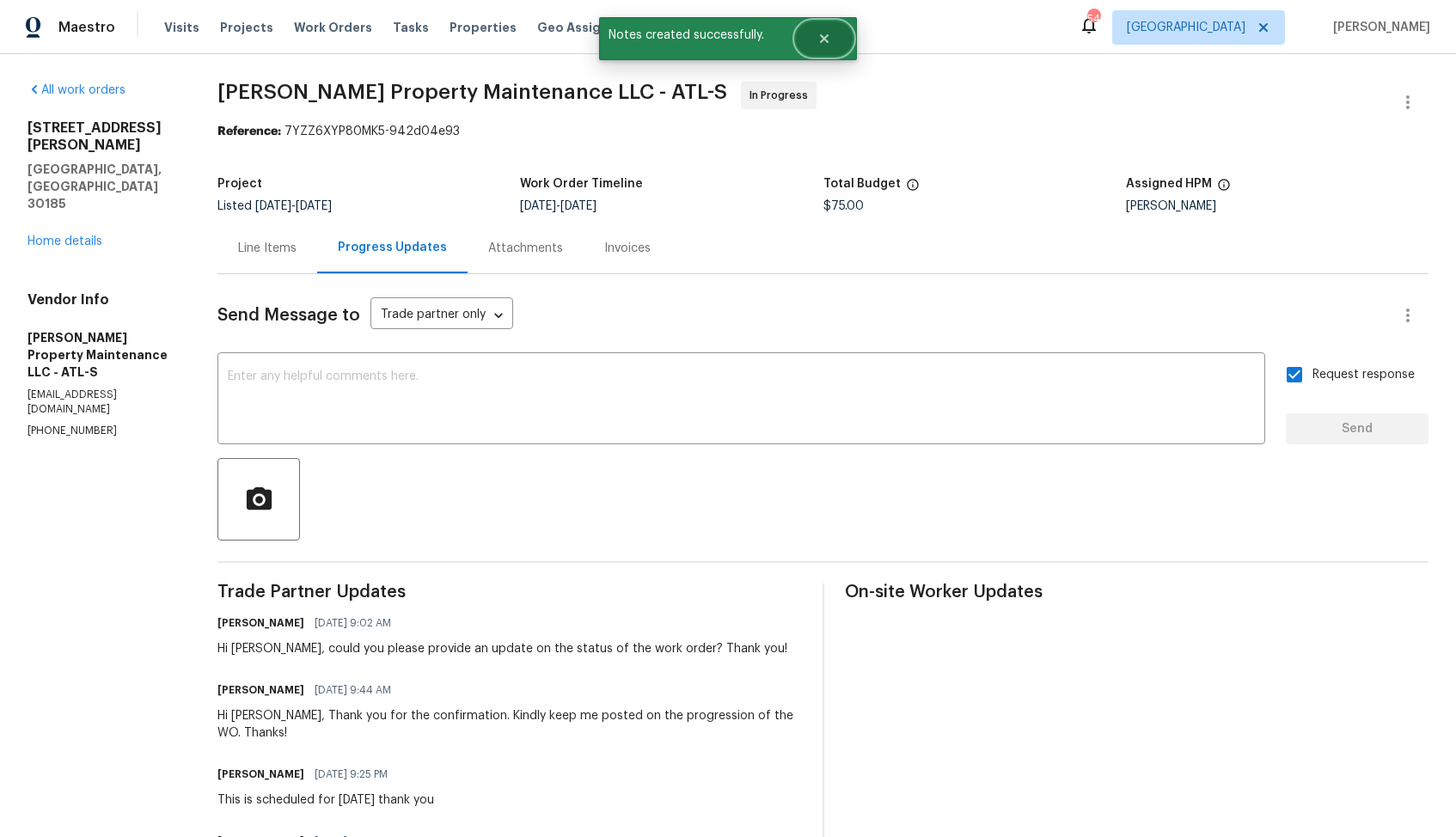
click at [835, 47] on button "Close" at bounding box center [824, 38] width 57 height 34
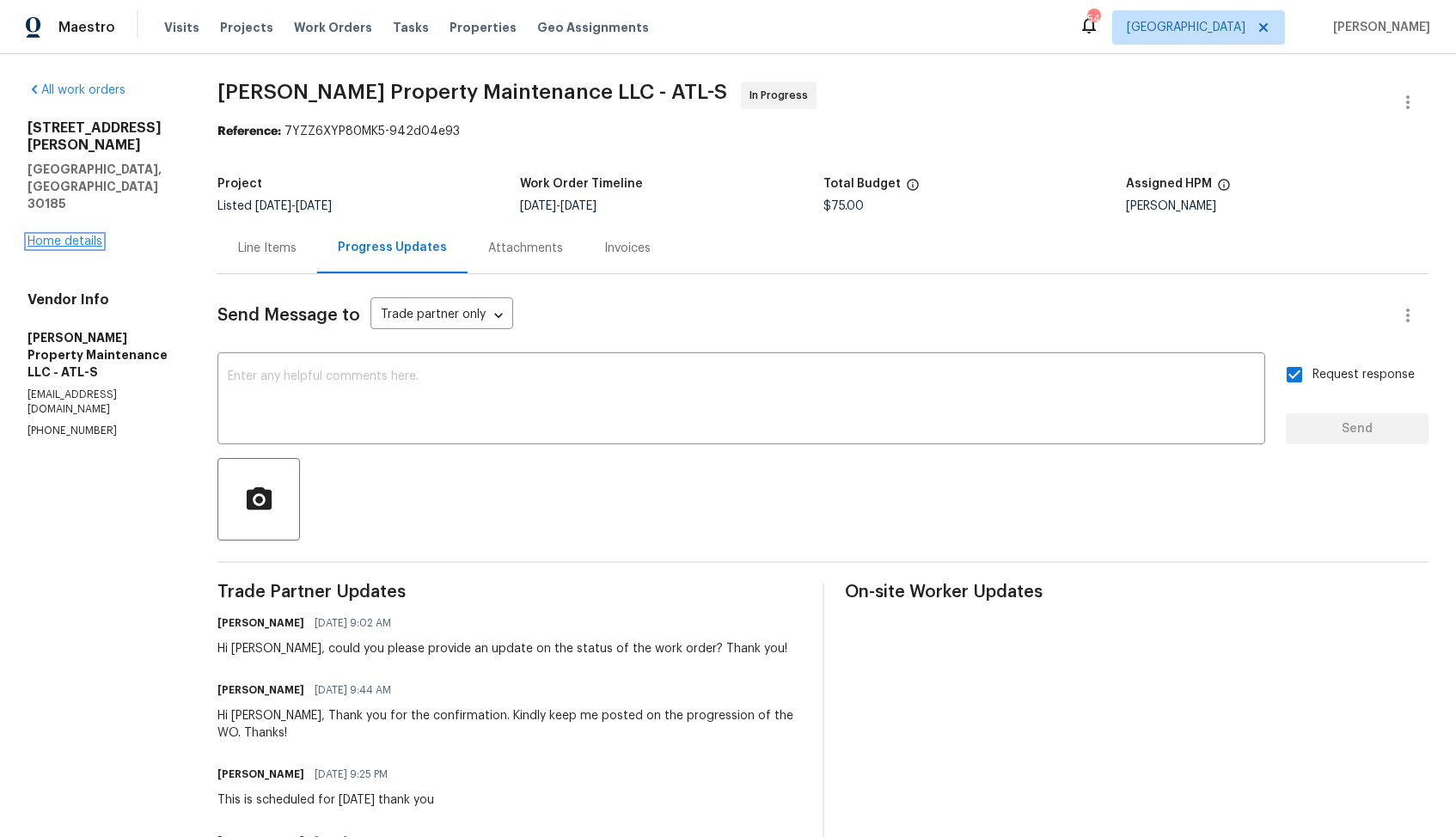
click at [77, 236] on link "Home details" at bounding box center [65, 241] width 74 height 12
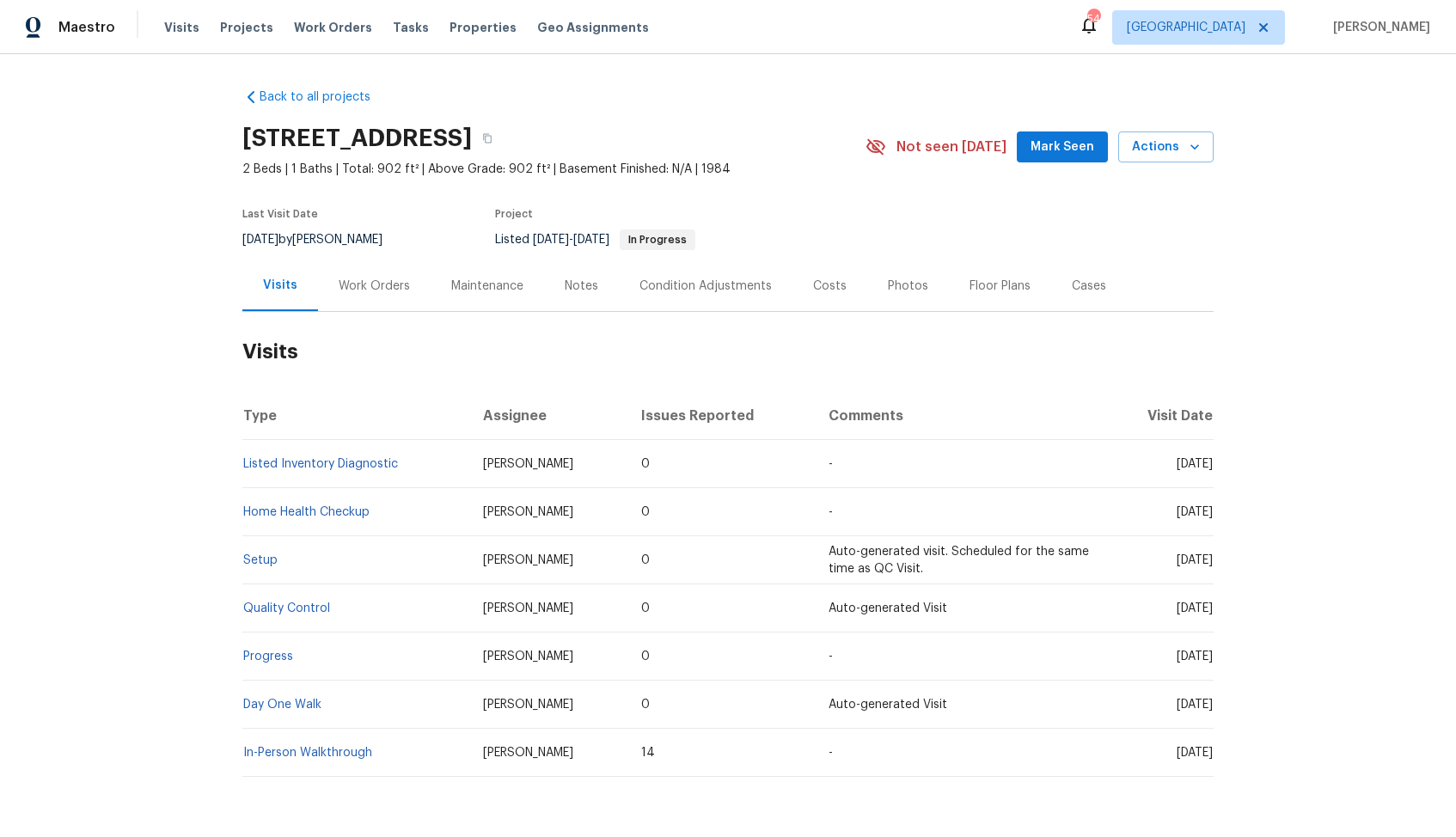
click at [377, 277] on div "Work Orders" at bounding box center [374, 286] width 72 height 17
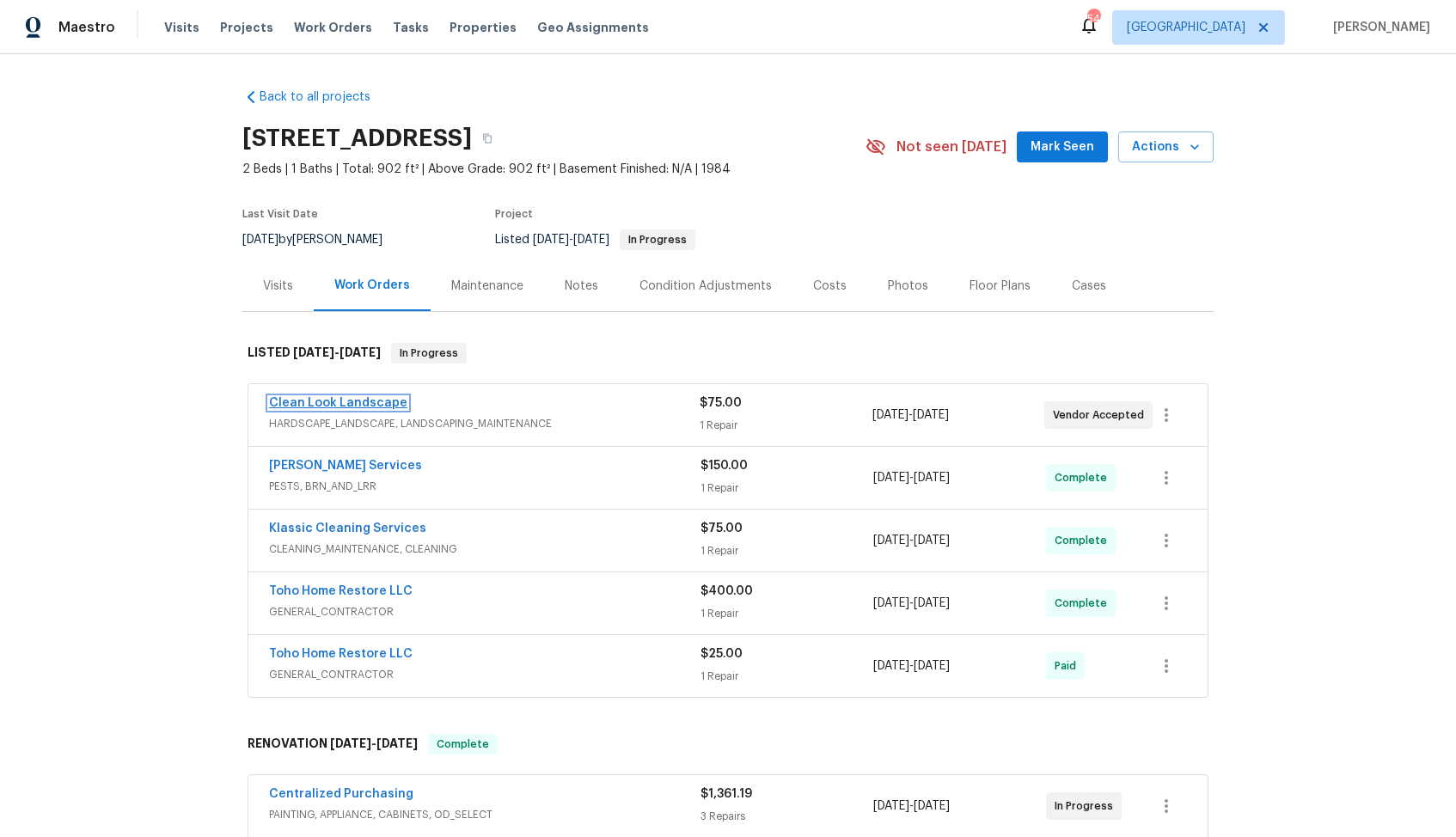
click at [351, 402] on link "Clean Look Landscape" at bounding box center [338, 402] width 139 height 12
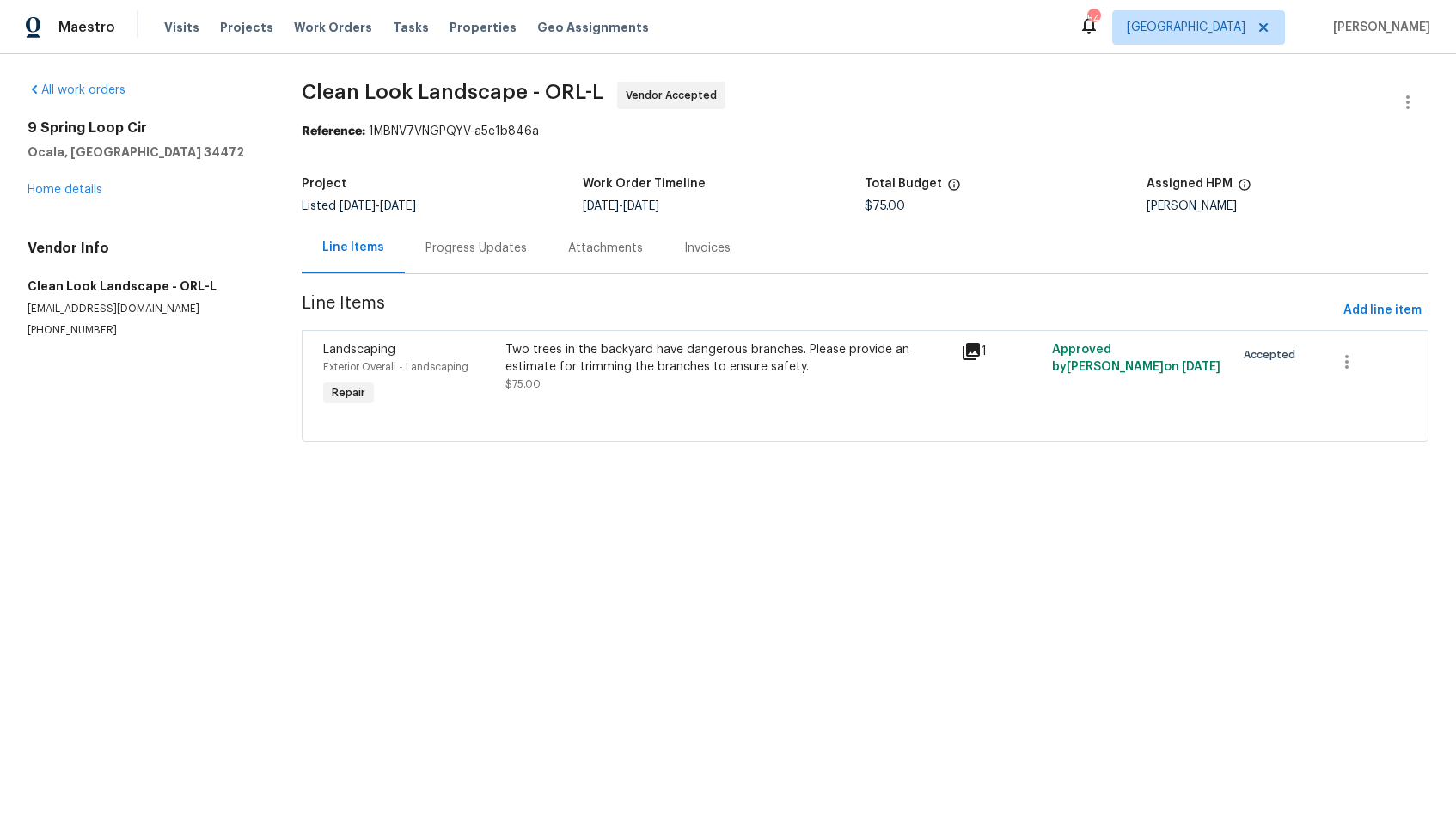
click at [470, 251] on div "Progress Updates" at bounding box center [476, 249] width 101 height 17
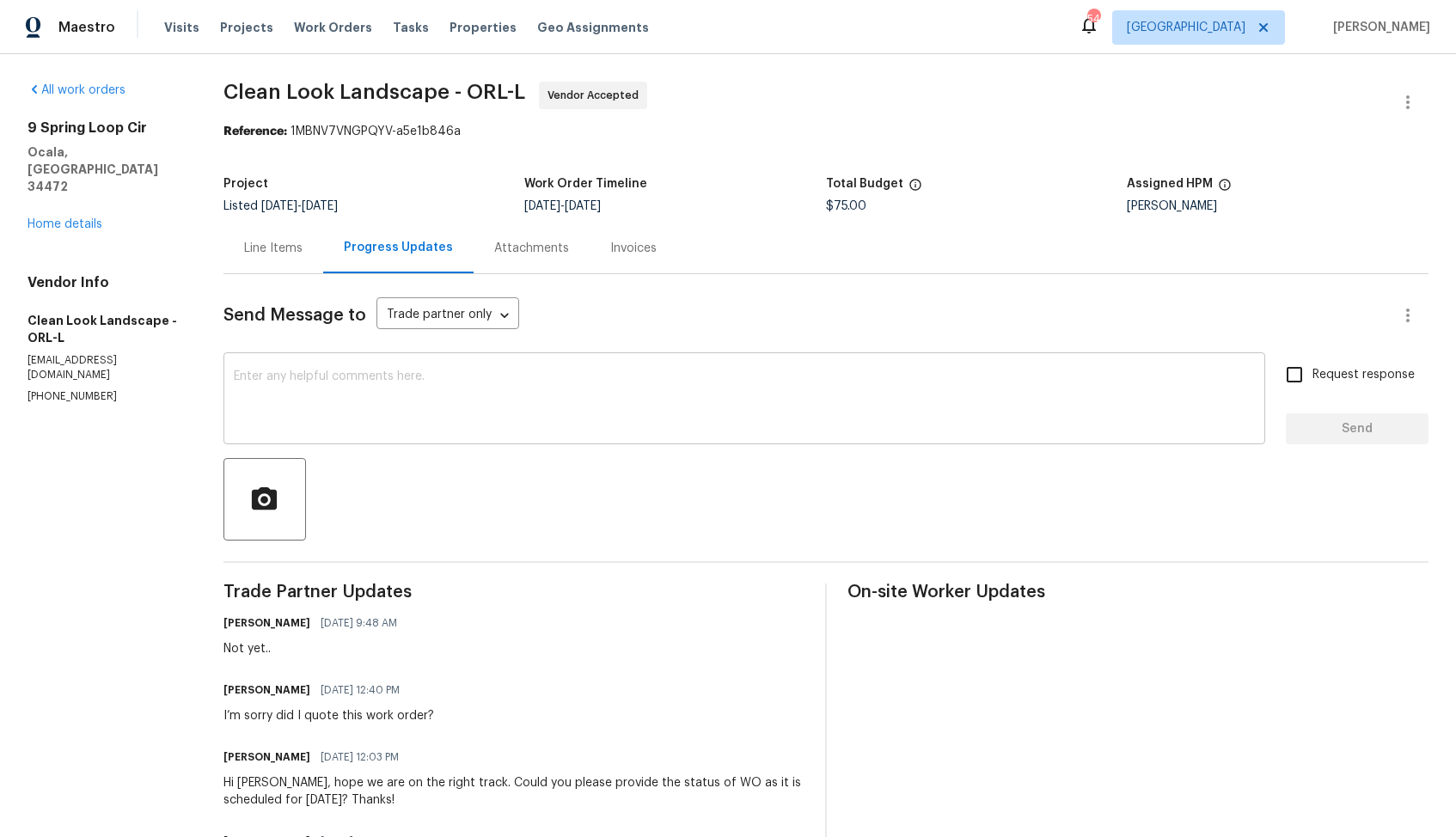
click at [408, 390] on textarea at bounding box center [744, 400] width 1021 height 61
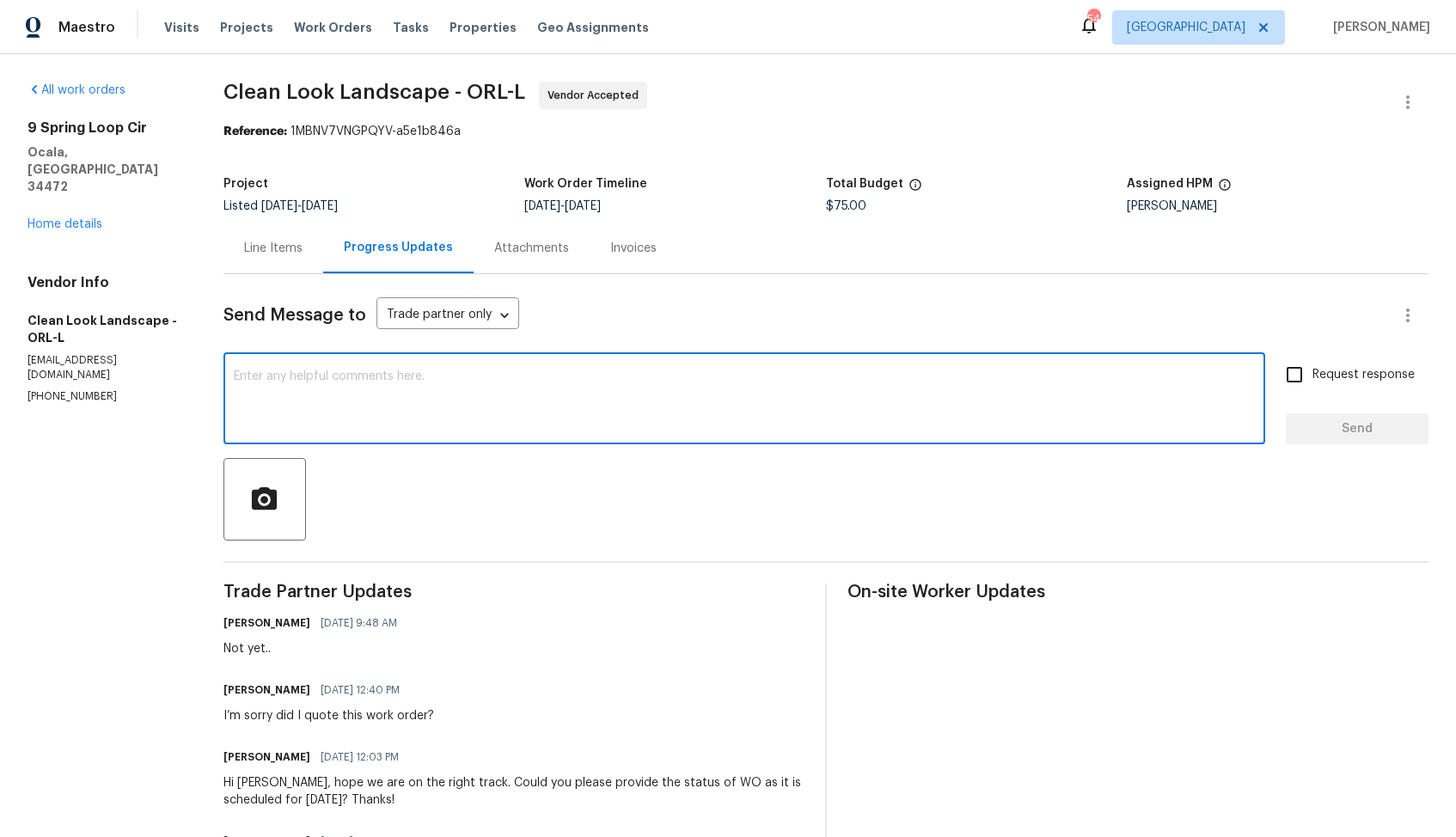
paste textarea "Hi team, could you please provide an update on the status of the work order? Th…"
click at [249, 692] on h6 "[PERSON_NAME]" at bounding box center [266, 690] width 87 height 17
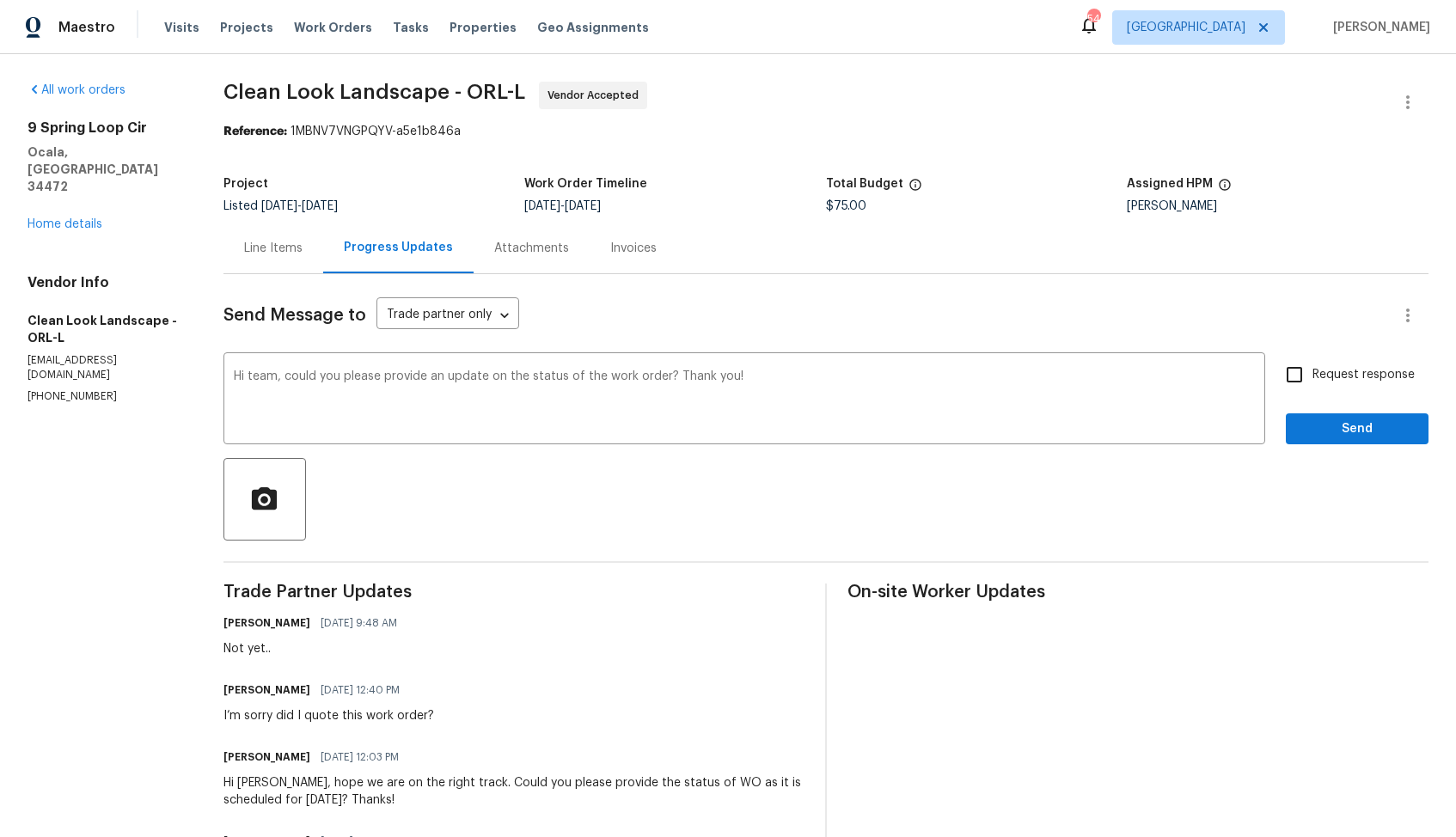
click at [249, 692] on h6 "[PERSON_NAME]" at bounding box center [266, 690] width 87 height 17
copy h6 "[PERSON_NAME]"
click at [264, 380] on textarea "Hi team, could you please provide an update on the status of the work order? Th…" at bounding box center [744, 400] width 1021 height 61
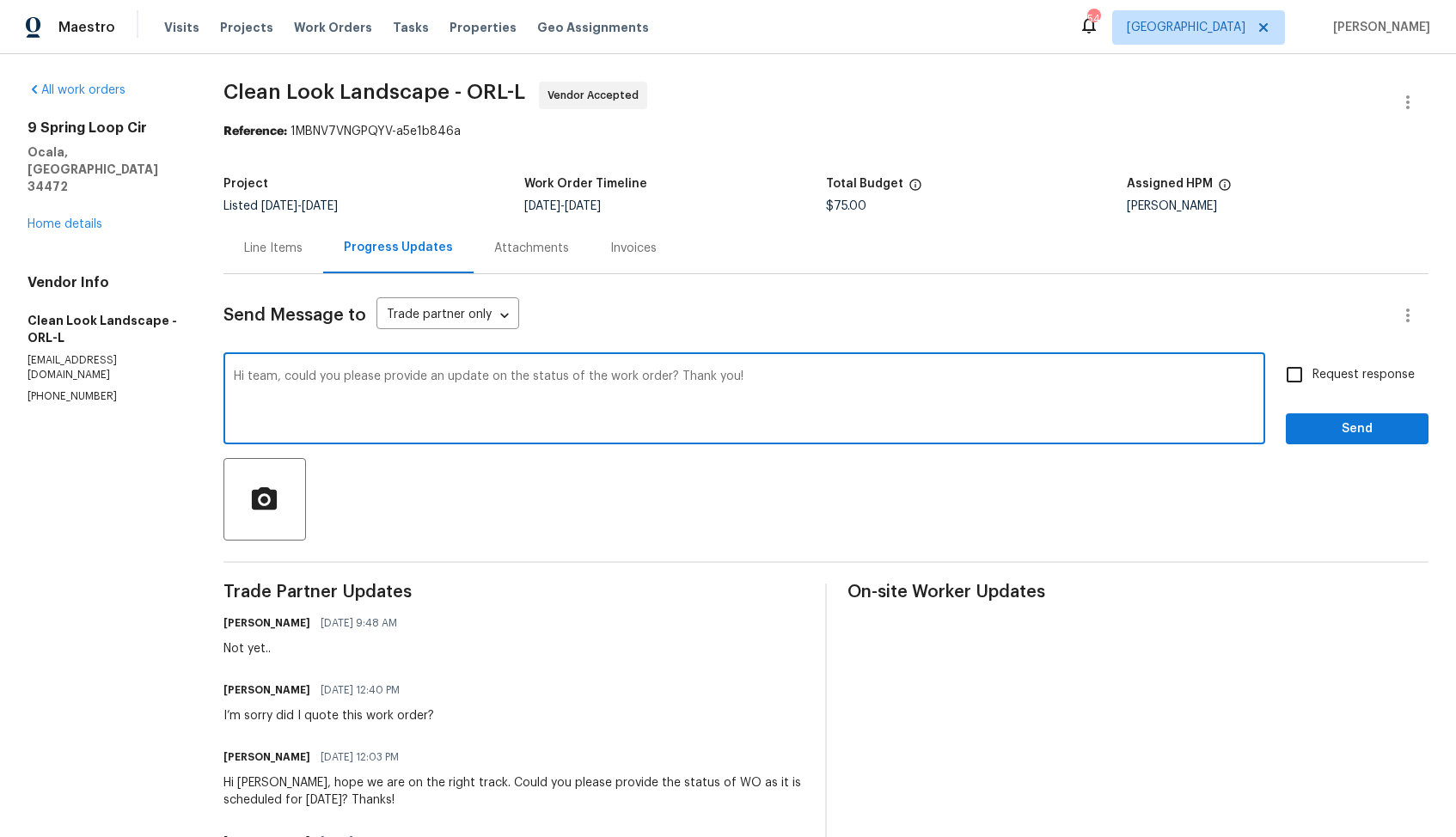
paste textarea "[PERSON_NAME]"
click at [827, 379] on textarea "Hi [PERSON_NAME], could you please provide an update on the status of the work …" at bounding box center [744, 400] width 1021 height 61
type textarea "Hi [PERSON_NAME], could you please provide an update on the status of the work …"
click at [1359, 365] on label "Request response" at bounding box center [1345, 374] width 139 height 36
click at [1312, 365] on input "Request response" at bounding box center [1294, 374] width 36 height 36
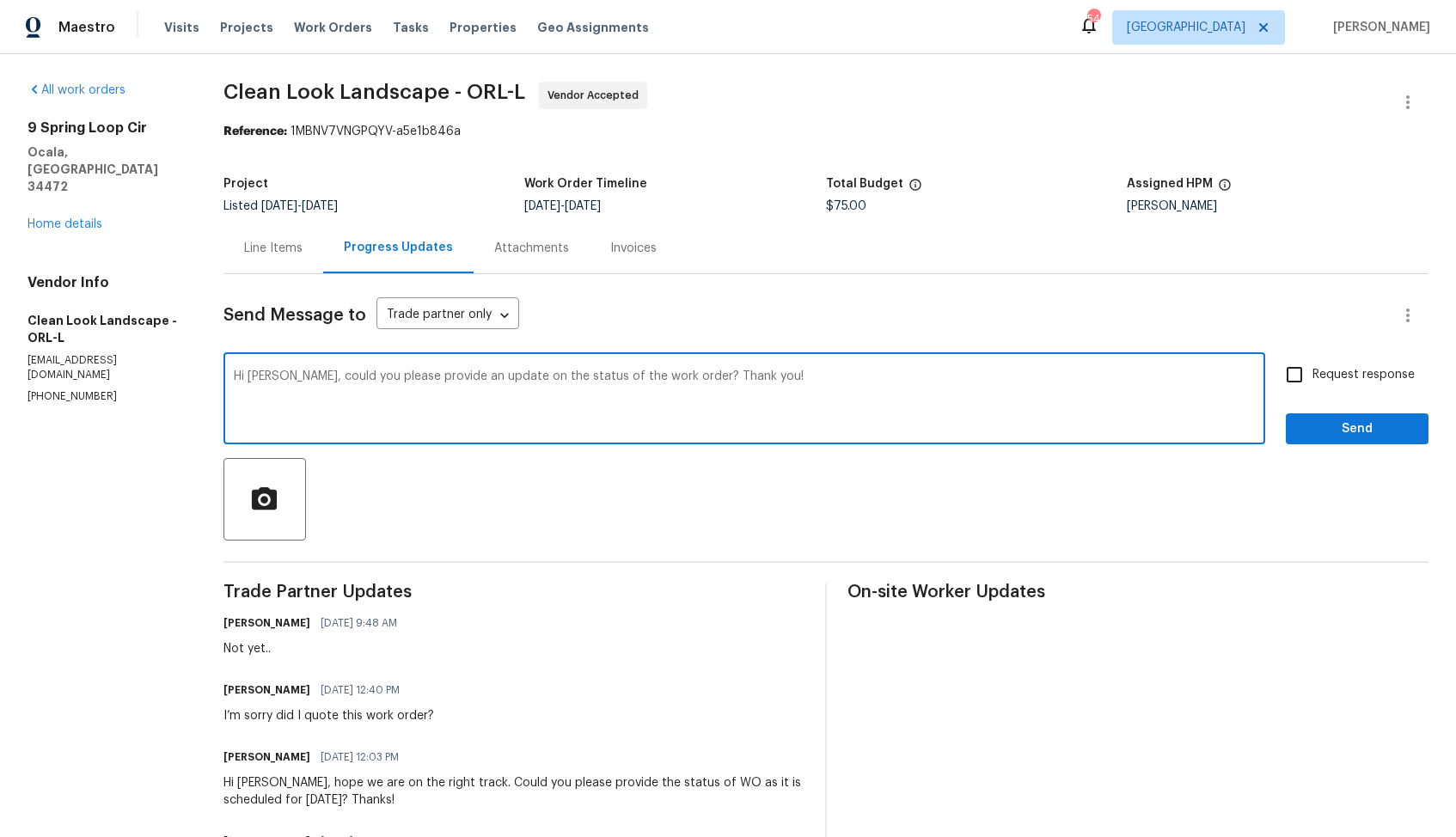
checkbox input "true"
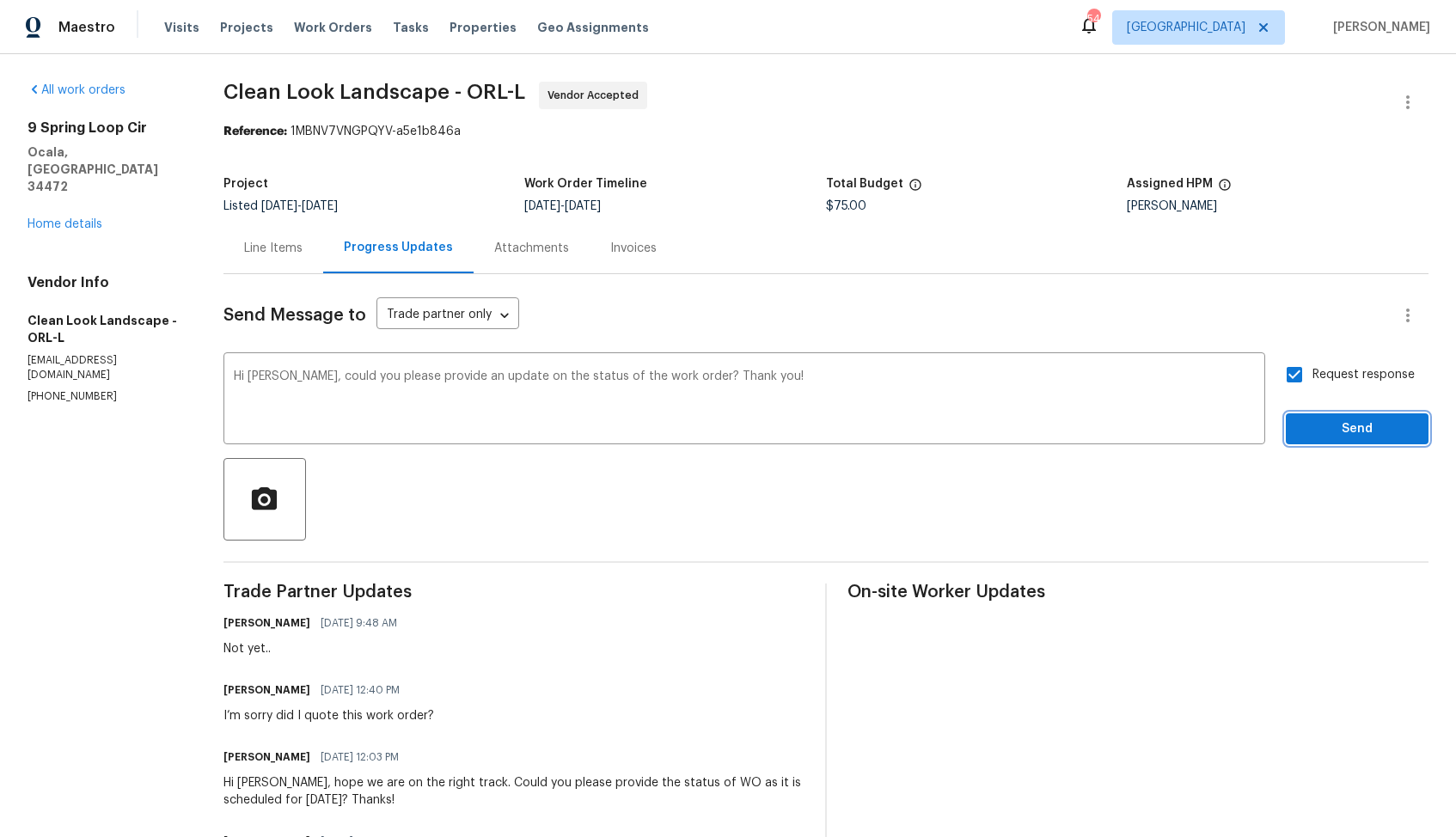
click at [1324, 444] on button "Send" at bounding box center [1356, 429] width 142 height 32
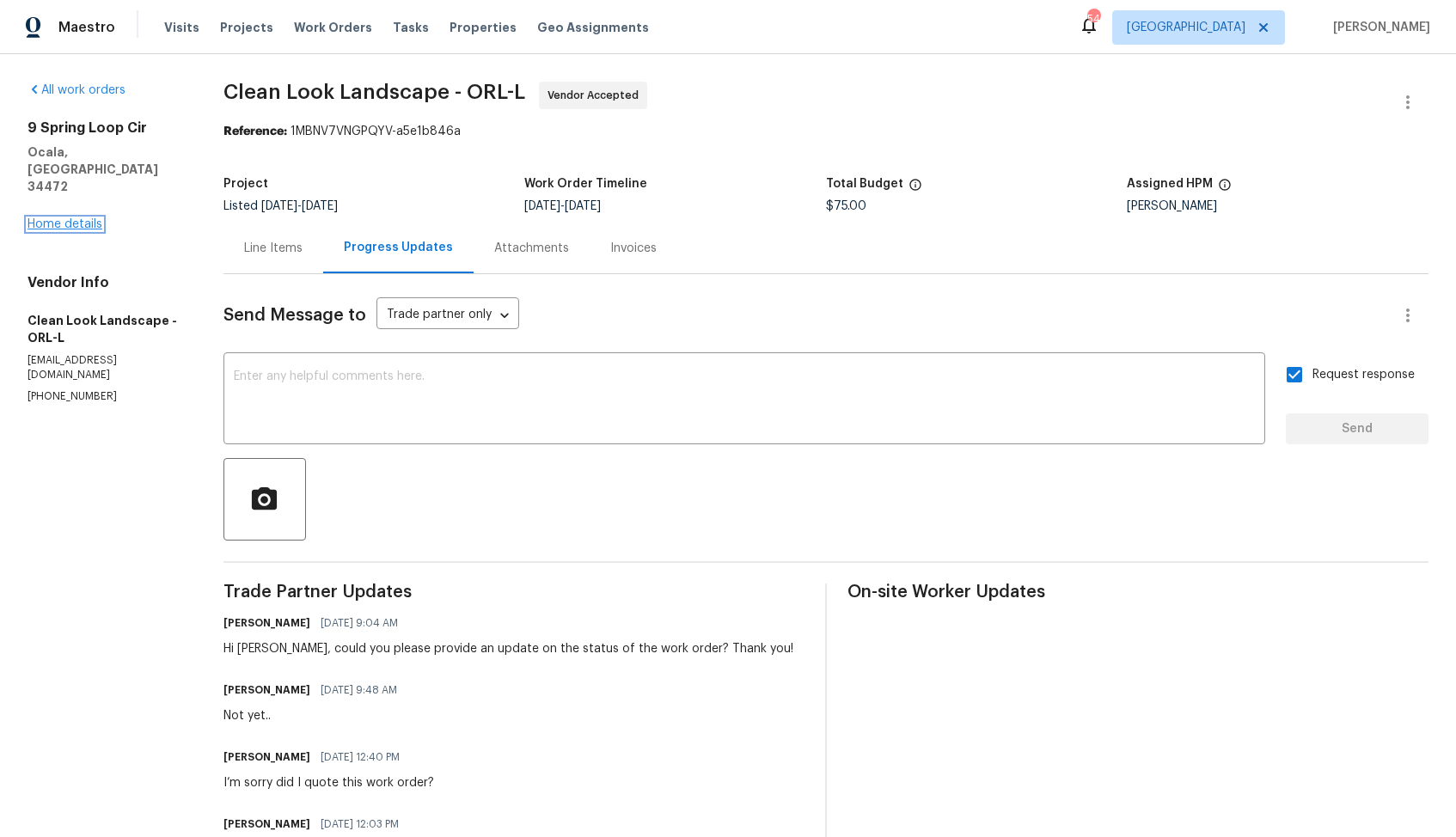
click at [78, 218] on link "Home details" at bounding box center [65, 223] width 74 height 12
